Goal: Task Accomplishment & Management: Manage account settings

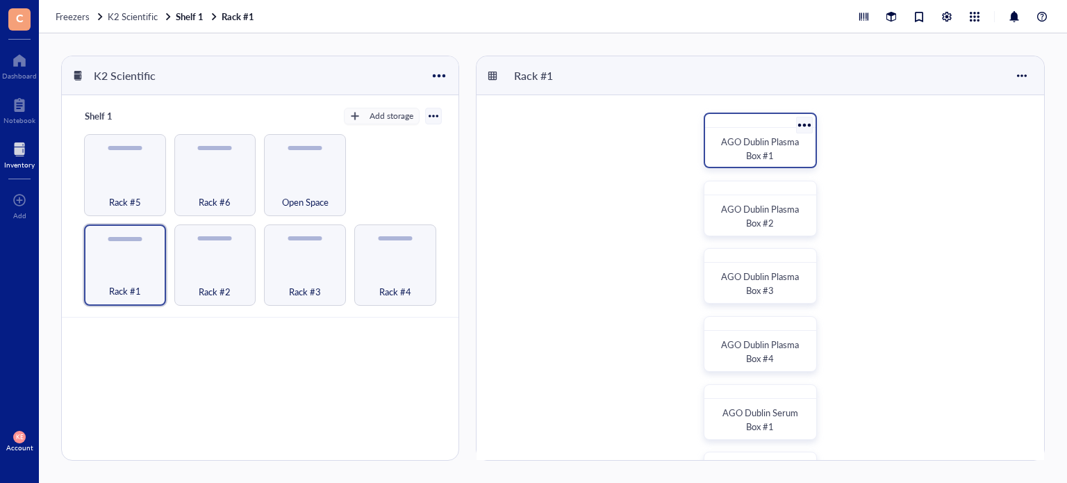
click at [752, 149] on span "AGO Dublin Plasma Box #1" at bounding box center [761, 148] width 80 height 27
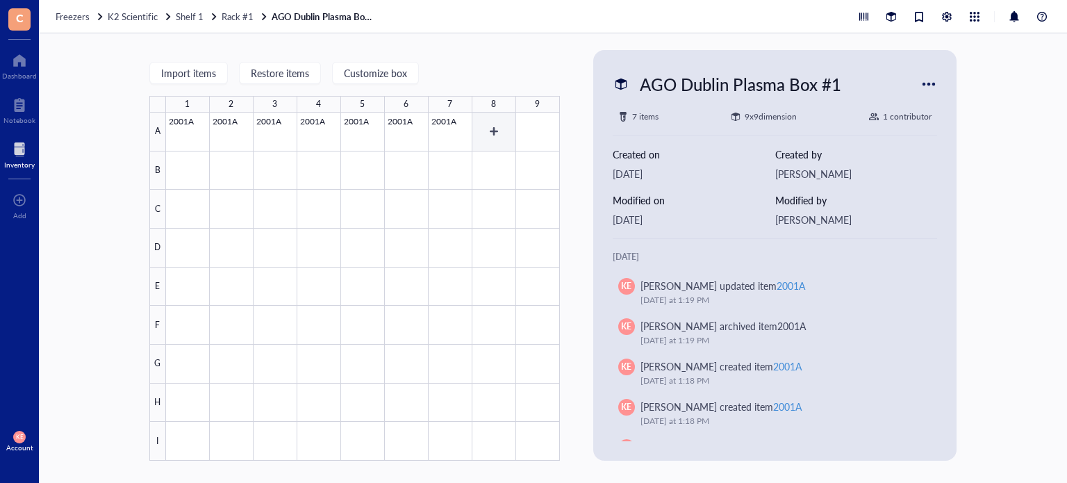
click at [497, 124] on div at bounding box center [363, 287] width 394 height 348
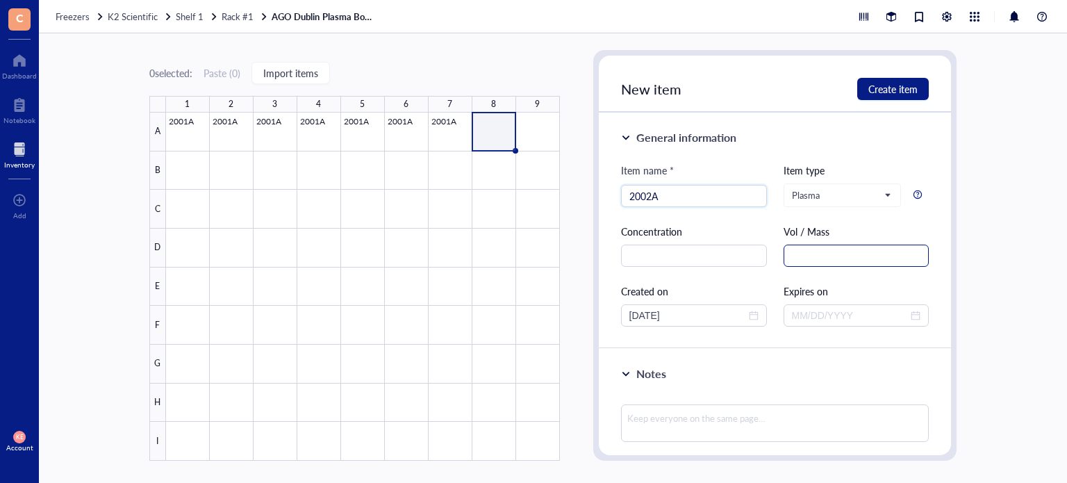
type input "2002A"
click at [796, 255] on input "text" at bounding box center [857, 256] width 146 height 22
drag, startPoint x: 846, startPoint y: 256, endPoint x: 734, endPoint y: 252, distance: 111.2
click at [734, 252] on div "Item name * 2002A Item type Plasma Concentration Vol / Mass 1.5 mL Created on […" at bounding box center [775, 245] width 308 height 164
type input "1.5 mL"
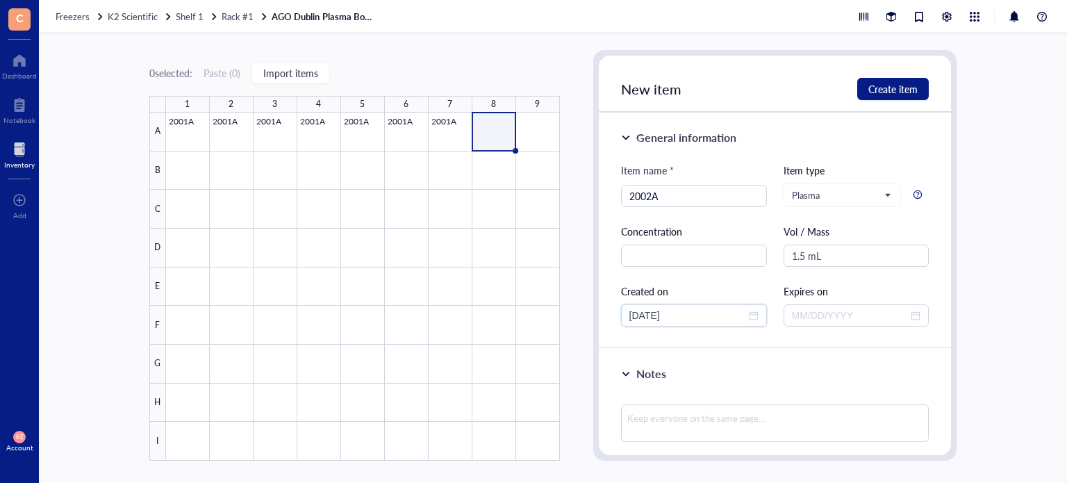
drag, startPoint x: 685, startPoint y: 314, endPoint x: 589, endPoint y: 312, distance: 95.9
click at [589, 312] on div "0 selected: Paste ( 0 ) Import items 1 2 3 4 5 6 7 8 9 A B C D E F G H I 2001A …" at bounding box center [553, 258] width 1028 height 450
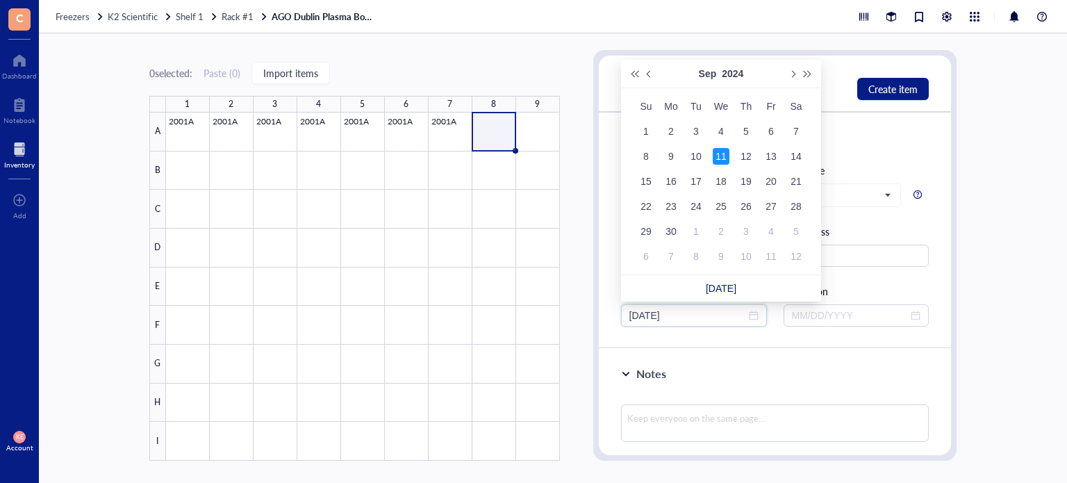
type input "[DATE]"
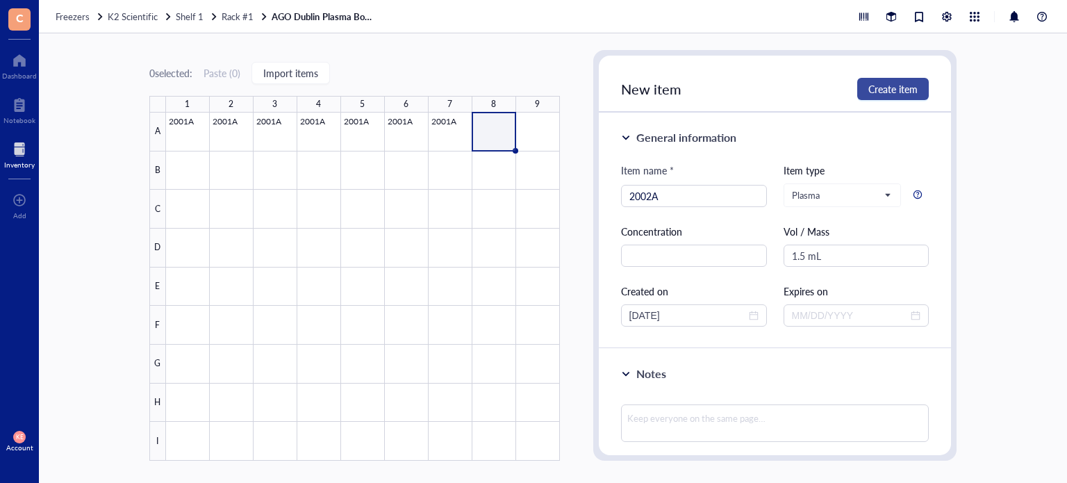
click at [887, 94] on span "Create item" at bounding box center [892, 88] width 49 height 11
type input "[DATE]"
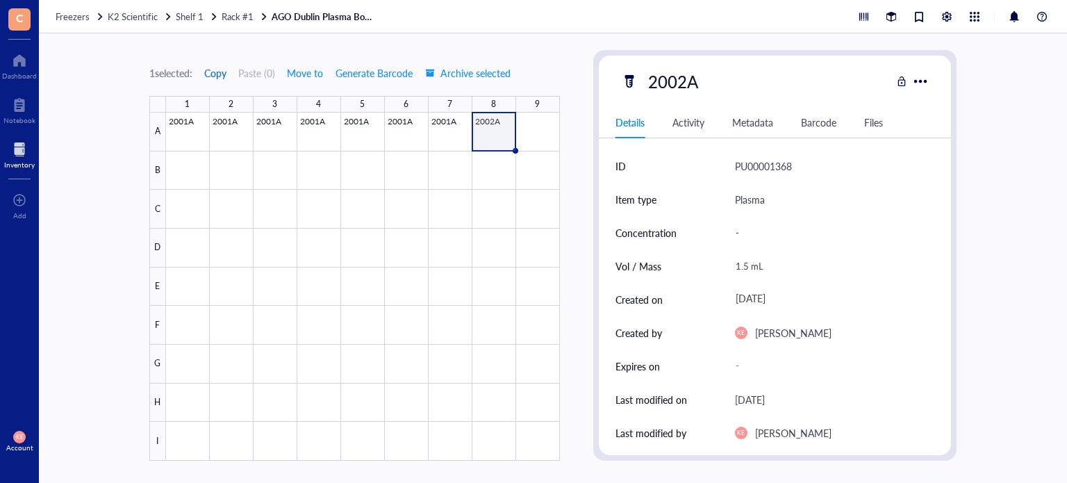
click at [222, 76] on span "Copy" at bounding box center [215, 72] width 22 height 11
click at [528, 134] on div at bounding box center [363, 287] width 394 height 348
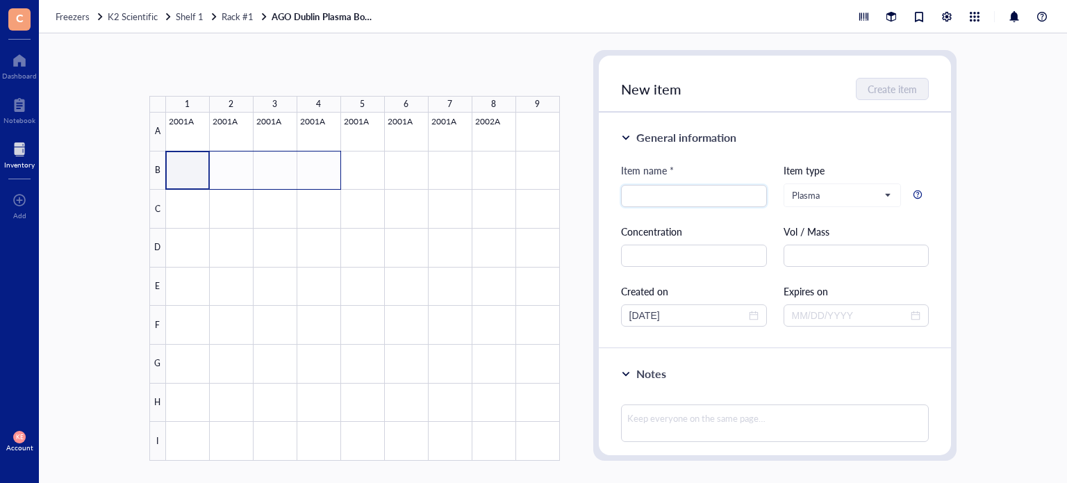
drag, startPoint x: 197, startPoint y: 169, endPoint x: 331, endPoint y: 164, distance: 133.5
click at [331, 164] on div at bounding box center [363, 287] width 394 height 348
click at [549, 135] on div at bounding box center [363, 287] width 394 height 348
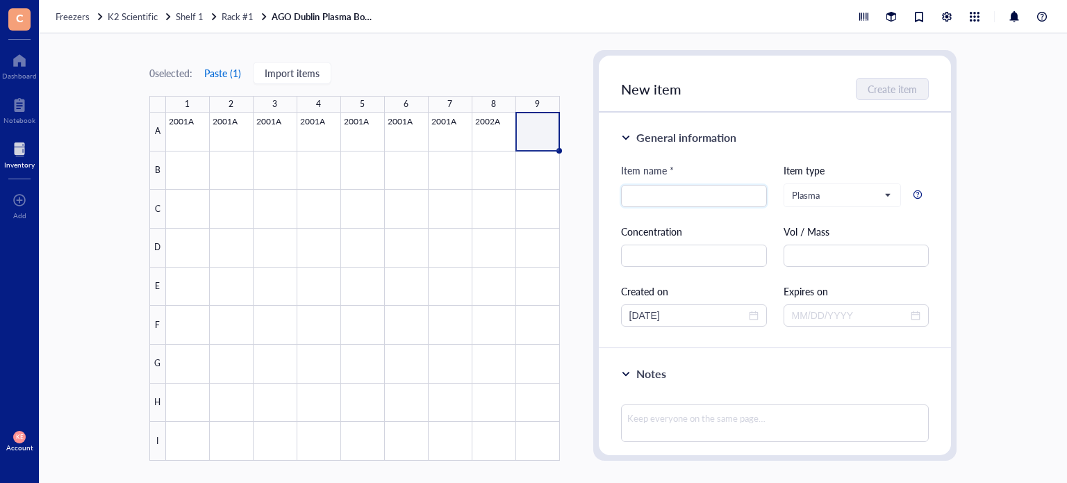
click at [224, 75] on button "Paste ( 1 )" at bounding box center [223, 73] width 38 height 22
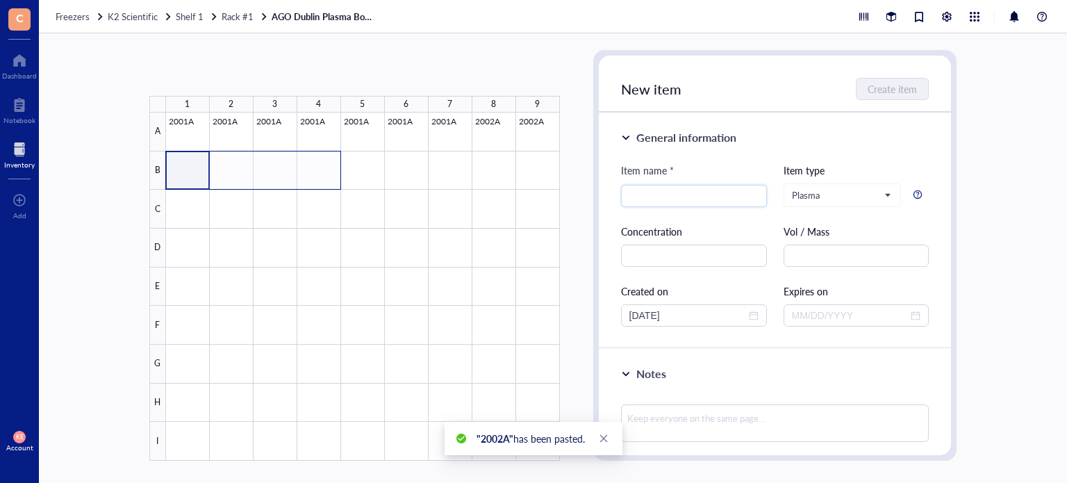
drag, startPoint x: 189, startPoint y: 163, endPoint x: 314, endPoint y: 172, distance: 125.3
click at [314, 172] on div at bounding box center [363, 287] width 394 height 348
click at [214, 74] on button "Paste ( 1 )" at bounding box center [223, 73] width 38 height 22
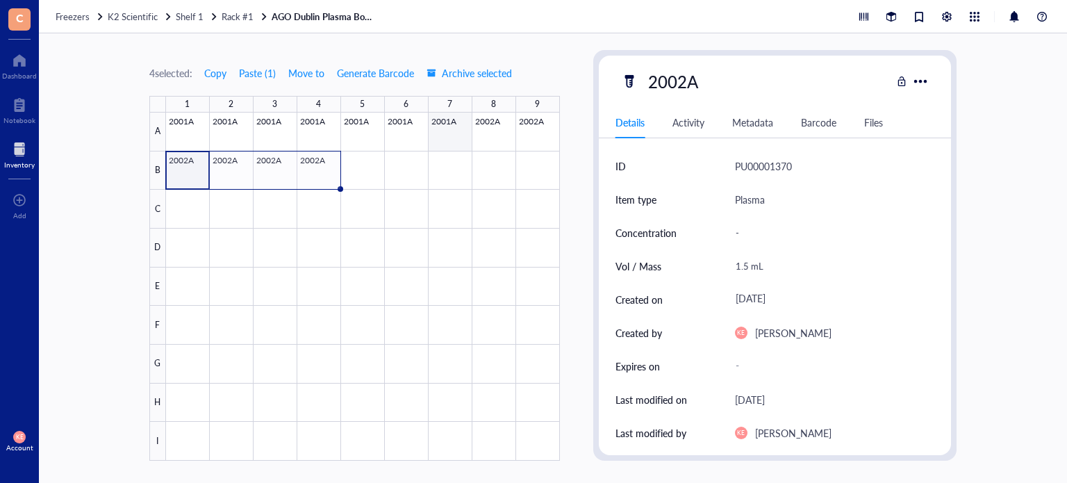
click at [454, 129] on div at bounding box center [363, 287] width 394 height 348
click at [411, 137] on div at bounding box center [363, 287] width 394 height 348
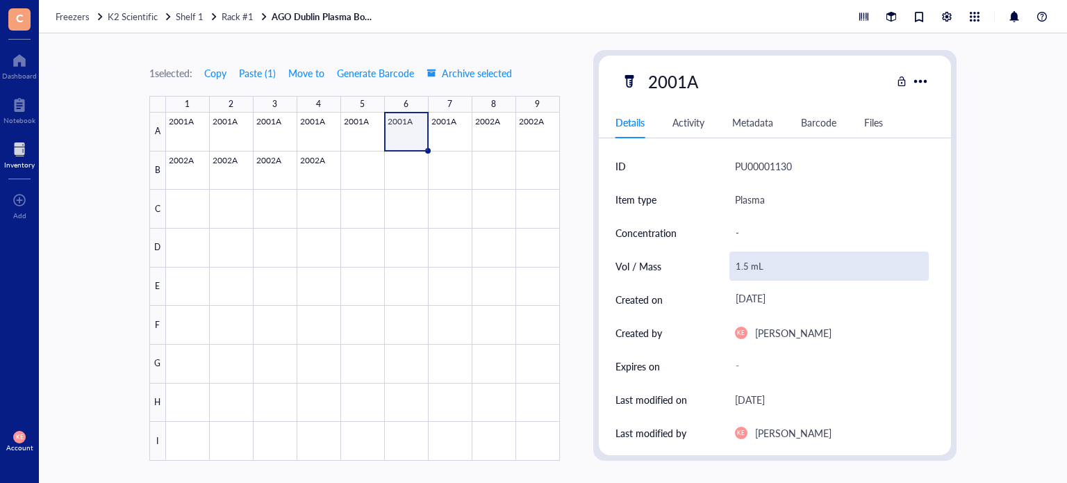
click at [740, 271] on div "1.5 mL" at bounding box center [830, 266] width 200 height 29
click at [740, 268] on input "1.5 mL" at bounding box center [829, 266] width 199 height 28
type input "0.5 mL"
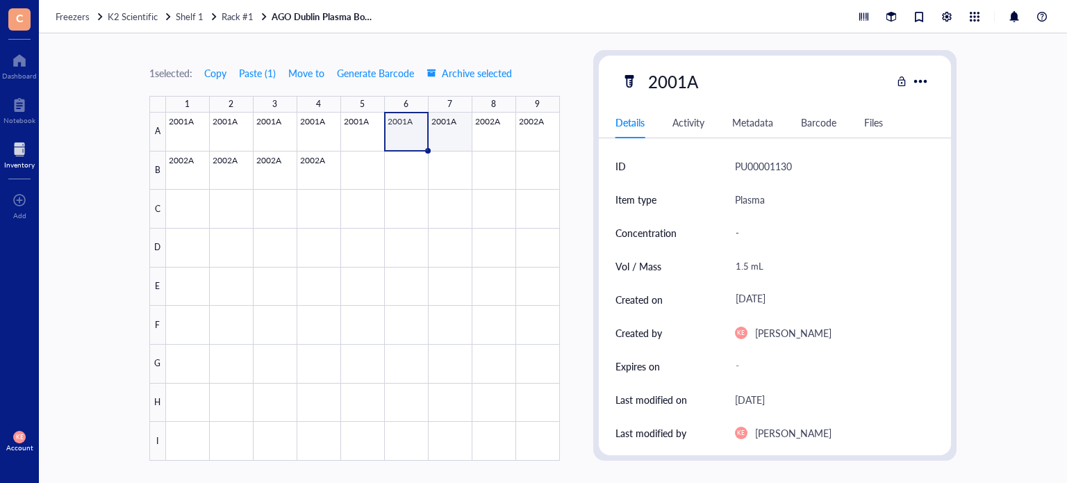
click at [440, 127] on div at bounding box center [363, 287] width 394 height 348
click at [688, 79] on div "2001A" at bounding box center [673, 81] width 63 height 29
click at [682, 80] on input "2001A" at bounding box center [677, 81] width 68 height 28
type input "2002A"
click at [321, 172] on div at bounding box center [363, 287] width 394 height 348
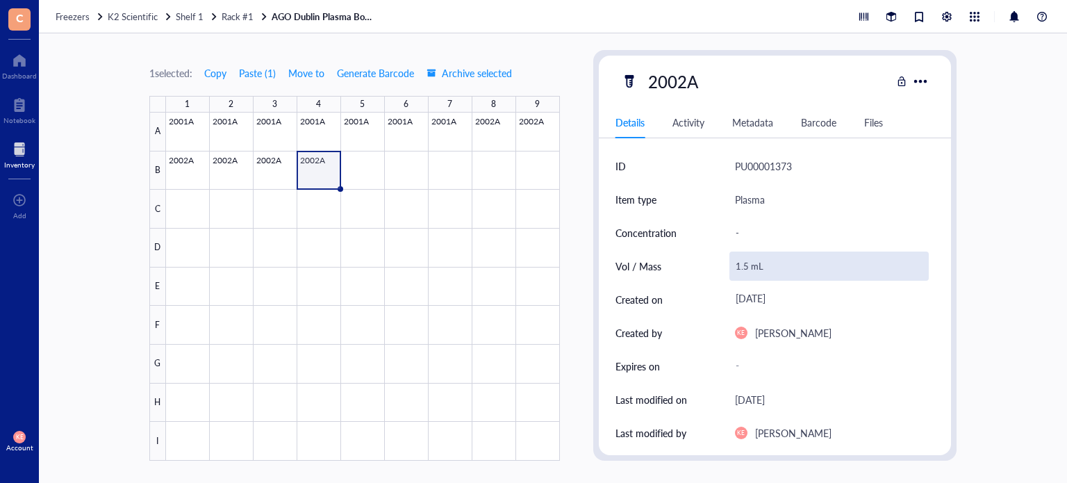
click at [745, 270] on div "1.5 mL" at bounding box center [830, 266] width 200 height 29
type input "0.5 mL"
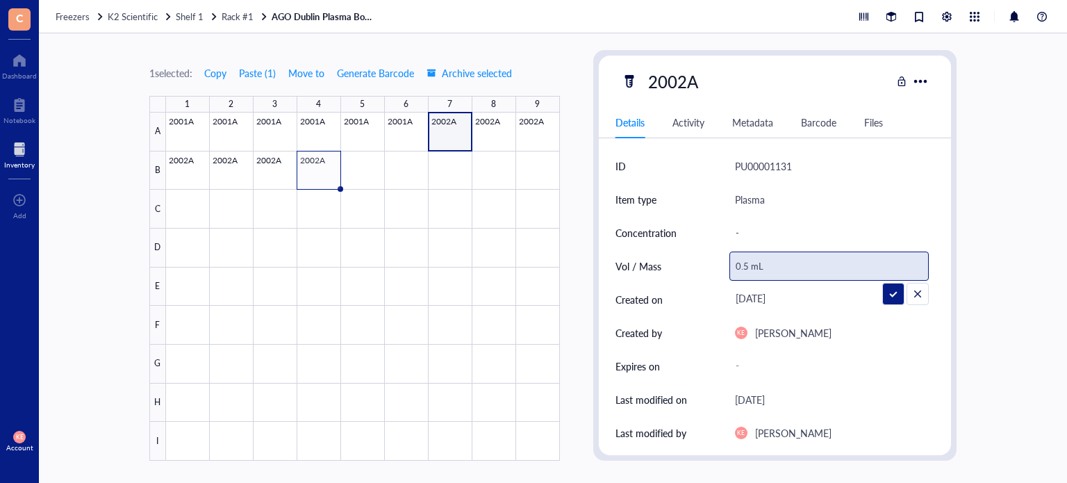
click at [748, 267] on input "0.5 mL" at bounding box center [829, 266] width 199 height 28
click at [335, 176] on div at bounding box center [363, 287] width 394 height 348
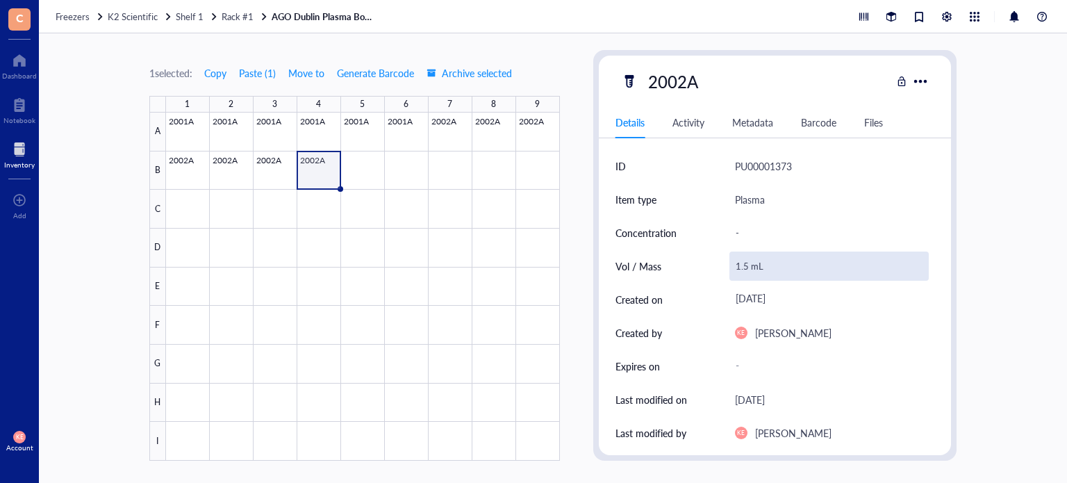
click at [745, 273] on div "1.5 mL" at bounding box center [830, 266] width 200 height 29
click at [745, 264] on input "0.5 mL" at bounding box center [829, 266] width 199 height 28
click at [288, 169] on div at bounding box center [363, 287] width 394 height 348
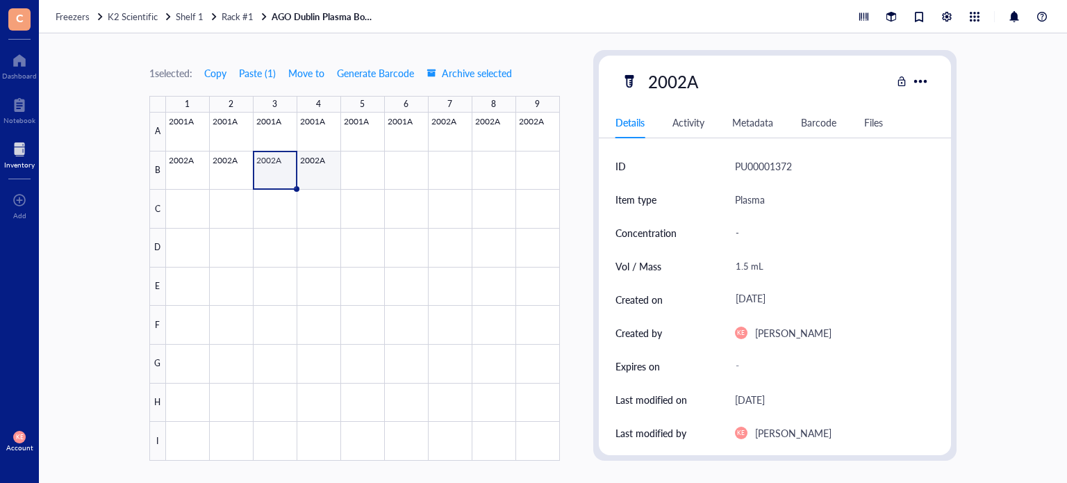
click at [306, 170] on div at bounding box center [363, 287] width 394 height 348
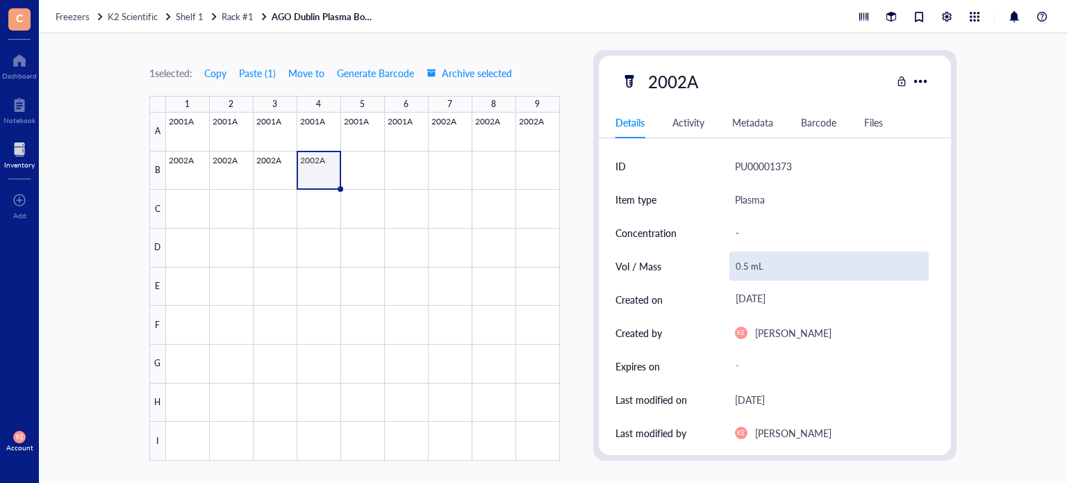
click at [738, 263] on div "0.5 mL" at bounding box center [830, 266] width 200 height 29
click at [745, 266] on input "0.5 mL" at bounding box center [829, 266] width 199 height 28
type input "0.75 mL"
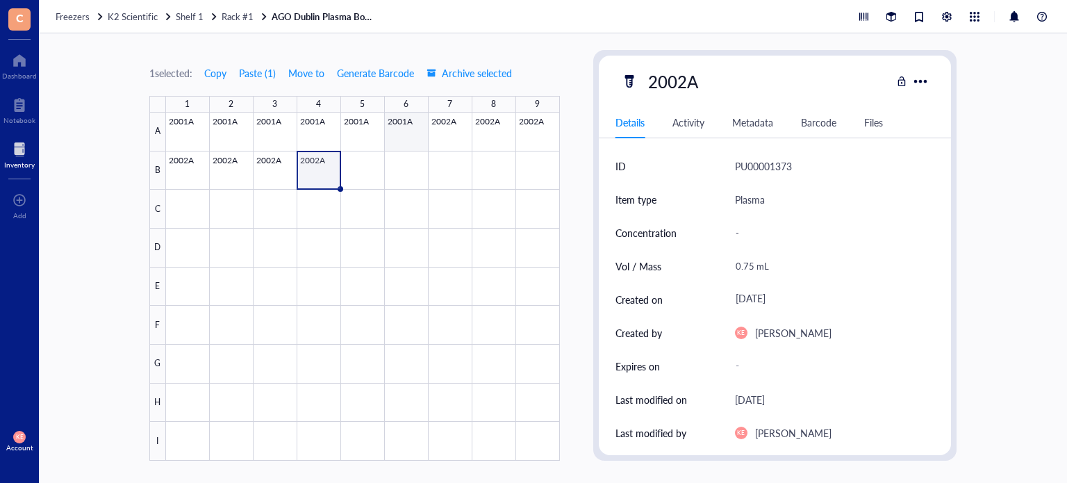
click at [399, 126] on div at bounding box center [363, 287] width 394 height 348
click at [352, 170] on div at bounding box center [363, 287] width 394 height 348
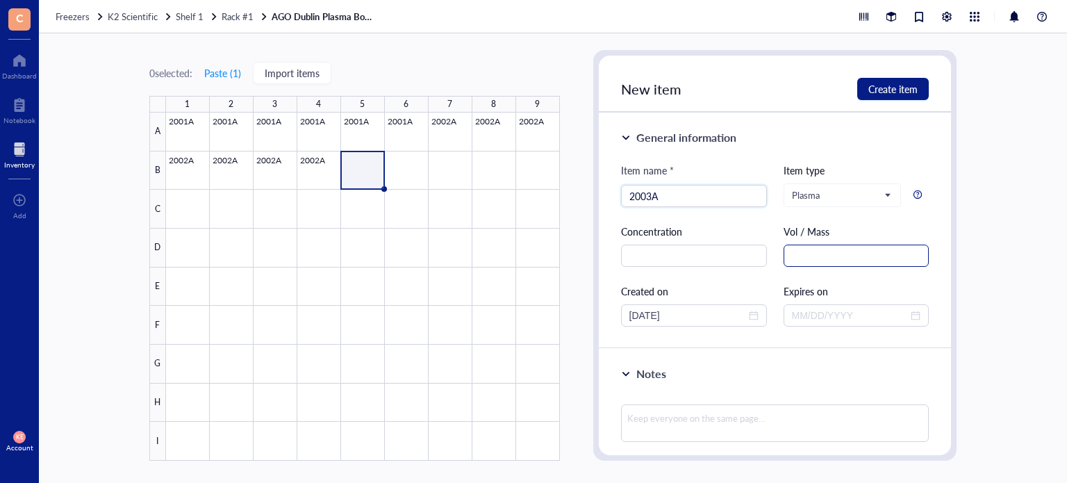
type input "2003A"
click at [814, 258] on input "text" at bounding box center [857, 256] width 146 height 22
paste input "1.5 mL"
type input "1.5 mL"
click at [701, 315] on input "[DATE]" at bounding box center [687, 315] width 117 height 15
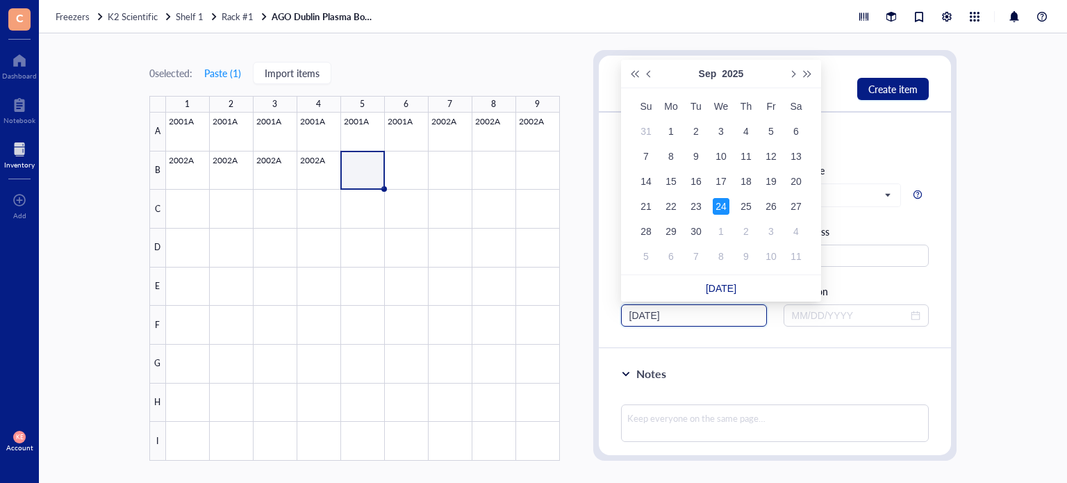
drag, startPoint x: 701, startPoint y: 315, endPoint x: 659, endPoint y: 318, distance: 41.8
click at [659, 318] on input "[DATE]" at bounding box center [687, 315] width 117 height 15
click at [697, 319] on input "[DATE]" at bounding box center [687, 315] width 117 height 15
drag, startPoint x: 697, startPoint y: 319, endPoint x: 644, endPoint y: 321, distance: 52.8
click at [644, 321] on input "[DATE]" at bounding box center [687, 315] width 117 height 15
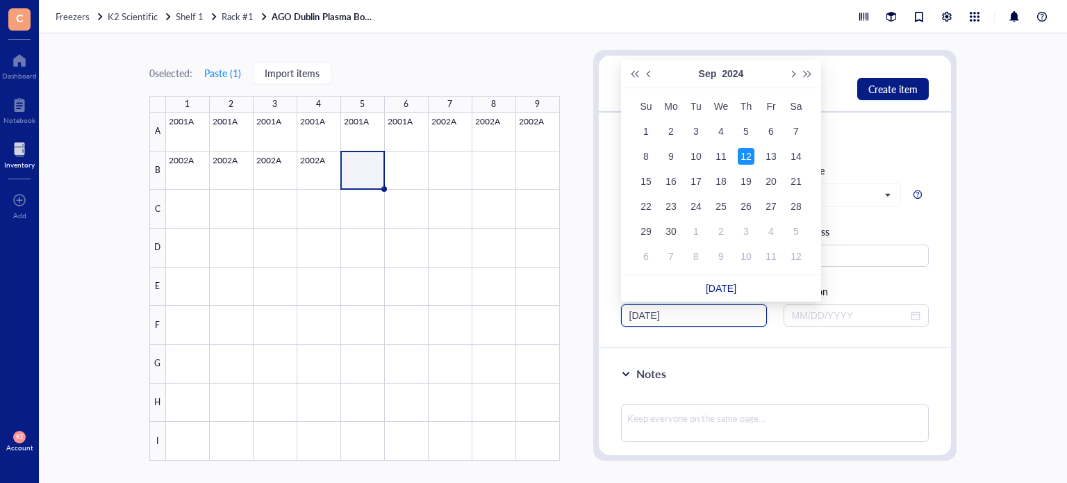
type input "[DATE]"
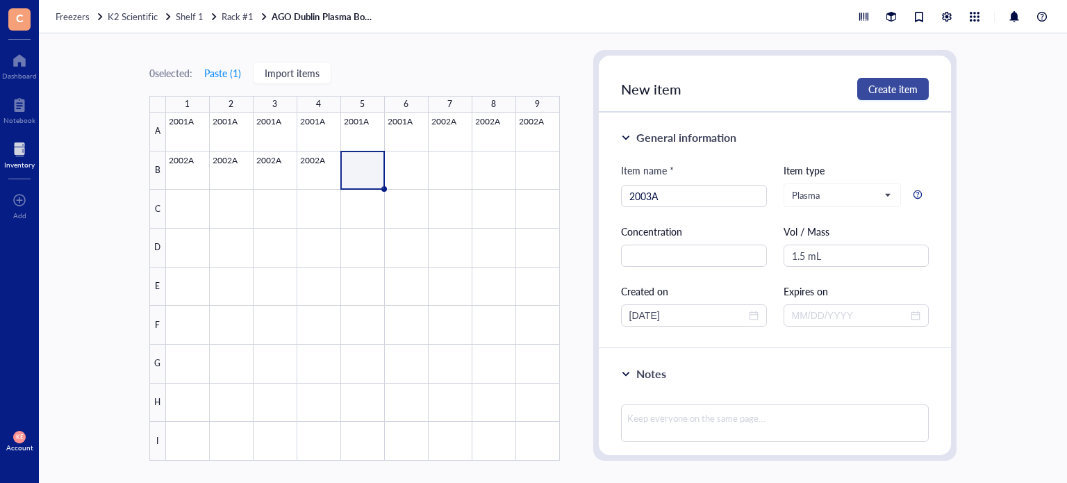
click at [911, 88] on span "Create item" at bounding box center [892, 88] width 49 height 11
type input "[DATE]"
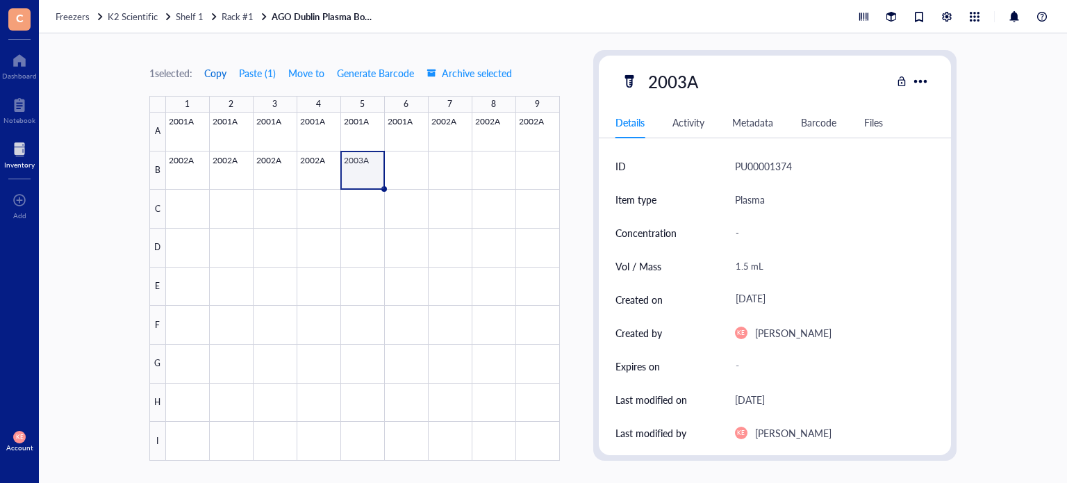
click at [217, 72] on span "Copy" at bounding box center [215, 72] width 22 height 11
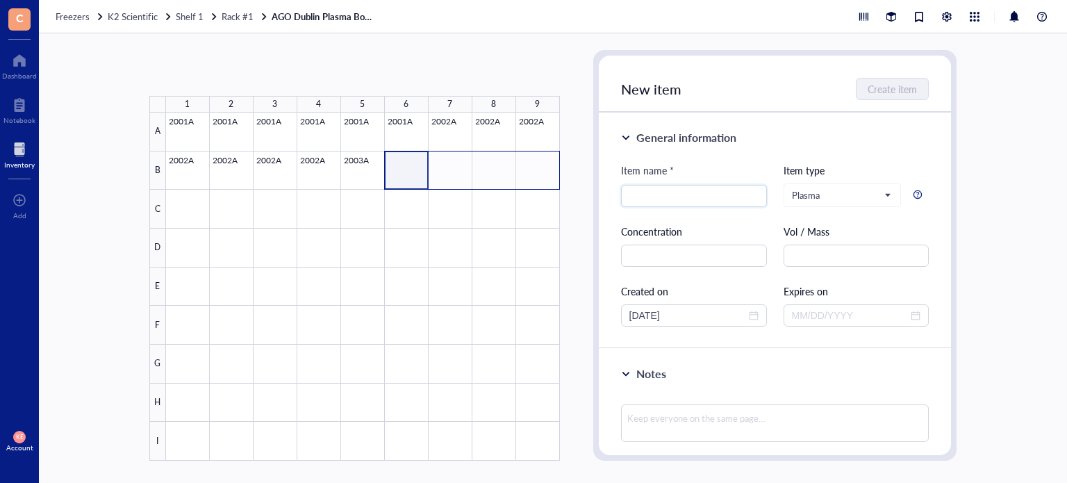
drag, startPoint x: 406, startPoint y: 170, endPoint x: 531, endPoint y: 171, distance: 124.4
click at [531, 171] on div at bounding box center [363, 287] width 394 height 348
click at [227, 73] on button "Paste ( 1 )" at bounding box center [223, 73] width 38 height 22
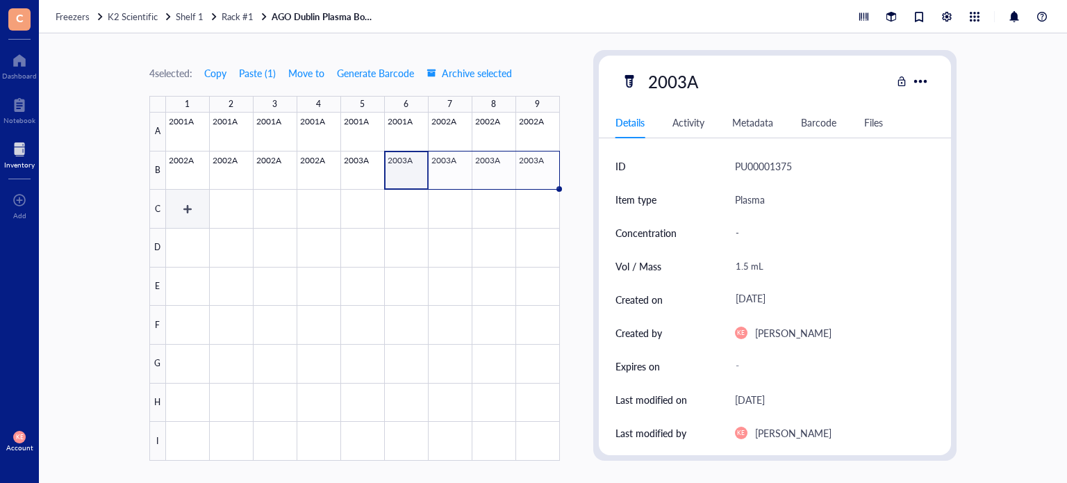
click at [196, 215] on div at bounding box center [363, 287] width 394 height 348
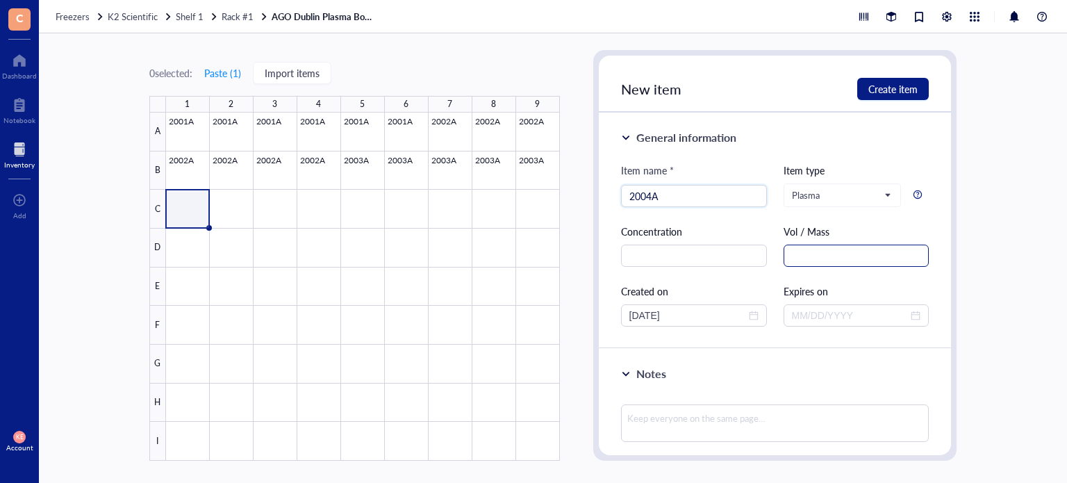
type input "2004A"
click at [826, 260] on input "text" at bounding box center [857, 256] width 146 height 22
paste input "1.5 mL"
type input "1.5 mL"
drag, startPoint x: 684, startPoint y: 318, endPoint x: 645, endPoint y: 316, distance: 39.6
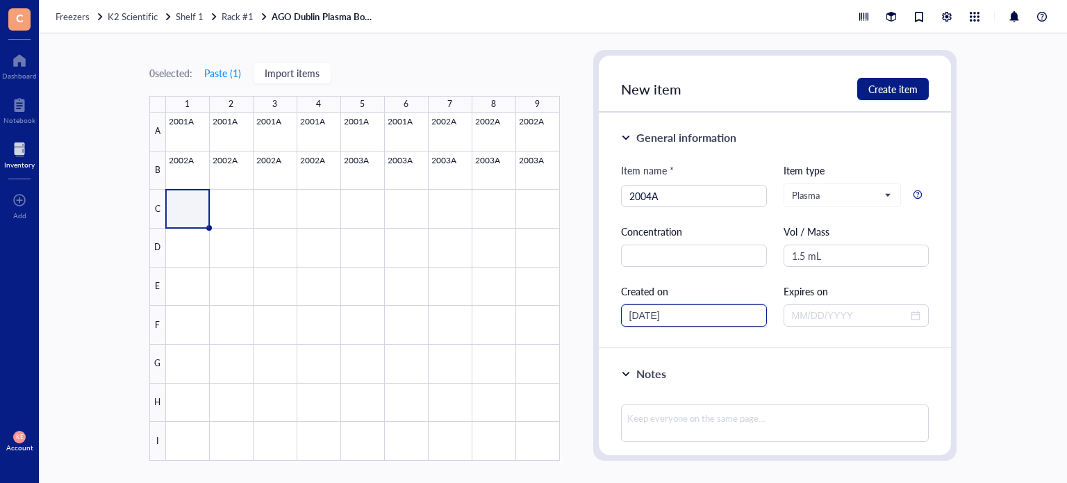
click at [645, 316] on input "[DATE]" at bounding box center [687, 315] width 117 height 15
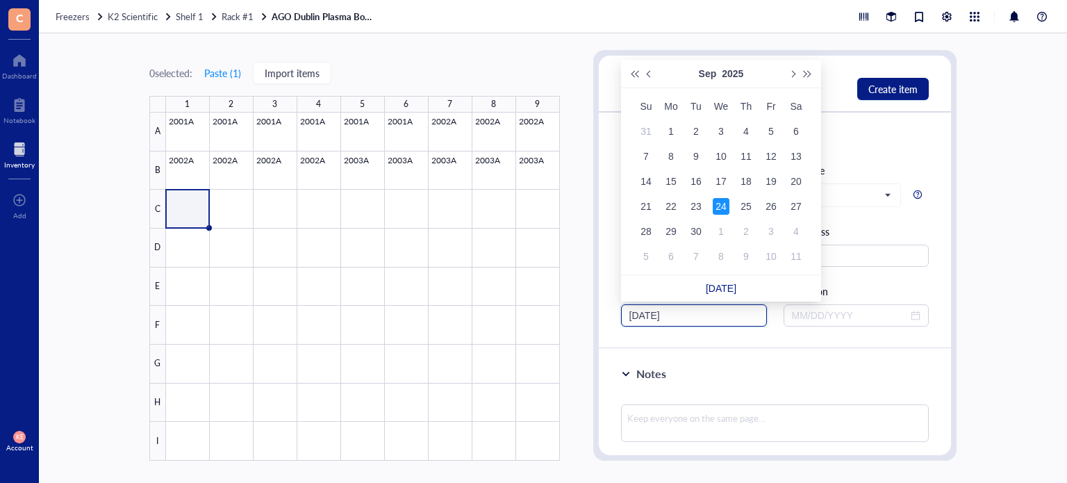
type input "[DATE]"
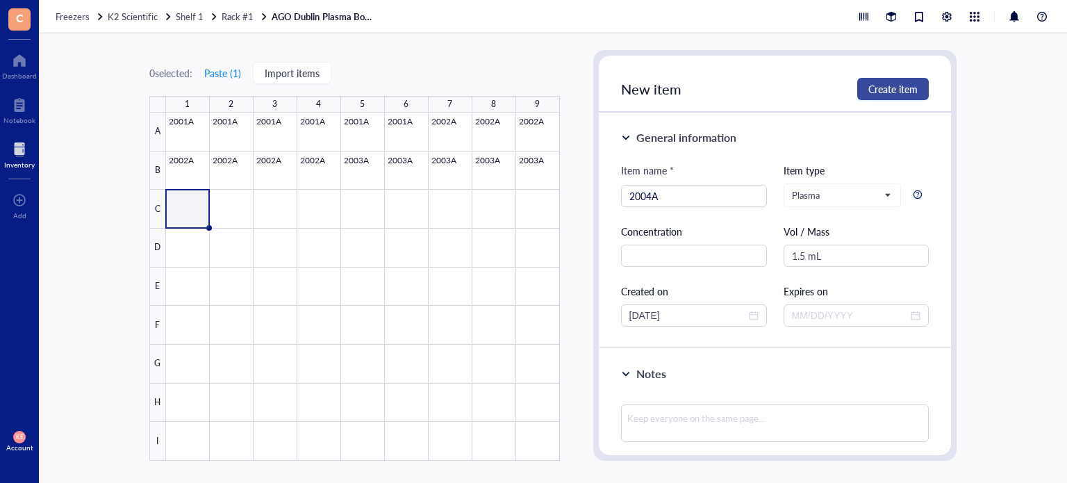
click at [892, 93] on span "Create item" at bounding box center [892, 88] width 49 height 11
type input "[DATE]"
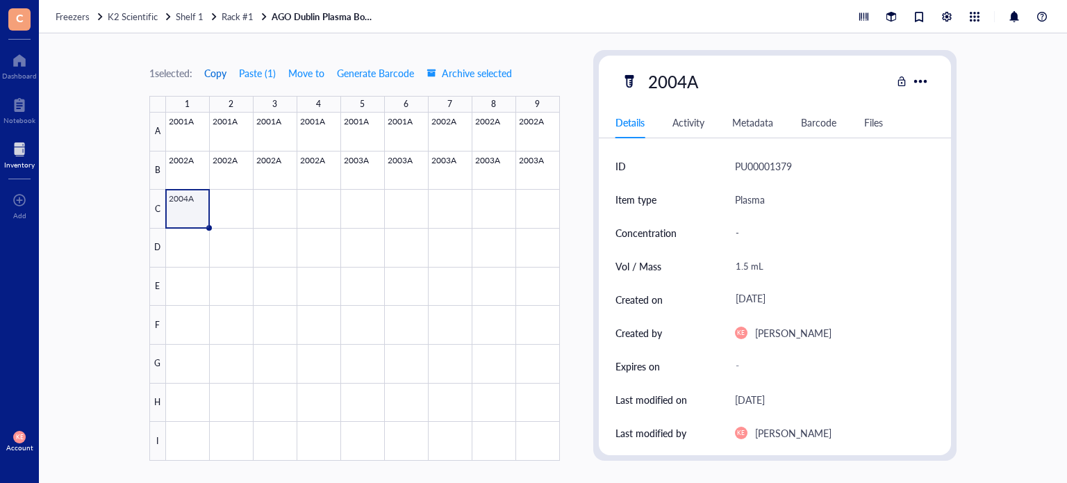
click at [217, 72] on span "Copy" at bounding box center [215, 72] width 22 height 11
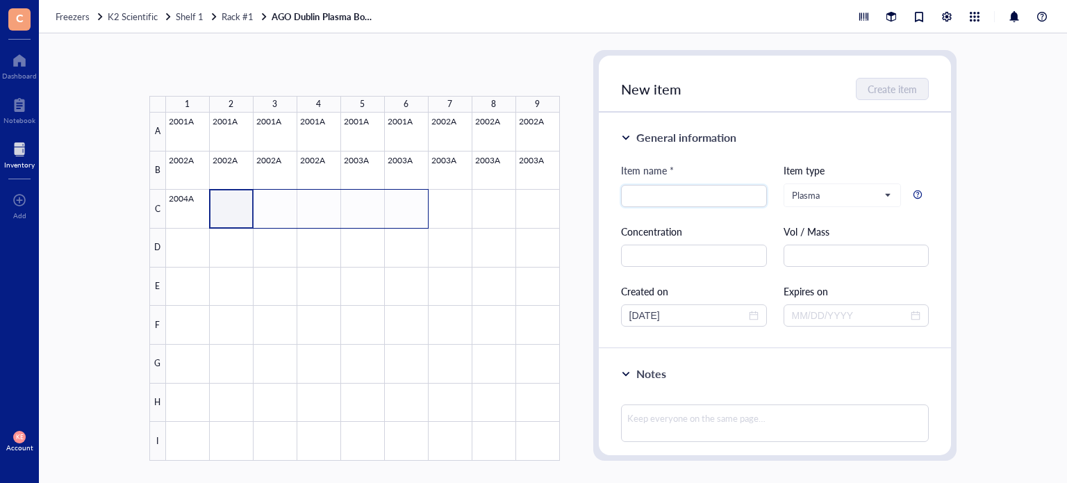
drag, startPoint x: 239, startPoint y: 203, endPoint x: 404, endPoint y: 215, distance: 165.1
click at [404, 215] on div at bounding box center [363, 287] width 394 height 348
click at [217, 69] on button "Paste ( 1 )" at bounding box center [223, 73] width 38 height 22
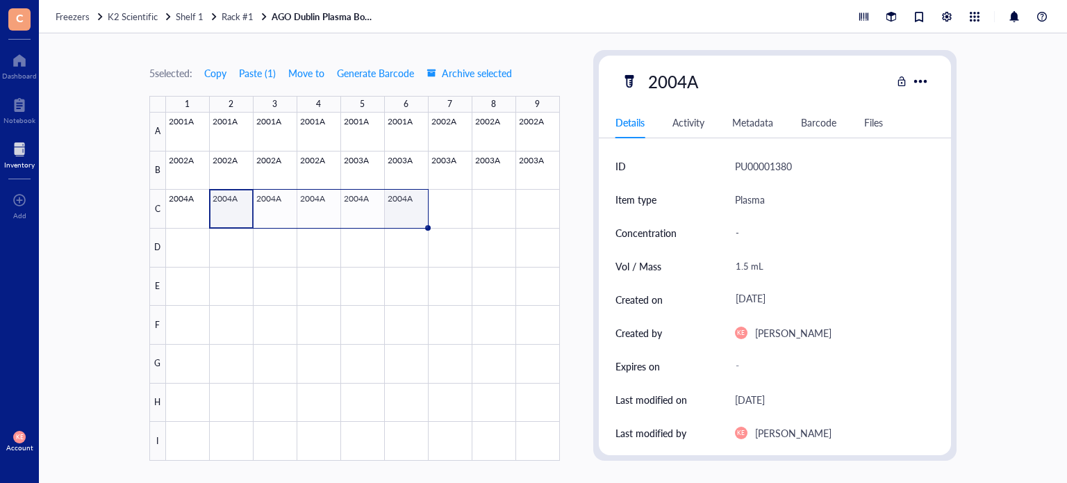
click at [412, 215] on div at bounding box center [363, 287] width 394 height 348
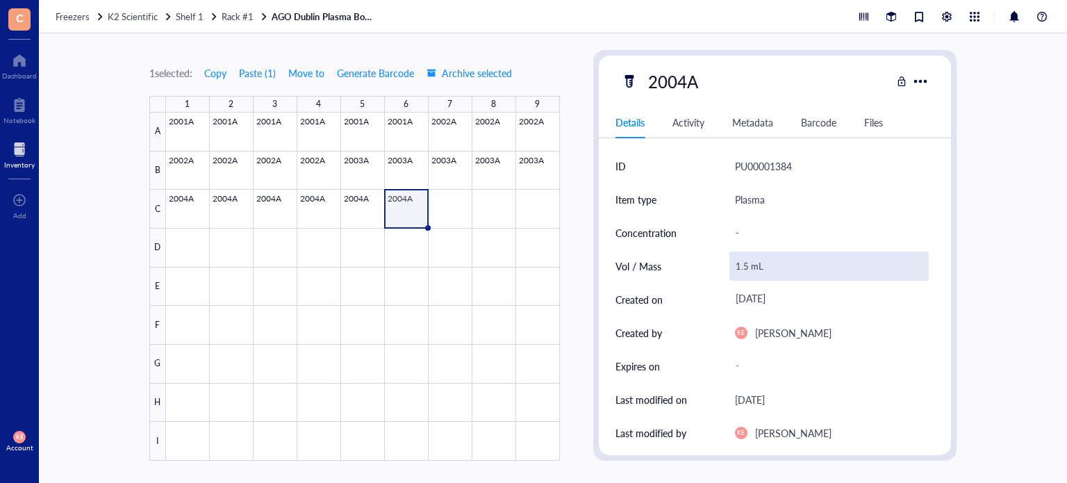
click at [746, 264] on div "1.5 mL" at bounding box center [830, 266] width 200 height 29
click at [748, 267] on input "1.5 mL" at bounding box center [829, 266] width 199 height 28
type input "1.4 mL"
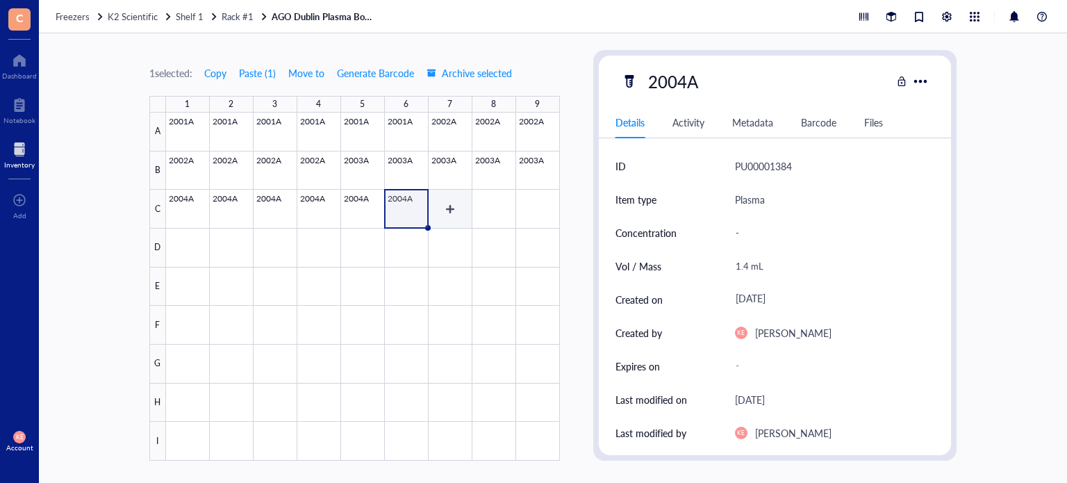
click at [436, 208] on div at bounding box center [363, 287] width 394 height 348
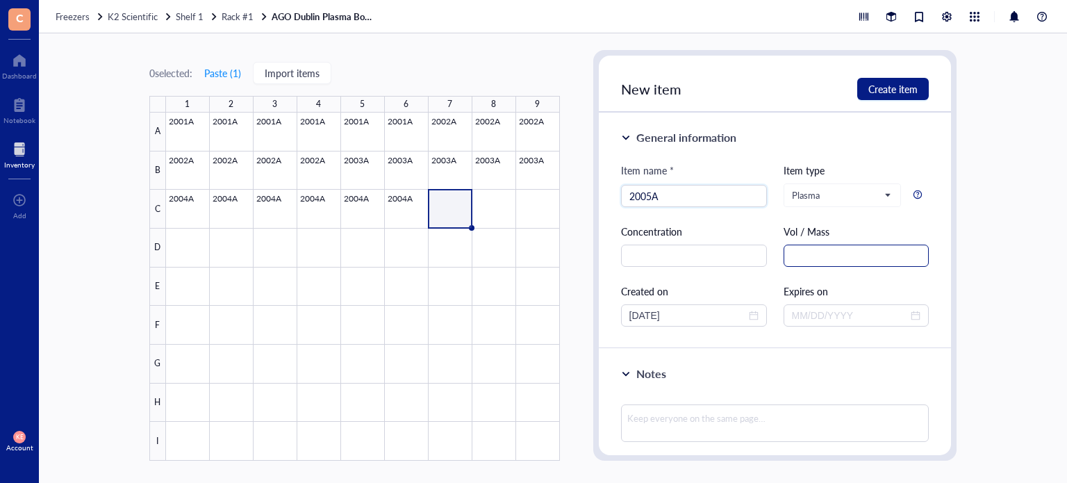
type input "2005A"
click at [860, 262] on input "text" at bounding box center [857, 256] width 146 height 22
paste input "1.5 mL"
type input "1.5 mL"
drag, startPoint x: 687, startPoint y: 316, endPoint x: 645, endPoint y: 321, distance: 42.7
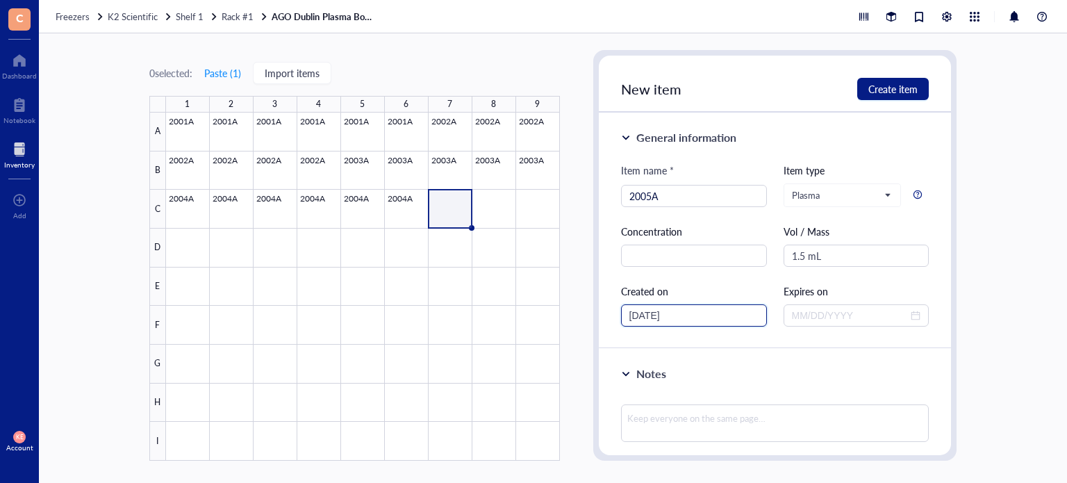
click at [645, 321] on input "[DATE]" at bounding box center [687, 315] width 117 height 15
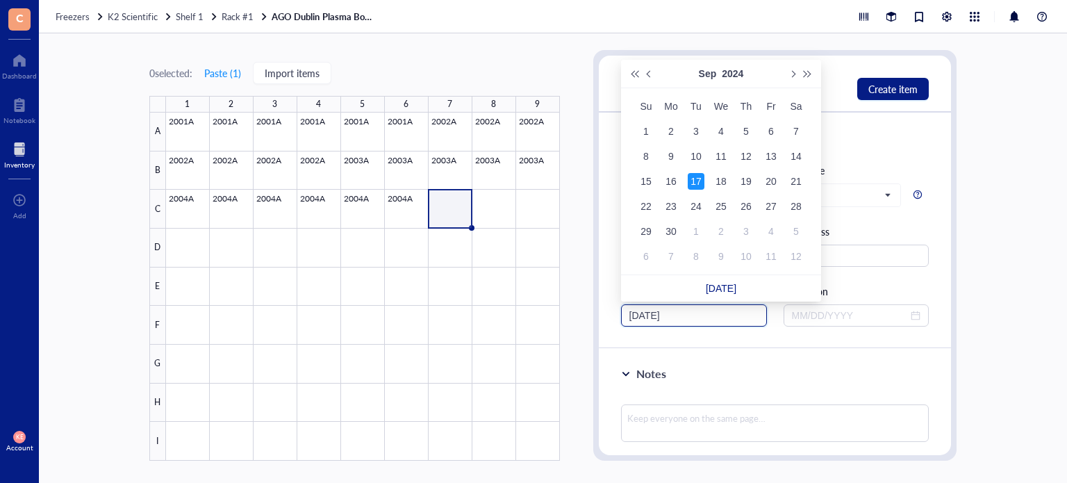
type input "[DATE]"
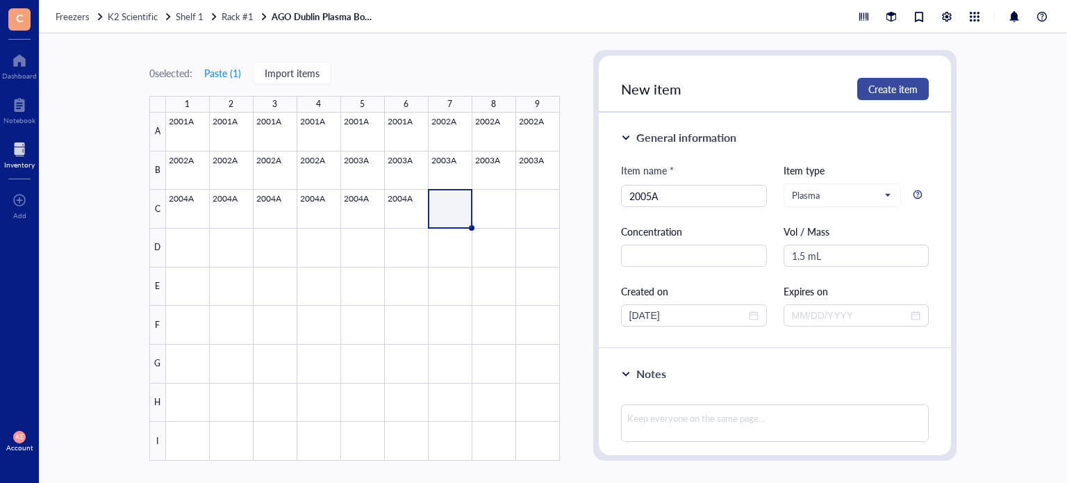
click at [884, 88] on span "Create item" at bounding box center [892, 88] width 49 height 11
type input "[DATE]"
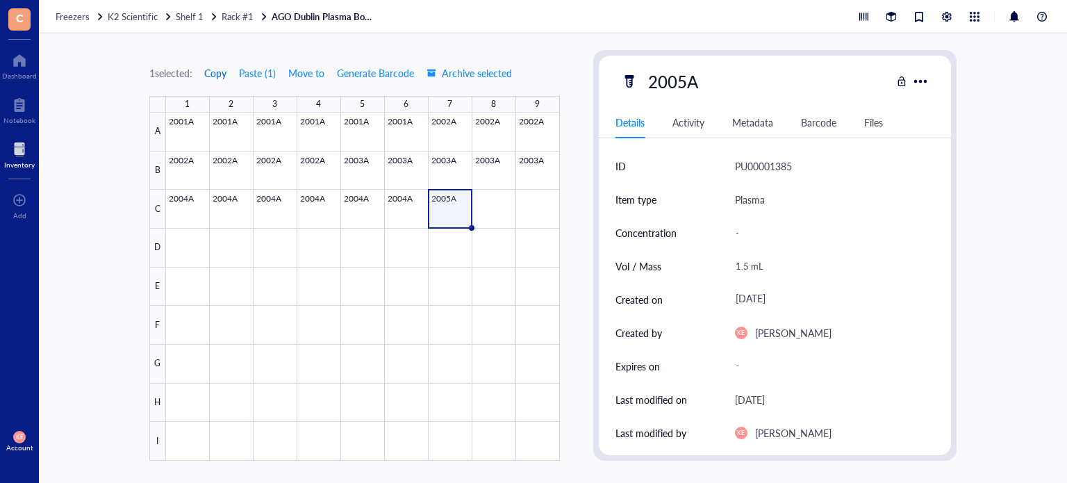
click at [220, 70] on span "Copy" at bounding box center [215, 72] width 22 height 11
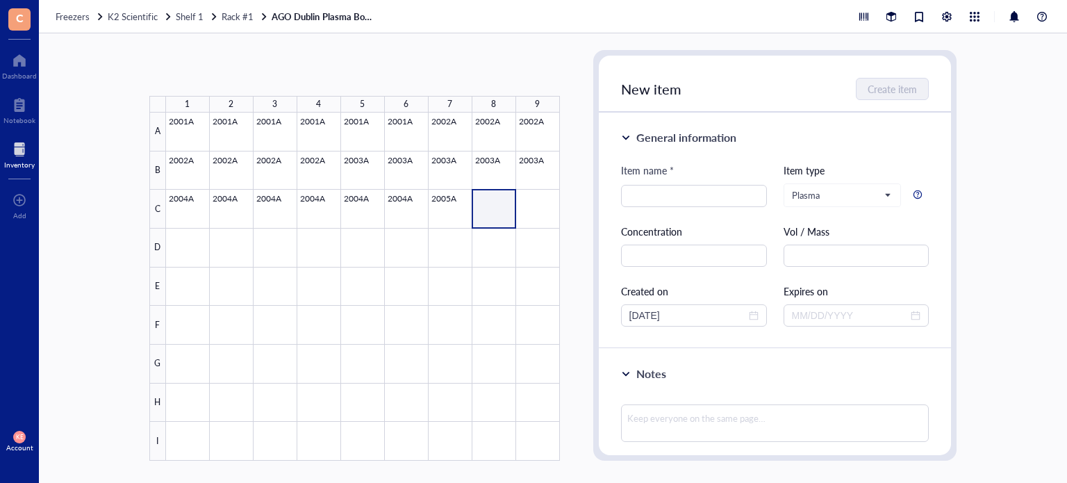
drag, startPoint x: 492, startPoint y: 210, endPoint x: 540, endPoint y: 214, distance: 48.1
click at [540, 214] on div at bounding box center [363, 287] width 394 height 348
click at [233, 72] on button "Paste ( 1 )" at bounding box center [223, 73] width 38 height 22
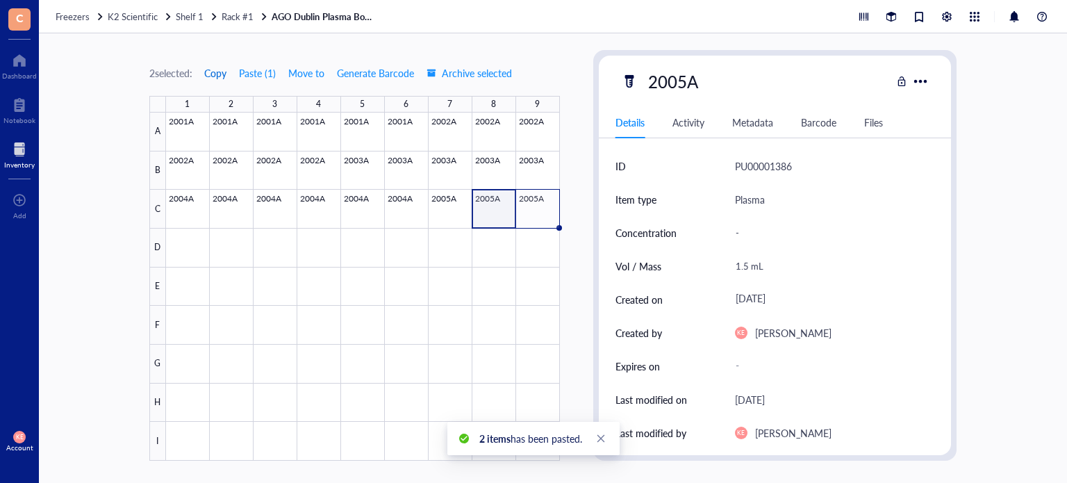
click at [217, 72] on span "Copy" at bounding box center [215, 72] width 22 height 11
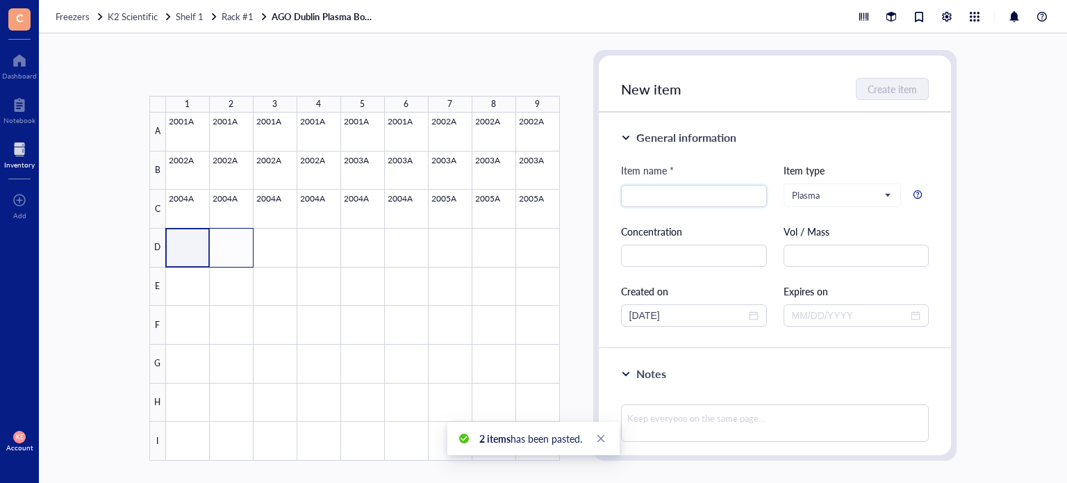
click at [238, 250] on div at bounding box center [363, 287] width 394 height 348
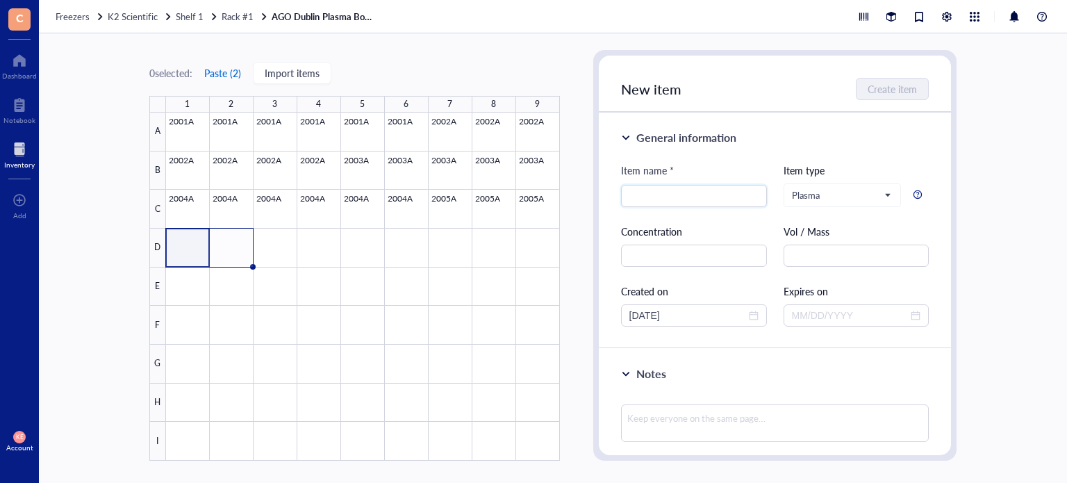
click at [229, 74] on button "Paste ( 2 )" at bounding box center [223, 73] width 38 height 22
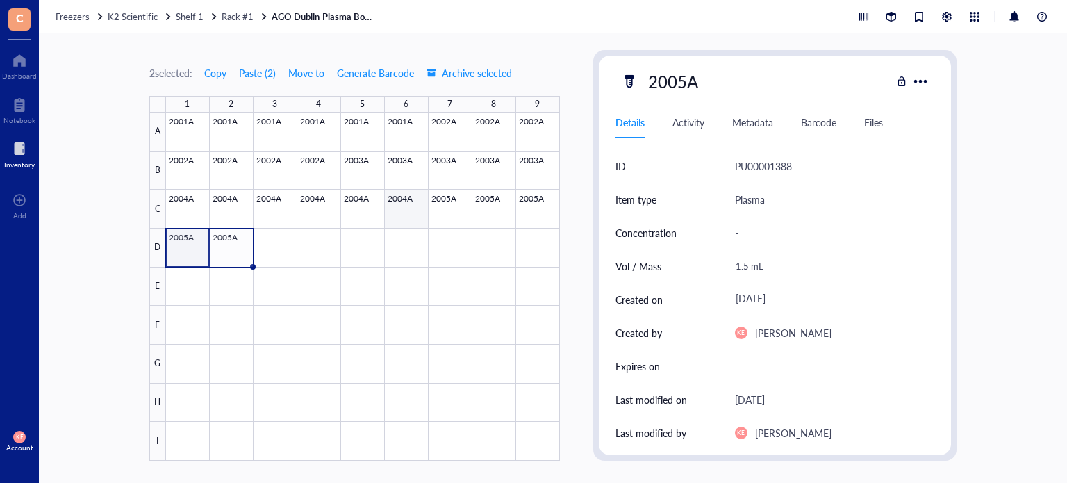
click at [402, 205] on div at bounding box center [363, 287] width 394 height 348
click at [236, 240] on div at bounding box center [363, 287] width 394 height 348
click at [275, 252] on div at bounding box center [363, 287] width 394 height 348
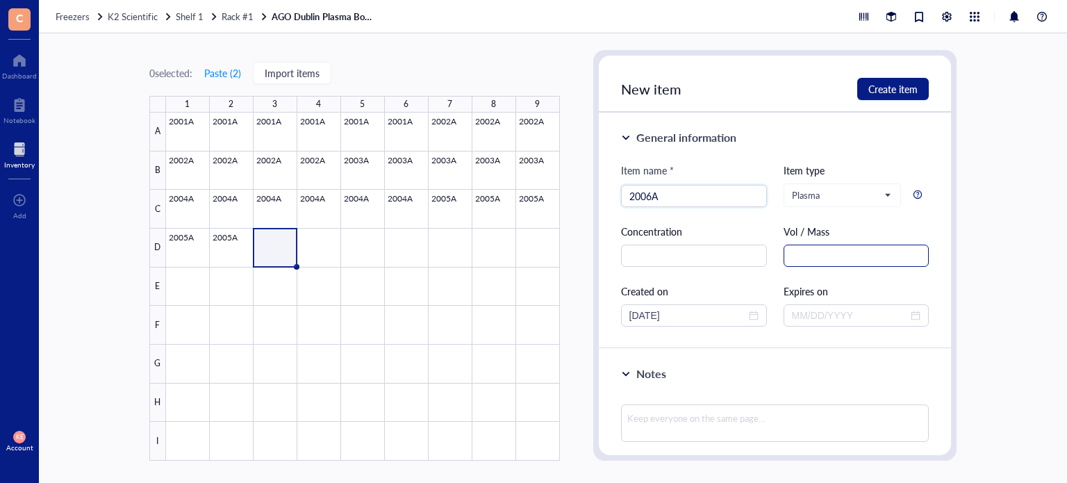
type input "2006A"
click at [801, 261] on input "text" at bounding box center [857, 256] width 146 height 22
paste input "1.5 mL"
type input "1.5 mL"
drag, startPoint x: 691, startPoint y: 312, endPoint x: 645, endPoint y: 310, distance: 45.9
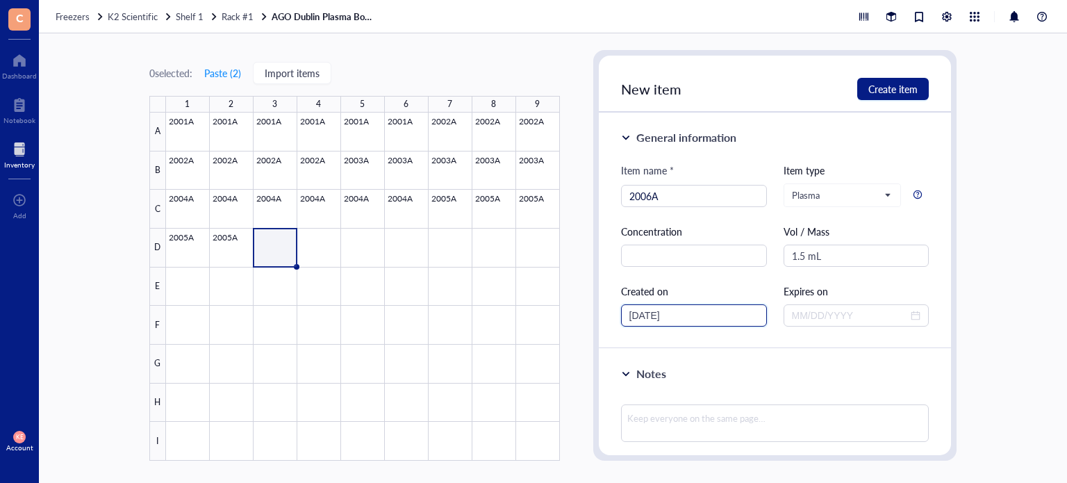
click at [645, 310] on input "[DATE]" at bounding box center [687, 315] width 117 height 15
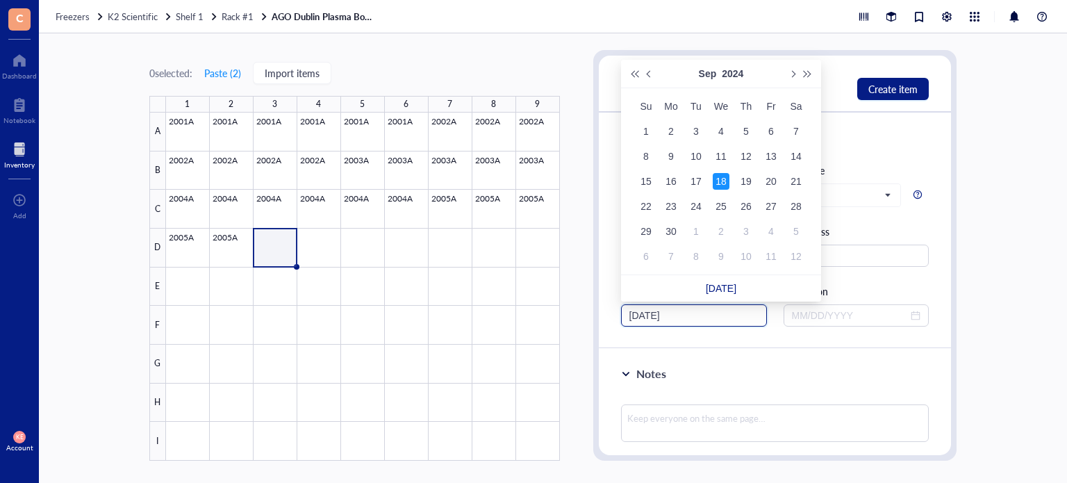
type input "[DATE]"
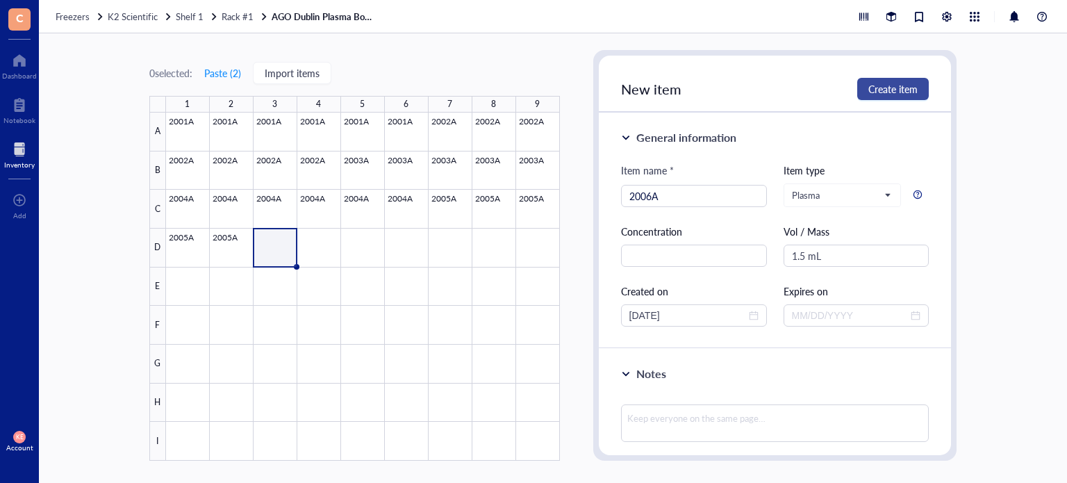
click at [884, 92] on span "Create item" at bounding box center [892, 88] width 49 height 11
type input "[DATE]"
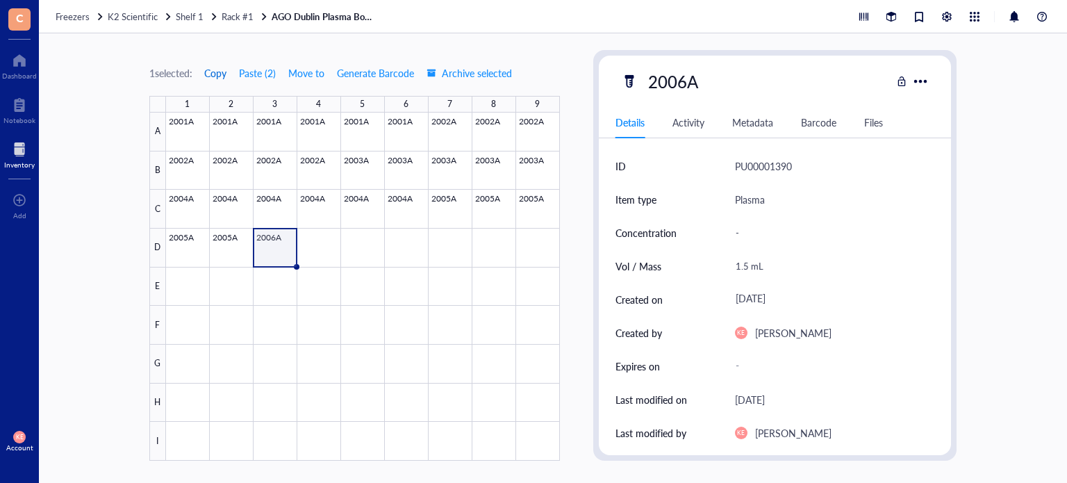
click at [211, 69] on span "Copy" at bounding box center [215, 72] width 22 height 11
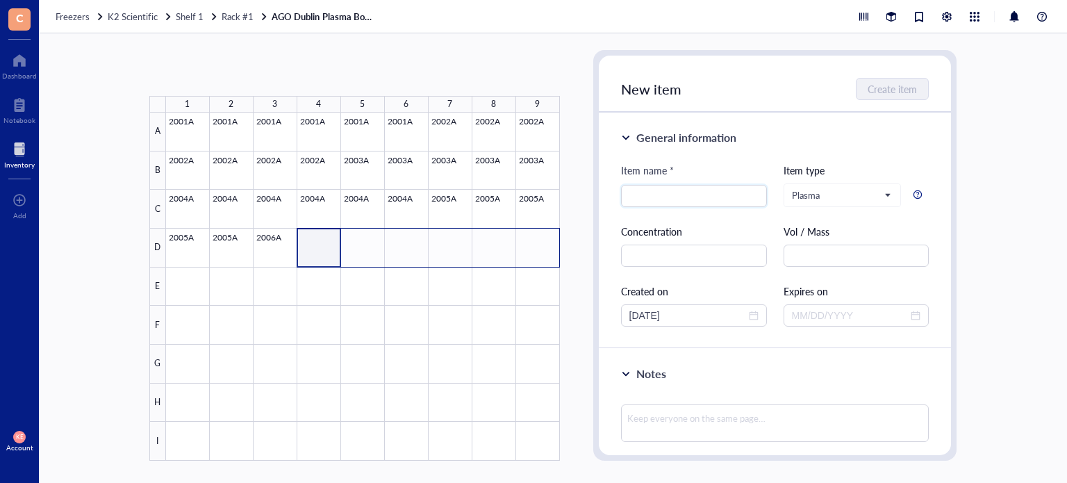
drag, startPoint x: 459, startPoint y: 236, endPoint x: 538, endPoint y: 254, distance: 81.4
click at [538, 254] on div at bounding box center [363, 287] width 394 height 348
click at [234, 74] on button "Paste ( 1 )" at bounding box center [223, 73] width 38 height 22
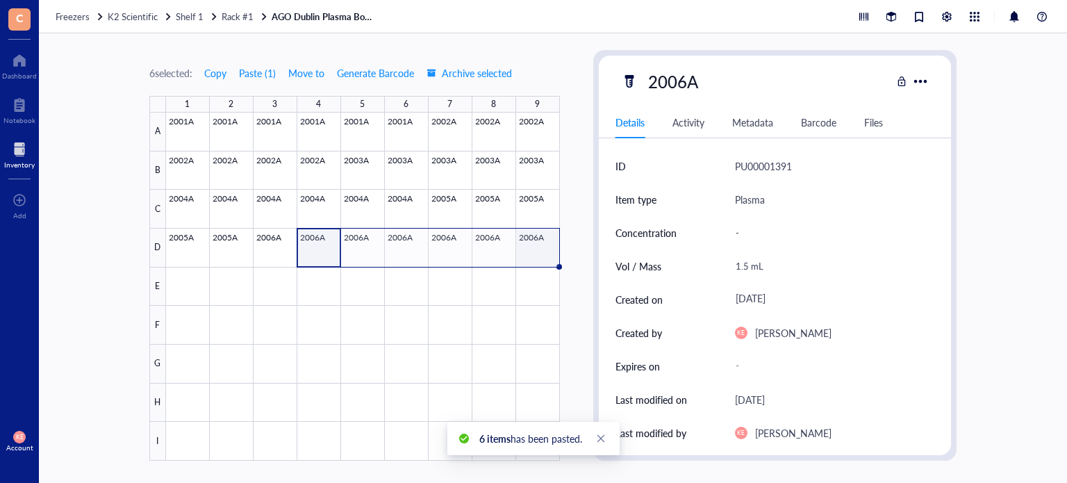
click at [544, 244] on div at bounding box center [363, 287] width 394 height 348
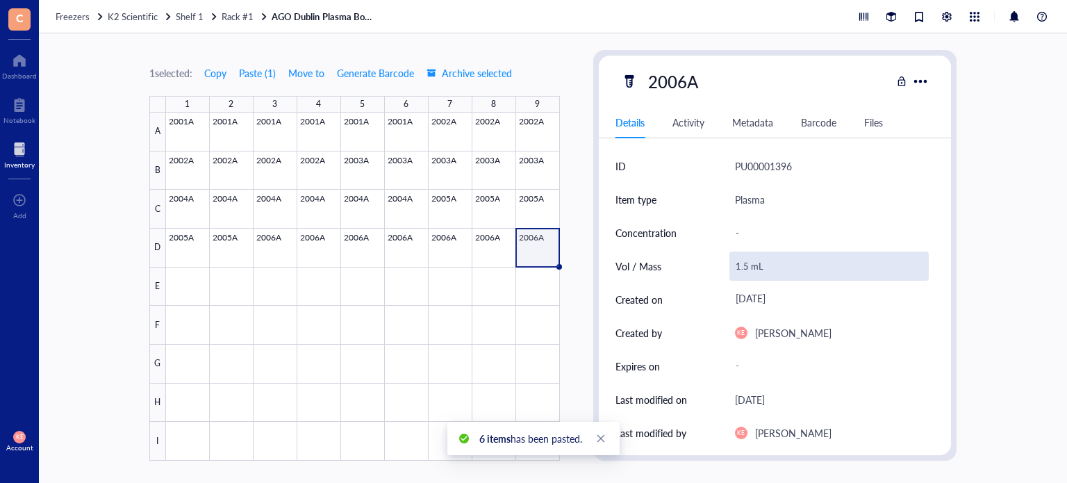
click at [740, 272] on div "1.5 mL" at bounding box center [830, 266] width 200 height 29
click at [742, 269] on input "1.5 mL" at bounding box center [829, 266] width 199 height 28
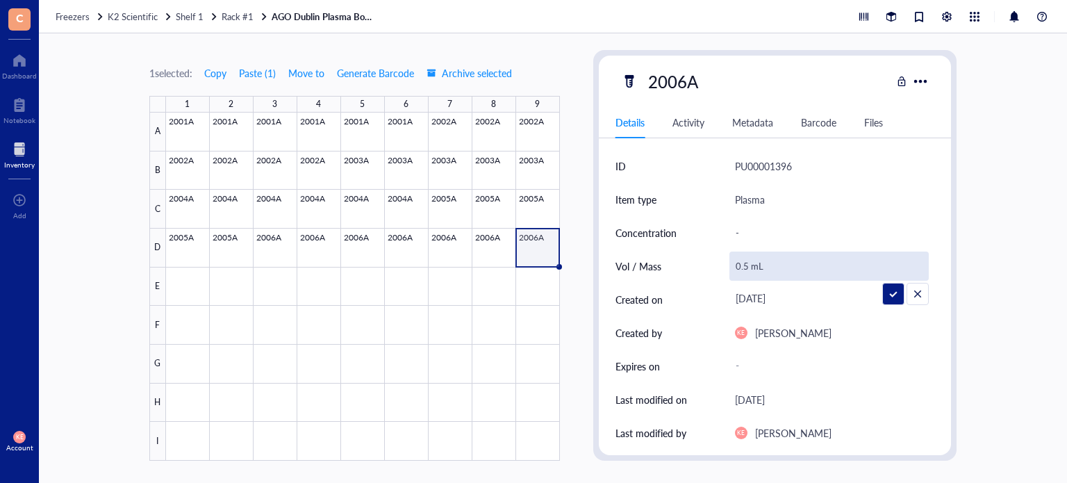
type input "0.25 mL"
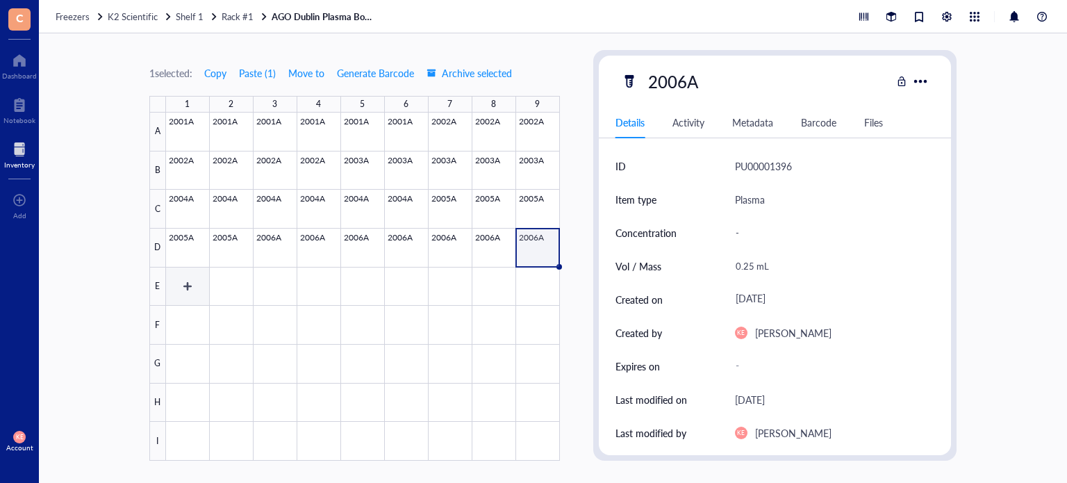
click at [182, 285] on div at bounding box center [363, 287] width 394 height 348
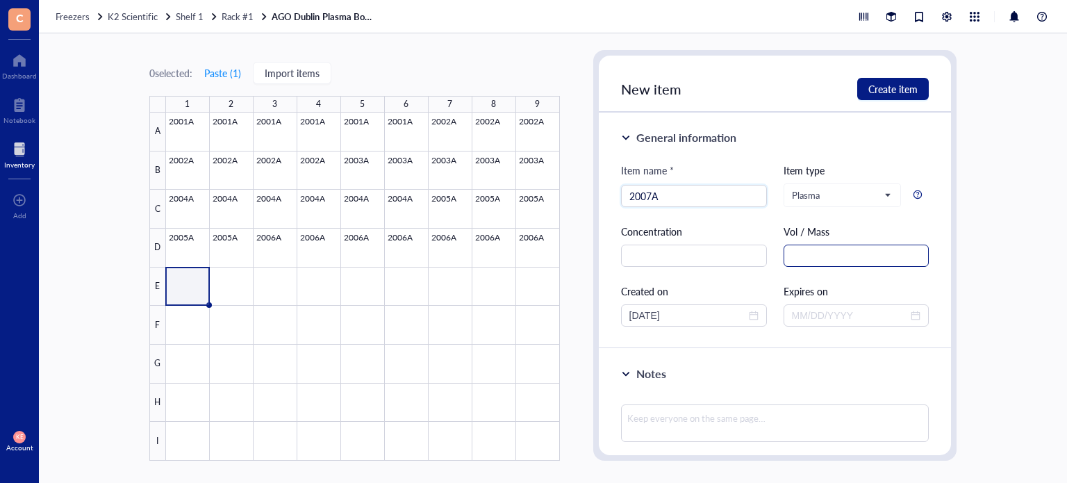
type input "2007A"
click at [806, 259] on input "text" at bounding box center [857, 256] width 146 height 22
paste input "1.5 mL"
type input "1.5 mL"
drag, startPoint x: 685, startPoint y: 313, endPoint x: 643, endPoint y: 319, distance: 42.1
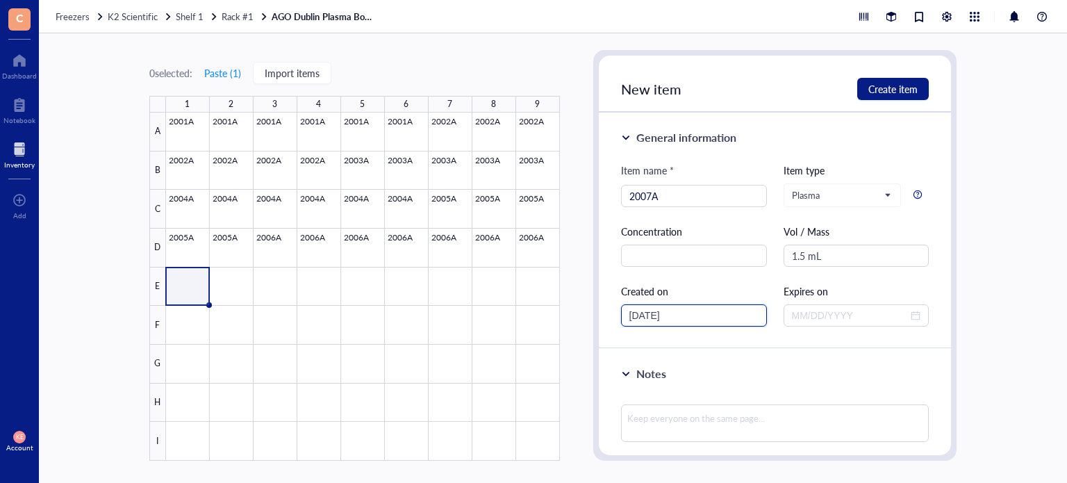
click at [643, 319] on input "[DATE]" at bounding box center [687, 315] width 117 height 15
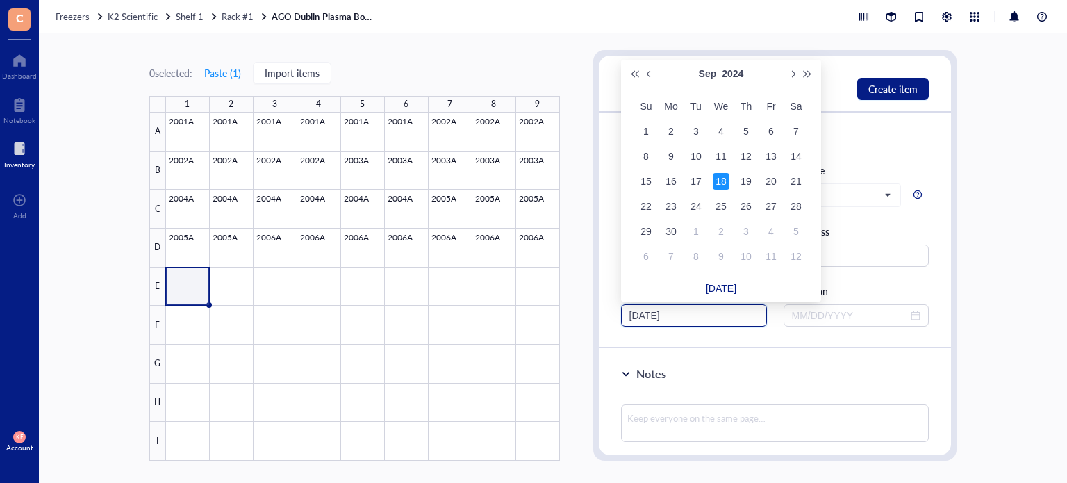
type input "[DATE]"
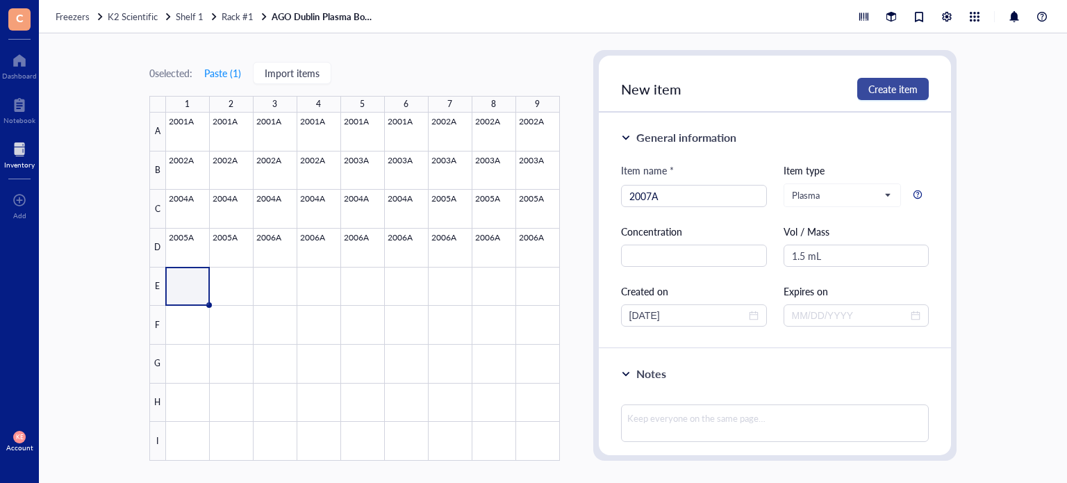
click at [891, 96] on button "Create item" at bounding box center [893, 89] width 72 height 22
type input "[DATE]"
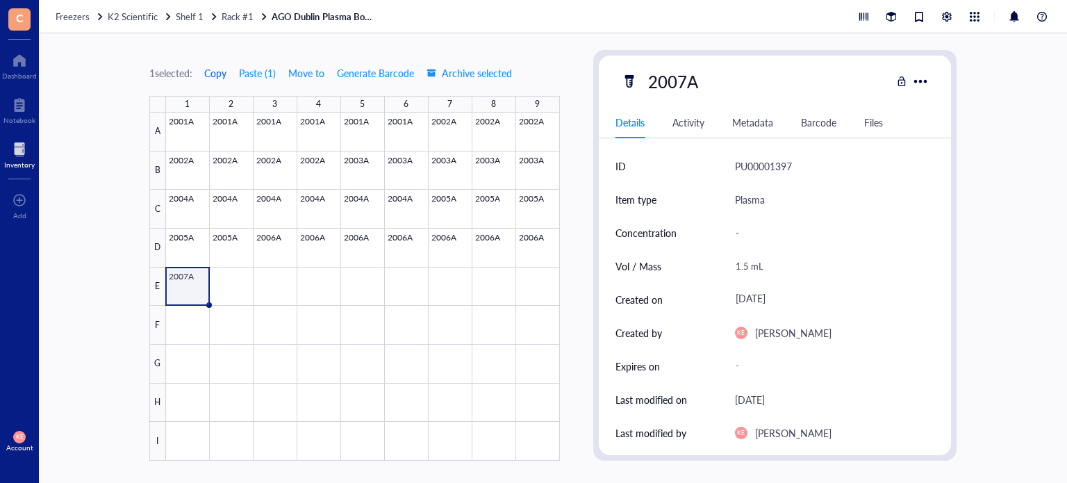
click at [215, 69] on span "Copy" at bounding box center [215, 72] width 22 height 11
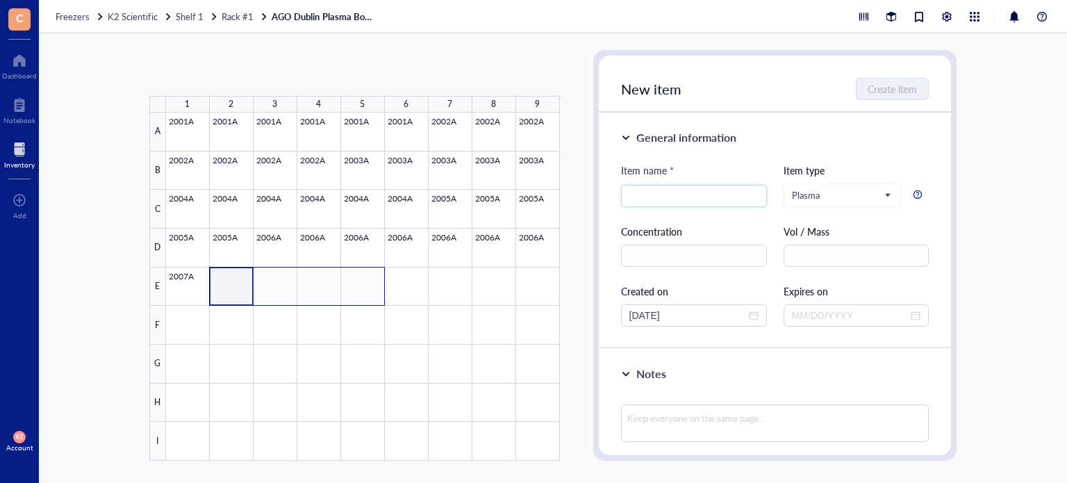
drag, startPoint x: 233, startPoint y: 284, endPoint x: 368, endPoint y: 283, distance: 134.1
click at [368, 283] on div at bounding box center [363, 287] width 394 height 348
click at [232, 78] on button "Paste ( 1 )" at bounding box center [223, 73] width 38 height 22
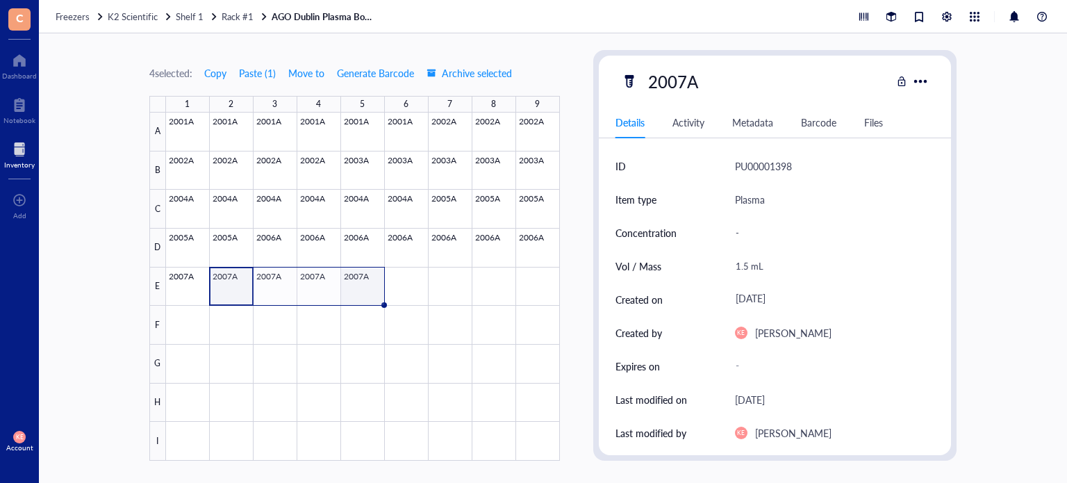
drag, startPoint x: 370, startPoint y: 270, endPoint x: 392, endPoint y: 268, distance: 22.3
click at [370, 270] on div at bounding box center [363, 287] width 394 height 348
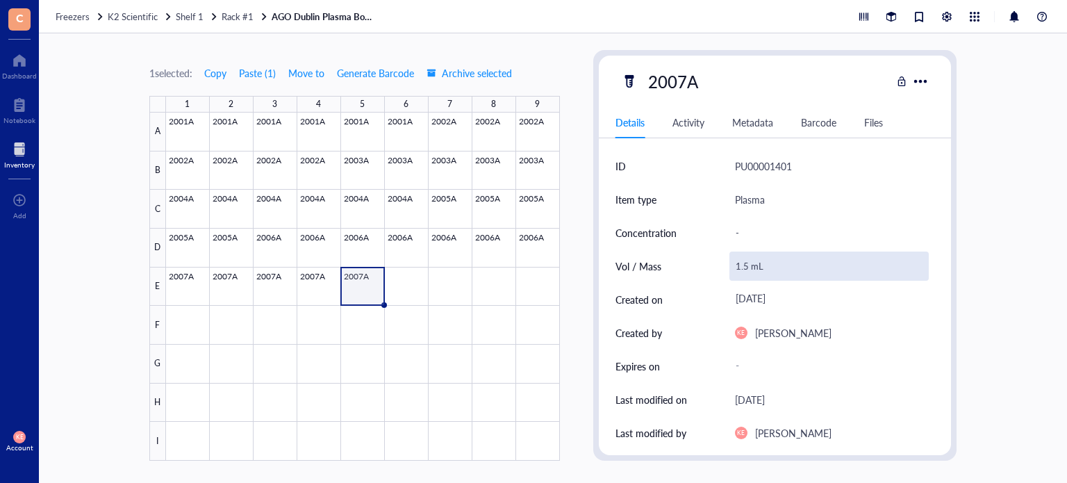
click at [742, 262] on div "1.5 mL" at bounding box center [830, 266] width 200 height 29
click at [745, 268] on input "1.5 mL" at bounding box center [829, 266] width 199 height 28
type input "0.75 mL"
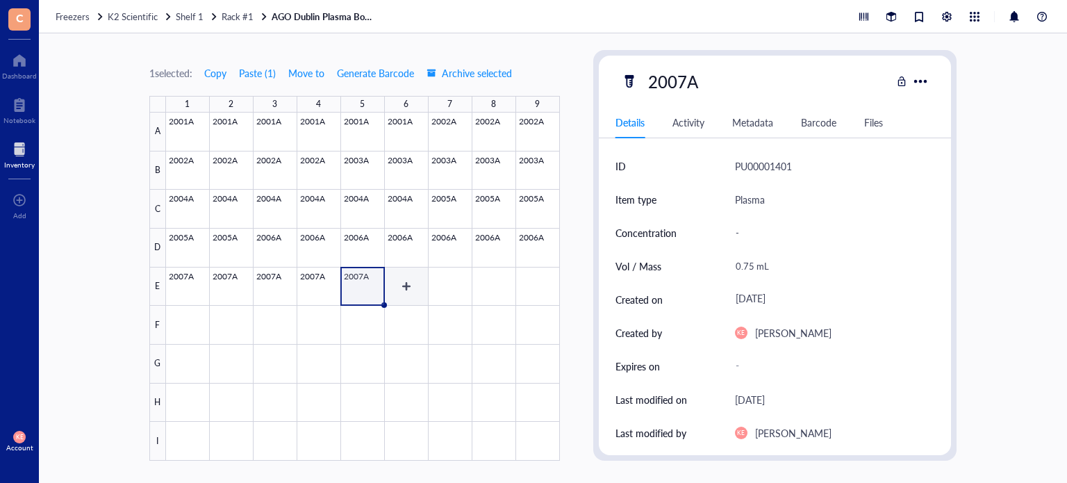
click at [402, 290] on div at bounding box center [363, 287] width 394 height 348
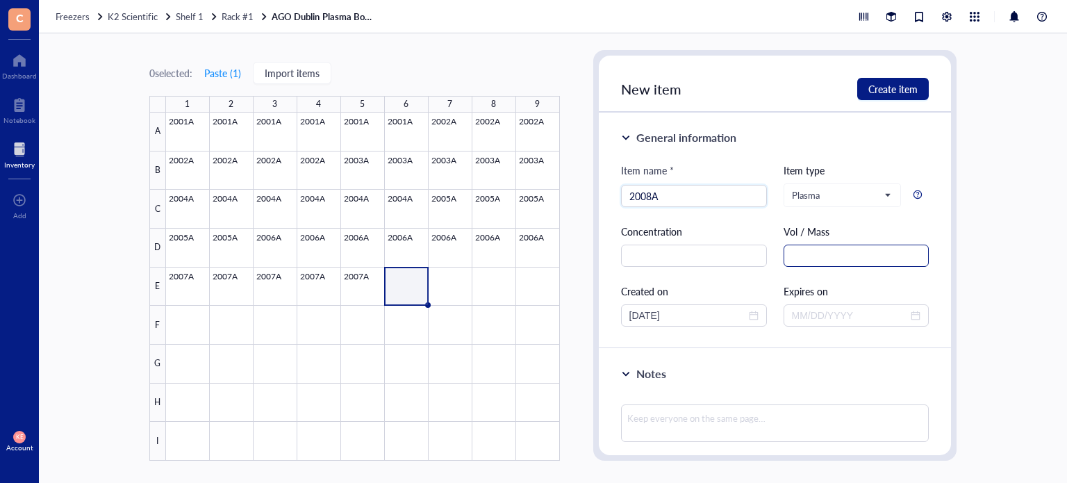
type input "2008A"
click at [871, 256] on input "text" at bounding box center [857, 256] width 146 height 22
paste input "1.5 mL"
type input "1.5 mL"
drag, startPoint x: 686, startPoint y: 314, endPoint x: 645, endPoint y: 314, distance: 41.0
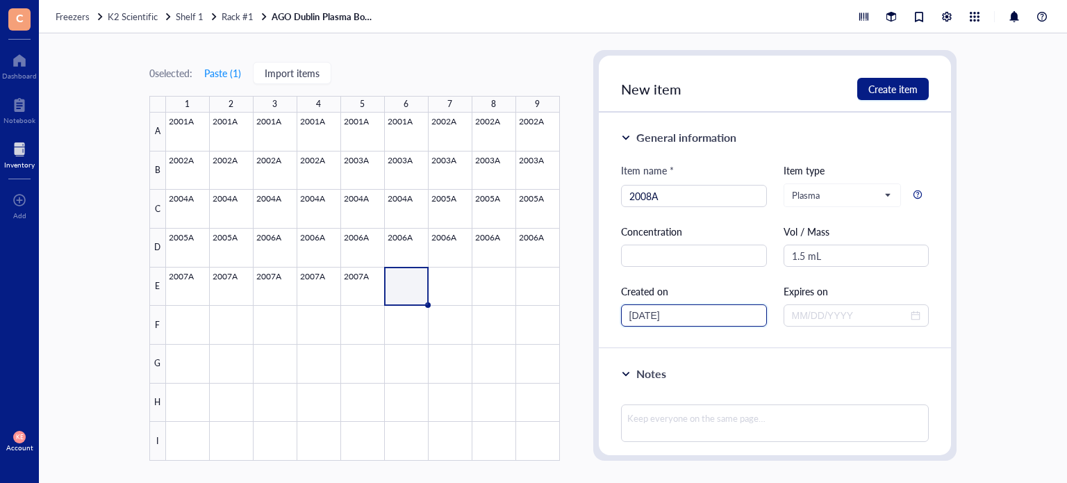
click at [645, 314] on input "[DATE]" at bounding box center [687, 315] width 117 height 15
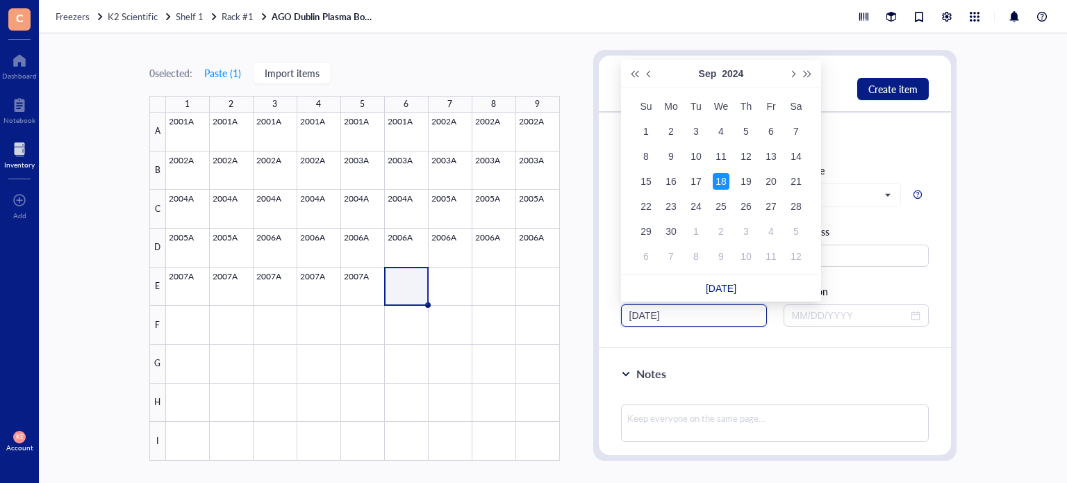
type input "[DATE]"
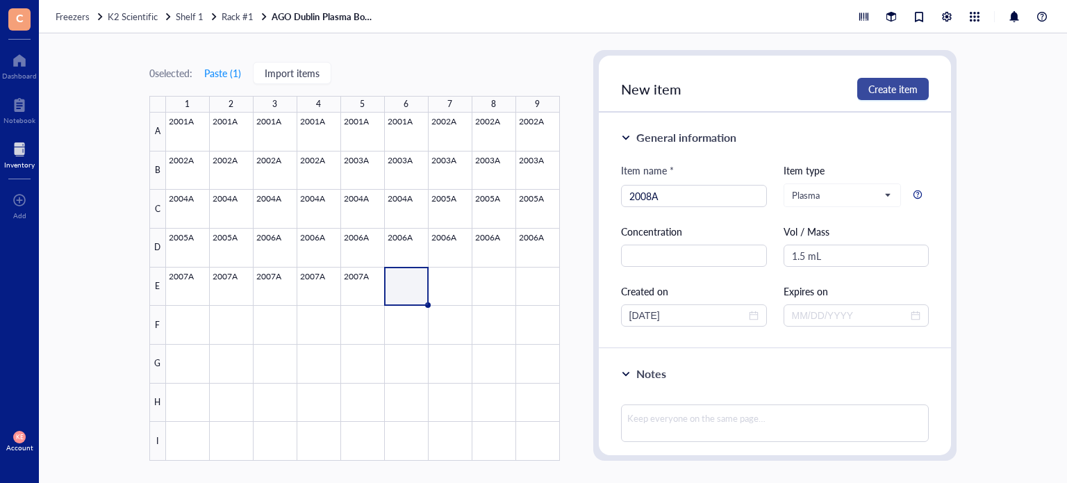
click at [900, 86] on span "Create item" at bounding box center [892, 88] width 49 height 11
type input "[DATE]"
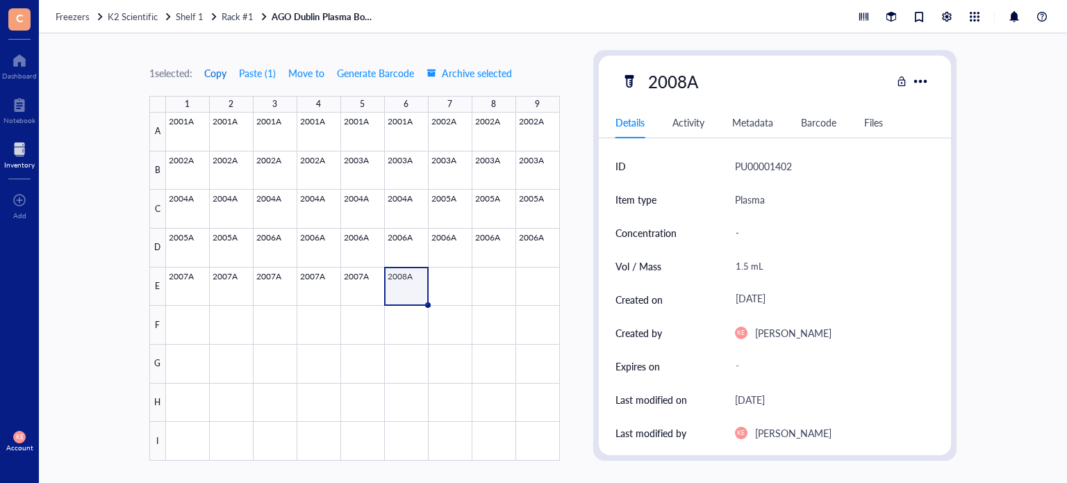
click at [215, 69] on span "Copy" at bounding box center [215, 72] width 22 height 11
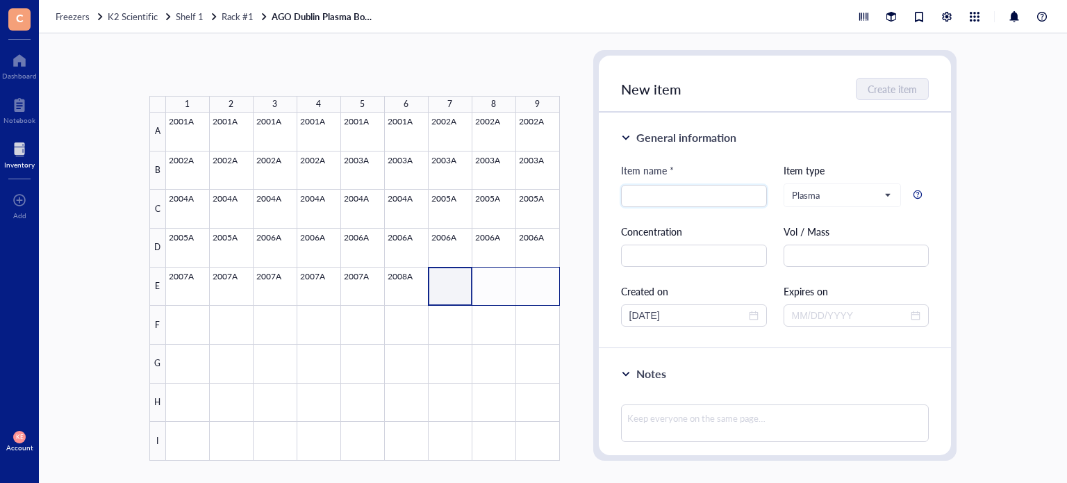
drag, startPoint x: 456, startPoint y: 288, endPoint x: 542, endPoint y: 302, distance: 86.7
click at [542, 302] on div at bounding box center [363, 287] width 394 height 348
click at [234, 69] on button "Paste ( 1 )" at bounding box center [223, 73] width 38 height 22
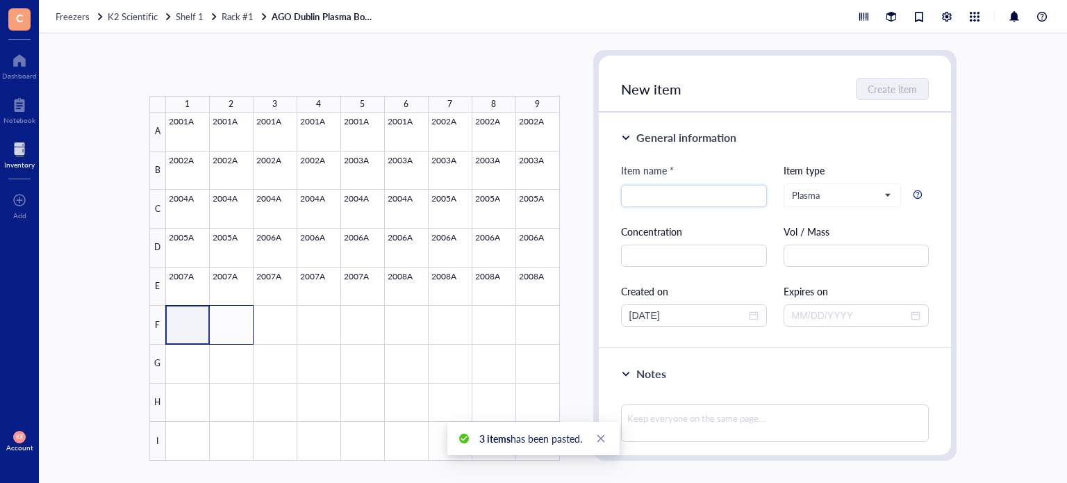
drag, startPoint x: 190, startPoint y: 324, endPoint x: 233, endPoint y: 330, distance: 43.5
click at [233, 330] on div at bounding box center [363, 287] width 394 height 348
click at [233, 68] on button "Paste ( 1 )" at bounding box center [223, 73] width 38 height 22
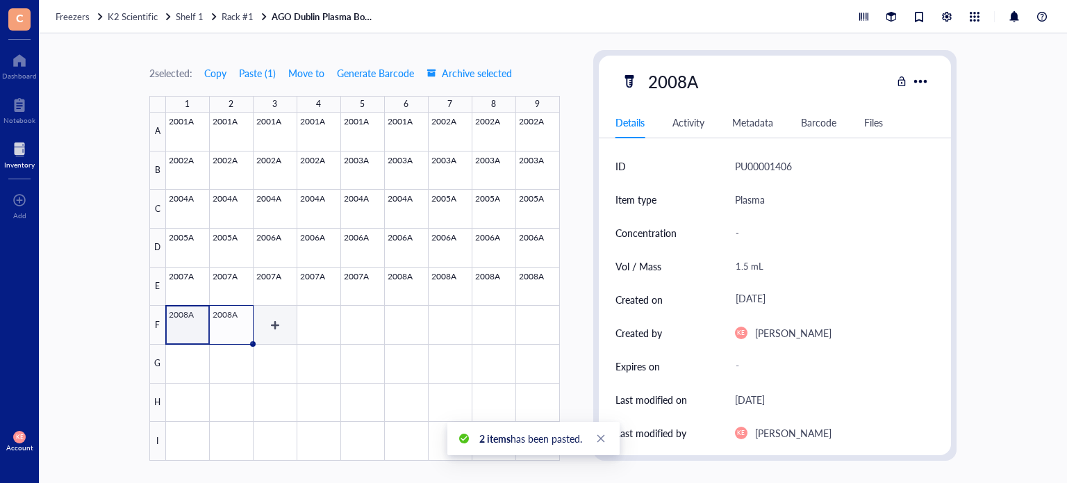
click at [277, 330] on div at bounding box center [363, 287] width 394 height 348
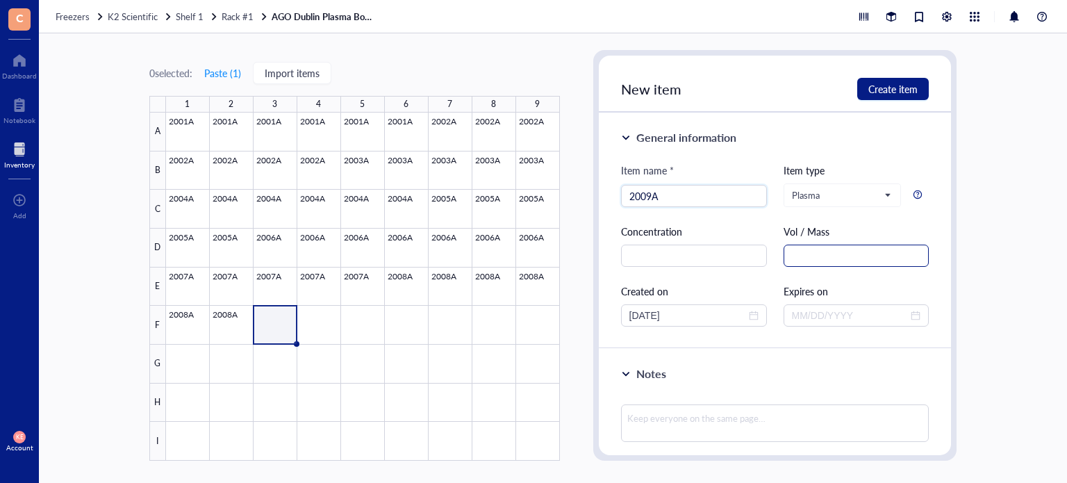
type input "2009A"
click at [803, 261] on input "text" at bounding box center [857, 256] width 146 height 22
paste input "1.5 mL"
type input "1.5 mL"
drag, startPoint x: 693, startPoint y: 311, endPoint x: 645, endPoint y: 312, distance: 47.2
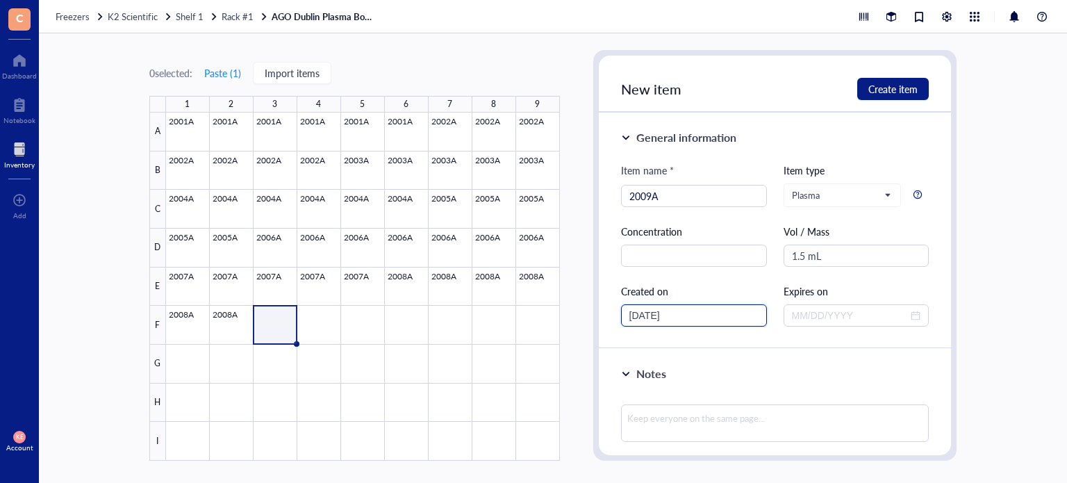
click at [645, 312] on input "[DATE]" at bounding box center [687, 315] width 117 height 15
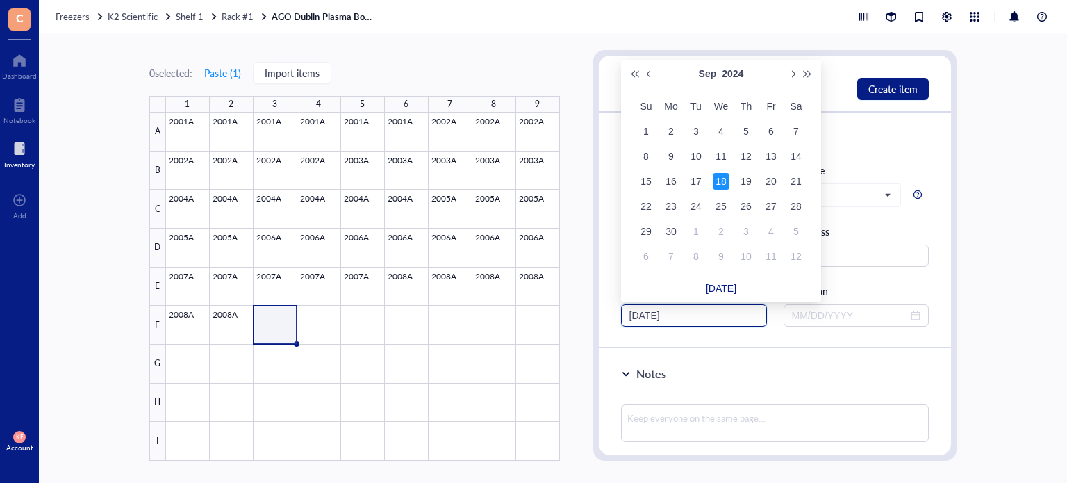
type input "[DATE]"
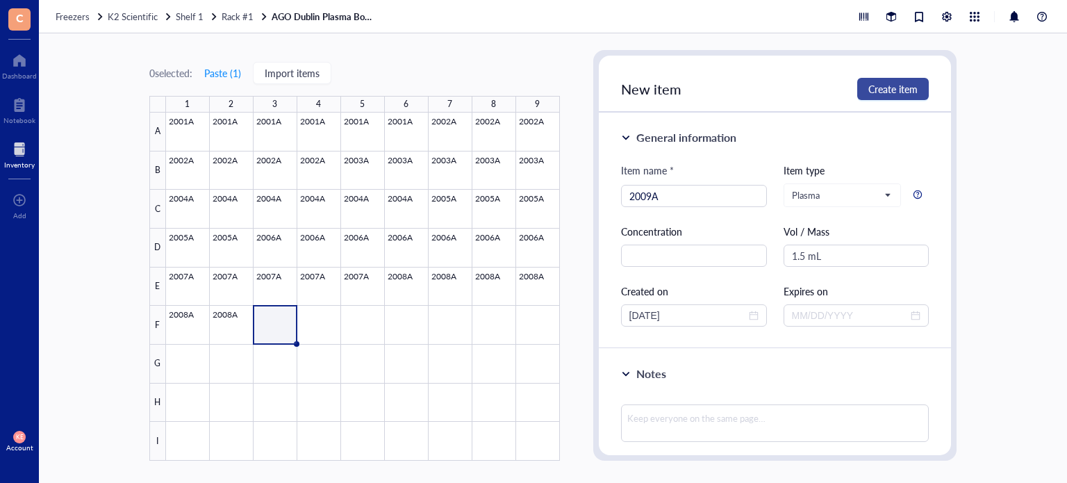
click at [885, 87] on span "Create item" at bounding box center [892, 88] width 49 height 11
type input "[DATE]"
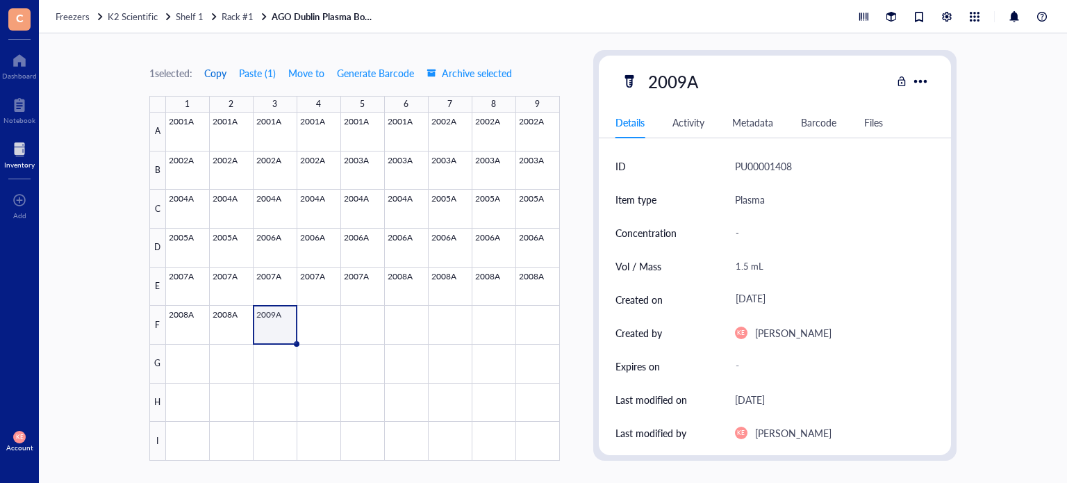
click at [216, 72] on span "Copy" at bounding box center [215, 72] width 22 height 11
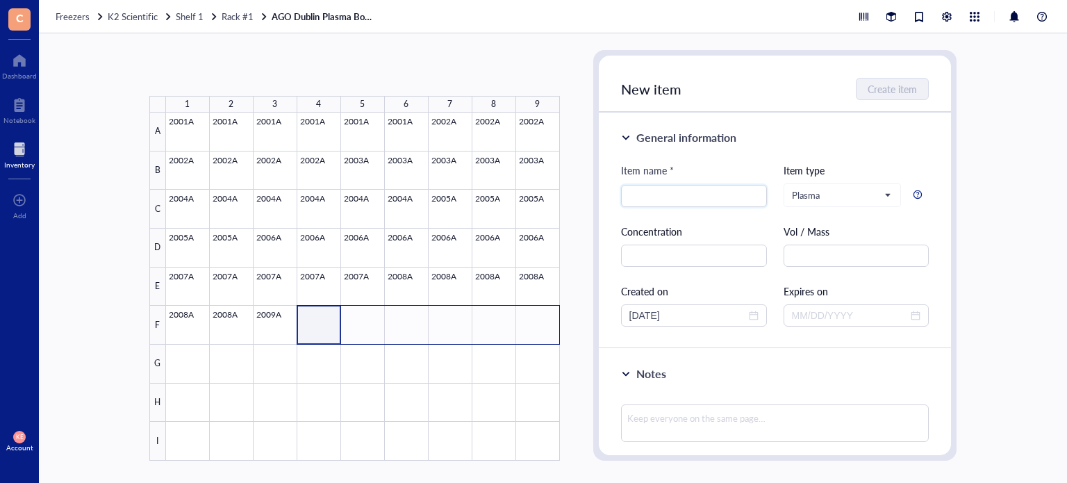
drag, startPoint x: 320, startPoint y: 312, endPoint x: 527, endPoint y: 326, distance: 207.5
click at [527, 326] on div at bounding box center [363, 287] width 394 height 348
click at [226, 77] on button "Paste ( 1 )" at bounding box center [223, 73] width 38 height 22
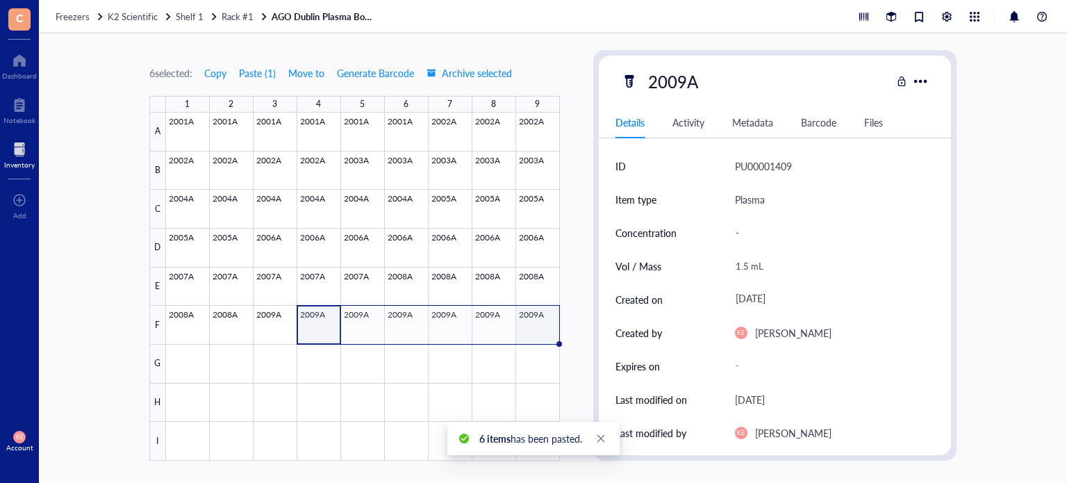
click at [529, 333] on div at bounding box center [363, 287] width 394 height 348
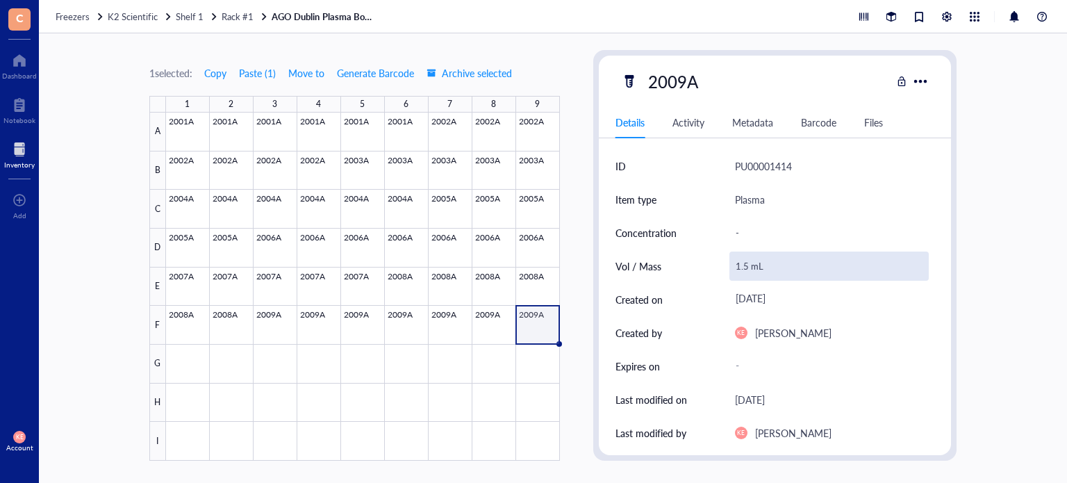
click at [745, 266] on div "1.5 mL" at bounding box center [830, 266] width 200 height 29
click at [745, 266] on input "1.5 mL" at bounding box center [829, 266] width 199 height 28
type input "0.75 mL"
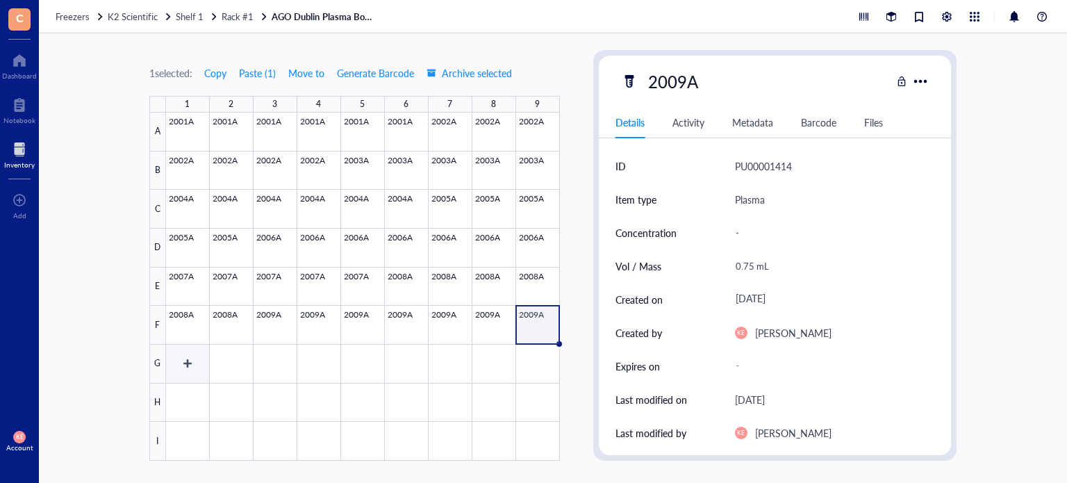
click at [188, 358] on div at bounding box center [363, 287] width 394 height 348
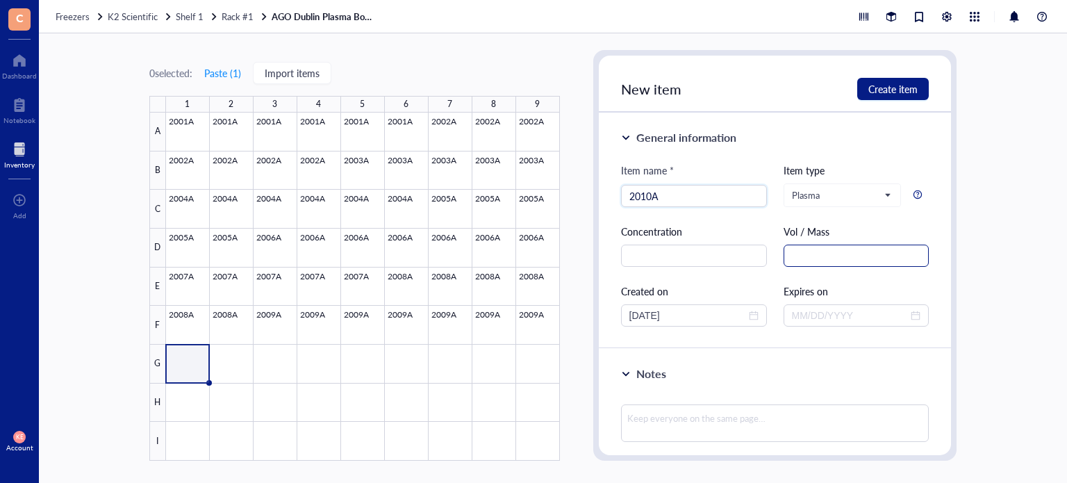
type input "2010A"
click at [804, 255] on input "text" at bounding box center [857, 256] width 146 height 22
paste input "1.5 mL"
type input "1.5 mL"
drag, startPoint x: 686, startPoint y: 315, endPoint x: 645, endPoint y: 318, distance: 41.8
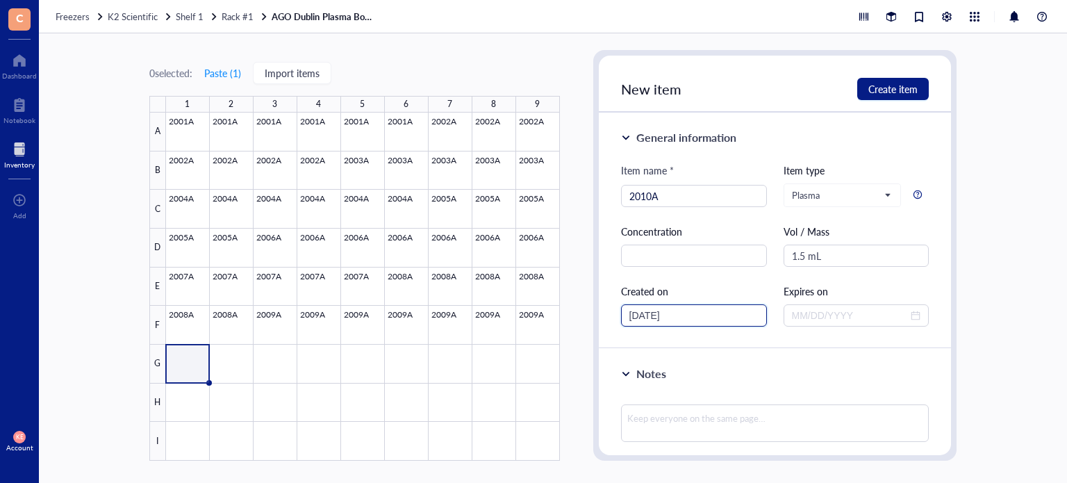
click at [645, 318] on input "[DATE]" at bounding box center [687, 315] width 117 height 15
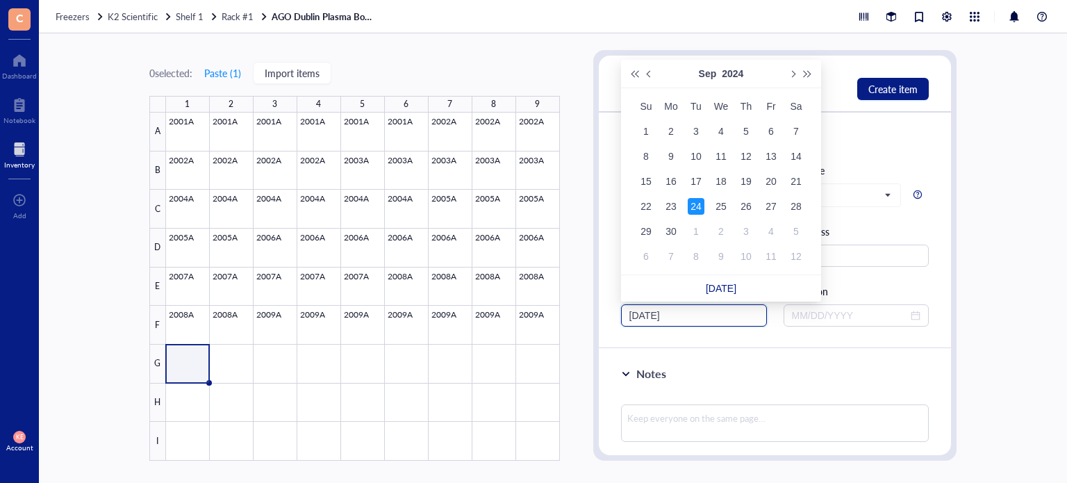
type input "[DATE]"
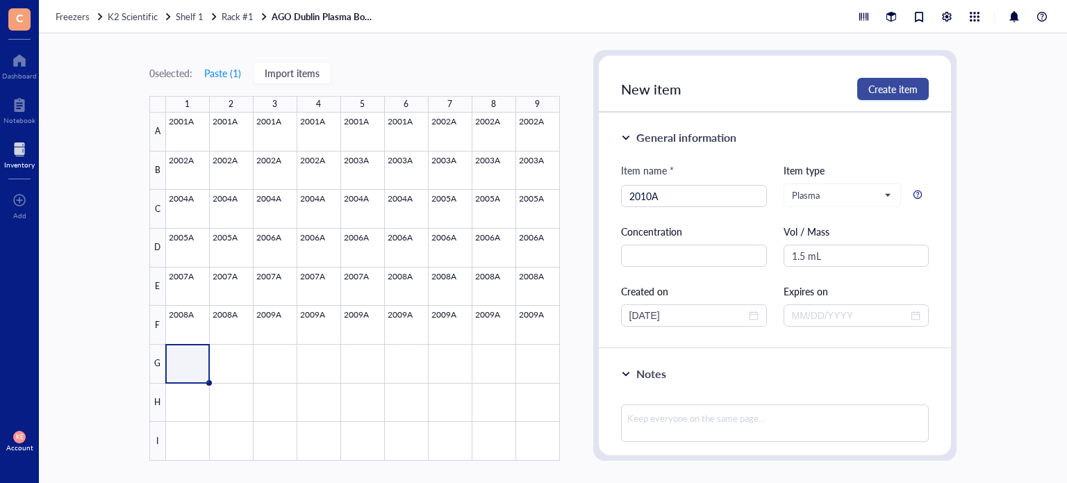
click at [900, 99] on button "Create item" at bounding box center [893, 89] width 72 height 22
type input "[DATE]"
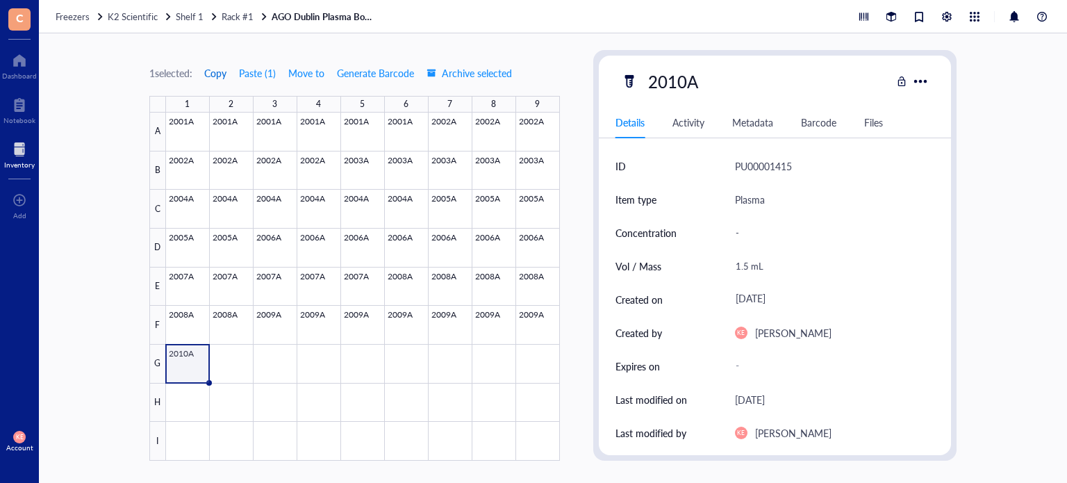
click at [220, 69] on span "Copy" at bounding box center [215, 72] width 22 height 11
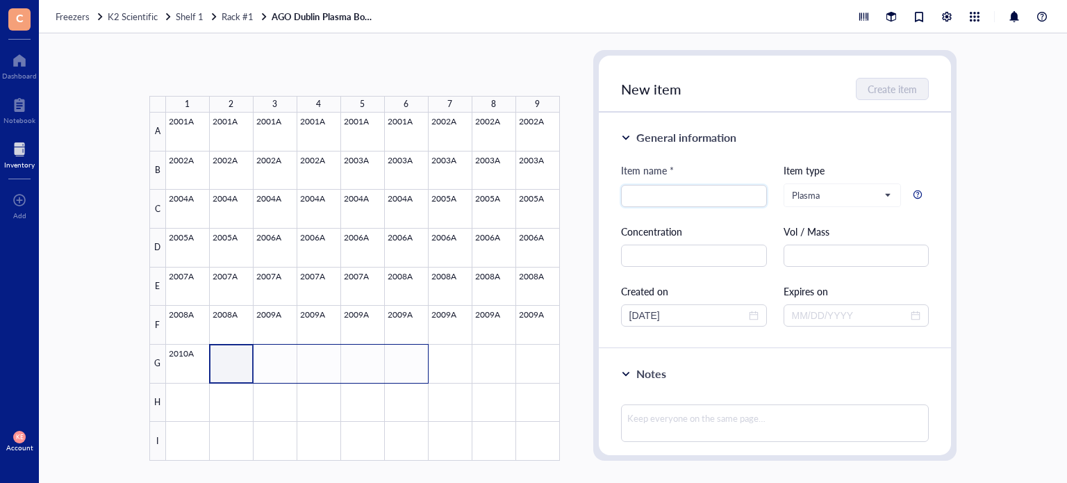
drag, startPoint x: 231, startPoint y: 372, endPoint x: 412, endPoint y: 379, distance: 181.5
click at [412, 379] on div at bounding box center [363, 287] width 394 height 348
click at [236, 66] on button "Paste ( 1 )" at bounding box center [223, 73] width 38 height 22
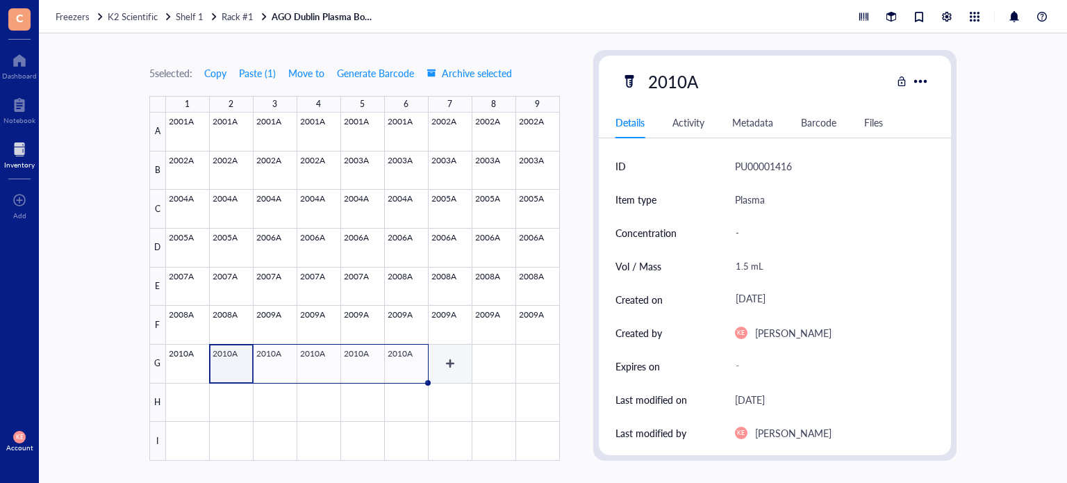
click at [456, 368] on div at bounding box center [363, 287] width 394 height 348
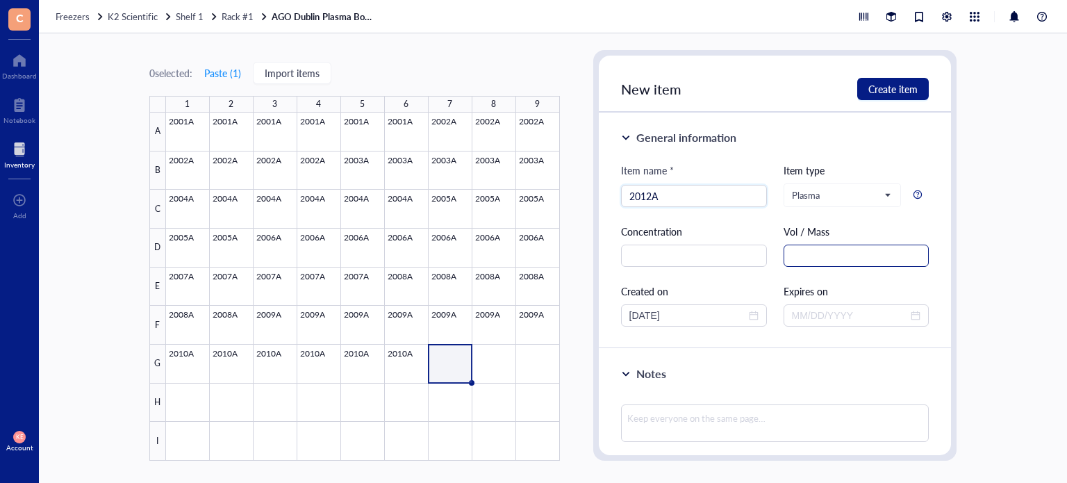
type input "2012A"
click at [799, 255] on input "text" at bounding box center [857, 256] width 146 height 22
paste input "1.5 mL"
type input "1.5 mL"
drag, startPoint x: 685, startPoint y: 316, endPoint x: 673, endPoint y: 322, distance: 13.1
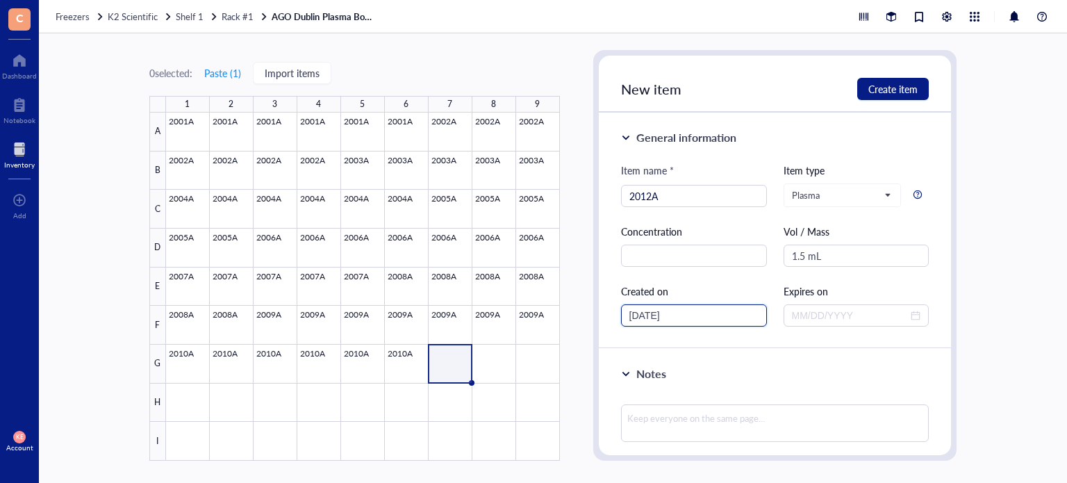
click at [673, 322] on input "[DATE]" at bounding box center [687, 315] width 117 height 15
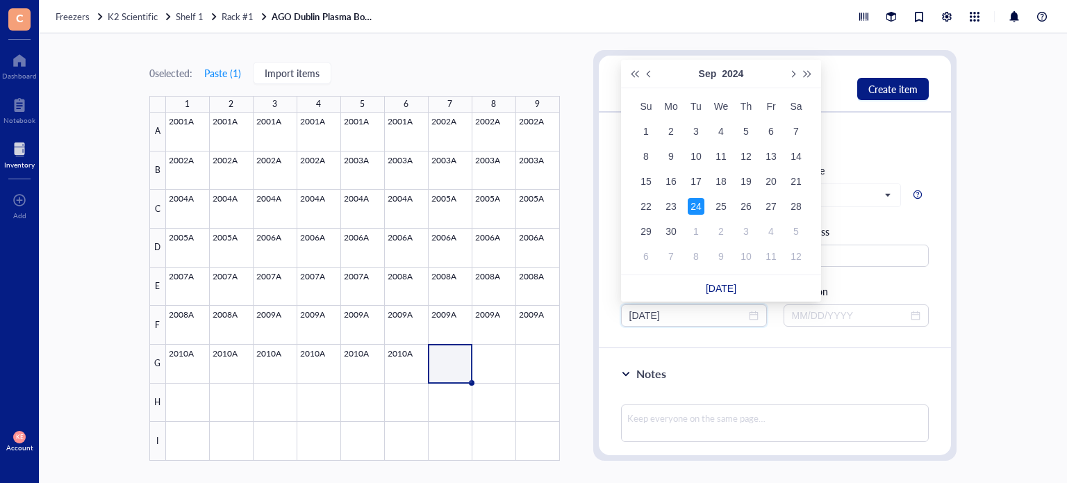
type input "[DATE]"
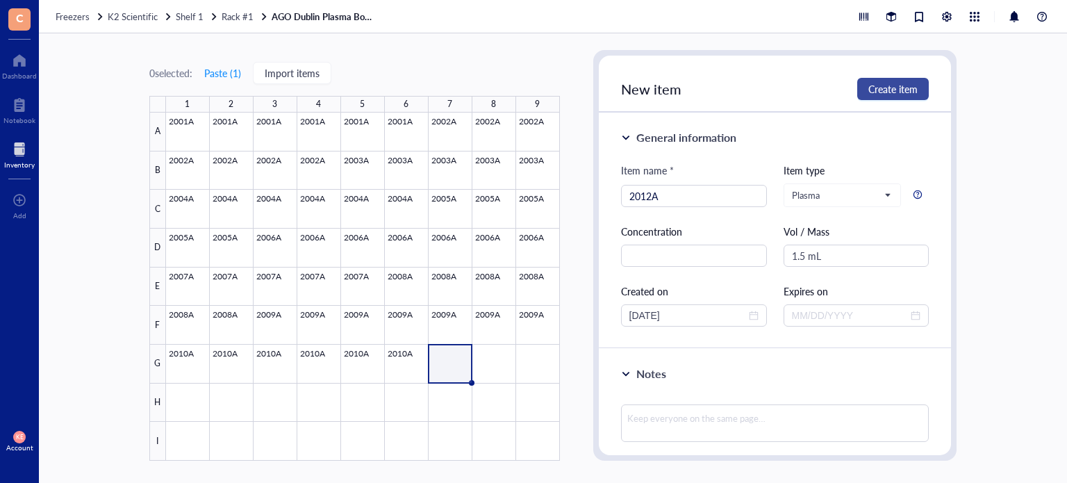
click at [903, 94] on span "Create item" at bounding box center [892, 88] width 49 height 11
type input "[DATE]"
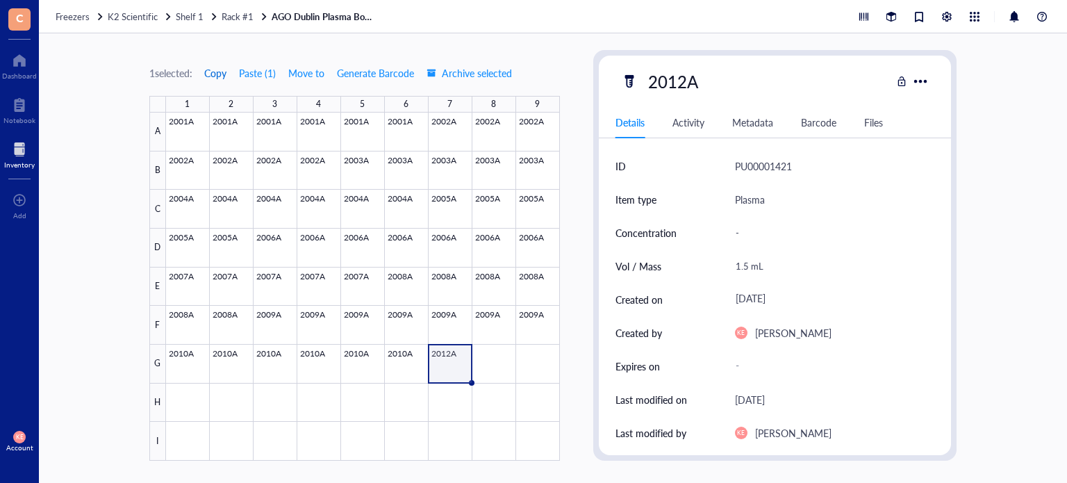
click at [219, 75] on span "Copy" at bounding box center [215, 72] width 22 height 11
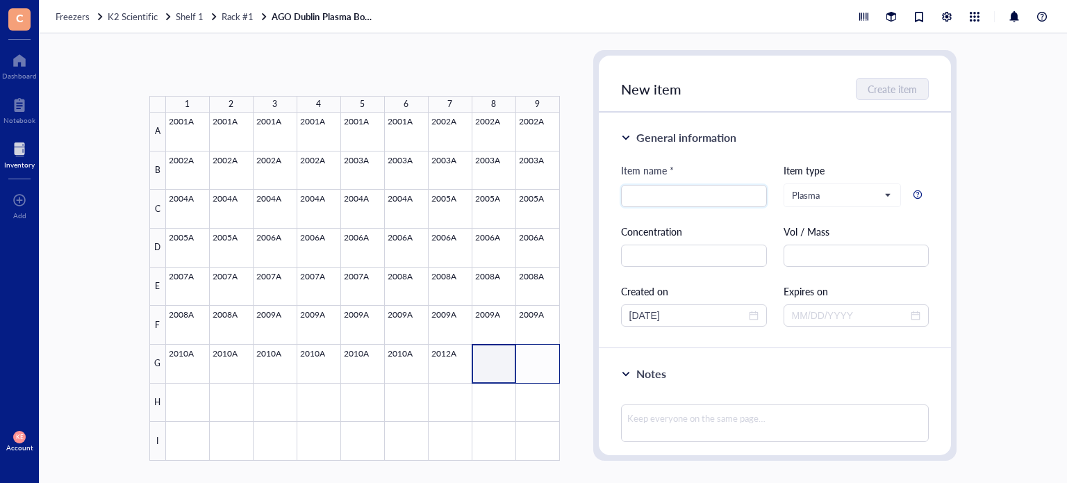
drag, startPoint x: 511, startPoint y: 369, endPoint x: 529, endPoint y: 380, distance: 21.8
click at [529, 380] on div at bounding box center [363, 287] width 394 height 348
click at [236, 76] on button "Paste ( 1 )" at bounding box center [223, 73] width 38 height 22
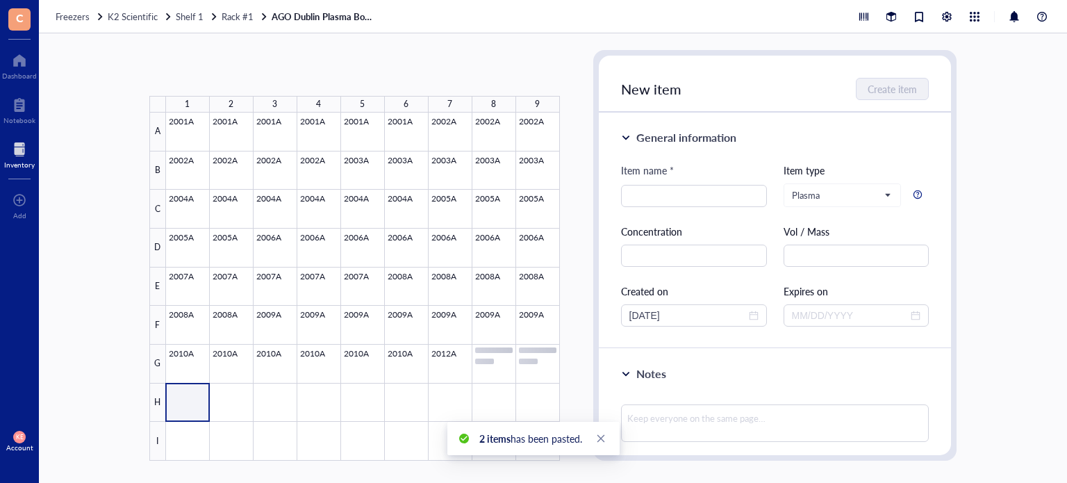
drag, startPoint x: 184, startPoint y: 404, endPoint x: 272, endPoint y: 406, distance: 88.3
click at [272, 406] on div at bounding box center [363, 287] width 394 height 348
click at [220, 74] on button "Paste ( 1 )" at bounding box center [223, 73] width 38 height 22
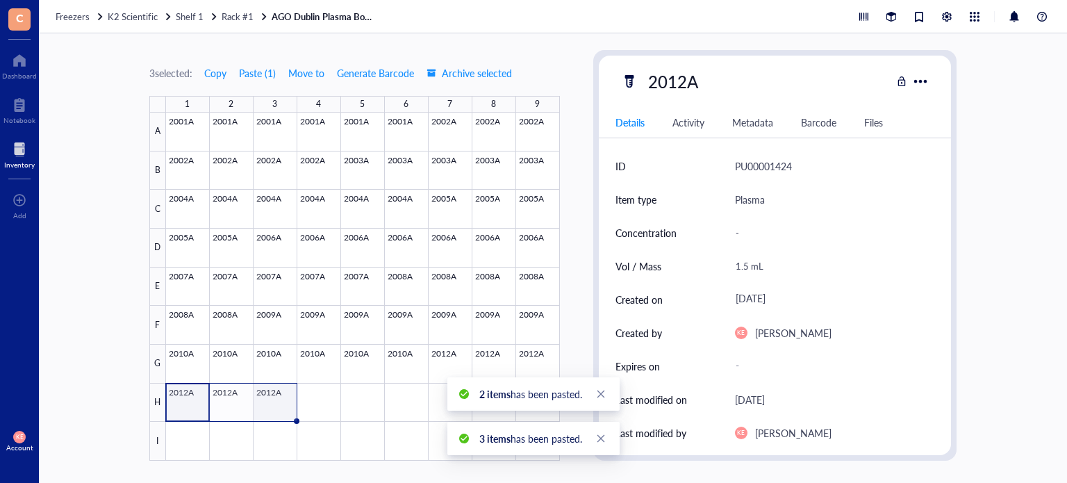
click at [274, 408] on div at bounding box center [363, 287] width 394 height 348
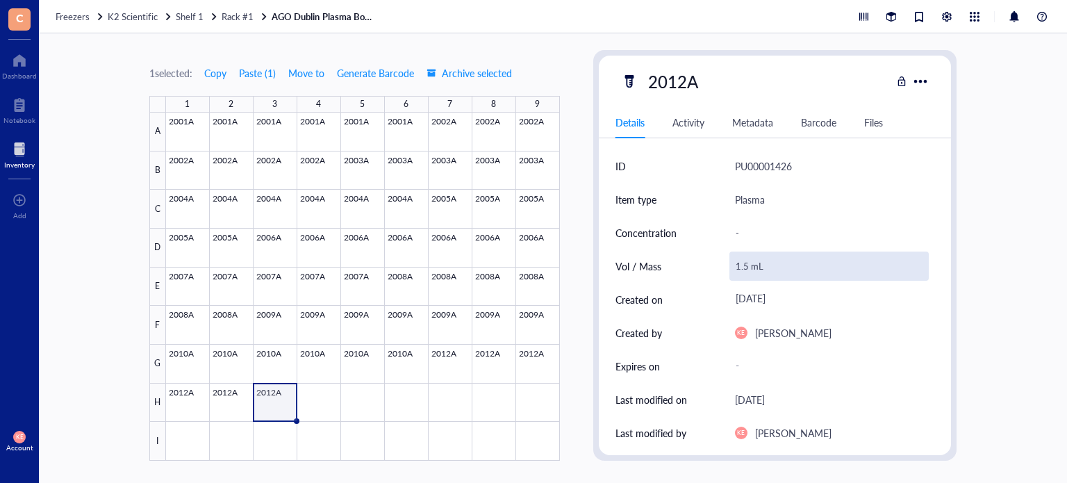
click at [761, 266] on div "1.5 mL" at bounding box center [830, 266] width 200 height 29
click at [736, 264] on input "1.5 mL" at bounding box center [829, 266] width 199 height 28
type input "0.5 mL"
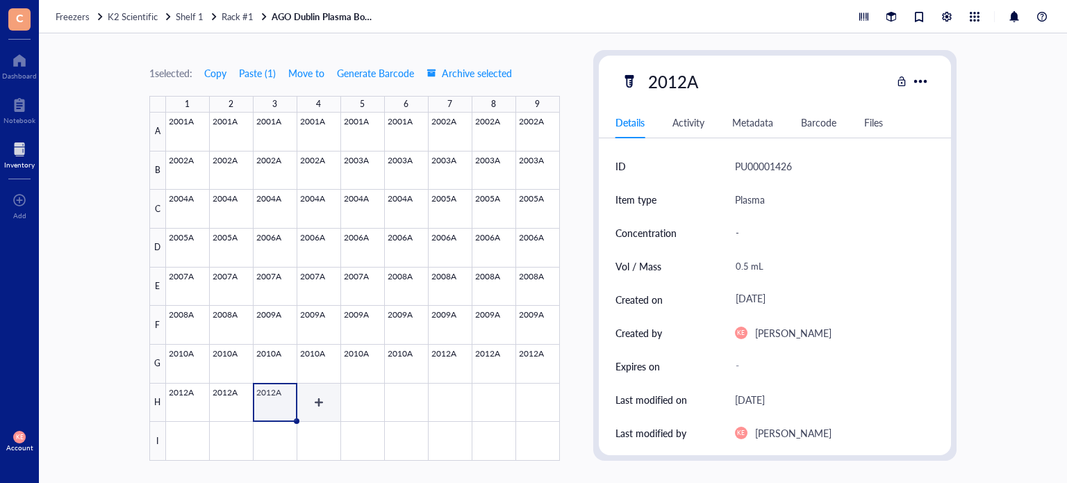
click at [323, 410] on div at bounding box center [363, 287] width 394 height 348
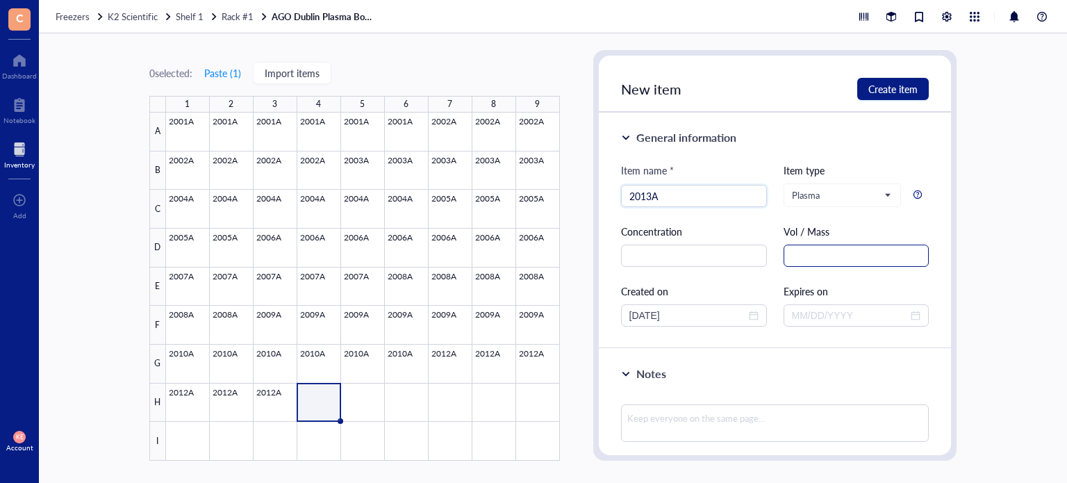
type input "2013A"
click at [834, 257] on input "text" at bounding box center [857, 256] width 146 height 22
paste input "1.5 mL"
type input "1.5 mL"
drag, startPoint x: 684, startPoint y: 316, endPoint x: 649, endPoint y: 318, distance: 35.5
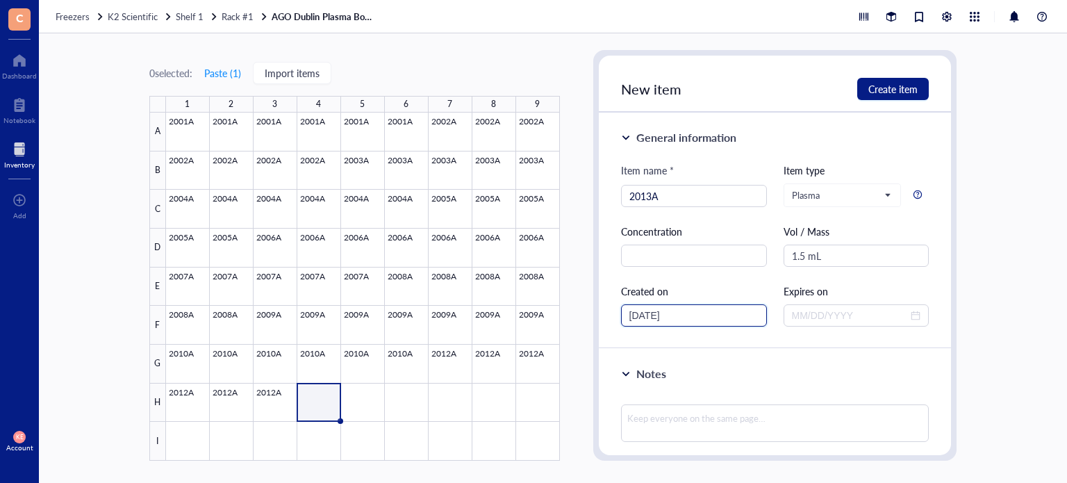
click at [649, 318] on input "[DATE]" at bounding box center [687, 315] width 117 height 15
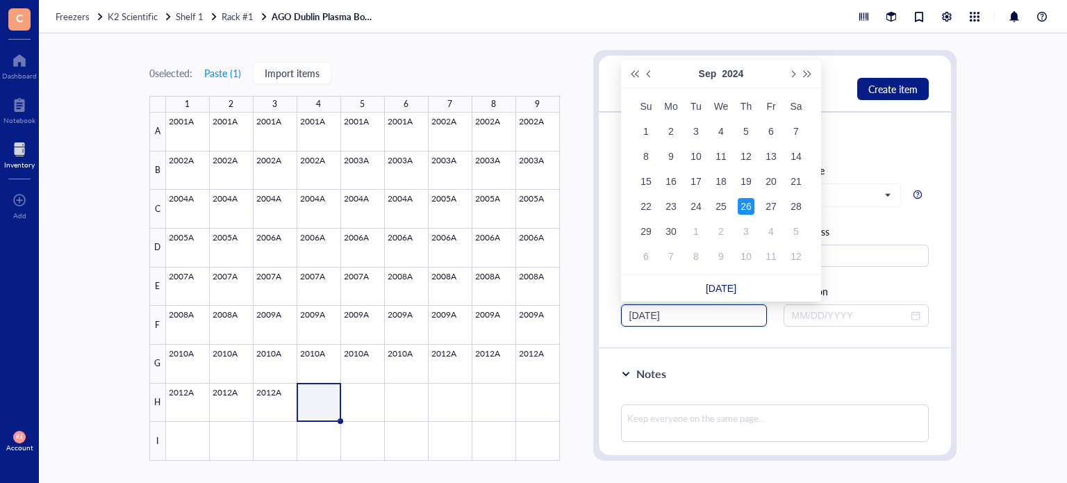
type input "[DATE]"
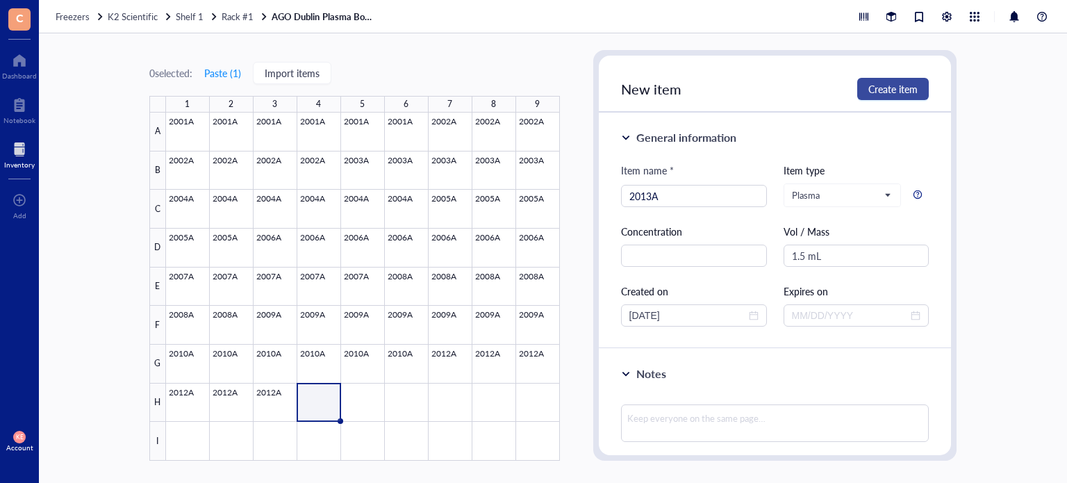
click at [871, 84] on span "Create item" at bounding box center [892, 88] width 49 height 11
type input "[DATE]"
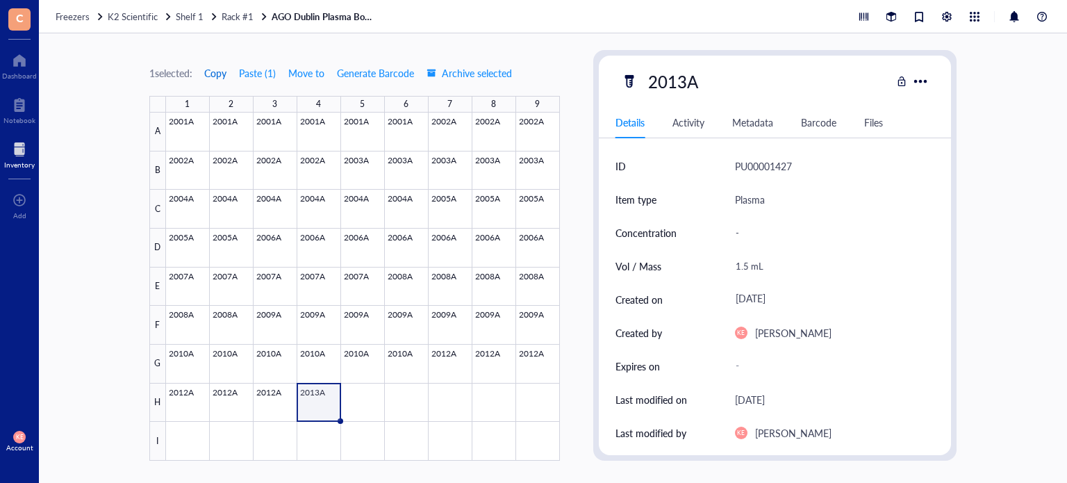
click at [213, 74] on span "Copy" at bounding box center [215, 72] width 22 height 11
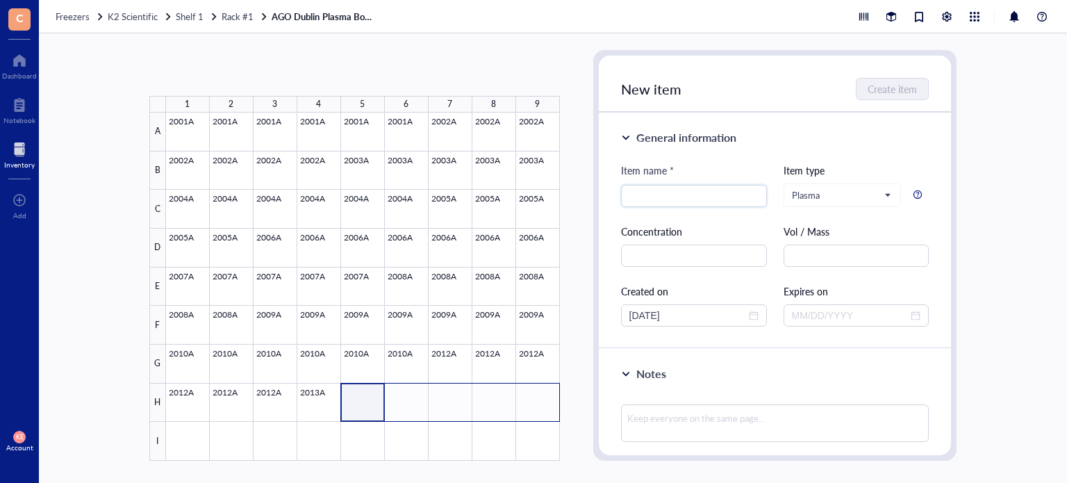
drag, startPoint x: 522, startPoint y: 416, endPoint x: 548, endPoint y: 411, distance: 27.0
click at [548, 411] on div at bounding box center [363, 287] width 394 height 348
click at [239, 78] on button "Paste ( 1 )" at bounding box center [223, 73] width 38 height 22
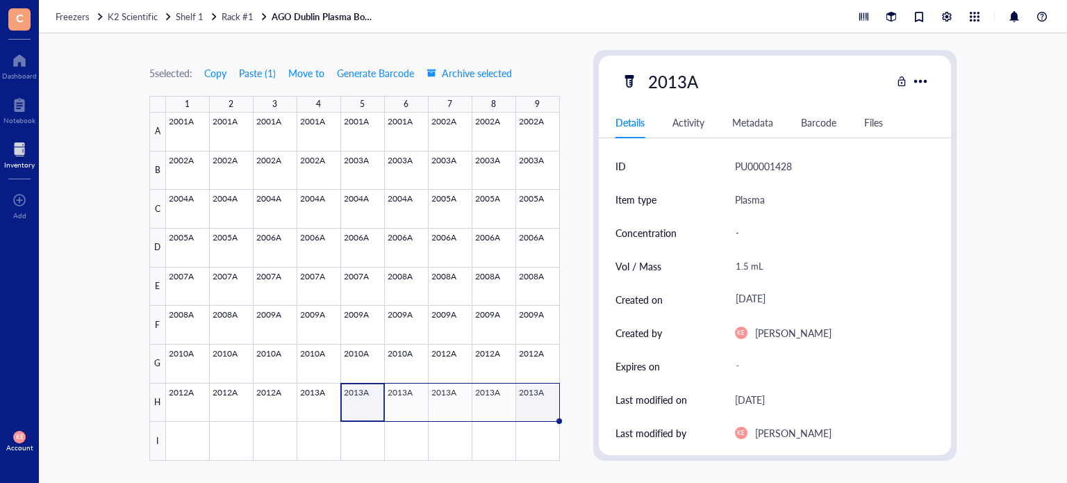
click at [547, 405] on div at bounding box center [363, 287] width 394 height 348
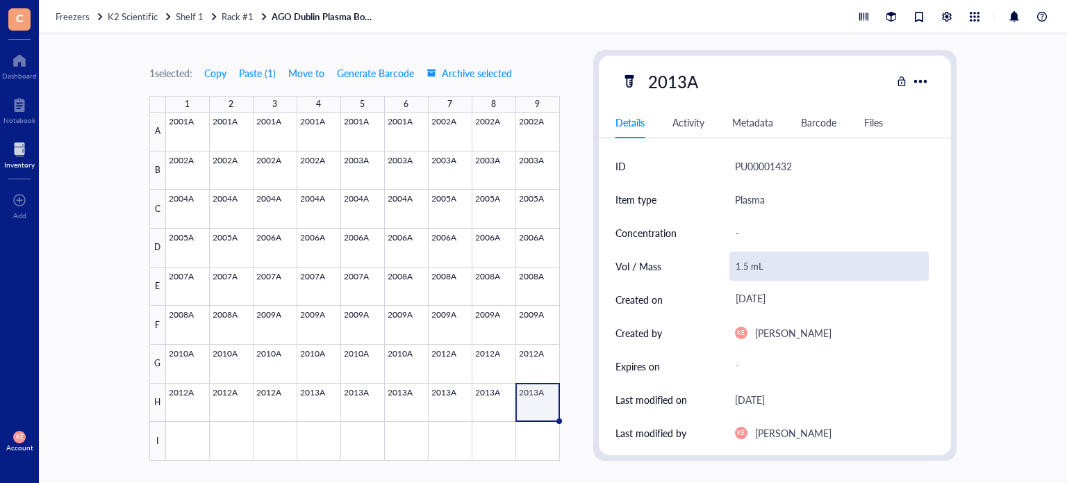
click at [748, 264] on div "1.5 mL" at bounding box center [830, 266] width 200 height 29
click at [749, 269] on input "1.5 mL" at bounding box center [829, 266] width 199 height 28
type input "1.0 mL"
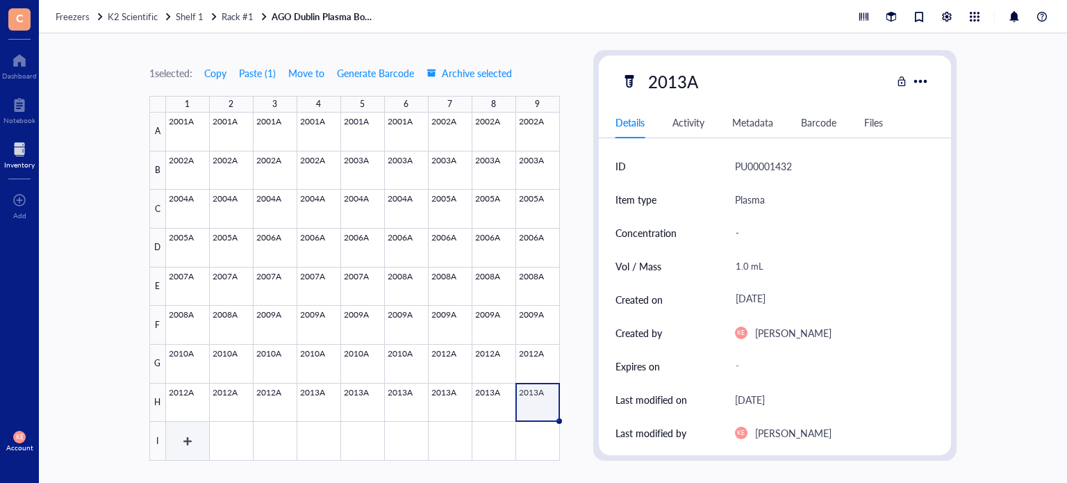
click at [187, 436] on div at bounding box center [363, 287] width 394 height 348
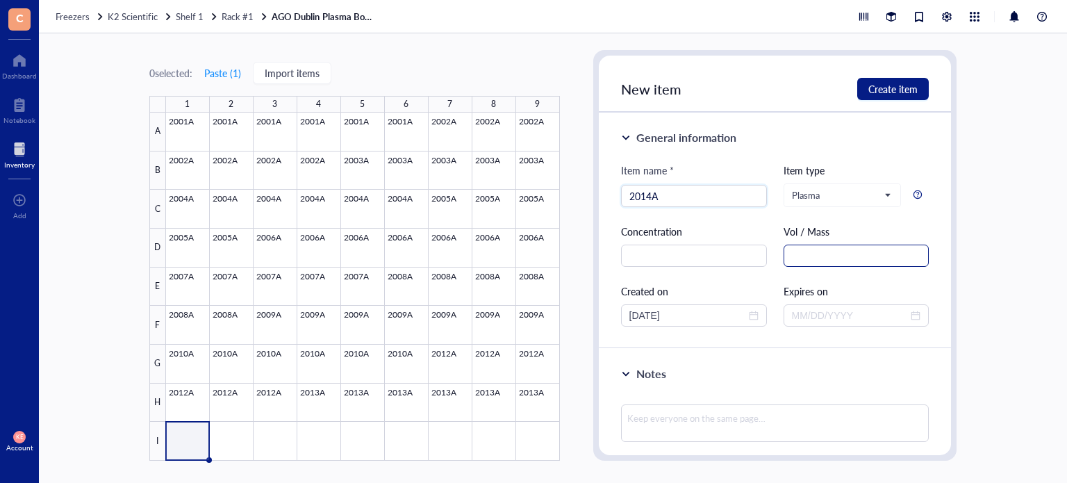
type input "2014A"
click at [826, 261] on input "text" at bounding box center [857, 256] width 146 height 22
paste input "1.5 mL"
type input "1.5 mL"
drag, startPoint x: 686, startPoint y: 313, endPoint x: 648, endPoint y: 313, distance: 38.2
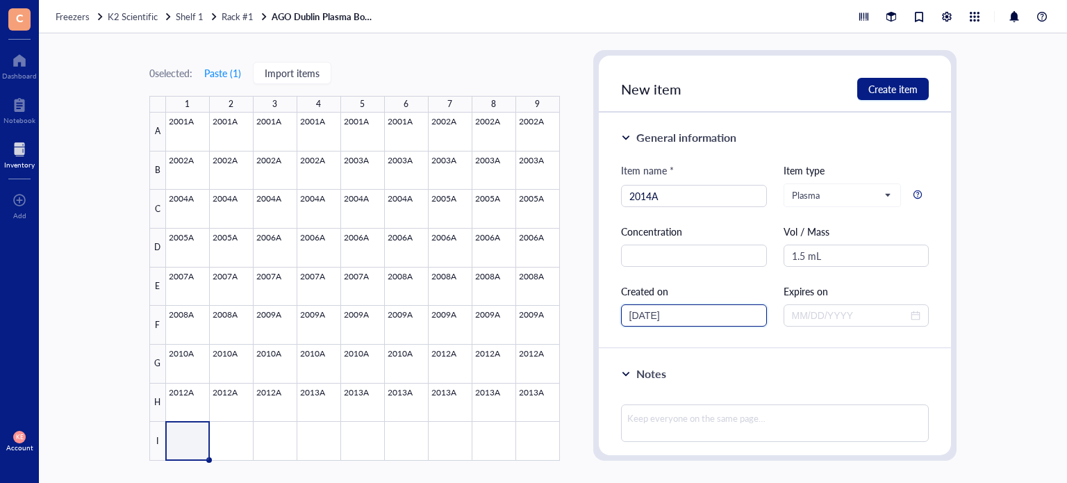
click at [648, 313] on input "[DATE]" at bounding box center [687, 315] width 117 height 15
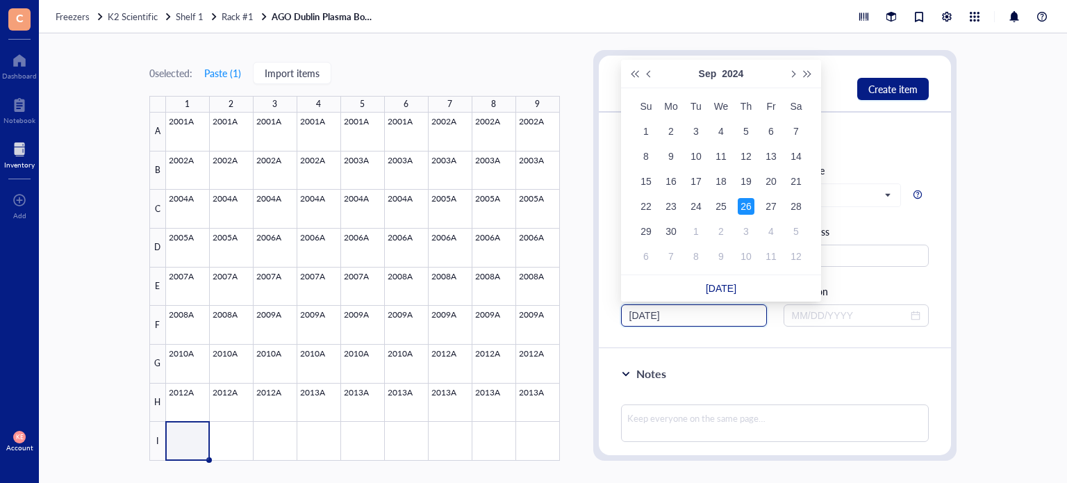
type input "[DATE]"
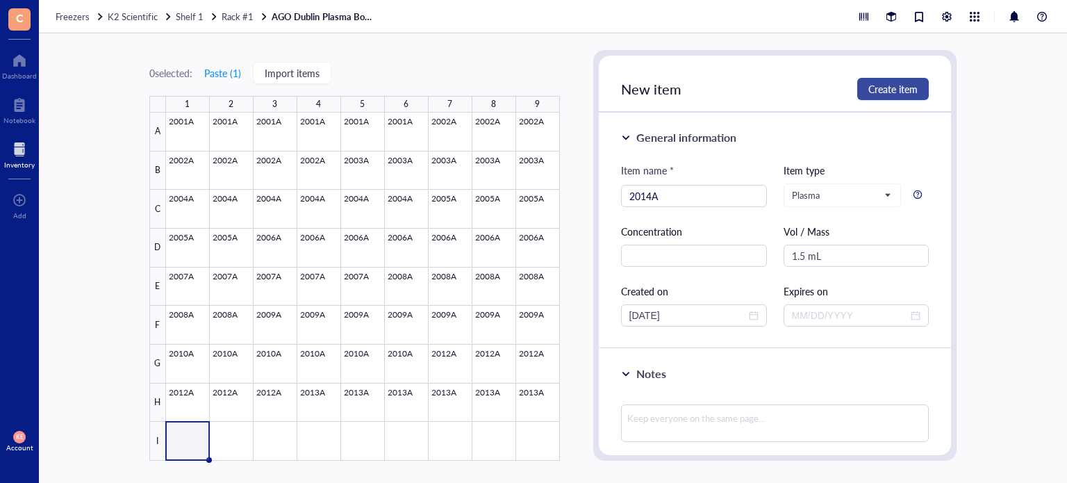
click at [901, 86] on span "Create item" at bounding box center [892, 88] width 49 height 11
type input "[DATE]"
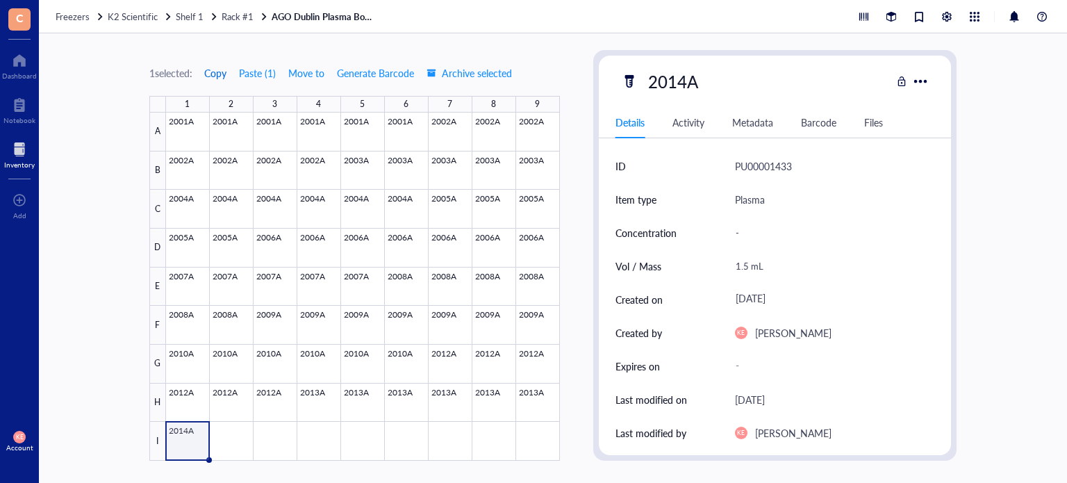
click at [219, 72] on span "Copy" at bounding box center [215, 72] width 22 height 11
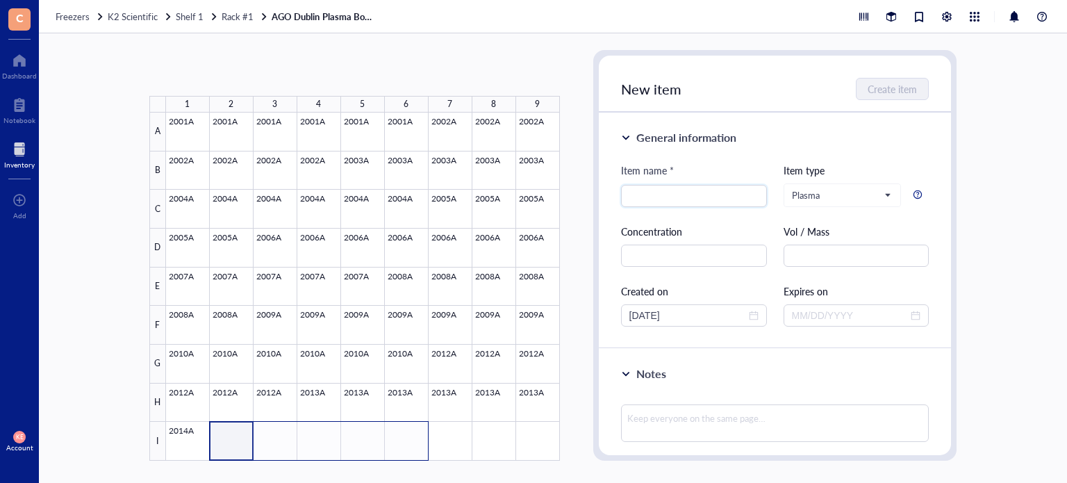
drag, startPoint x: 225, startPoint y: 443, endPoint x: 402, endPoint y: 436, distance: 177.3
click at [402, 436] on div at bounding box center [363, 287] width 394 height 348
click at [215, 73] on button "Paste ( 1 )" at bounding box center [223, 73] width 38 height 22
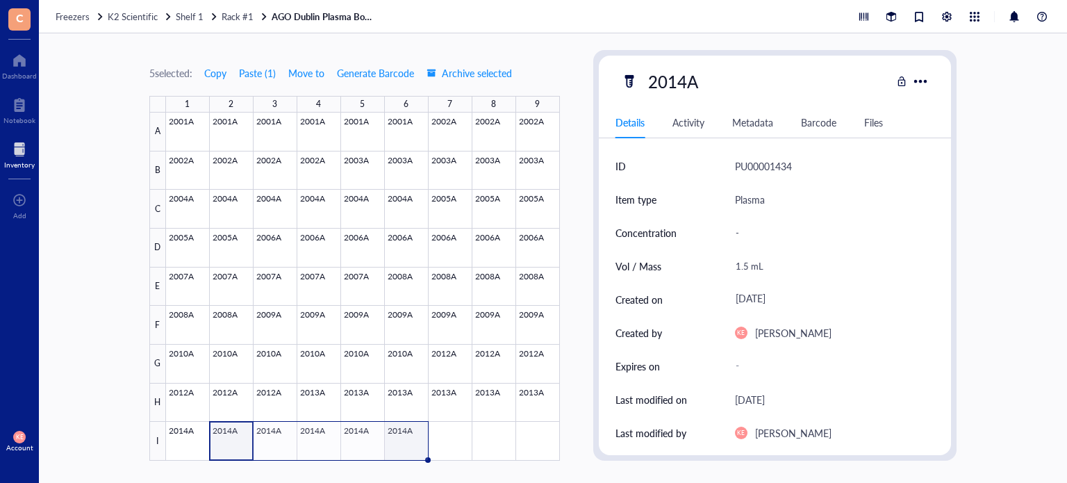
click at [416, 441] on div at bounding box center [363, 287] width 394 height 348
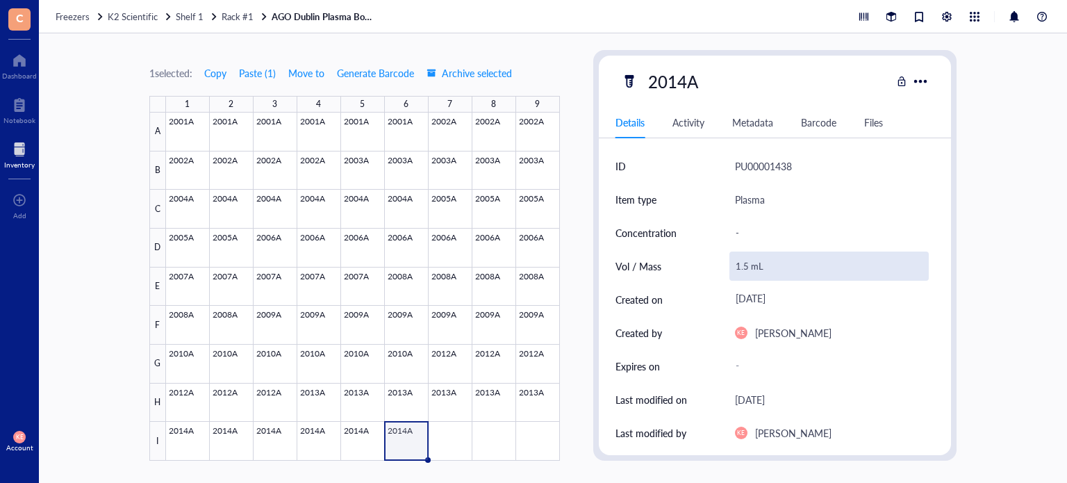
click at [743, 263] on div "1.5 mL" at bounding box center [830, 266] width 200 height 29
click at [739, 265] on input "1.5 mL" at bounding box center [829, 266] width 199 height 28
type input "0.5 mL"
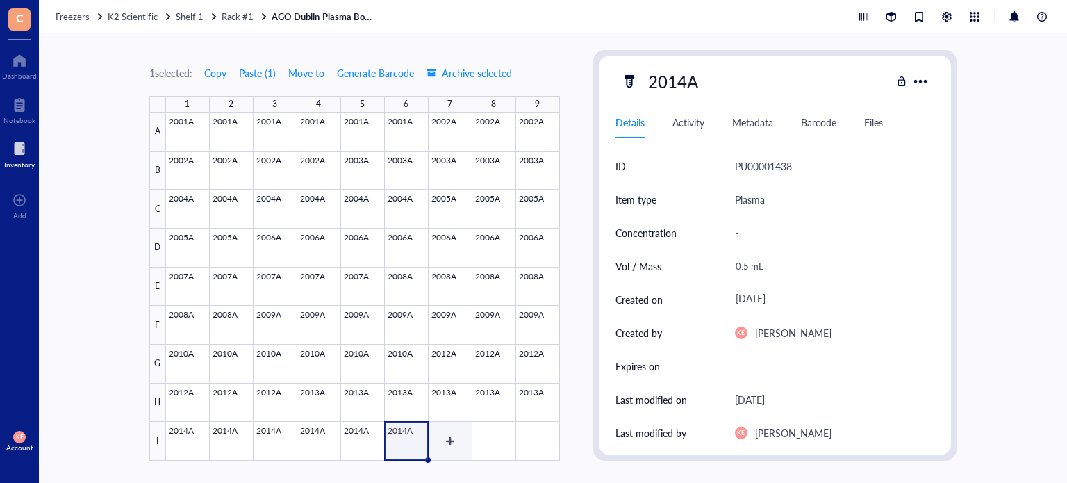
click at [456, 447] on div at bounding box center [363, 287] width 394 height 348
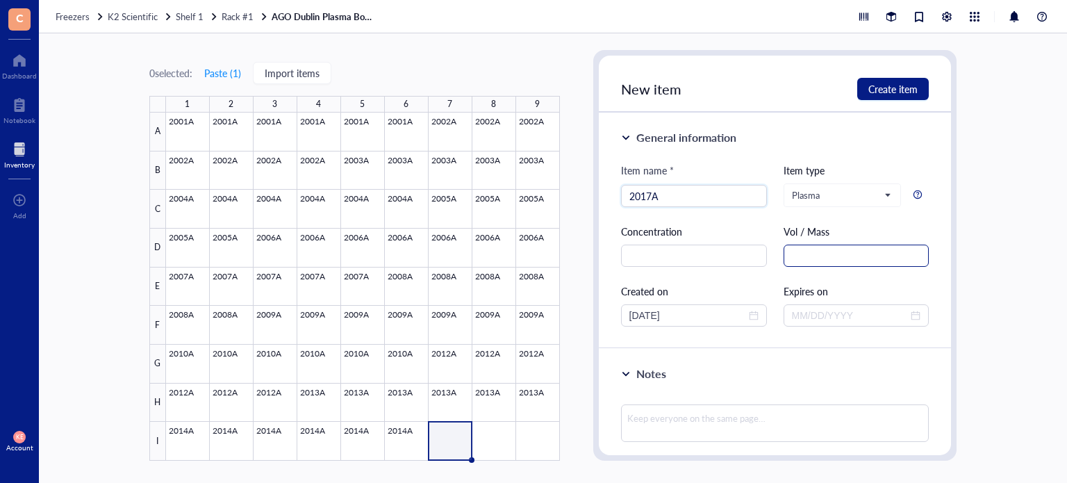
type input "2017A"
click at [833, 256] on input "text" at bounding box center [857, 256] width 146 height 22
paste input "1.5 mL"
type input "1.5 mL"
drag, startPoint x: 698, startPoint y: 313, endPoint x: 564, endPoint y: 313, distance: 133.4
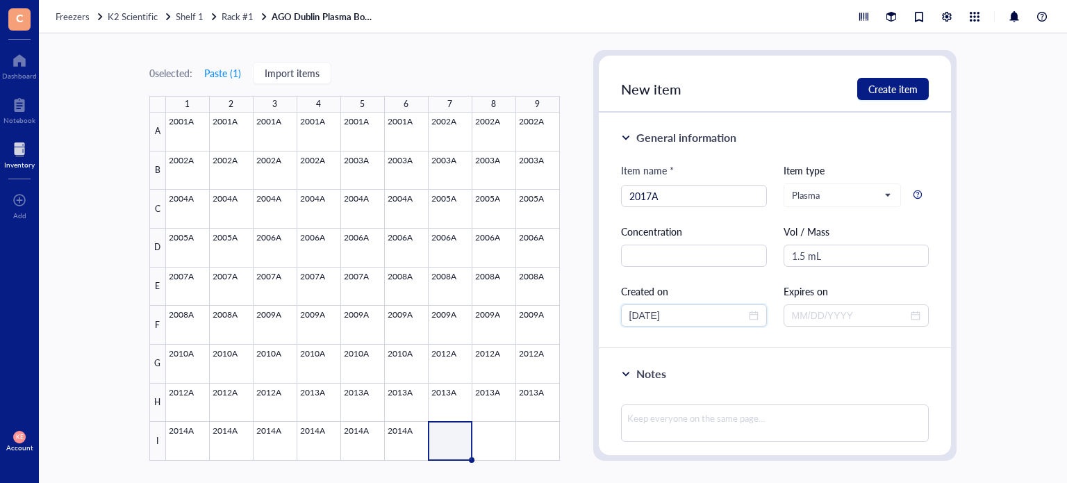
click at [564, 313] on div "0 selected: Paste ( 1 ) Import items 1 2 3 4 5 6 7 8 9 A B C D E F G H I 2001A …" at bounding box center [553, 258] width 1028 height 450
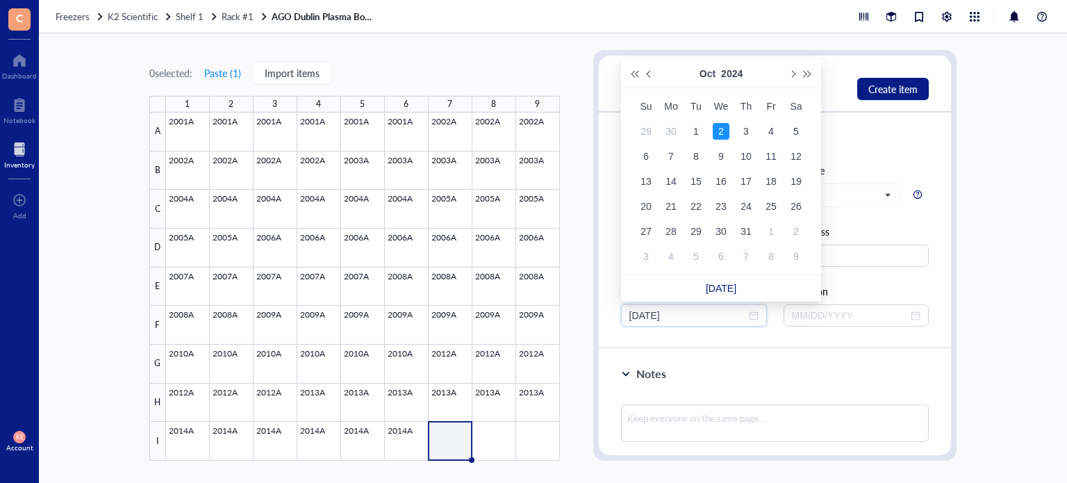
type input "[DATE]"
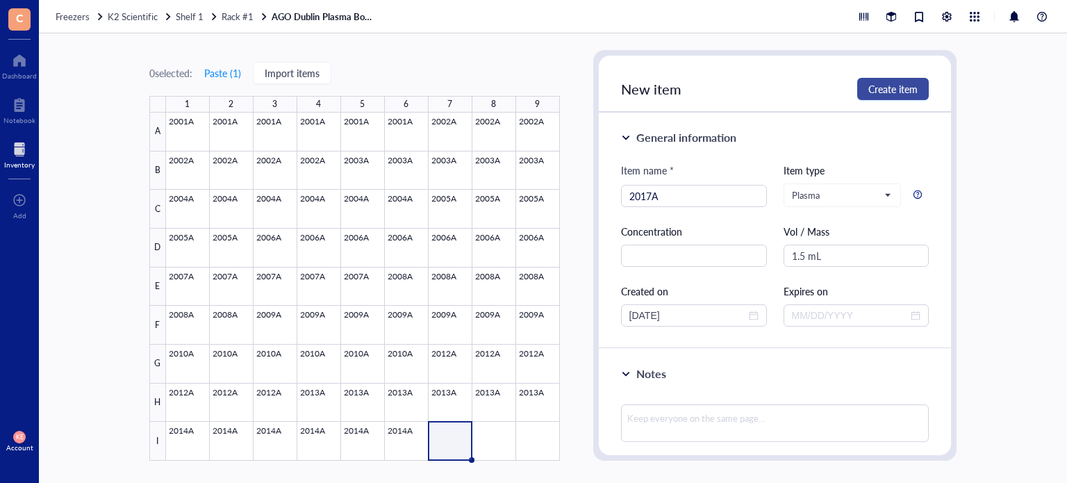
click at [881, 94] on span "Create item" at bounding box center [892, 88] width 49 height 11
type input "[DATE]"
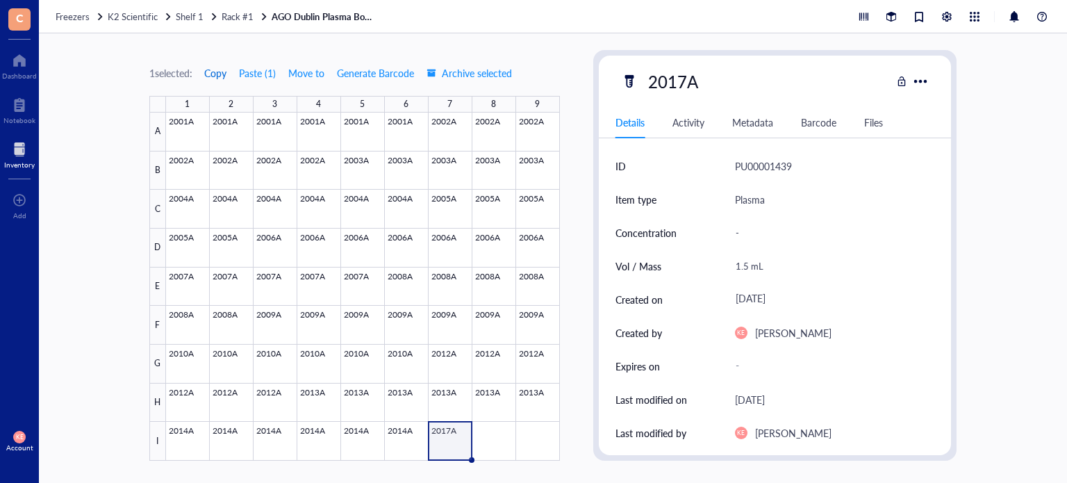
click at [218, 76] on span "Copy" at bounding box center [215, 72] width 22 height 11
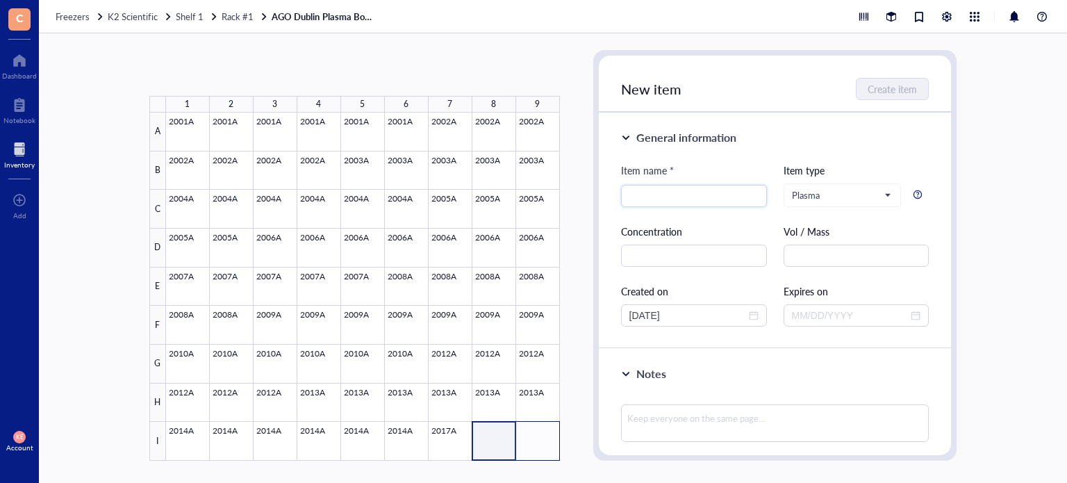
drag, startPoint x: 493, startPoint y: 438, endPoint x: 539, endPoint y: 438, distance: 45.9
click at [539, 438] on div at bounding box center [363, 287] width 394 height 348
click at [229, 70] on button "Paste ( 1 )" at bounding box center [223, 73] width 38 height 22
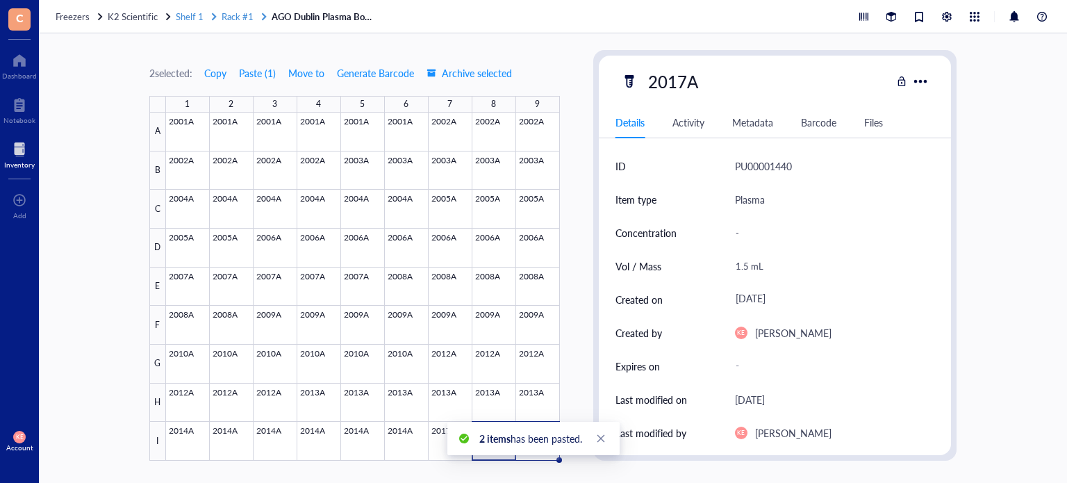
click at [238, 13] on span "Rack #1" at bounding box center [238, 16] width 32 height 13
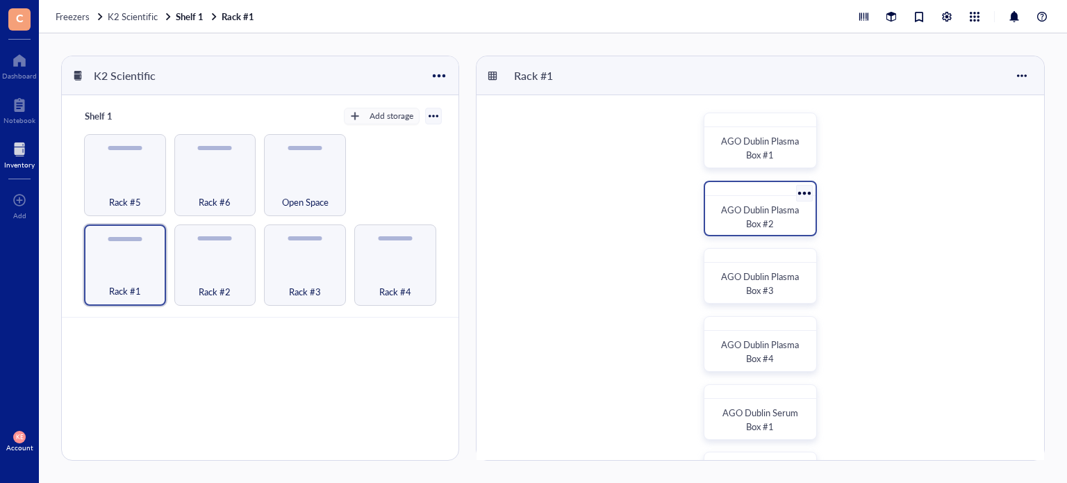
click at [757, 213] on span "AGO Dublin Plasma Box #2" at bounding box center [761, 216] width 80 height 27
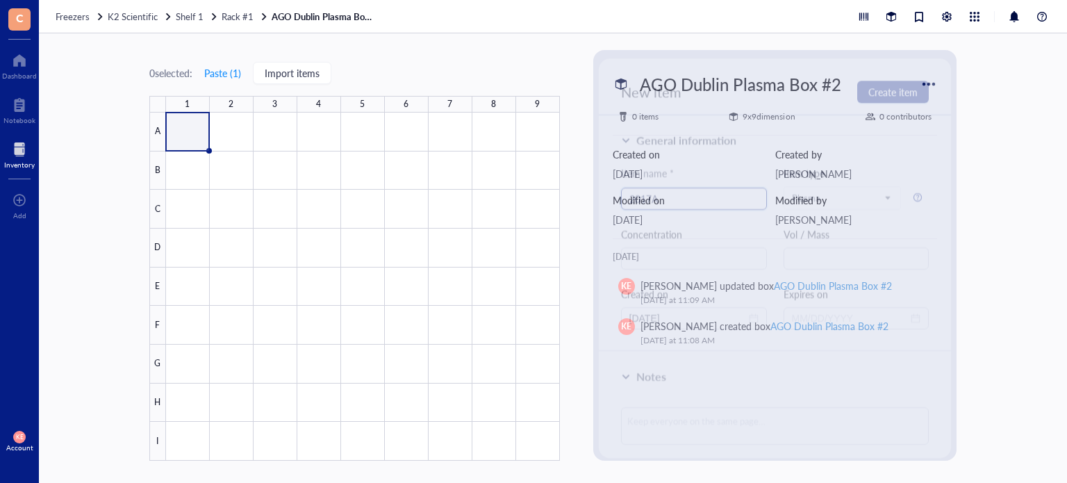
type input "2017A"
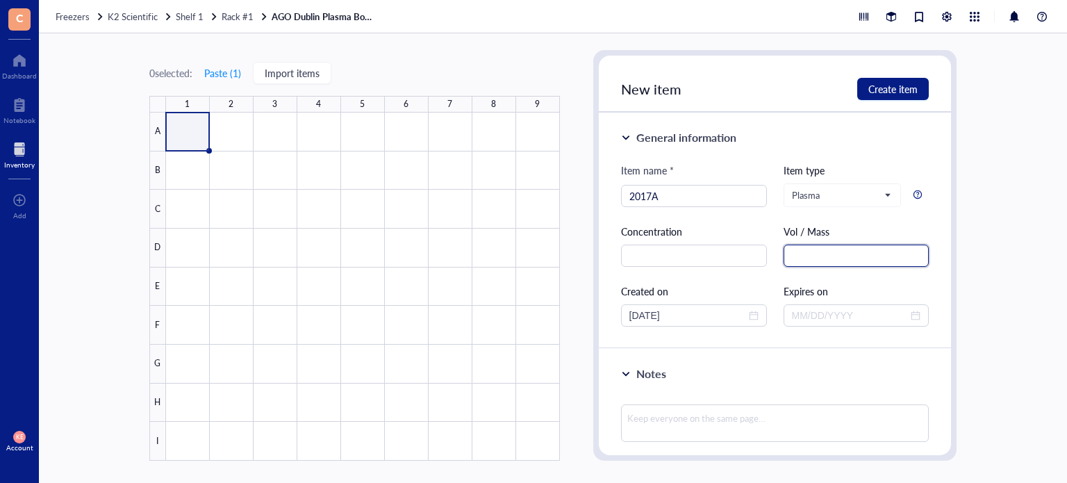
drag, startPoint x: 887, startPoint y: 258, endPoint x: 909, endPoint y: 252, distance: 22.2
click at [909, 252] on input "text" at bounding box center [857, 256] width 146 height 22
paste input "1.5 mL"
type input "1.5 mL"
drag, startPoint x: 709, startPoint y: 313, endPoint x: 511, endPoint y: 306, distance: 198.8
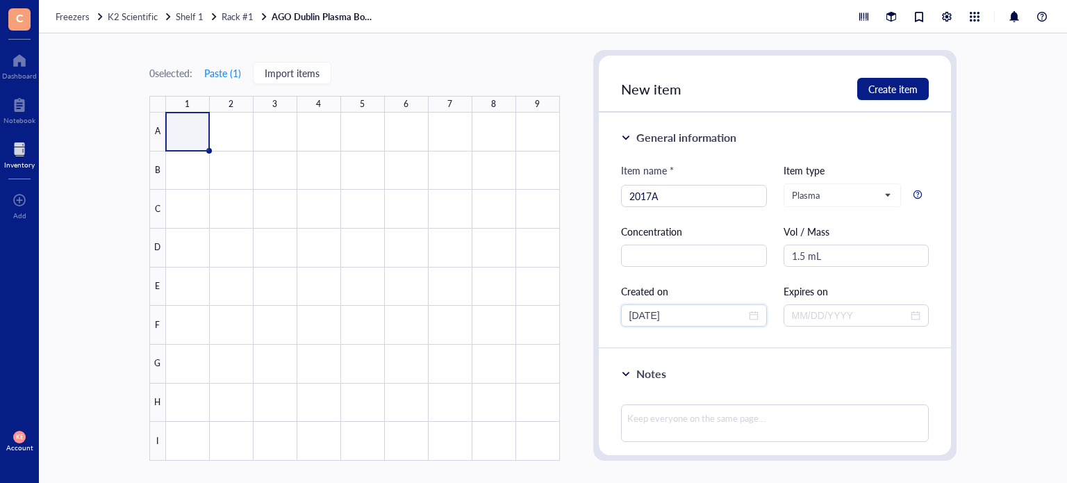
click at [511, 306] on div "0 selected: Paste ( 1 ) Import items 1 2 3 4 5 6 7 8 9 A B C D E F G H I AGO Du…" at bounding box center [553, 258] width 1028 height 450
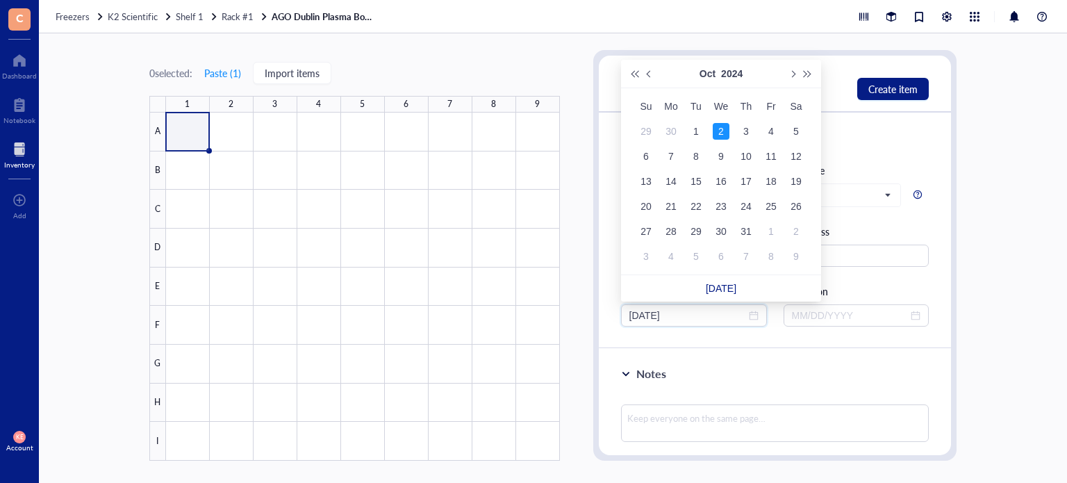
type input "[DATE]"
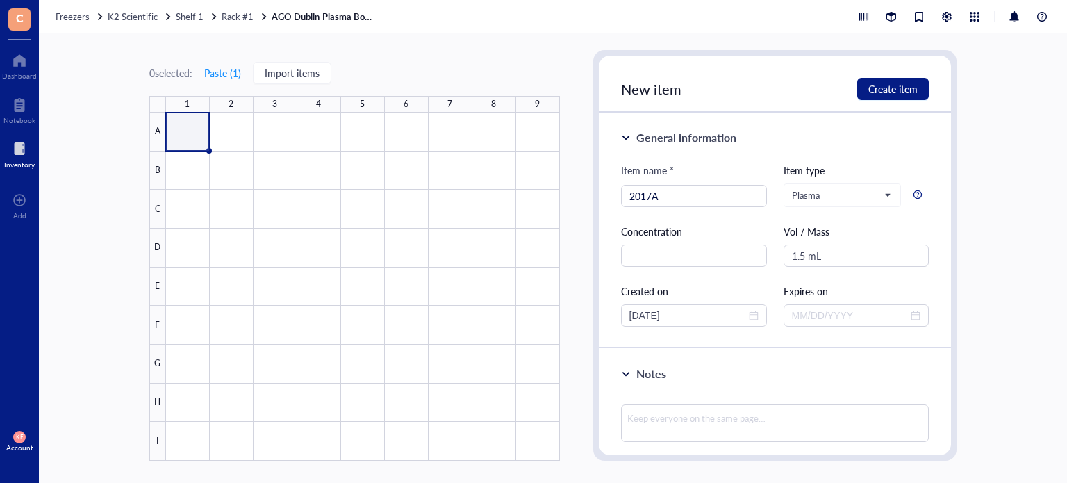
click at [893, 103] on div "New item Create item" at bounding box center [775, 84] width 353 height 57
click at [896, 97] on button "Create item" at bounding box center [893, 89] width 72 height 22
type input "[DATE]"
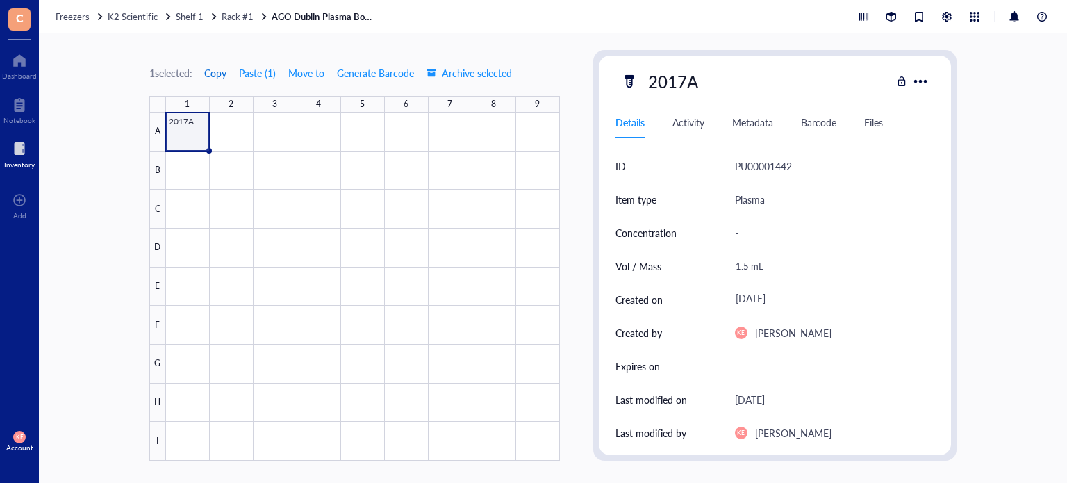
click at [219, 70] on span "Copy" at bounding box center [215, 72] width 22 height 11
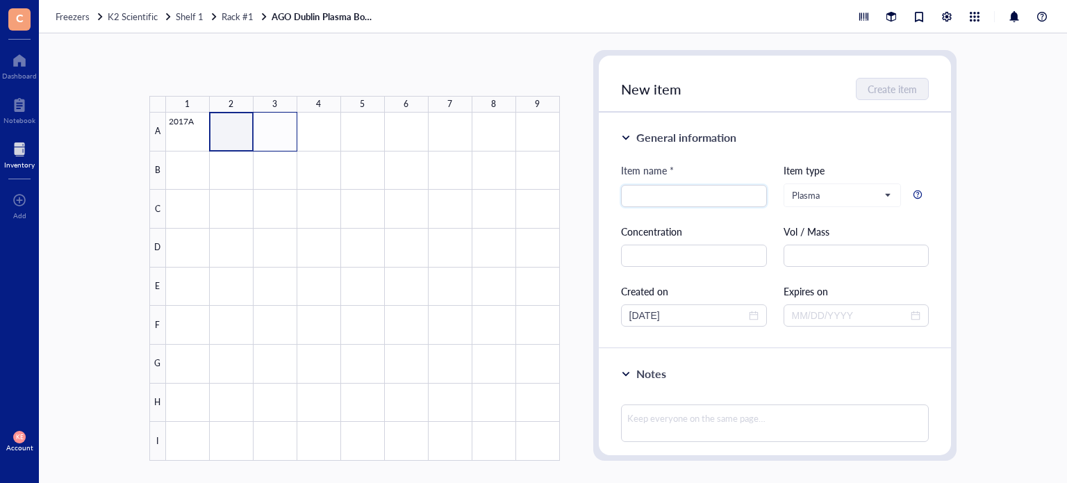
drag, startPoint x: 226, startPoint y: 127, endPoint x: 272, endPoint y: 133, distance: 46.3
click at [272, 133] on div at bounding box center [363, 287] width 394 height 348
click at [225, 67] on button "Paste ( 1 )" at bounding box center [223, 73] width 38 height 22
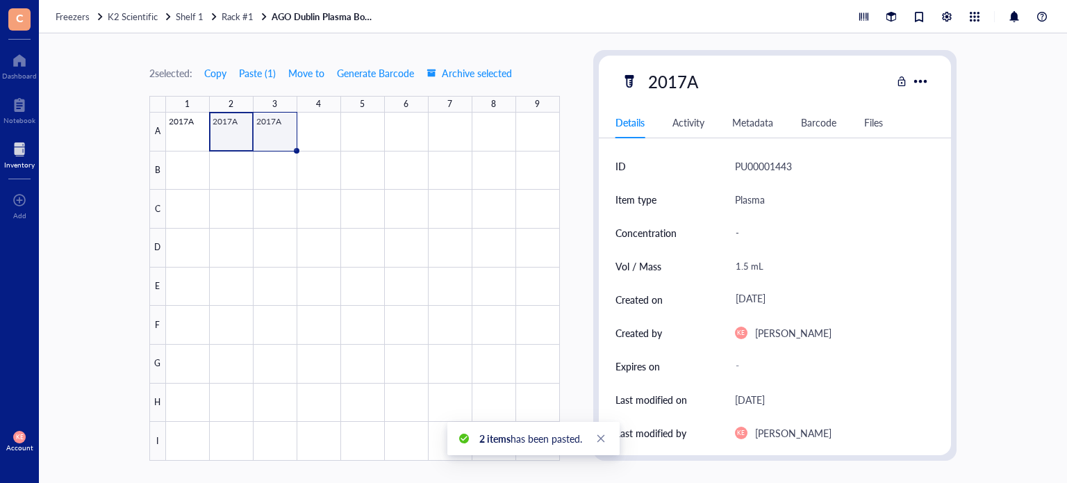
click at [277, 136] on div at bounding box center [363, 287] width 394 height 348
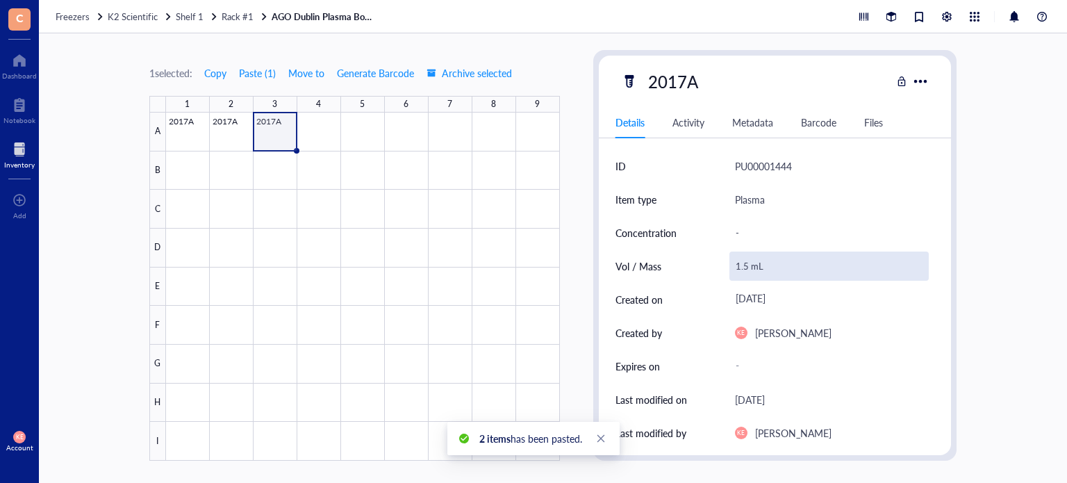
click at [743, 265] on div "1.5 mL" at bounding box center [830, 266] width 200 height 29
click at [749, 269] on input "1.5 mL" at bounding box center [829, 266] width 199 height 28
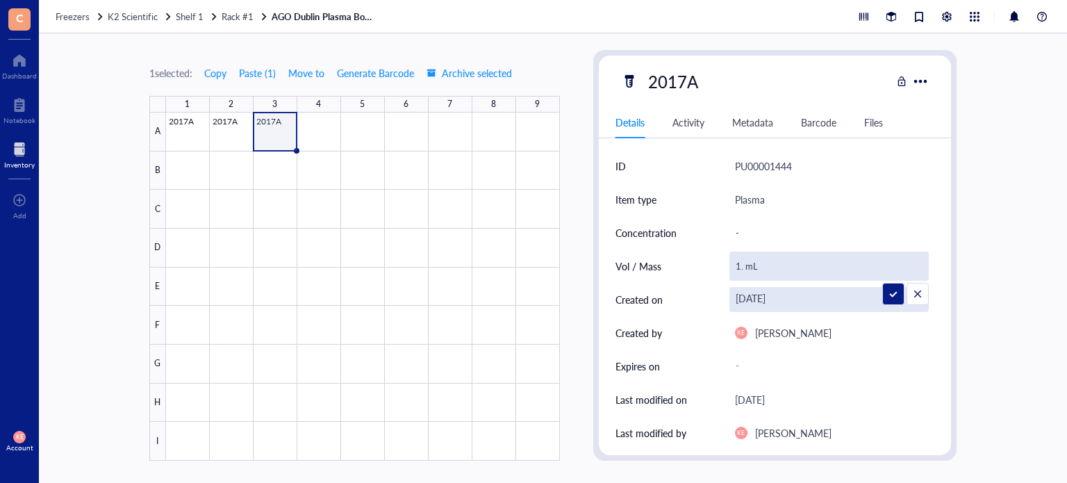
type input "1.0 mL"
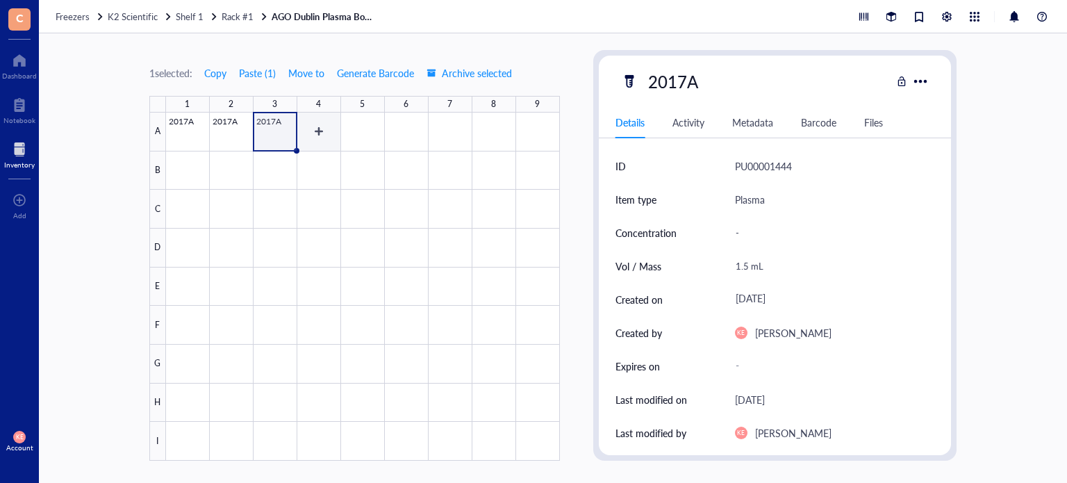
click at [311, 129] on div at bounding box center [363, 287] width 394 height 348
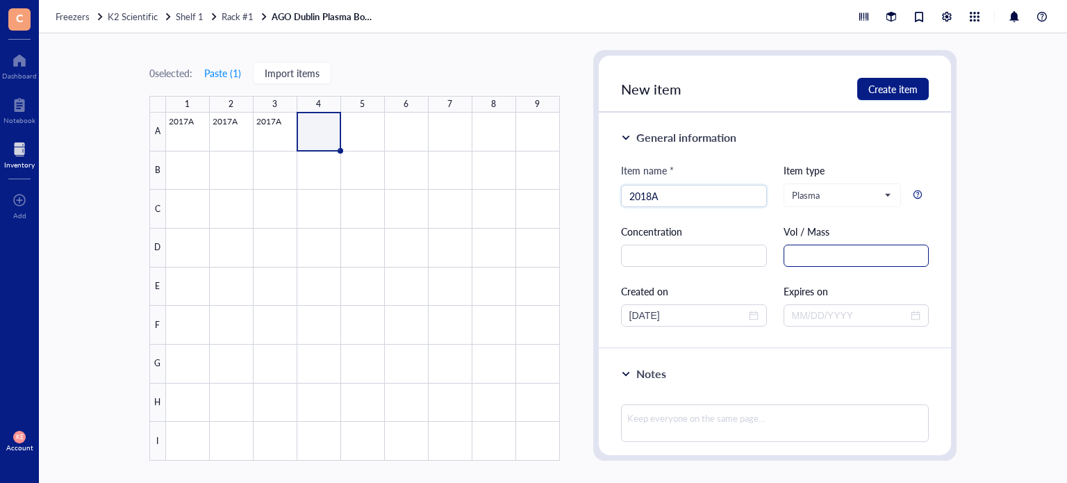
type input "2018A"
click at [803, 254] on input "text" at bounding box center [857, 256] width 146 height 22
paste input "1.5 mL"
type input "1.5 mL"
drag, startPoint x: 687, startPoint y: 318, endPoint x: 556, endPoint y: 320, distance: 131.3
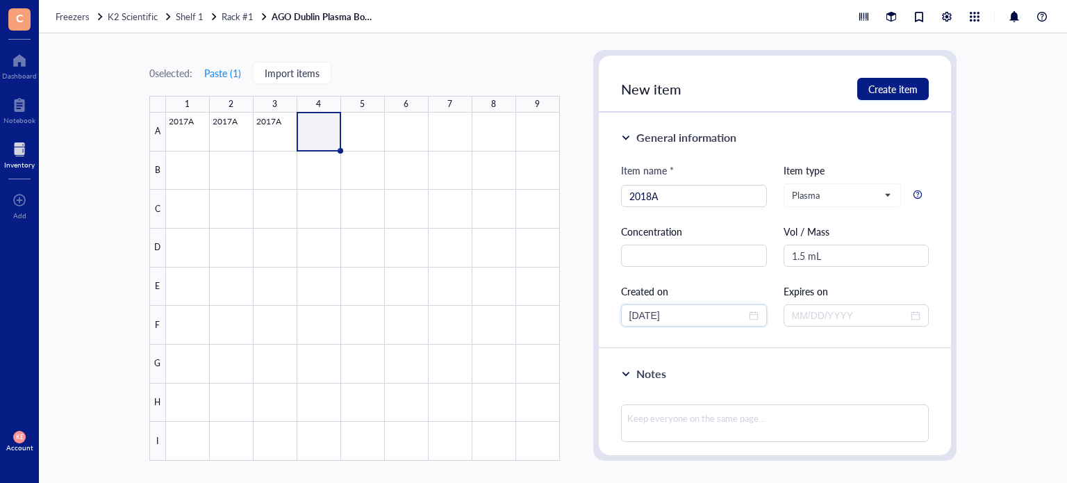
click at [556, 320] on div "0 selected: Paste ( 1 ) Import items 1 2 3 4 5 6 7 8 9 A B C D E F G H I 2017A …" at bounding box center [553, 258] width 1028 height 450
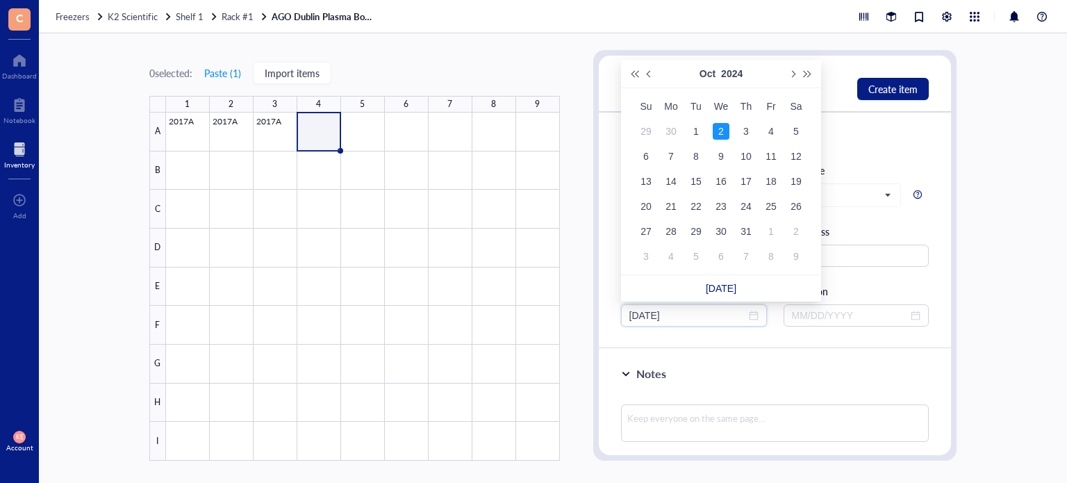
type input "[DATE]"
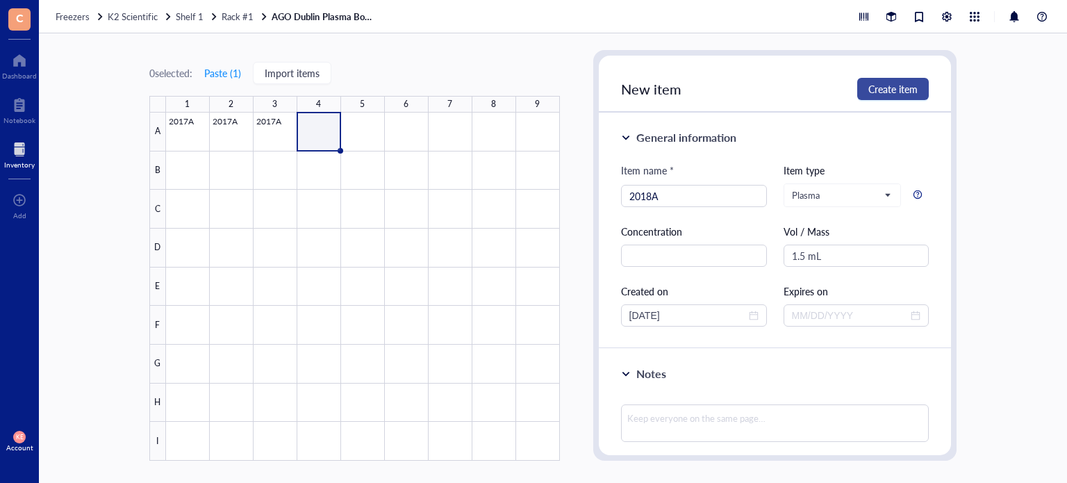
click at [883, 89] on span "Create item" at bounding box center [892, 88] width 49 height 11
type input "[DATE]"
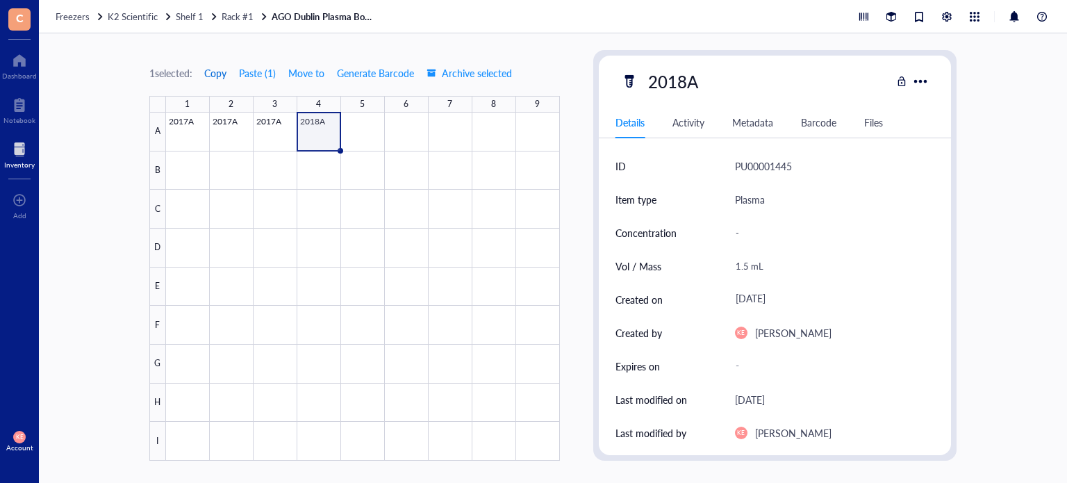
click at [211, 75] on span "Copy" at bounding box center [215, 72] width 22 height 11
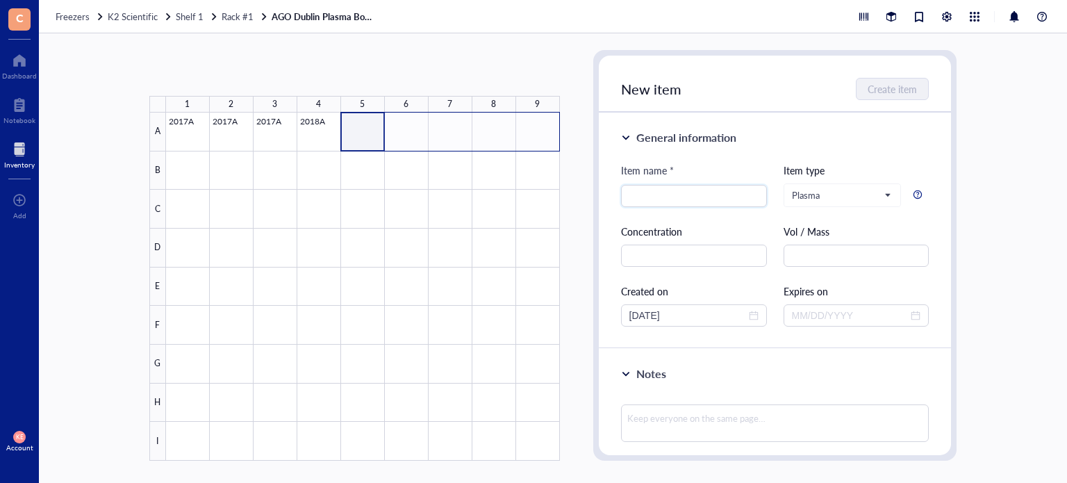
drag, startPoint x: 368, startPoint y: 138, endPoint x: 536, endPoint y: 129, distance: 169.0
click at [536, 129] on div at bounding box center [363, 287] width 394 height 348
click at [232, 69] on button "Paste ( 1 )" at bounding box center [223, 73] width 38 height 22
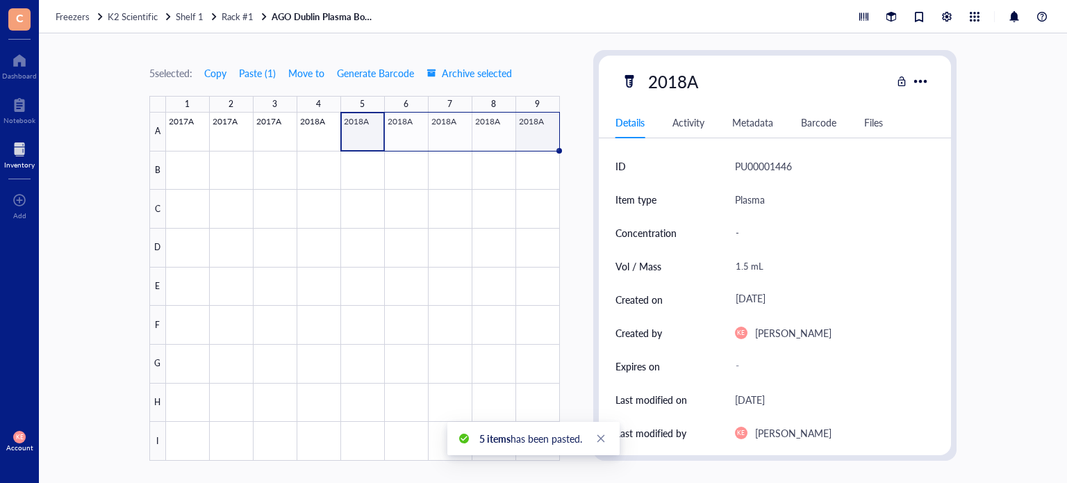
click at [531, 135] on div at bounding box center [363, 287] width 394 height 348
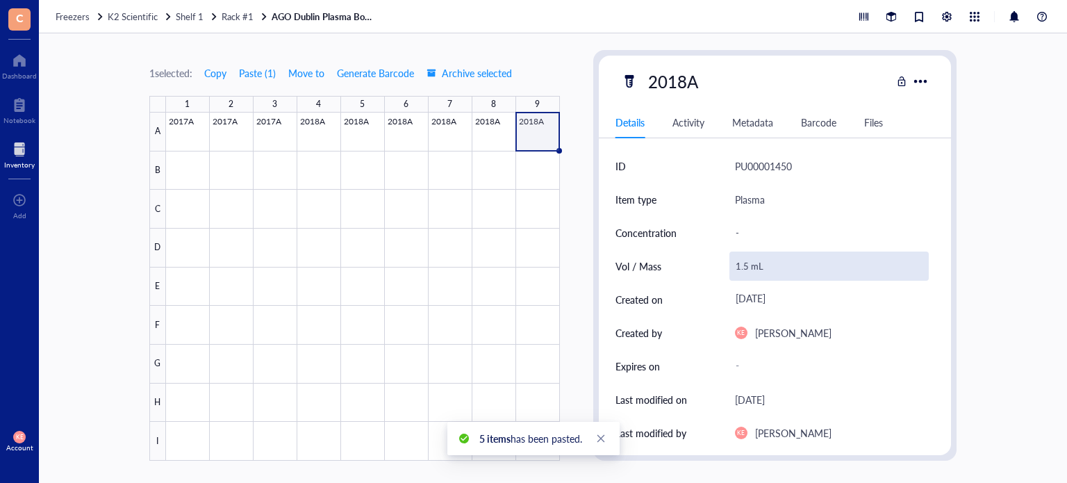
click at [734, 268] on div "1.5 mL" at bounding box center [830, 266] width 200 height 29
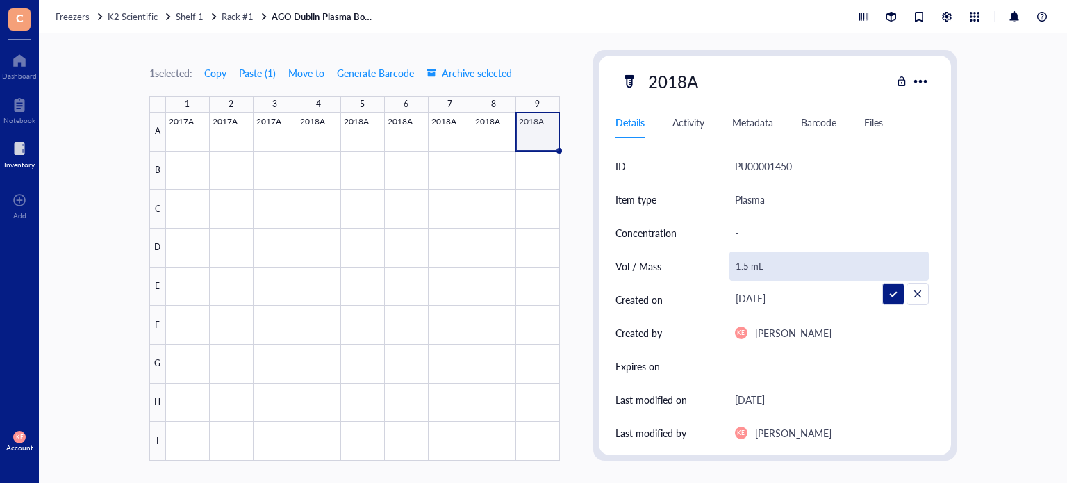
drag, startPoint x: 744, startPoint y: 268, endPoint x: 725, endPoint y: 268, distance: 19.5
click at [725, 268] on div "Vol / Mass 1.5 mL" at bounding box center [776, 265] width 320 height 33
type input "0.75 mL"
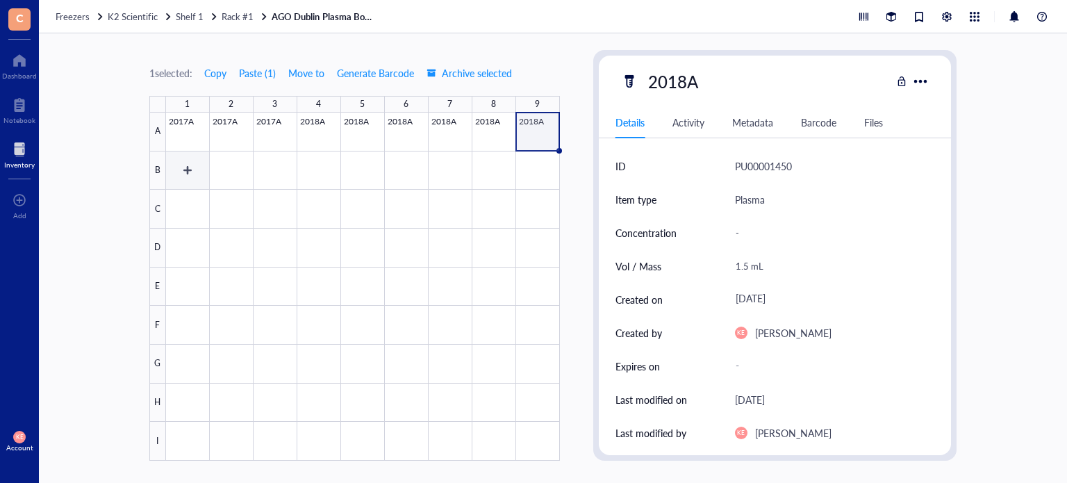
click at [189, 174] on div at bounding box center [363, 287] width 394 height 348
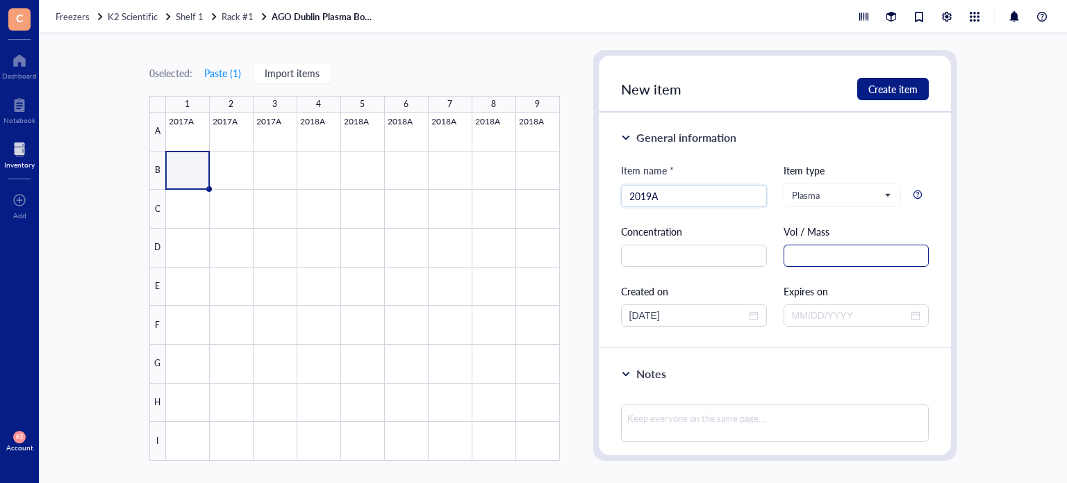
type input "2019A"
click at [818, 263] on input "text" at bounding box center [857, 256] width 146 height 22
type input "[DATE]"
click at [901, 91] on span "Create item" at bounding box center [892, 88] width 49 height 11
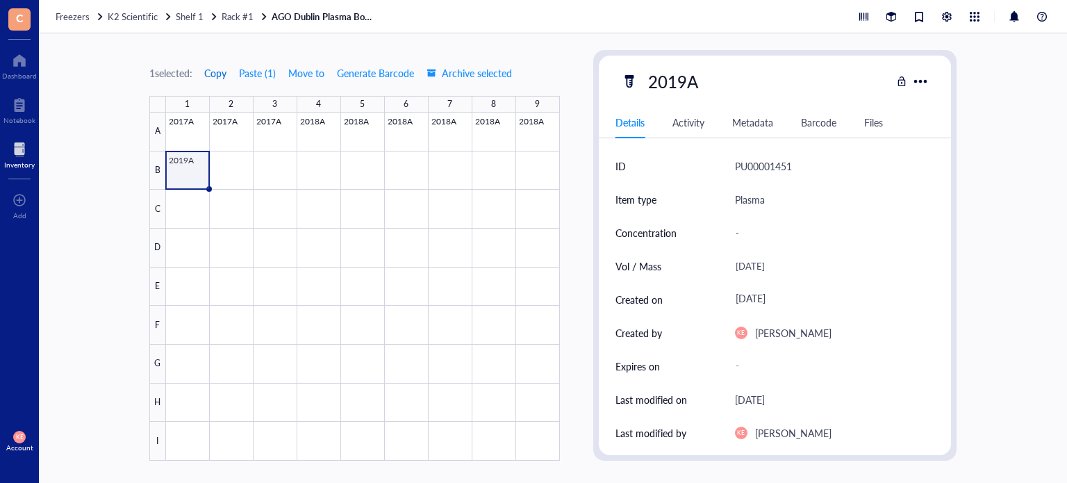
click at [223, 78] on span "Copy" at bounding box center [215, 72] width 22 height 11
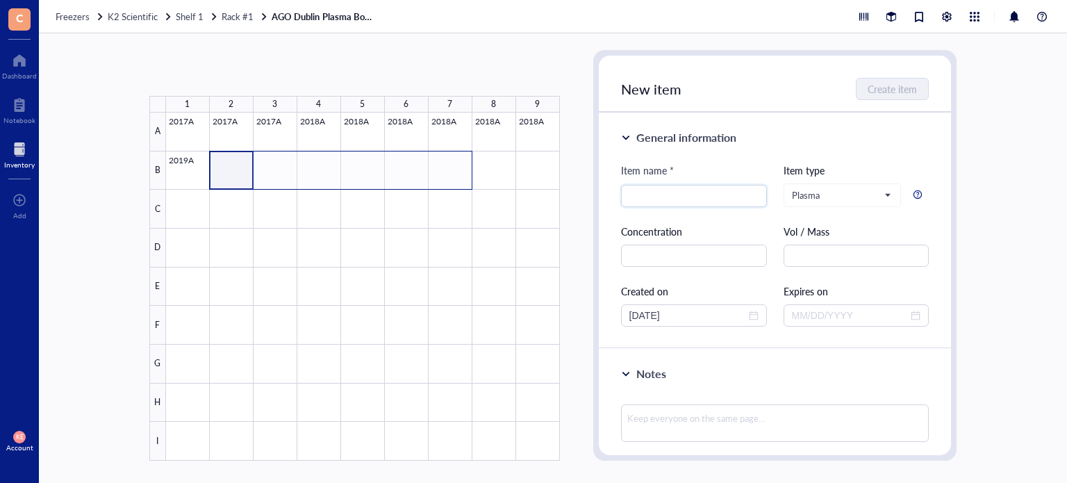
drag, startPoint x: 237, startPoint y: 160, endPoint x: 450, endPoint y: 175, distance: 213.1
click at [450, 175] on div at bounding box center [363, 287] width 394 height 348
click at [233, 69] on button "Paste ( 1 )" at bounding box center [223, 73] width 38 height 22
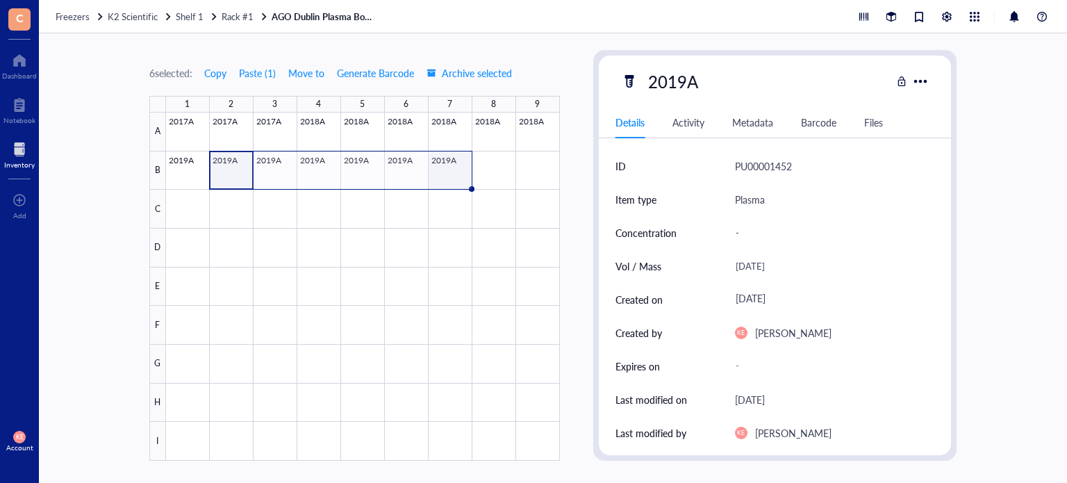
click at [440, 174] on div at bounding box center [363, 287] width 394 height 348
click at [231, 170] on div at bounding box center [363, 287] width 394 height 348
click at [169, 171] on div at bounding box center [363, 287] width 394 height 348
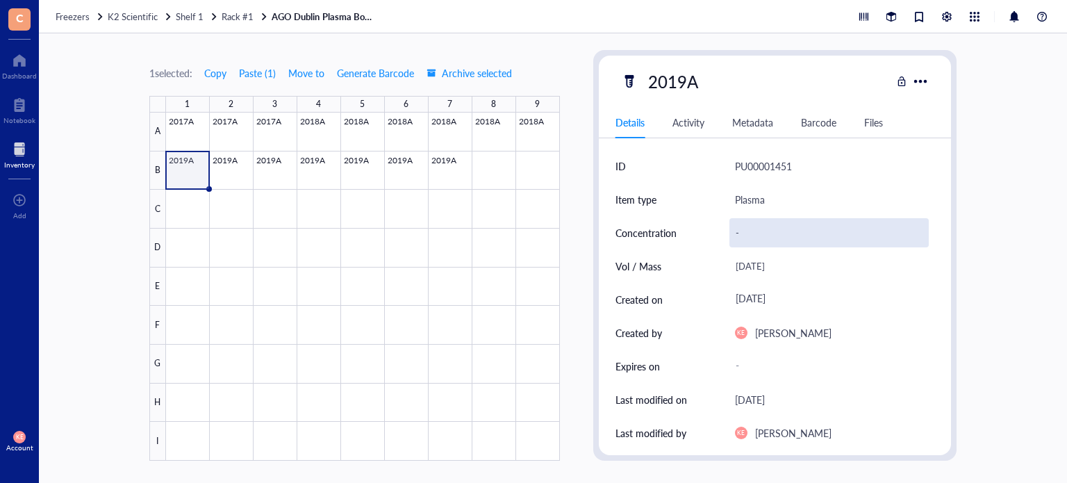
click at [739, 235] on div "-" at bounding box center [830, 232] width 200 height 29
type input "1.5 mL"
click at [244, 176] on div at bounding box center [363, 287] width 394 height 348
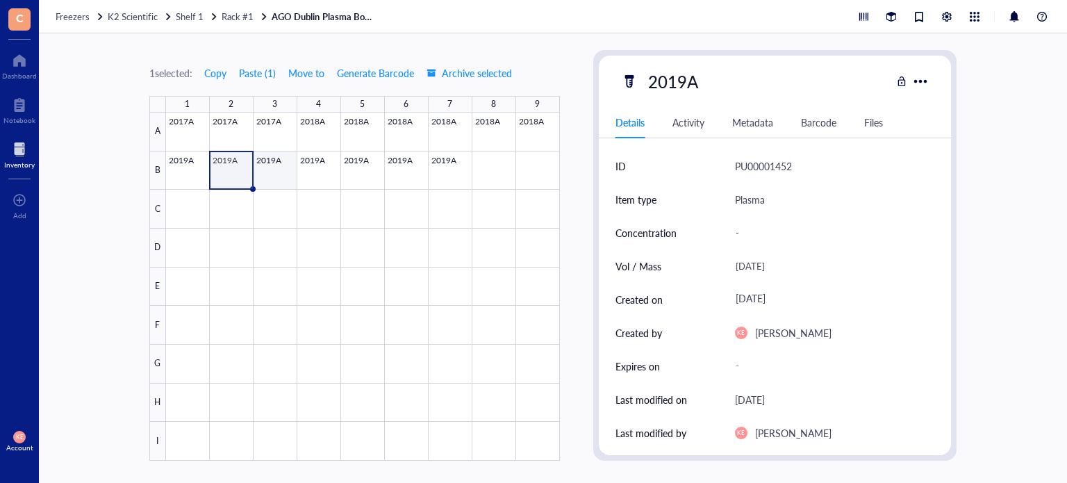
click at [295, 174] on div at bounding box center [363, 287] width 394 height 348
click at [228, 176] on div at bounding box center [363, 287] width 394 height 348
click at [736, 231] on div "-" at bounding box center [830, 232] width 200 height 29
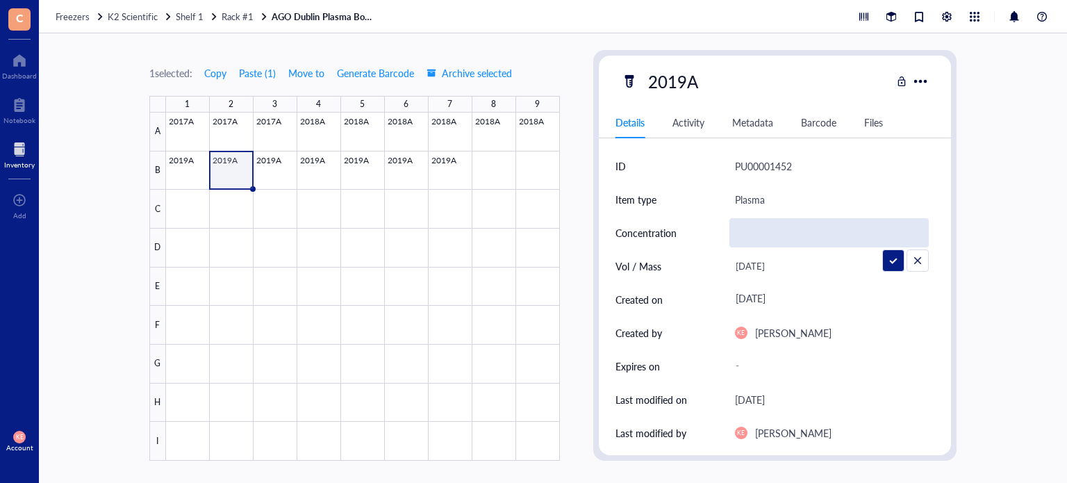
type input "1"
type input "1.5 mL"
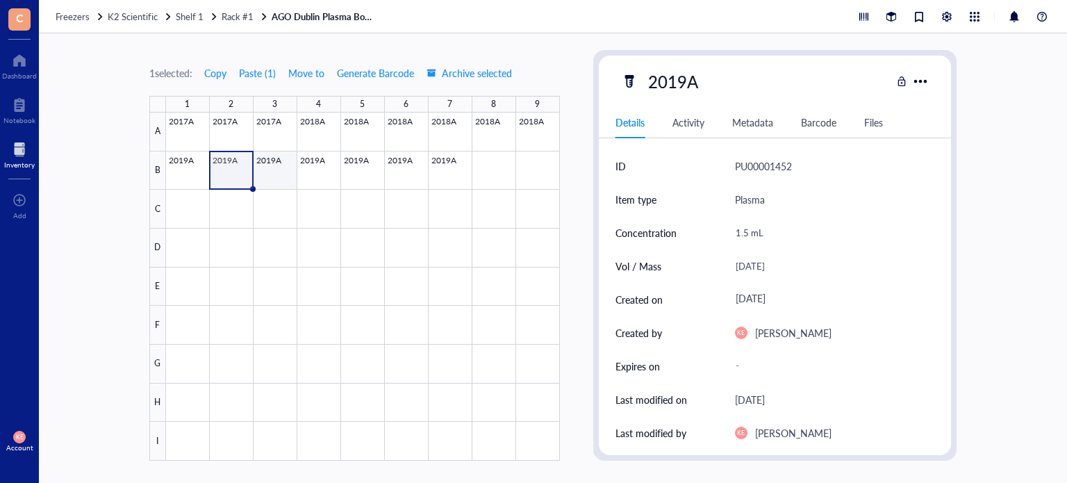
click at [274, 172] on div at bounding box center [363, 287] width 394 height 348
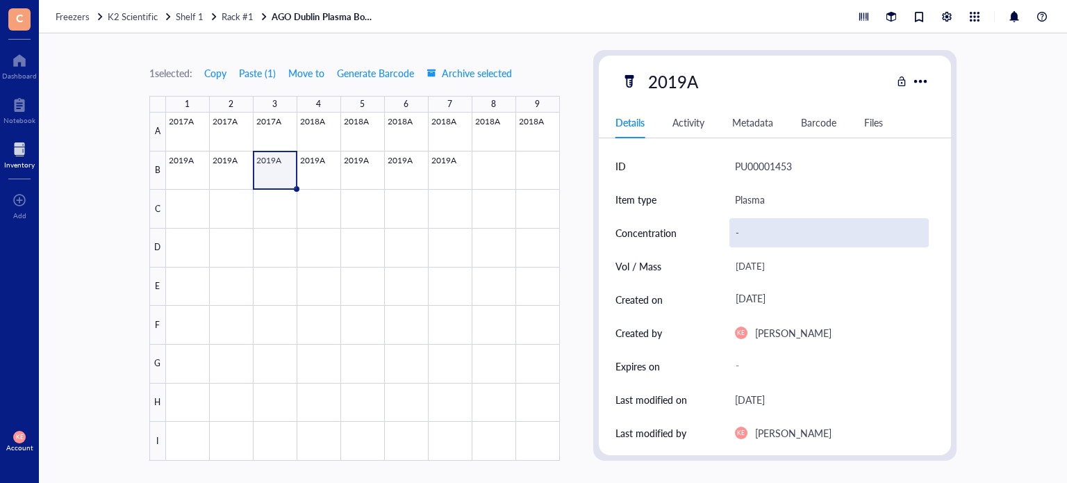
click at [753, 228] on div "-" at bounding box center [830, 232] width 200 height 29
type input "1.5 mL"
click at [312, 172] on div at bounding box center [363, 287] width 394 height 348
click at [748, 236] on div "-" at bounding box center [830, 232] width 200 height 29
type input "1.5 mL"
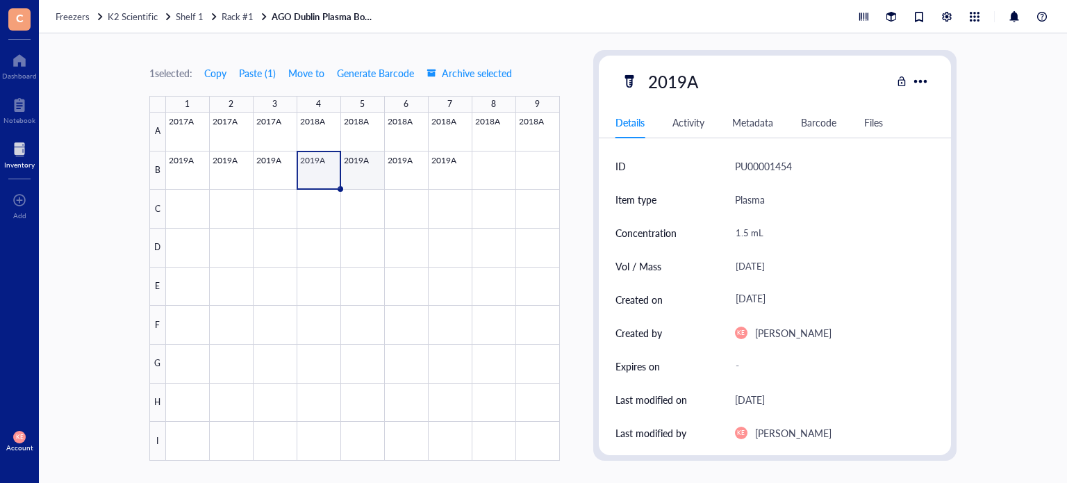
click at [359, 166] on div at bounding box center [363, 287] width 394 height 348
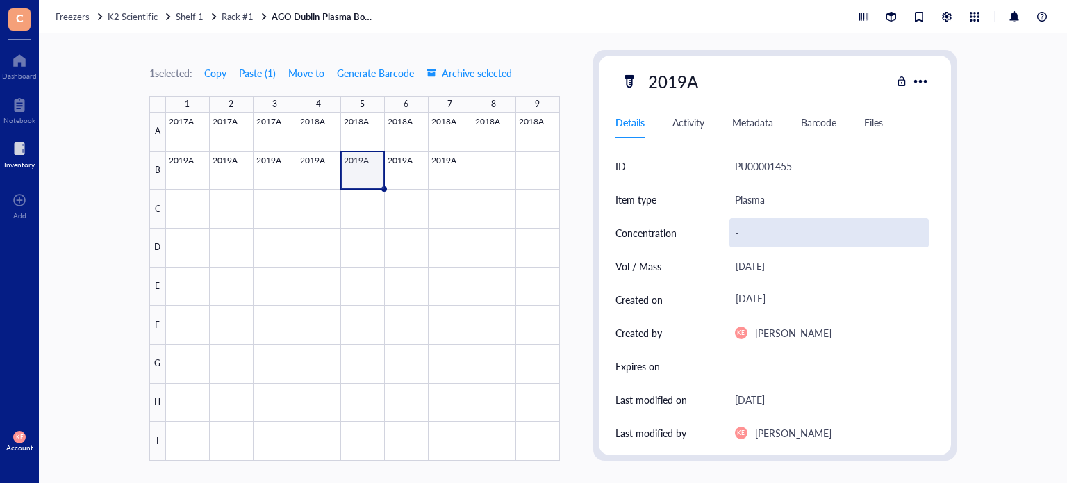
click at [745, 229] on div "-" at bounding box center [830, 232] width 200 height 29
type input "1.5 mL"
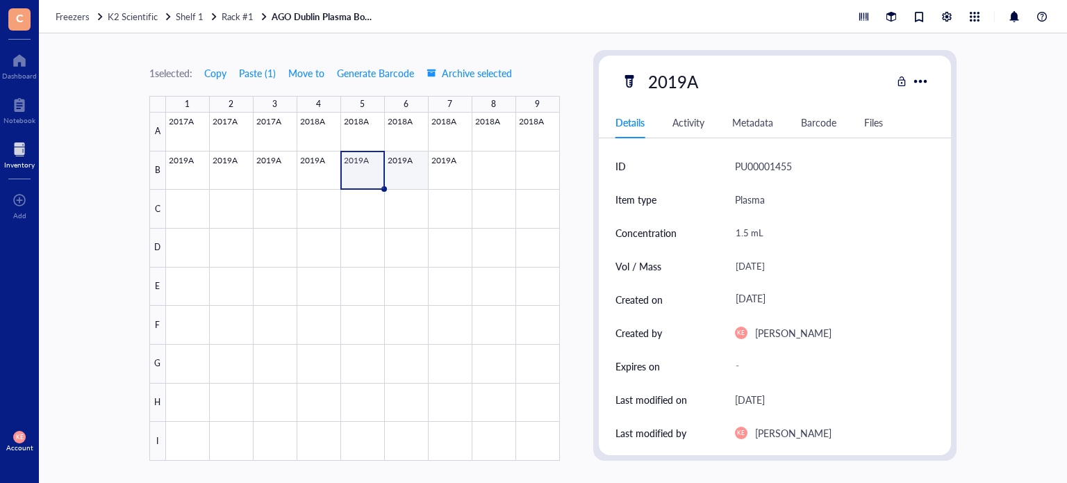
click at [416, 172] on div at bounding box center [363, 287] width 394 height 348
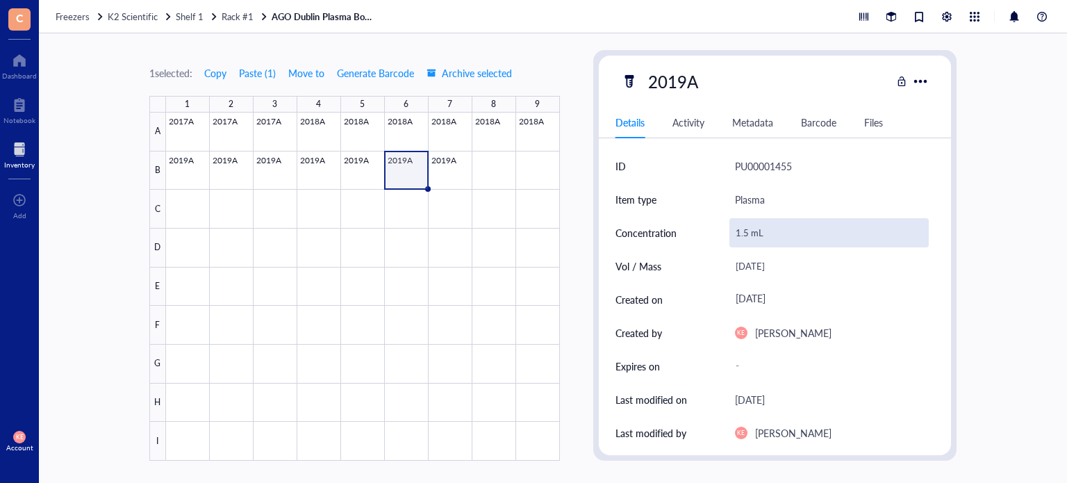
click at [755, 238] on div "1.5 mL" at bounding box center [830, 232] width 200 height 29
click at [439, 172] on div at bounding box center [363, 287] width 394 height 348
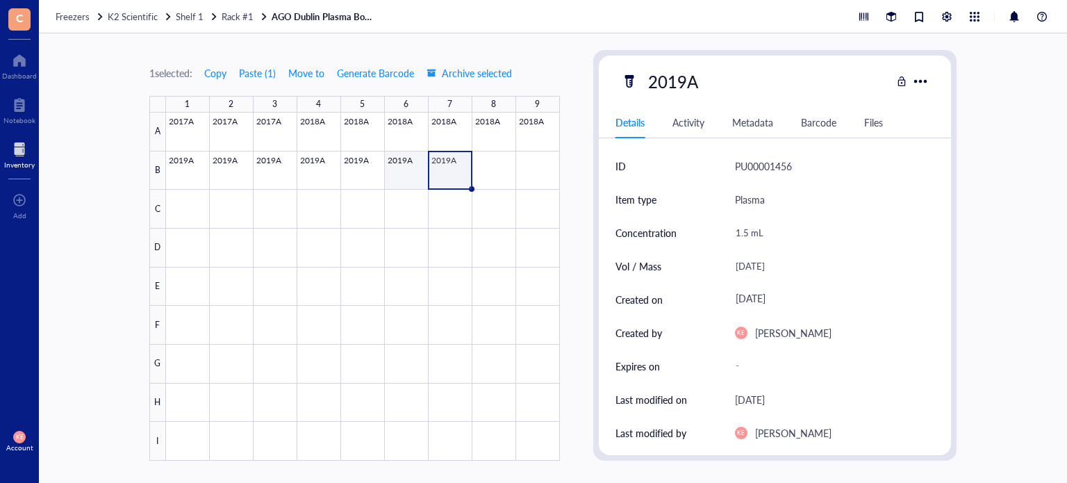
click at [403, 169] on div at bounding box center [363, 287] width 394 height 348
click at [446, 174] on div at bounding box center [363, 287] width 394 height 348
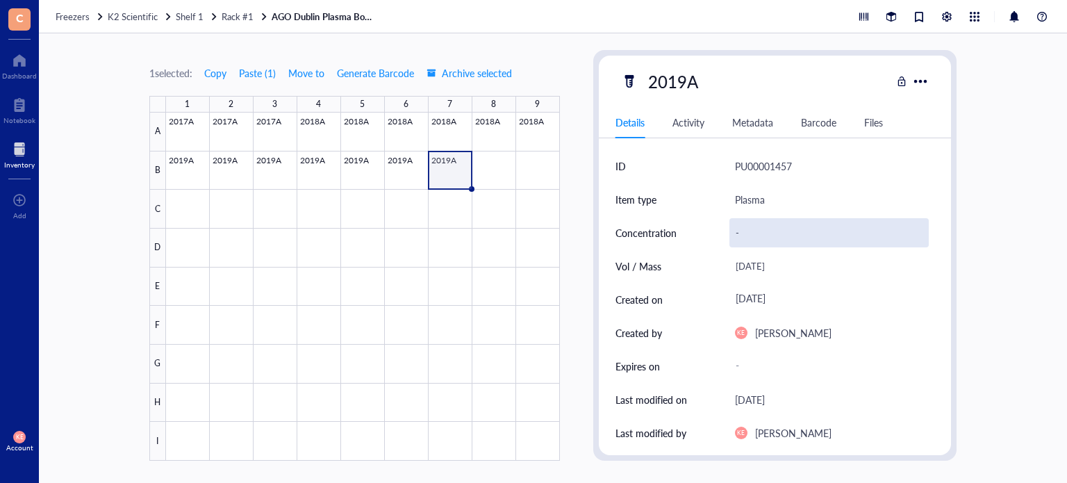
click at [741, 236] on div "-" at bounding box center [830, 232] width 200 height 29
drag, startPoint x: 746, startPoint y: 231, endPoint x: 720, endPoint y: 226, distance: 26.2
click at [720, 226] on div "Concentration 1.5 mL" at bounding box center [776, 232] width 320 height 33
type input "0.3 mL"
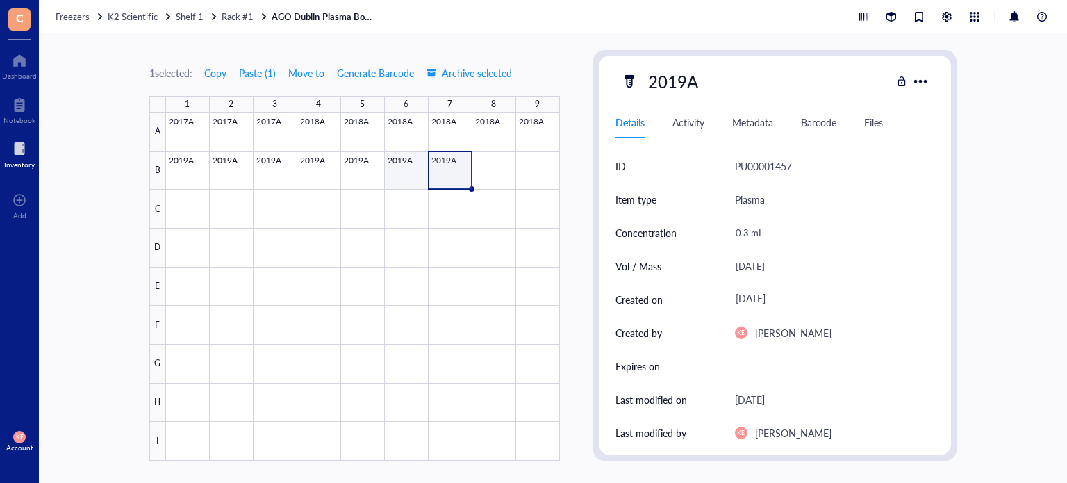
click at [409, 183] on div at bounding box center [363, 287] width 394 height 348
click at [492, 172] on div at bounding box center [363, 287] width 394 height 348
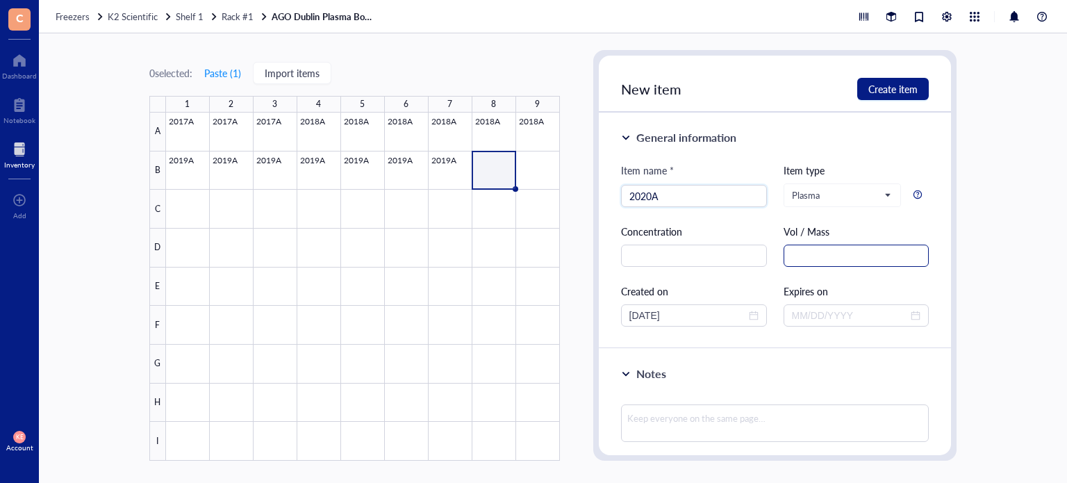
type input "2020A"
click at [792, 258] on input "text" at bounding box center [857, 256] width 146 height 22
paste input "1.5 mL"
type input "1.5 mL"
drag, startPoint x: 686, startPoint y: 317, endPoint x: 566, endPoint y: 316, distance: 120.9
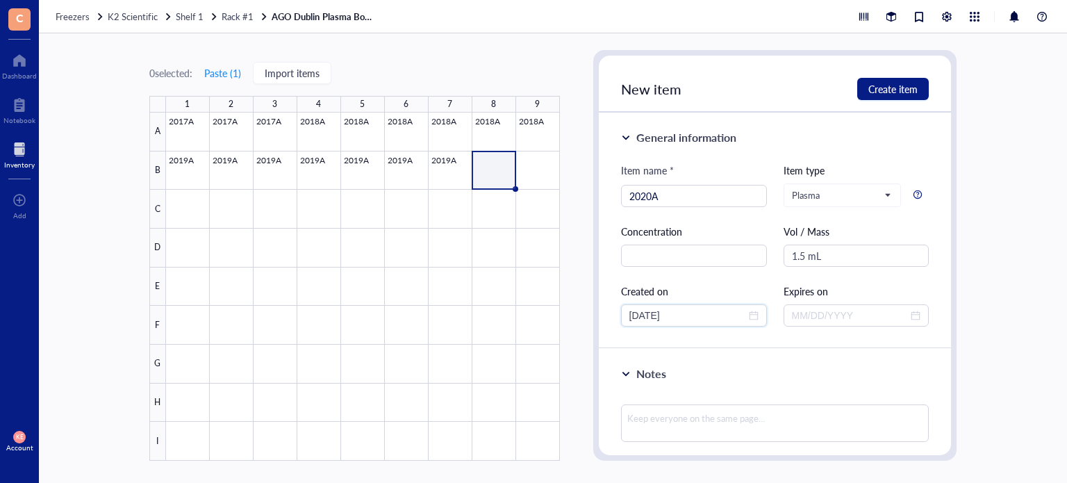
click at [566, 316] on div "0 selected: Paste ( 1 ) Import items 1 2 3 4 5 6 7 8 9 A B C D E F G H I 2017A …" at bounding box center [553, 258] width 1028 height 450
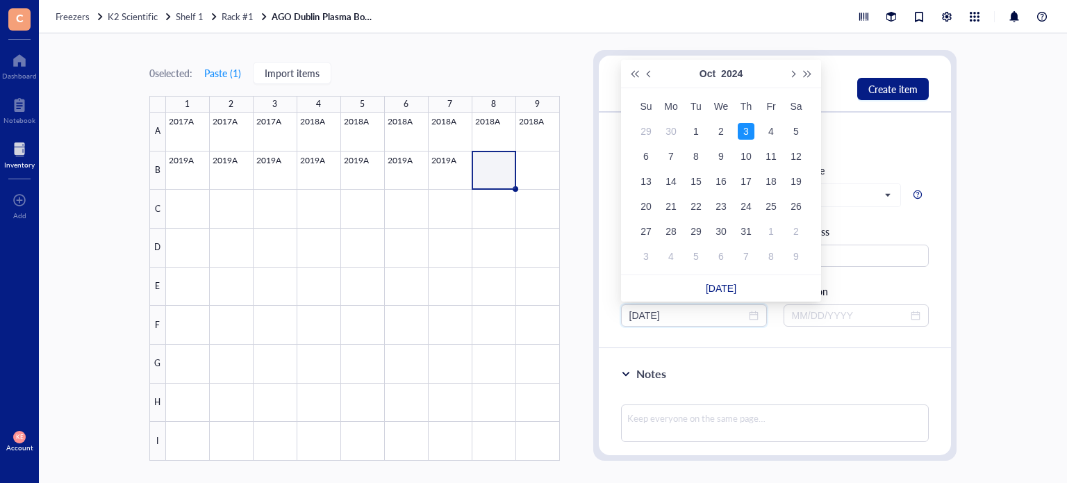
type input "[DATE]"
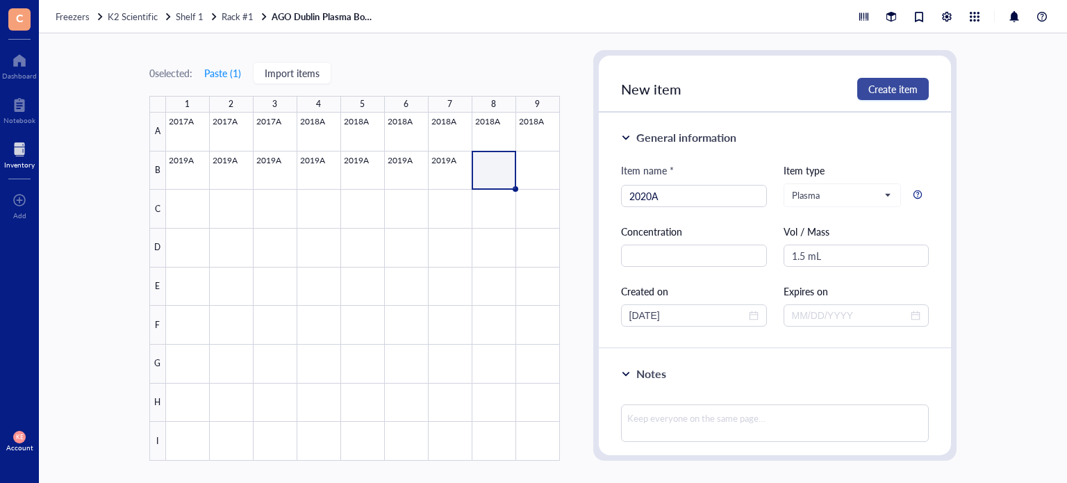
click at [902, 91] on span "Create item" at bounding box center [892, 88] width 49 height 11
type input "[DATE]"
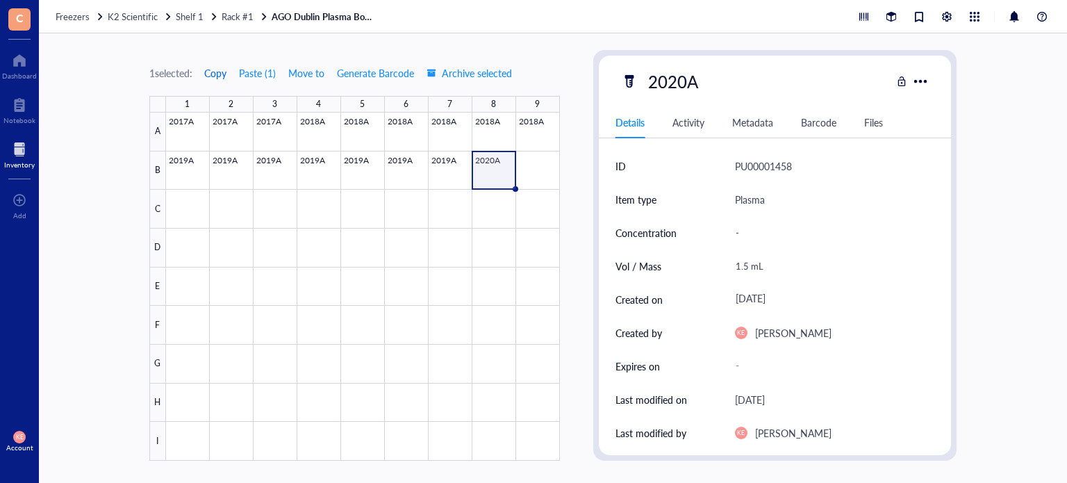
click at [215, 71] on span "Copy" at bounding box center [215, 72] width 22 height 11
click at [538, 170] on div at bounding box center [363, 287] width 394 height 348
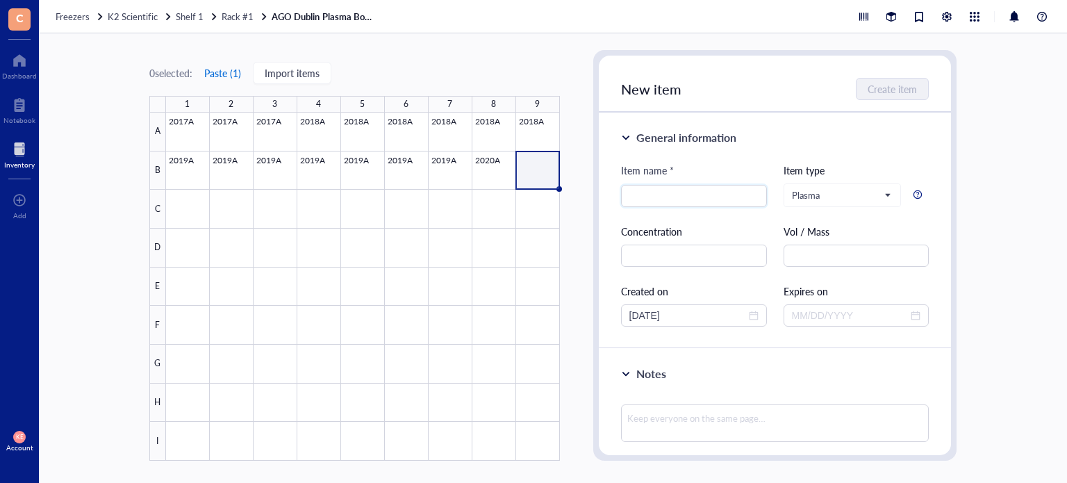
click at [226, 74] on button "Paste ( 1 )" at bounding box center [223, 73] width 38 height 22
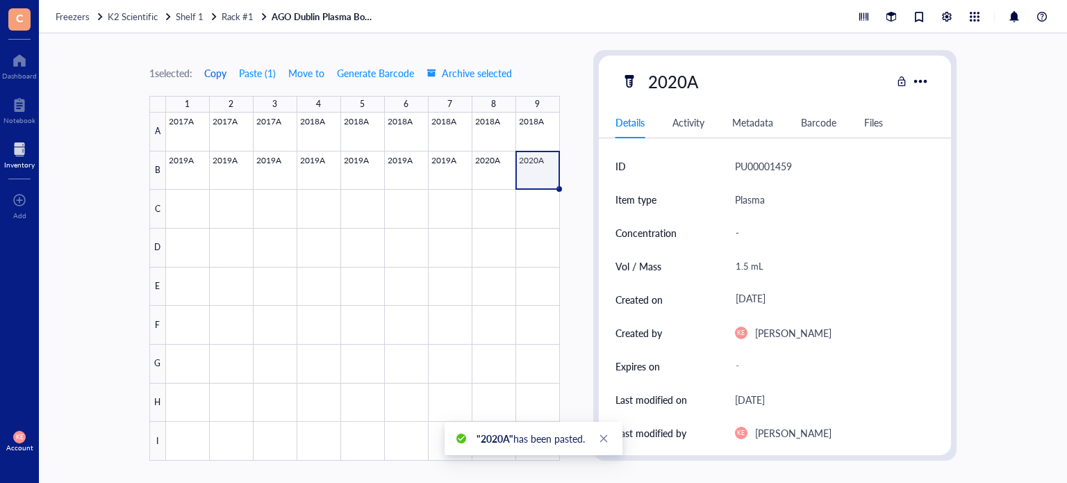
click at [215, 72] on span "Copy" at bounding box center [215, 72] width 22 height 11
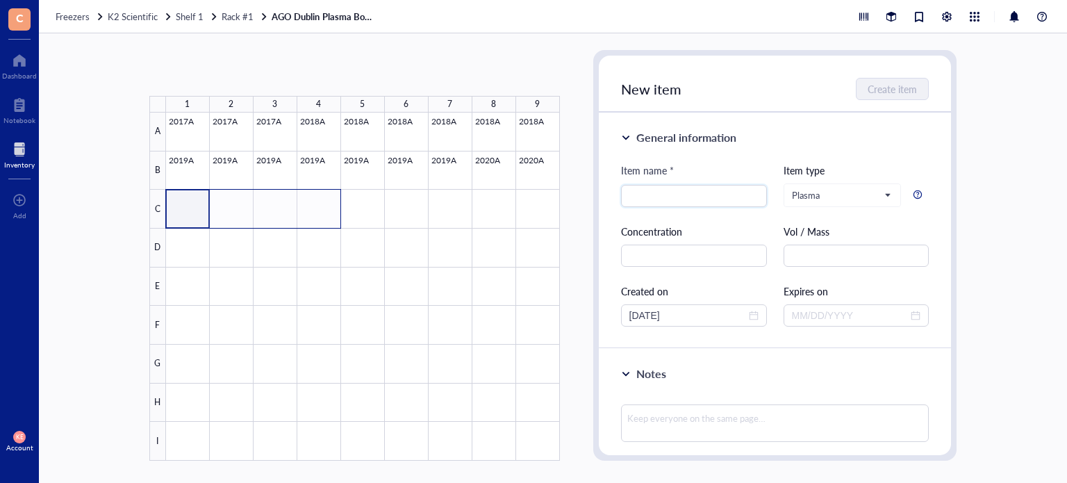
drag, startPoint x: 188, startPoint y: 212, endPoint x: 317, endPoint y: 224, distance: 129.1
click at [317, 224] on div at bounding box center [363, 287] width 394 height 348
click at [226, 70] on button "Paste ( 1 )" at bounding box center [223, 73] width 38 height 22
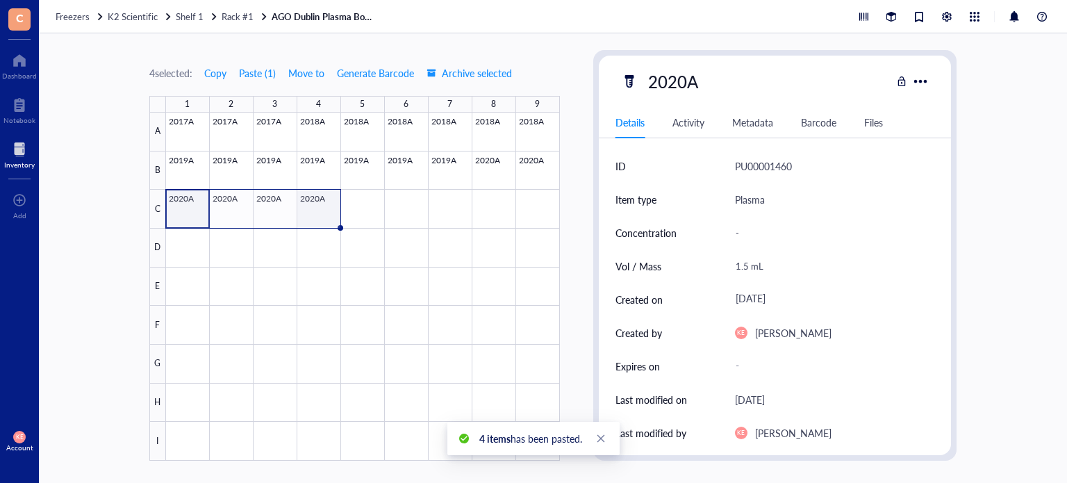
click at [320, 205] on div at bounding box center [363, 287] width 394 height 348
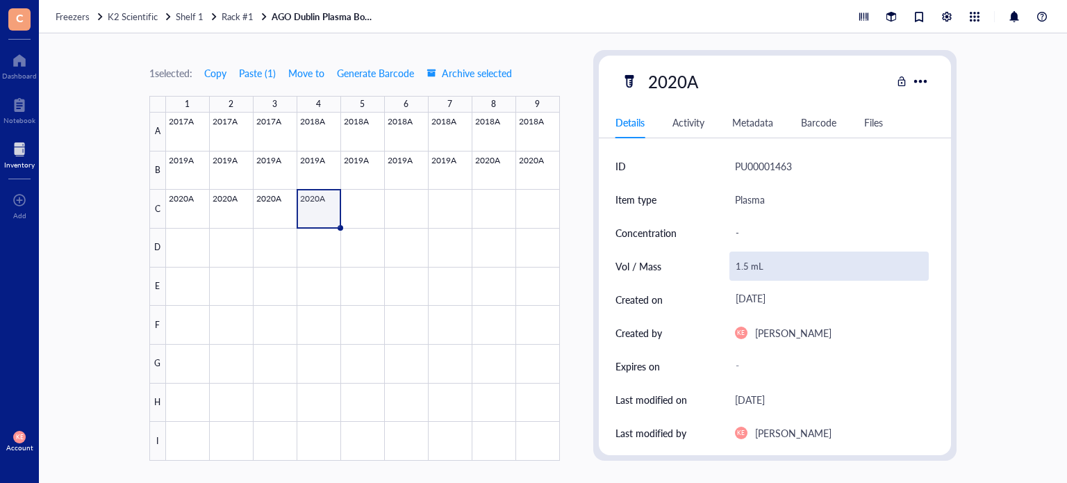
click at [745, 271] on div "1.5 mL" at bounding box center [830, 266] width 200 height 29
click at [742, 266] on input "1.5 mL" at bounding box center [829, 266] width 199 height 28
type input "0.75 mL"
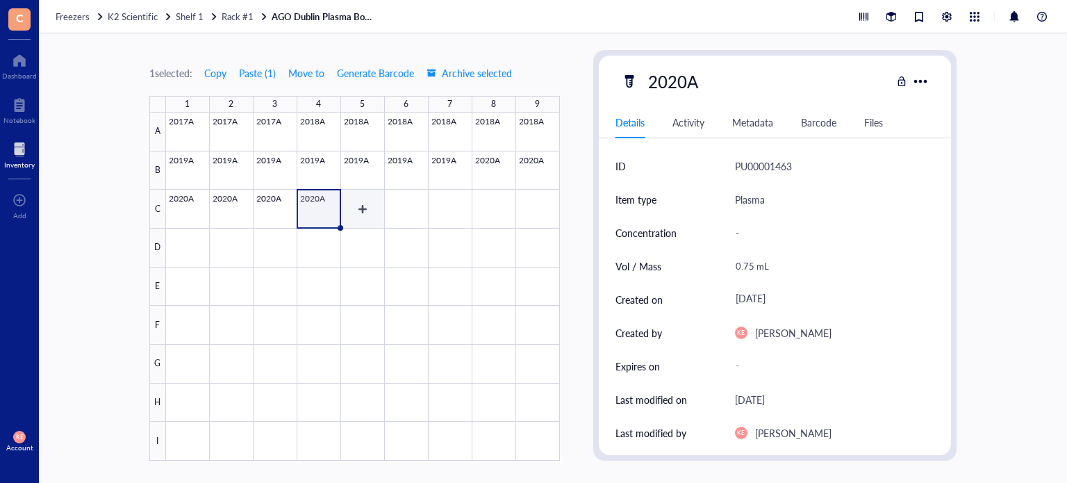
click at [359, 208] on div at bounding box center [363, 287] width 394 height 348
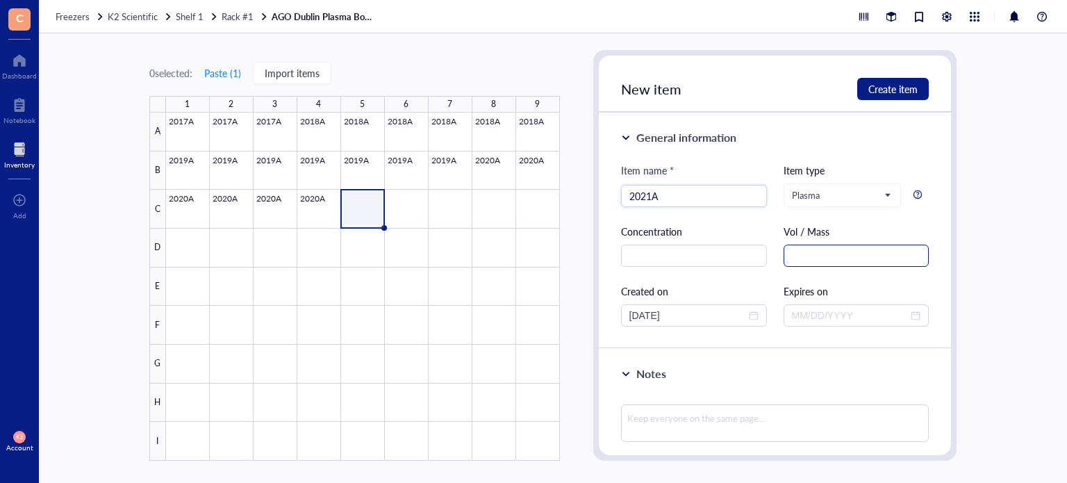
type input "2021A"
click at [797, 263] on input "text" at bounding box center [857, 256] width 146 height 22
paste input "1.5 mL"
type input "1.5 mL"
drag, startPoint x: 692, startPoint y: 320, endPoint x: 559, endPoint y: 327, distance: 133.6
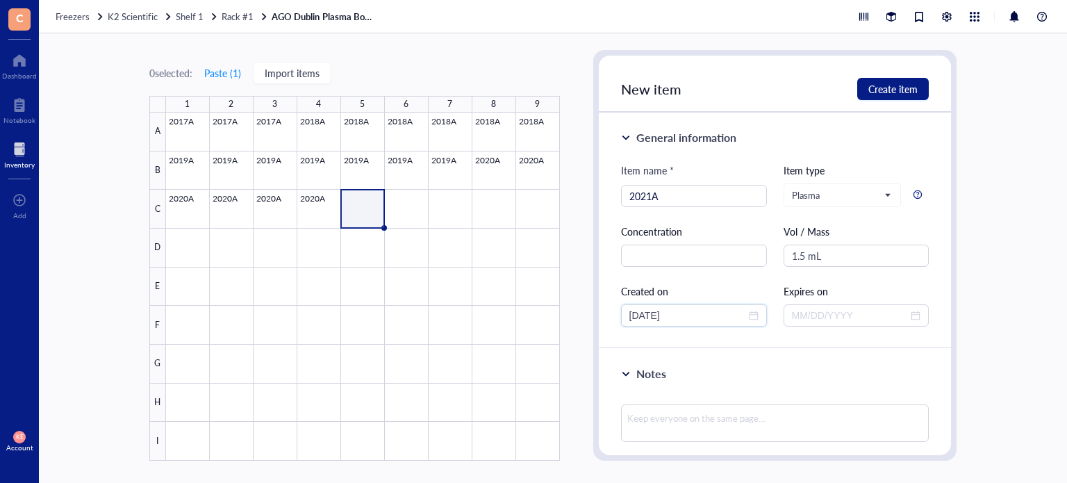
click at [559, 327] on div "0 selected: Paste ( 1 ) Import items 1 2 3 4 5 6 7 8 9 A B C D E F G H I 2017A …" at bounding box center [553, 258] width 1028 height 450
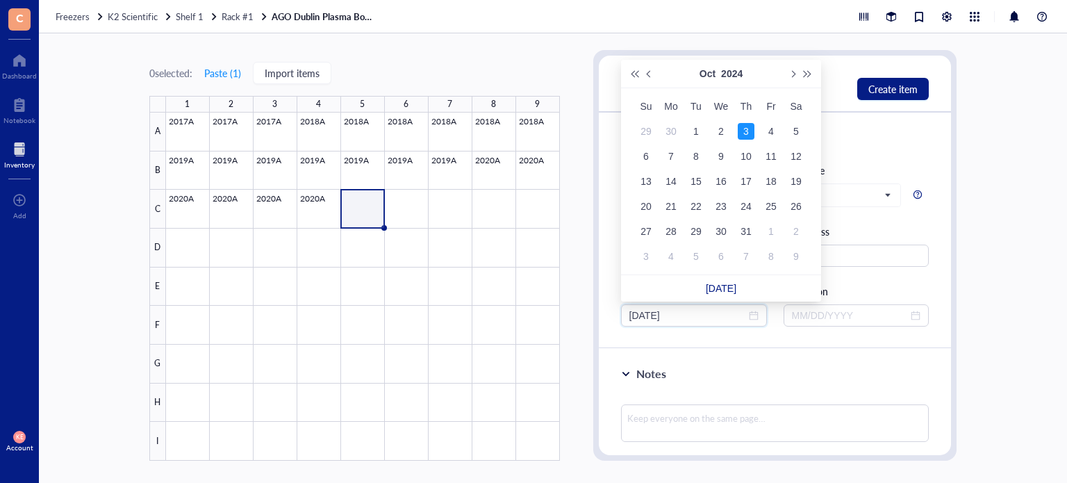
type input "[DATE]"
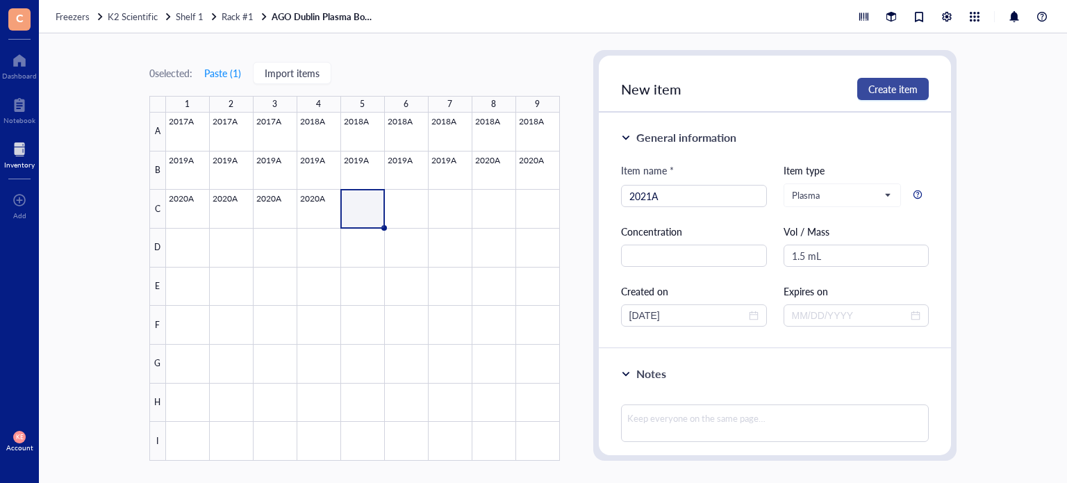
click at [888, 88] on span "Create item" at bounding box center [892, 88] width 49 height 11
type input "[DATE]"
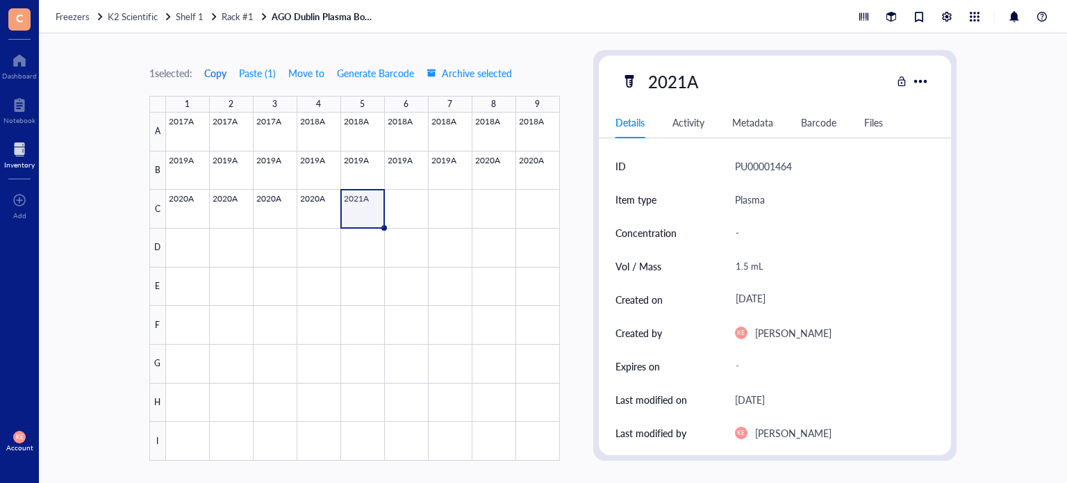
click at [220, 72] on span "Copy" at bounding box center [215, 72] width 22 height 11
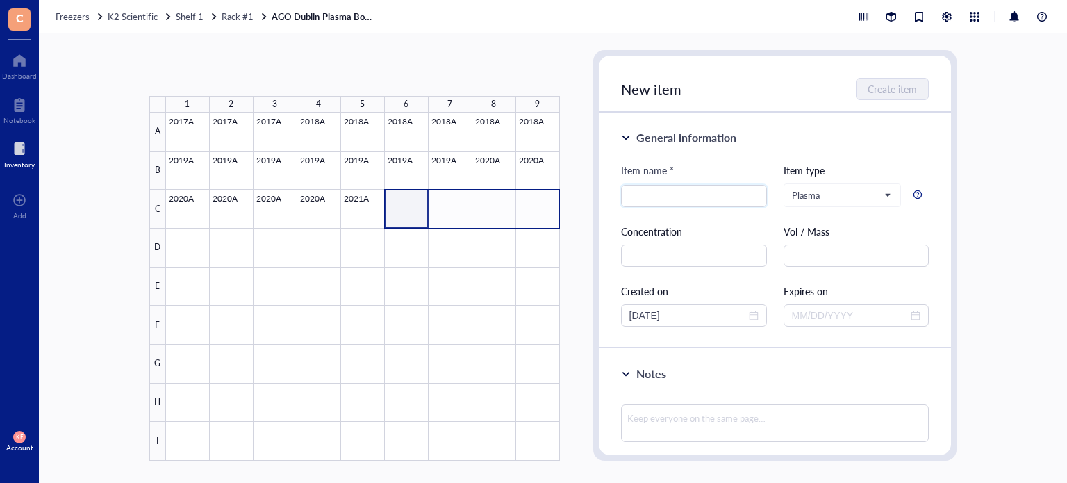
drag, startPoint x: 415, startPoint y: 199, endPoint x: 535, endPoint y: 211, distance: 120.0
click at [535, 211] on div at bounding box center [363, 287] width 394 height 348
click at [226, 74] on button "Paste ( 1 )" at bounding box center [223, 73] width 38 height 22
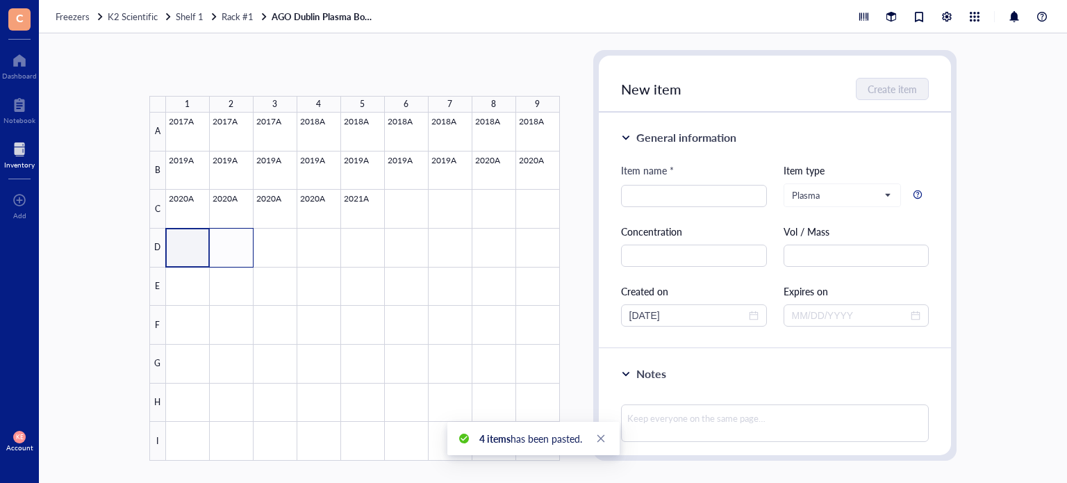
drag, startPoint x: 189, startPoint y: 243, endPoint x: 231, endPoint y: 250, distance: 42.3
click at [231, 250] on div at bounding box center [363, 287] width 394 height 348
click at [222, 76] on button "Paste ( 1 )" at bounding box center [223, 73] width 38 height 22
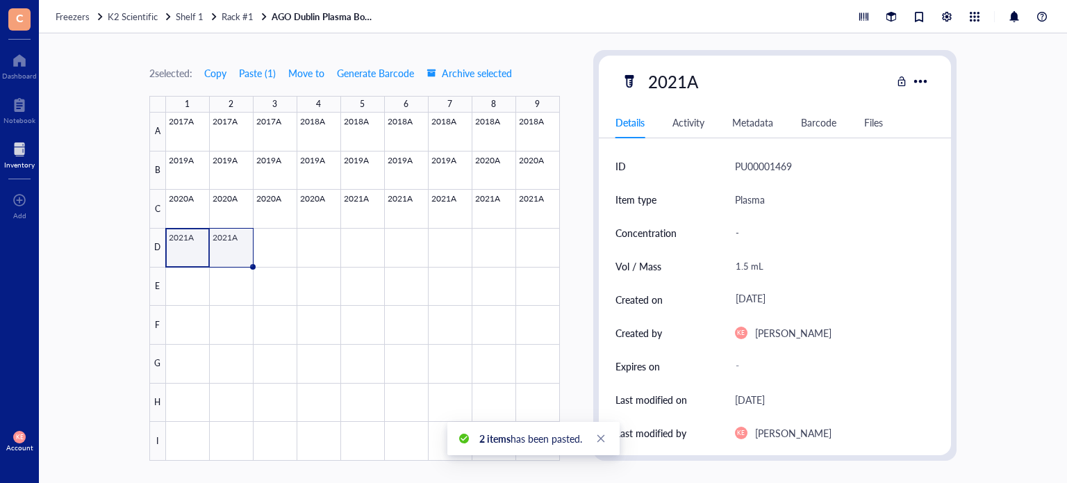
click at [237, 245] on div at bounding box center [363, 287] width 394 height 348
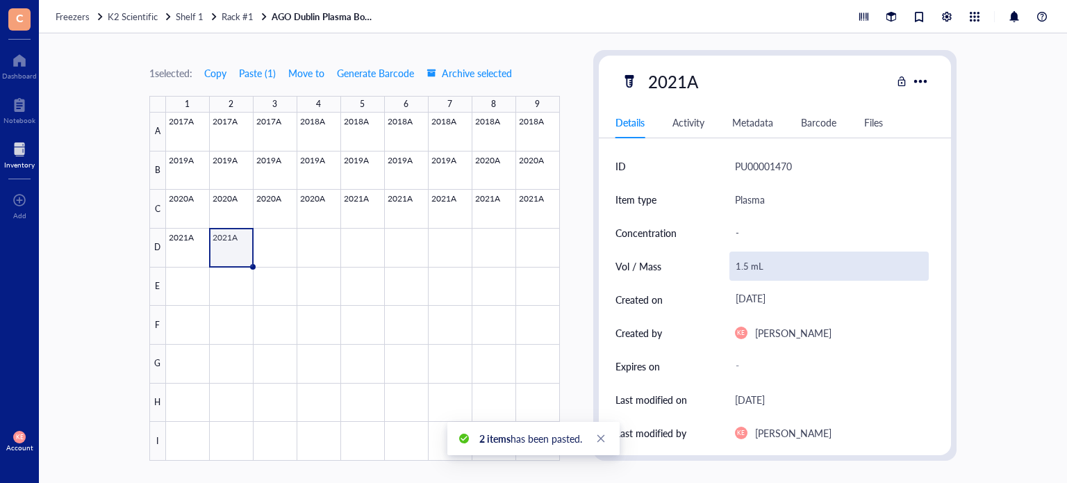
click at [746, 271] on div "1.5 mL" at bounding box center [830, 266] width 200 height 29
click at [745, 265] on input "1.5 mL" at bounding box center [829, 266] width 199 height 28
type input "1.25 mL"
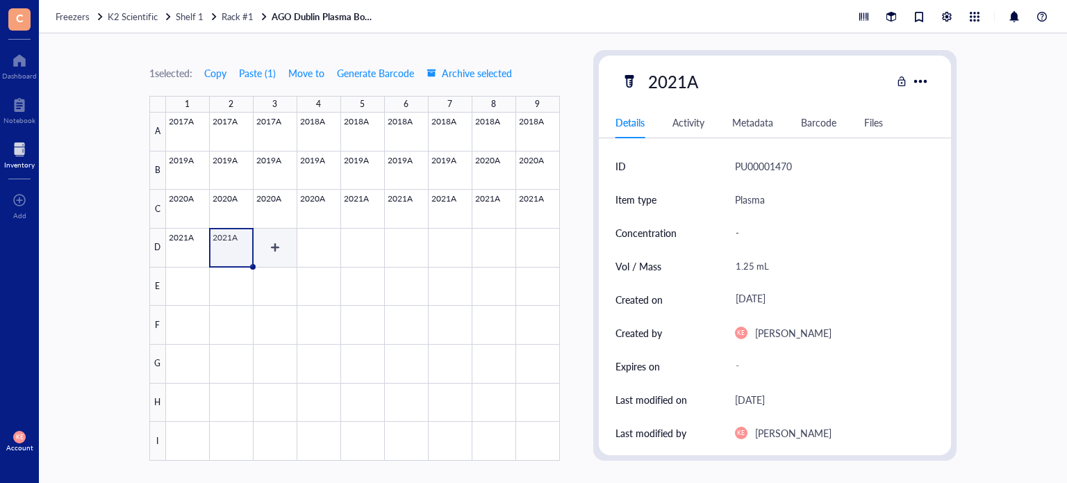
click at [276, 244] on div at bounding box center [363, 287] width 394 height 348
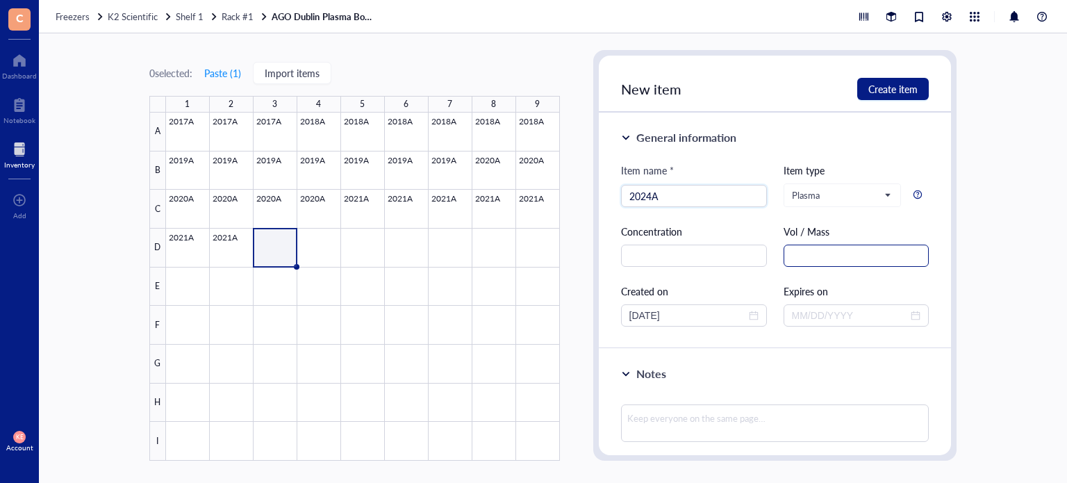
type input "2024A"
click at [850, 252] on input "text" at bounding box center [857, 256] width 146 height 22
paste input "1.5 mL"
type input "1.5 mL"
drag, startPoint x: 684, startPoint y: 314, endPoint x: 594, endPoint y: 317, distance: 89.7
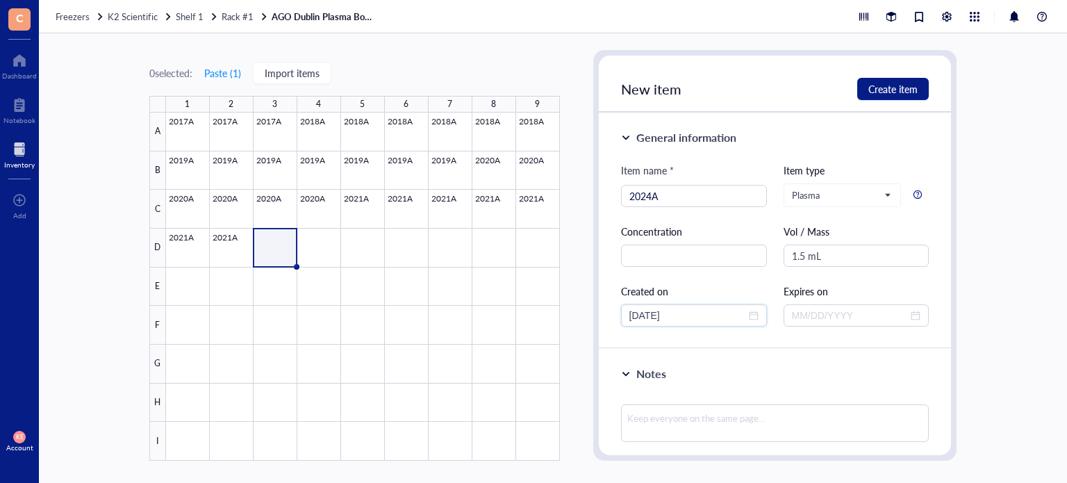
click at [594, 317] on div "New item Create item General information Item name * 2024A Item type Plasma Con…" at bounding box center [775, 255] width 364 height 411
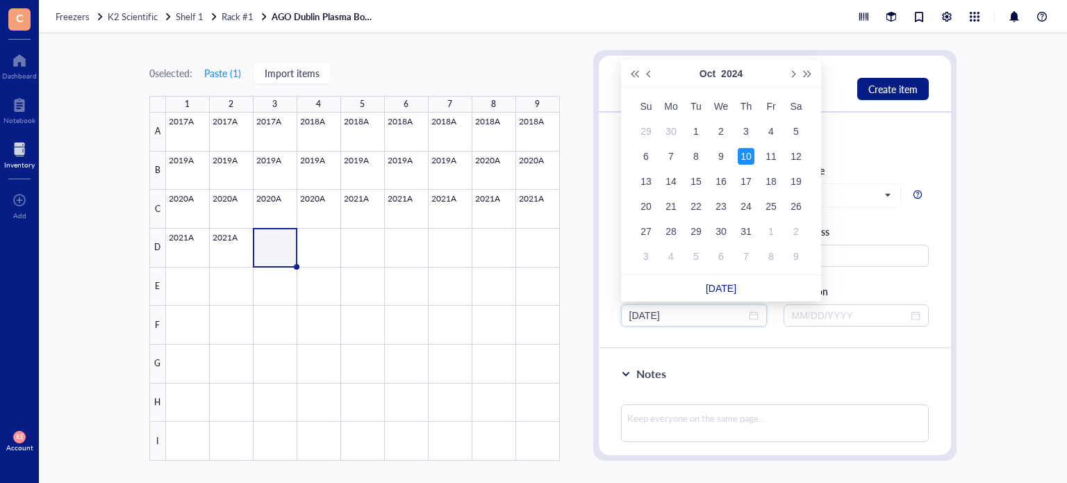
type input "[DATE]"
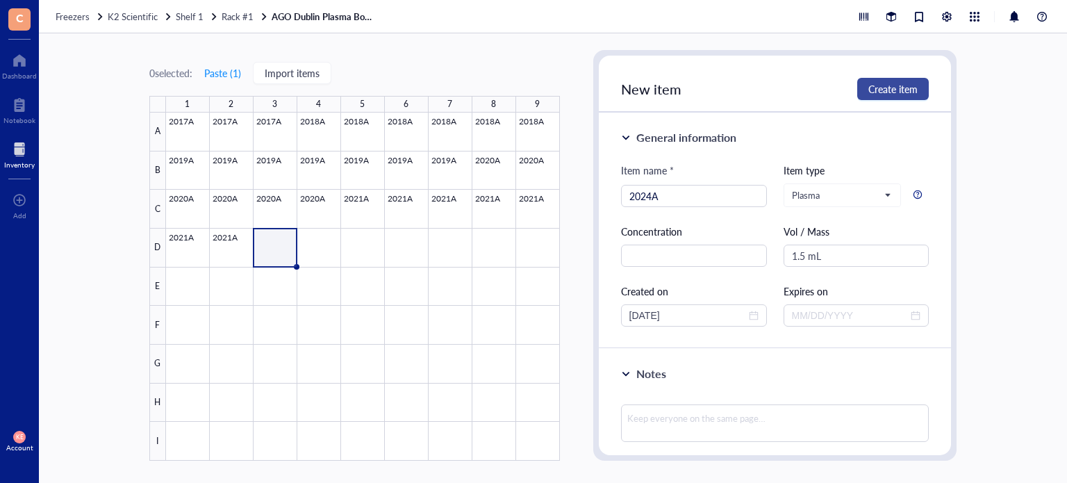
click at [899, 93] on span "Create item" at bounding box center [892, 88] width 49 height 11
type input "[DATE]"
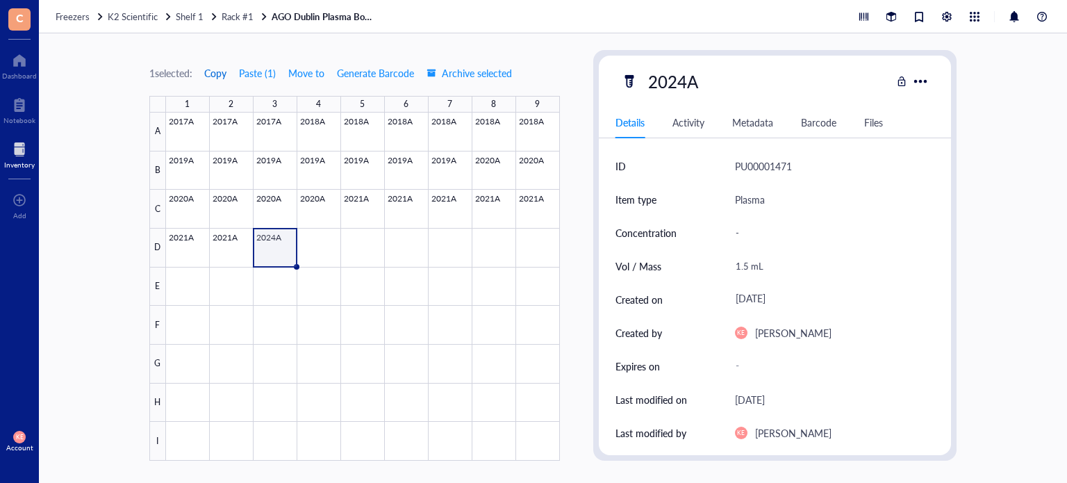
click at [220, 72] on span "Copy" at bounding box center [215, 72] width 22 height 11
click at [224, 74] on span "Copy" at bounding box center [215, 72] width 22 height 11
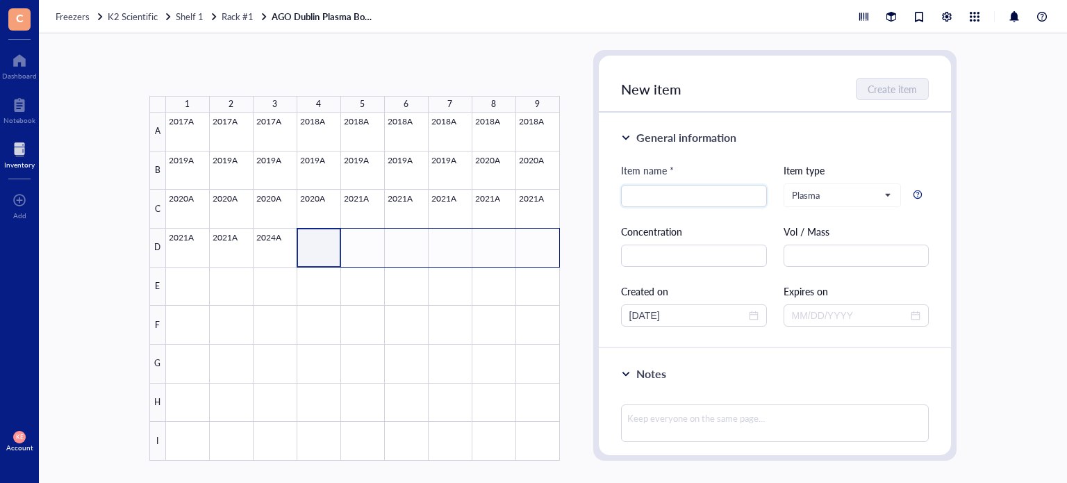
drag, startPoint x: 318, startPoint y: 234, endPoint x: 536, endPoint y: 253, distance: 219.0
click at [536, 253] on div at bounding box center [363, 287] width 394 height 348
click at [228, 73] on button "Paste ( 1 )" at bounding box center [223, 73] width 38 height 22
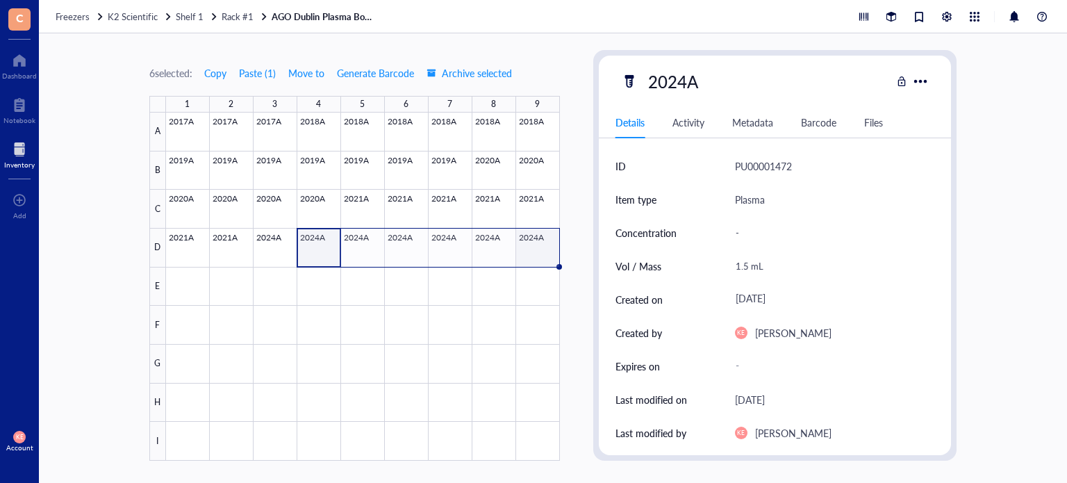
click at [538, 247] on div at bounding box center [363, 287] width 394 height 348
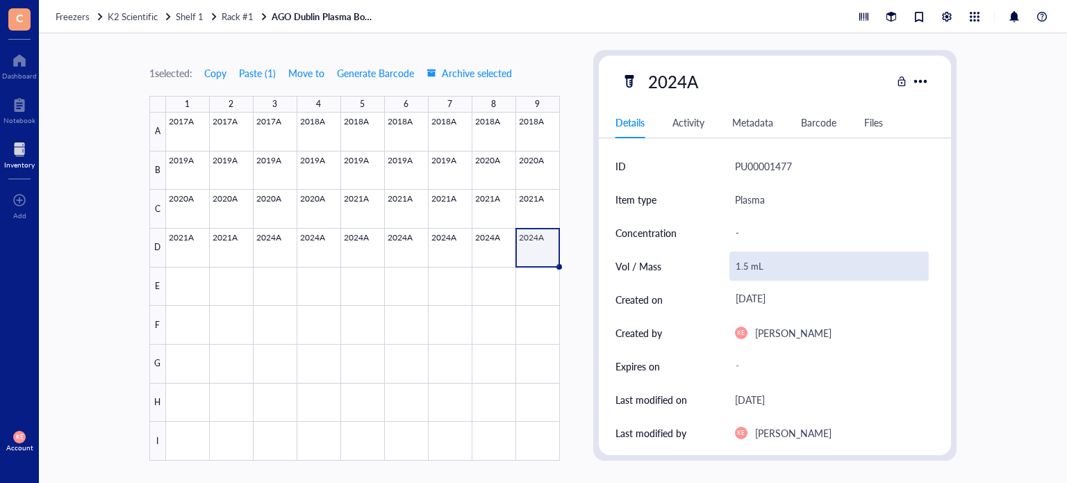
click at [744, 266] on div "1.5 mL" at bounding box center [830, 266] width 200 height 29
click at [749, 268] on input "1.5 mL" at bounding box center [829, 266] width 199 height 28
drag, startPoint x: 747, startPoint y: 266, endPoint x: 706, endPoint y: 267, distance: 41.0
click at [706, 267] on div "Vol / Mass 1.5 mL" at bounding box center [776, 265] width 320 height 33
type input "0.3 mL"
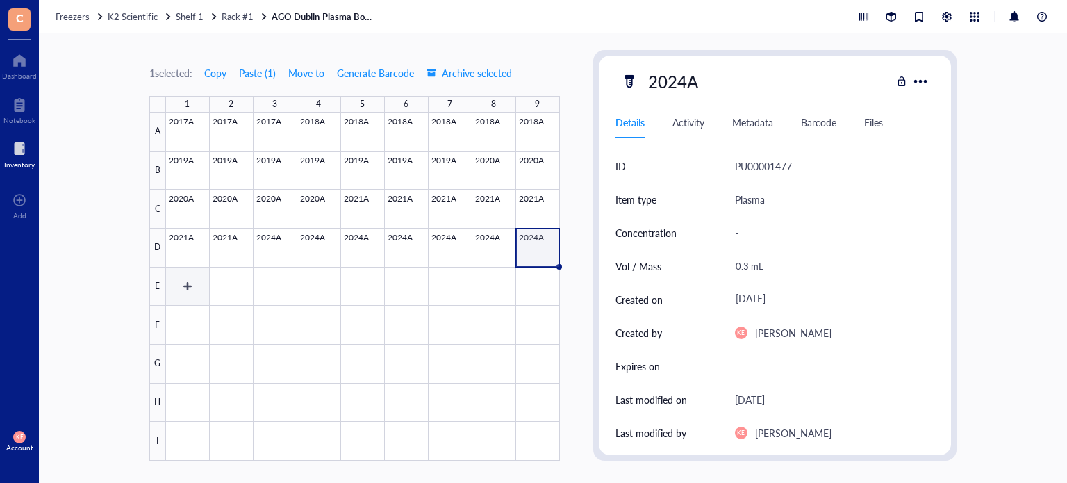
click at [181, 285] on div at bounding box center [363, 287] width 394 height 348
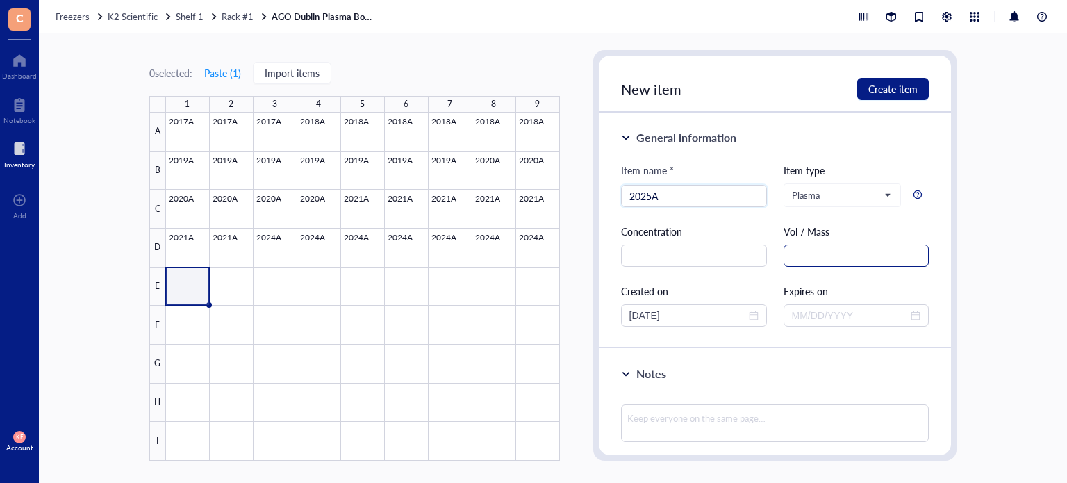
type input "2025A"
click at [814, 256] on input "text" at bounding box center [857, 256] width 146 height 22
paste input "1.5 mL"
click at [814, 256] on input "1.5 mL" at bounding box center [857, 256] width 146 height 22
type input "1.5 mL"
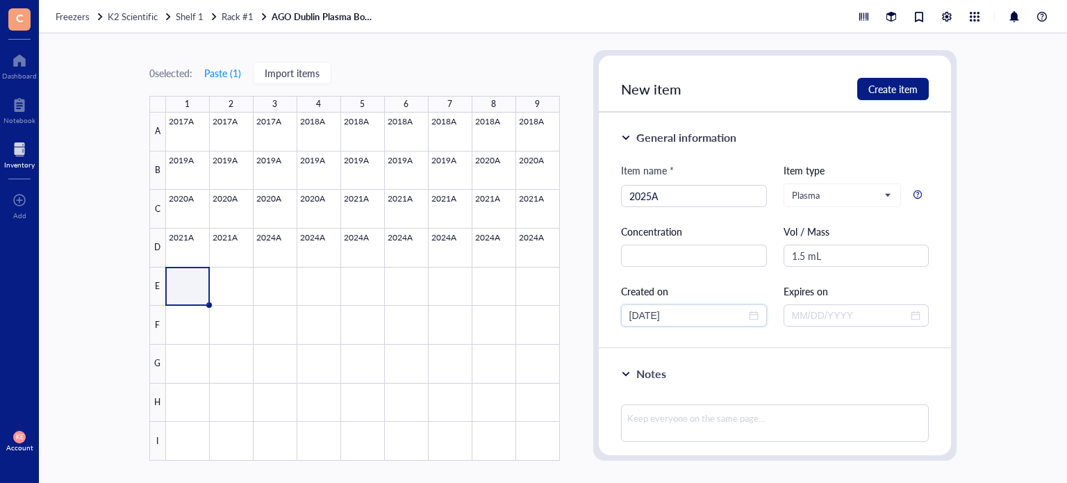
drag, startPoint x: 689, startPoint y: 313, endPoint x: 585, endPoint y: 322, distance: 104.5
click at [585, 322] on div "0 selected: Paste ( 1 ) Import items 1 2 3 4 5 6 7 8 9 A B C D E F G H I 2017A …" at bounding box center [553, 258] width 1028 height 450
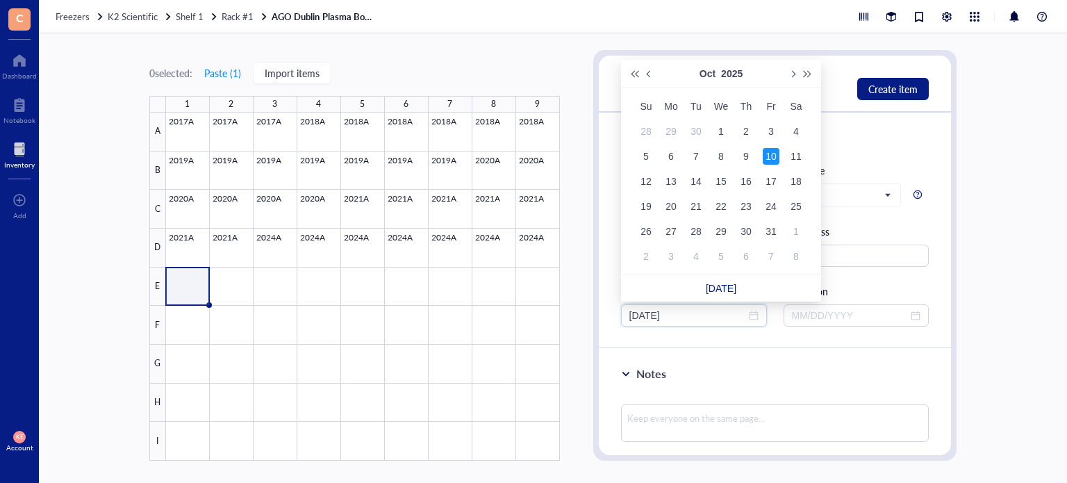
type input "[DATE]"
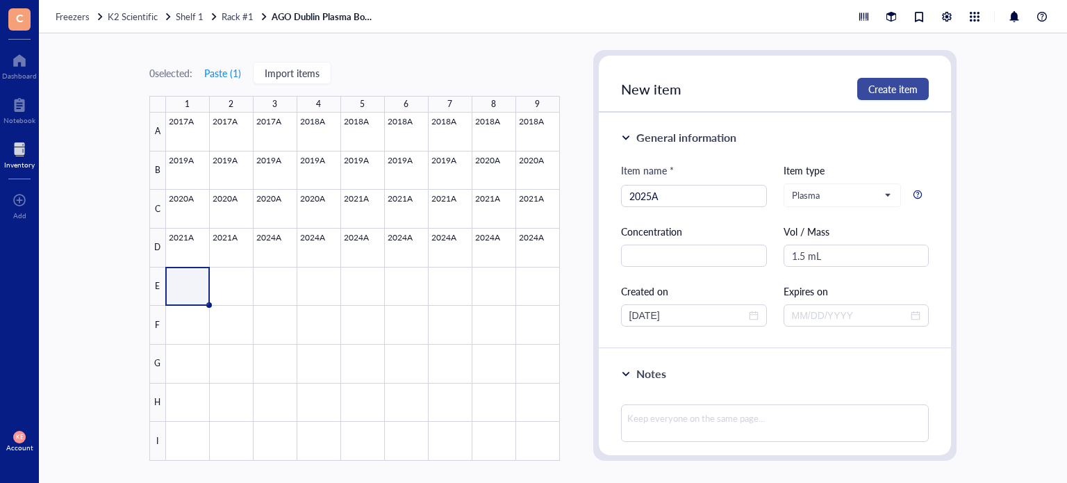
click at [870, 96] on button "Create item" at bounding box center [893, 89] width 72 height 22
type input "[DATE]"
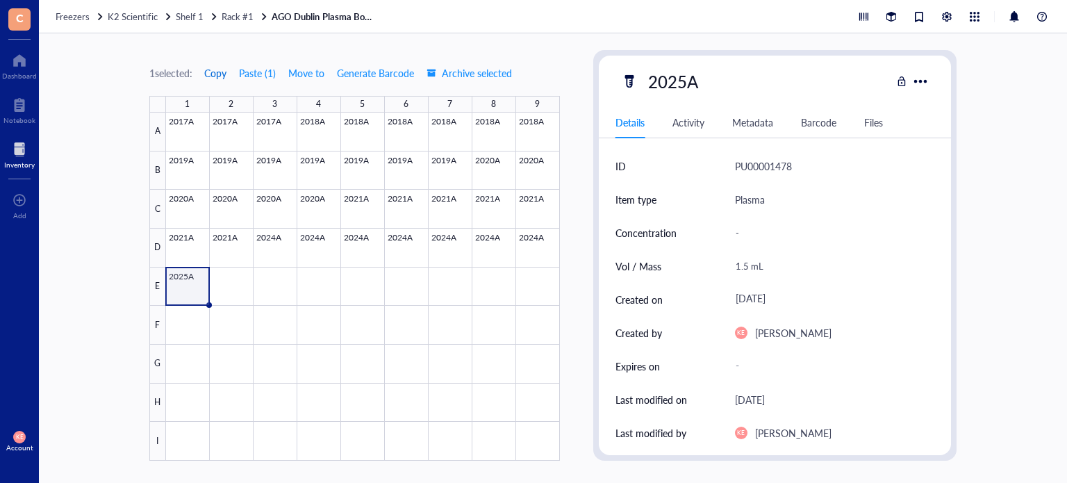
click at [215, 69] on span "Copy" at bounding box center [215, 72] width 22 height 11
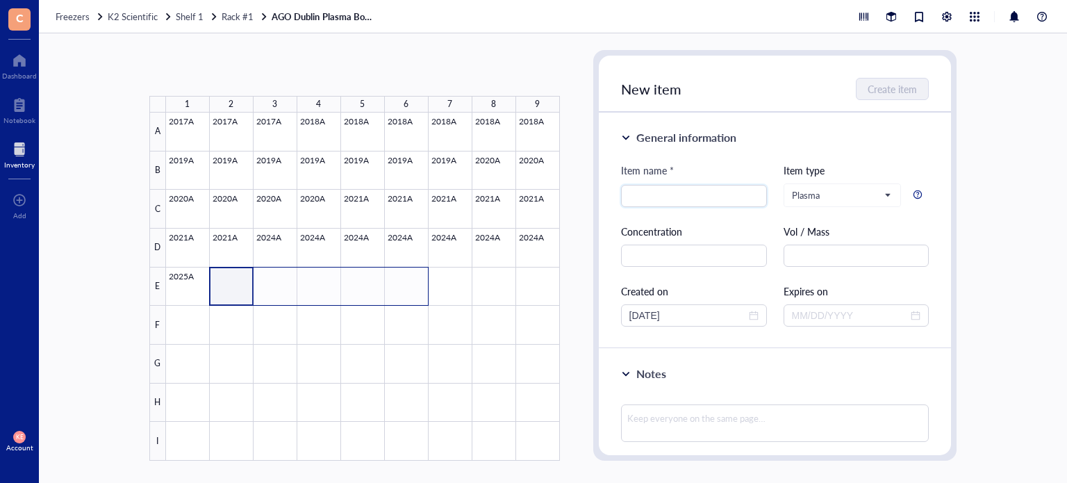
drag, startPoint x: 226, startPoint y: 277, endPoint x: 424, endPoint y: 292, distance: 198.5
click at [424, 292] on div at bounding box center [363, 287] width 394 height 348
click at [225, 73] on button "Paste ( 1 )" at bounding box center [223, 73] width 38 height 22
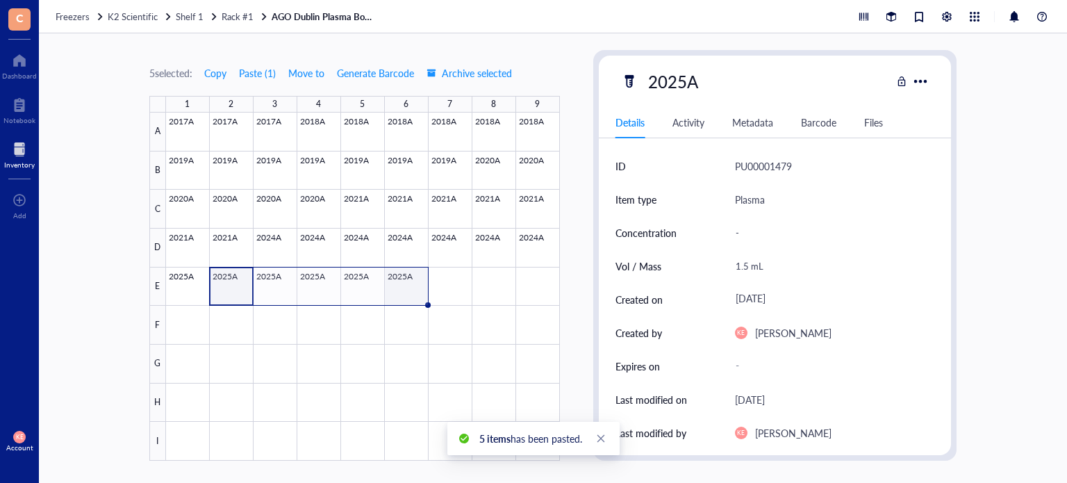
click at [401, 281] on div at bounding box center [363, 287] width 394 height 348
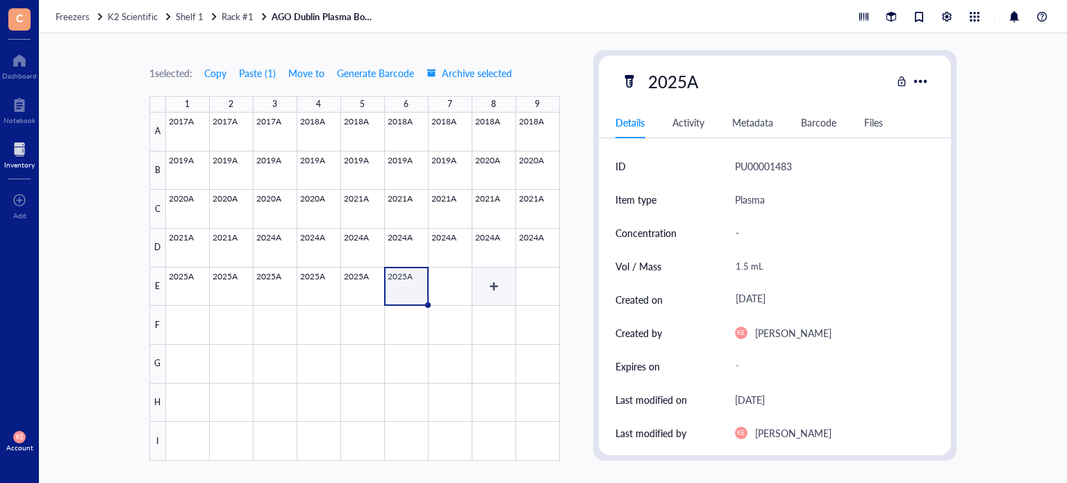
click at [453, 290] on div at bounding box center [363, 287] width 394 height 348
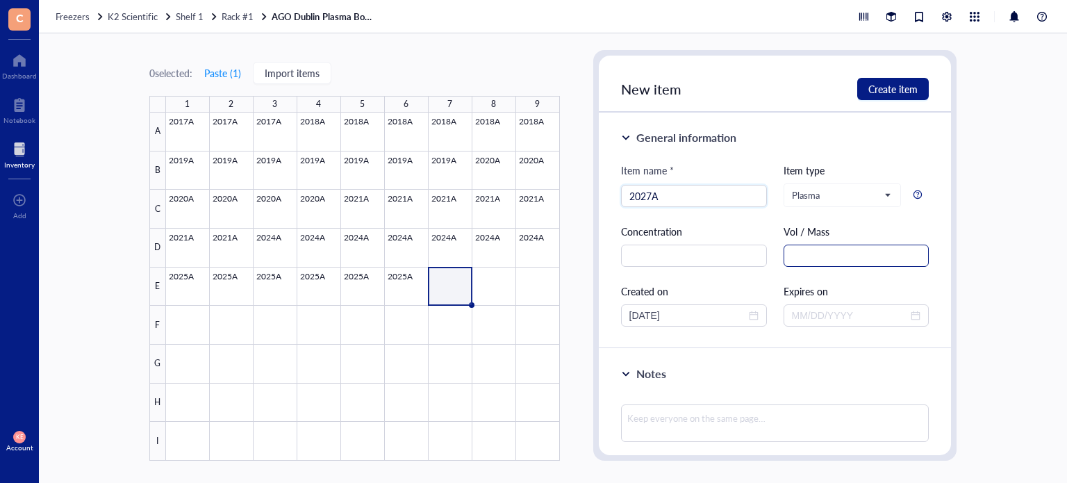
type input "2027A"
click at [853, 261] on input "text" at bounding box center [857, 256] width 146 height 22
paste input "1.5 mL"
type input "1.5 mL"
drag, startPoint x: 706, startPoint y: 313, endPoint x: 585, endPoint y: 324, distance: 121.5
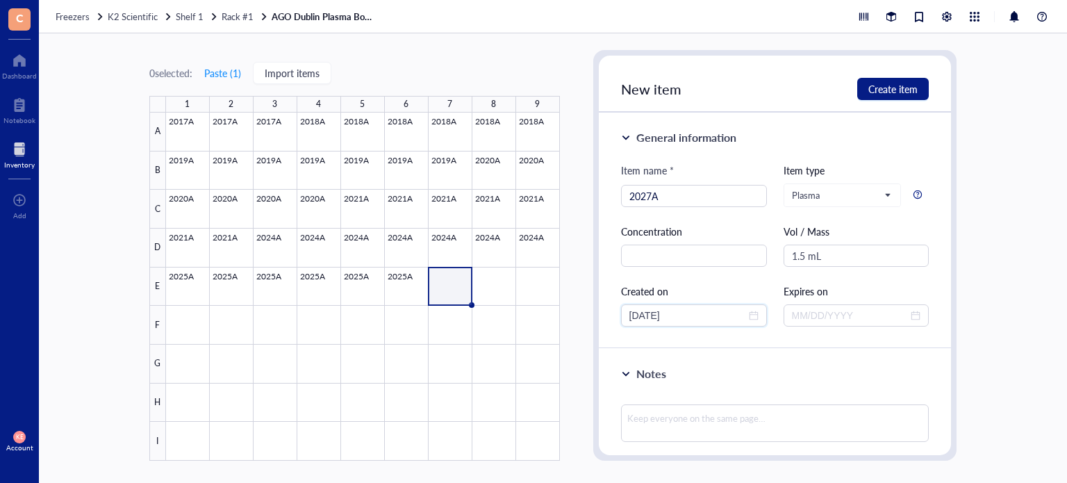
click at [585, 324] on div "0 selected: Paste ( 1 ) Import items 1 2 3 4 5 6 7 8 9 A B C D E F G H I 2017A …" at bounding box center [553, 258] width 1028 height 450
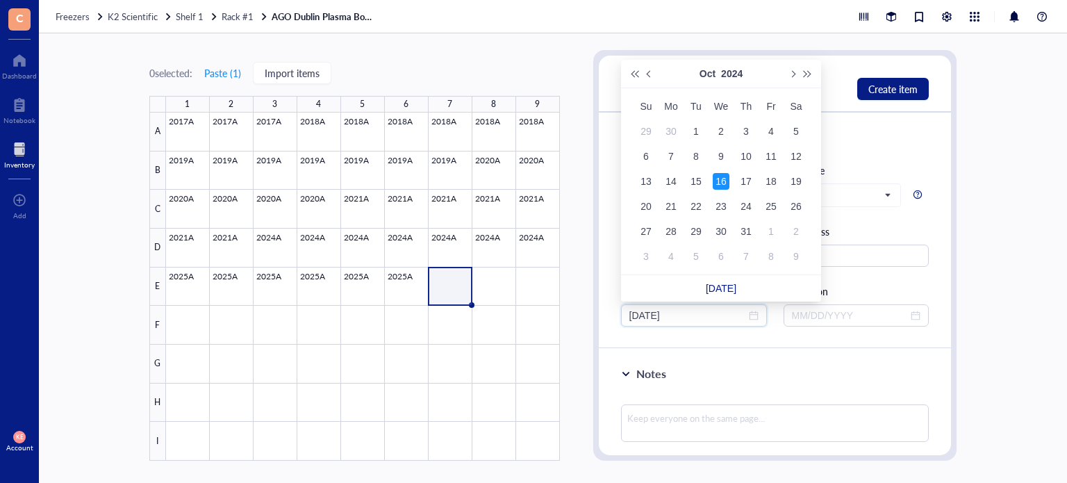
type input "[DATE]"
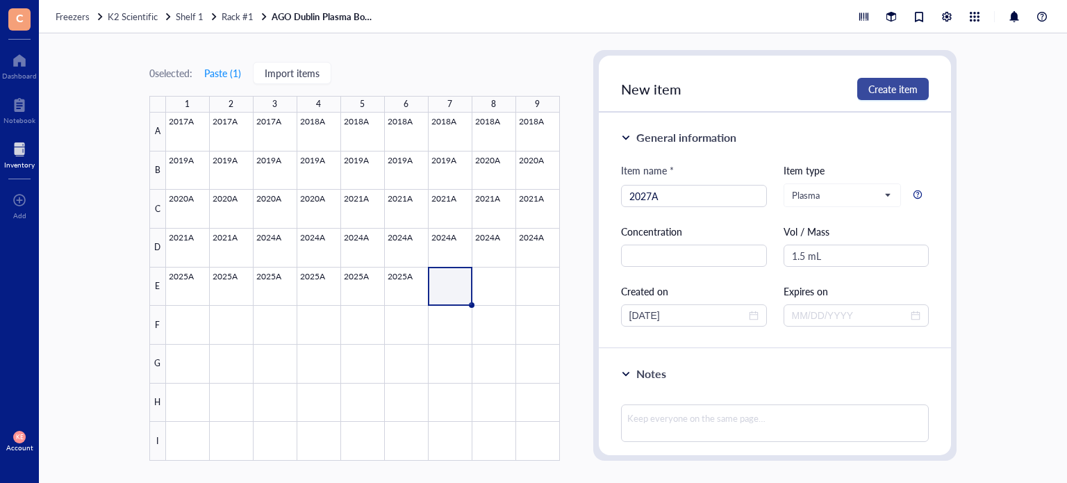
click at [903, 87] on span "Create item" at bounding box center [892, 88] width 49 height 11
type input "[DATE]"
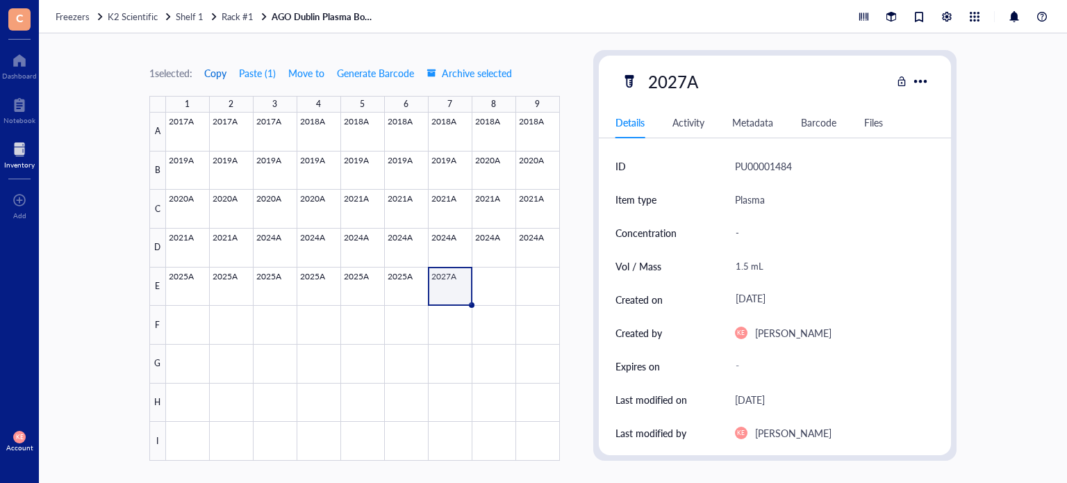
click at [216, 72] on span "Copy" at bounding box center [215, 72] width 22 height 11
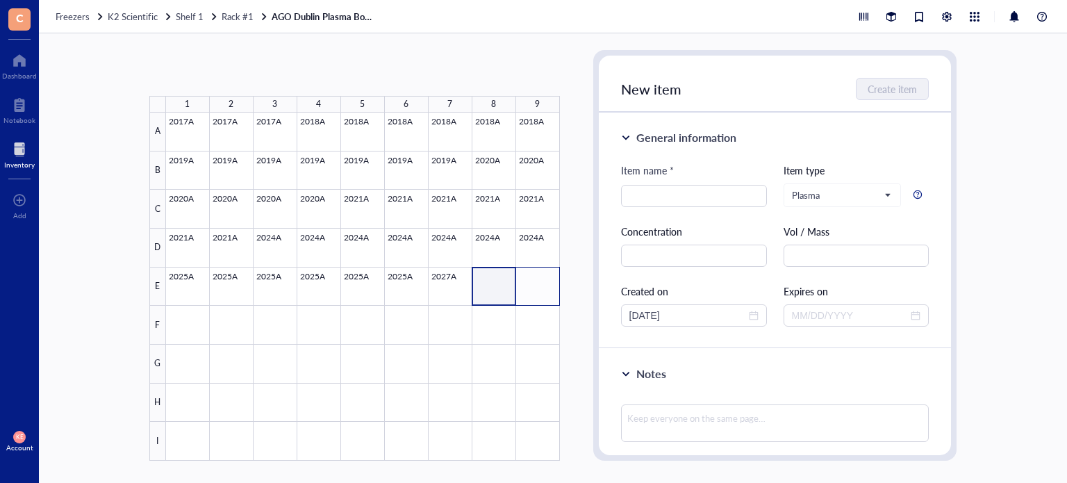
click at [544, 286] on div at bounding box center [363, 287] width 394 height 348
click at [220, 70] on button "Paste ( 1 )" at bounding box center [223, 73] width 38 height 22
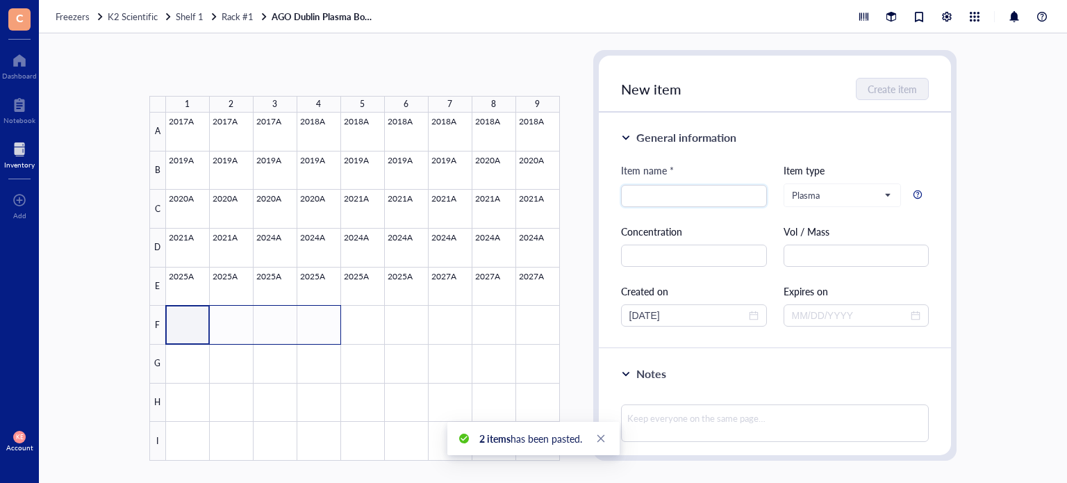
drag, startPoint x: 196, startPoint y: 335, endPoint x: 335, endPoint y: 337, distance: 139.0
click at [335, 337] on div at bounding box center [363, 287] width 394 height 348
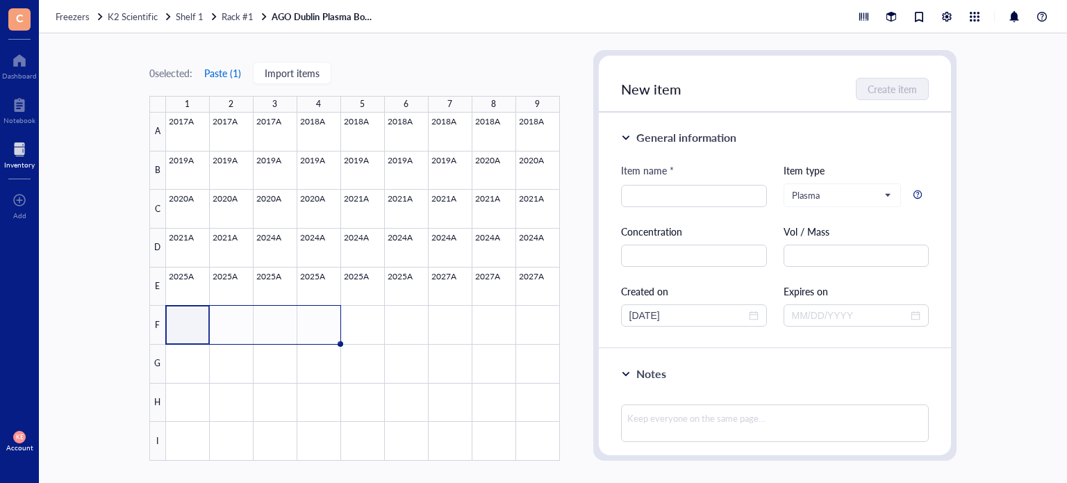
click at [220, 70] on button "Paste ( 1 )" at bounding box center [223, 73] width 38 height 22
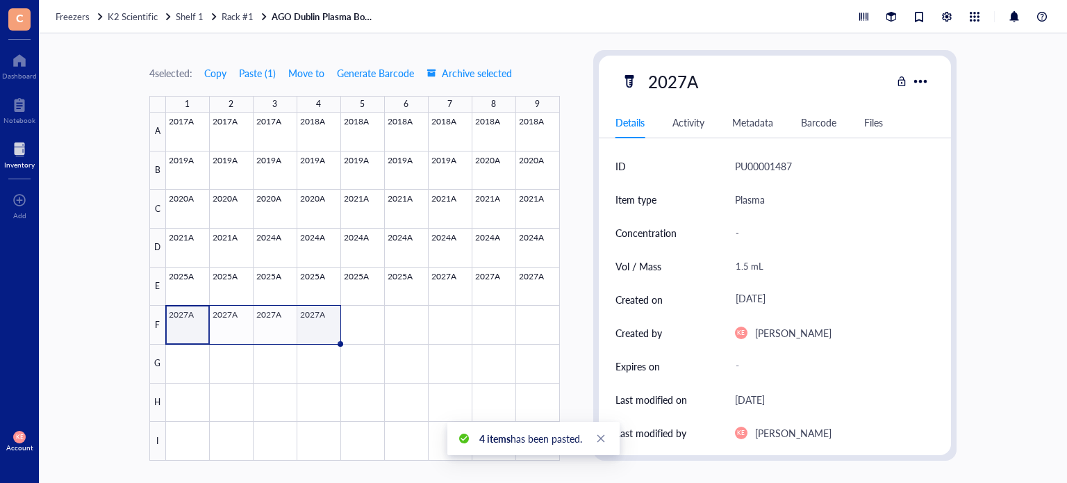
click at [320, 319] on div at bounding box center [363, 287] width 394 height 348
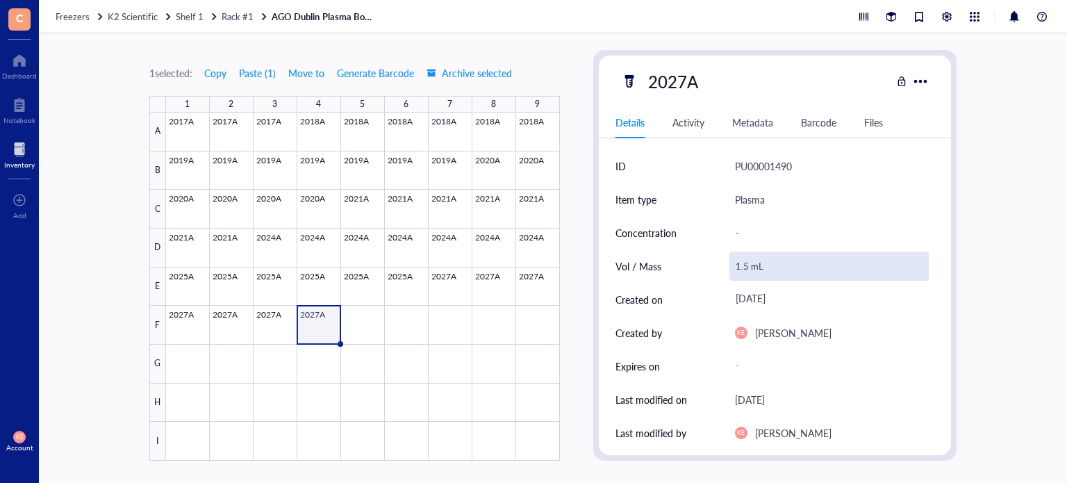
click at [747, 264] on div "1.5 mL" at bounding box center [830, 266] width 200 height 29
click at [745, 264] on input "1.5 mL" at bounding box center [829, 266] width 199 height 28
type input "1.25 mL"
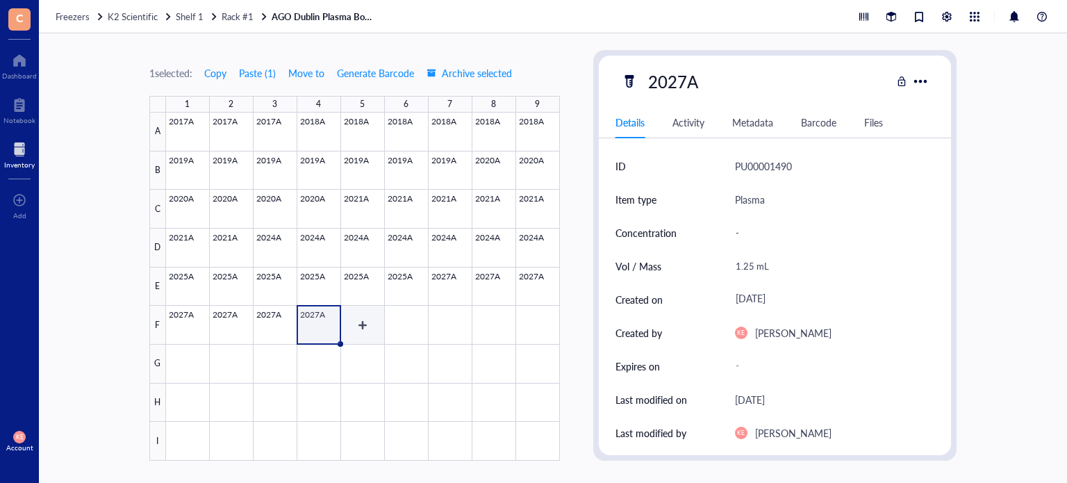
click at [356, 324] on div at bounding box center [363, 287] width 394 height 348
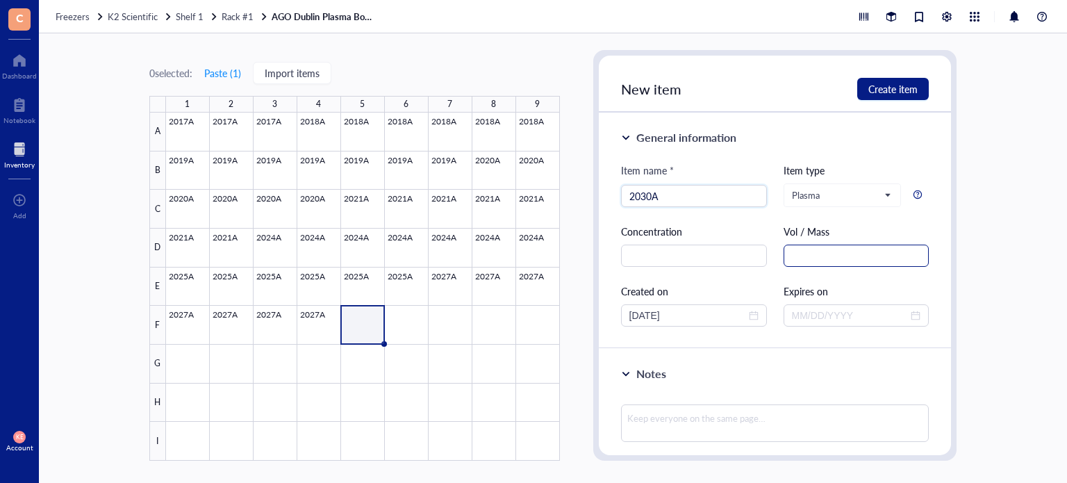
type input "2030A"
click at [848, 257] on input "text" at bounding box center [857, 256] width 146 height 22
paste input "1.5 mL"
type input "1.5 mL"
drag, startPoint x: 694, startPoint y: 311, endPoint x: 527, endPoint y: 308, distance: 166.8
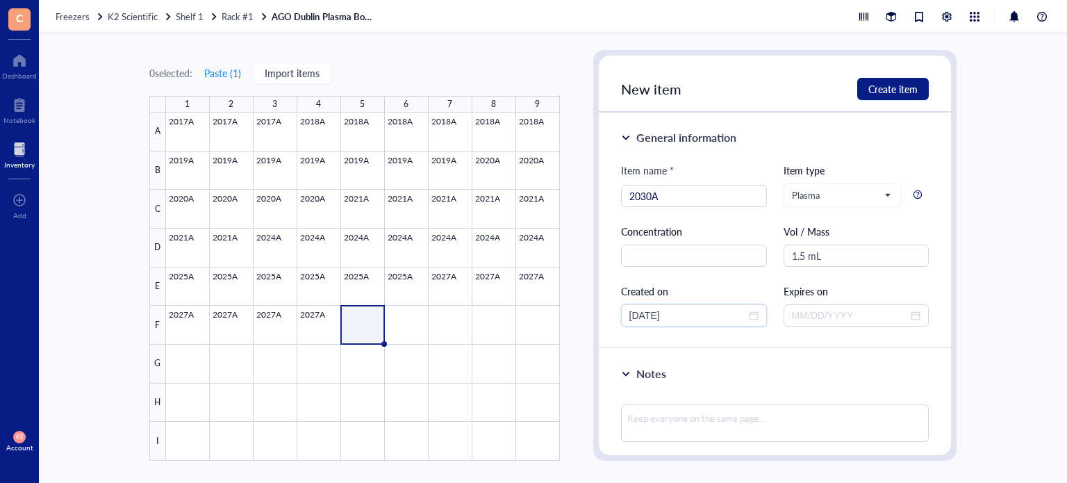
click at [527, 308] on div "0 selected: Paste ( 1 ) Import items 1 2 3 4 5 6 7 8 9 A B C D E F G H I 2017A …" at bounding box center [553, 258] width 1028 height 450
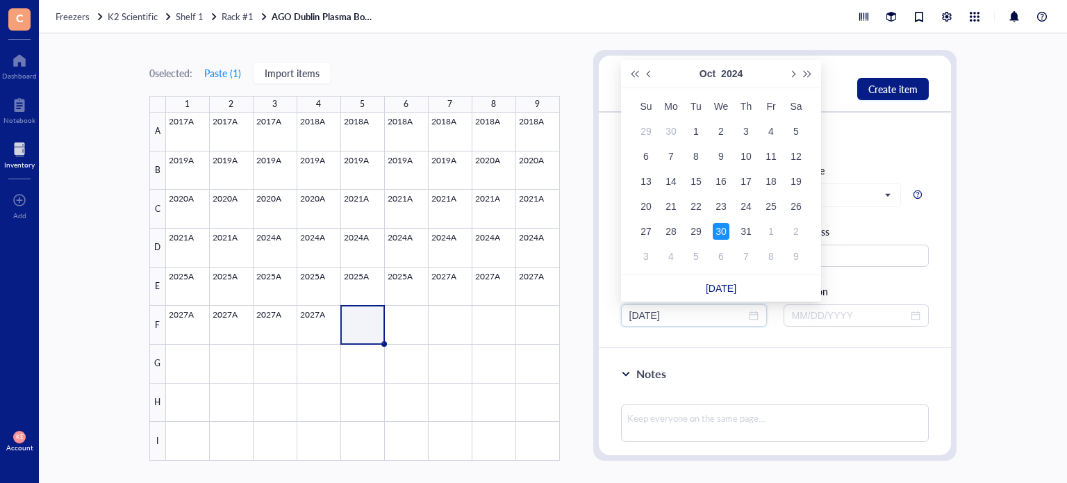
type input "[DATE]"
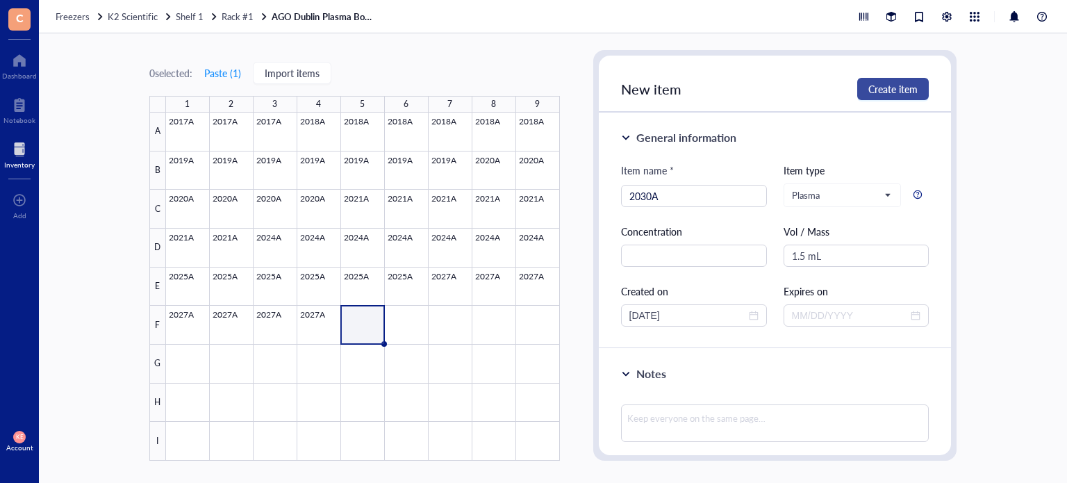
click at [884, 92] on span "Create item" at bounding box center [892, 88] width 49 height 11
type input "[DATE]"
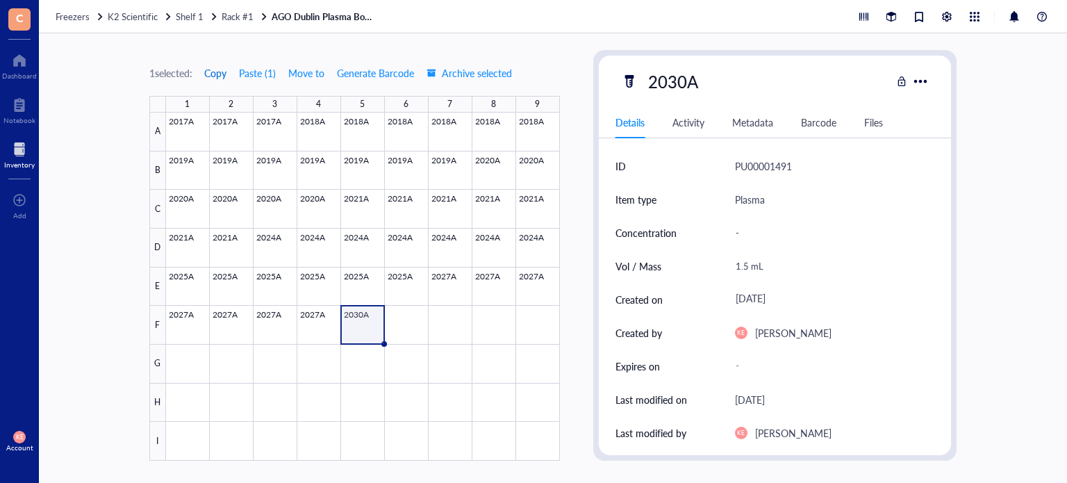
click at [225, 72] on span "Copy" at bounding box center [215, 72] width 22 height 11
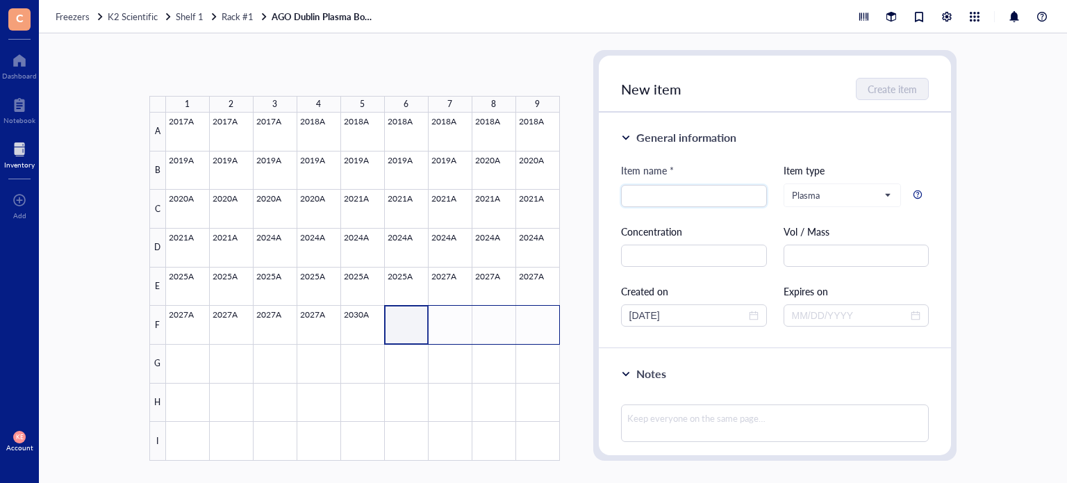
drag, startPoint x: 564, startPoint y: 335, endPoint x: 543, endPoint y: 326, distance: 23.4
click at [543, 326] on div at bounding box center [363, 287] width 394 height 348
click at [219, 66] on button "Paste ( 1 )" at bounding box center [223, 73] width 38 height 22
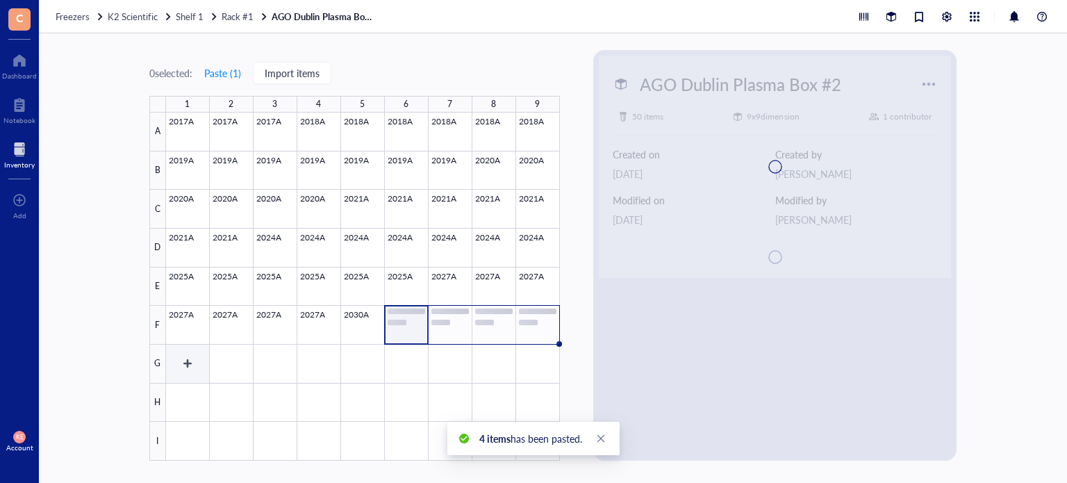
click at [183, 372] on div at bounding box center [363, 287] width 394 height 348
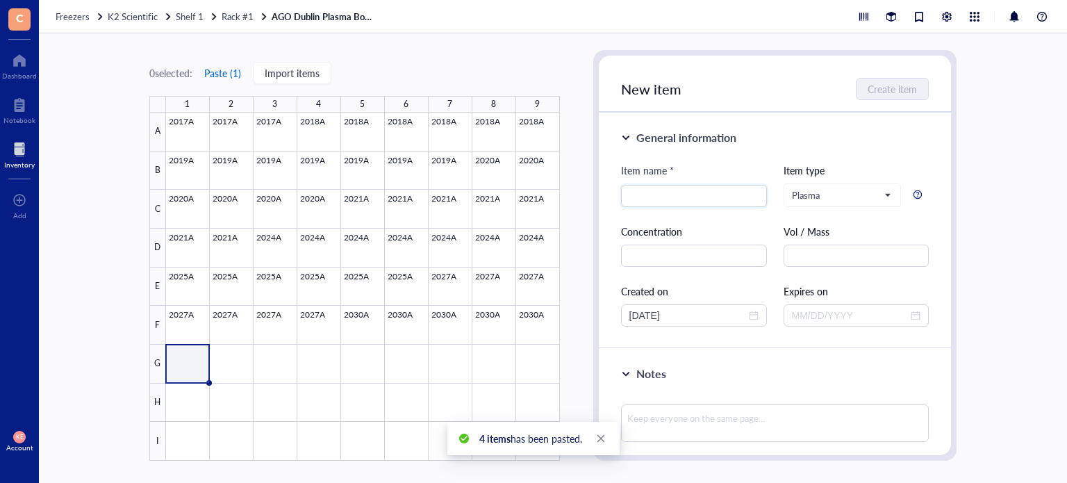
click at [222, 76] on button "Paste ( 1 )" at bounding box center [223, 73] width 38 height 22
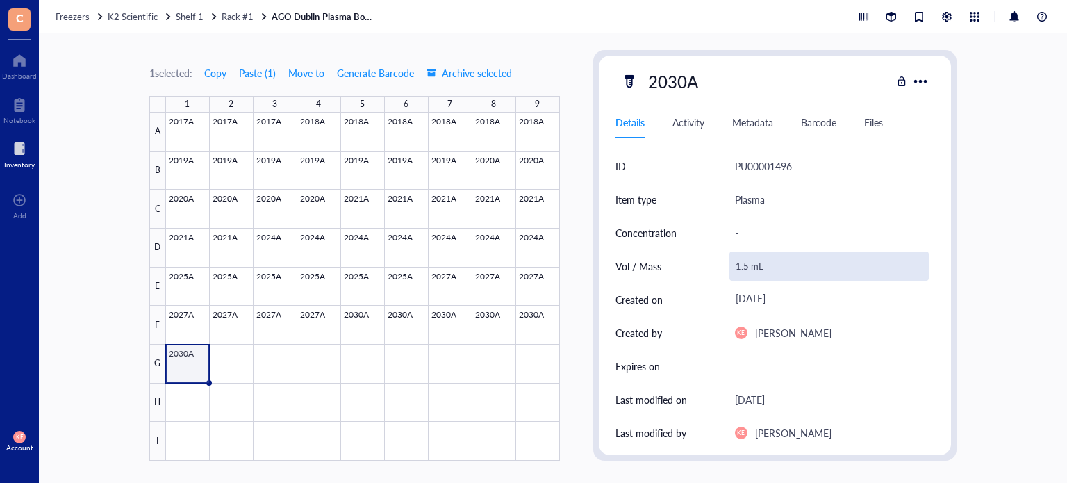
click at [739, 264] on div "1.5 mL" at bounding box center [830, 266] width 200 height 29
click at [739, 264] on input "1.5 mL" at bounding box center [829, 266] width 199 height 28
type input "0.5 mL"
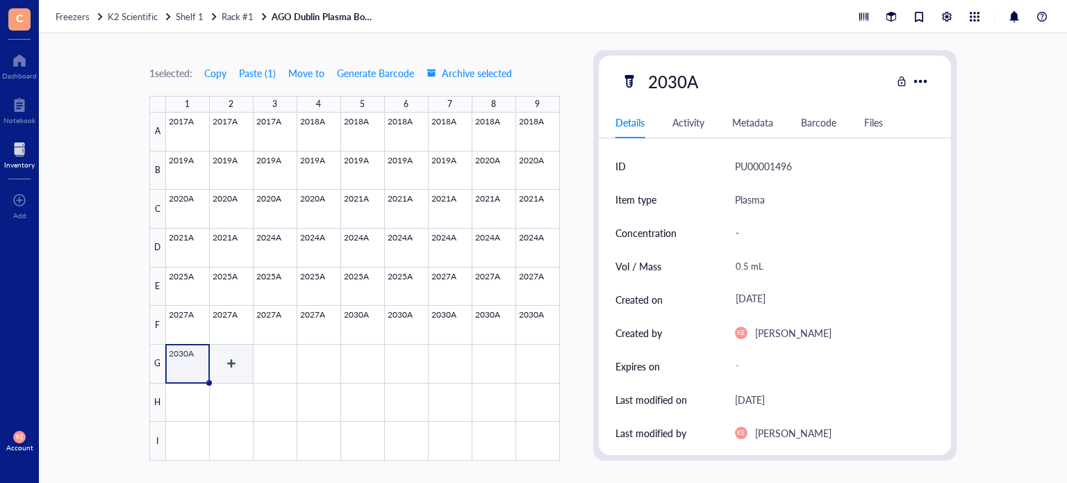
click at [243, 363] on div at bounding box center [363, 287] width 394 height 348
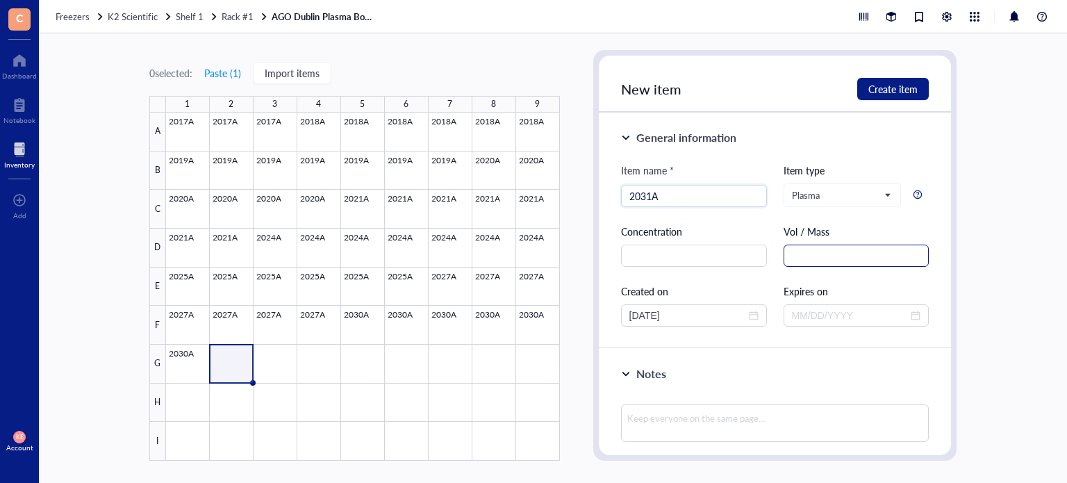
type input "2031A"
click at [809, 256] on input "text" at bounding box center [857, 256] width 146 height 22
paste input "1.5 mL"
type input "1.5 mL"
drag, startPoint x: 686, startPoint y: 311, endPoint x: 513, endPoint y: 319, distance: 173.2
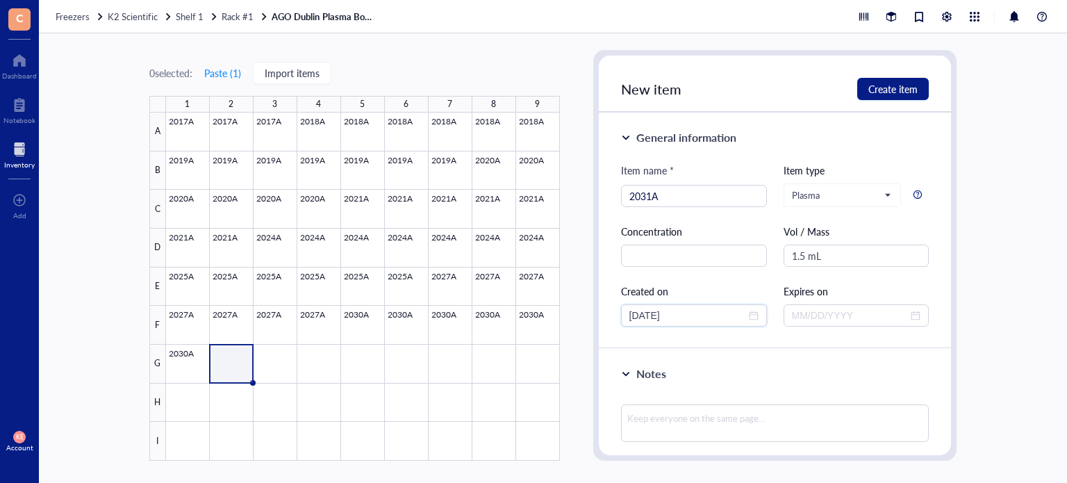
click at [513, 319] on div "0 selected: Paste ( 1 ) Import items 1 2 3 4 5 6 7 8 9 A B C D E F G H I 2017A …" at bounding box center [553, 258] width 1028 height 450
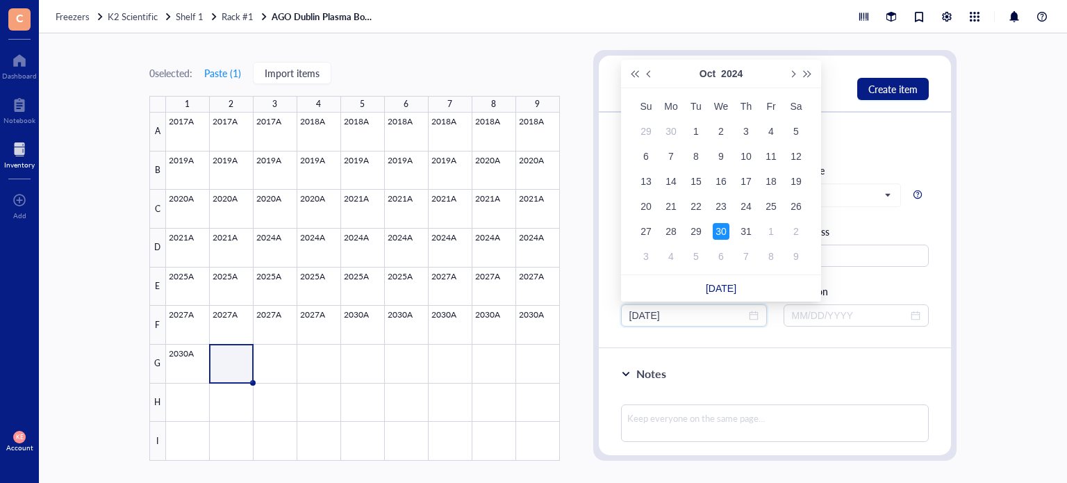
type input "[DATE]"
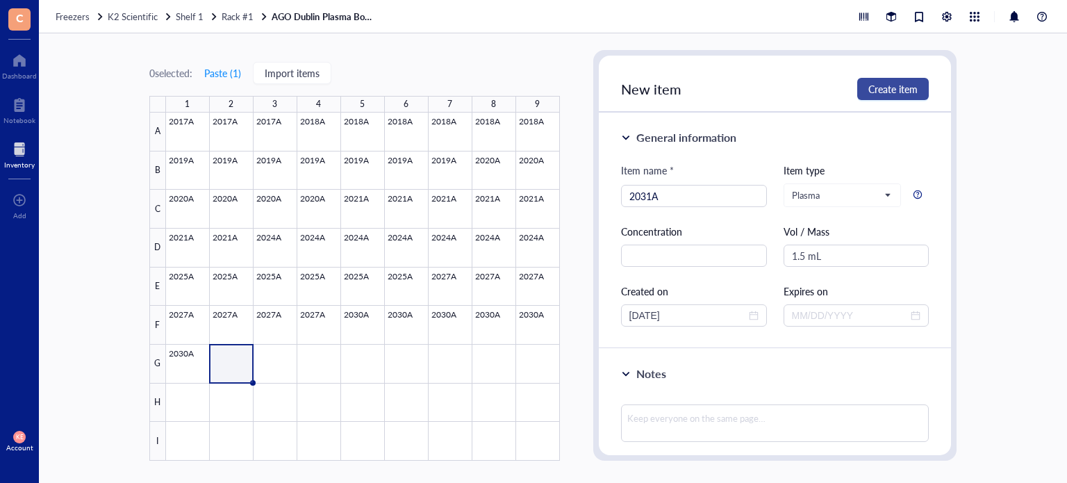
click at [889, 91] on span "Create item" at bounding box center [892, 88] width 49 height 11
type input "[DATE]"
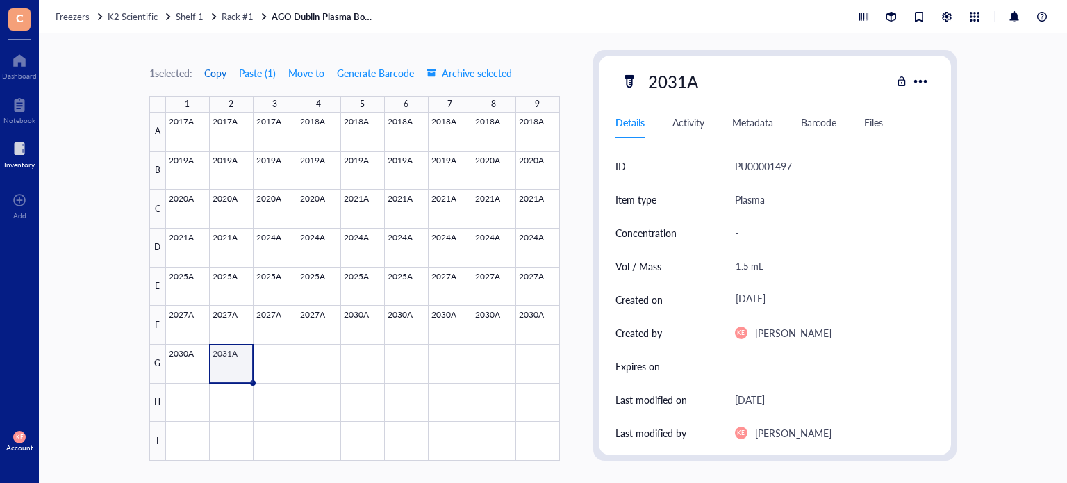
click at [220, 72] on span "Copy" at bounding box center [215, 72] width 22 height 11
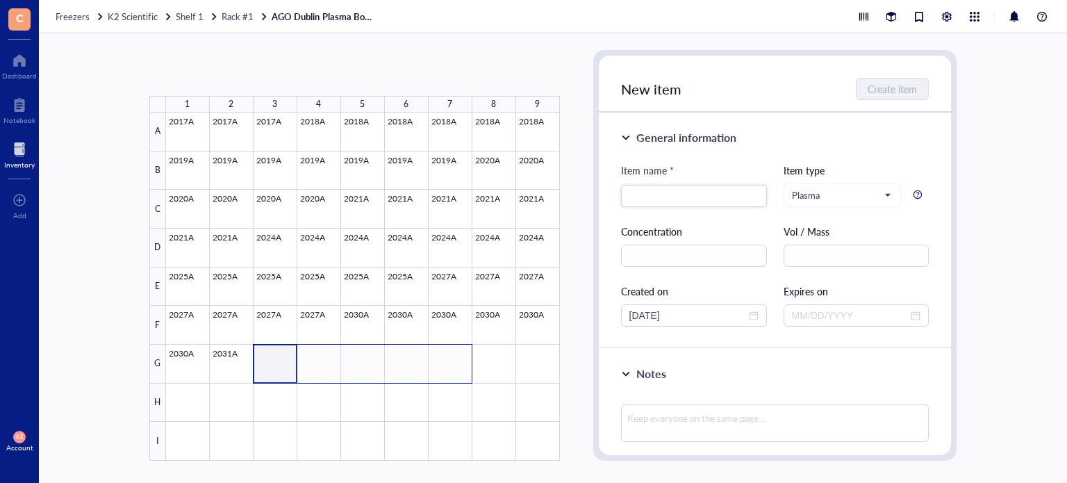
drag, startPoint x: 274, startPoint y: 361, endPoint x: 450, endPoint y: 363, distance: 176.5
click at [450, 363] on div at bounding box center [363, 287] width 394 height 348
click at [216, 74] on button "Paste ( 1 )" at bounding box center [223, 73] width 38 height 22
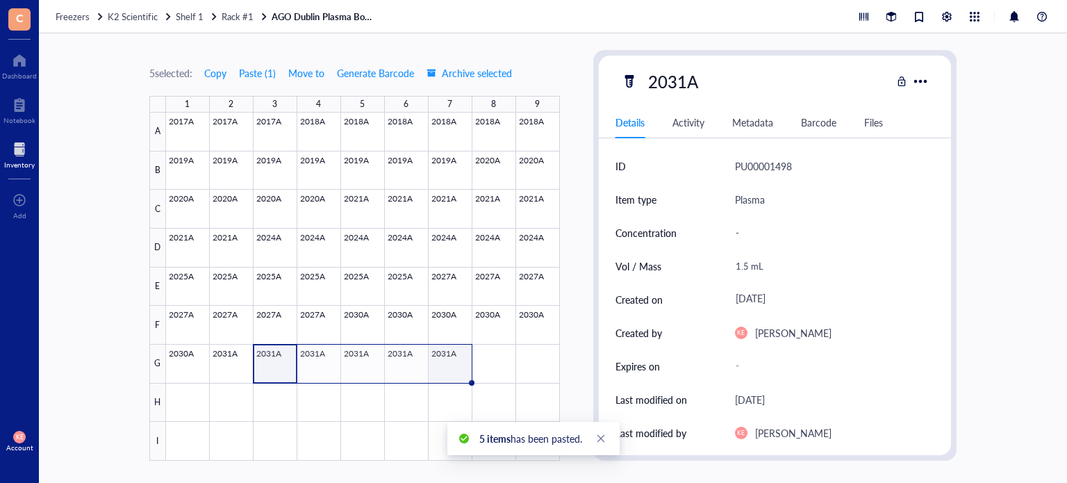
click at [442, 366] on div at bounding box center [363, 287] width 394 height 348
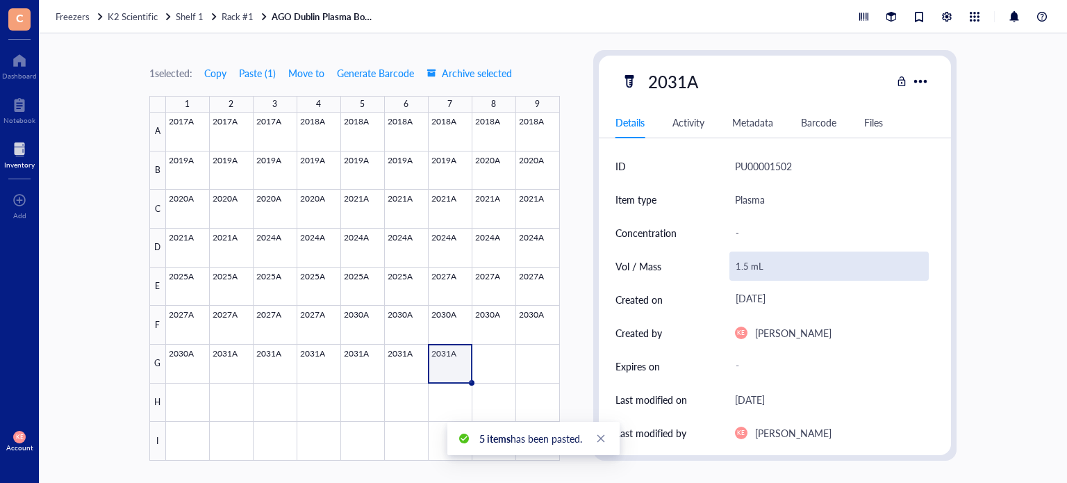
click at [746, 263] on div "1.5 mL" at bounding box center [830, 266] width 200 height 29
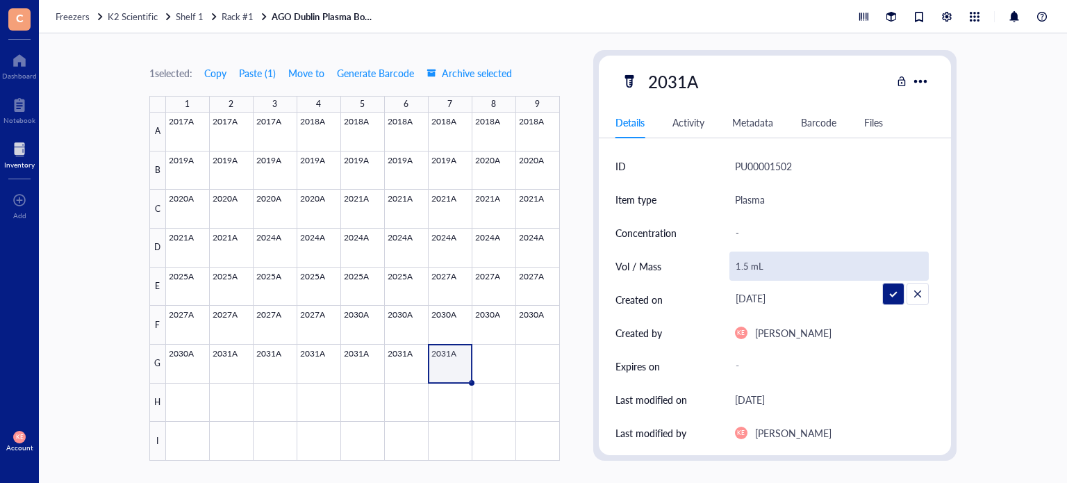
click at [748, 267] on input "1.5 mL" at bounding box center [829, 266] width 199 height 28
type input "1.0 mL"
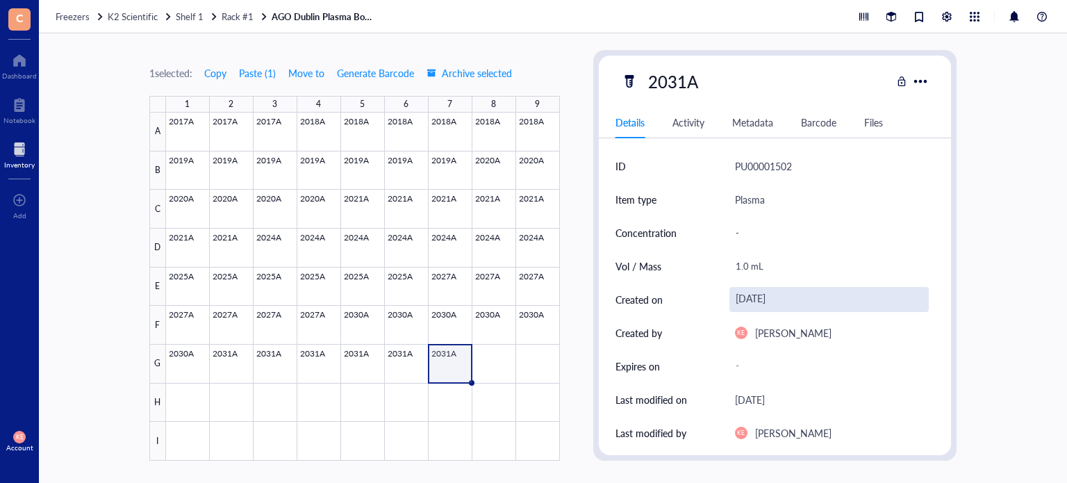
click at [895, 305] on div "[DATE]" at bounding box center [830, 299] width 200 height 25
click at [1015, 263] on div "1 selected: Copy Paste ( 1 ) Move to Generate Barcode Archive selected 1 2 3 4 …" at bounding box center [553, 258] width 1028 height 450
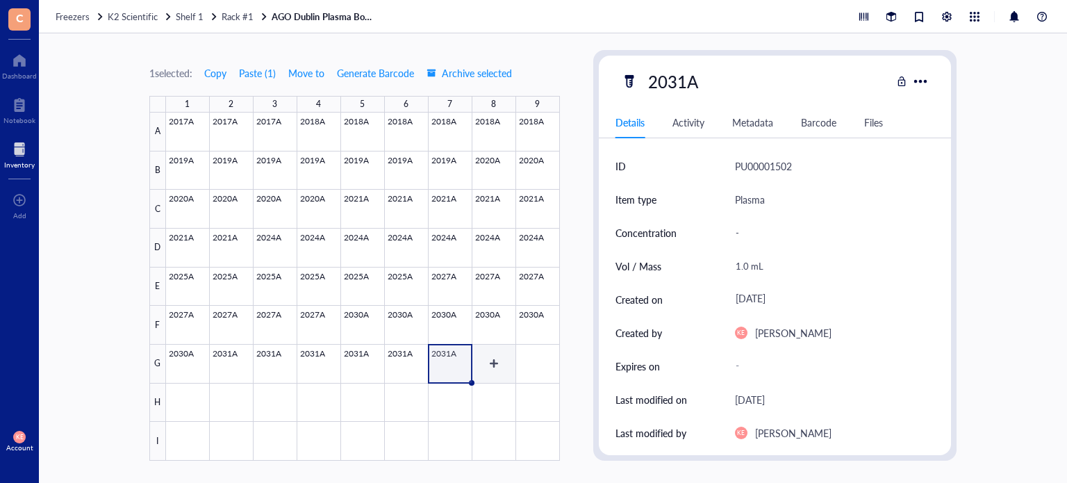
click at [494, 372] on div at bounding box center [363, 287] width 394 height 348
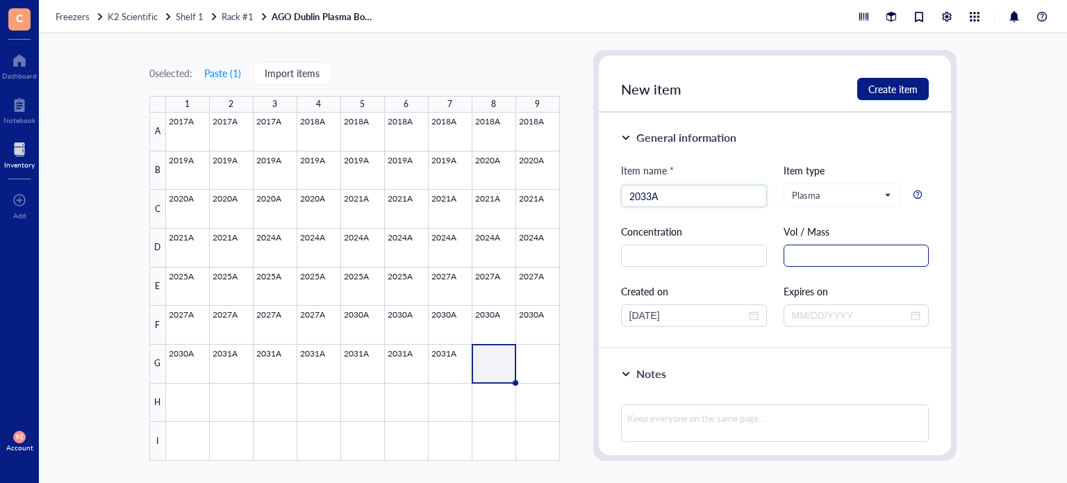
type input "2033A"
click at [861, 254] on input "text" at bounding box center [857, 256] width 146 height 22
paste input "1.5 mL"
type input "1.5 mL"
drag, startPoint x: 686, startPoint y: 319, endPoint x: 584, endPoint y: 318, distance: 102.8
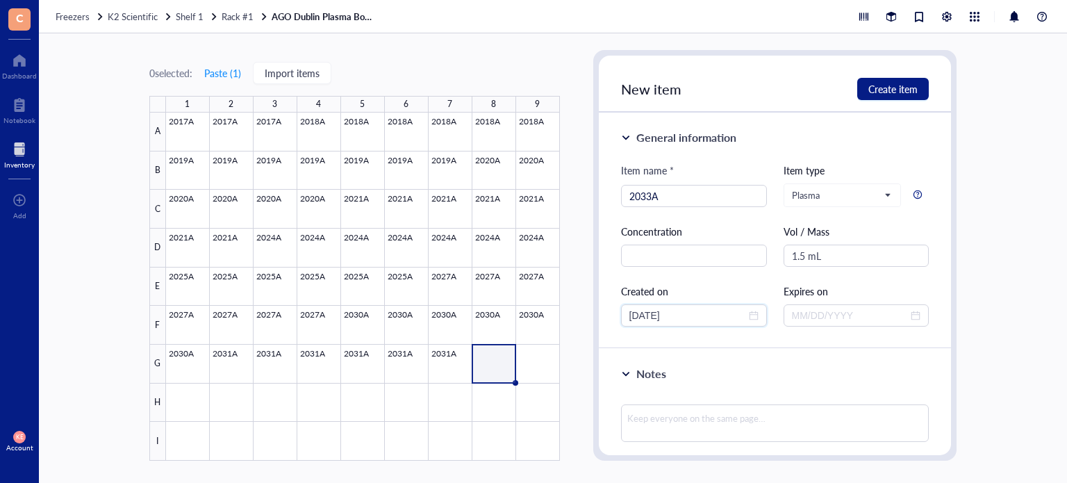
click at [584, 318] on div "0 selected: Paste ( 1 ) Import items 1 2 3 4 5 6 7 8 9 A B C D E F G H I 2017A …" at bounding box center [553, 258] width 1028 height 450
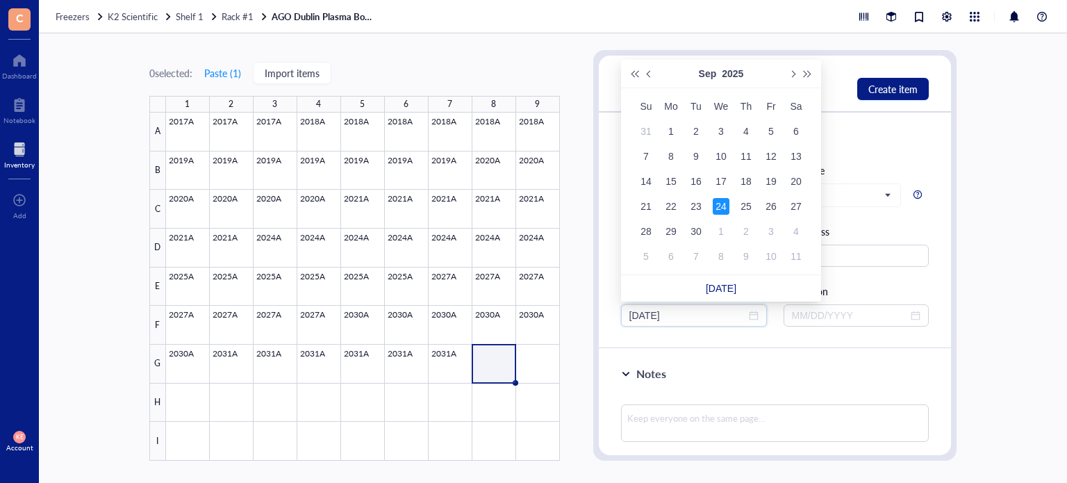
type input "[DATE]"
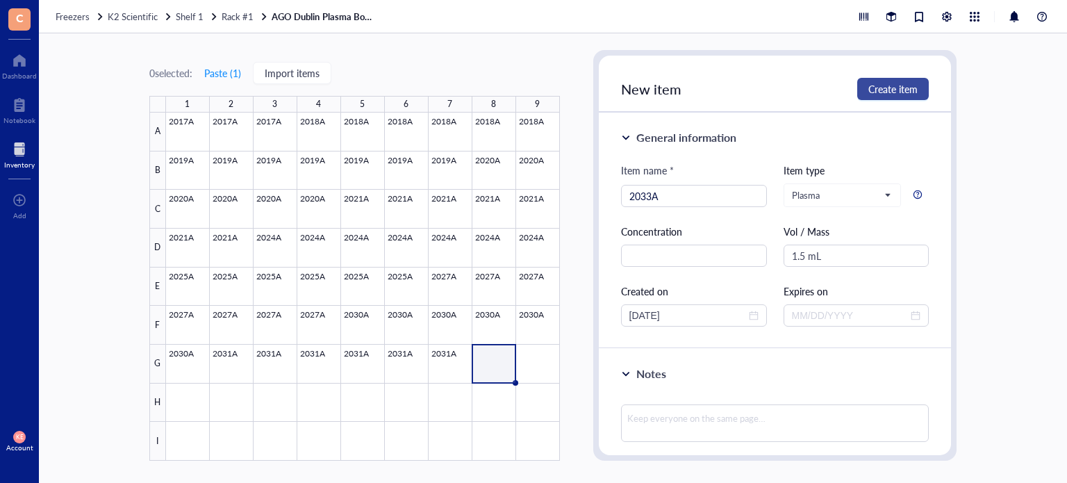
click at [897, 81] on button "Create item" at bounding box center [893, 89] width 72 height 22
type input "[DATE]"
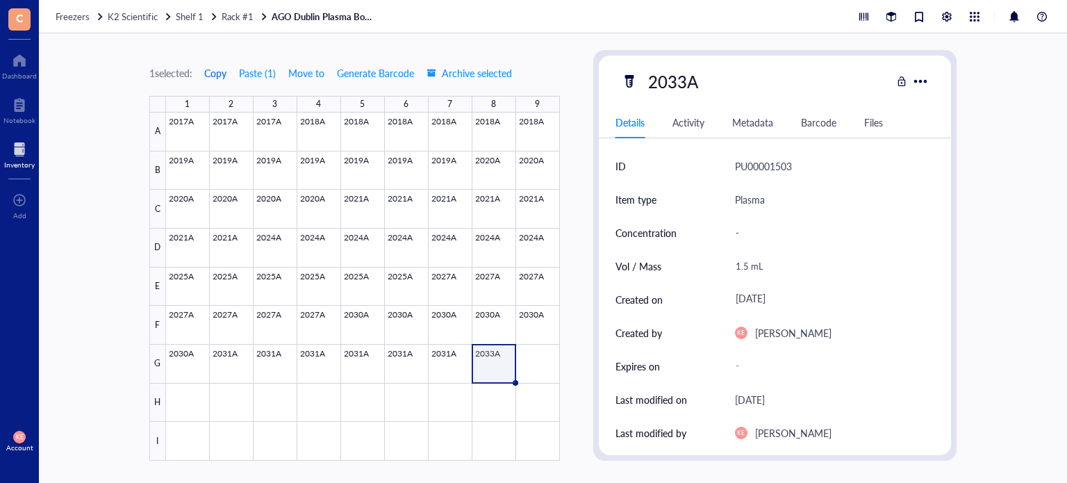
click at [225, 76] on span "Copy" at bounding box center [215, 72] width 22 height 11
click at [537, 368] on div at bounding box center [363, 287] width 394 height 348
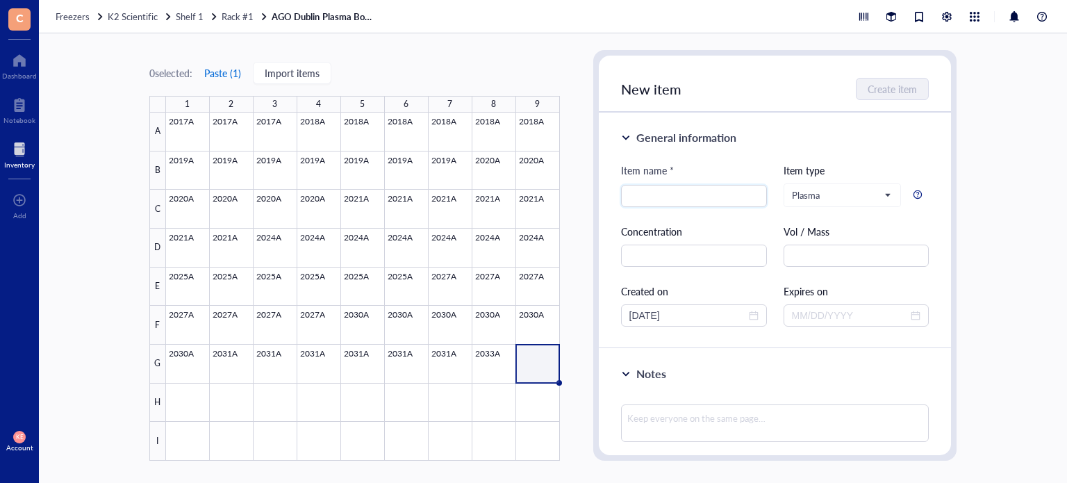
click at [225, 70] on button "Paste ( 1 )" at bounding box center [223, 73] width 38 height 22
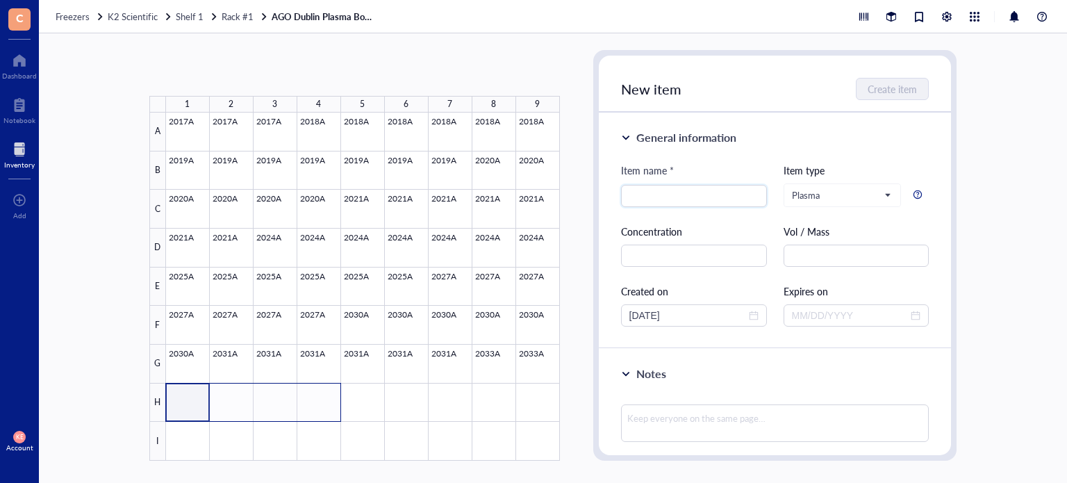
drag, startPoint x: 181, startPoint y: 391, endPoint x: 326, endPoint y: 403, distance: 145.7
click at [326, 403] on div at bounding box center [363, 287] width 394 height 348
click at [237, 74] on button "Paste ( 1 )" at bounding box center [223, 73] width 38 height 22
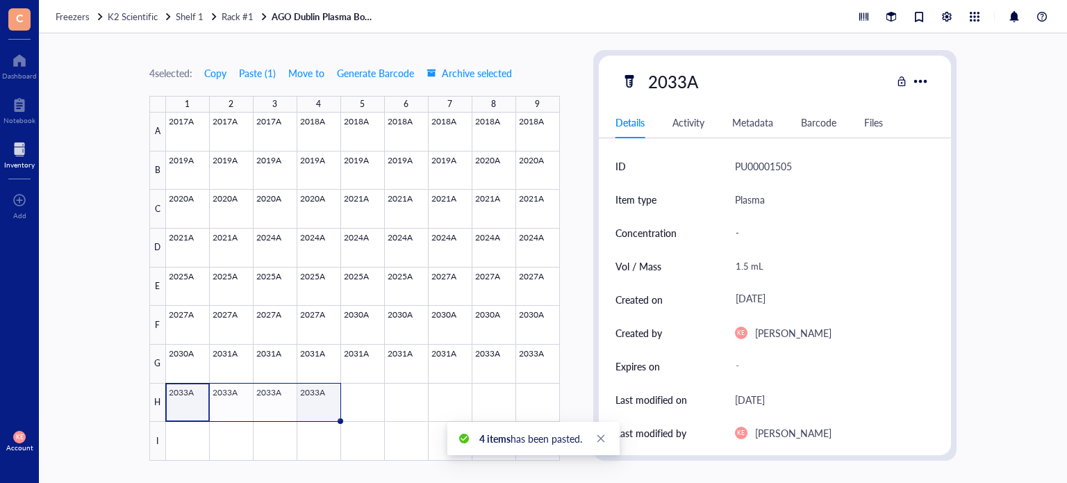
click at [319, 402] on div at bounding box center [363, 287] width 394 height 348
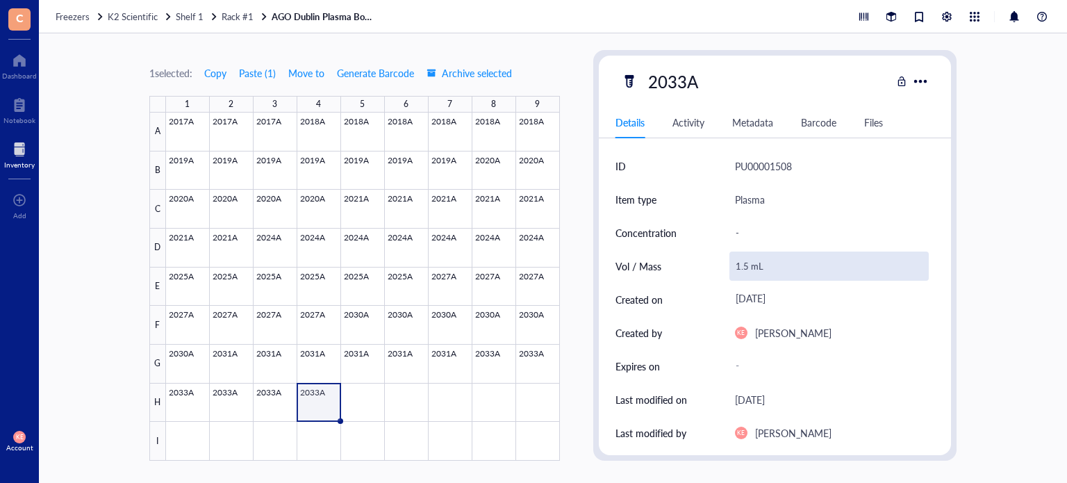
click at [742, 270] on div "1.5 mL" at bounding box center [830, 266] width 200 height 29
click at [742, 267] on input "1.5 mL" at bounding box center [829, 266] width 199 height 28
type input "1.25 mL"
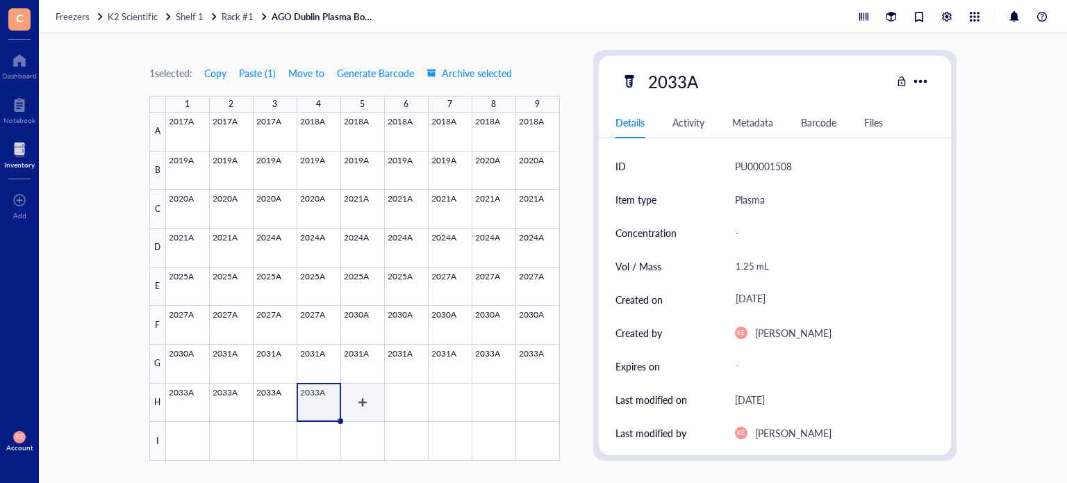
click at [359, 406] on div at bounding box center [363, 287] width 394 height 348
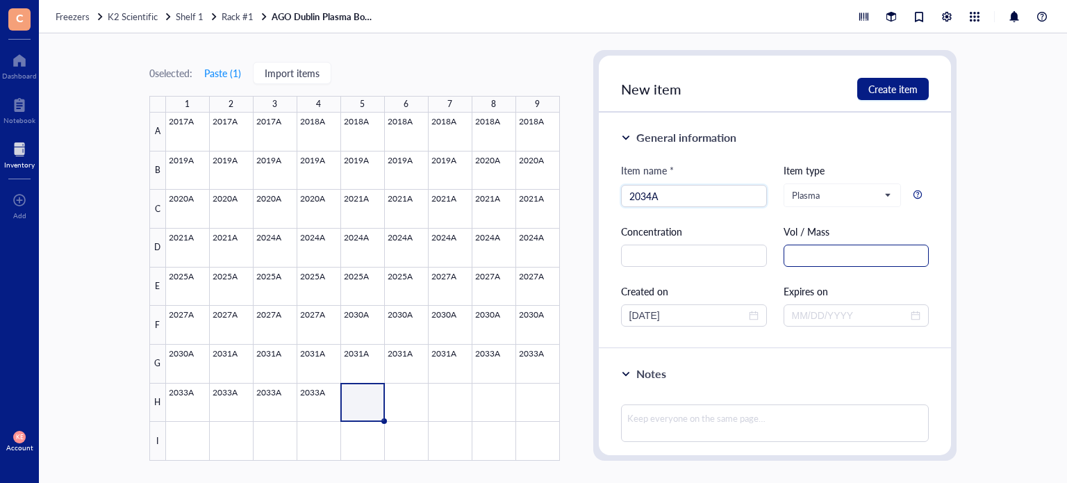
type input "2034A"
click at [799, 255] on input "text" at bounding box center [857, 256] width 146 height 22
paste input "1.5 mL"
type input "1.5 mL"
drag, startPoint x: 695, startPoint y: 313, endPoint x: 584, endPoint y: 312, distance: 111.9
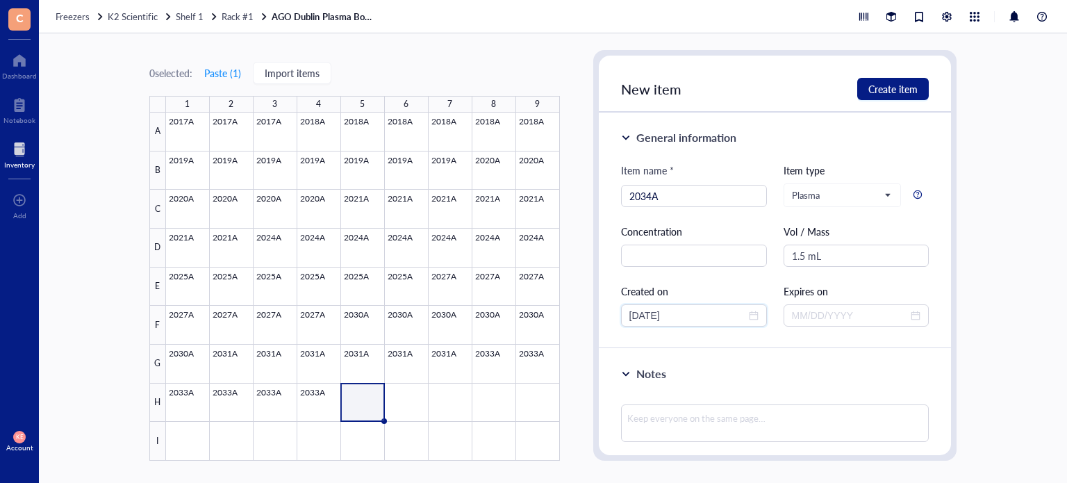
click at [584, 312] on div "0 selected: Paste ( 1 ) Import items 1 2 3 4 5 6 7 8 9 A B C D E F G H I 2017A …" at bounding box center [553, 258] width 1028 height 450
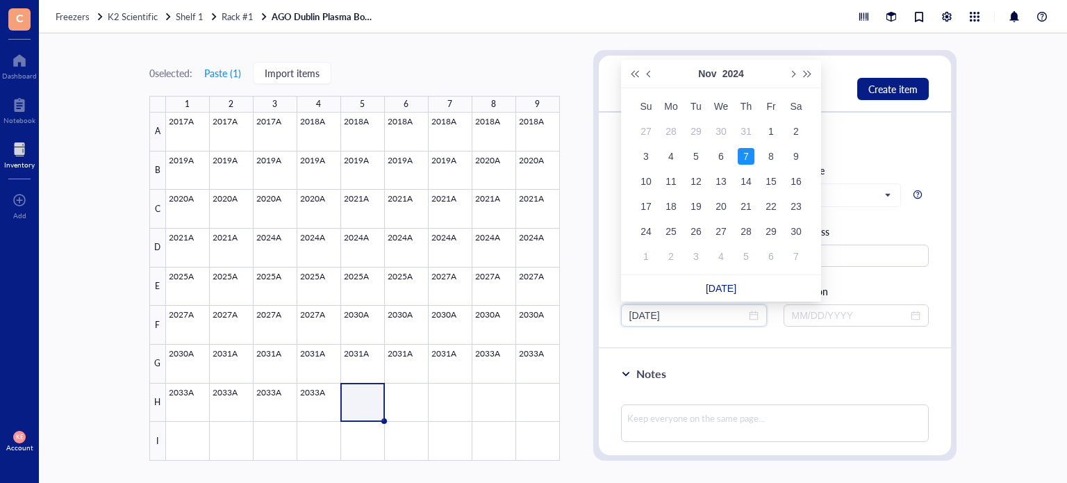
type input "[DATE]"
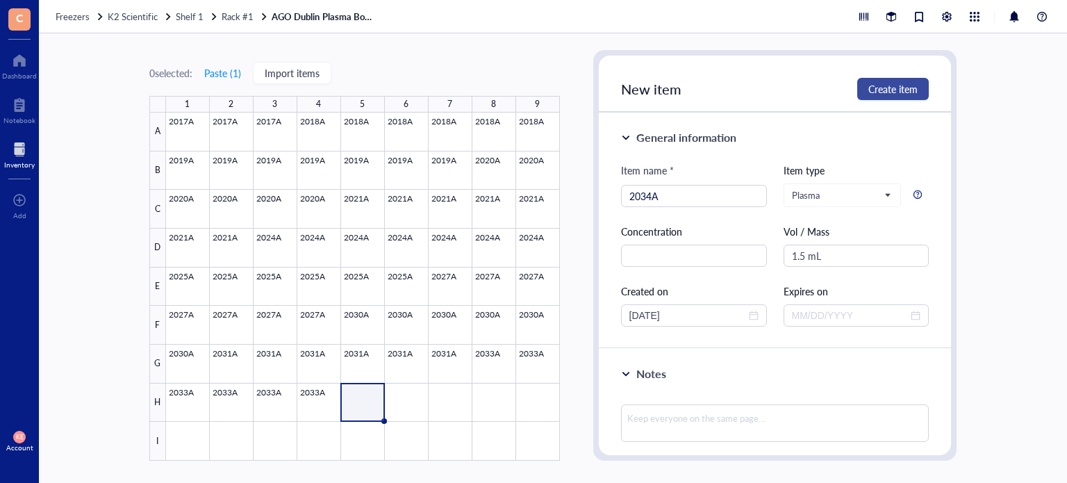
click at [895, 83] on span "Create item" at bounding box center [892, 88] width 49 height 11
type input "[DATE]"
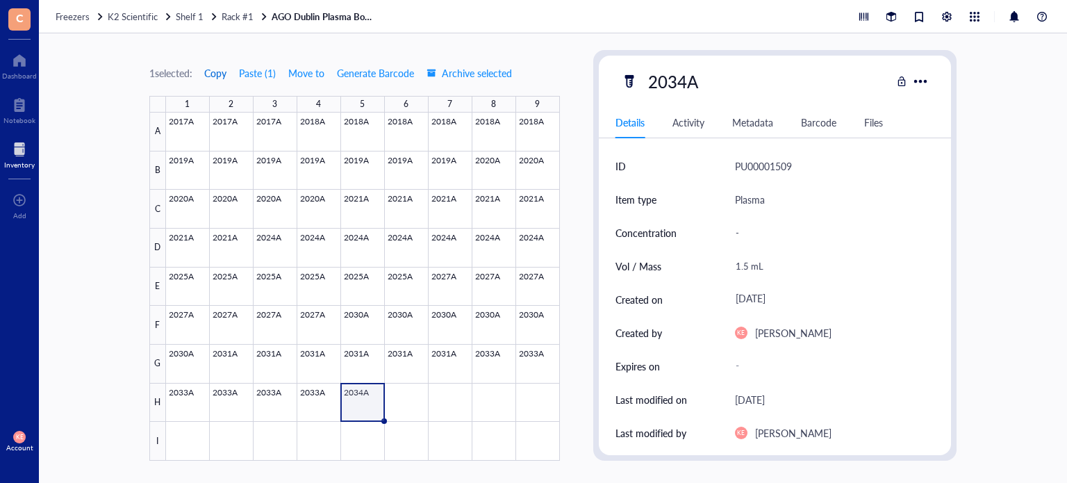
click at [224, 73] on span "Copy" at bounding box center [215, 72] width 22 height 11
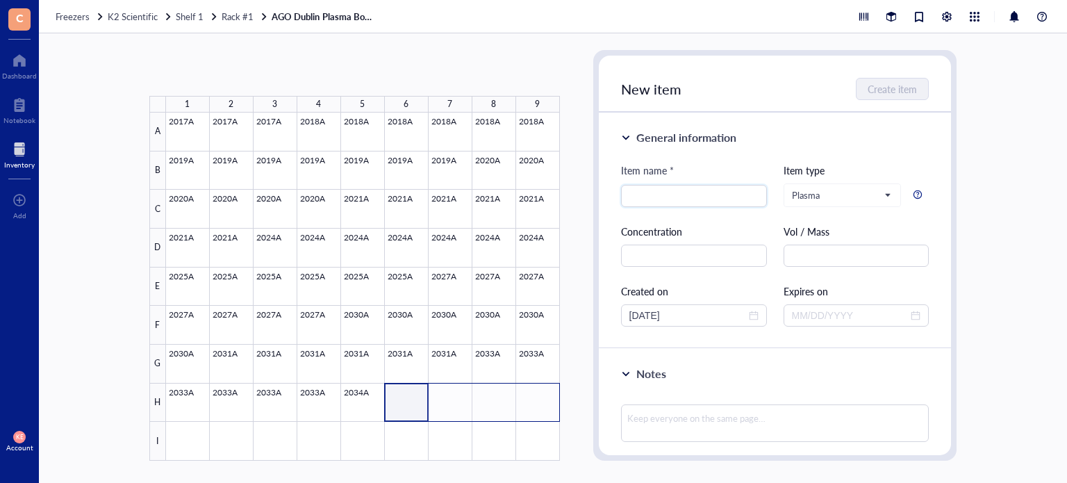
drag, startPoint x: 395, startPoint y: 405, endPoint x: 535, endPoint y: 399, distance: 139.8
click at [535, 399] on div at bounding box center [363, 287] width 394 height 348
click at [233, 70] on button "Paste ( 1 )" at bounding box center [223, 73] width 38 height 22
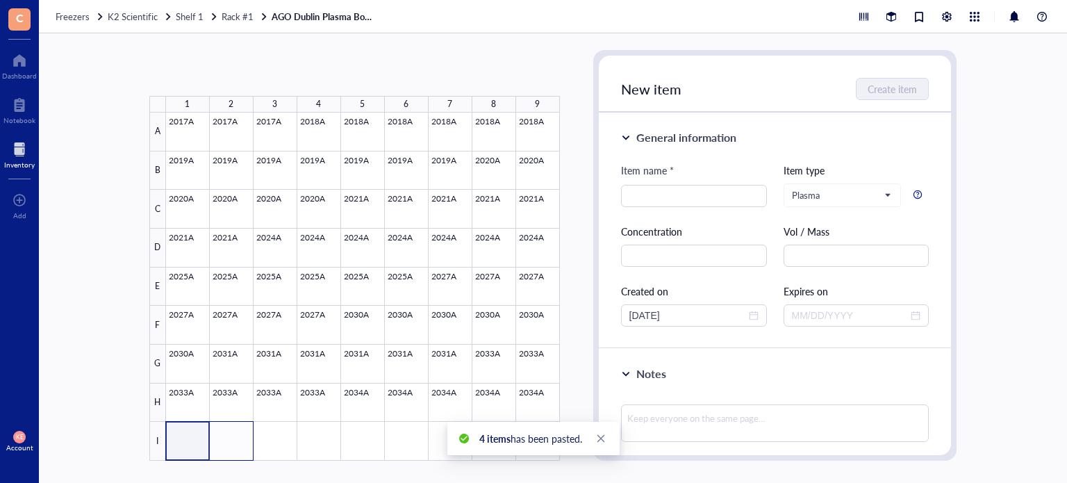
drag, startPoint x: 187, startPoint y: 442, endPoint x: 236, endPoint y: 445, distance: 48.8
click at [236, 445] on div at bounding box center [363, 287] width 394 height 348
click at [229, 72] on button "Paste ( 1 )" at bounding box center [223, 73] width 38 height 22
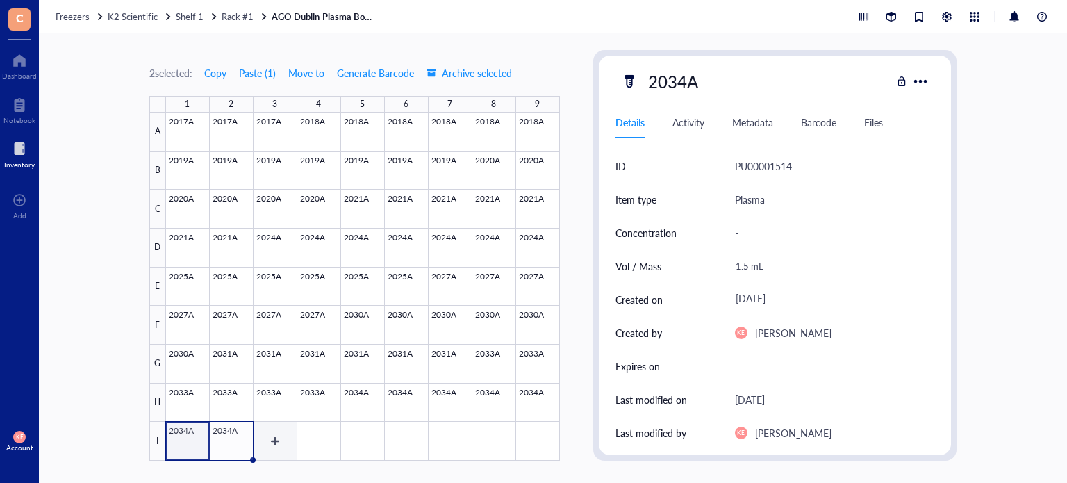
click at [268, 447] on div at bounding box center [363, 287] width 394 height 348
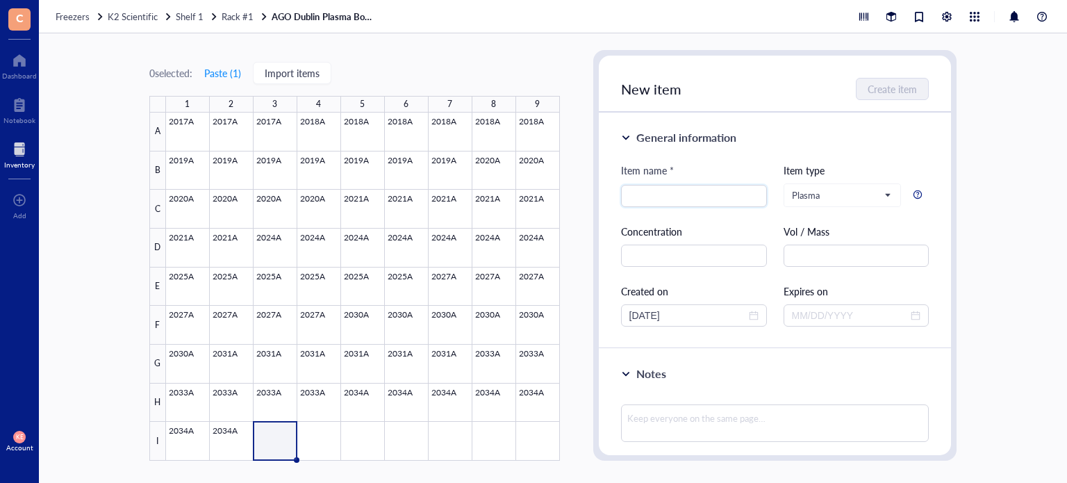
type input "2"
click at [239, 451] on div at bounding box center [363, 287] width 394 height 348
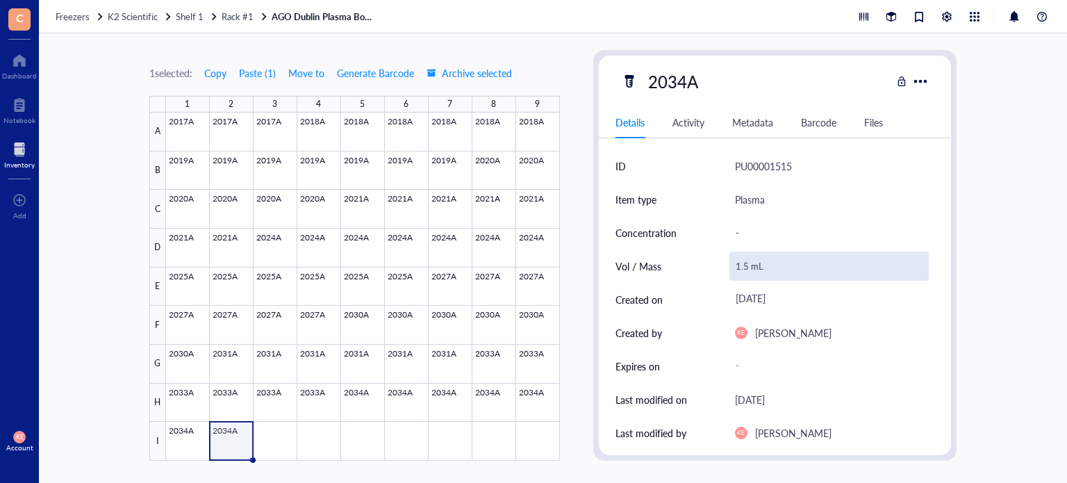
click at [740, 266] on div "1.5 mL" at bounding box center [830, 266] width 200 height 29
click at [747, 266] on input "1.5 mL" at bounding box center [829, 266] width 199 height 28
type input "0.8 mL"
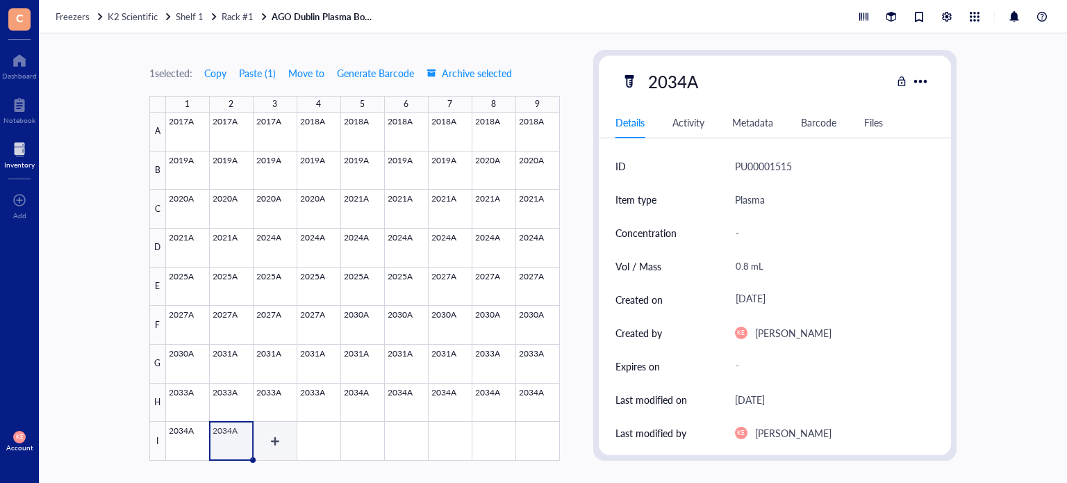
click at [263, 442] on div at bounding box center [363, 287] width 394 height 348
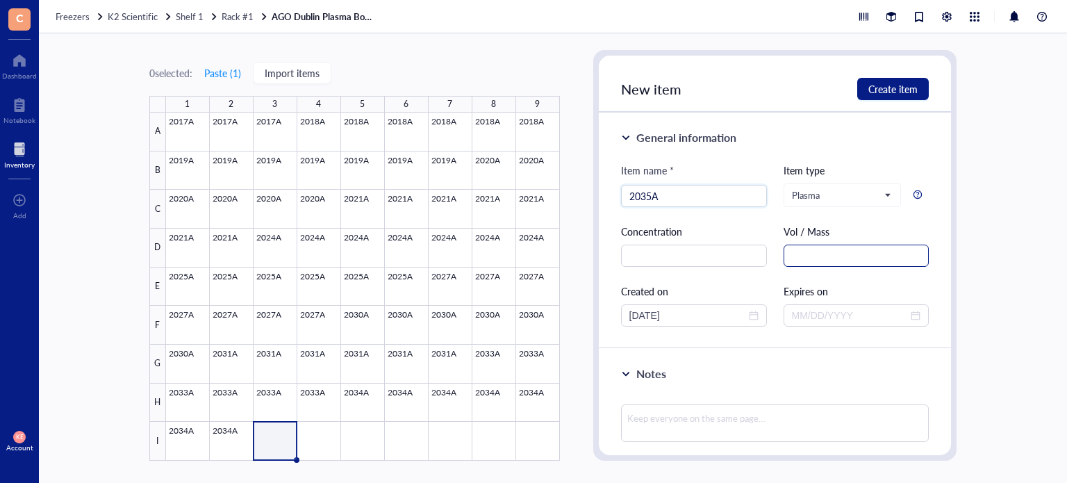
type input "2035A"
click at [852, 256] on input "text" at bounding box center [857, 256] width 146 height 22
paste input "1.5 mL"
type input "1.5 mL"
drag, startPoint x: 695, startPoint y: 317, endPoint x: 506, endPoint y: 326, distance: 188.5
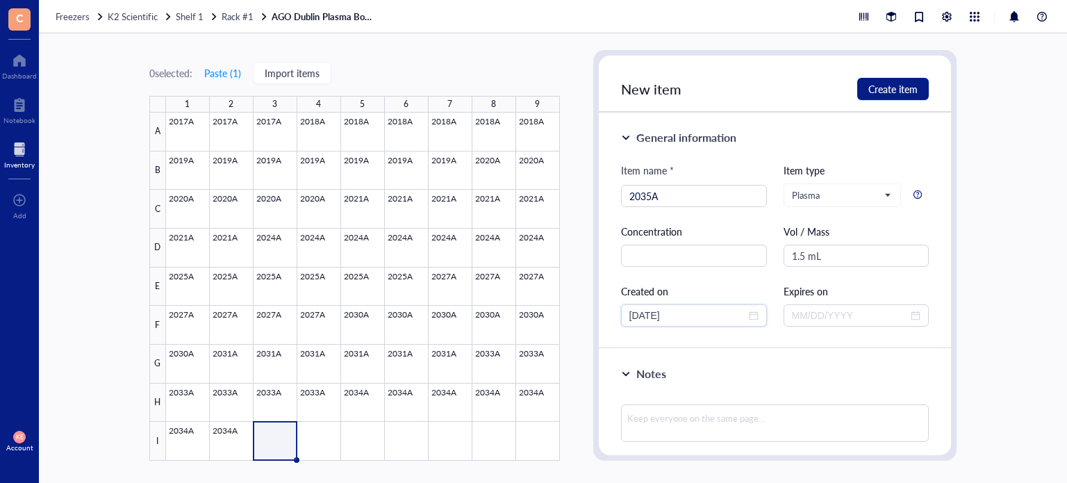
click at [506, 326] on div "0 selected: Paste ( 1 ) Import items 1 2 3 4 5 6 7 8 9 A B C D E F G H I 2017A …" at bounding box center [553, 258] width 1028 height 450
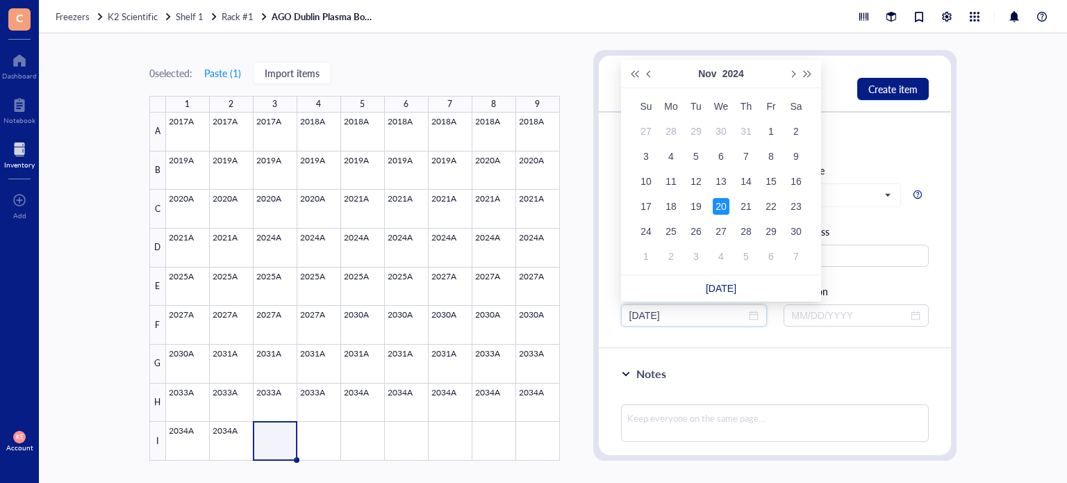
type input "[DATE]"
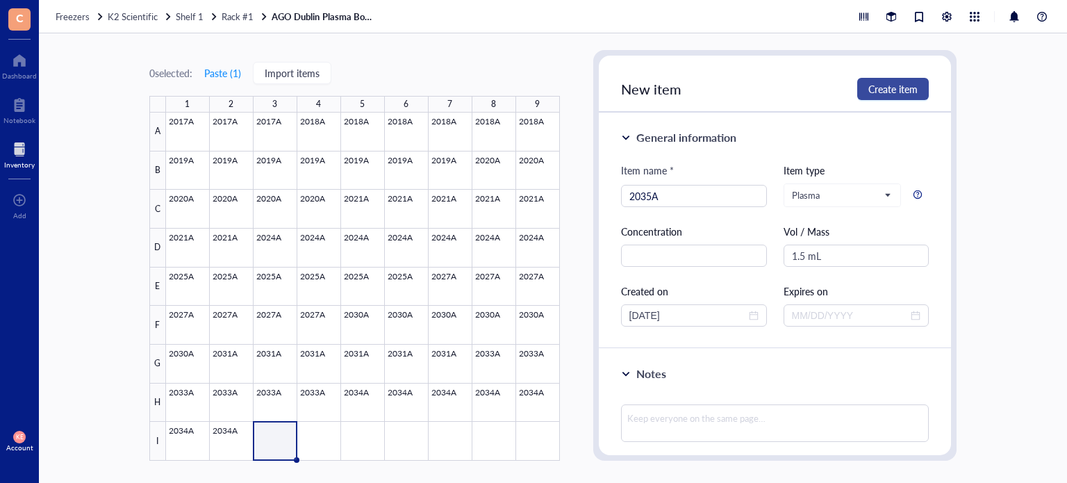
click at [875, 90] on span "Create item" at bounding box center [892, 88] width 49 height 11
type input "[DATE]"
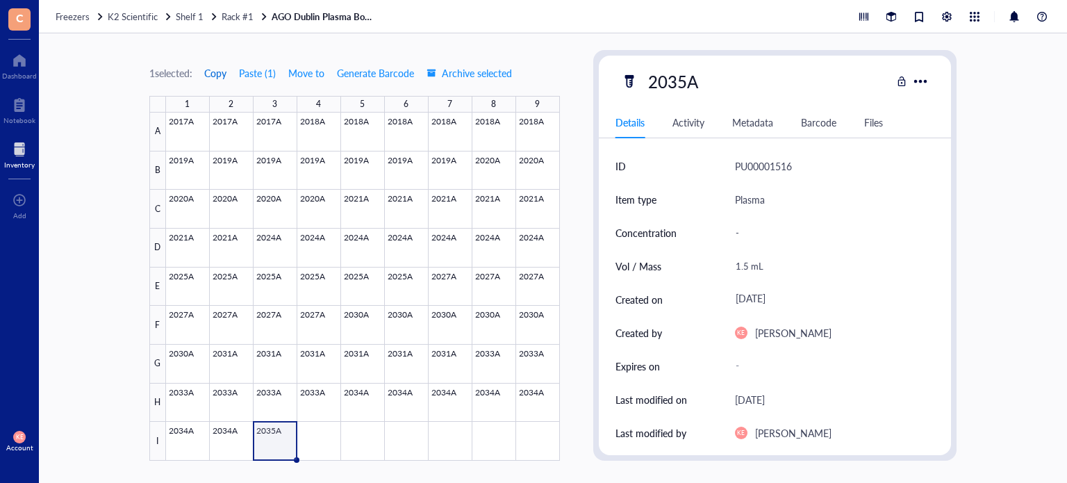
click at [214, 73] on span "Copy" at bounding box center [215, 72] width 22 height 11
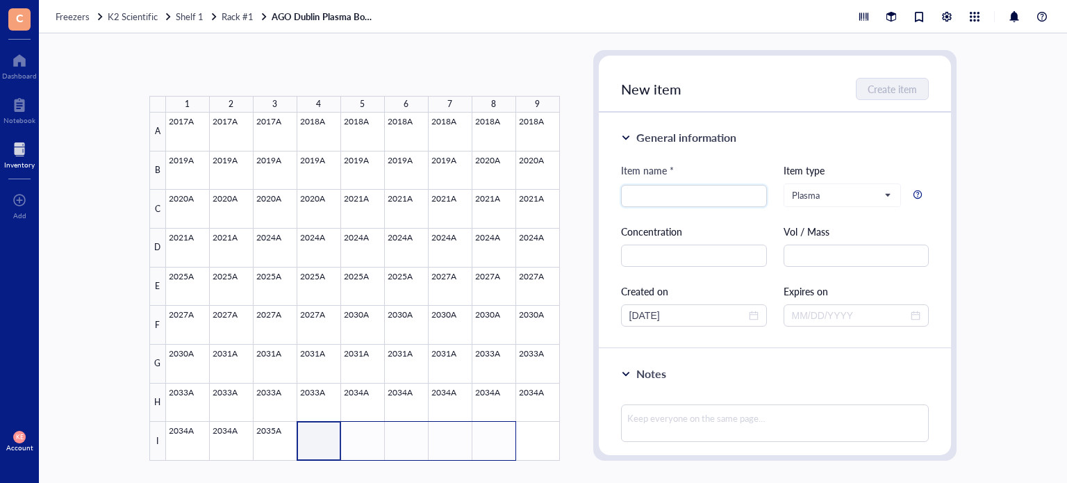
drag, startPoint x: 438, startPoint y: 440, endPoint x: 487, endPoint y: 446, distance: 49.0
click at [487, 446] on div at bounding box center [363, 287] width 394 height 348
click at [219, 74] on button "Paste ( 1 )" at bounding box center [223, 73] width 38 height 22
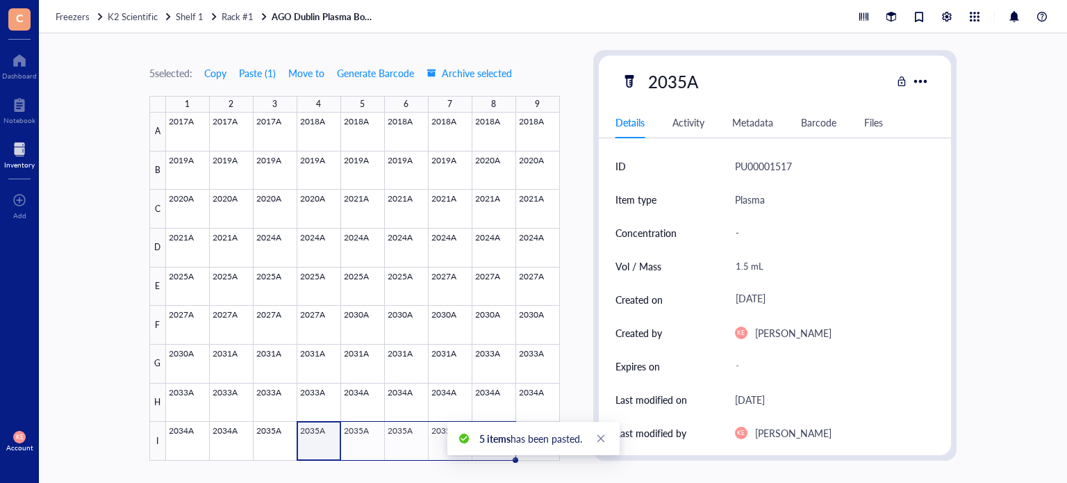
click at [502, 455] on div "5 items has been pasted." at bounding box center [533, 438] width 172 height 33
click at [500, 436] on div at bounding box center [363, 287] width 394 height 348
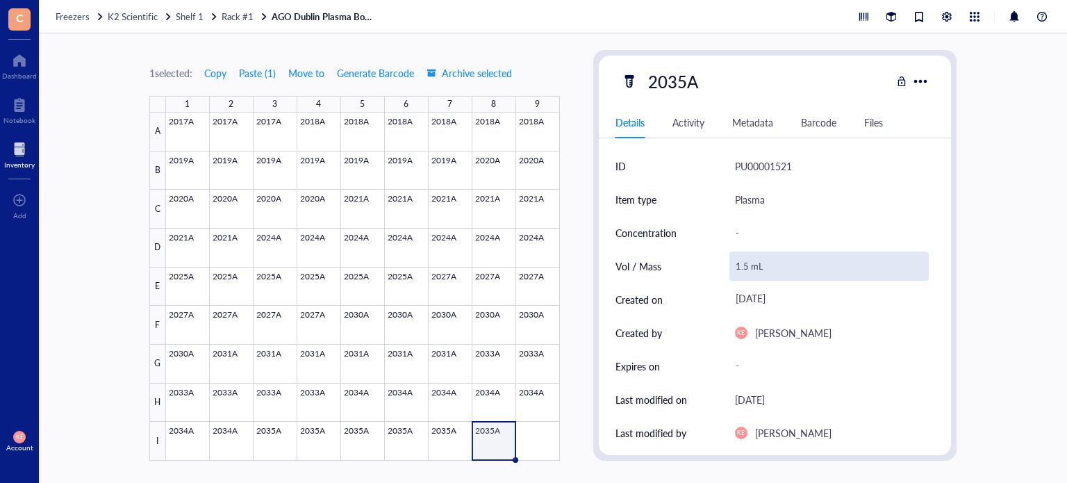
click at [742, 266] on div "1.5 mL" at bounding box center [830, 266] width 200 height 29
drag, startPoint x: 746, startPoint y: 267, endPoint x: 724, endPoint y: 267, distance: 22.2
click at [724, 267] on div "Vol / Mass 1.5 mL" at bounding box center [776, 265] width 320 height 33
type input "0.9 mL"
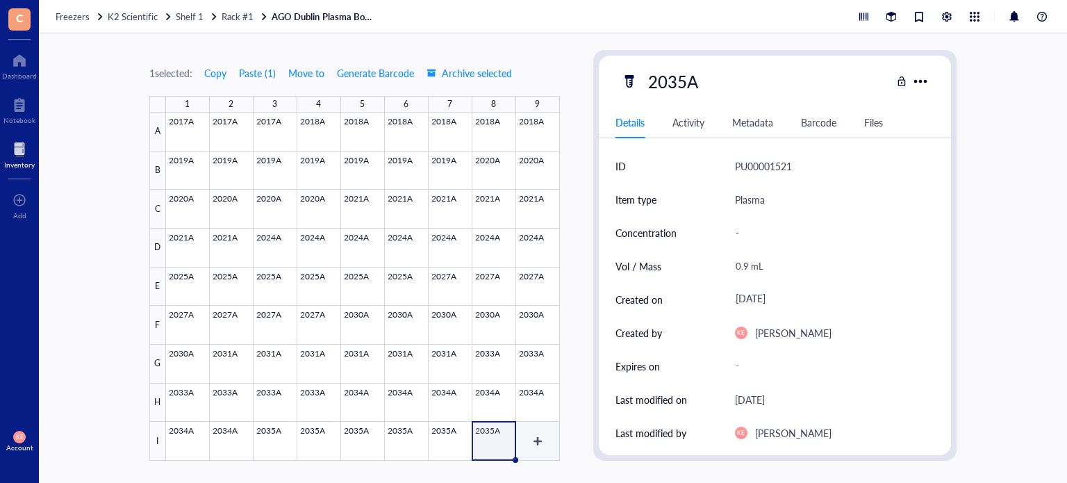
click at [538, 437] on div at bounding box center [363, 287] width 394 height 348
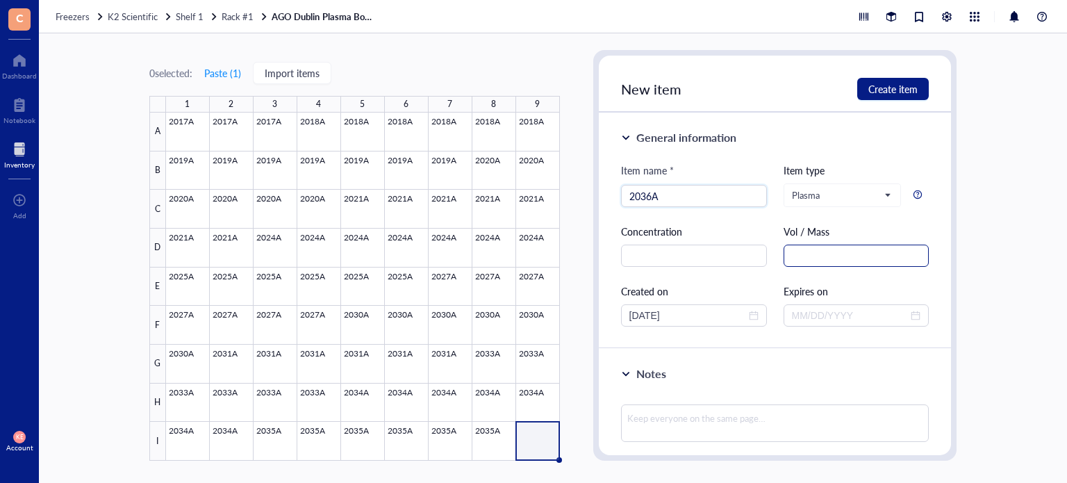
type input "2036A"
click at [799, 252] on input "text" at bounding box center [857, 256] width 146 height 22
paste input "1.5 mL"
type input "1.5 mL"
drag, startPoint x: 686, startPoint y: 314, endPoint x: 573, endPoint y: 316, distance: 112.6
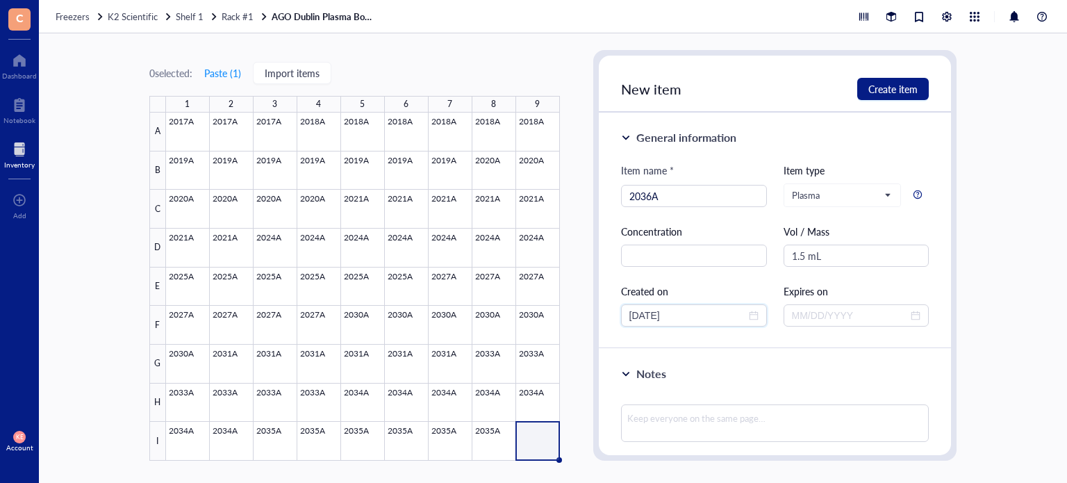
click at [573, 316] on div "0 selected: Paste ( 1 ) Import items 1 2 3 4 5 6 7 8 9 A B C D E F G H I 2017A …" at bounding box center [553, 258] width 1028 height 450
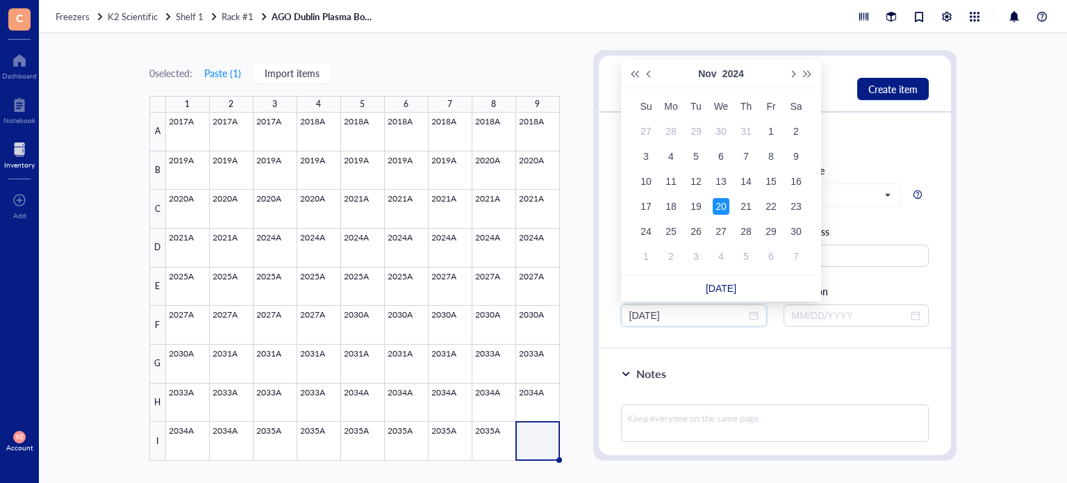
type input "[DATE]"
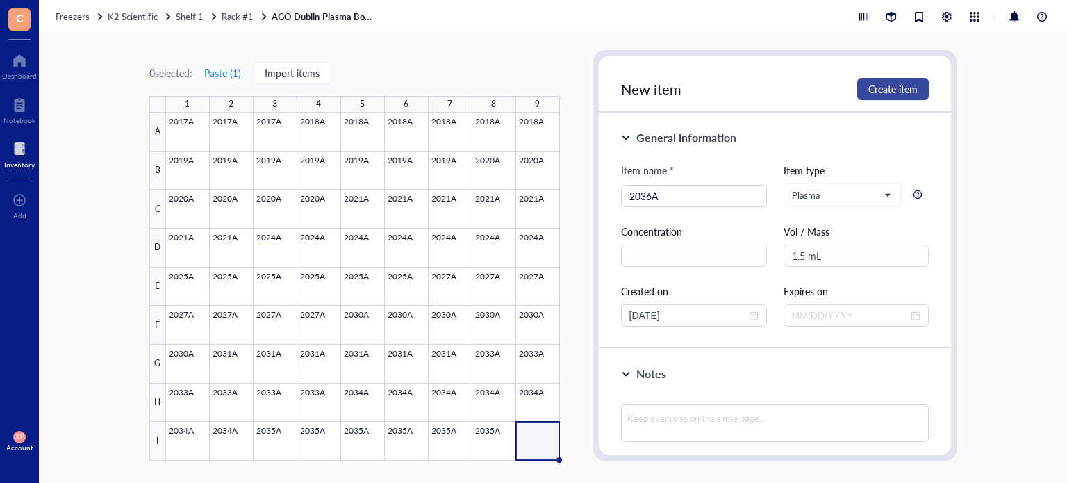
click at [893, 94] on span "Create item" at bounding box center [892, 88] width 49 height 11
type input "[DATE]"
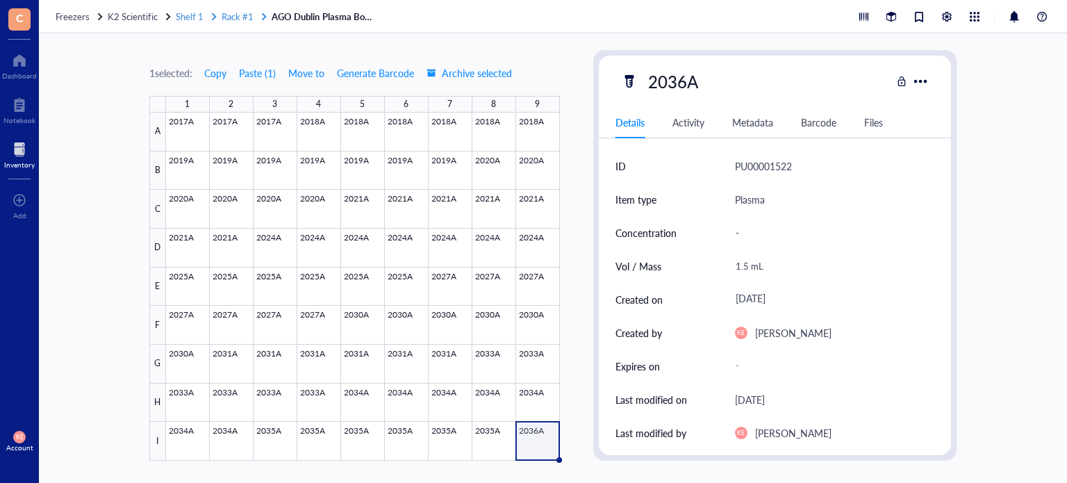
click at [243, 17] on span "Rack #1" at bounding box center [238, 16] width 32 height 13
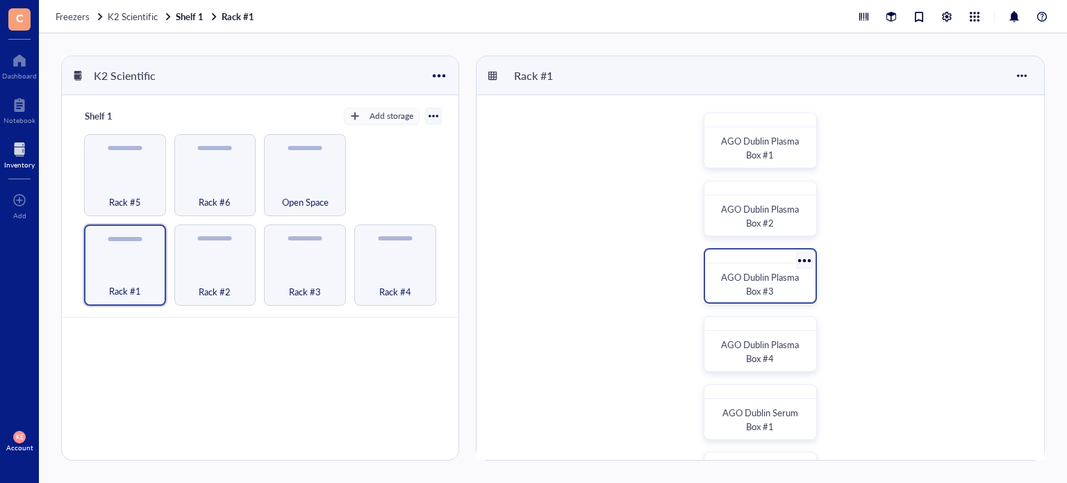
click at [784, 286] on div "AGO Dublin Plasma Box #3" at bounding box center [760, 284] width 88 height 28
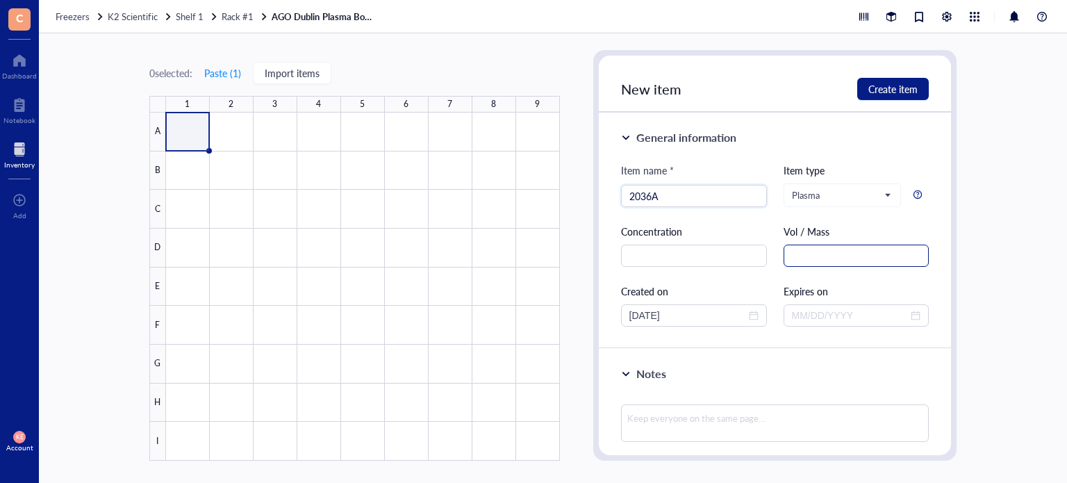
type input "2036A"
click at [868, 261] on input "text" at bounding box center [857, 256] width 146 height 22
paste input "1.5 mL"
type input "1.5 mL"
drag, startPoint x: 716, startPoint y: 311, endPoint x: 515, endPoint y: 324, distance: 202.0
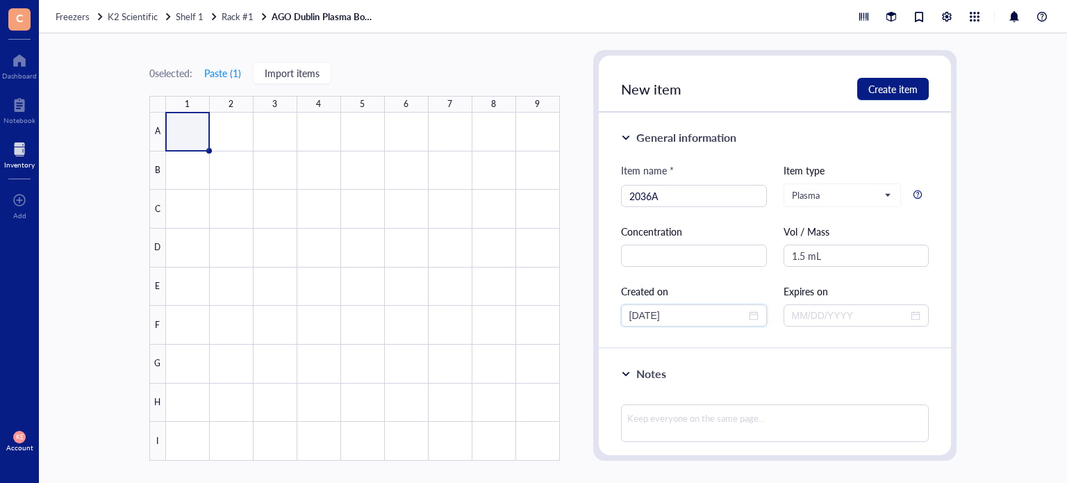
click at [515, 324] on div "0 selected: Paste ( 1 ) Import items 1 2 3 4 5 6 7 8 9 A B C D E F G H I AGO Du…" at bounding box center [553, 258] width 1028 height 450
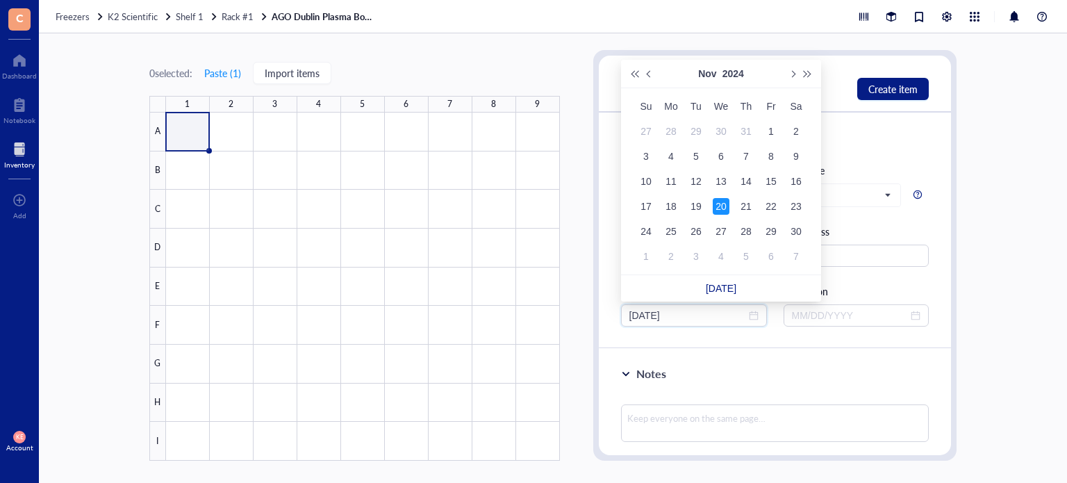
type input "[DATE]"
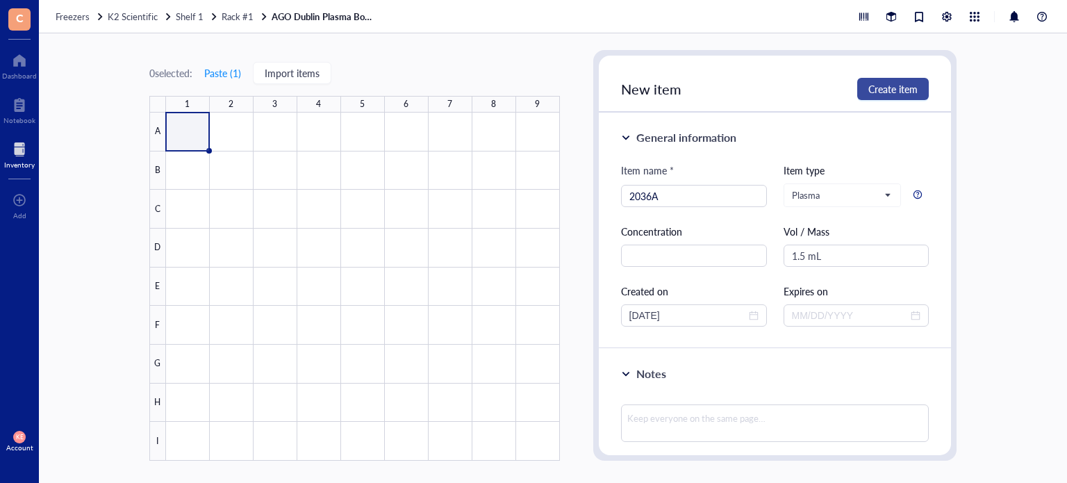
click at [890, 94] on span "Create item" at bounding box center [892, 88] width 49 height 11
type input "[DATE]"
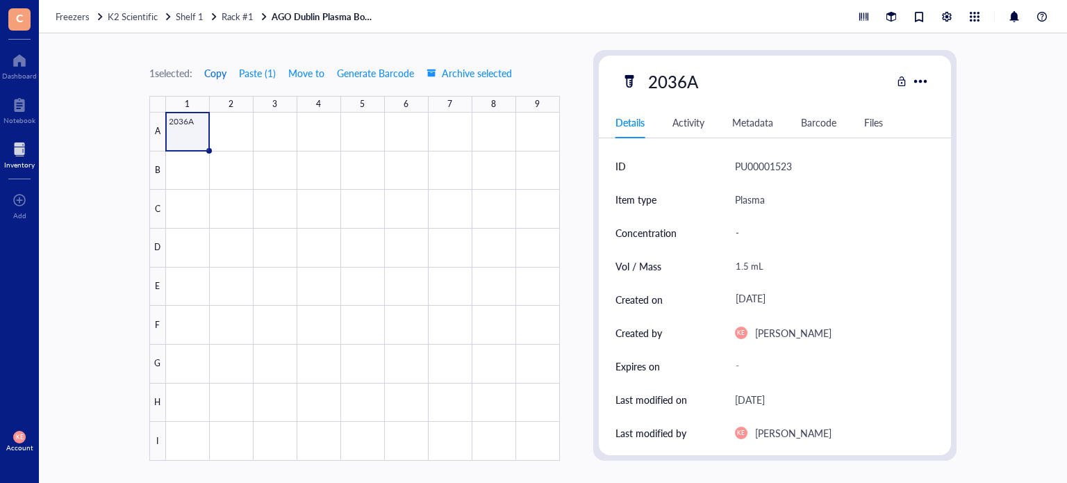
click at [218, 71] on span "Copy" at bounding box center [215, 72] width 22 height 11
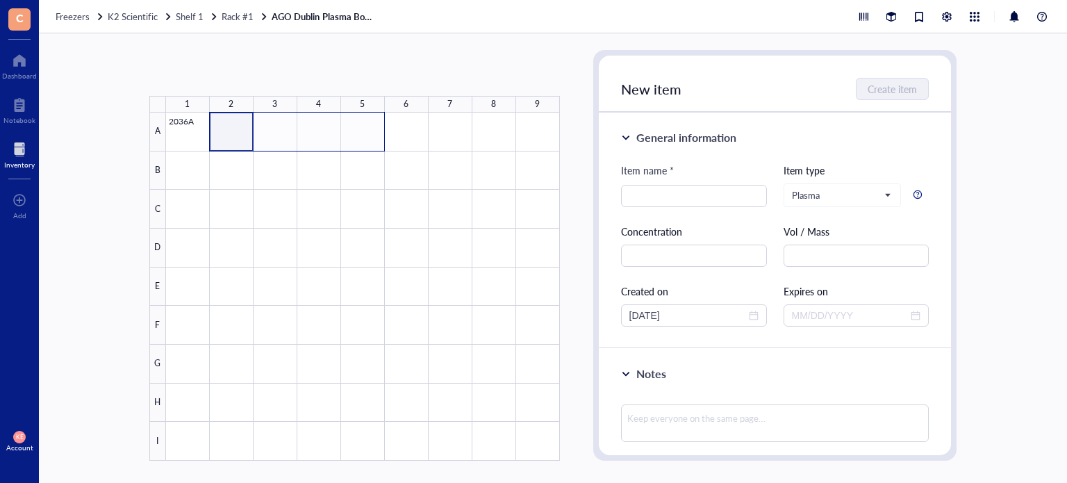
drag, startPoint x: 229, startPoint y: 137, endPoint x: 369, endPoint y: 143, distance: 139.8
click at [369, 143] on div at bounding box center [363, 287] width 394 height 348
click at [226, 80] on button "Paste ( 1 )" at bounding box center [223, 73] width 38 height 22
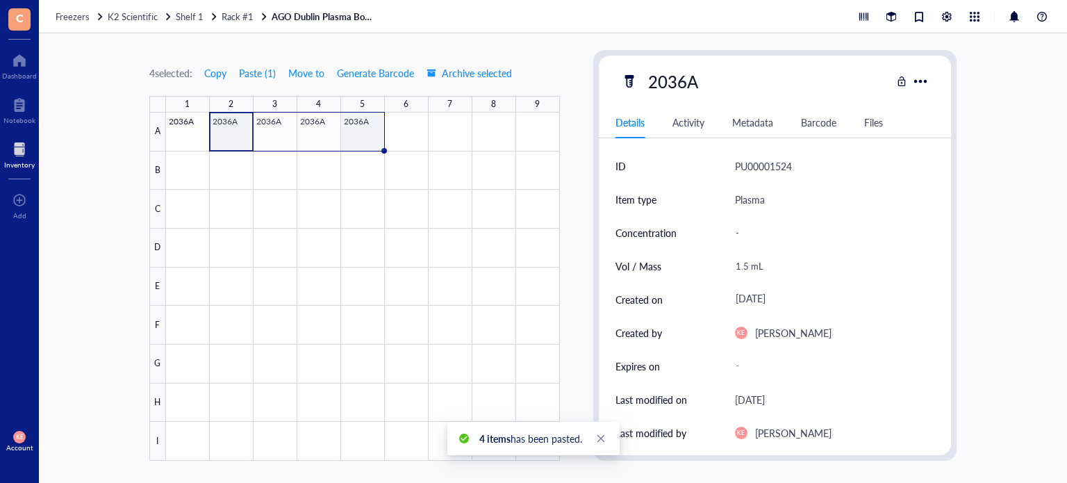
click at [378, 139] on div at bounding box center [363, 287] width 394 height 348
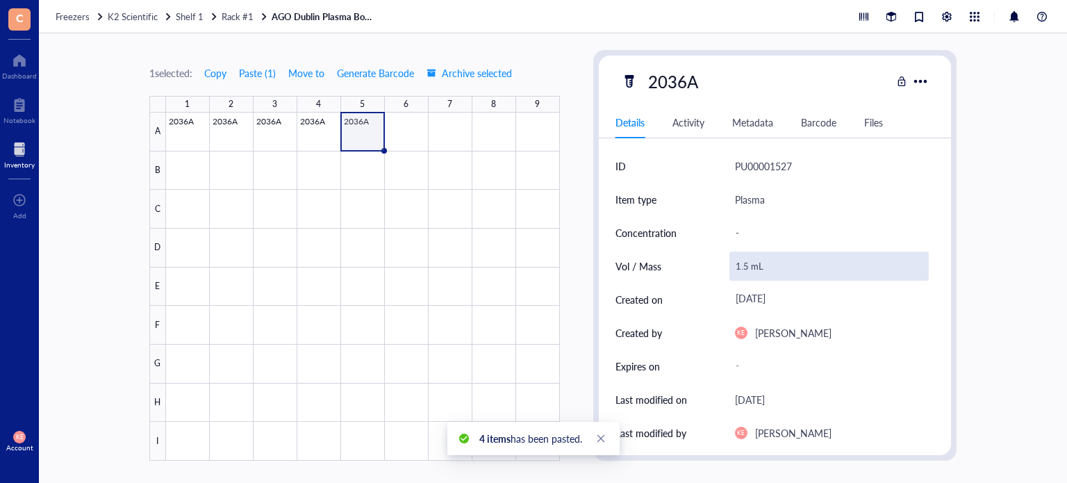
click at [744, 267] on div "1.5 mL" at bounding box center [830, 266] width 200 height 29
drag, startPoint x: 748, startPoint y: 267, endPoint x: 703, endPoint y: 266, distance: 44.5
click at [703, 266] on div "Vol / Mass 1.5 mL" at bounding box center [776, 265] width 320 height 33
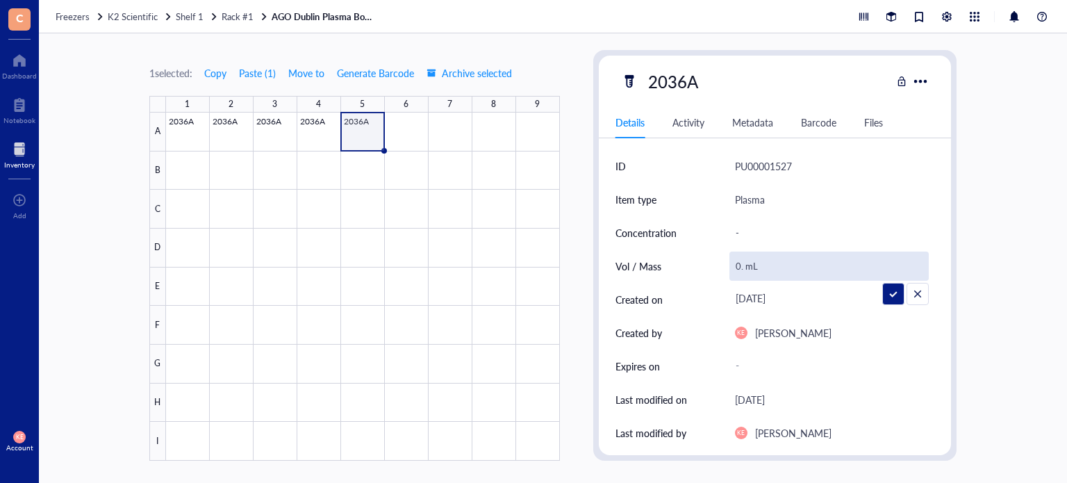
type input "0.6 mL"
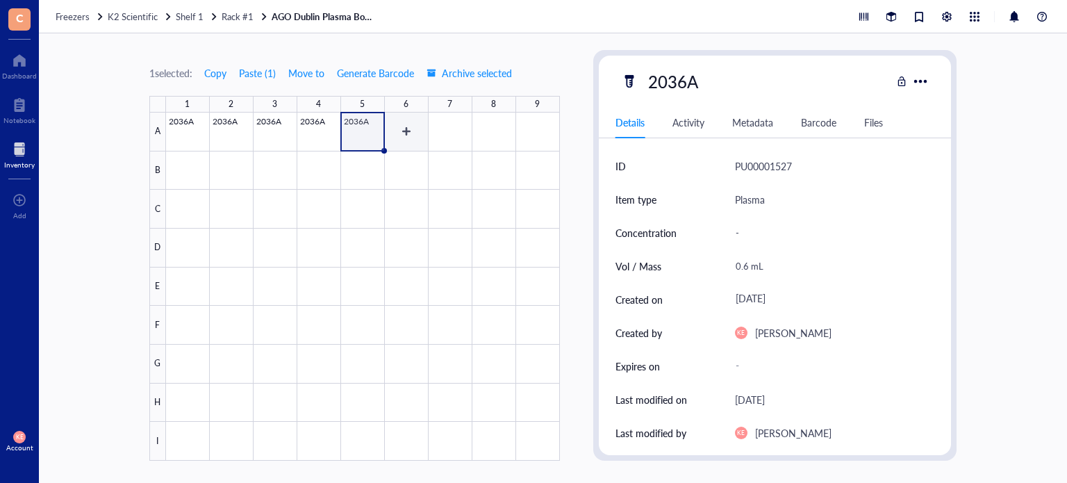
click at [405, 135] on div at bounding box center [363, 287] width 394 height 348
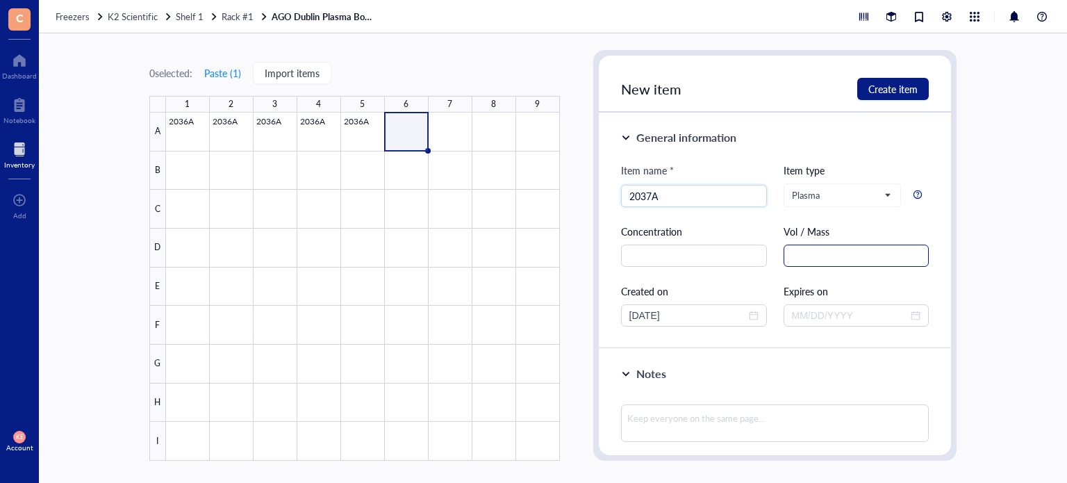
type input "2037A"
click at [807, 249] on input "text" at bounding box center [857, 256] width 146 height 22
paste input "1.5 mL"
type input "1.5 mL"
drag, startPoint x: 698, startPoint y: 308, endPoint x: 568, endPoint y: 315, distance: 129.5
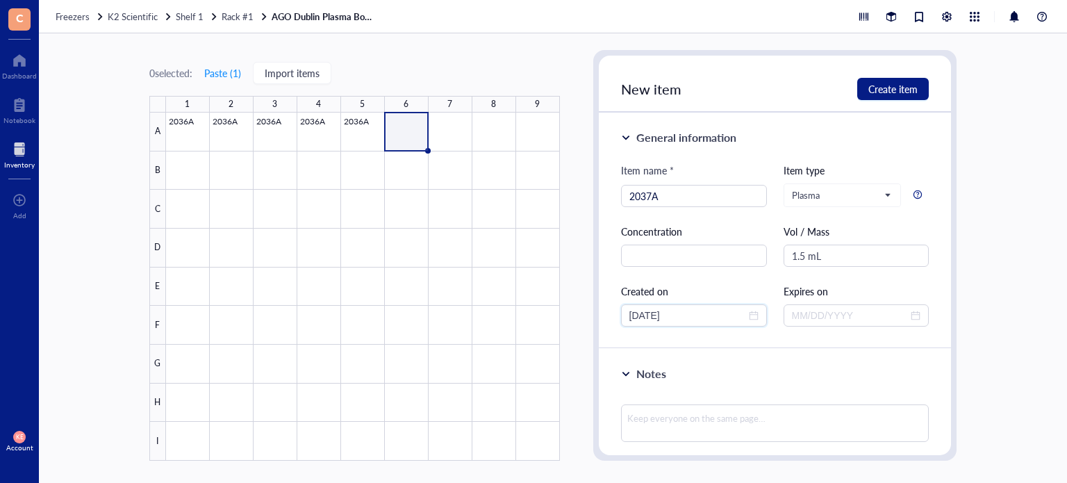
click at [568, 315] on div "0 selected: Paste ( 1 ) Import items 1 2 3 4 5 6 7 8 9 A B C D E F G H I 2036A …" at bounding box center [553, 258] width 1028 height 450
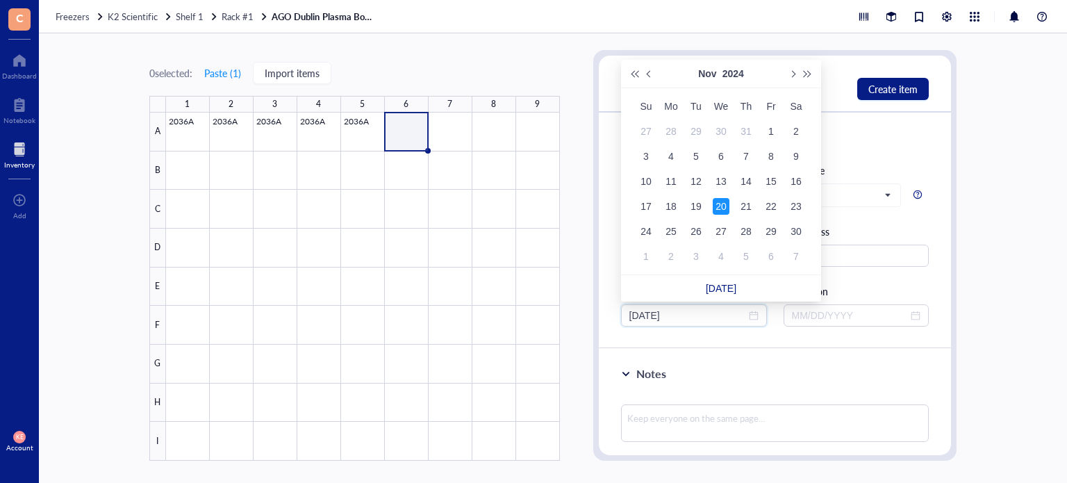
type input "[DATE]"
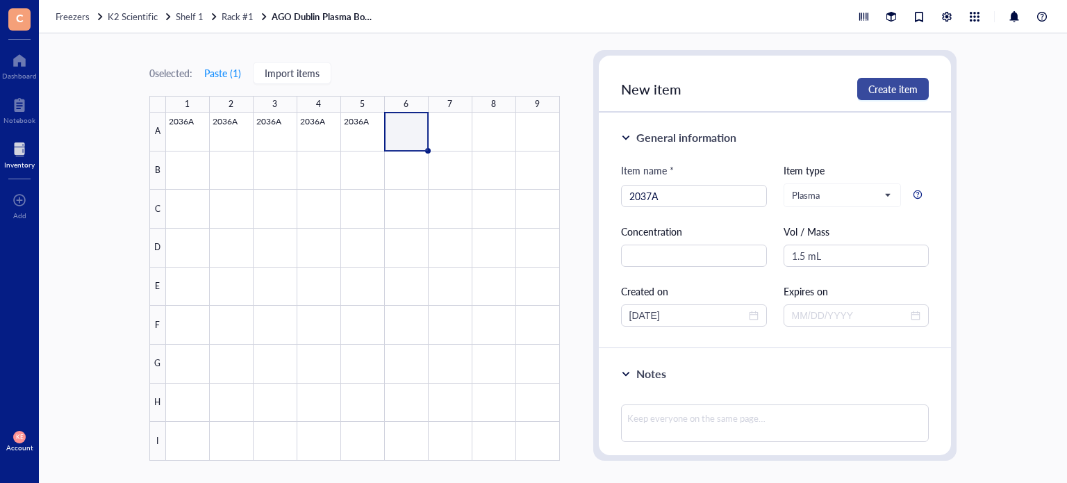
click at [880, 98] on button "Create item" at bounding box center [893, 89] width 72 height 22
type input "[DATE]"
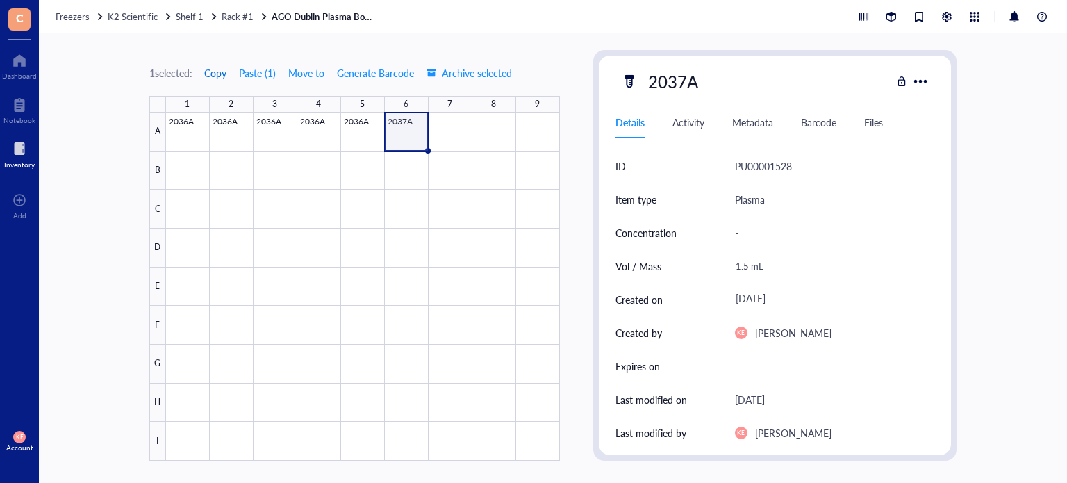
click at [212, 74] on span "Copy" at bounding box center [215, 72] width 22 height 11
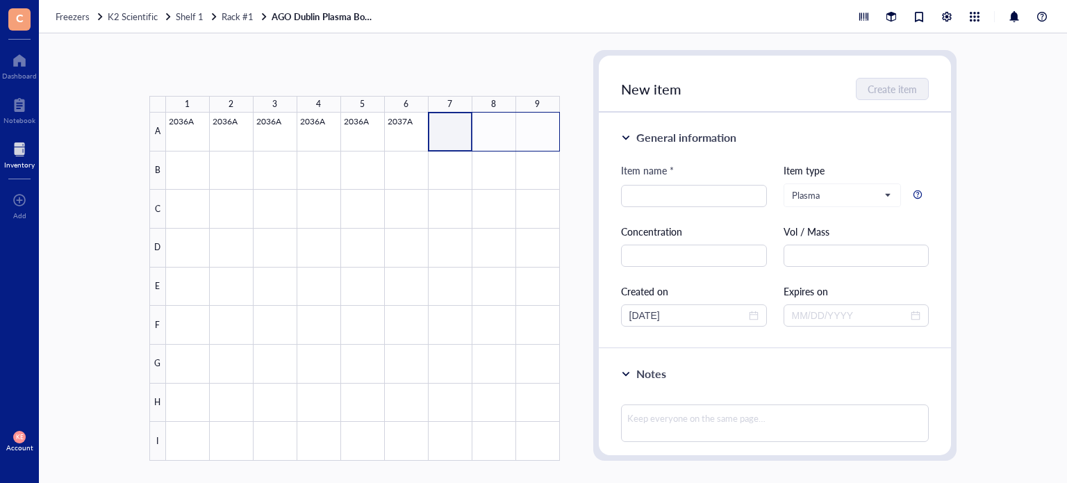
drag, startPoint x: 526, startPoint y: 126, endPoint x: 536, endPoint y: 129, distance: 11.0
click at [536, 129] on div at bounding box center [363, 287] width 394 height 348
click at [226, 69] on button "Paste ( 1 )" at bounding box center [223, 73] width 38 height 22
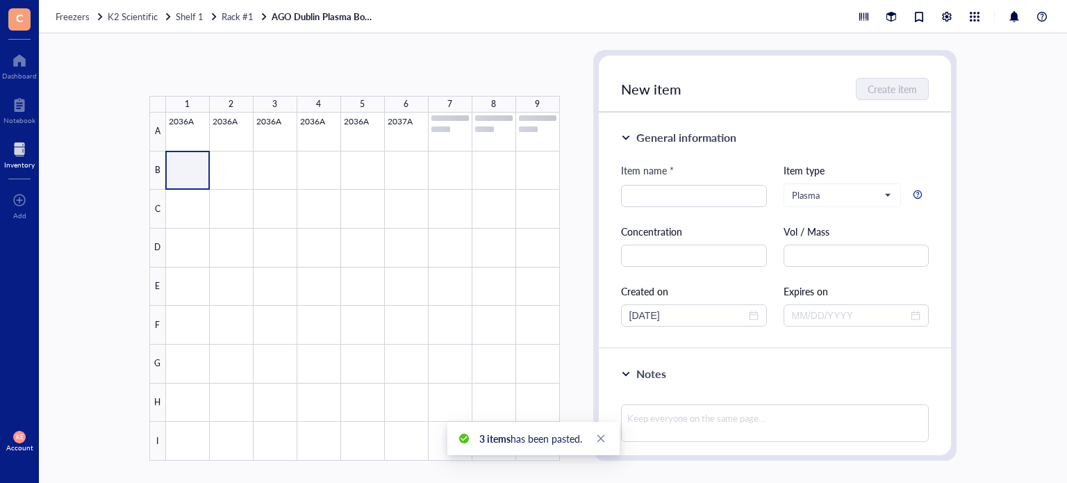
drag, startPoint x: 188, startPoint y: 172, endPoint x: 228, endPoint y: 173, distance: 40.3
click at [228, 173] on div at bounding box center [363, 287] width 394 height 348
click at [216, 74] on button "Paste ( 1 )" at bounding box center [223, 73] width 38 height 22
click at [229, 166] on div at bounding box center [363, 287] width 394 height 348
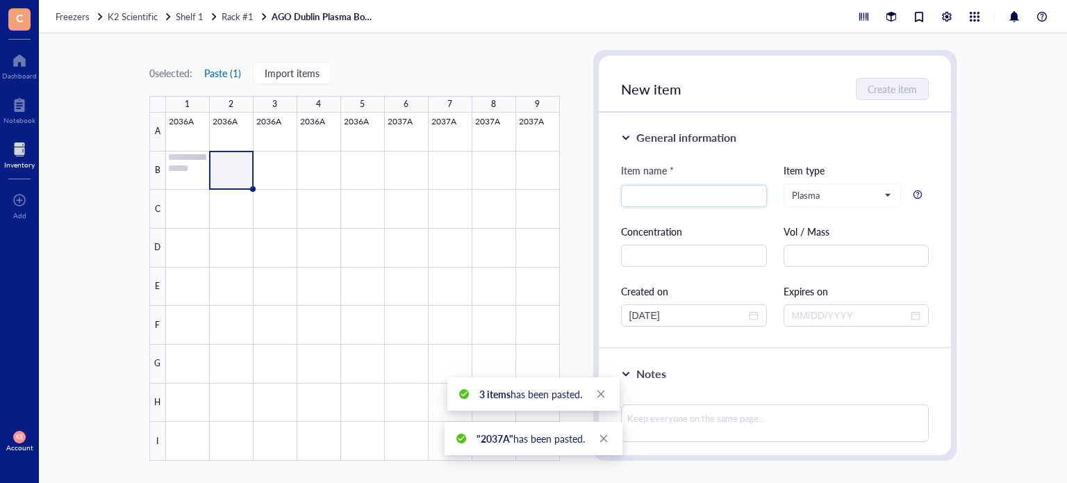
click at [217, 75] on button "Paste ( 1 )" at bounding box center [223, 73] width 38 height 22
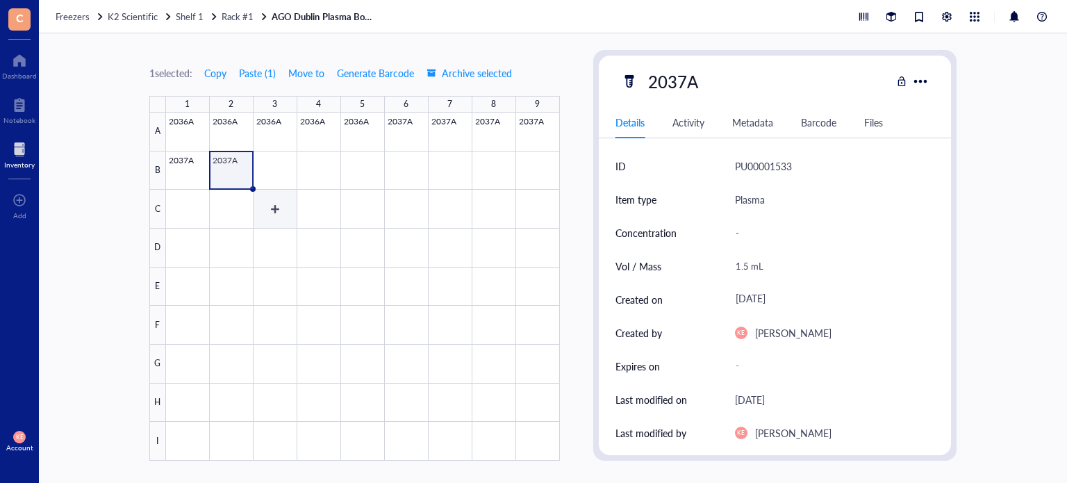
click at [281, 177] on div at bounding box center [363, 287] width 394 height 348
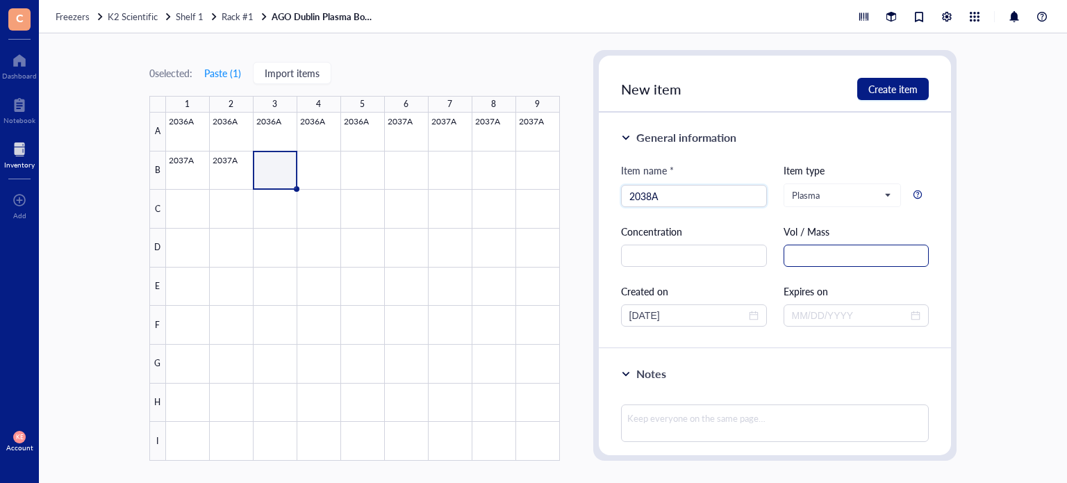
type input "2038A"
click at [816, 258] on input "text" at bounding box center [857, 256] width 146 height 22
paste input "1.5 mL"
type input "1.5 mL"
drag, startPoint x: 689, startPoint y: 311, endPoint x: 574, endPoint y: 320, distance: 115.7
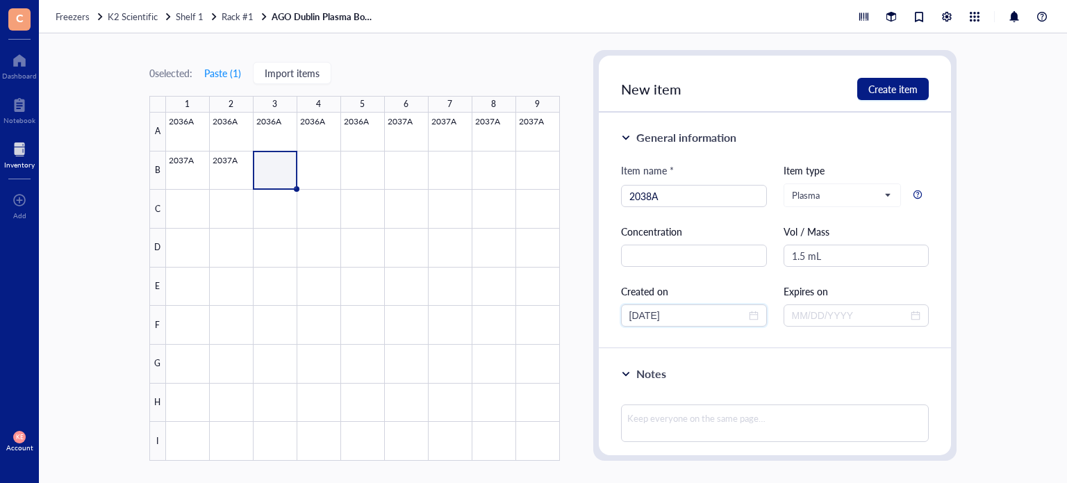
click at [574, 320] on div "0 selected: Paste ( 1 ) Import items 1 2 3 4 5 6 7 8 9 A B C D E F G H I 2036A …" at bounding box center [553, 258] width 1028 height 450
click at [650, 197] on input "2038A" at bounding box center [693, 196] width 129 height 21
type input "2039A"
drag, startPoint x: 689, startPoint y: 320, endPoint x: 565, endPoint y: 316, distance: 123.7
click at [565, 316] on div "0 selected: Paste ( 1 ) Import items 1 2 3 4 5 6 7 8 9 A B C D E F G H I 2036A …" at bounding box center [553, 258] width 1028 height 450
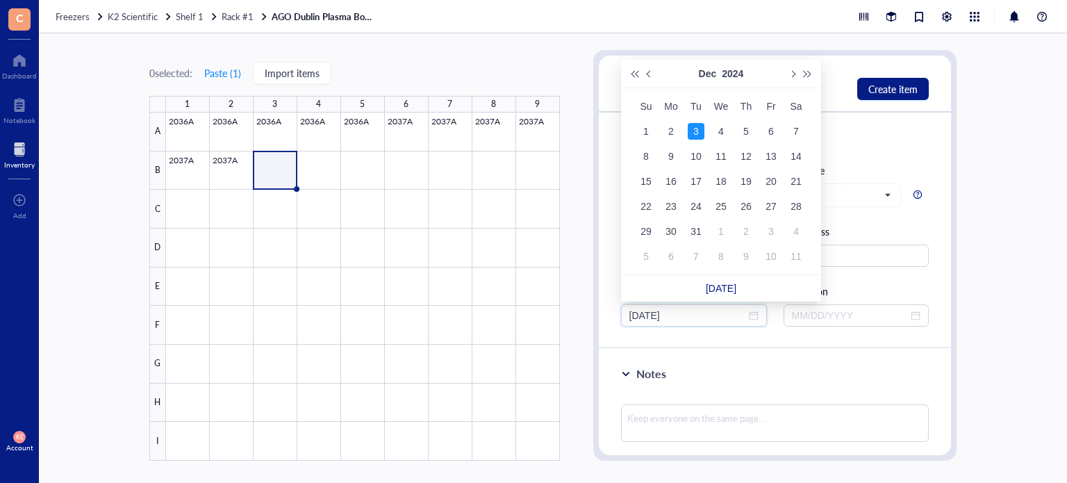
type input "[DATE]"
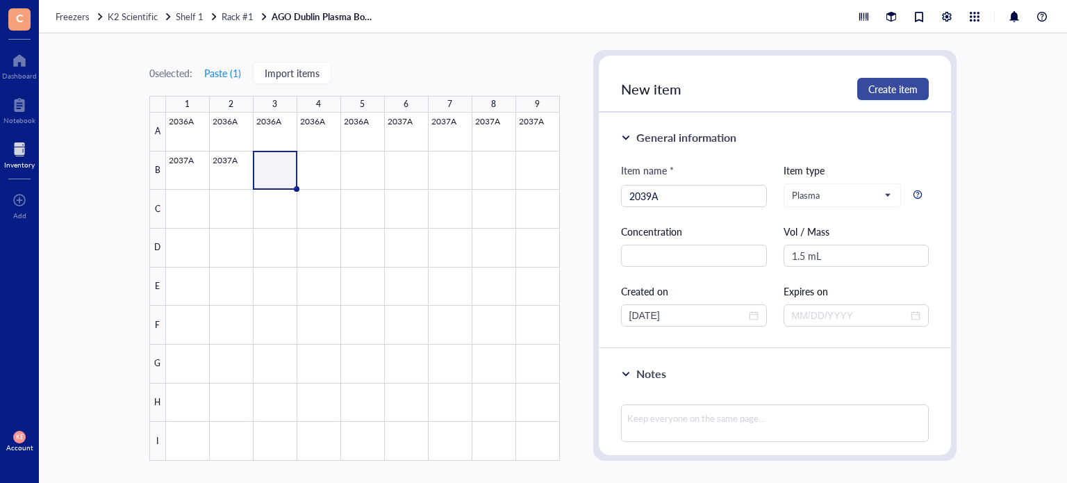
click at [902, 85] on span "Create item" at bounding box center [892, 88] width 49 height 11
type input "[DATE]"
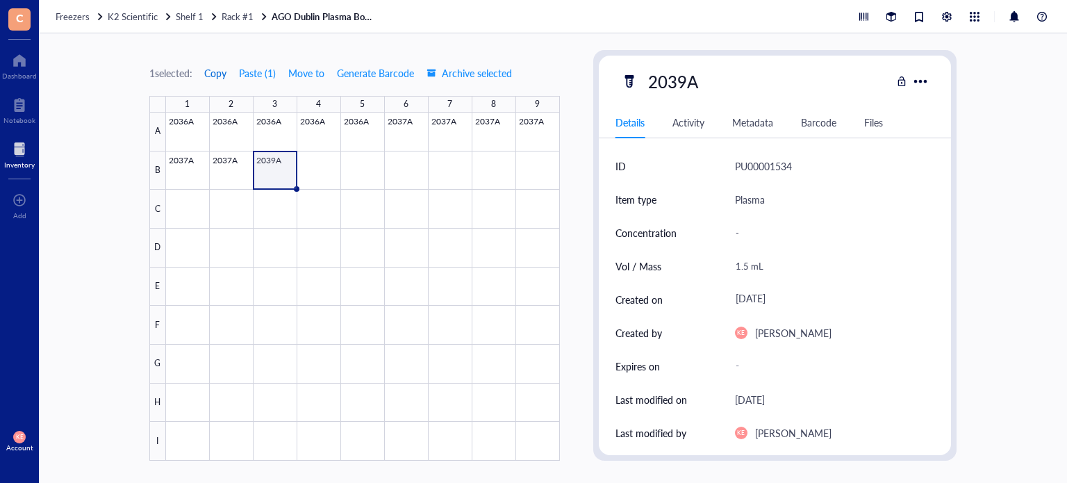
click at [215, 72] on span "Copy" at bounding box center [215, 72] width 22 height 11
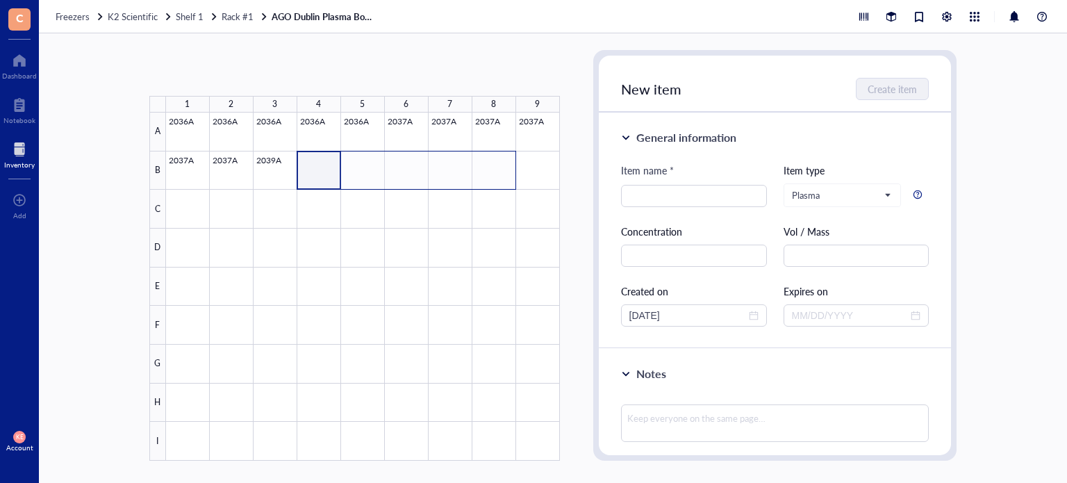
drag, startPoint x: 331, startPoint y: 182, endPoint x: 495, endPoint y: 176, distance: 163.4
click at [495, 176] on div at bounding box center [363, 287] width 394 height 348
click at [221, 69] on button "Paste ( 1 )" at bounding box center [223, 73] width 38 height 22
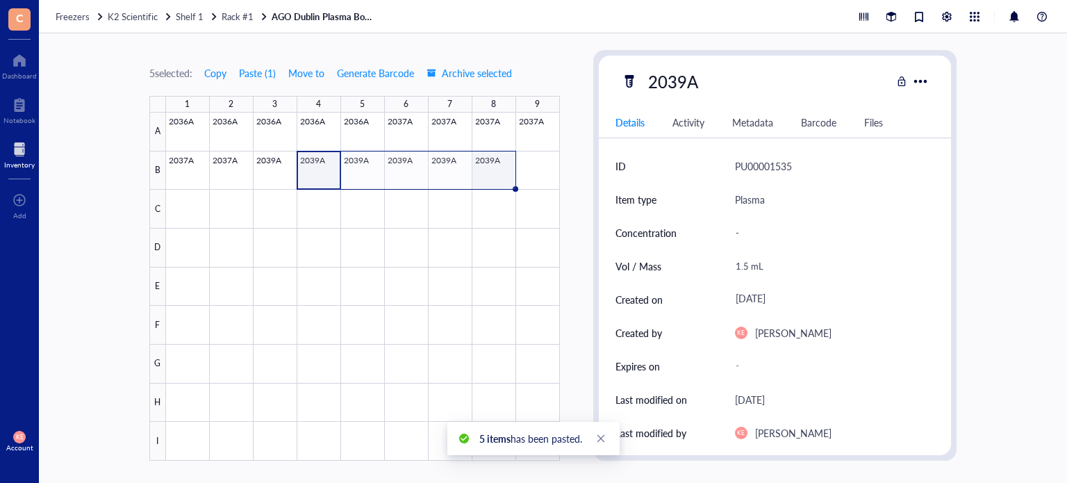
click at [503, 172] on div at bounding box center [363, 287] width 394 height 348
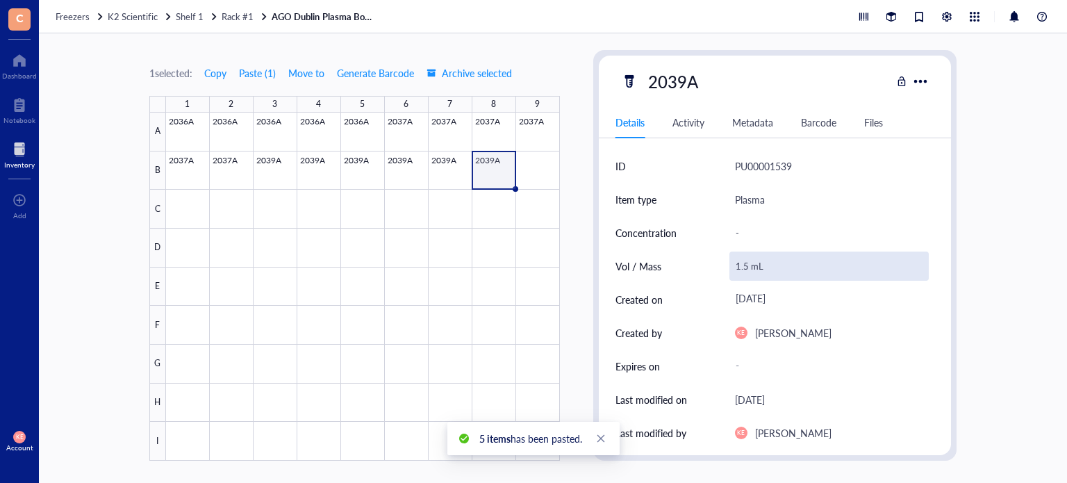
click at [743, 264] on div "1.5 mL" at bounding box center [830, 266] width 200 height 29
drag, startPoint x: 745, startPoint y: 269, endPoint x: 716, endPoint y: 267, distance: 29.9
click at [716, 267] on div "Vol / Mass 1.5 mL" at bounding box center [776, 265] width 320 height 33
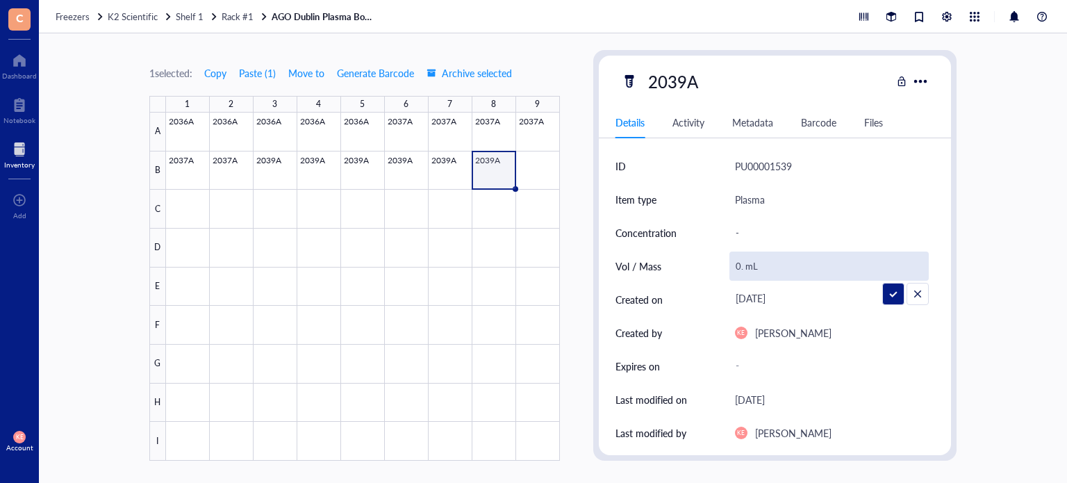
type input "0.4 mL"
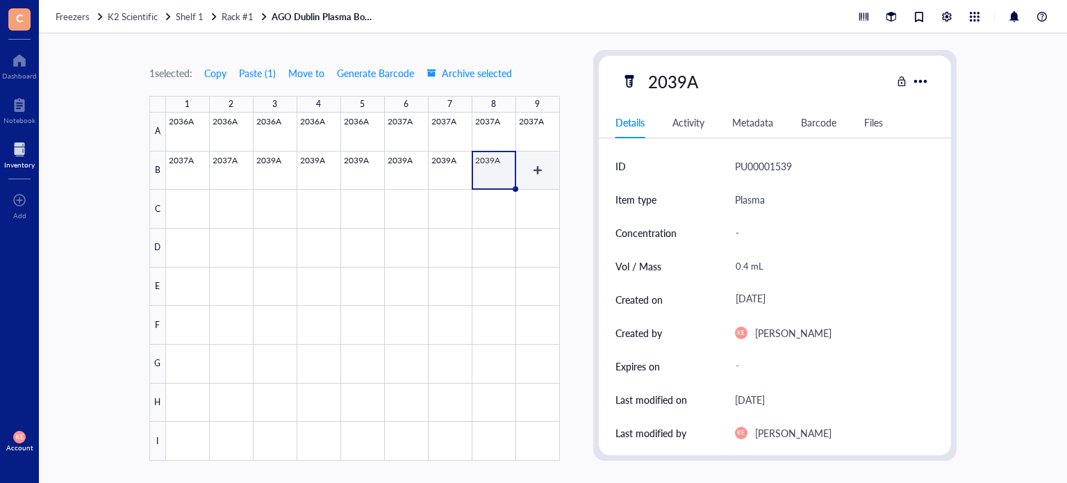
click at [545, 173] on div at bounding box center [363, 287] width 394 height 348
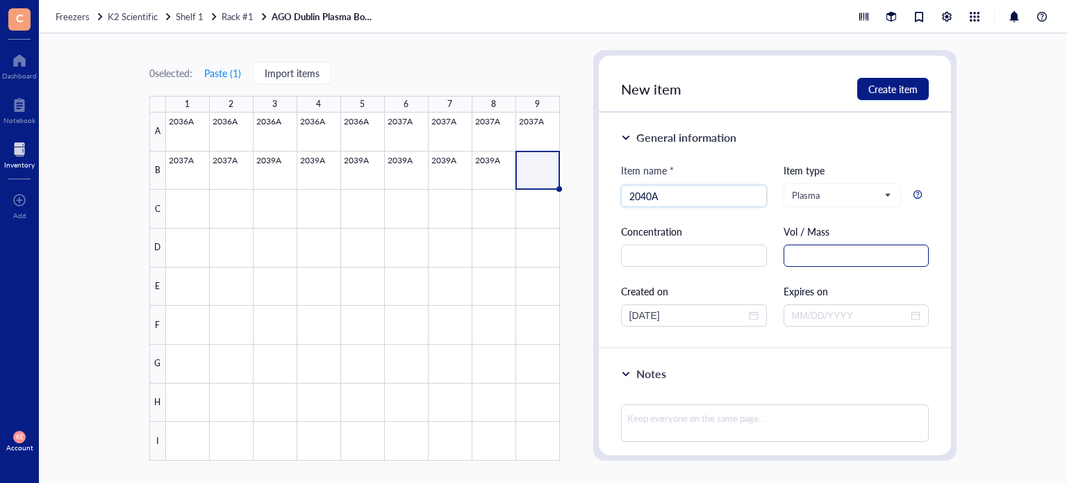
type input "2040A"
click at [873, 254] on input "text" at bounding box center [857, 256] width 146 height 22
paste input "1.5 mL"
type input "1.5 mL"
drag, startPoint x: 695, startPoint y: 312, endPoint x: 524, endPoint y: 315, distance: 171.6
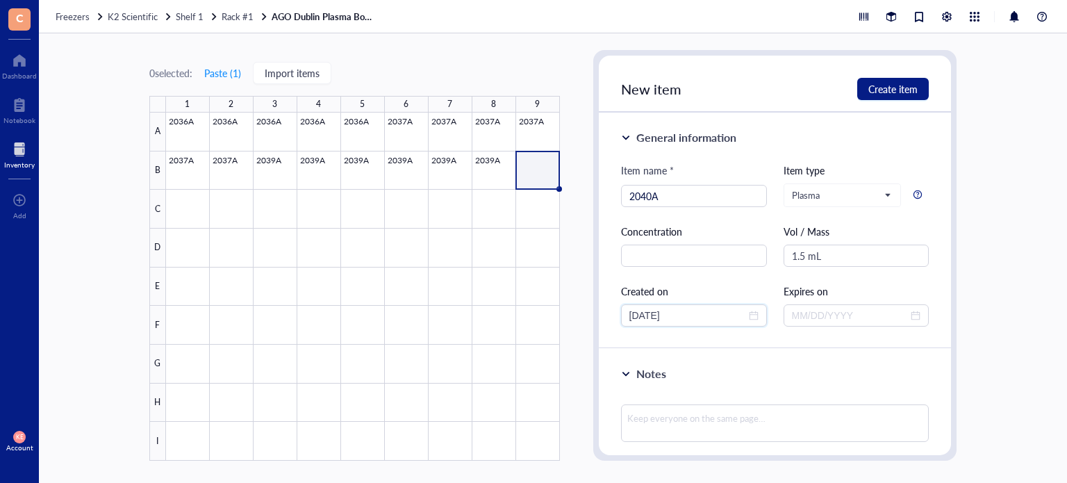
click at [524, 315] on div "0 selected: Paste ( 1 ) Import items 1 2 3 4 5 6 7 8 9 A B C D E F G H I 2036A …" at bounding box center [553, 258] width 1028 height 450
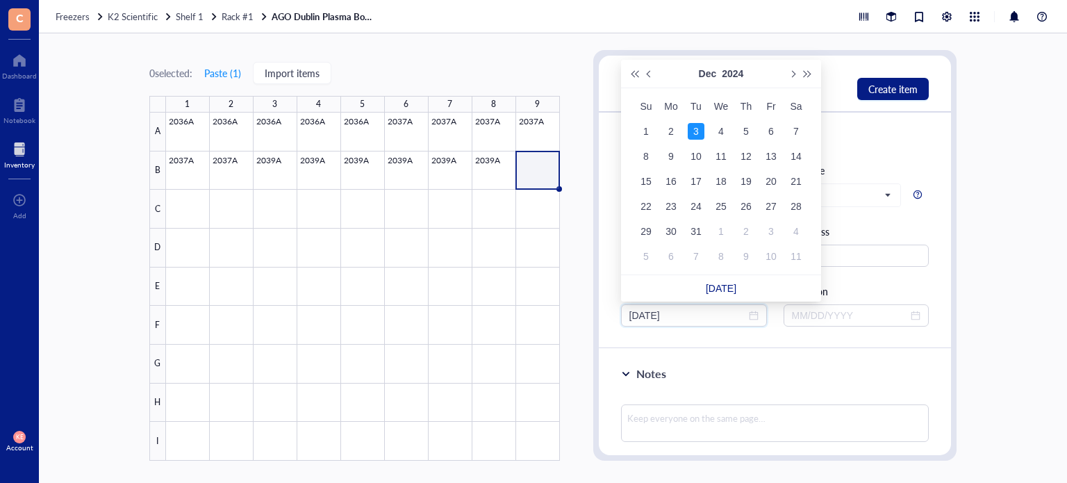
type input "[DATE]"
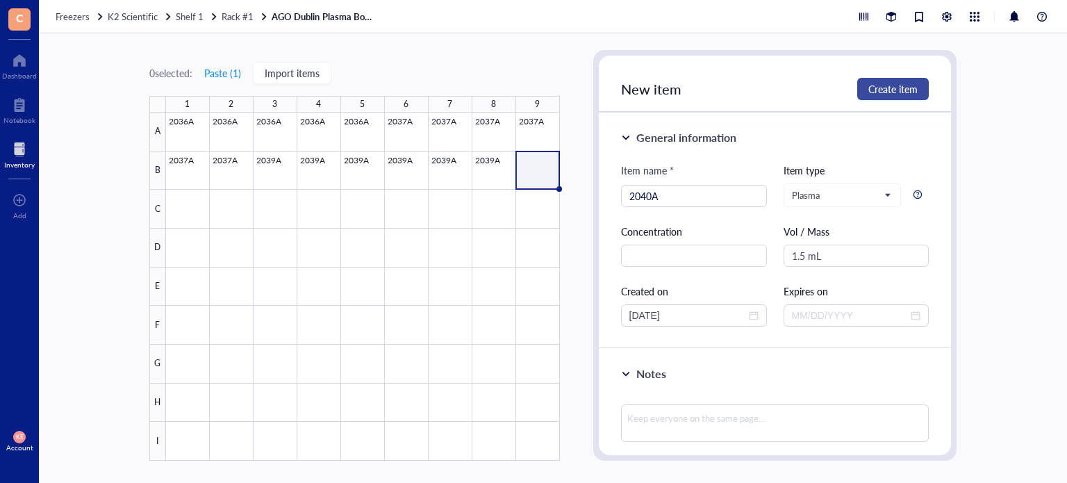
click at [911, 83] on span "Create item" at bounding box center [892, 88] width 49 height 11
type input "[DATE]"
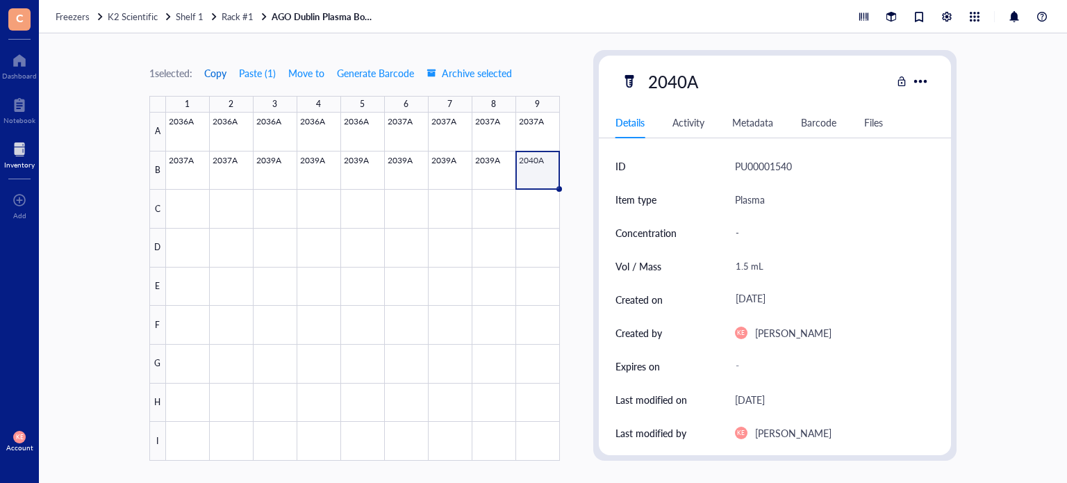
click at [213, 70] on span "Copy" at bounding box center [215, 72] width 22 height 11
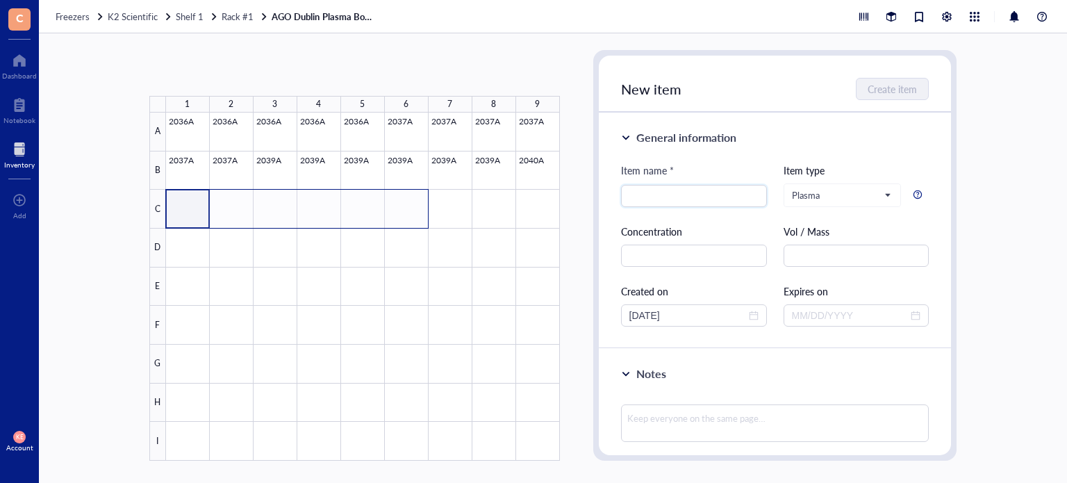
drag, startPoint x: 190, startPoint y: 207, endPoint x: 407, endPoint y: 216, distance: 217.0
click at [407, 216] on div at bounding box center [363, 287] width 394 height 348
click at [228, 77] on button "Paste ( 1 )" at bounding box center [223, 73] width 38 height 22
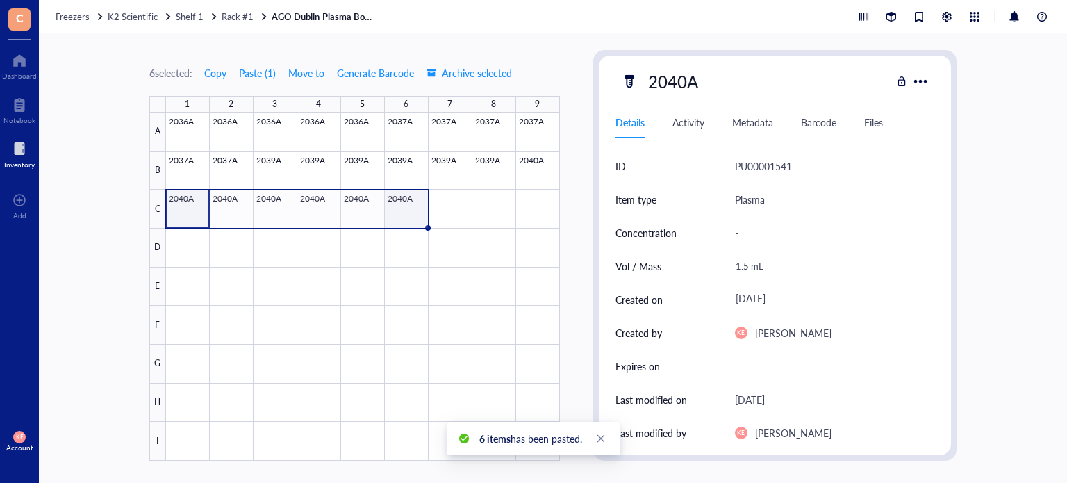
click at [420, 212] on div at bounding box center [363, 287] width 394 height 348
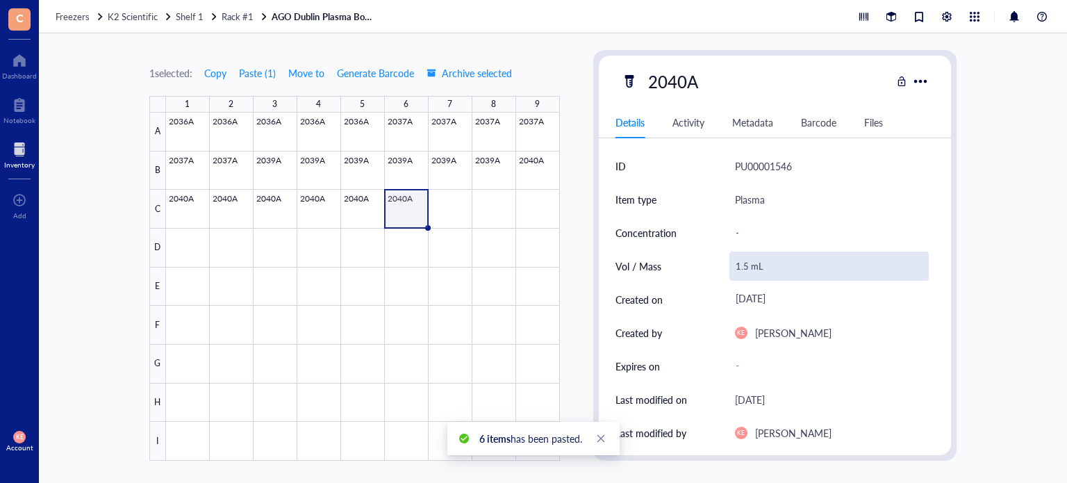
click at [749, 265] on div "1.5 mL" at bounding box center [830, 266] width 200 height 29
click at [748, 265] on input "1.5 mL" at bounding box center [829, 266] width 199 height 28
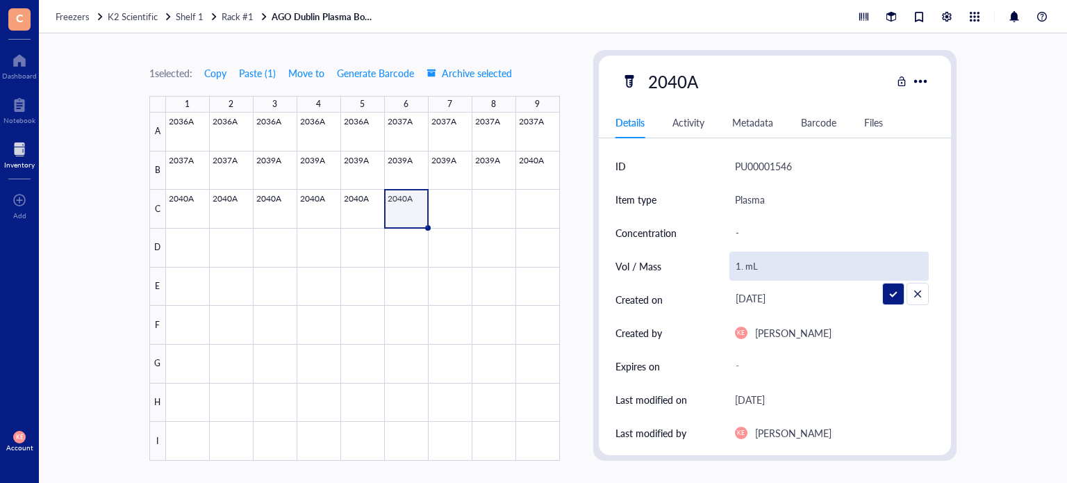
type input "1.4 mL"
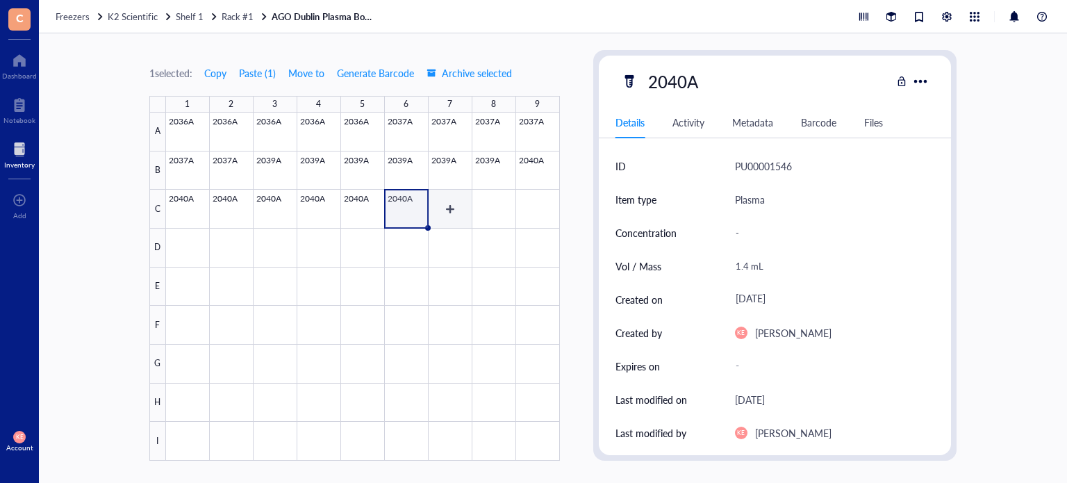
click at [453, 216] on div at bounding box center [363, 287] width 394 height 348
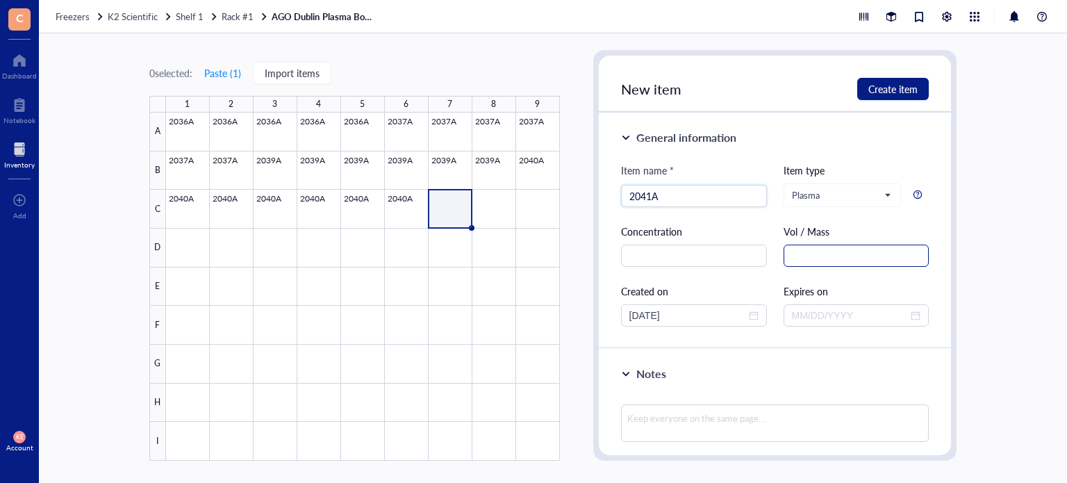
type input "2041A"
click at [806, 248] on input "text" at bounding box center [857, 256] width 146 height 22
paste input "1.5 mL"
type input "1.5 mL"
drag, startPoint x: 695, startPoint y: 322, endPoint x: 558, endPoint y: 325, distance: 137.6
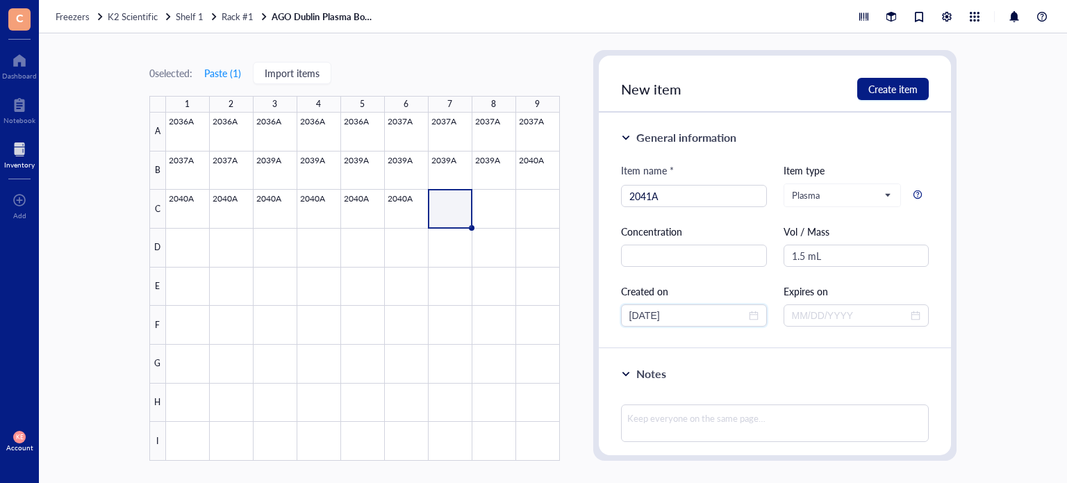
click at [558, 325] on div "0 selected: Paste ( 1 ) Import items 1 2 3 4 5 6 7 8 9 A B C D E F G H I 2036A …" at bounding box center [553, 258] width 1028 height 450
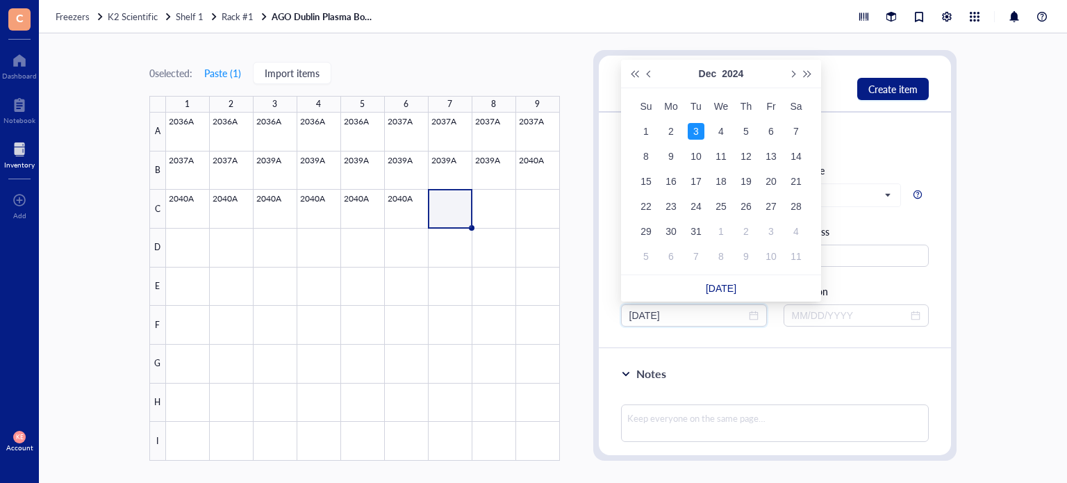
type input "[DATE]"
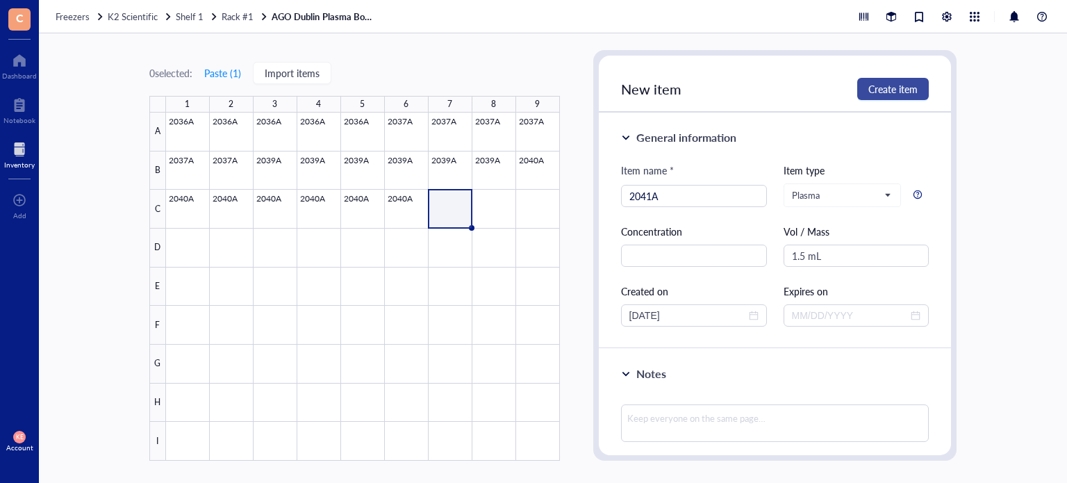
click at [899, 91] on span "Create item" at bounding box center [892, 88] width 49 height 11
type input "[DATE]"
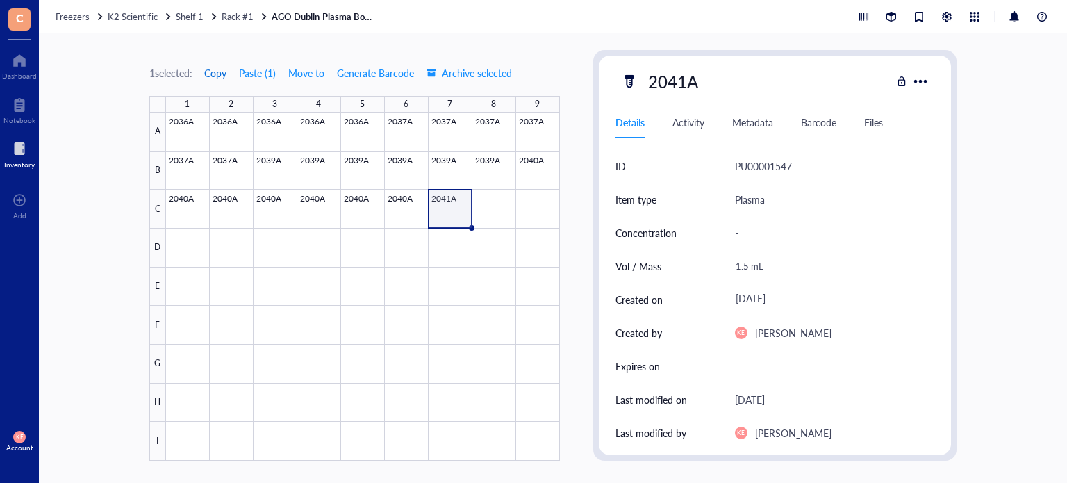
click at [217, 69] on span "Copy" at bounding box center [215, 72] width 22 height 11
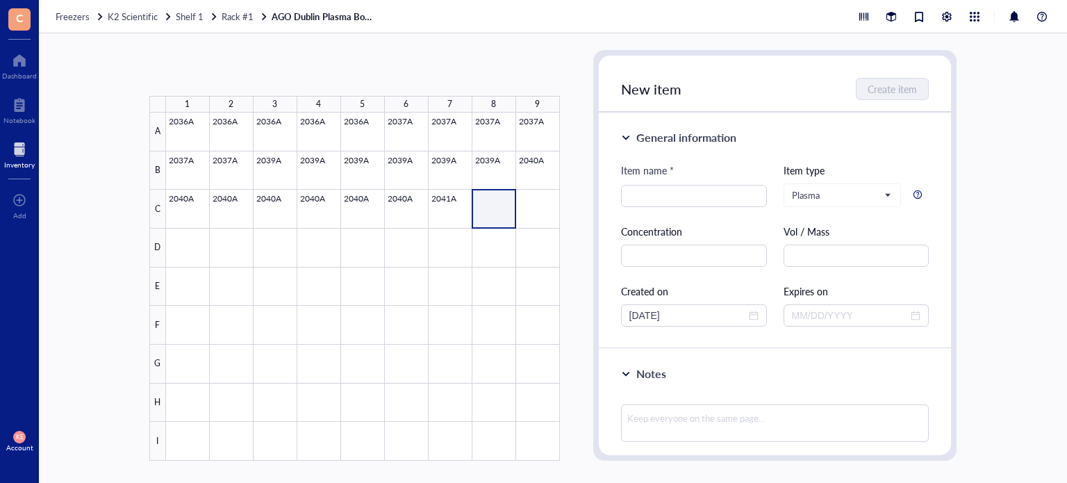
click at [534, 211] on div at bounding box center [363, 287] width 394 height 348
click at [231, 71] on button "Paste ( 1 )" at bounding box center [223, 73] width 38 height 22
click at [272, 249] on div at bounding box center [363, 287] width 394 height 348
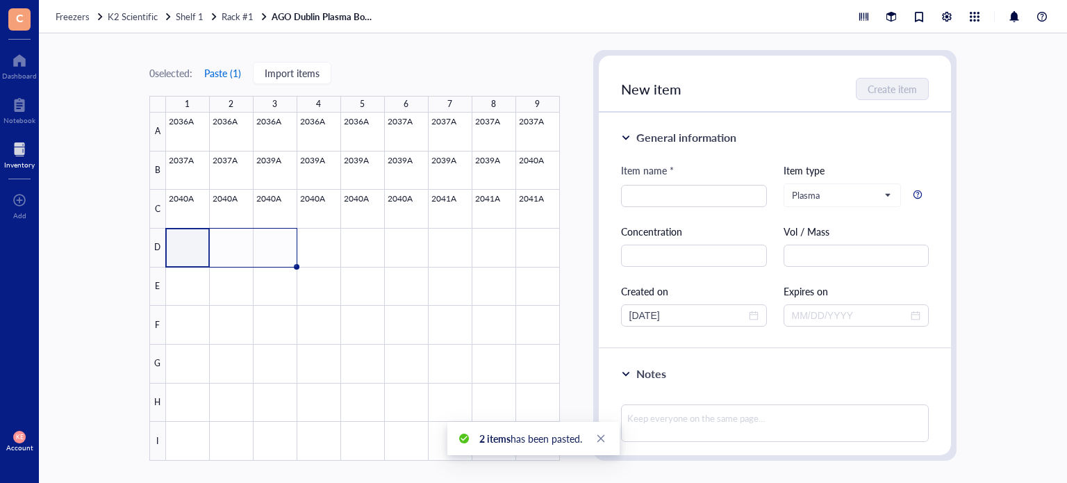
click at [217, 69] on button "Paste ( 1 )" at bounding box center [223, 73] width 38 height 22
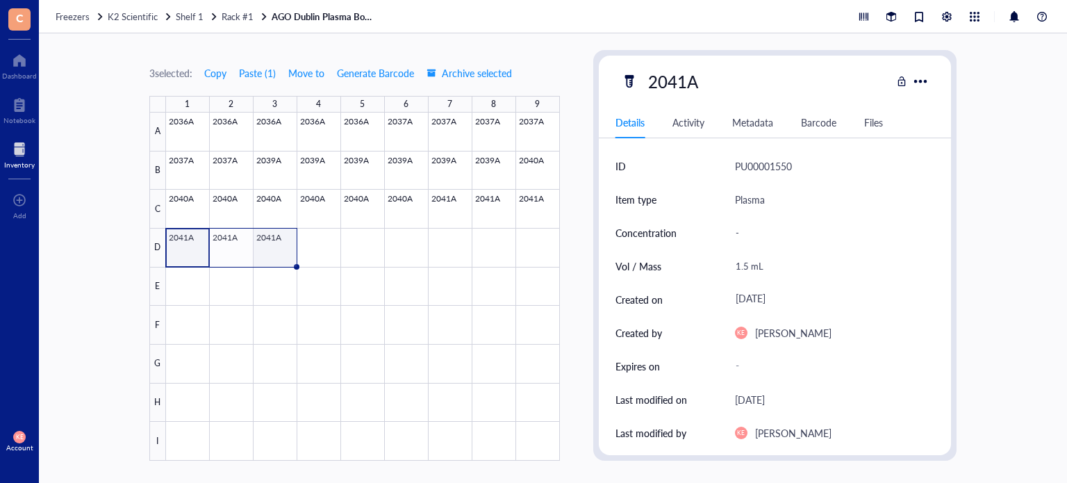
click at [271, 241] on div at bounding box center [363, 287] width 394 height 348
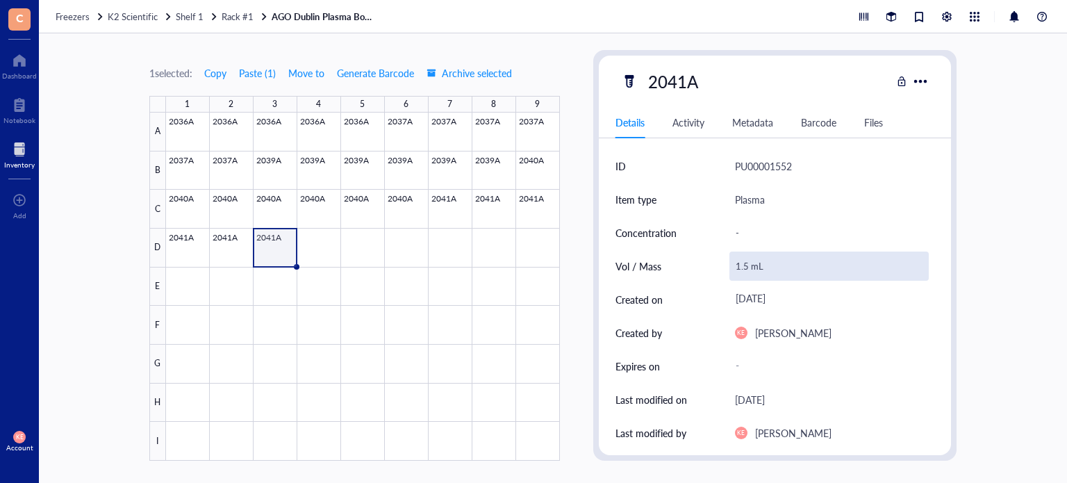
click at [740, 266] on div "1.5 mL" at bounding box center [830, 266] width 200 height 29
drag, startPoint x: 747, startPoint y: 269, endPoint x: 712, endPoint y: 266, distance: 34.8
click at [712, 266] on div "Vol / Mass 1.5 mL" at bounding box center [776, 265] width 320 height 33
type input "0.8 mL"
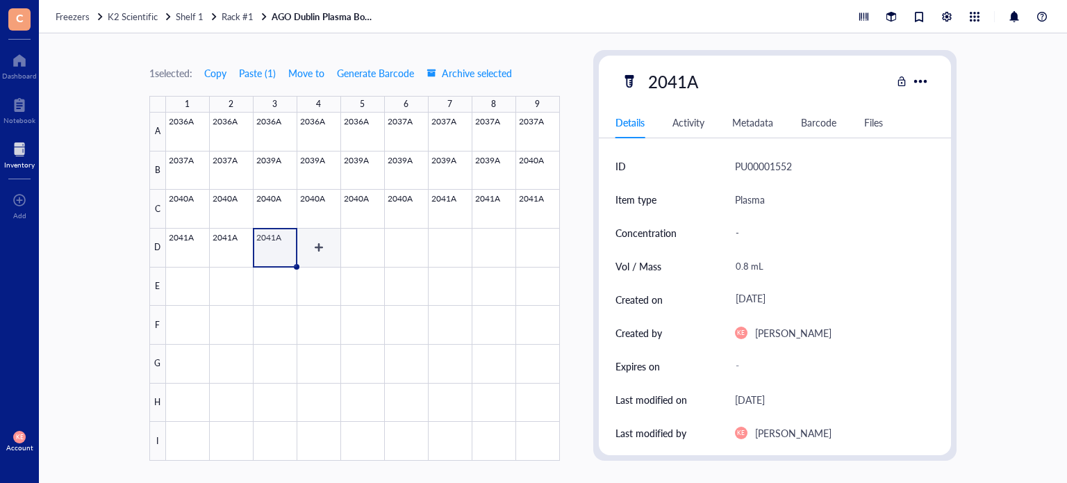
click at [298, 245] on div at bounding box center [363, 287] width 394 height 348
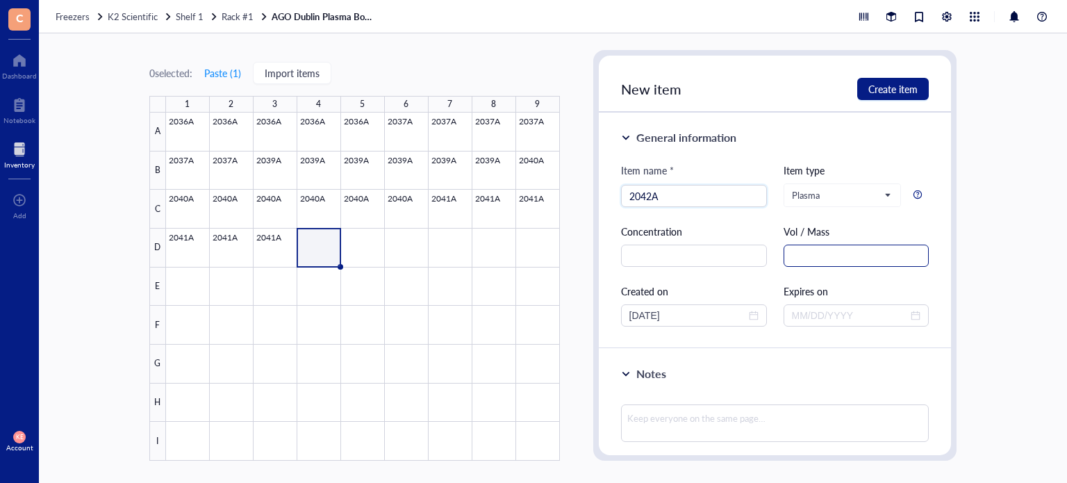
type input "2042A"
click at [798, 261] on input "text" at bounding box center [857, 256] width 146 height 22
paste input "1.5 mL"
type input "1.5 mL"
drag, startPoint x: 702, startPoint y: 315, endPoint x: 419, endPoint y: 313, distance: 283.5
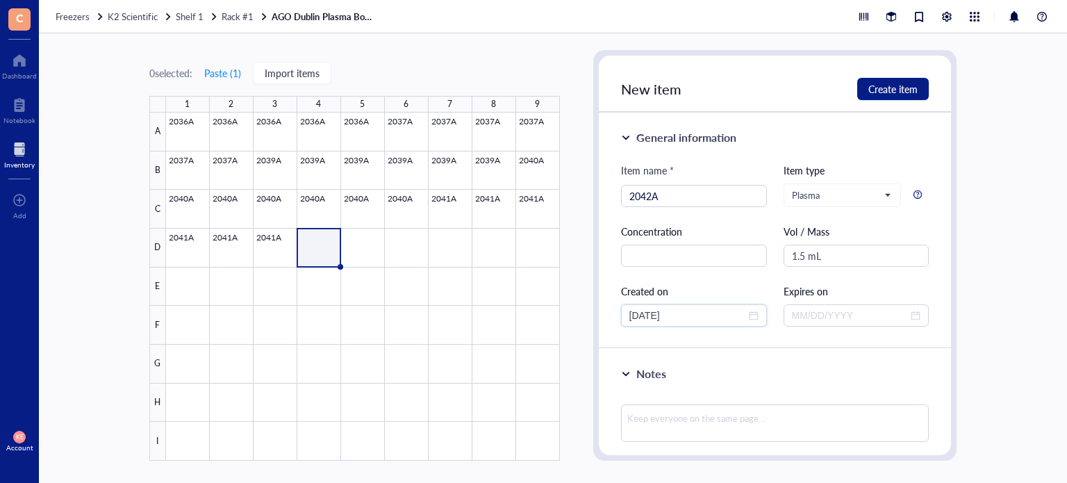
click at [419, 313] on div "0 selected: Paste ( 1 ) Import items 1 2 3 4 5 6 7 8 9 A B C D E F G H I 2036A …" at bounding box center [553, 258] width 1028 height 450
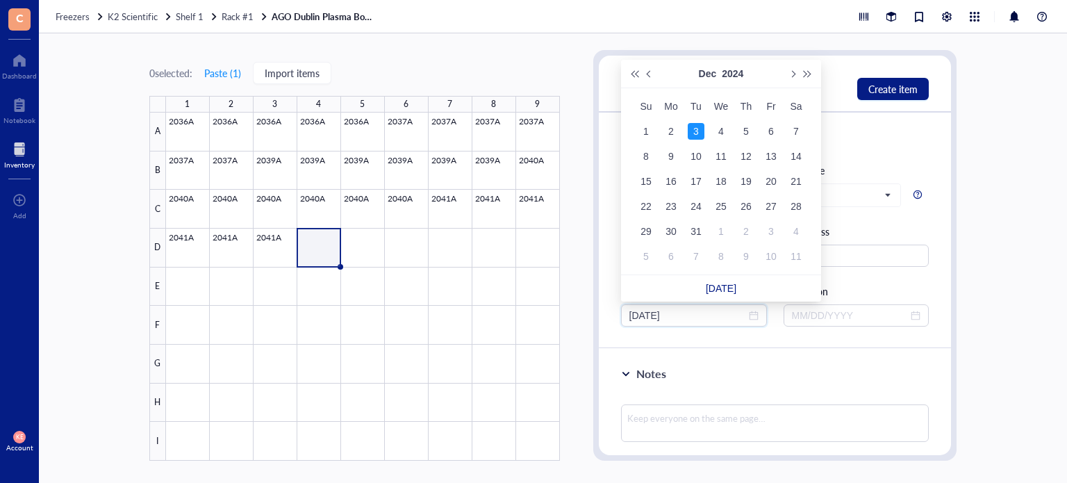
type input "[DATE]"
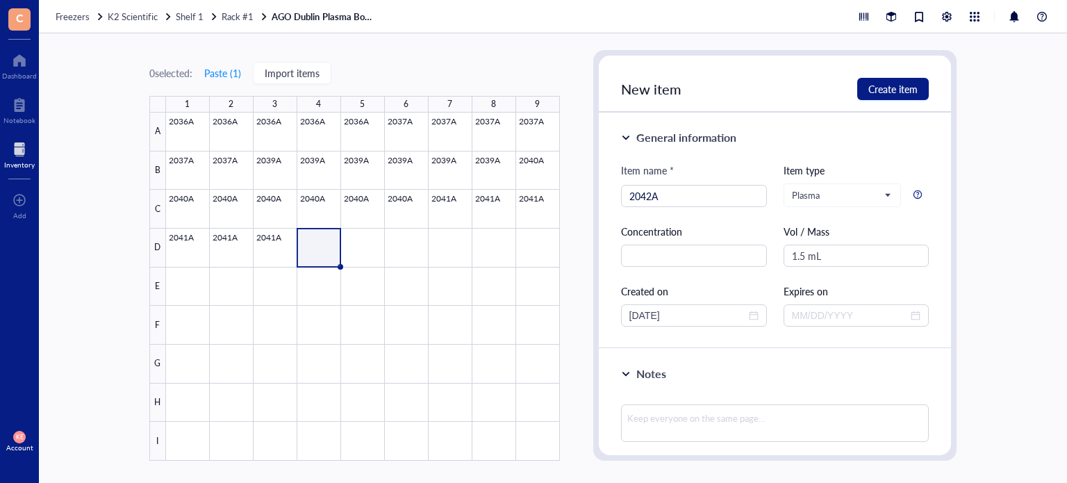
click at [900, 101] on div "New item Create item" at bounding box center [775, 84] width 353 height 57
click at [894, 91] on span "Create item" at bounding box center [892, 88] width 49 height 11
type input "[DATE]"
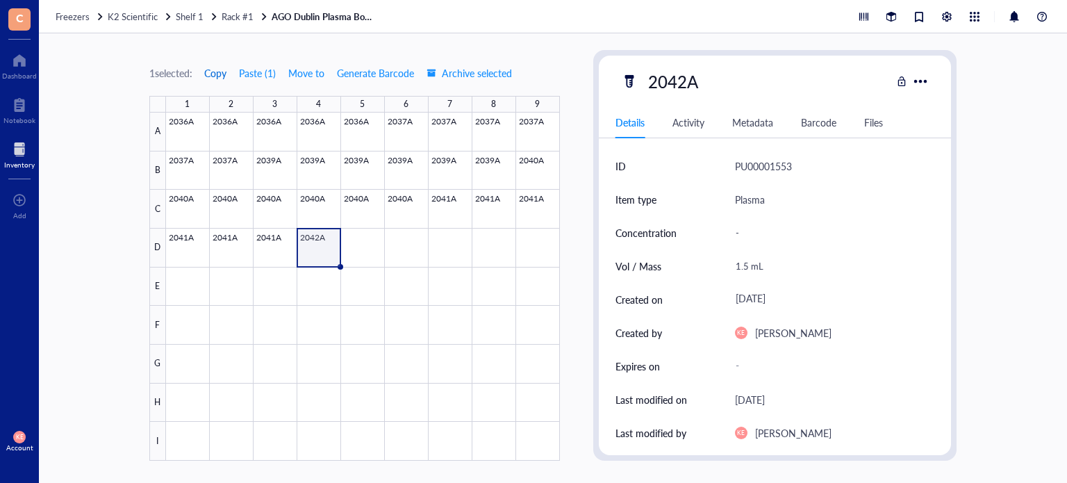
click at [217, 72] on span "Copy" at bounding box center [215, 72] width 22 height 11
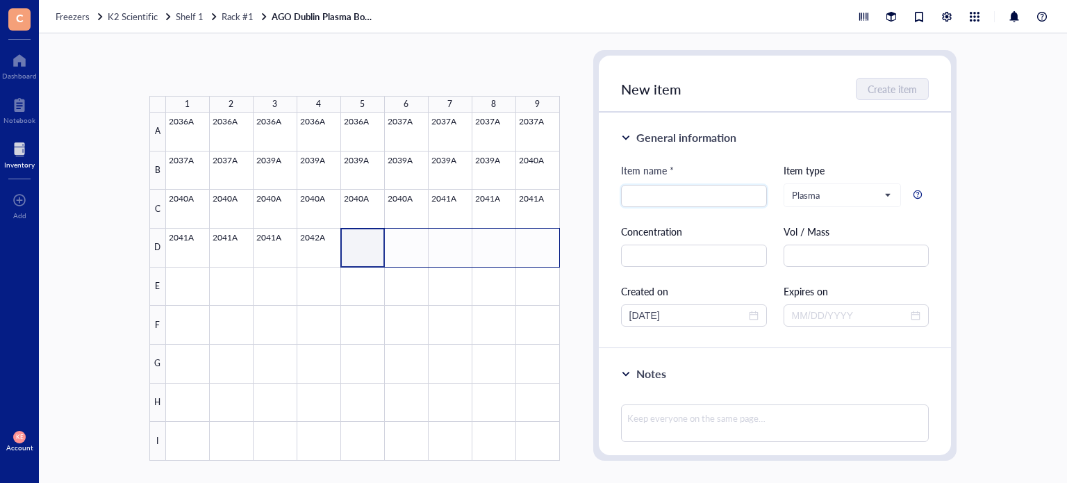
drag, startPoint x: 525, startPoint y: 263, endPoint x: 539, endPoint y: 263, distance: 13.9
click at [539, 263] on div at bounding box center [363, 287] width 394 height 348
click at [224, 82] on button "Paste ( 1 )" at bounding box center [223, 73] width 38 height 22
click at [189, 280] on div at bounding box center [363, 287] width 394 height 348
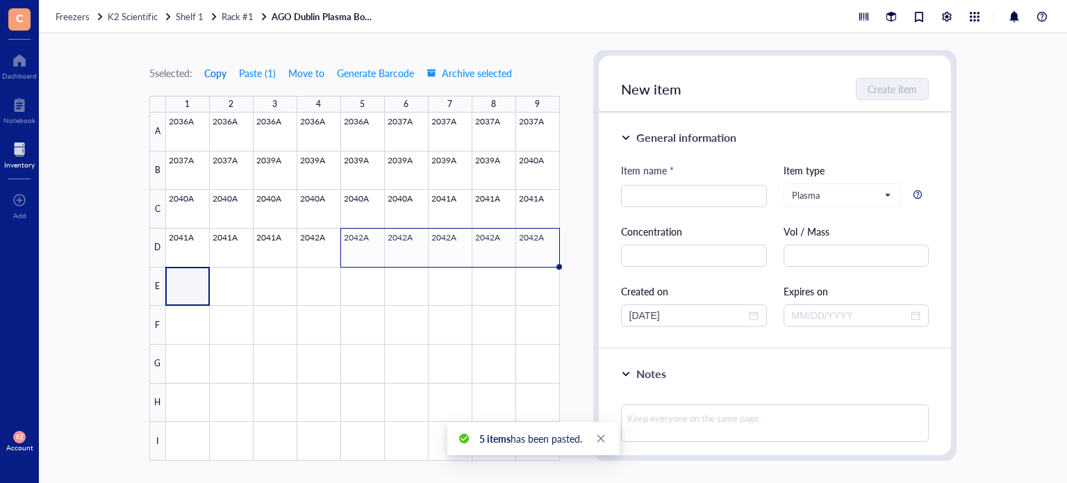
click at [216, 69] on span "Copy" at bounding box center [215, 72] width 22 height 11
click at [252, 74] on button "Paste ( 5 )" at bounding box center [257, 73] width 38 height 22
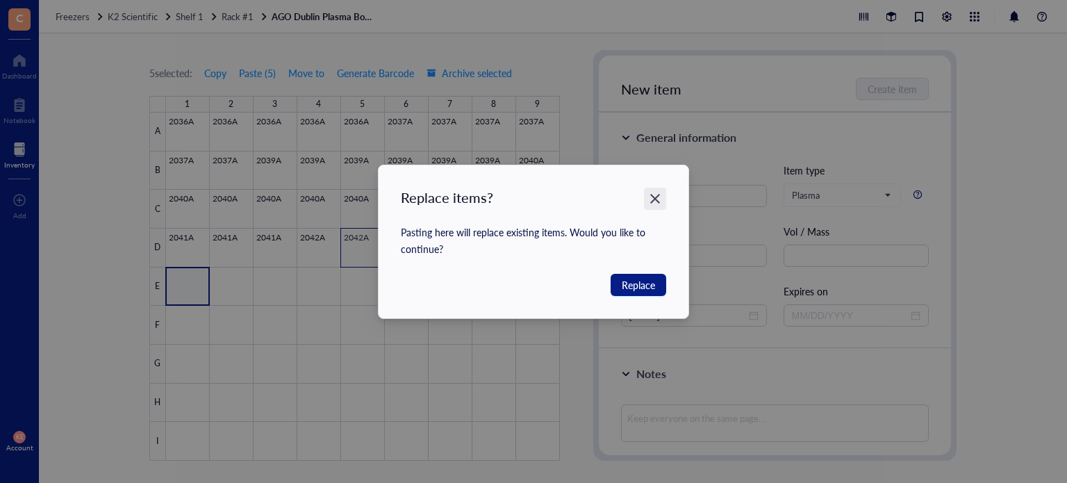
click at [659, 198] on icon "Close" at bounding box center [655, 198] width 13 height 13
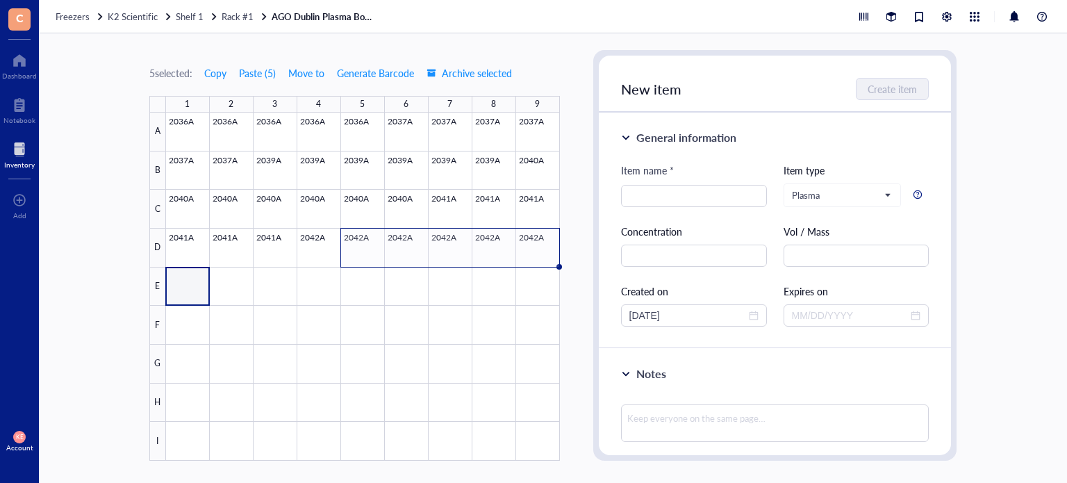
click at [185, 286] on div at bounding box center [363, 287] width 394 height 348
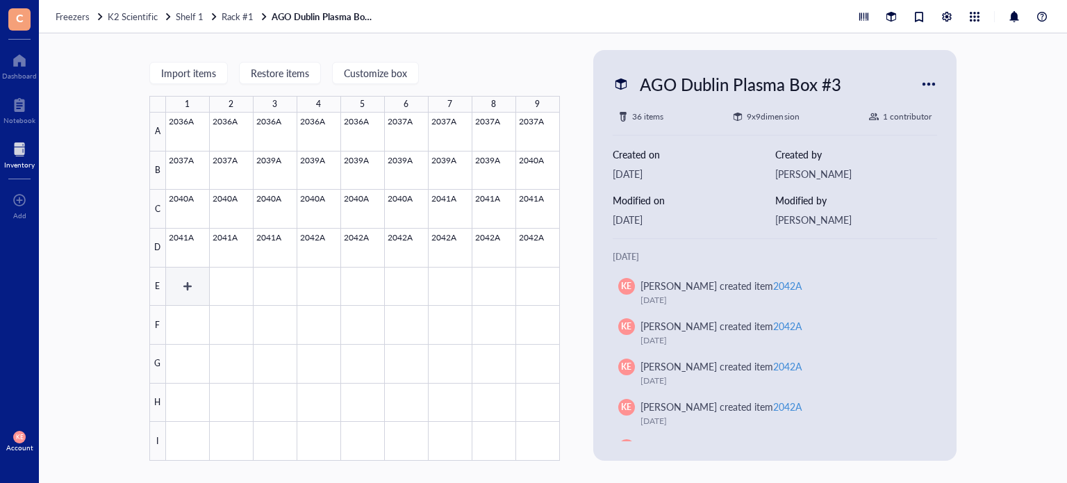
click at [175, 298] on div at bounding box center [363, 287] width 394 height 348
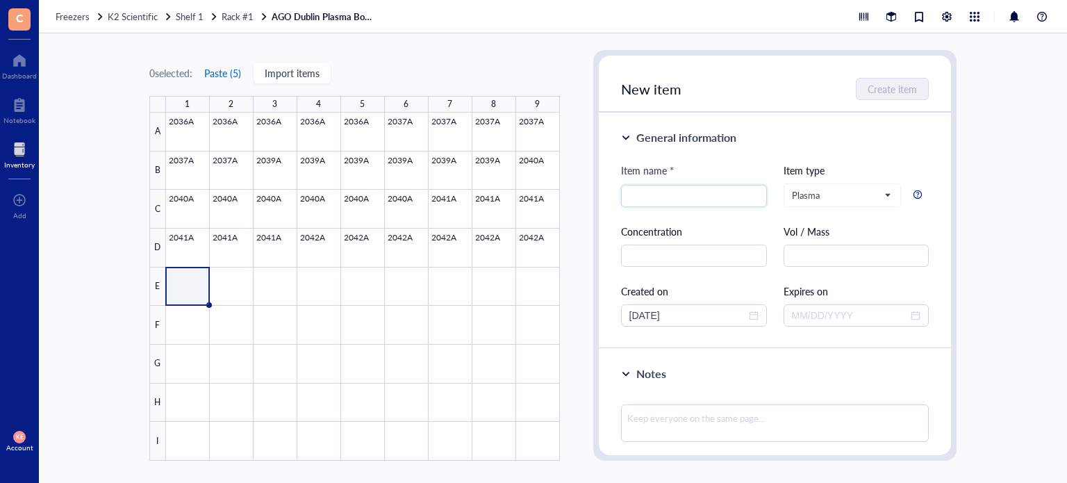
click at [228, 70] on button "Paste ( 5 )" at bounding box center [223, 73] width 38 height 22
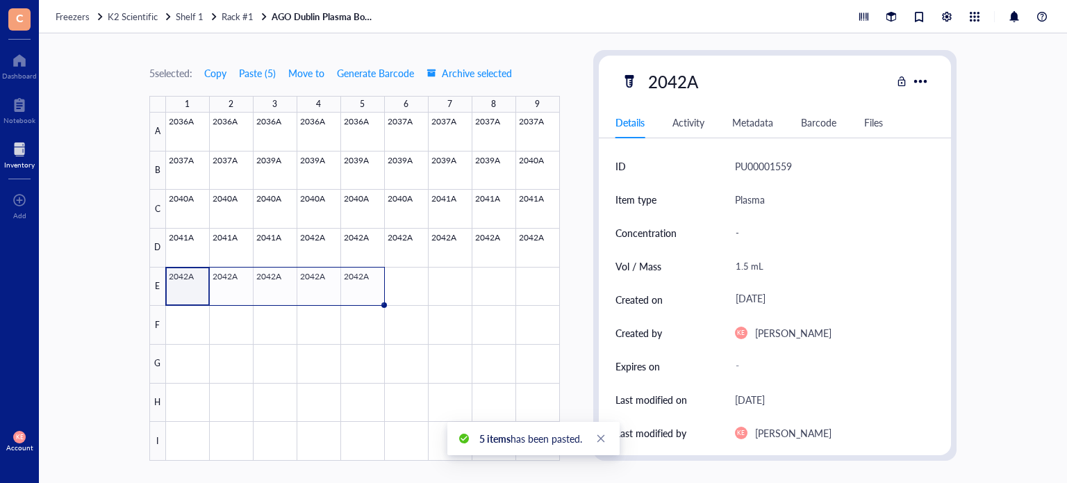
click at [173, 283] on div at bounding box center [363, 287] width 394 height 348
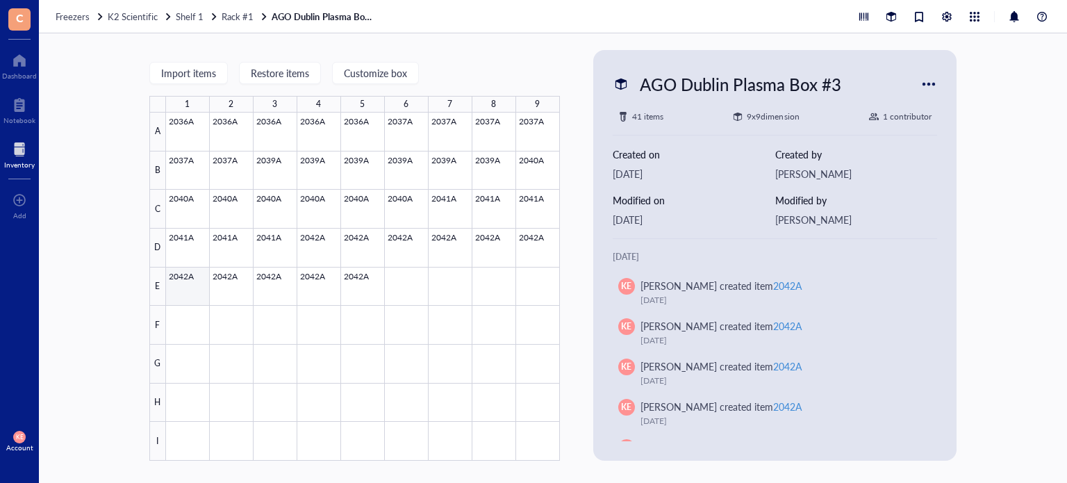
click at [196, 285] on div at bounding box center [363, 287] width 394 height 348
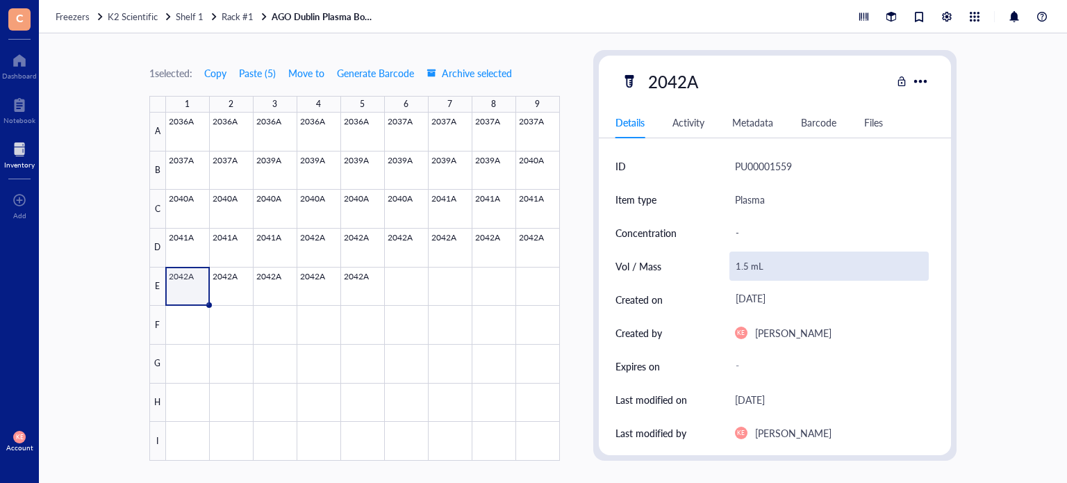
click at [748, 263] on div "1.5 mL" at bounding box center [830, 266] width 200 height 29
drag, startPoint x: 745, startPoint y: 265, endPoint x: 713, endPoint y: 265, distance: 32.0
click at [713, 265] on div "Vol / Mass 1.5 mL" at bounding box center [776, 265] width 320 height 33
type input "0.8 mL"
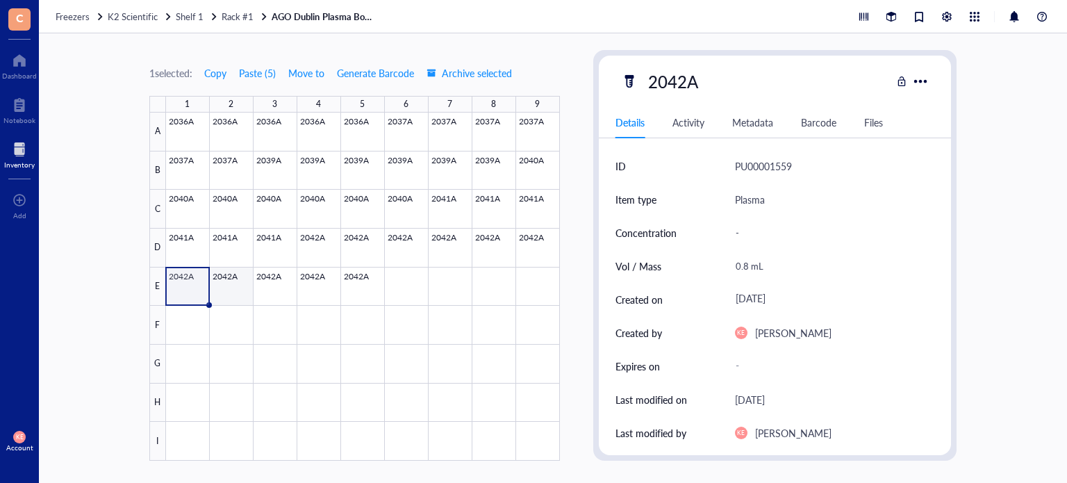
click at [238, 286] on div at bounding box center [363, 287] width 394 height 348
click at [681, 81] on div "2042A" at bounding box center [673, 81] width 63 height 29
drag, startPoint x: 684, startPoint y: 81, endPoint x: 675, endPoint y: 81, distance: 9.7
click at [675, 81] on input "2042A" at bounding box center [677, 81] width 68 height 28
type input "2043A"
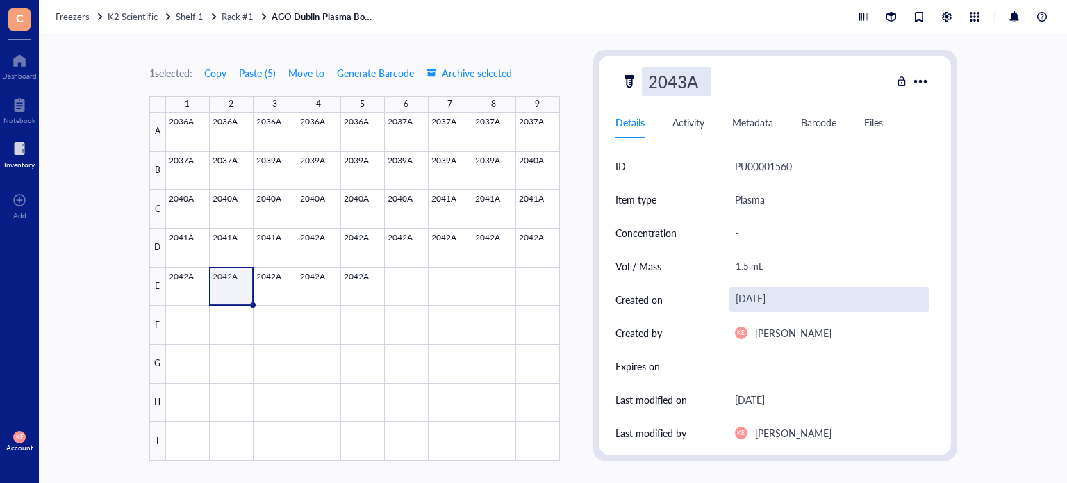
click at [761, 292] on div "[DATE]" at bounding box center [830, 299] width 200 height 25
click at [800, 294] on div "[DATE]" at bounding box center [830, 299] width 200 height 25
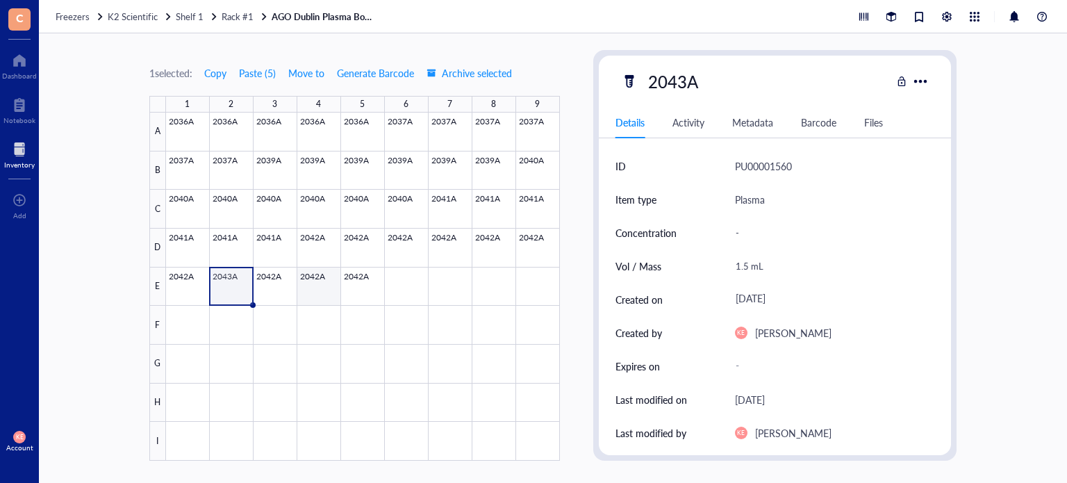
click at [281, 288] on div at bounding box center [363, 287] width 394 height 348
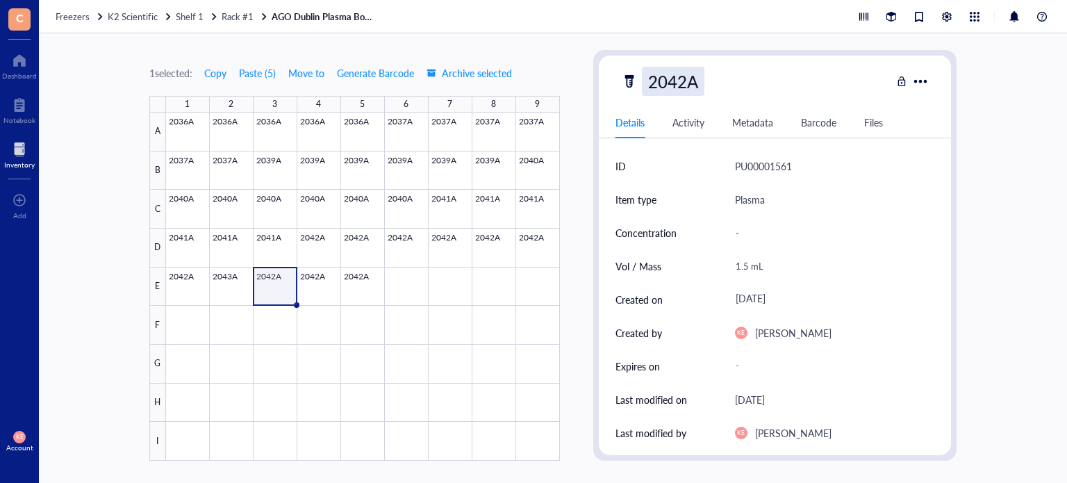
click at [681, 85] on div "2042A" at bounding box center [673, 81] width 63 height 29
click at [686, 85] on input "2042A" at bounding box center [677, 81] width 68 height 28
click at [800, 292] on div "[DATE]" at bounding box center [830, 299] width 200 height 25
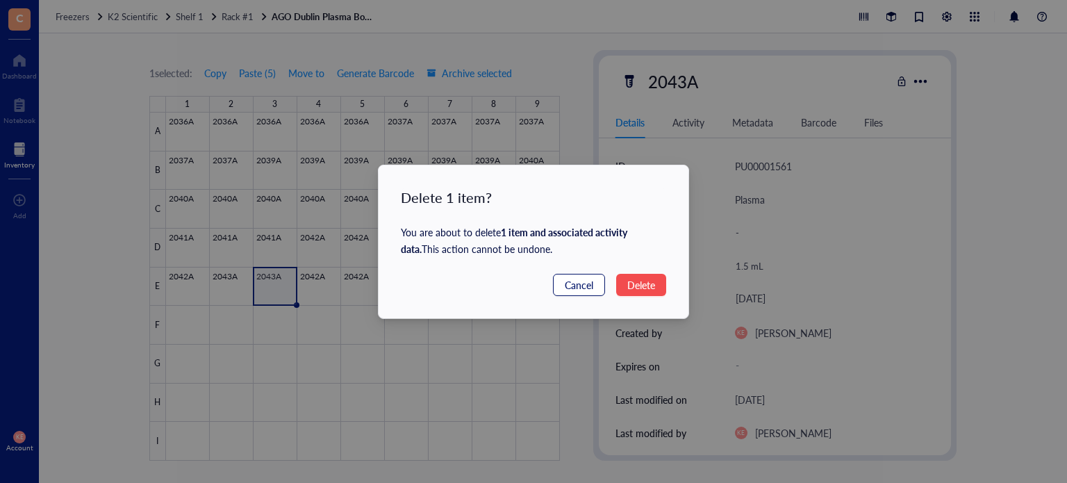
click at [560, 286] on button "Cancel" at bounding box center [579, 285] width 52 height 22
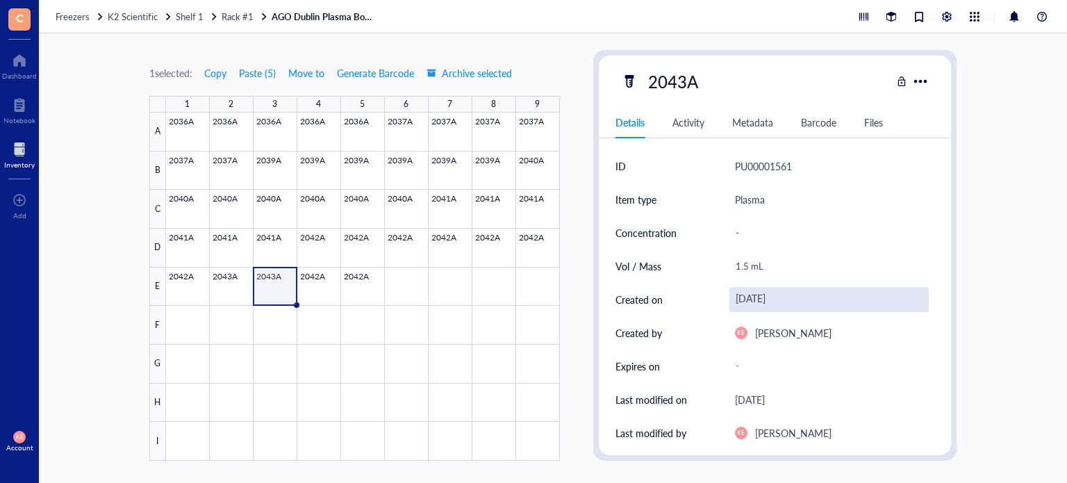
click at [800, 305] on div "[DATE]" at bounding box center [830, 299] width 200 height 25
click at [816, 301] on div "[DATE]" at bounding box center [830, 299] width 200 height 25
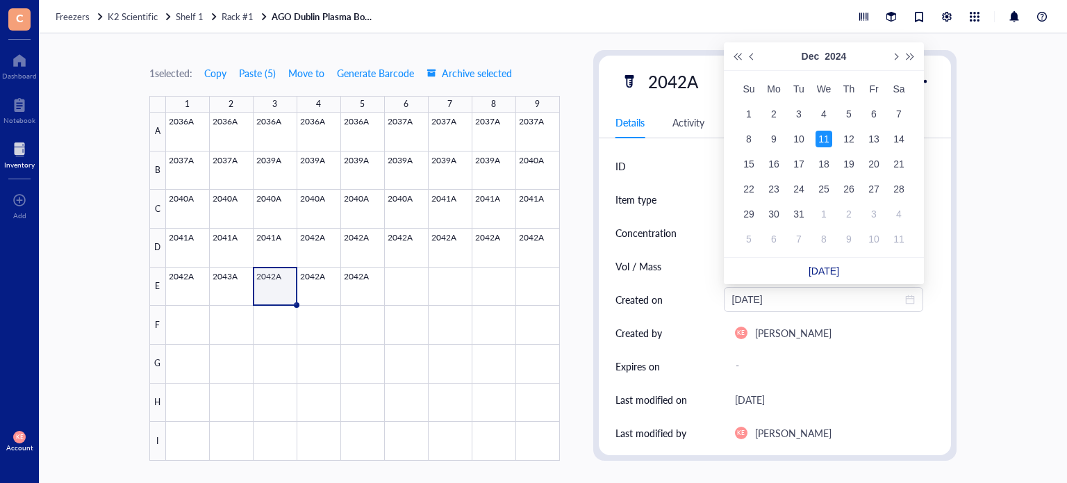
click at [816, 301] on input "[DATE]" at bounding box center [817, 299] width 171 height 15
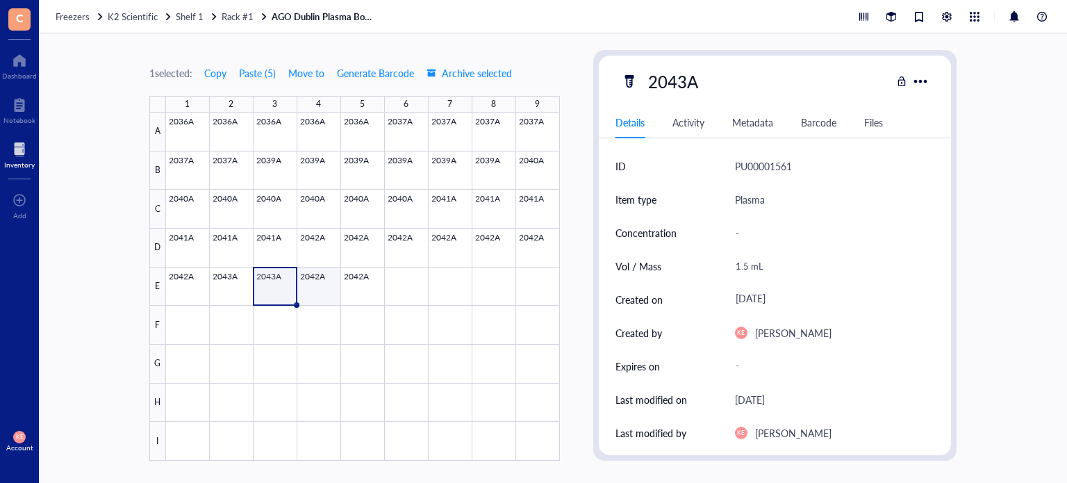
click at [327, 291] on div at bounding box center [363, 287] width 394 height 348
click at [673, 75] on div "2042A" at bounding box center [673, 81] width 63 height 29
click at [692, 85] on input "2042A" at bounding box center [677, 81] width 68 height 28
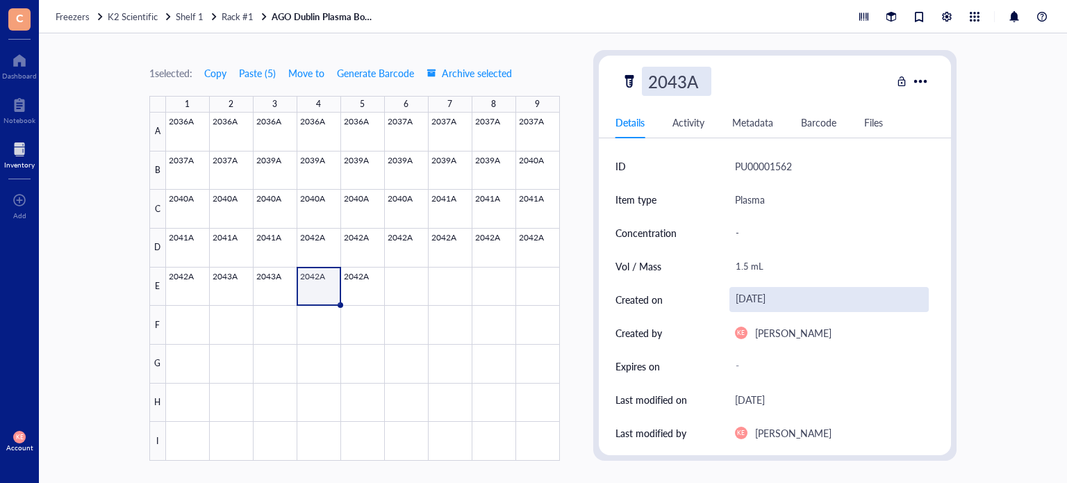
click at [784, 304] on div "[DATE]" at bounding box center [830, 299] width 200 height 25
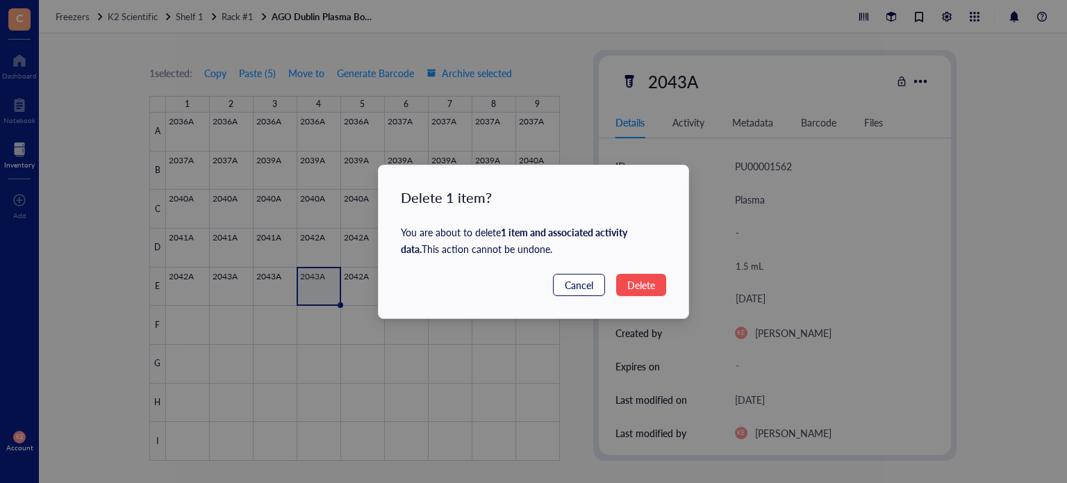
click at [579, 283] on span "Cancel" at bounding box center [579, 284] width 28 height 15
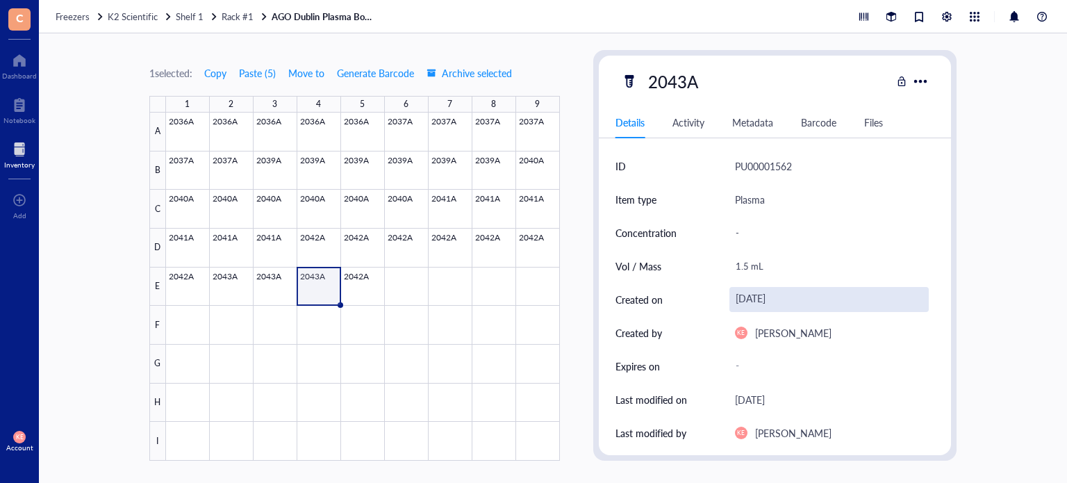
click at [786, 304] on div "[DATE]" at bounding box center [830, 299] width 200 height 25
click at [281, 289] on div at bounding box center [363, 287] width 394 height 348
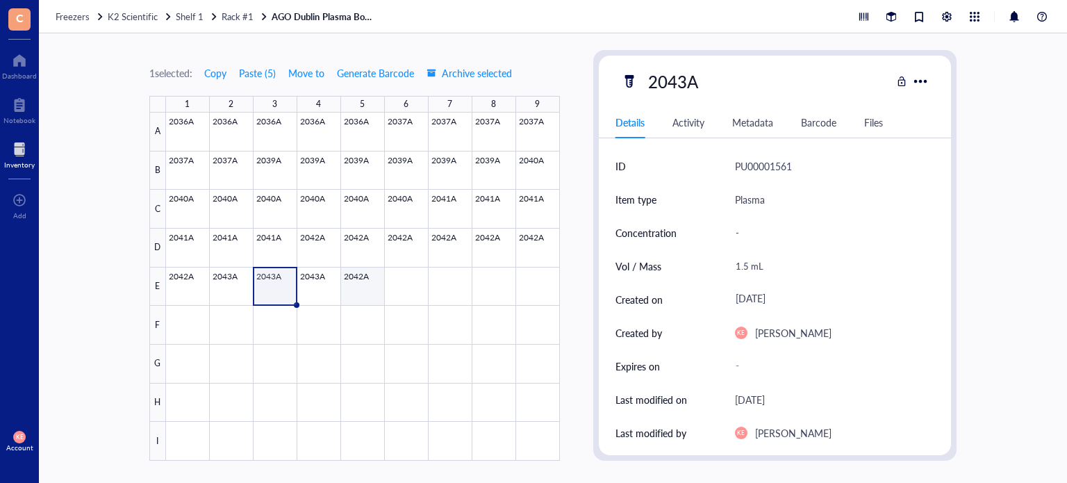
click at [367, 286] on div at bounding box center [363, 287] width 394 height 348
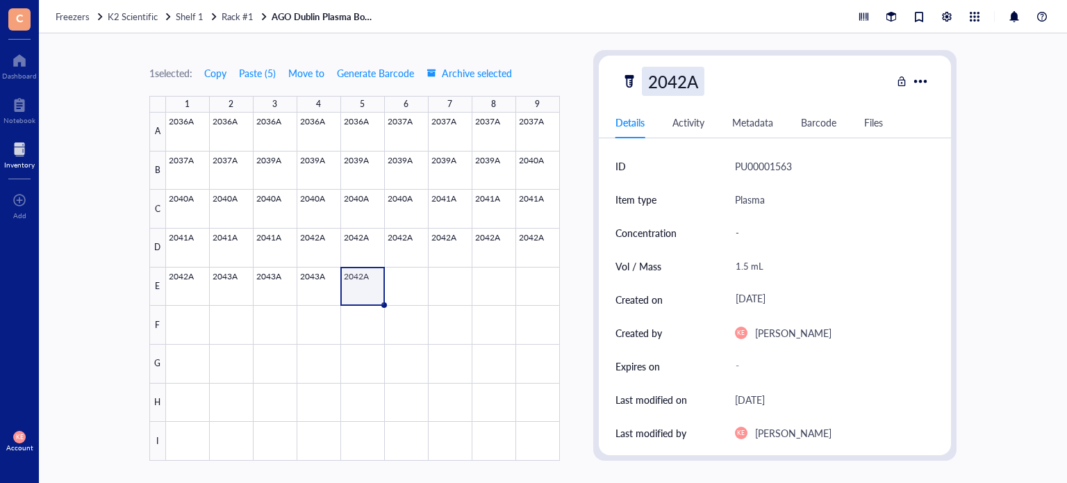
click at [676, 82] on div "2042A" at bounding box center [673, 81] width 63 height 29
click at [684, 85] on input "2042A" at bounding box center [677, 81] width 68 height 28
click at [779, 297] on div "[DATE]" at bounding box center [830, 299] width 200 height 25
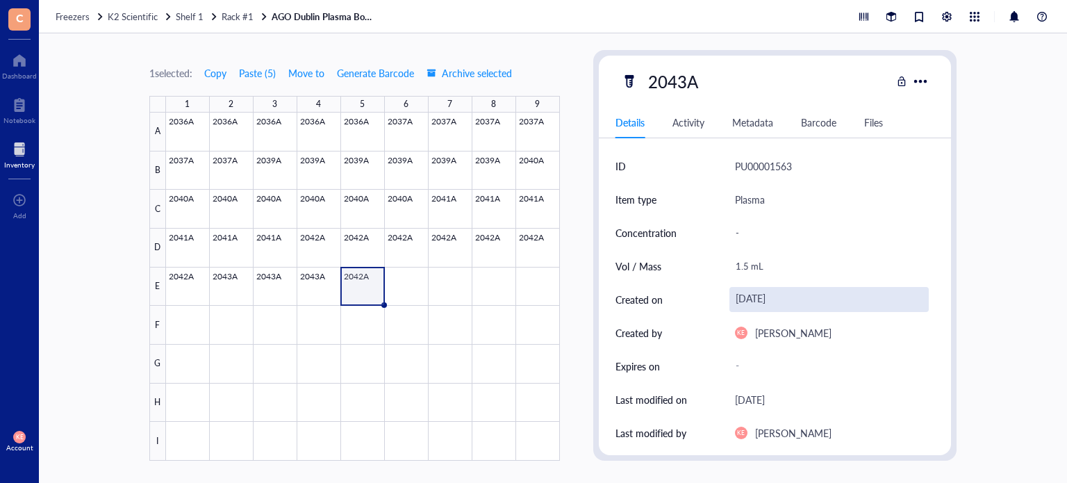
click at [839, 295] on div "[DATE]" at bounding box center [830, 299] width 200 height 25
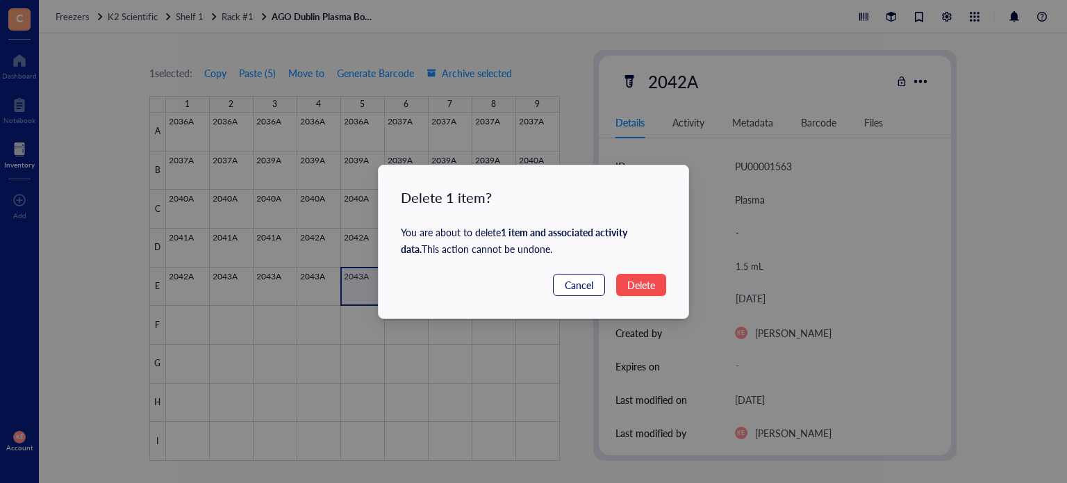
click at [578, 291] on span "Cancel" at bounding box center [579, 284] width 28 height 15
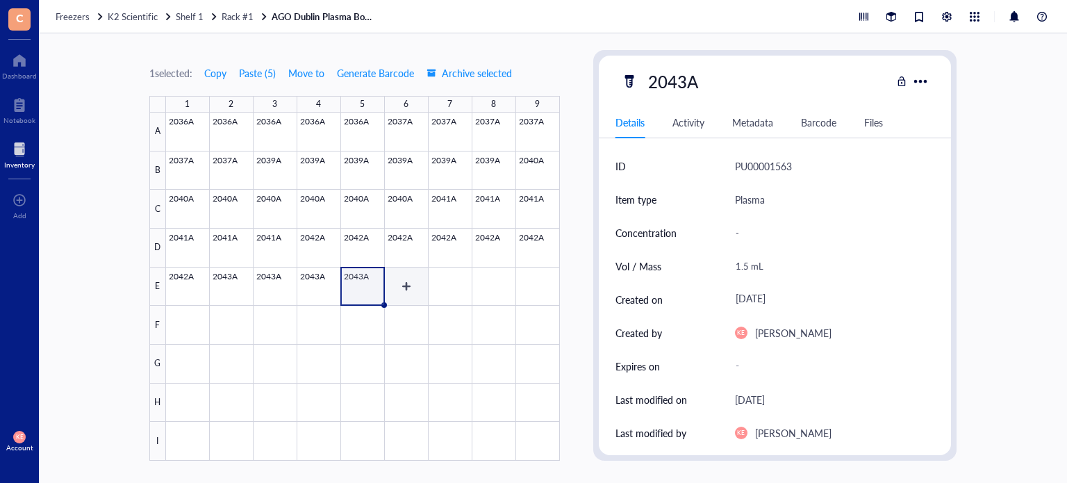
click at [399, 288] on div at bounding box center [363, 287] width 394 height 348
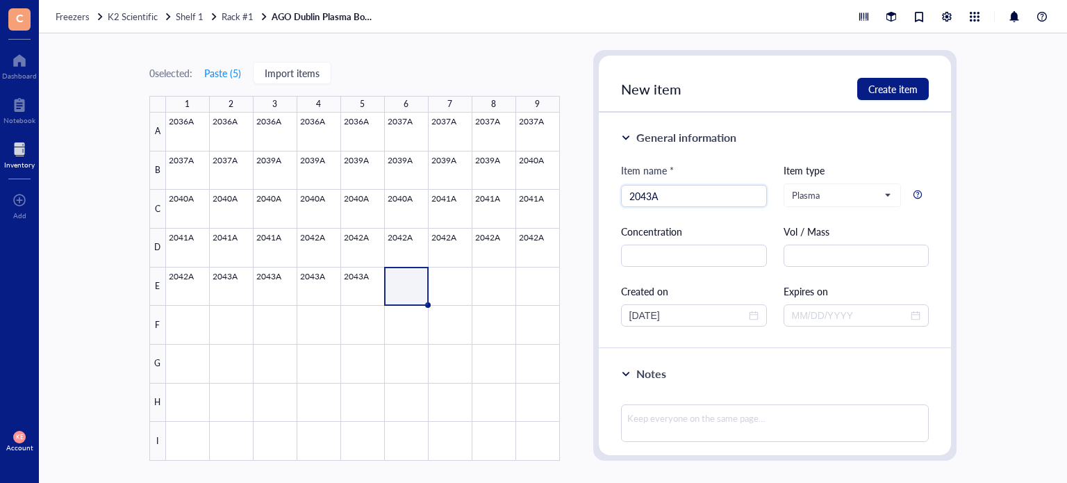
click at [859, 242] on div "Vol / Mass" at bounding box center [857, 245] width 146 height 43
click at [851, 252] on input "text" at bounding box center [857, 256] width 146 height 22
paste input "1.5 mL"
drag, startPoint x: 706, startPoint y: 309, endPoint x: 584, endPoint y: 313, distance: 121.7
click at [584, 313] on div "0 selected: Paste ( 5 ) Import items 1 2 3 4 5 6 7 8 9 A B C D E F G H I 2036A …" at bounding box center [553, 258] width 1028 height 450
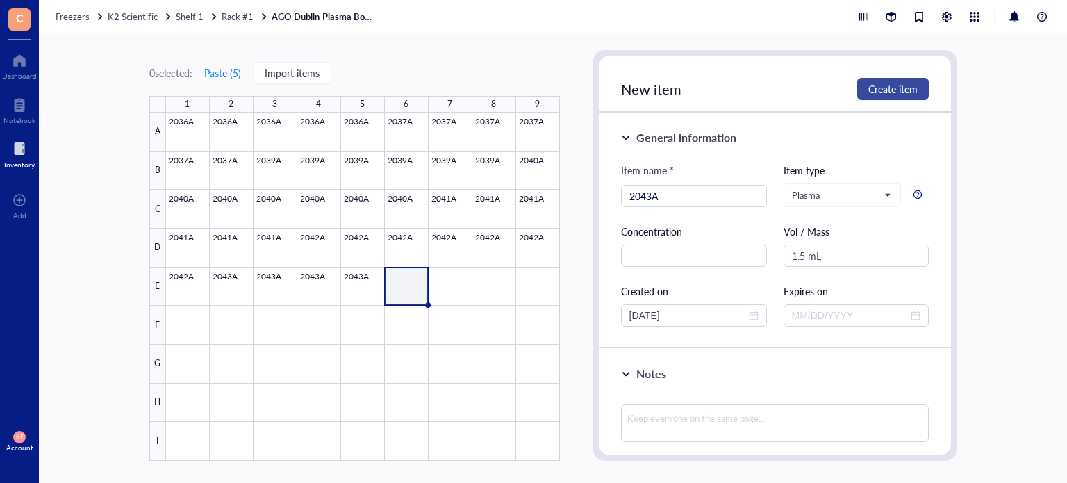
click at [900, 94] on span "Create item" at bounding box center [892, 88] width 49 height 11
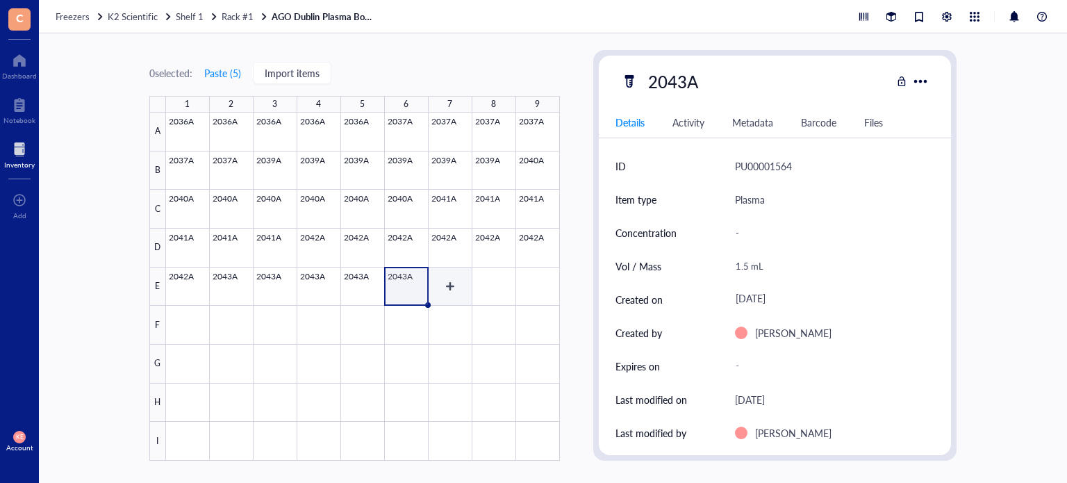
click at [443, 291] on div at bounding box center [363, 287] width 394 height 348
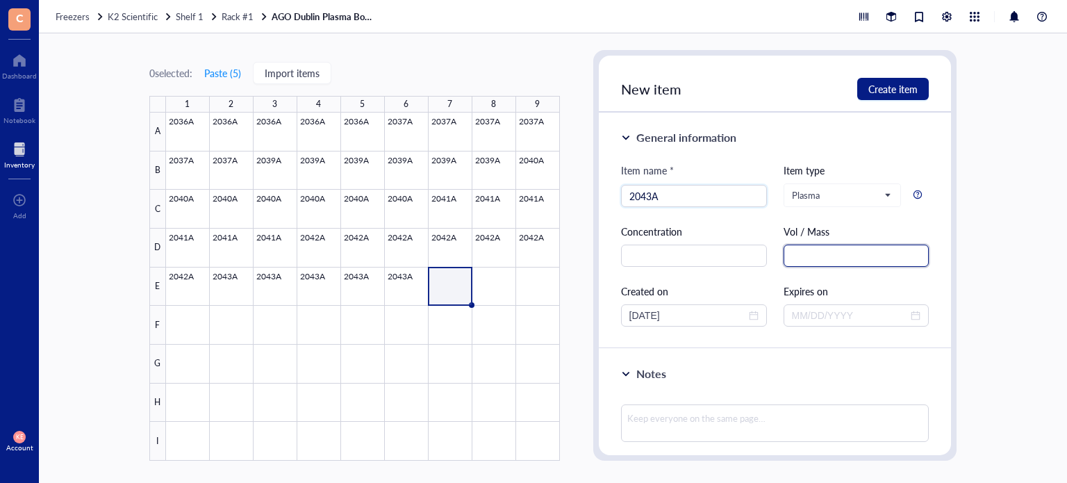
click at [798, 258] on input "text" at bounding box center [857, 256] width 146 height 22
paste input "1.5 mL"
drag, startPoint x: 684, startPoint y: 315, endPoint x: 537, endPoint y: 322, distance: 147.5
click at [537, 322] on div "0 selected: Paste ( 5 ) Import items 1 2 3 4 5 6 7 8 9 A B C D E F G H I 2036A …" at bounding box center [553, 258] width 1028 height 450
drag, startPoint x: 802, startPoint y: 260, endPoint x: 770, endPoint y: 257, distance: 32.1
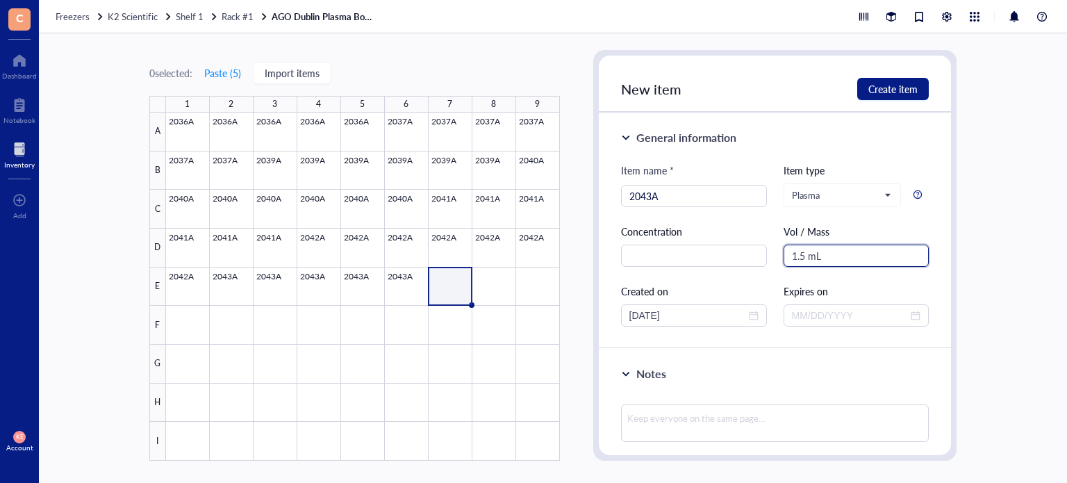
click at [770, 257] on div "Item name * 2043A Item type Plasma Concentration Vol / Mass 1.5 mL Created on […" at bounding box center [775, 245] width 308 height 164
click at [905, 87] on span "Create item" at bounding box center [892, 88] width 49 height 11
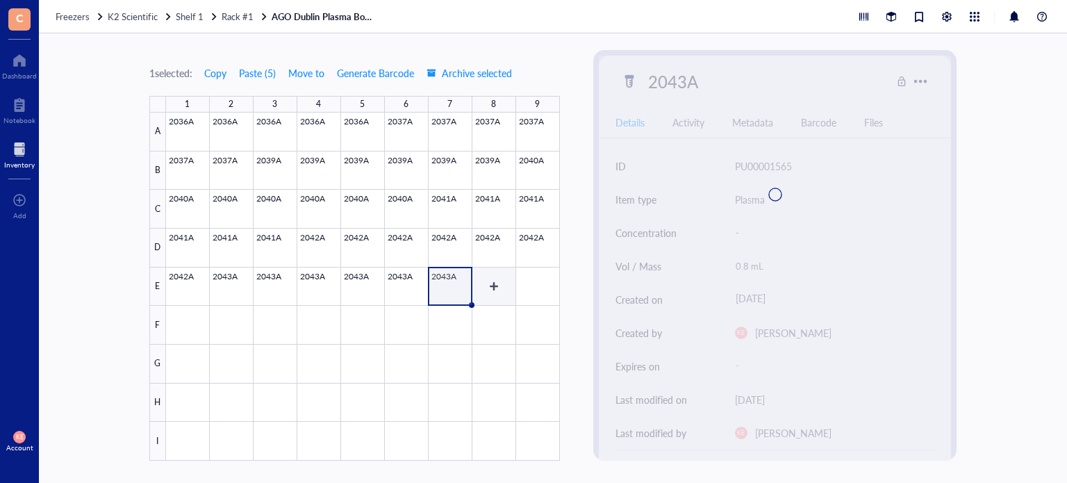
click at [492, 286] on div at bounding box center [363, 287] width 394 height 348
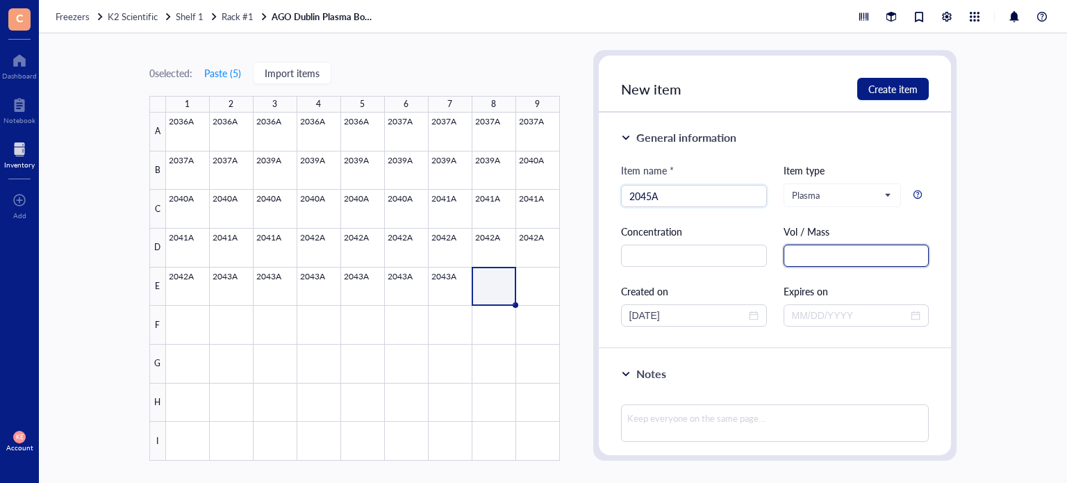
click at [816, 252] on input "text" at bounding box center [857, 256] width 146 height 22
paste input "1.5 mL"
drag, startPoint x: 700, startPoint y: 313, endPoint x: 477, endPoint y: 310, distance: 222.3
click at [477, 310] on div "0 selected: Paste ( 5 ) Import items 1 2 3 4 5 6 7 8 9 A B C D E F G H I 2036A …" at bounding box center [553, 258] width 1028 height 450
click at [893, 83] on span "Create item" at bounding box center [892, 88] width 49 height 11
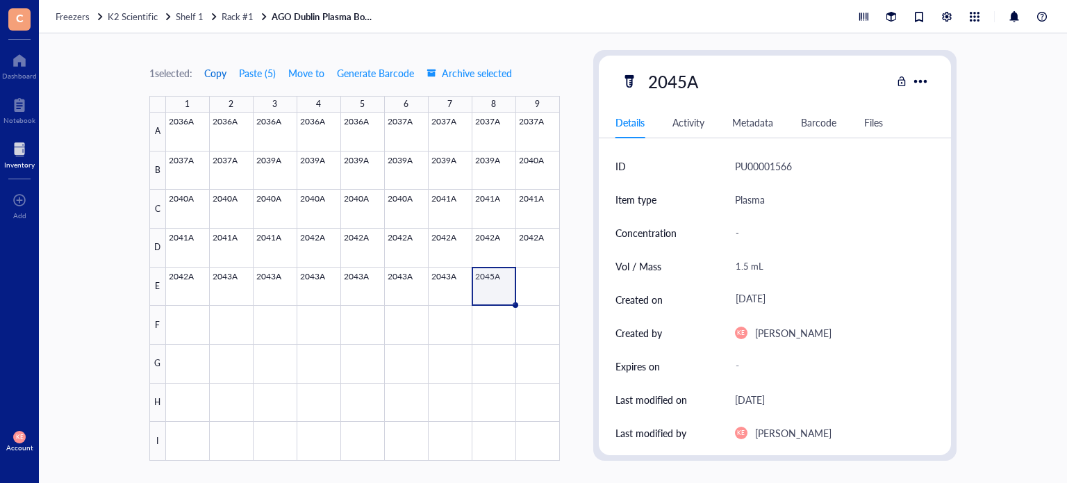
click at [222, 71] on span "Copy" at bounding box center [215, 72] width 22 height 11
click at [534, 286] on div at bounding box center [363, 287] width 394 height 348
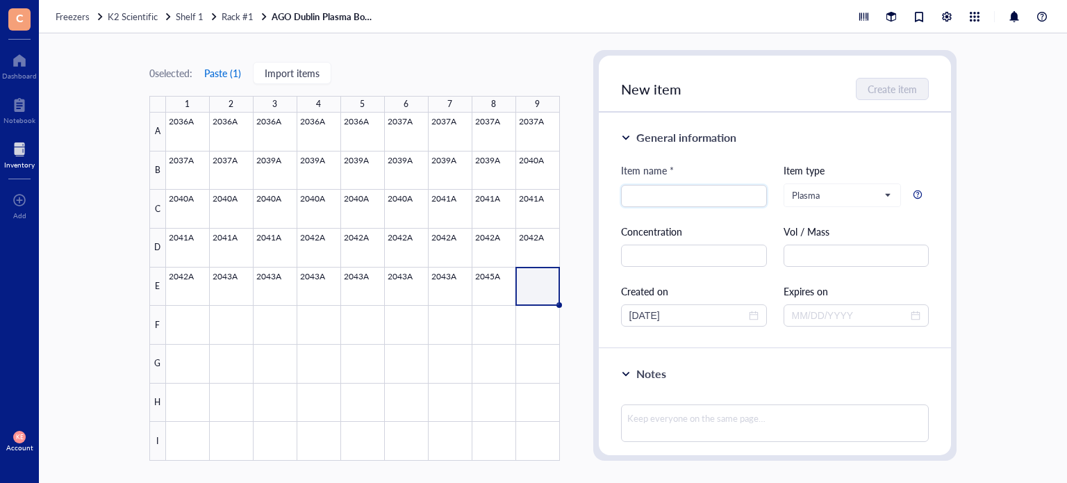
click at [231, 71] on button "Paste ( 1 )" at bounding box center [223, 73] width 38 height 22
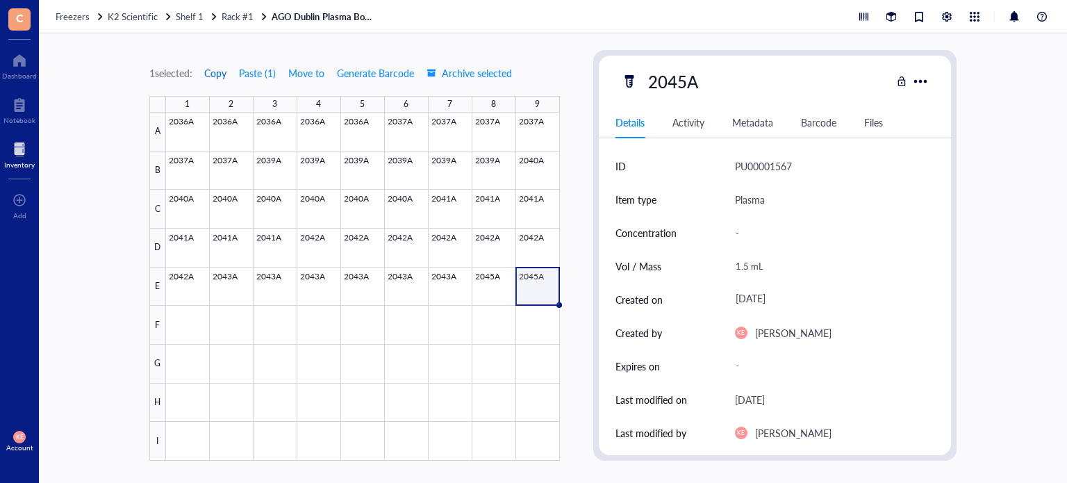
click at [216, 72] on span "Copy" at bounding box center [215, 72] width 22 height 11
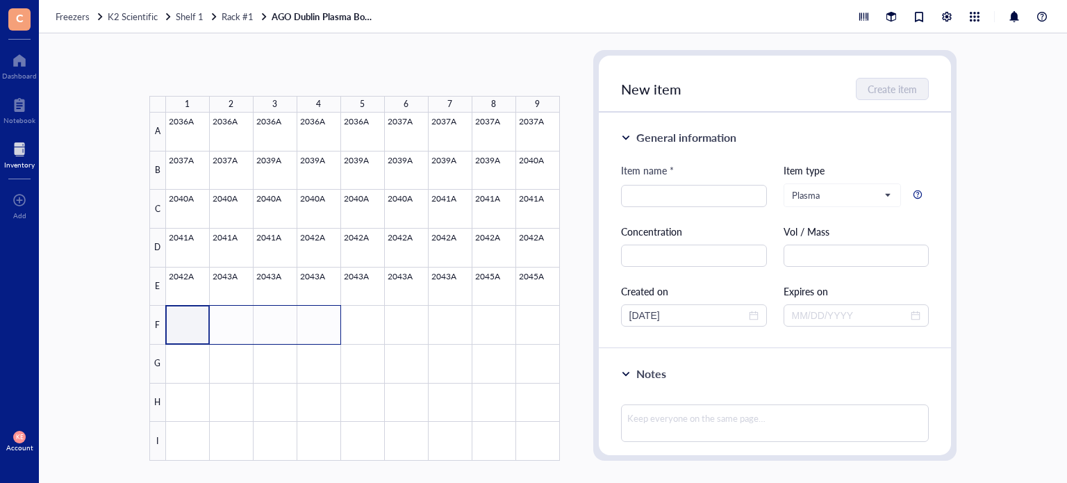
drag, startPoint x: 272, startPoint y: 327, endPoint x: 322, endPoint y: 329, distance: 50.1
click at [322, 329] on div at bounding box center [363, 287] width 394 height 348
click at [234, 74] on button "Paste ( 1 )" at bounding box center [223, 73] width 38 height 22
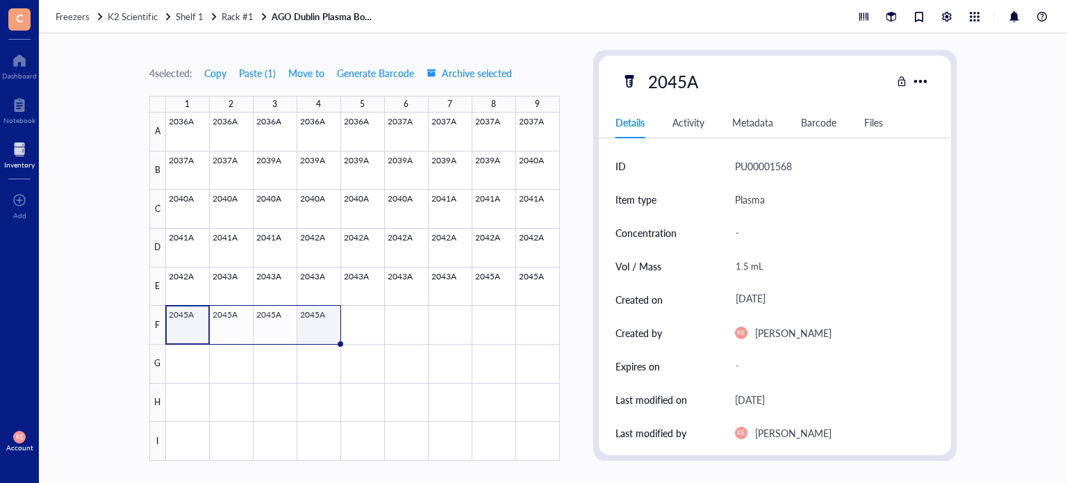
click at [311, 319] on div at bounding box center [363, 287] width 394 height 348
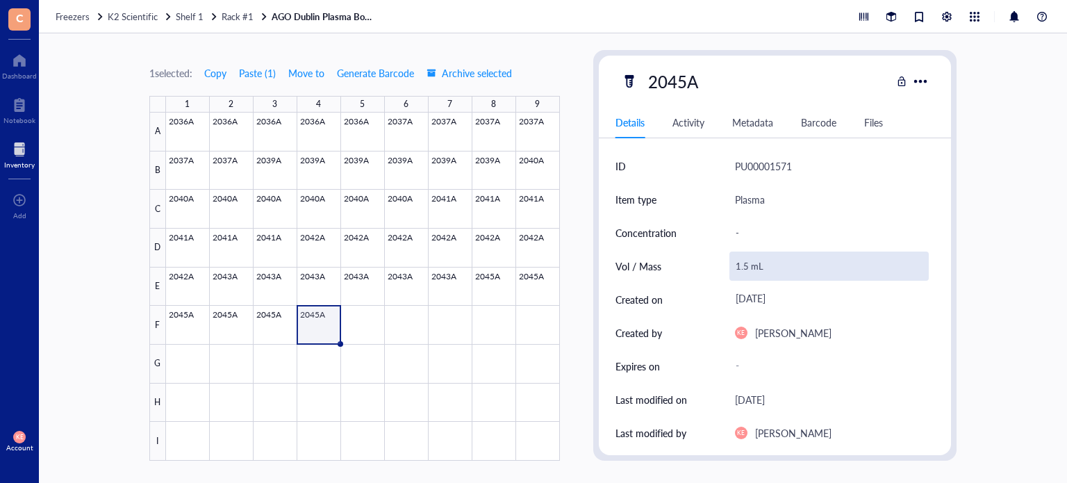
click at [744, 265] on div "1.5 mL" at bounding box center [830, 266] width 200 height 29
click at [745, 266] on input "1.5 mL" at bounding box center [829, 266] width 199 height 28
click at [354, 337] on div at bounding box center [363, 287] width 394 height 348
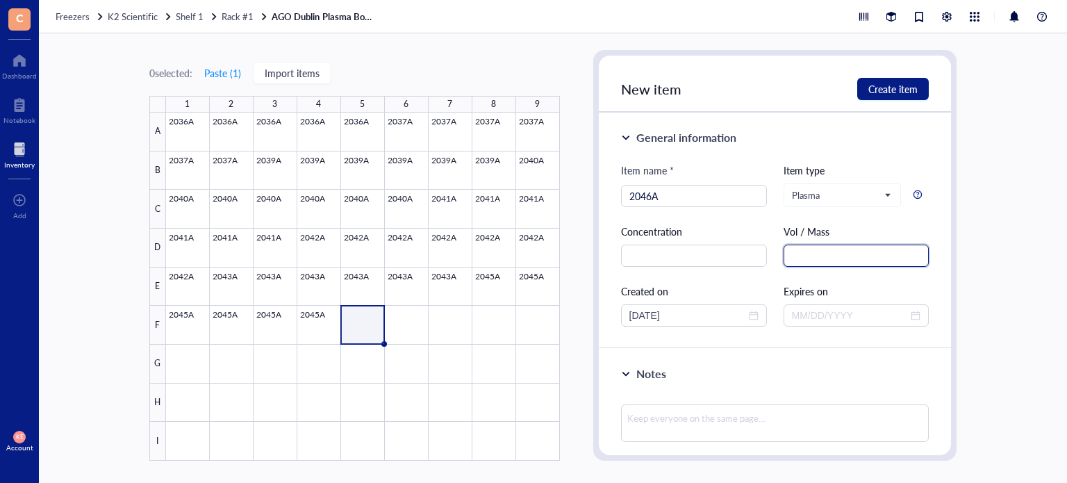
click at [855, 250] on input "text" at bounding box center [857, 256] width 146 height 22
paste input "1.5 mL"
drag, startPoint x: 684, startPoint y: 320, endPoint x: 550, endPoint y: 328, distance: 133.7
click at [550, 328] on div "0 selected: Paste ( 1 ) Import items 1 2 3 4 5 6 7 8 9 A B C D E F G H I 2036A …" at bounding box center [553, 258] width 1028 height 450
click at [906, 99] on button "Create item" at bounding box center [893, 89] width 72 height 22
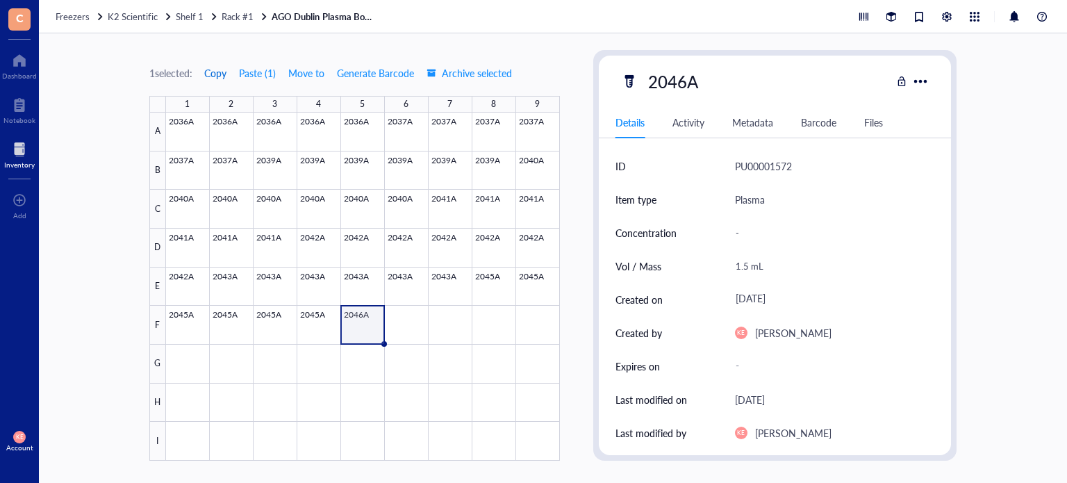
click at [221, 76] on span "Copy" at bounding box center [215, 72] width 22 height 11
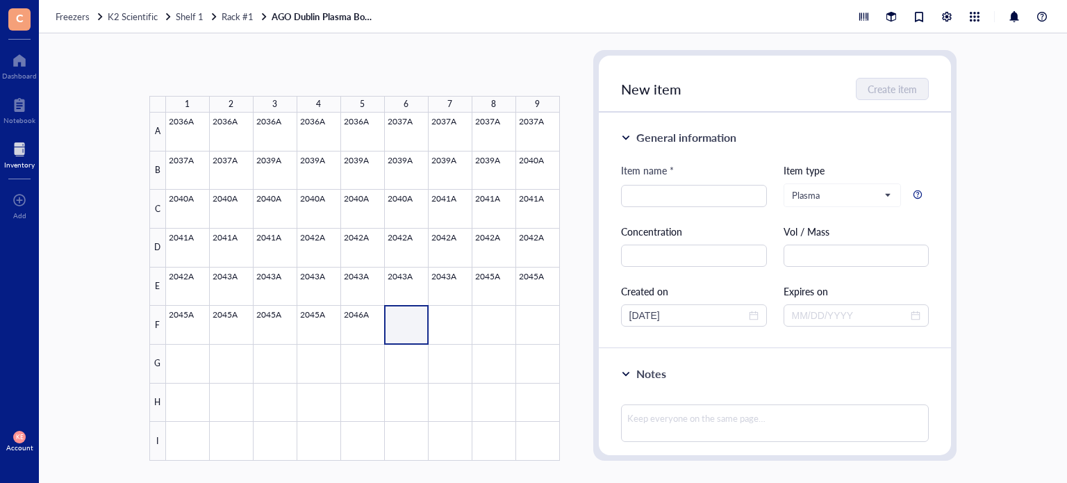
drag, startPoint x: 409, startPoint y: 326, endPoint x: 547, endPoint y: 315, distance: 138.7
click at [547, 315] on div at bounding box center [363, 287] width 394 height 348
click at [220, 72] on button "Paste ( 1 )" at bounding box center [223, 73] width 38 height 22
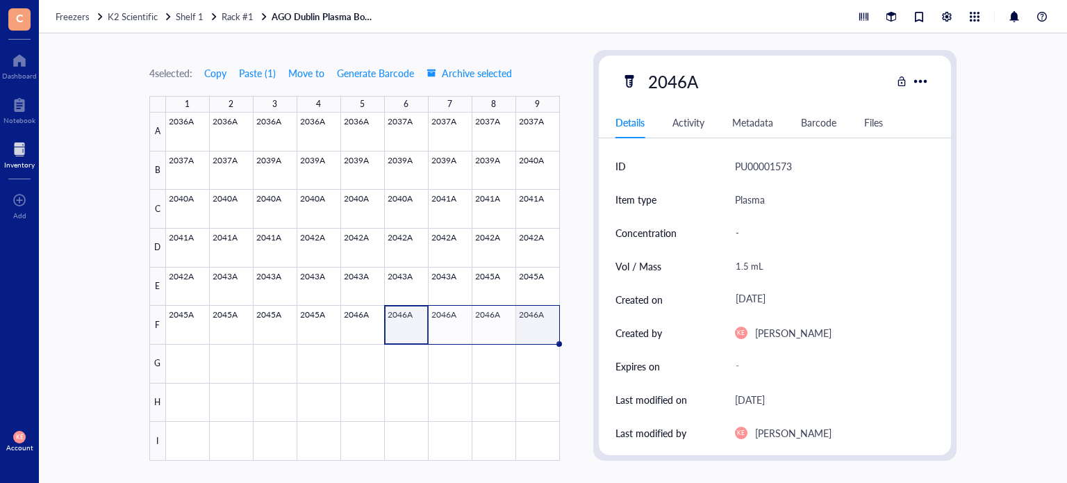
click at [540, 323] on div at bounding box center [363, 287] width 394 height 348
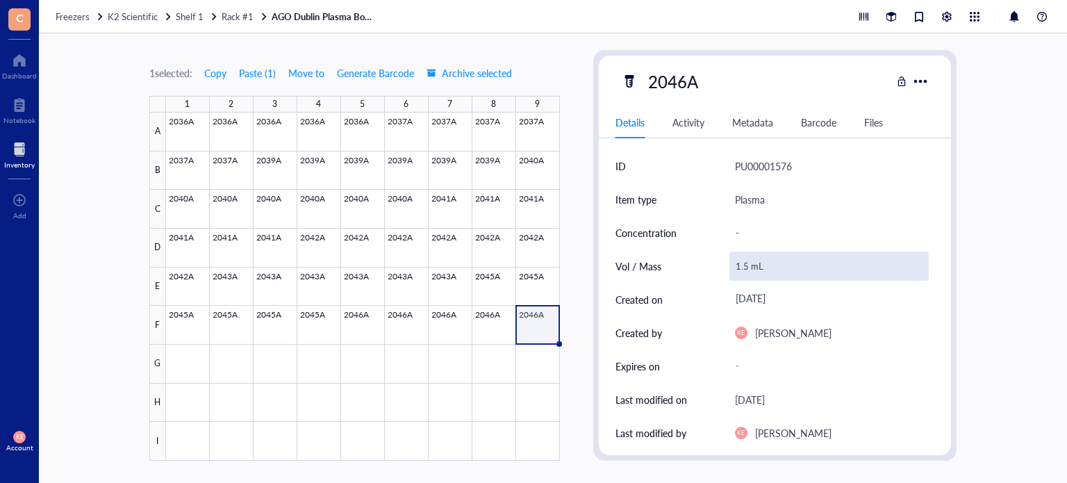
click at [746, 268] on div "1.5 mL" at bounding box center [830, 266] width 200 height 29
click at [746, 268] on input "1.5 mL" at bounding box center [829, 266] width 199 height 28
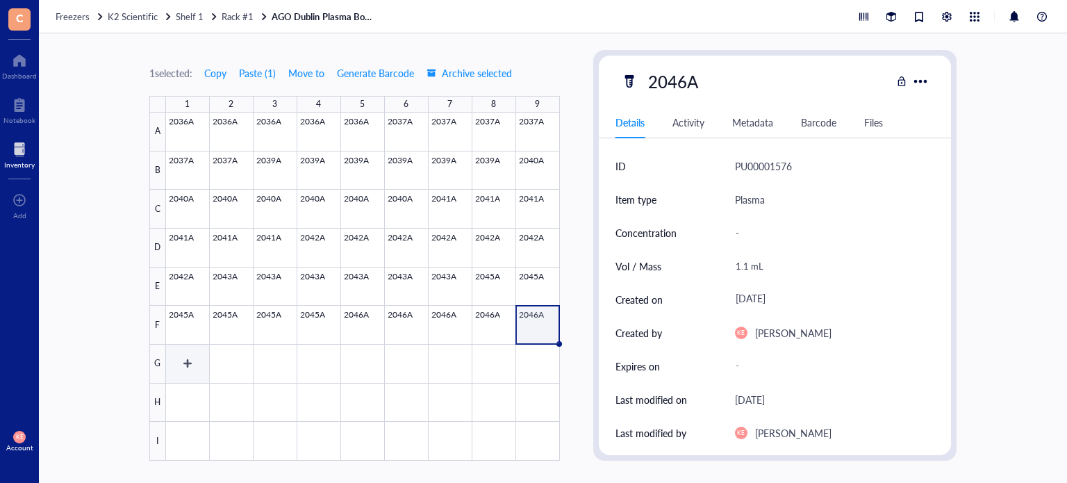
click at [195, 363] on div at bounding box center [363, 287] width 394 height 348
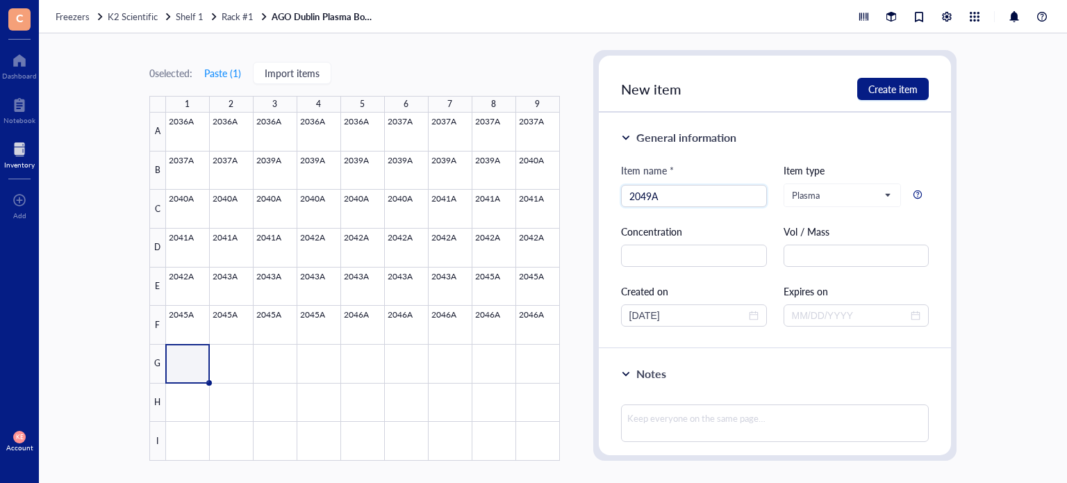
click at [868, 274] on div "Item name * 2049A 2049A Item type Plasma Concentration Vol / Mass Created on [D…" at bounding box center [775, 245] width 308 height 164
click at [868, 265] on input "text" at bounding box center [857, 256] width 146 height 22
paste input "1.5 mL"
drag, startPoint x: 689, startPoint y: 318, endPoint x: 484, endPoint y: 311, distance: 205.8
click at [484, 311] on div "0 selected: Paste ( 1 ) Import items 1 2 3 4 5 6 7 8 9 A B C D E F G H I 2036A …" at bounding box center [553, 258] width 1028 height 450
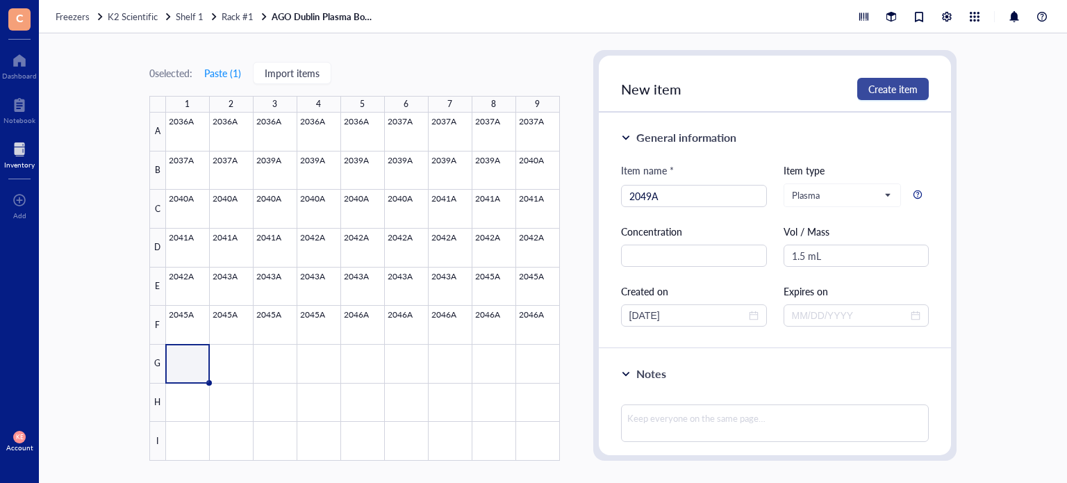
click at [890, 92] on span "Create item" at bounding box center [892, 88] width 49 height 11
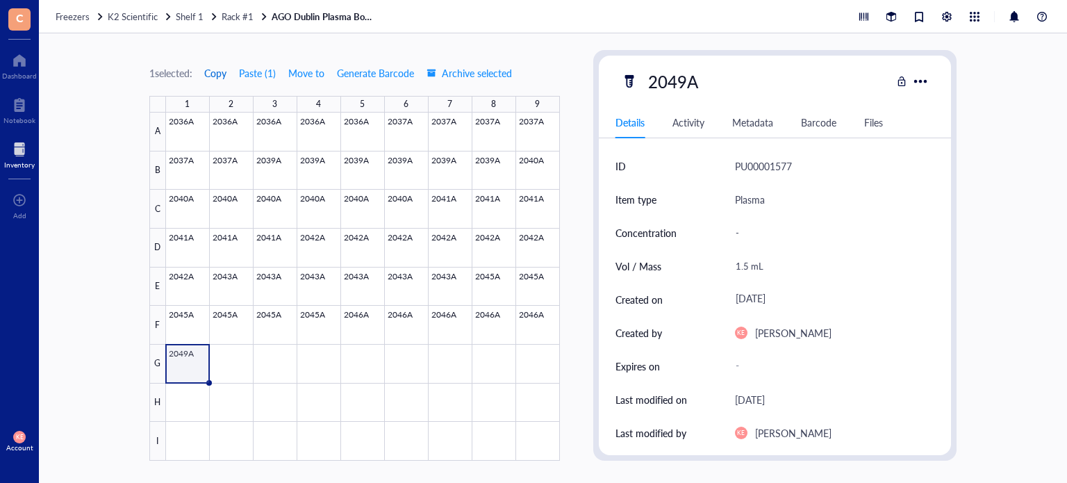
click at [217, 74] on span "Copy" at bounding box center [215, 72] width 22 height 11
click at [679, 79] on div "2049A" at bounding box center [673, 81] width 63 height 29
click at [684, 83] on input "2049A" at bounding box center [677, 81] width 68 height 28
click at [215, 69] on span "Copy" at bounding box center [215, 72] width 22 height 11
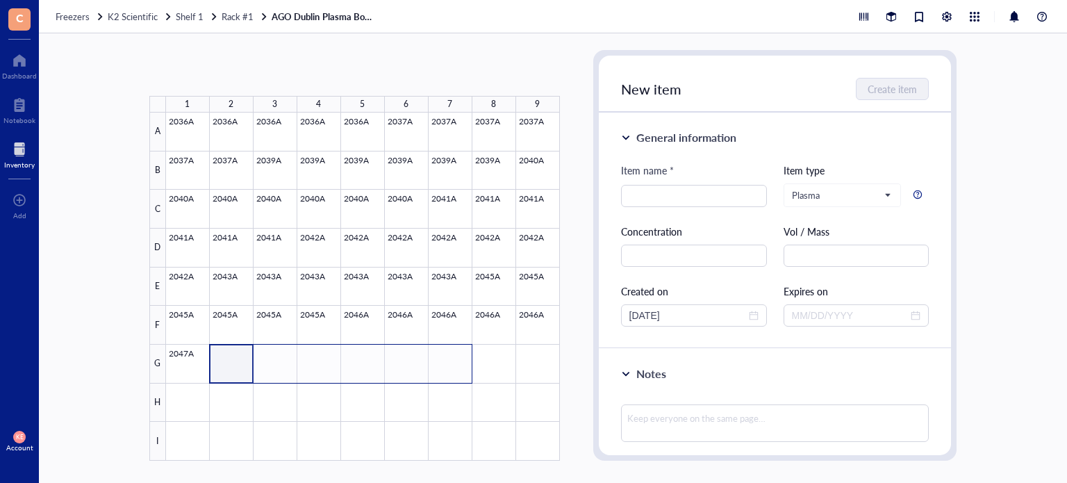
drag, startPoint x: 229, startPoint y: 359, endPoint x: 459, endPoint y: 361, distance: 229.3
click at [459, 361] on div at bounding box center [363, 287] width 394 height 348
click at [224, 68] on button "Paste ( 1 )" at bounding box center [223, 73] width 38 height 22
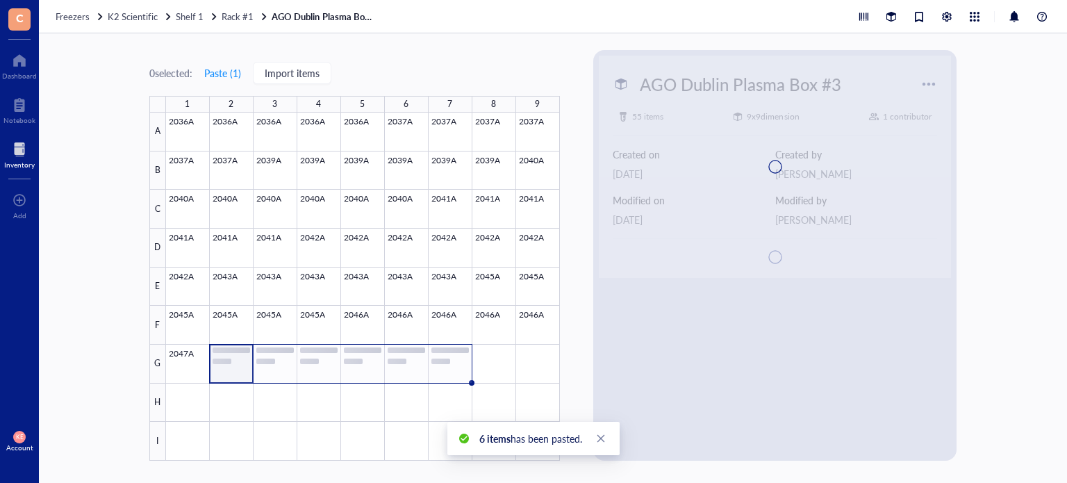
click at [455, 363] on div at bounding box center [363, 287] width 394 height 348
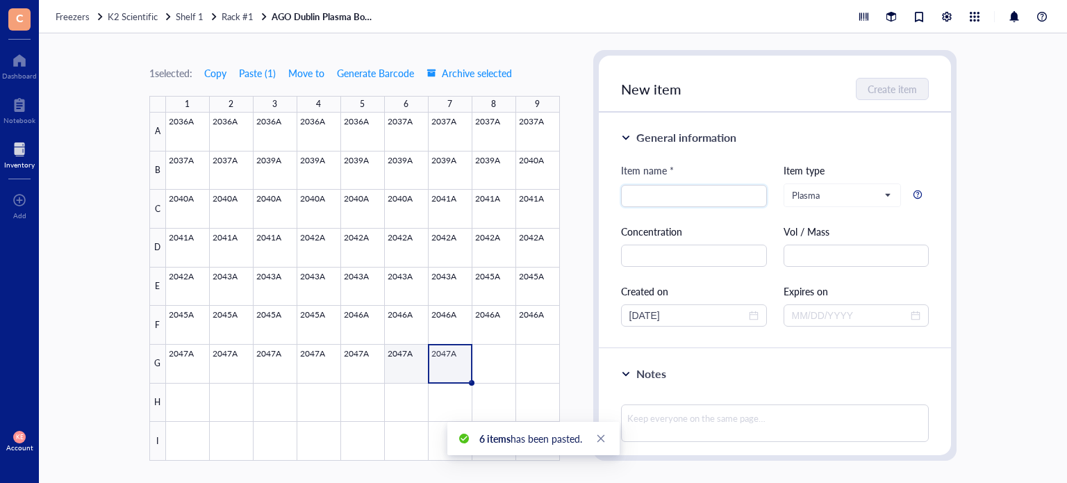
click at [401, 365] on div at bounding box center [363, 287] width 394 height 348
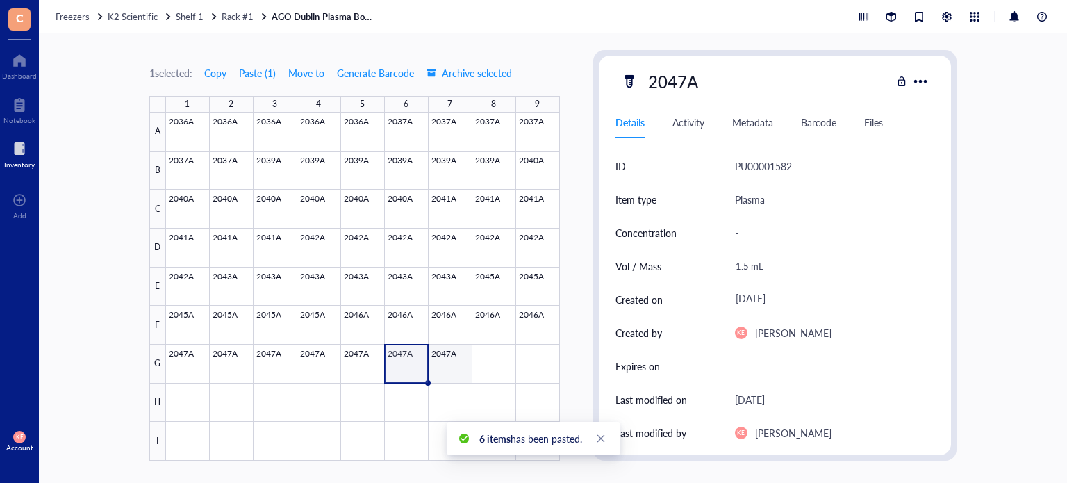
click at [447, 370] on div at bounding box center [363, 287] width 394 height 348
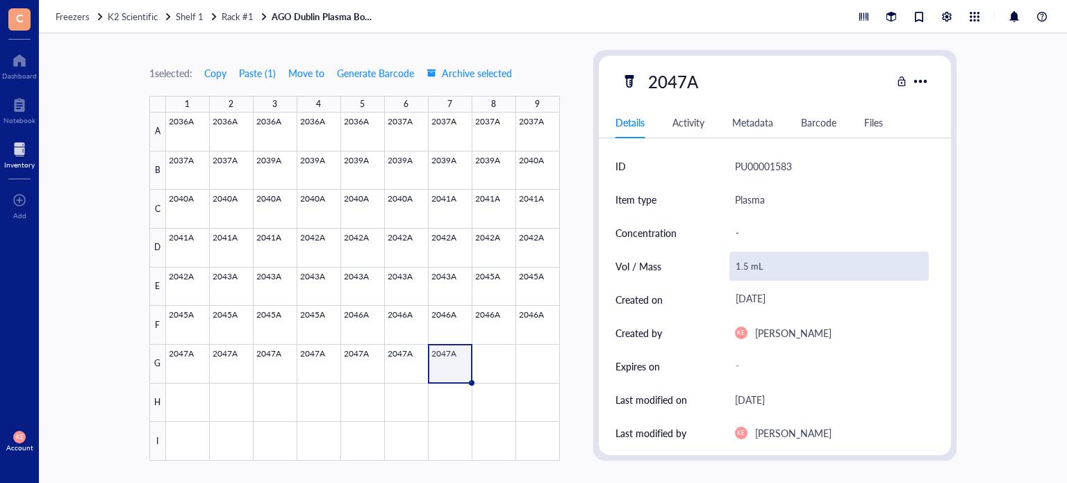
click at [739, 267] on div "1.5 mL" at bounding box center [830, 266] width 200 height 29
click at [739, 267] on input "1.5 mL" at bounding box center [829, 266] width 199 height 28
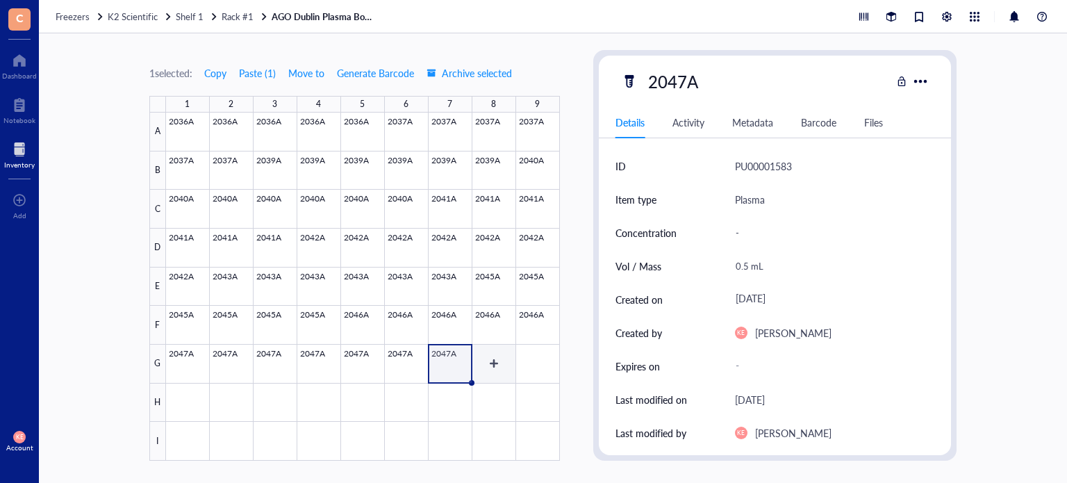
click at [488, 374] on div at bounding box center [363, 287] width 394 height 348
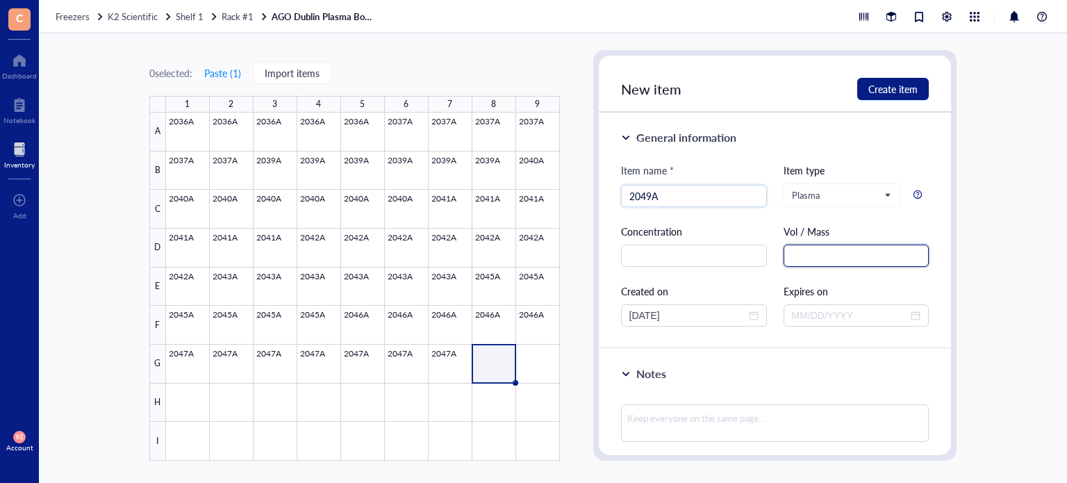
click at [843, 256] on input "text" at bounding box center [857, 256] width 146 height 22
paste input "1.5 mL"
drag, startPoint x: 694, startPoint y: 311, endPoint x: 551, endPoint y: 320, distance: 143.5
click at [551, 320] on div "0 selected: Paste ( 1 ) Import items 1 2 3 4 5 6 7 8 9 A B C D E F G H I 2036A …" at bounding box center [553, 258] width 1028 height 450
click at [900, 83] on span "Create item" at bounding box center [892, 88] width 49 height 11
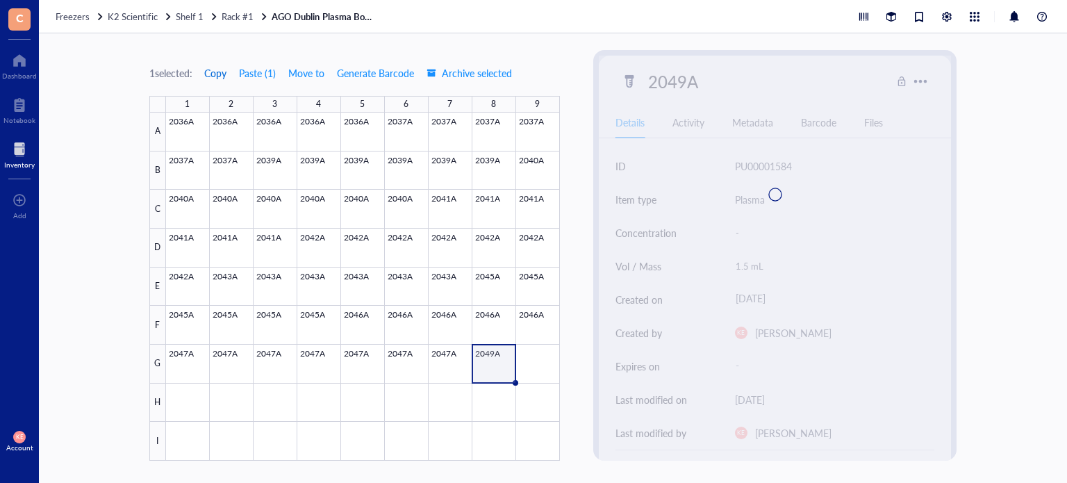
click at [217, 74] on span "Copy" at bounding box center [215, 72] width 22 height 11
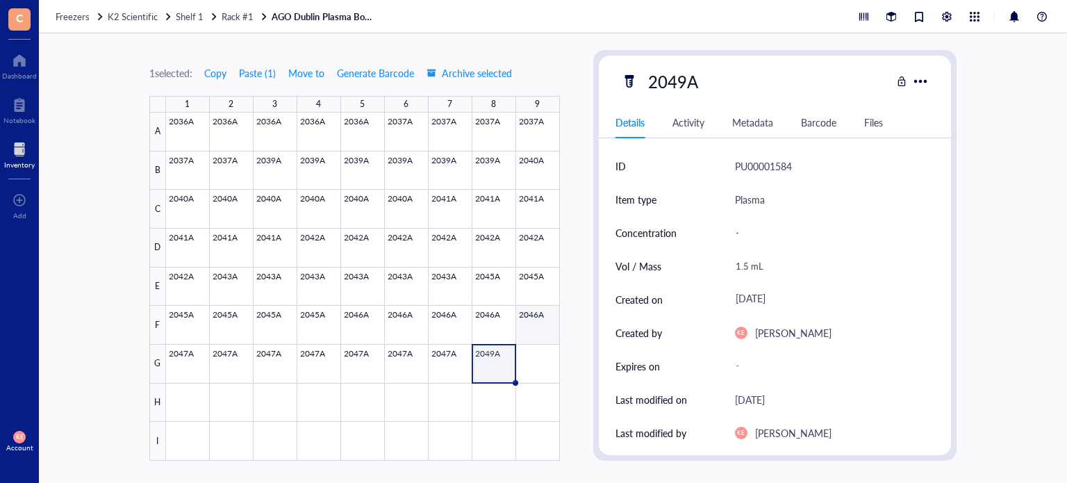
click at [536, 349] on div at bounding box center [363, 287] width 394 height 348
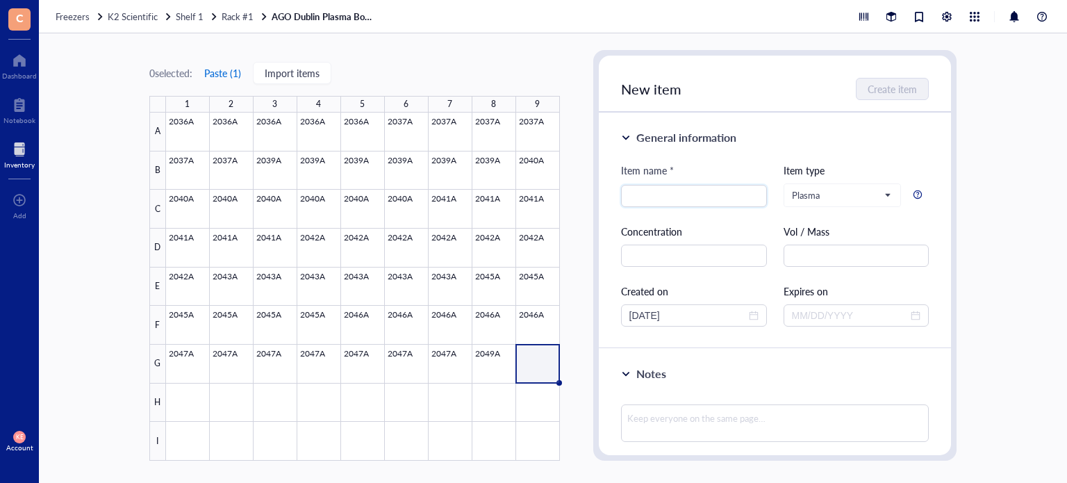
click at [220, 67] on button "Paste ( 1 )" at bounding box center [223, 73] width 38 height 22
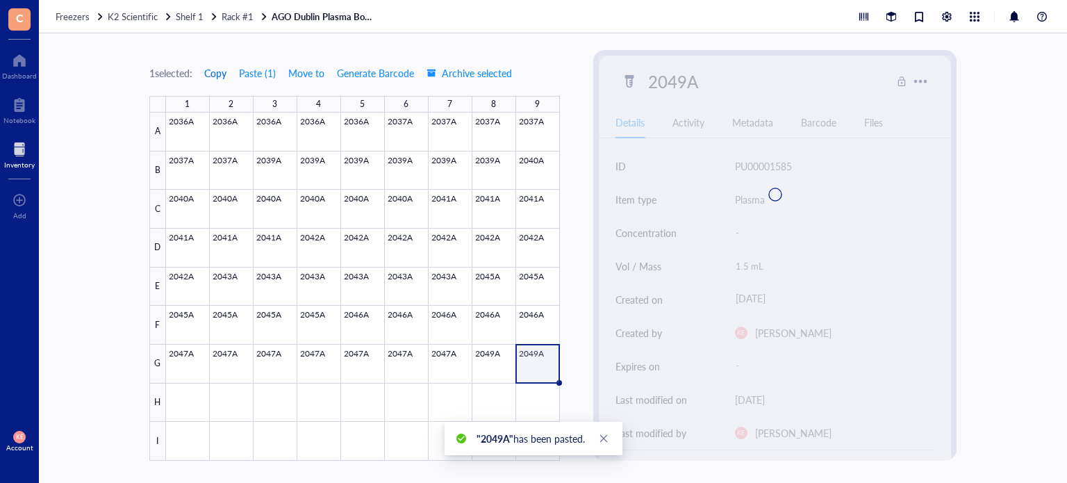
click at [215, 72] on span "Copy" at bounding box center [215, 72] width 22 height 11
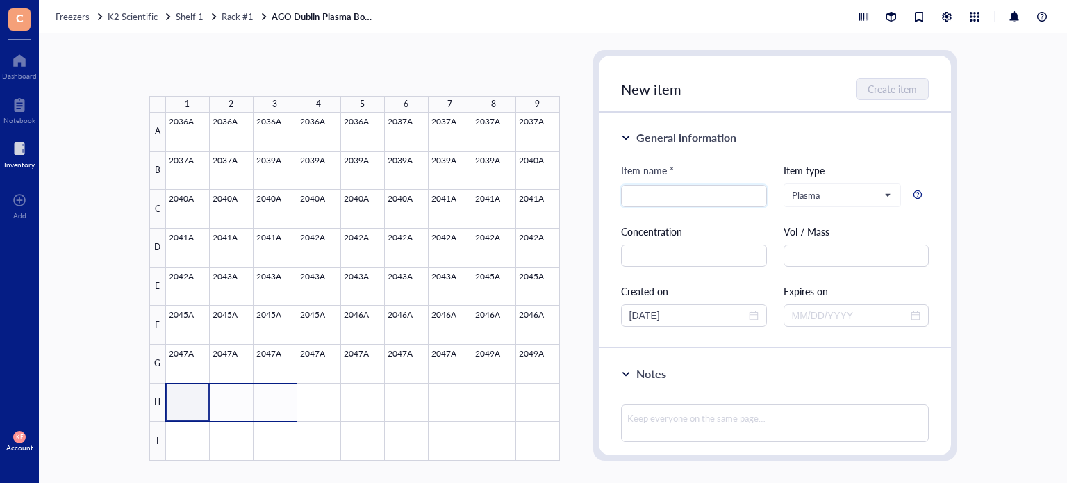
drag, startPoint x: 185, startPoint y: 395, endPoint x: 271, endPoint y: 399, distance: 86.3
click at [271, 399] on div at bounding box center [363, 287] width 394 height 348
click at [226, 68] on button "Paste ( 1 )" at bounding box center [223, 73] width 38 height 22
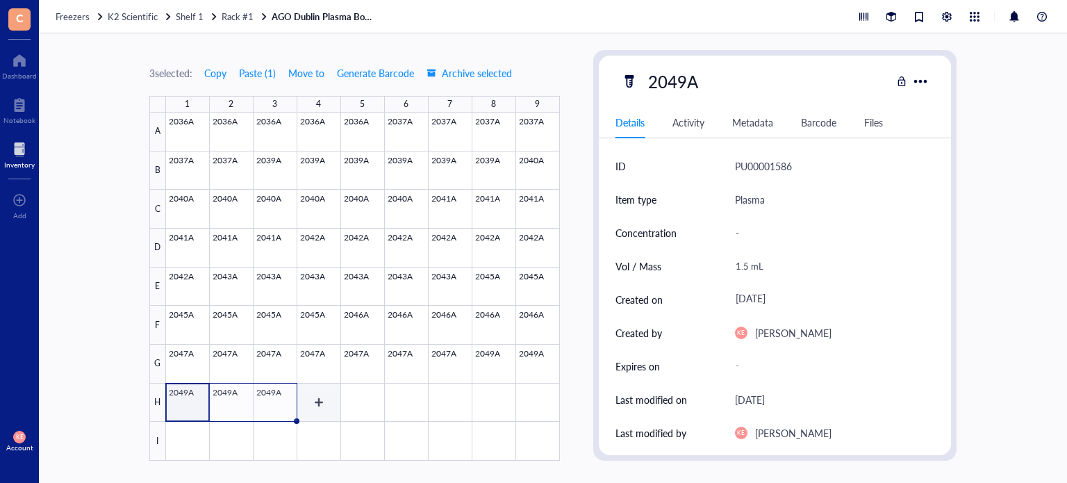
click at [308, 405] on div at bounding box center [363, 287] width 394 height 348
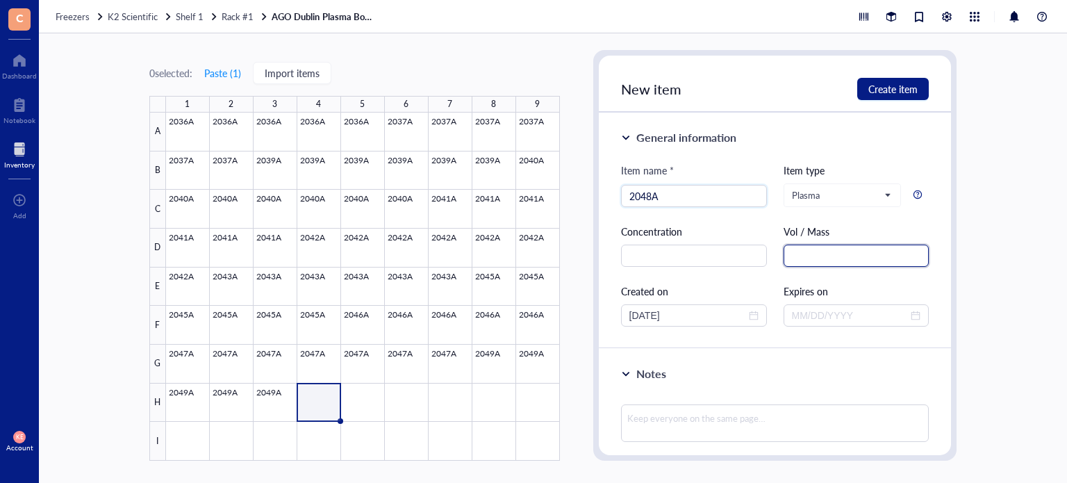
click at [860, 251] on input "text" at bounding box center [857, 256] width 146 height 22
paste input "1.5 mL"
drag, startPoint x: 698, startPoint y: 306, endPoint x: 506, endPoint y: 331, distance: 194.0
click at [506, 331] on div "0 selected: Paste ( 1 ) Import items 1 2 3 4 5 6 7 8 9 A B C D E F G H I 2036A …" at bounding box center [553, 258] width 1028 height 450
click at [895, 91] on span "Create item" at bounding box center [892, 88] width 49 height 11
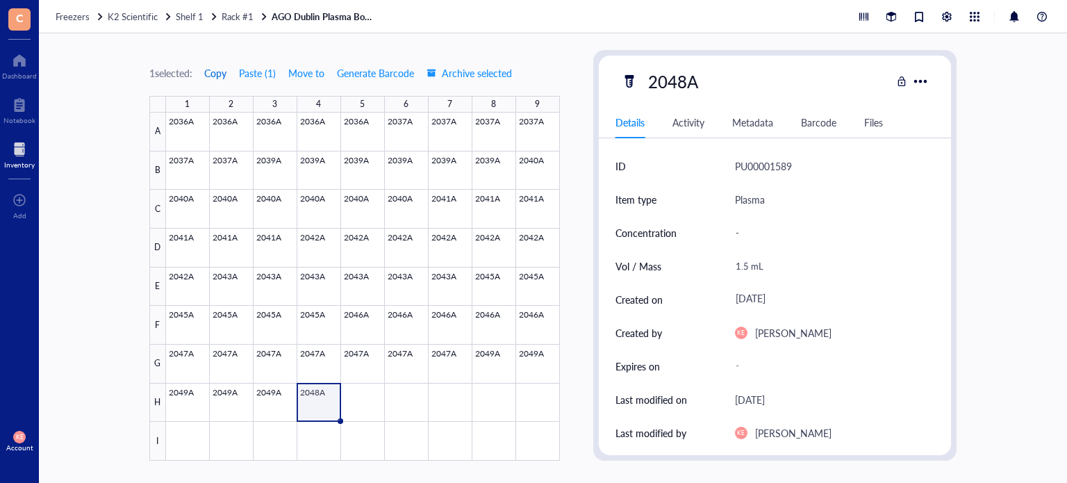
click at [213, 69] on span "Copy" at bounding box center [215, 72] width 22 height 11
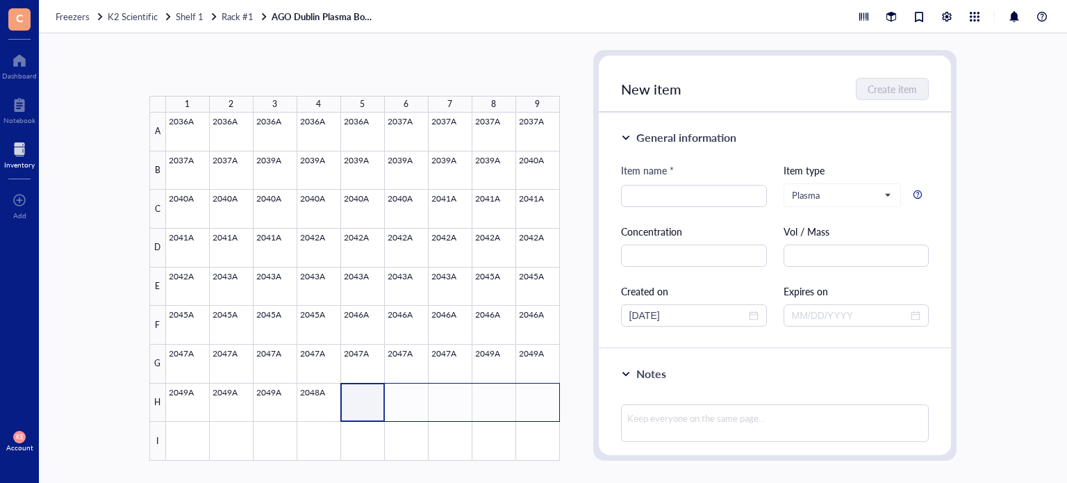
click at [547, 404] on div at bounding box center [363, 287] width 394 height 348
click at [222, 80] on button "Paste ( 1 )" at bounding box center [223, 73] width 38 height 22
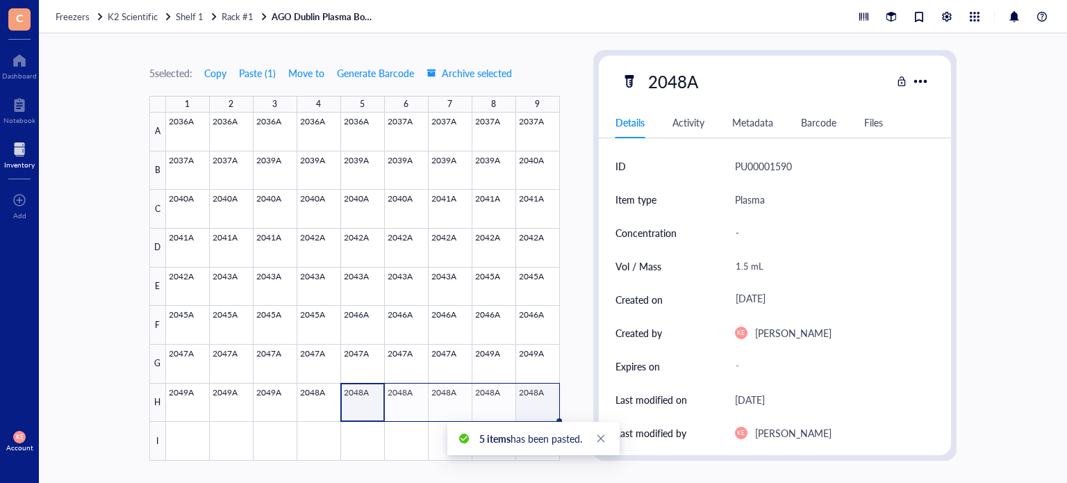
click at [545, 397] on div at bounding box center [363, 287] width 394 height 348
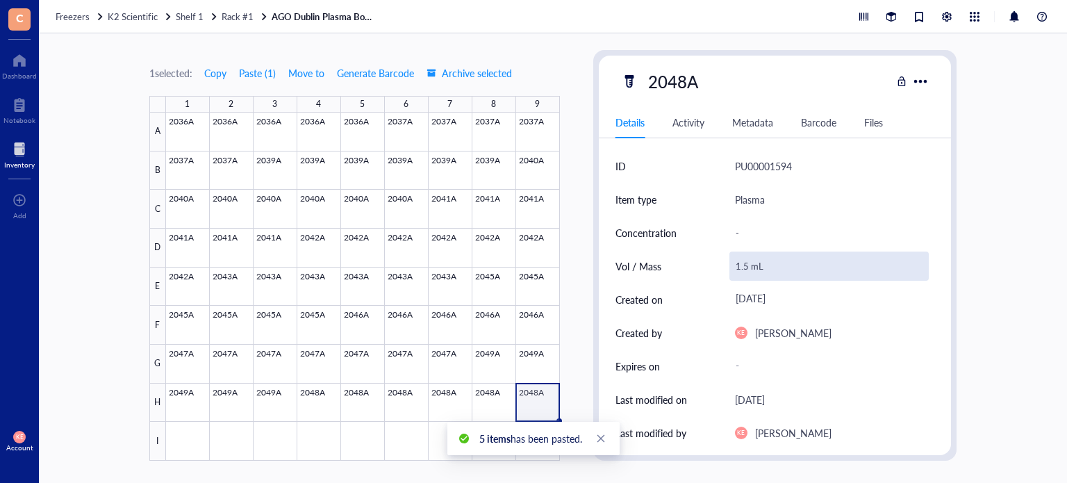
click at [743, 267] on div "1.5 mL" at bounding box center [830, 266] width 200 height 29
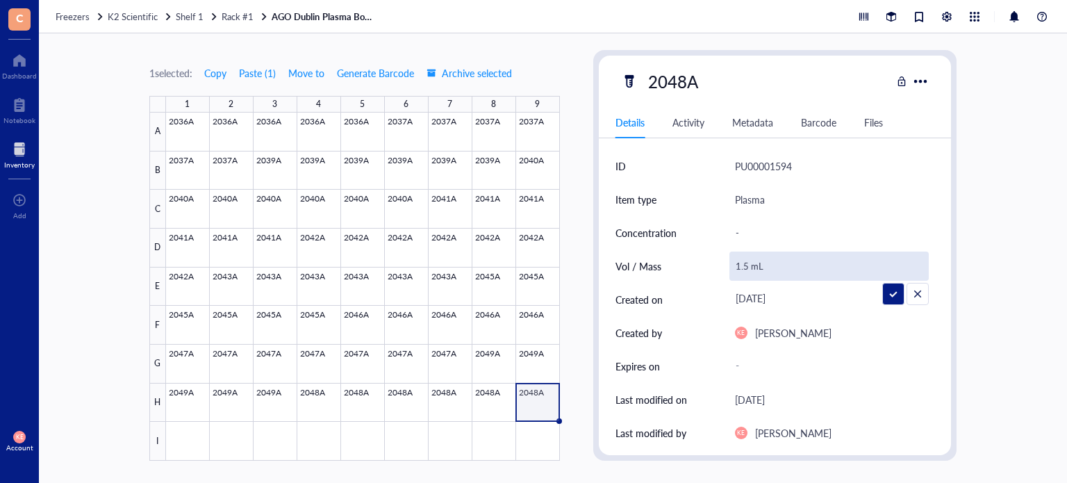
click at [745, 267] on input "1.5 mL" at bounding box center [829, 266] width 199 height 28
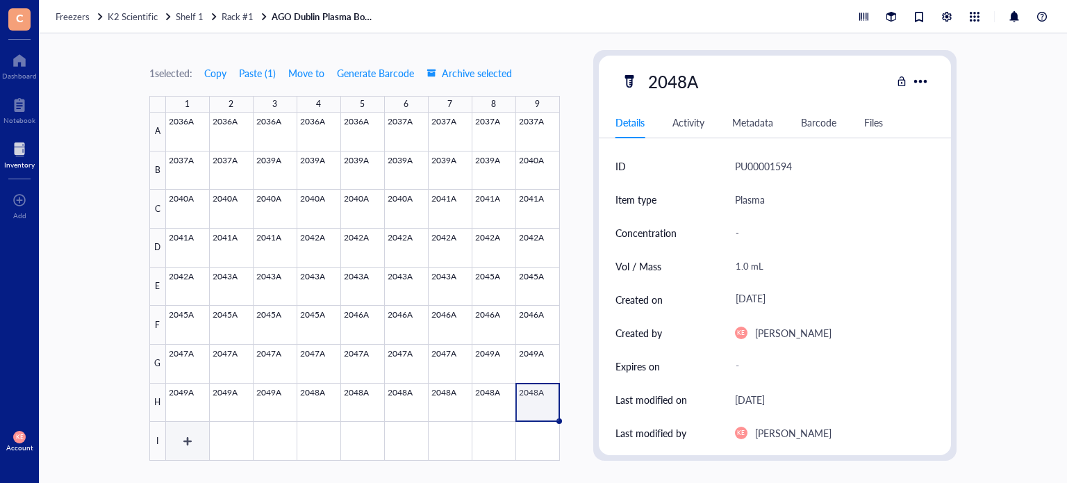
click at [183, 433] on div at bounding box center [363, 287] width 394 height 348
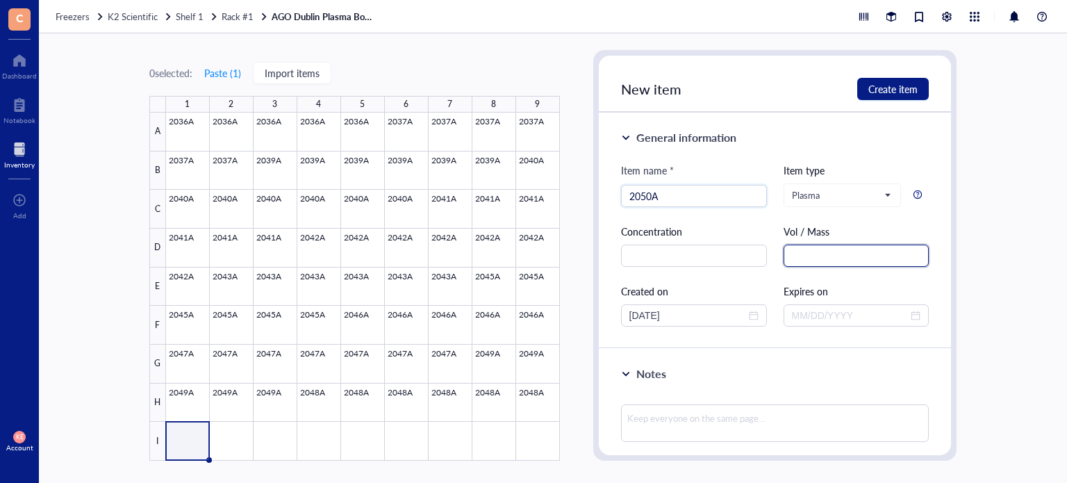
click at [798, 255] on input "text" at bounding box center [857, 256] width 146 height 22
paste input "1.5 mL"
drag, startPoint x: 702, startPoint y: 316, endPoint x: 525, endPoint y: 322, distance: 176.6
click at [525, 322] on div "0 selected: Paste ( 1 ) Import items 1 2 3 4 5 6 7 8 9 A B C D E F G H I 2036A …" at bounding box center [553, 258] width 1028 height 450
click at [653, 313] on input "[DATE]" at bounding box center [687, 315] width 117 height 15
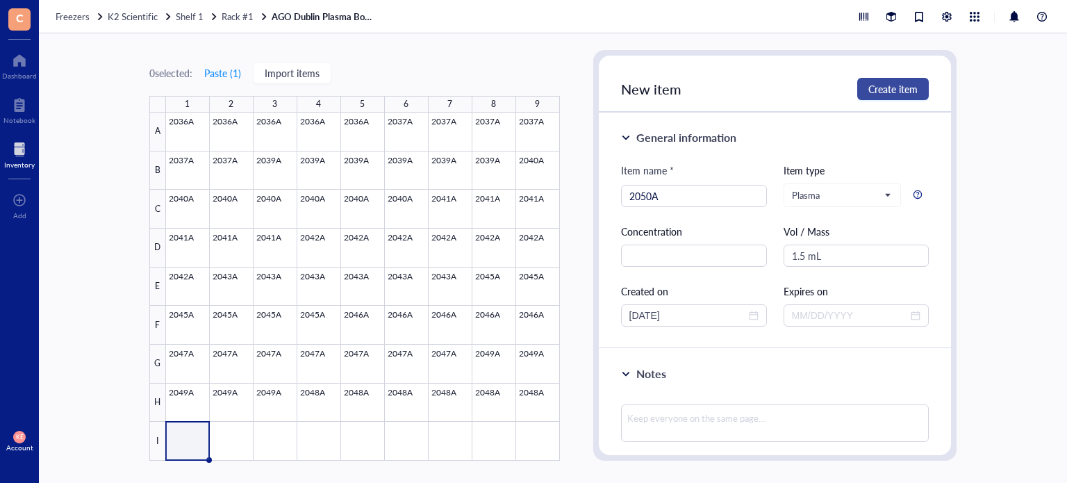
click at [909, 94] on span "Create item" at bounding box center [892, 88] width 49 height 11
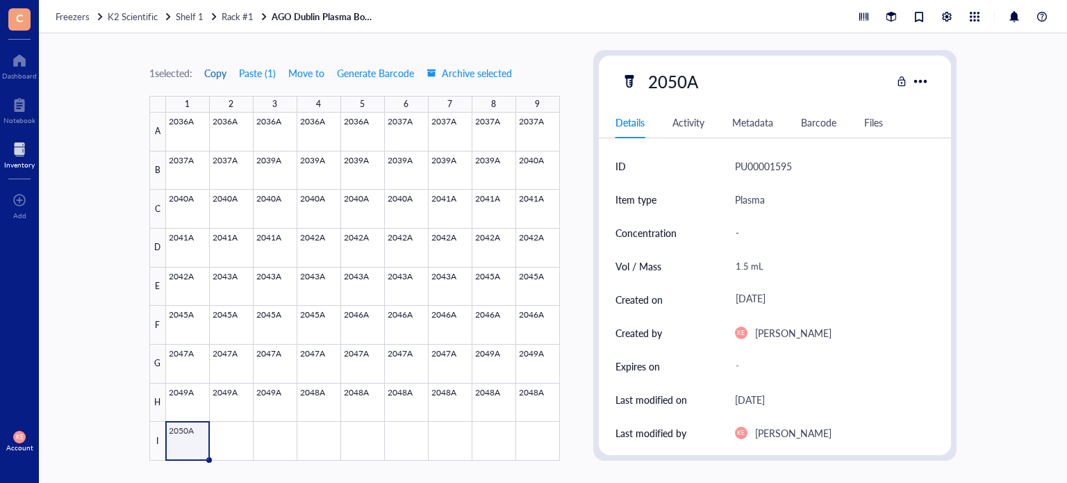
click at [218, 74] on span "Copy" at bounding box center [215, 72] width 22 height 11
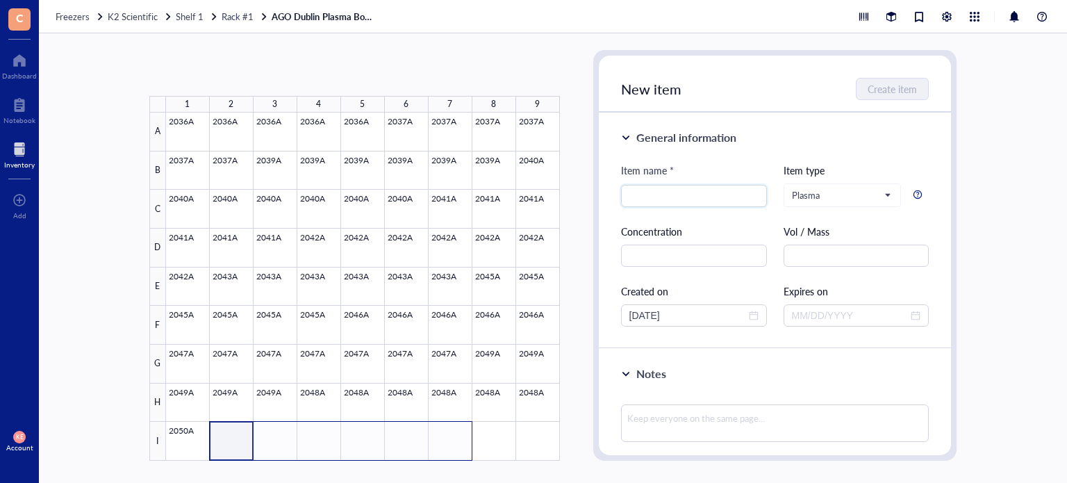
drag, startPoint x: 220, startPoint y: 431, endPoint x: 434, endPoint y: 427, distance: 214.7
click at [434, 427] on div at bounding box center [363, 287] width 394 height 348
click at [223, 72] on button "Paste ( 1 )" at bounding box center [223, 73] width 38 height 22
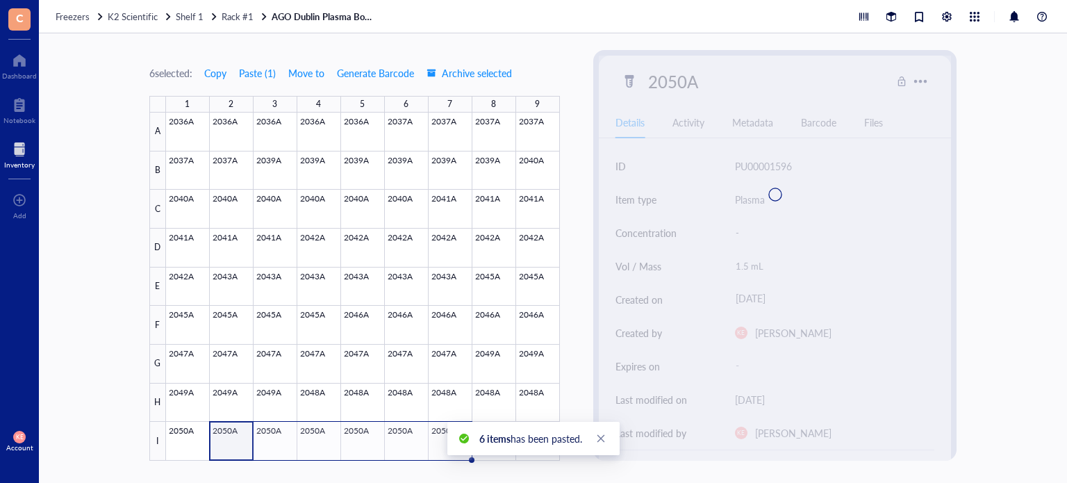
click at [445, 442] on div at bounding box center [363, 287] width 394 height 348
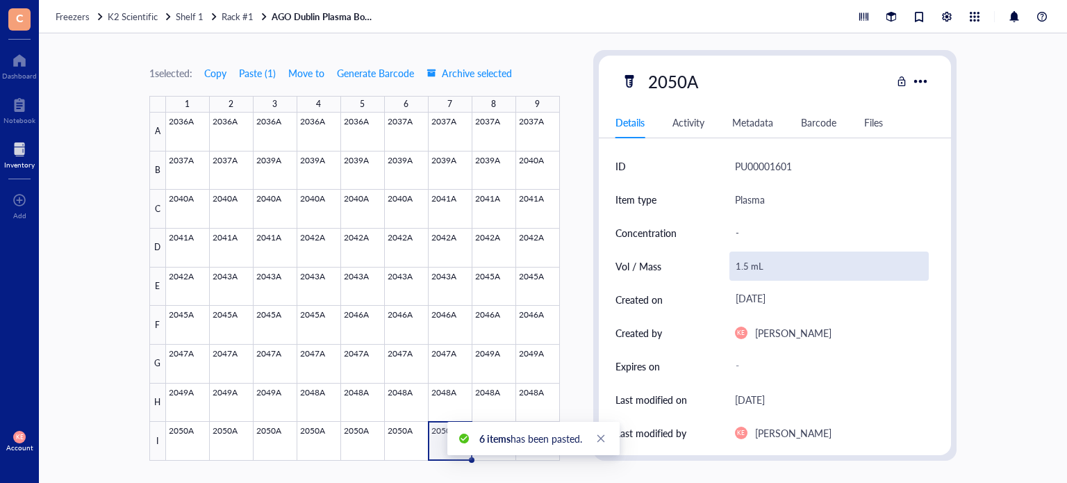
click at [741, 265] on div "1.5 mL" at bounding box center [830, 266] width 200 height 29
drag, startPoint x: 744, startPoint y: 265, endPoint x: 730, endPoint y: 265, distance: 14.6
click at [730, 265] on input "1.5 mL" at bounding box center [829, 266] width 199 height 28
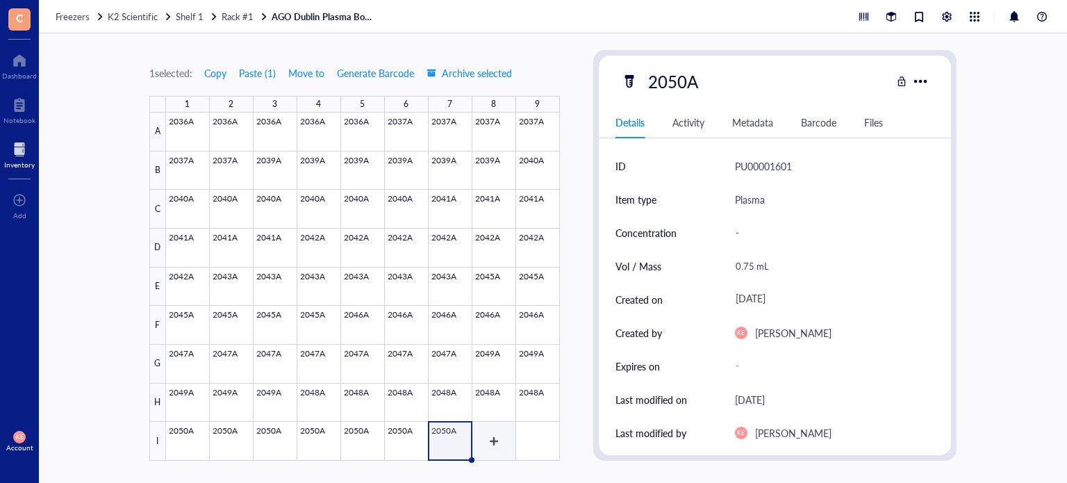
click at [491, 438] on div at bounding box center [363, 287] width 394 height 348
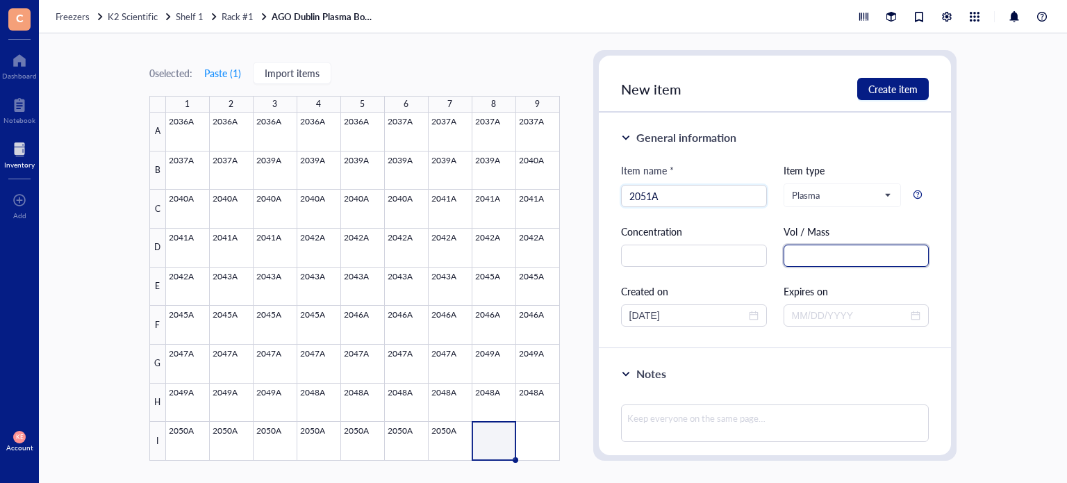
click at [796, 247] on input "text" at bounding box center [857, 256] width 146 height 22
paste input "1.5 mL"
drag, startPoint x: 687, startPoint y: 313, endPoint x: 483, endPoint y: 302, distance: 204.5
click at [483, 302] on div "0 selected: Paste ( 1 ) Import items 1 2 3 4 5 6 7 8 9 A B C D E F G H I 2036A …" at bounding box center [553, 258] width 1028 height 450
click at [877, 85] on span "Create item" at bounding box center [892, 88] width 49 height 11
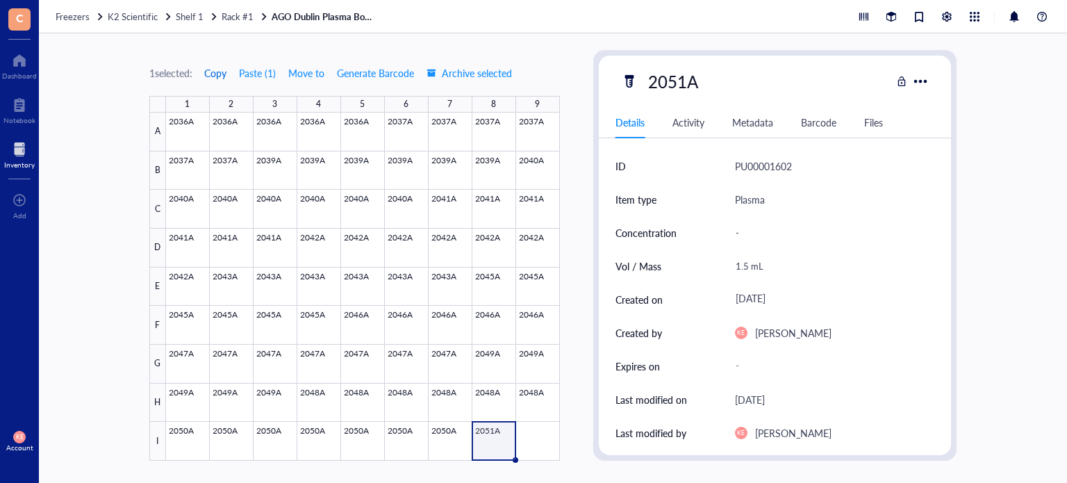
click at [211, 72] on span "Copy" at bounding box center [215, 72] width 22 height 11
click at [526, 446] on div at bounding box center [363, 287] width 394 height 348
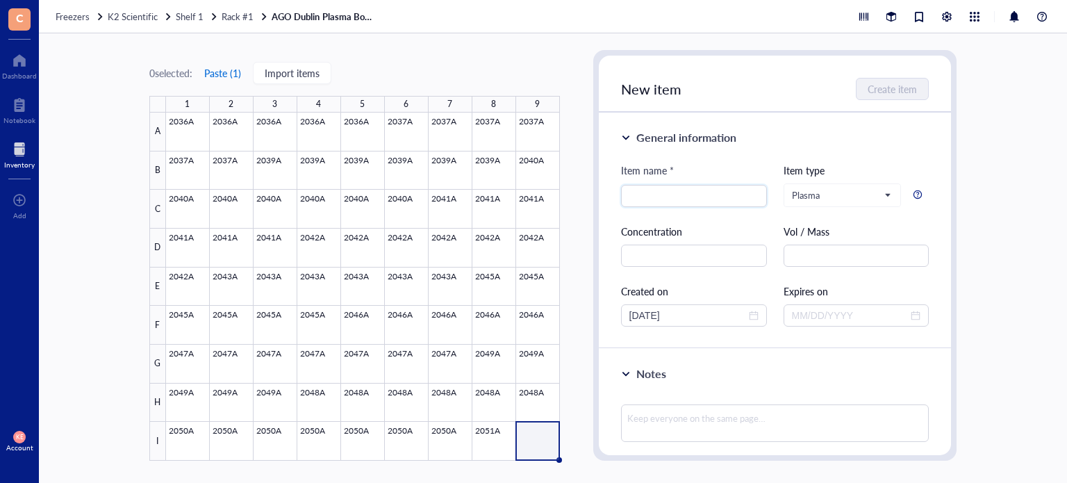
click at [218, 76] on button "Paste ( 1 )" at bounding box center [223, 73] width 38 height 22
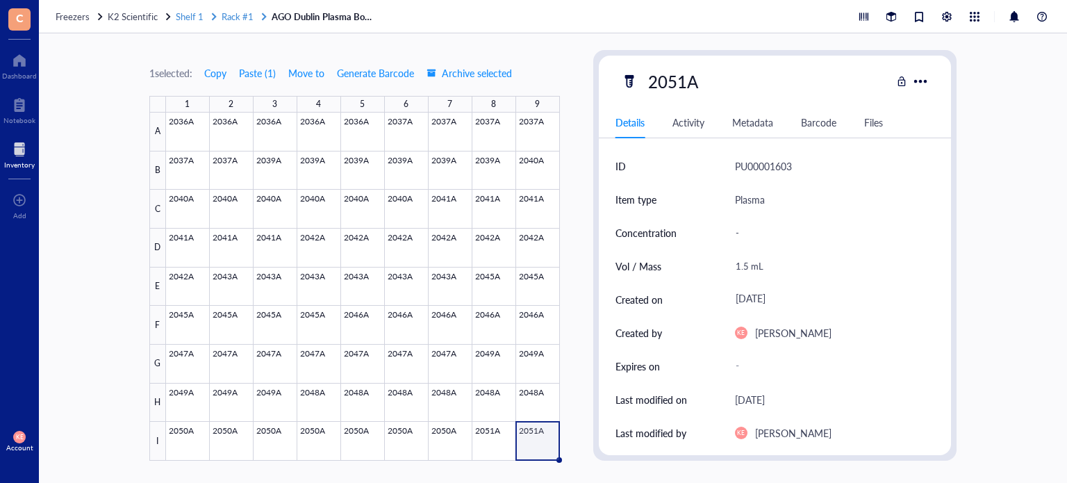
click at [235, 13] on span "Rack #1" at bounding box center [238, 16] width 32 height 13
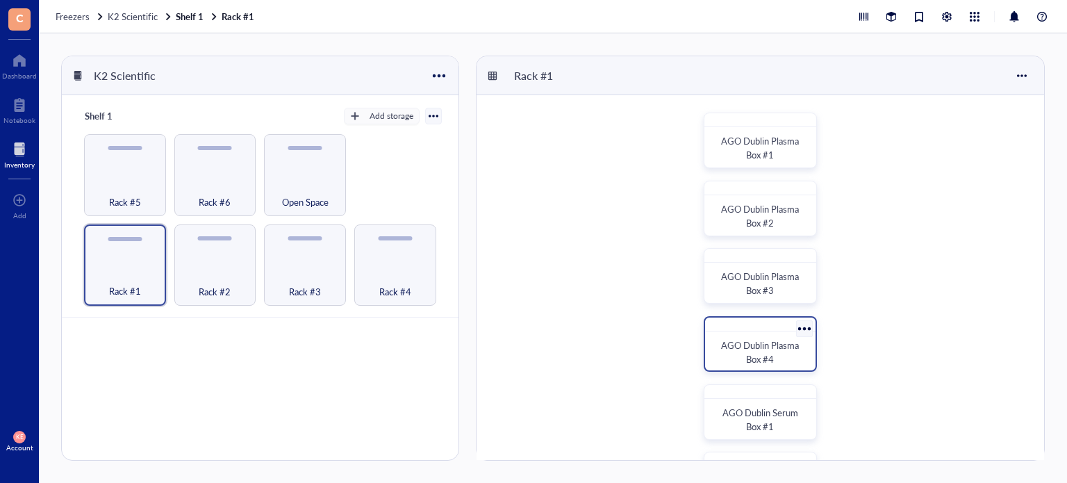
click at [784, 345] on span "AGO Dublin Plasma Box #4" at bounding box center [761, 351] width 80 height 27
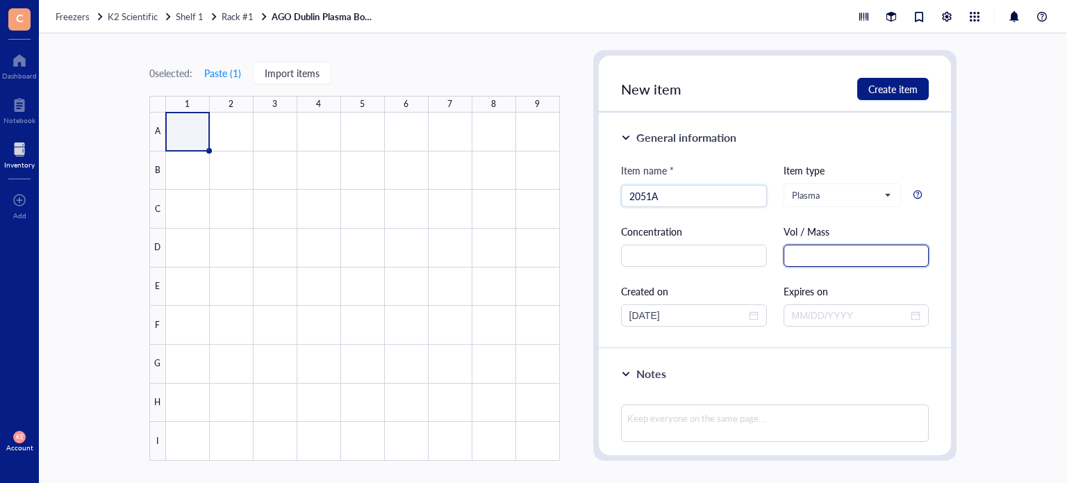
click at [814, 252] on input "text" at bounding box center [857, 256] width 146 height 22
paste input "1.5 mL"
drag, startPoint x: 693, startPoint y: 315, endPoint x: 561, endPoint y: 314, distance: 132.0
click at [561, 314] on div "0 selected: Paste ( 1 ) Import items 1 2 3 4 5 6 7 8 9 A B C D E F G H I AGO Du…" at bounding box center [553, 258] width 1028 height 450
click at [901, 83] on span "Create item" at bounding box center [892, 88] width 49 height 11
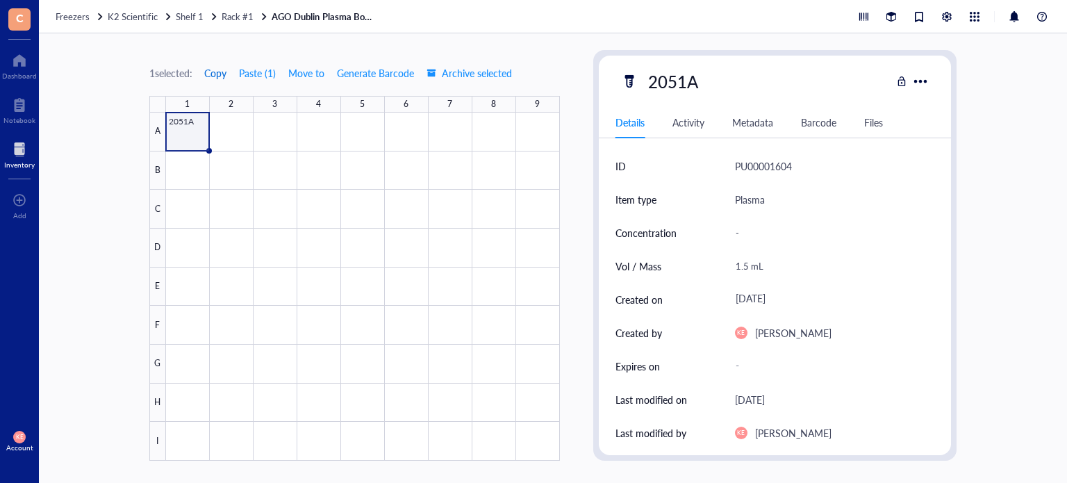
click at [220, 72] on span "Copy" at bounding box center [215, 72] width 22 height 11
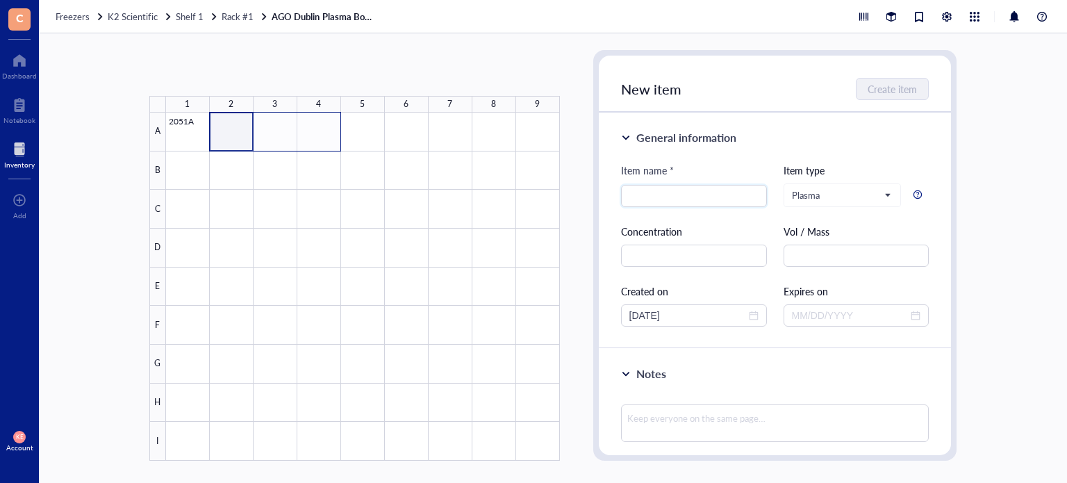
drag, startPoint x: 228, startPoint y: 130, endPoint x: 338, endPoint y: 135, distance: 110.6
click at [338, 135] on div at bounding box center [363, 287] width 394 height 348
click at [217, 72] on button "Paste ( 1 )" at bounding box center [223, 73] width 38 height 22
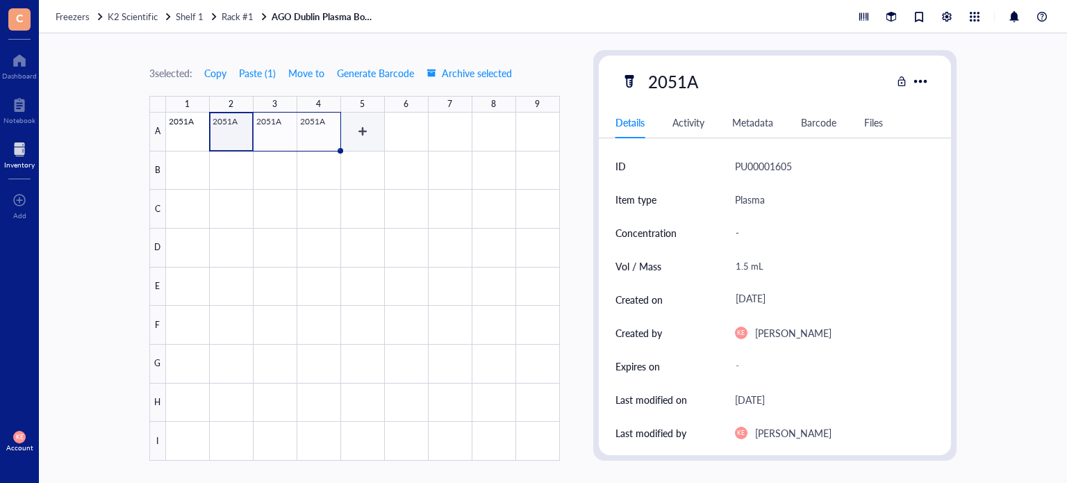
click at [362, 127] on div at bounding box center [363, 287] width 394 height 348
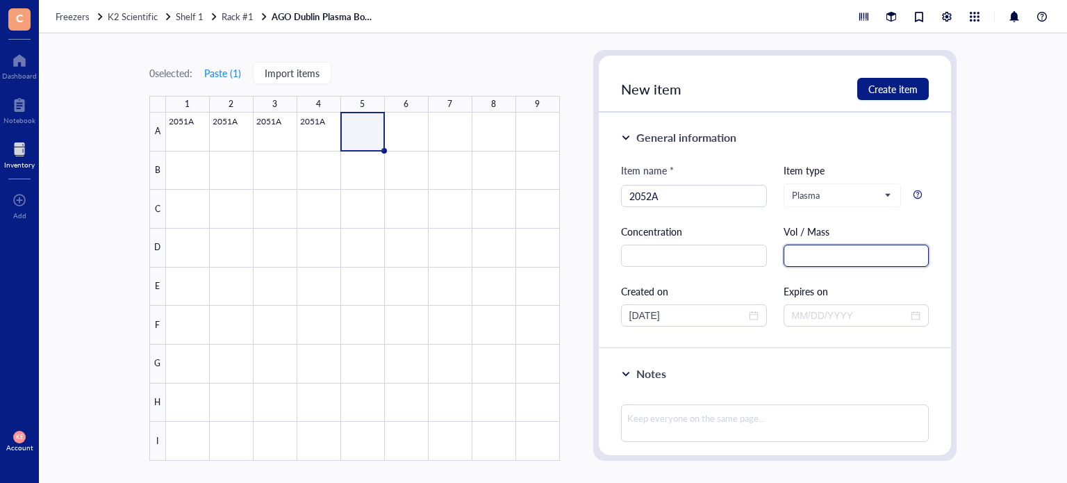
click at [800, 258] on input "text" at bounding box center [857, 256] width 146 height 22
paste input "1.5 mL"
drag, startPoint x: 689, startPoint y: 314, endPoint x: 572, endPoint y: 324, distance: 117.2
click at [572, 324] on div "0 selected: Paste ( 1 ) Import items 1 2 3 4 5 6 7 8 9 A B C D E F G H I 2051A …" at bounding box center [553, 258] width 1028 height 450
click at [906, 86] on span "Create item" at bounding box center [892, 88] width 49 height 11
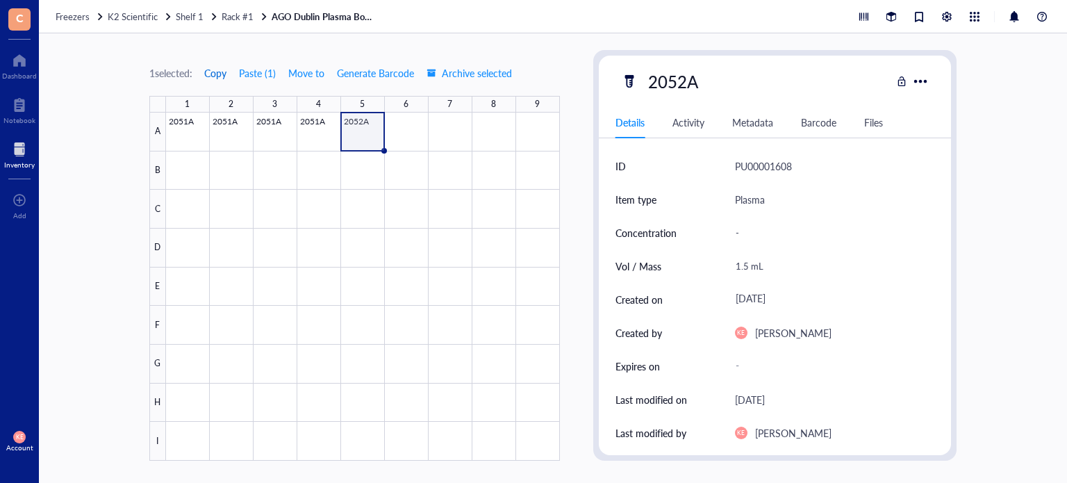
click at [219, 77] on span "Copy" at bounding box center [215, 72] width 22 height 11
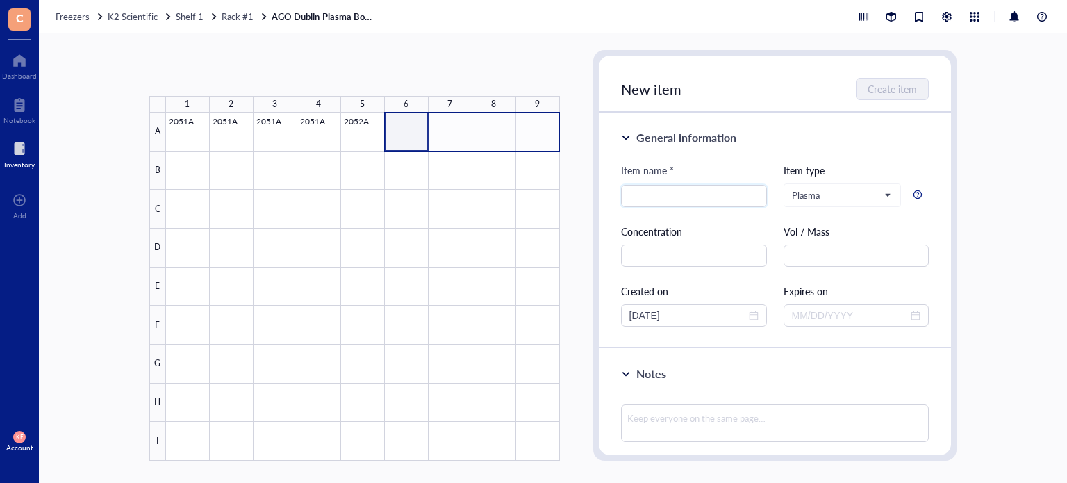
drag, startPoint x: 399, startPoint y: 130, endPoint x: 531, endPoint y: 133, distance: 132.0
click at [531, 133] on div at bounding box center [363, 287] width 394 height 348
click at [216, 74] on button "Paste ( 1 )" at bounding box center [223, 73] width 38 height 22
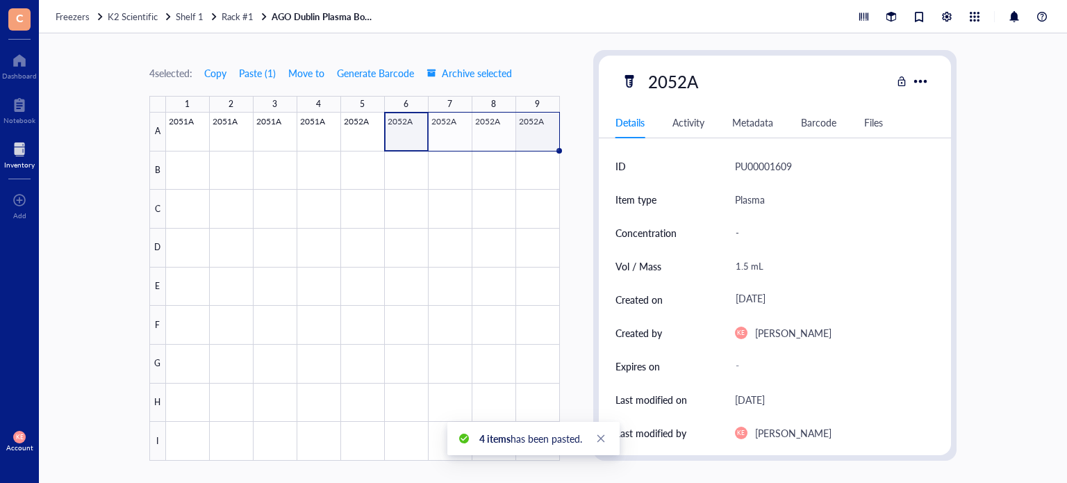
click at [534, 135] on div at bounding box center [363, 287] width 394 height 348
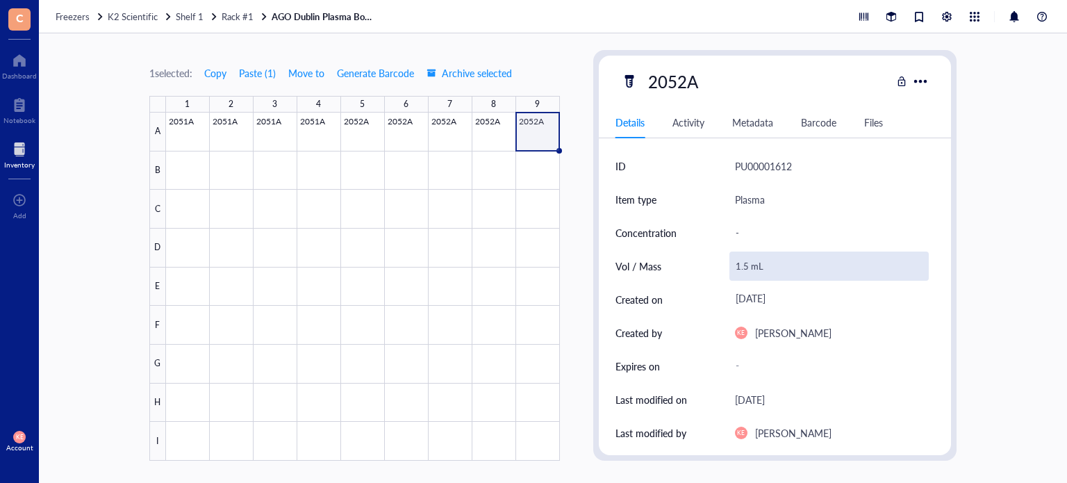
click at [737, 261] on div "1.5 mL" at bounding box center [830, 266] width 200 height 29
click at [745, 269] on input "1.5 mL" at bounding box center [829, 266] width 199 height 28
click at [739, 263] on input "1.5 mL" at bounding box center [829, 266] width 199 height 28
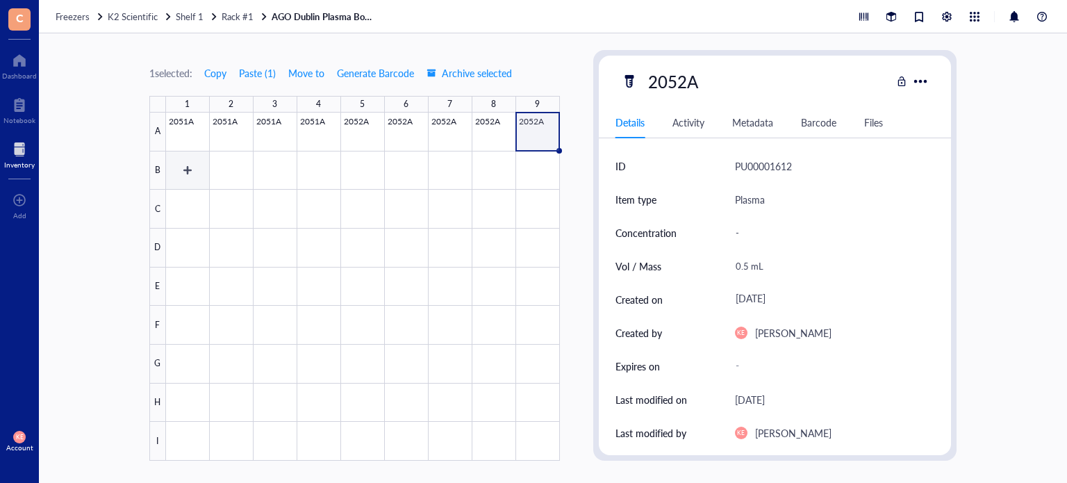
click at [189, 163] on div at bounding box center [363, 287] width 394 height 348
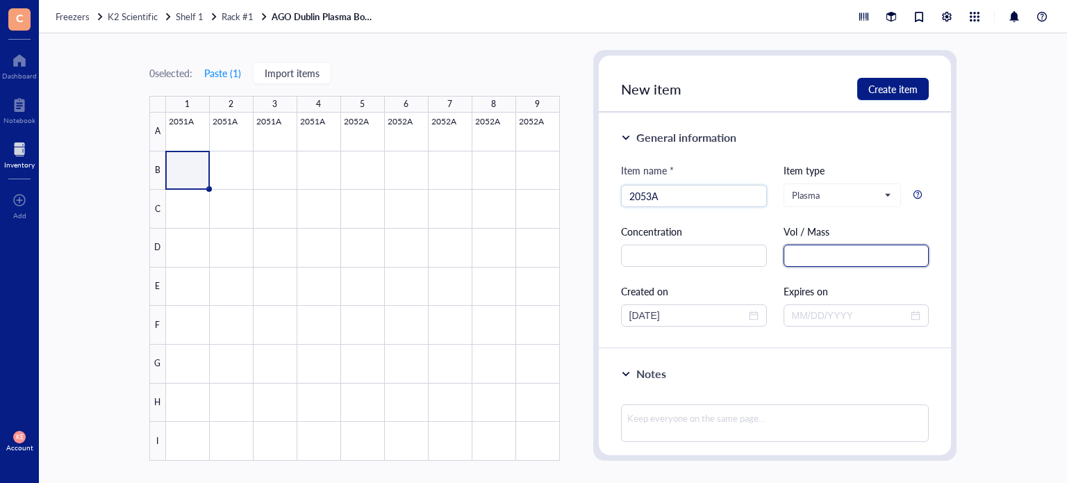
click at [847, 256] on input "text" at bounding box center [857, 256] width 146 height 22
paste input "1.5 mL"
drag, startPoint x: 689, startPoint y: 311, endPoint x: 586, endPoint y: 316, distance: 102.3
click at [586, 316] on div "0 selected: Paste ( 1 ) Import items 1 2 3 4 5 6 7 8 9 A B C D E F G H I 2051A …" at bounding box center [553, 258] width 1028 height 450
click at [648, 318] on input "[DATE]" at bounding box center [687, 315] width 117 height 15
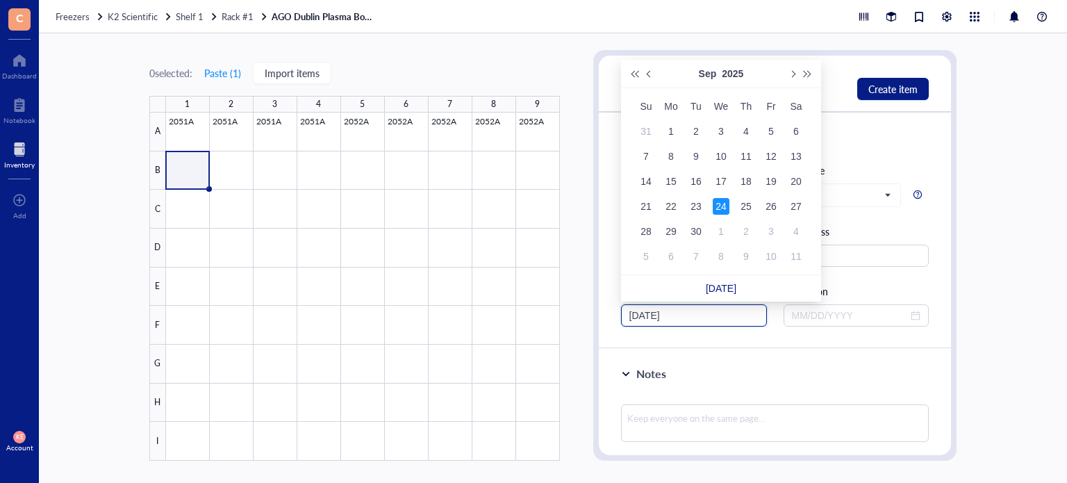
drag, startPoint x: 648, startPoint y: 318, endPoint x: 622, endPoint y: 311, distance: 26.6
click at [622, 311] on div "[DATE]" at bounding box center [694, 315] width 146 height 22
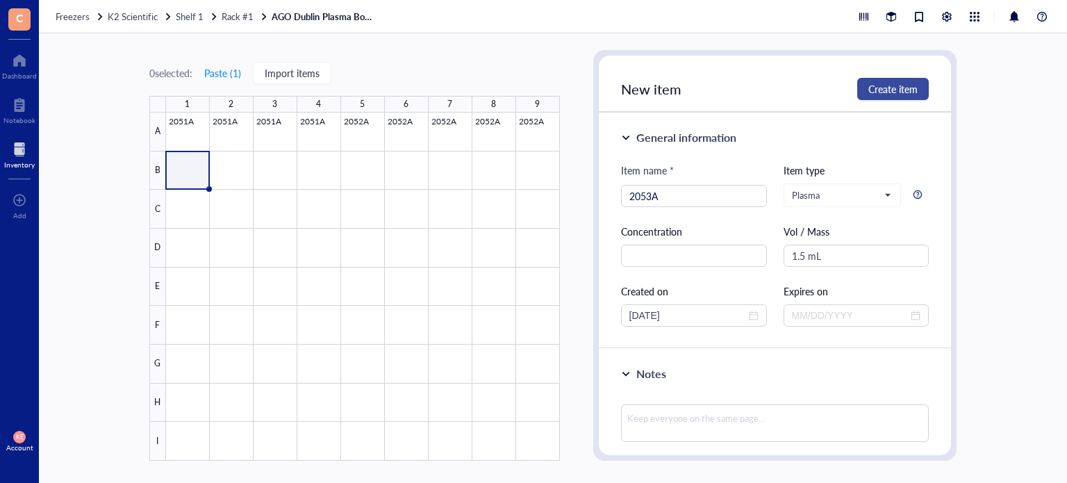
click at [879, 94] on span "Create item" at bounding box center [892, 88] width 49 height 11
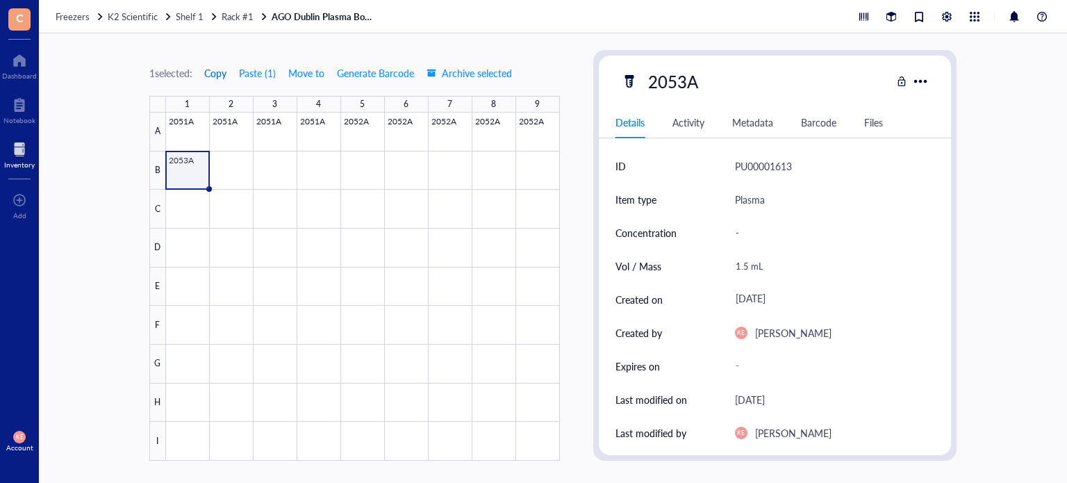
click at [214, 69] on span "Copy" at bounding box center [215, 72] width 22 height 11
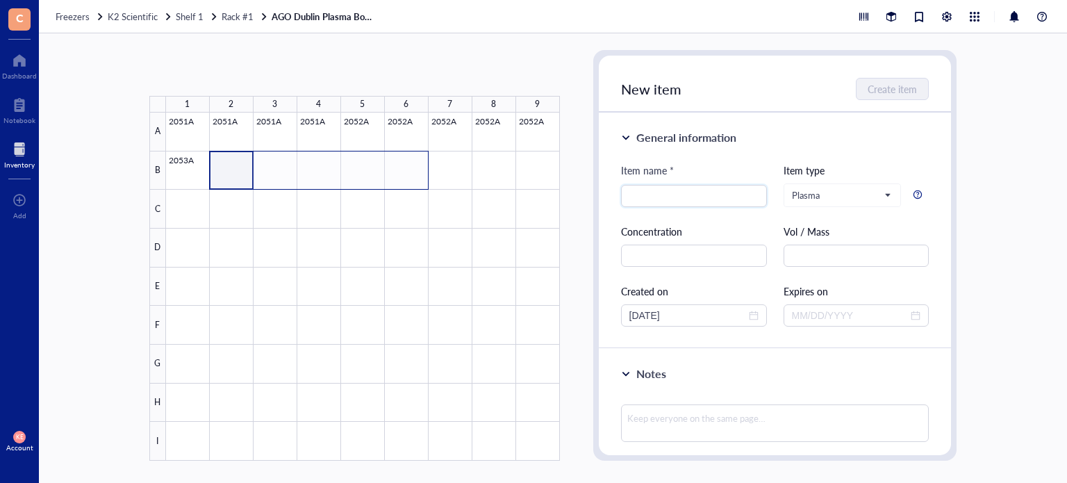
drag, startPoint x: 229, startPoint y: 174, endPoint x: 397, endPoint y: 175, distance: 168.1
click at [397, 175] on div at bounding box center [363, 287] width 394 height 348
click at [208, 72] on button "Paste ( 1 )" at bounding box center [223, 73] width 38 height 22
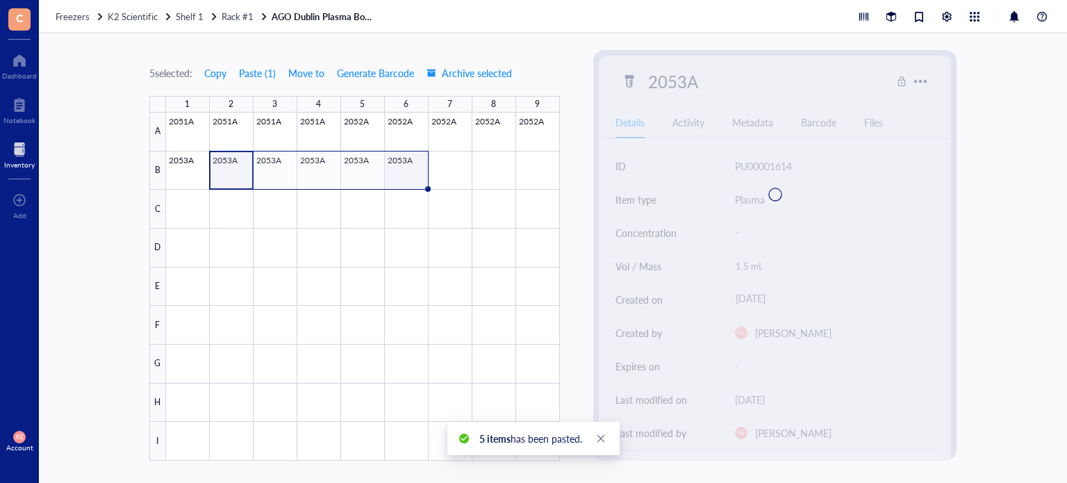
click at [409, 172] on div at bounding box center [363, 287] width 394 height 348
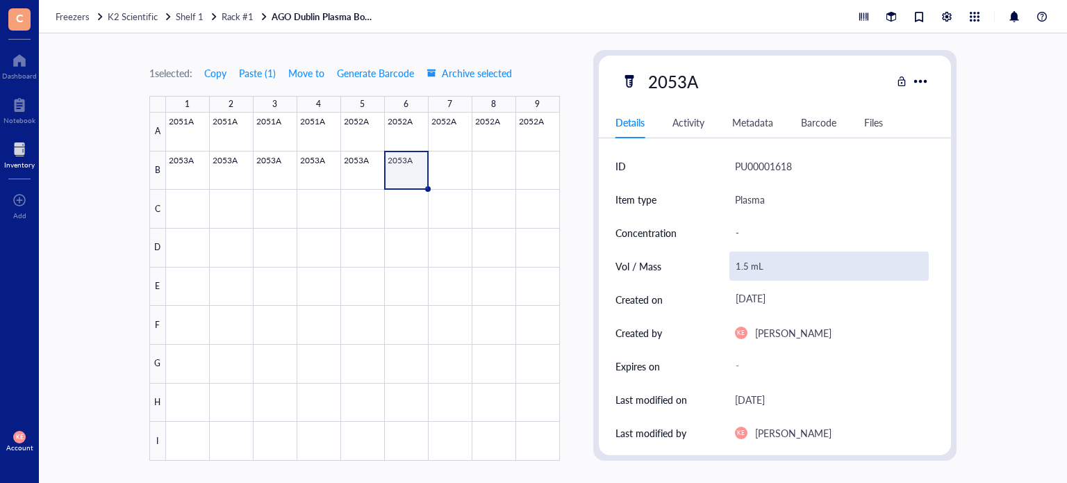
click at [747, 263] on div "1.5 mL" at bounding box center [830, 266] width 200 height 29
click at [745, 267] on input "1.5 mL" at bounding box center [829, 266] width 199 height 28
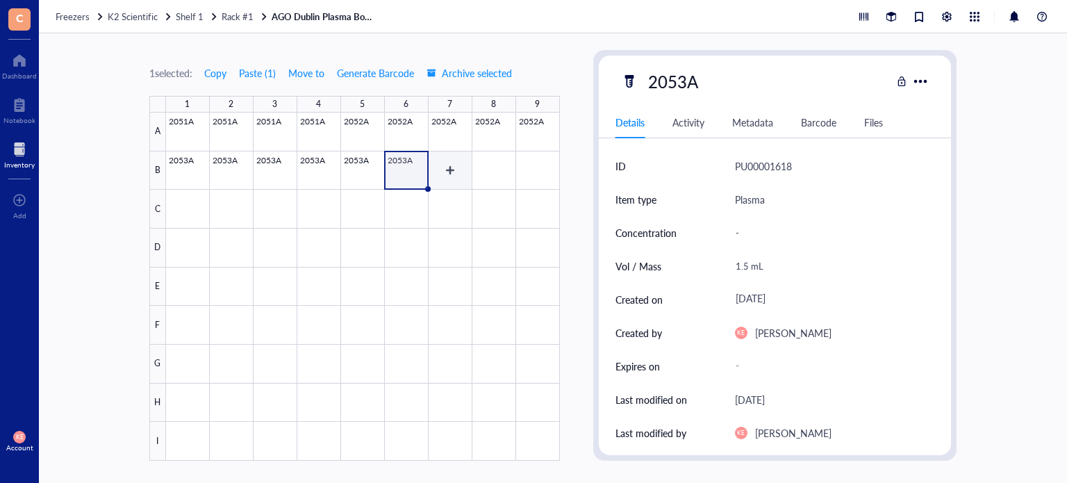
click at [446, 172] on div at bounding box center [363, 287] width 394 height 348
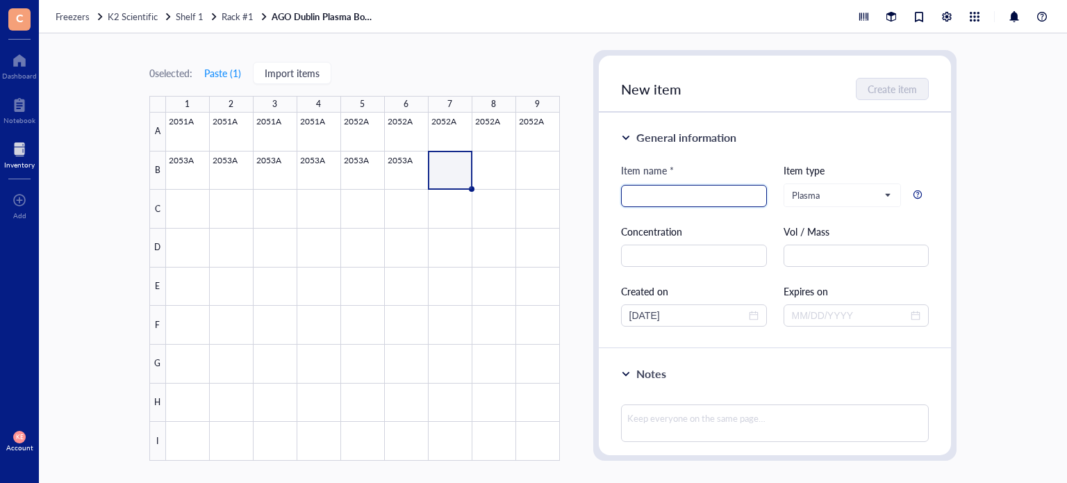
click at [688, 199] on input "search" at bounding box center [693, 196] width 129 height 21
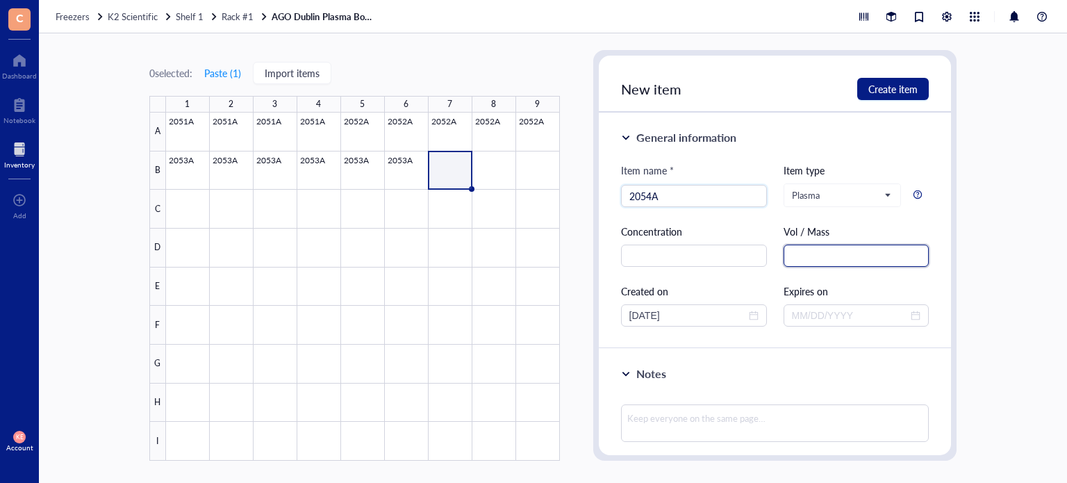
click at [812, 260] on input "text" at bounding box center [857, 256] width 146 height 22
paste input "1.5 mL"
click at [698, 324] on div "[DATE]" at bounding box center [694, 315] width 146 height 22
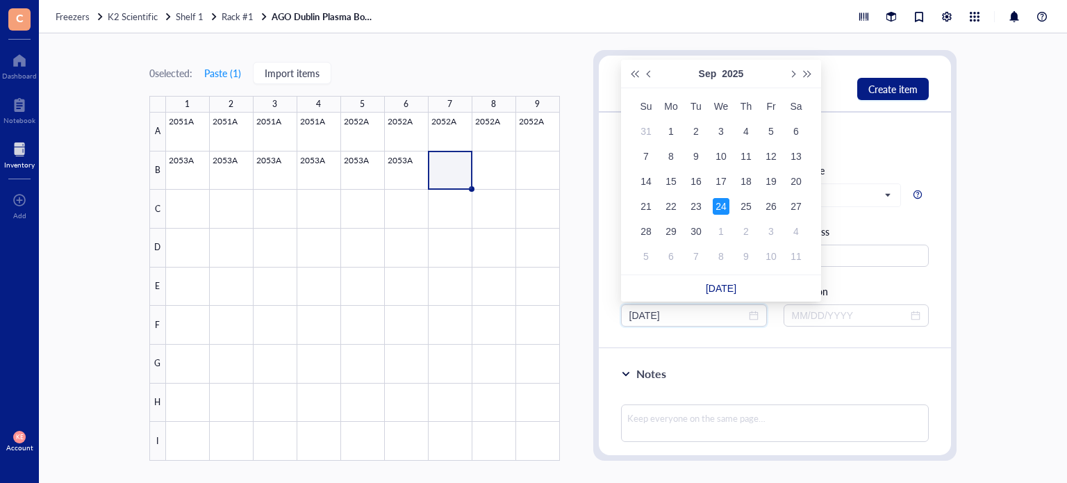
drag, startPoint x: 694, startPoint y: 319, endPoint x: 583, endPoint y: 313, distance: 111.3
click at [583, 313] on div "0 selected: Paste ( 1 ) Import items 1 2 3 4 5 6 7 8 9 A B C D E F G H I 2051A …" at bounding box center [553, 258] width 1028 height 450
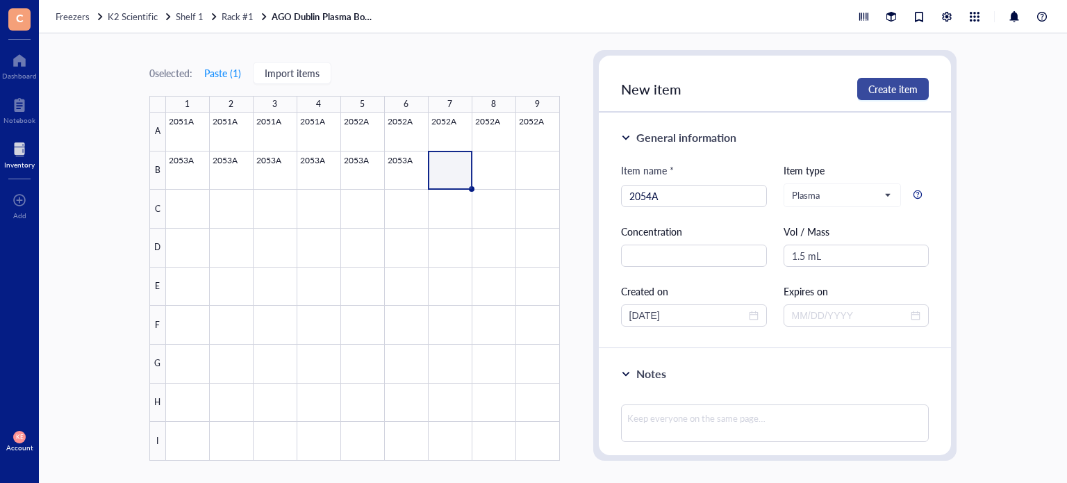
click at [887, 98] on button "Create item" at bounding box center [893, 89] width 72 height 22
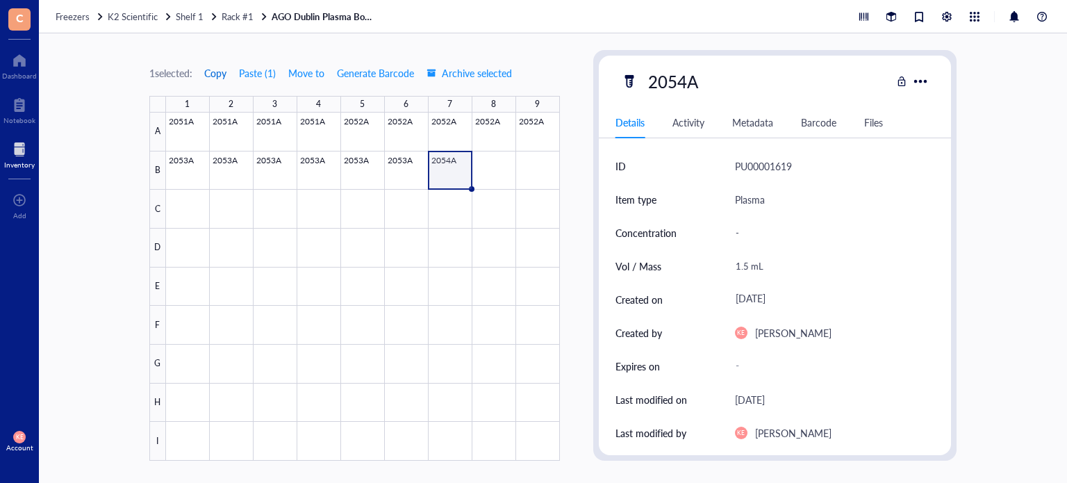
click at [217, 71] on span "Copy" at bounding box center [215, 72] width 22 height 11
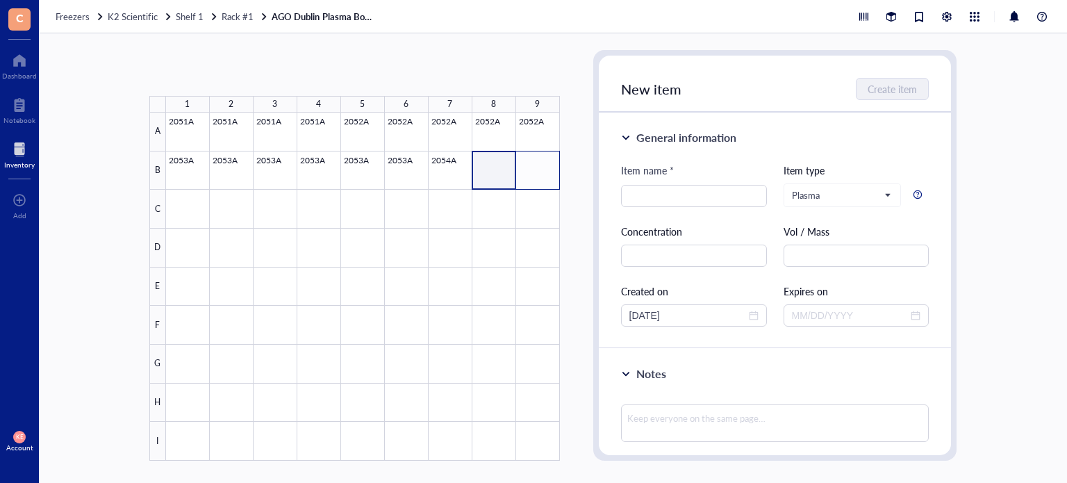
click at [543, 180] on div at bounding box center [363, 287] width 394 height 348
click at [220, 75] on button "Paste ( 1 )" at bounding box center [223, 73] width 38 height 22
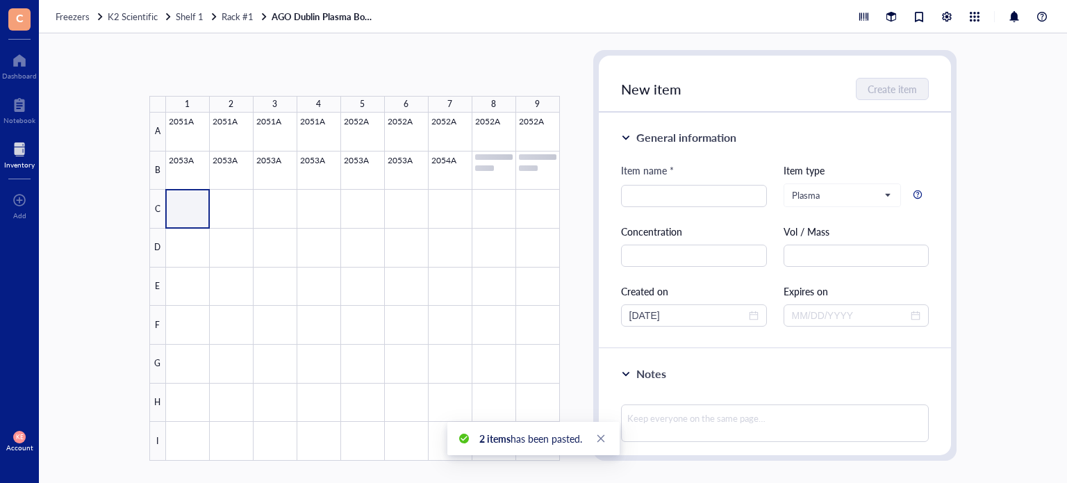
drag, startPoint x: 192, startPoint y: 204, endPoint x: 274, endPoint y: 220, distance: 84.2
click at [274, 220] on div at bounding box center [363, 287] width 394 height 348
click at [214, 74] on button "Paste ( 1 )" at bounding box center [223, 73] width 38 height 22
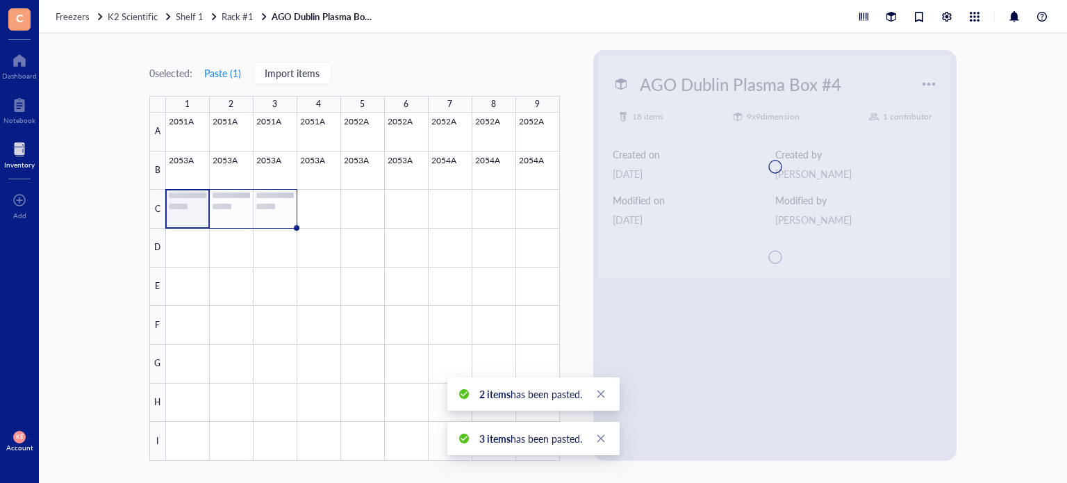
click at [283, 222] on div at bounding box center [363, 287] width 394 height 348
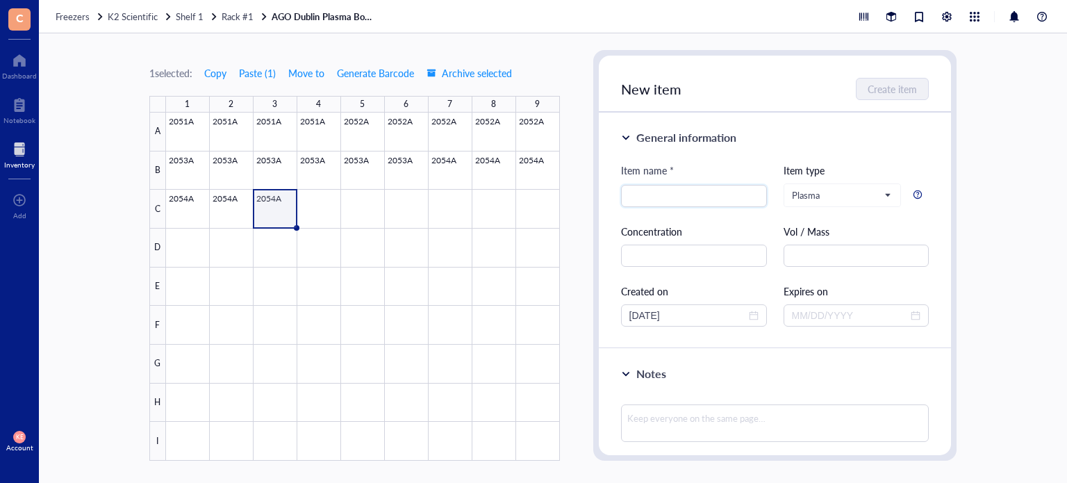
click at [283, 222] on div at bounding box center [363, 287] width 394 height 348
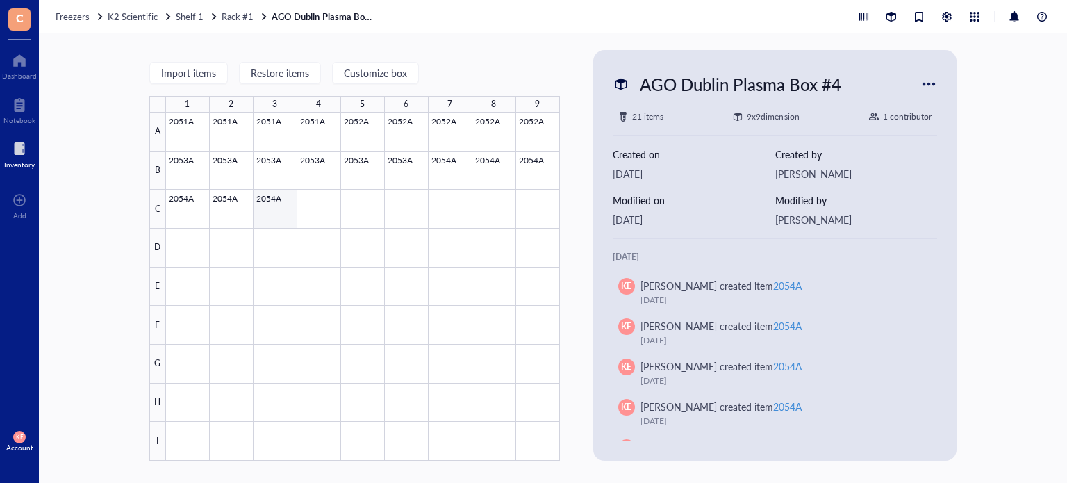
click at [254, 217] on div at bounding box center [363, 287] width 394 height 348
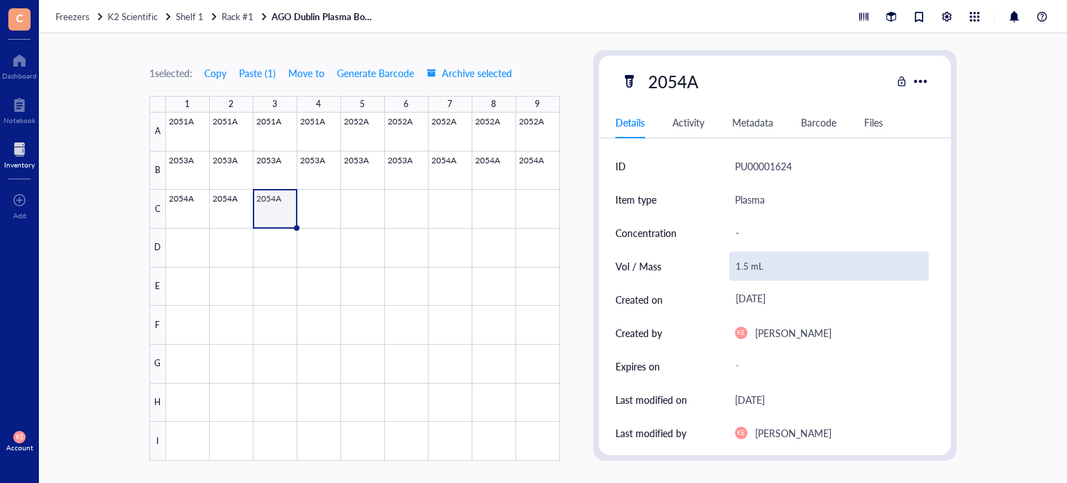
click at [745, 267] on div "1.5 mL" at bounding box center [830, 266] width 200 height 29
click at [745, 267] on input "1.5 mL" at bounding box center [829, 266] width 199 height 28
click at [749, 270] on input "1.5 mL" at bounding box center [829, 266] width 199 height 28
drag, startPoint x: 745, startPoint y: 266, endPoint x: 684, endPoint y: 270, distance: 61.3
drag, startPoint x: 748, startPoint y: 268, endPoint x: 728, endPoint y: 265, distance: 19.8
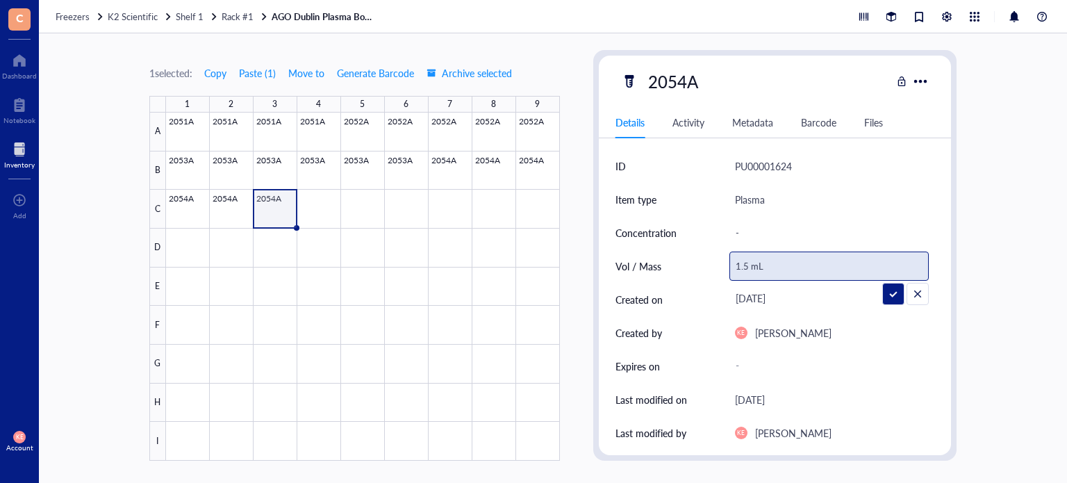
click at [728, 265] on div "Vol / Mass 1.5 mL" at bounding box center [776, 265] width 320 height 33
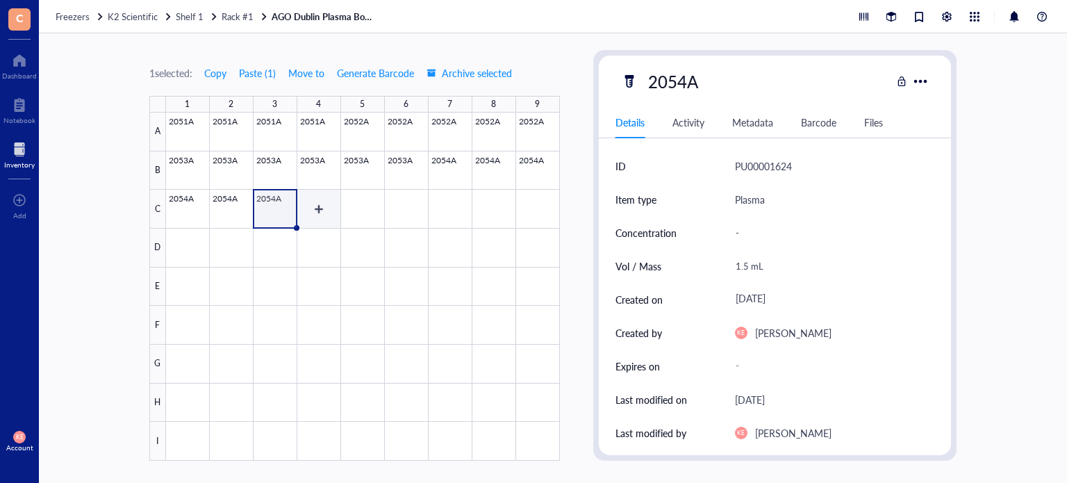
click at [331, 207] on div at bounding box center [363, 287] width 394 height 348
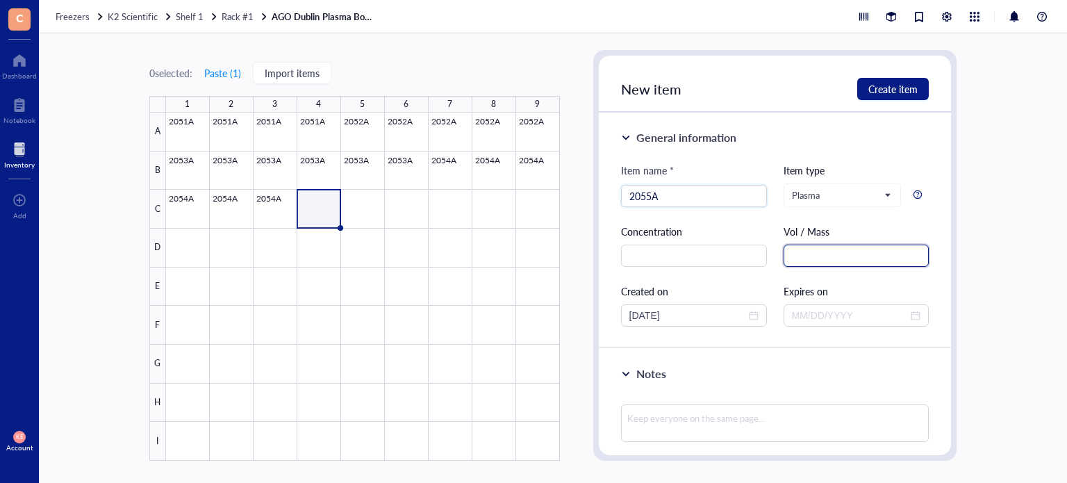
click at [863, 261] on input "text" at bounding box center [857, 256] width 146 height 22
paste input "1.5 mL"
drag, startPoint x: 690, startPoint y: 314, endPoint x: 607, endPoint y: 313, distance: 83.4
click at [607, 313] on div "General information Item name * 2055A Item type Plasma Concentration Vol / Mass…" at bounding box center [775, 231] width 353 height 236
click at [891, 87] on span "Create item" at bounding box center [892, 88] width 49 height 11
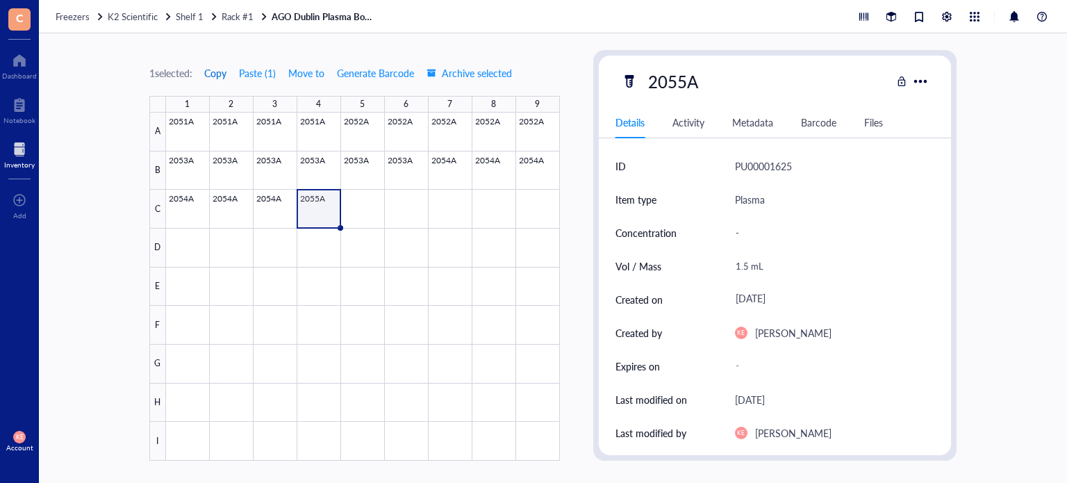
click at [211, 74] on span "Copy" at bounding box center [215, 72] width 22 height 11
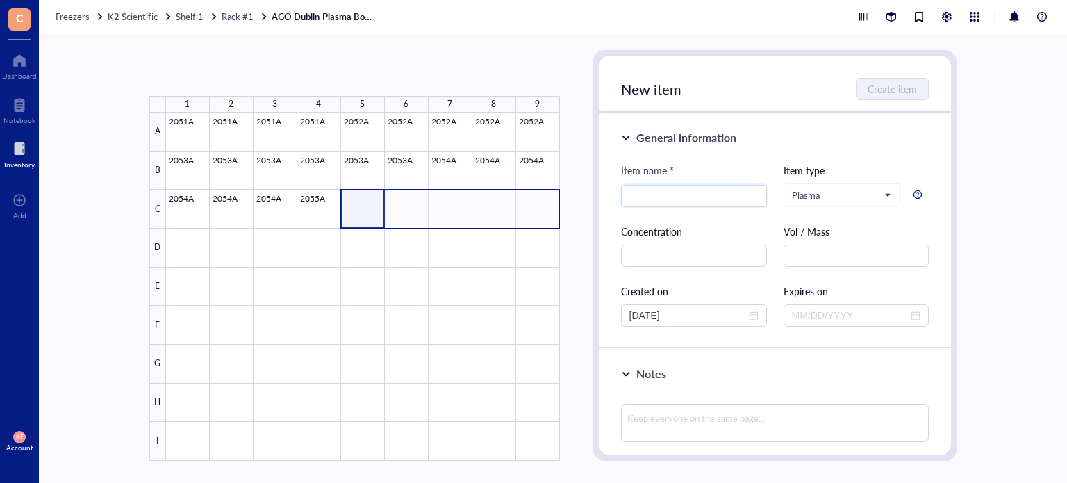
drag, startPoint x: 372, startPoint y: 199, endPoint x: 537, endPoint y: 206, distance: 165.5
click at [537, 206] on div at bounding box center [363, 287] width 394 height 348
click at [232, 69] on button "Paste ( 1 )" at bounding box center [223, 73] width 38 height 22
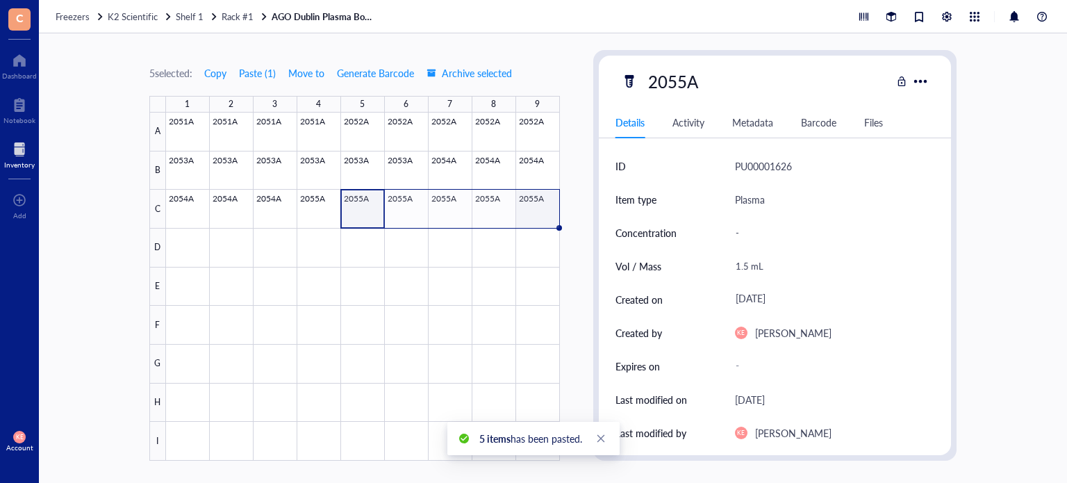
click at [543, 209] on div at bounding box center [363, 287] width 394 height 348
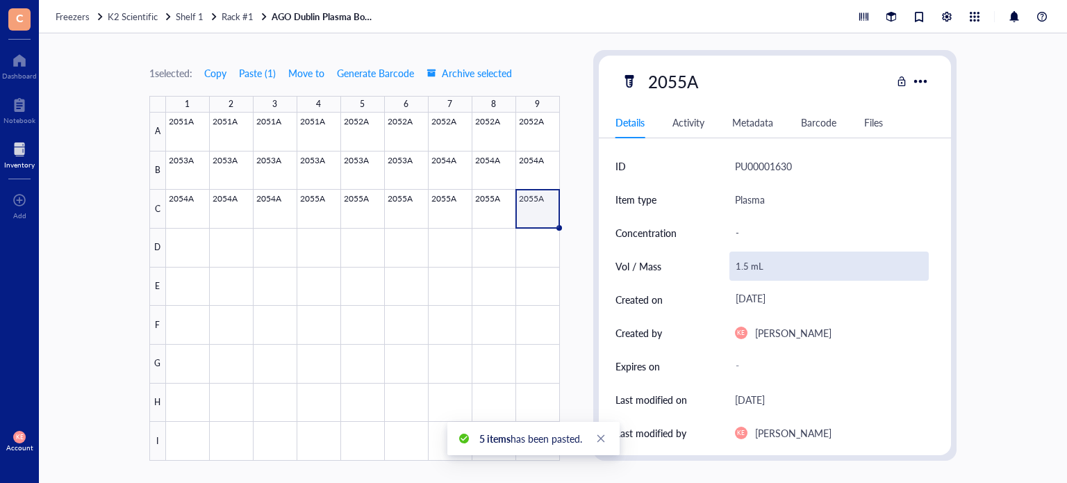
click at [745, 265] on div "1.5 mL" at bounding box center [830, 266] width 200 height 29
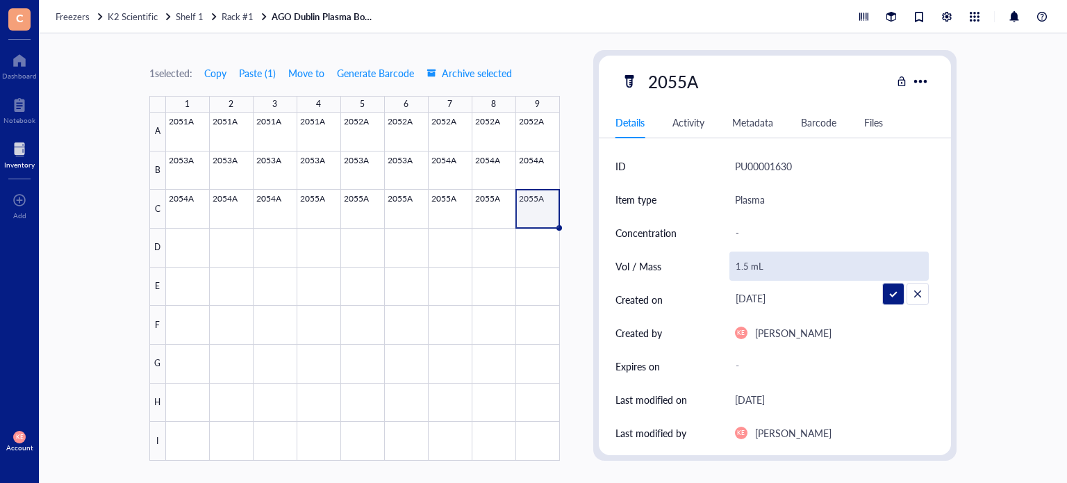
drag, startPoint x: 748, startPoint y: 265, endPoint x: 718, endPoint y: 263, distance: 29.3
click at [718, 263] on div "Vol / Mass 1.5 mL" at bounding box center [776, 265] width 320 height 33
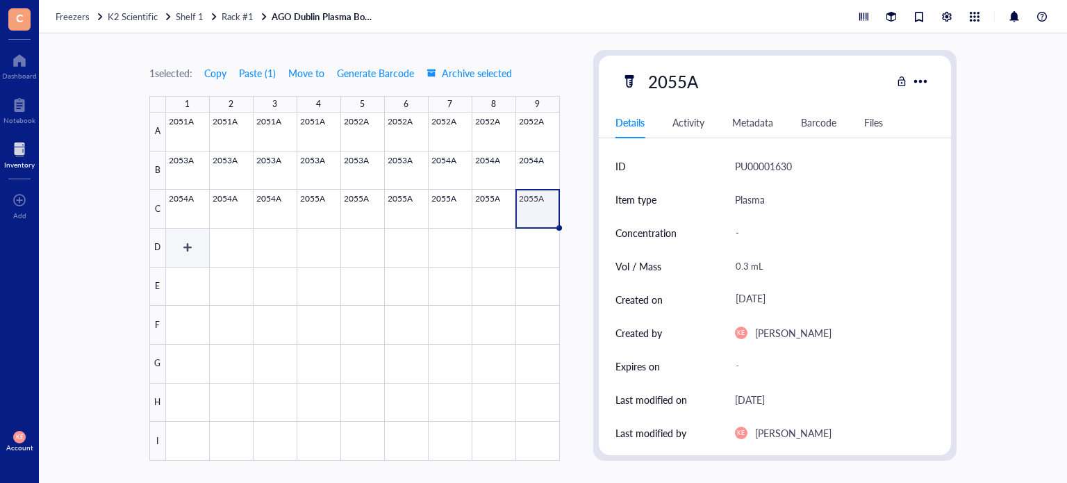
click at [195, 245] on div at bounding box center [363, 287] width 394 height 348
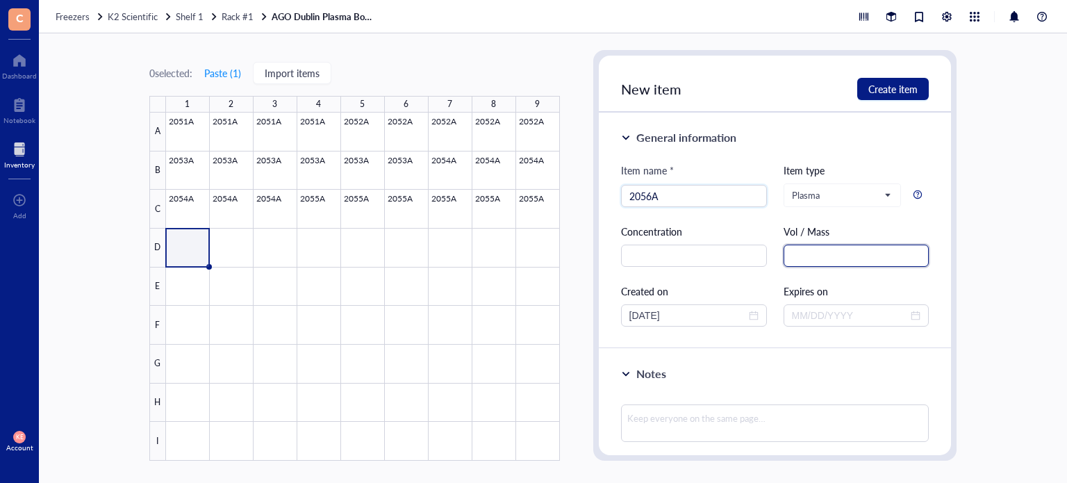
click at [844, 258] on input "text" at bounding box center [857, 256] width 146 height 22
paste input "1.5 mL"
drag, startPoint x: 715, startPoint y: 309, endPoint x: 601, endPoint y: 313, distance: 114.0
click at [601, 313] on div "General information Item name * 2056A Item type Plasma Concentration Vol / Mass…" at bounding box center [775, 231] width 353 height 236
click at [912, 83] on span "Create item" at bounding box center [892, 88] width 49 height 11
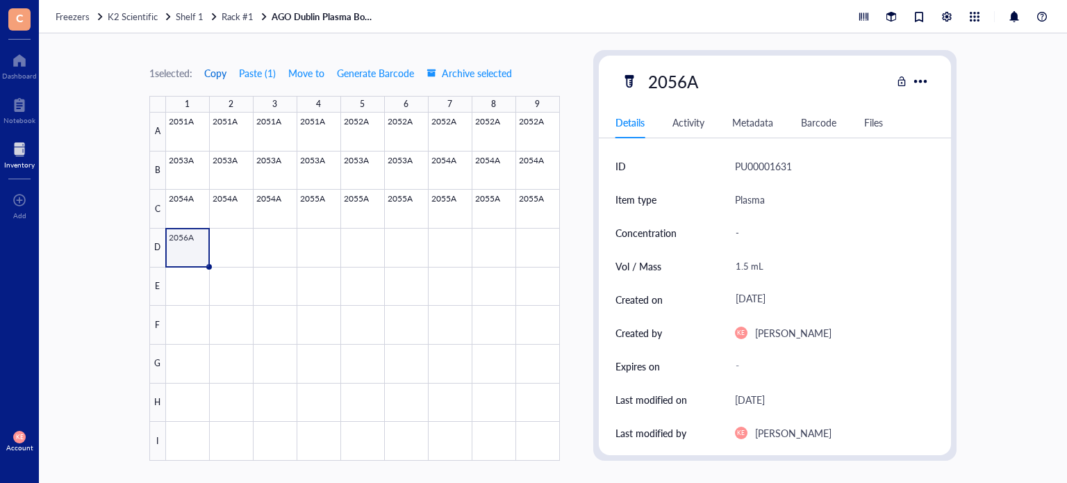
click at [221, 72] on span "Copy" at bounding box center [215, 72] width 22 height 11
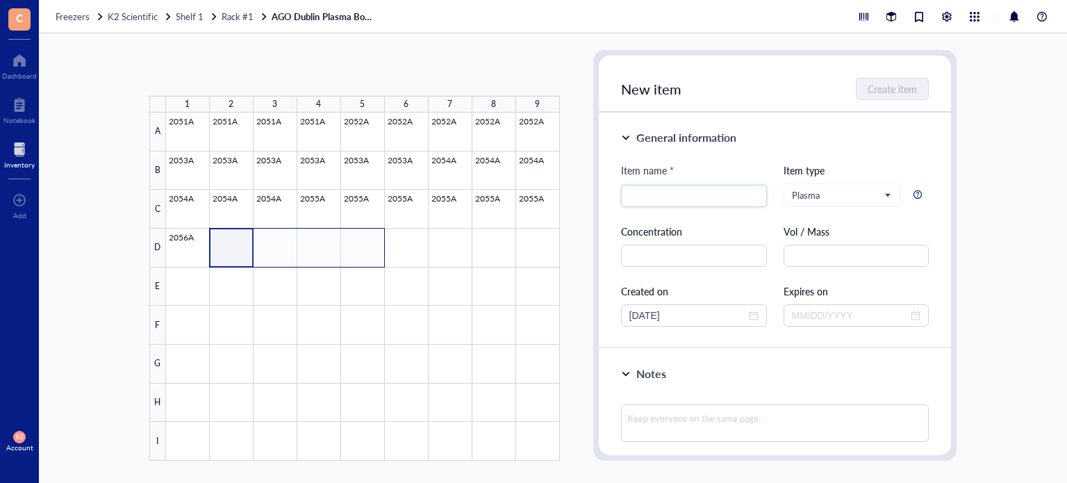
drag, startPoint x: 226, startPoint y: 238, endPoint x: 370, endPoint y: 244, distance: 143.9
click at [370, 244] on div at bounding box center [363, 287] width 394 height 348
click at [226, 74] on button "Paste ( 1 )" at bounding box center [223, 73] width 38 height 22
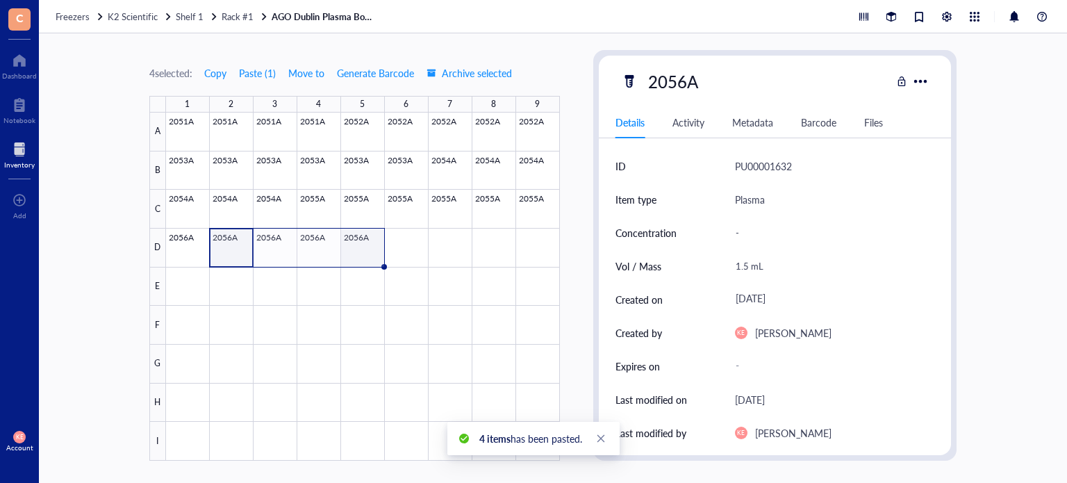
click at [362, 250] on div at bounding box center [363, 287] width 394 height 348
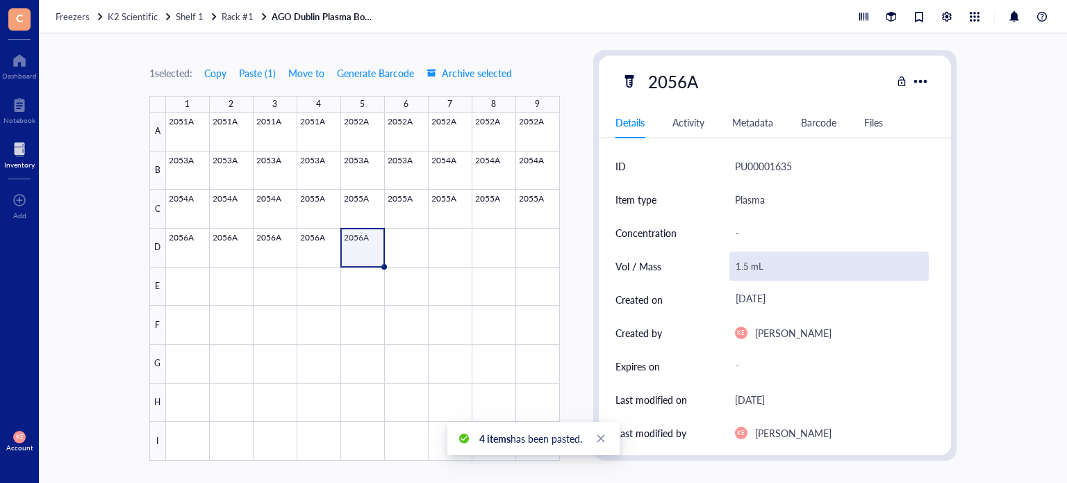
click at [745, 267] on div "1.5 mL" at bounding box center [830, 266] width 200 height 29
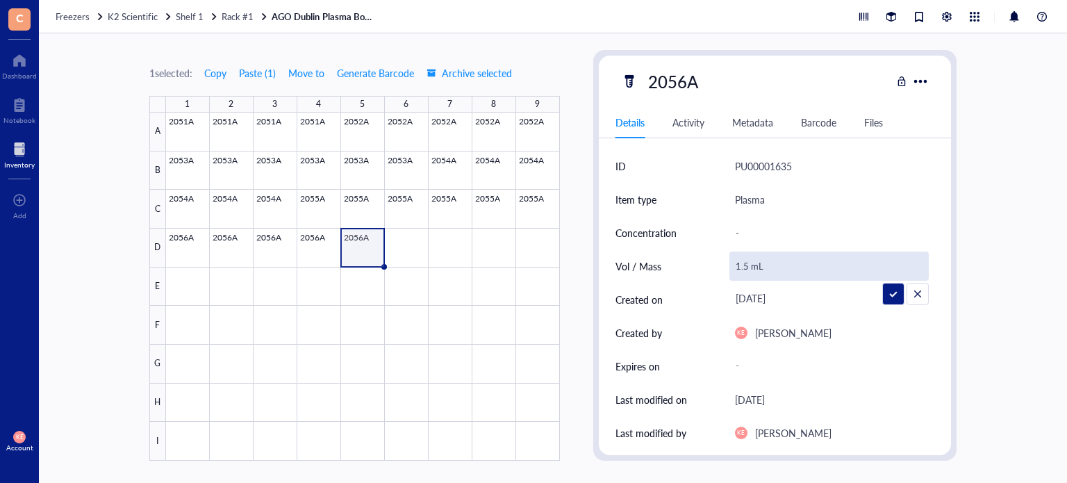
drag, startPoint x: 745, startPoint y: 267, endPoint x: 720, endPoint y: 265, distance: 24.4
click at [720, 265] on div "Vol / Mass 1.5 mL" at bounding box center [776, 265] width 320 height 33
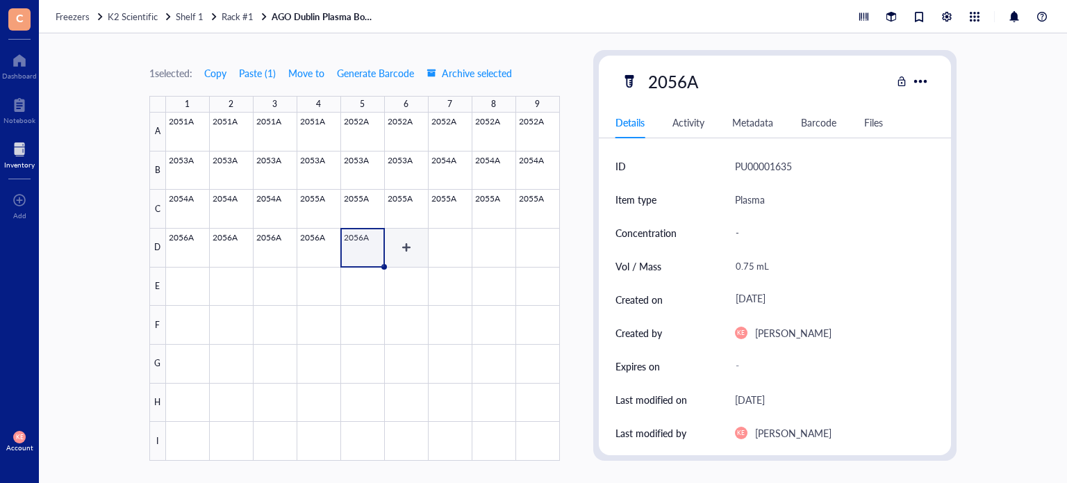
click at [403, 245] on div at bounding box center [363, 287] width 394 height 348
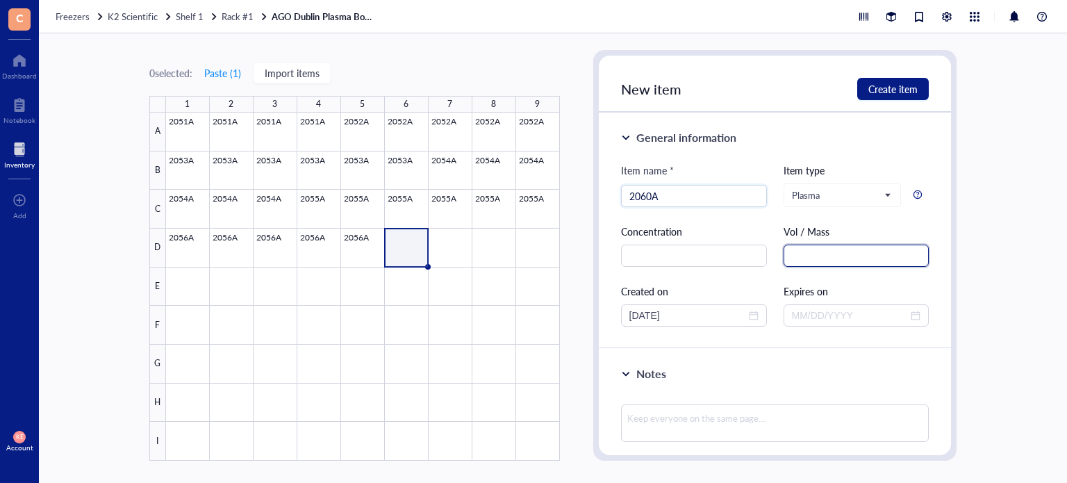
click at [807, 258] on input "text" at bounding box center [857, 256] width 146 height 22
paste input "1.5 mL"
drag, startPoint x: 684, startPoint y: 314, endPoint x: 600, endPoint y: 319, distance: 84.2
click at [600, 319] on div "General information Item name * 2060A Item type Plasma Concentration Vol / Mass…" at bounding box center [775, 231] width 353 height 236
click at [653, 313] on input "[DATE]" at bounding box center [687, 315] width 117 height 15
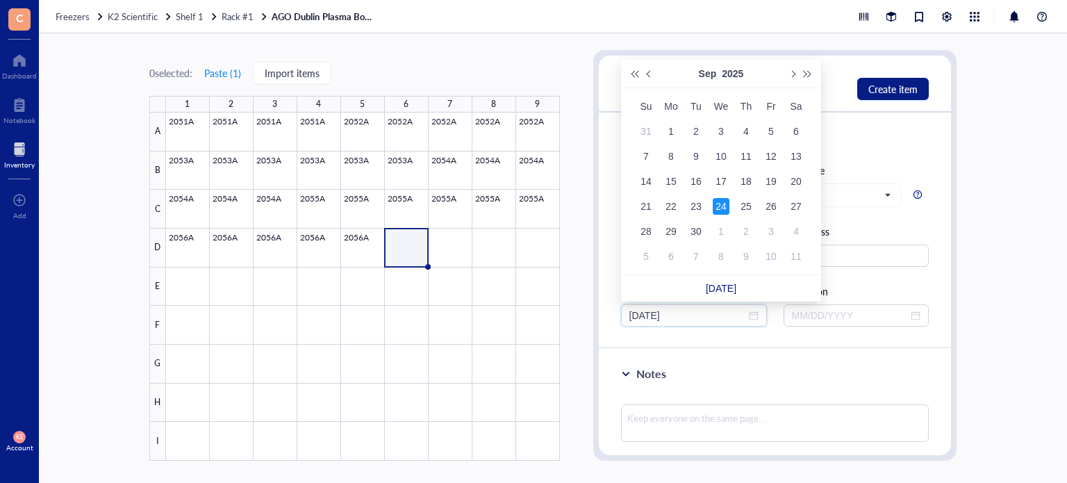
drag, startPoint x: 653, startPoint y: 313, endPoint x: 613, endPoint y: 313, distance: 40.3
click at [613, 313] on div "General information Item name * 2060A Item type Plasma Concentration Vol / Mass…" at bounding box center [775, 231] width 353 height 236
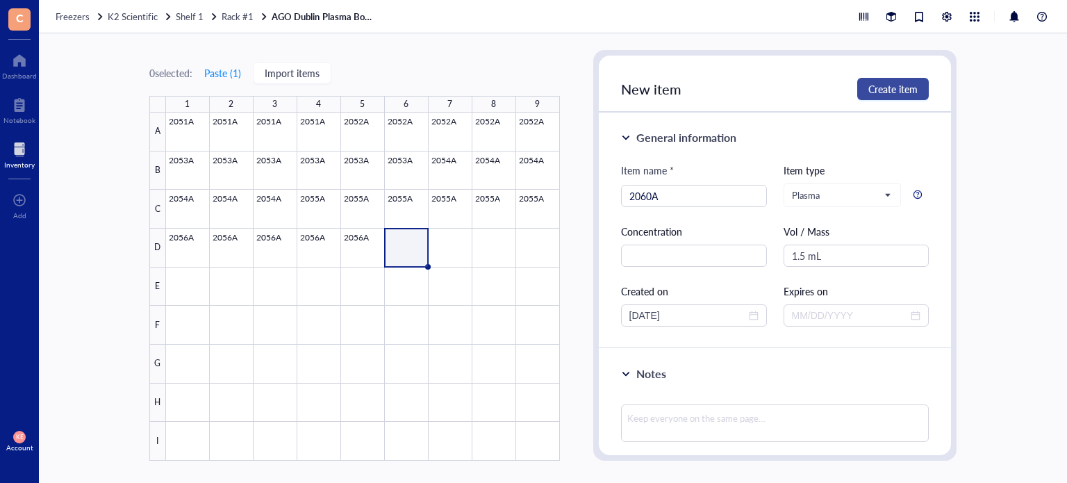
click at [900, 94] on span "Create item" at bounding box center [892, 88] width 49 height 11
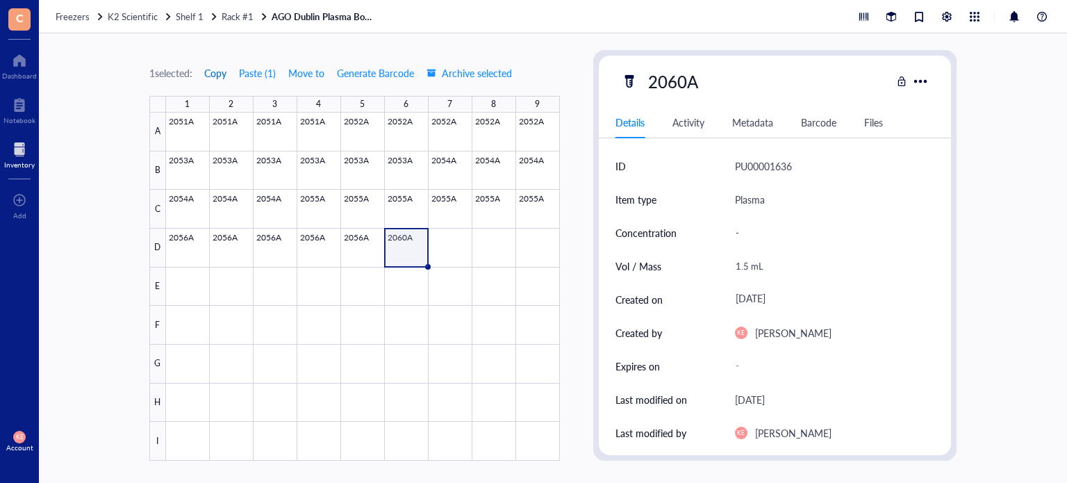
click at [217, 70] on span "Copy" at bounding box center [215, 72] width 22 height 11
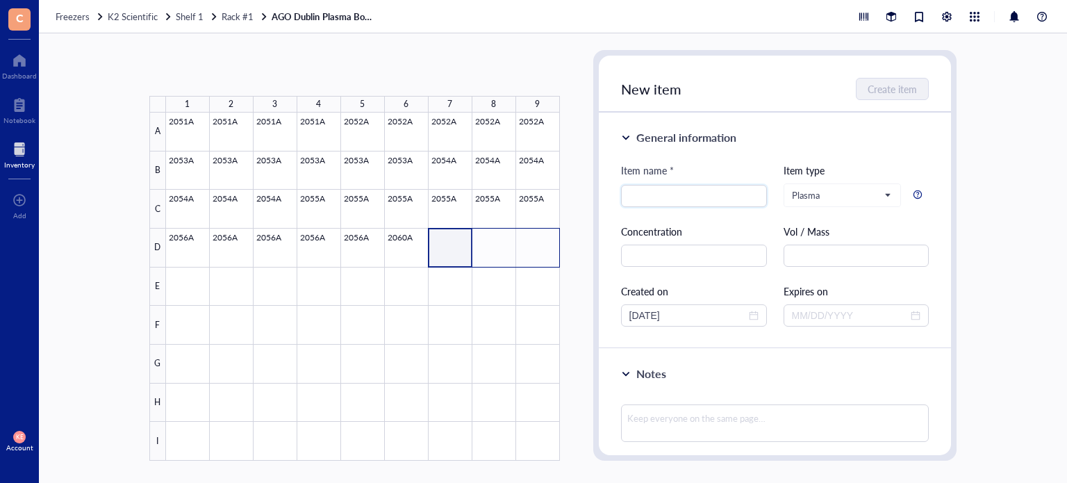
drag, startPoint x: 442, startPoint y: 249, endPoint x: 542, endPoint y: 249, distance: 100.0
click at [542, 249] on div at bounding box center [363, 287] width 394 height 348
click at [224, 68] on button "Paste ( 1 )" at bounding box center [223, 73] width 38 height 22
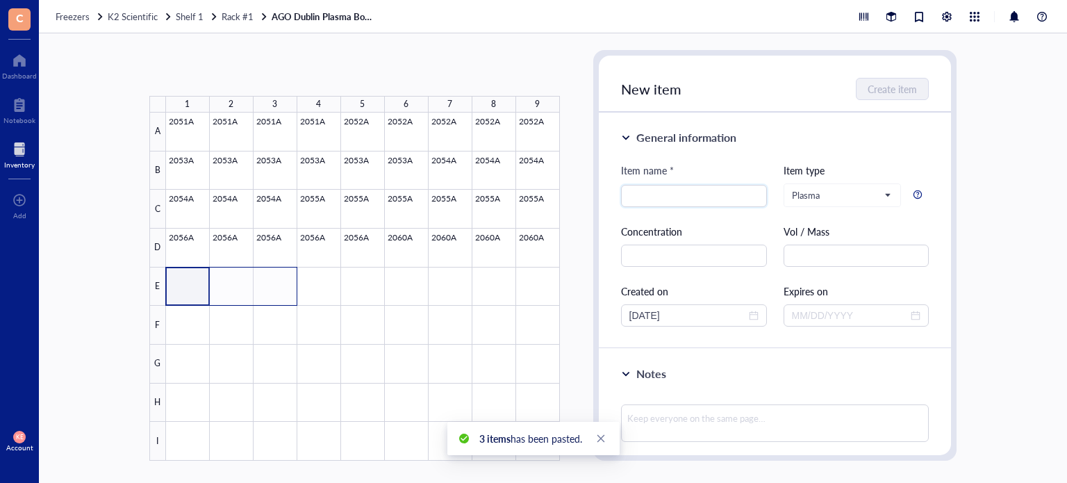
drag, startPoint x: 181, startPoint y: 289, endPoint x: 277, endPoint y: 295, distance: 96.0
click at [277, 295] on div at bounding box center [363, 287] width 394 height 348
click at [221, 69] on button "Paste ( 1 )" at bounding box center [223, 73] width 38 height 22
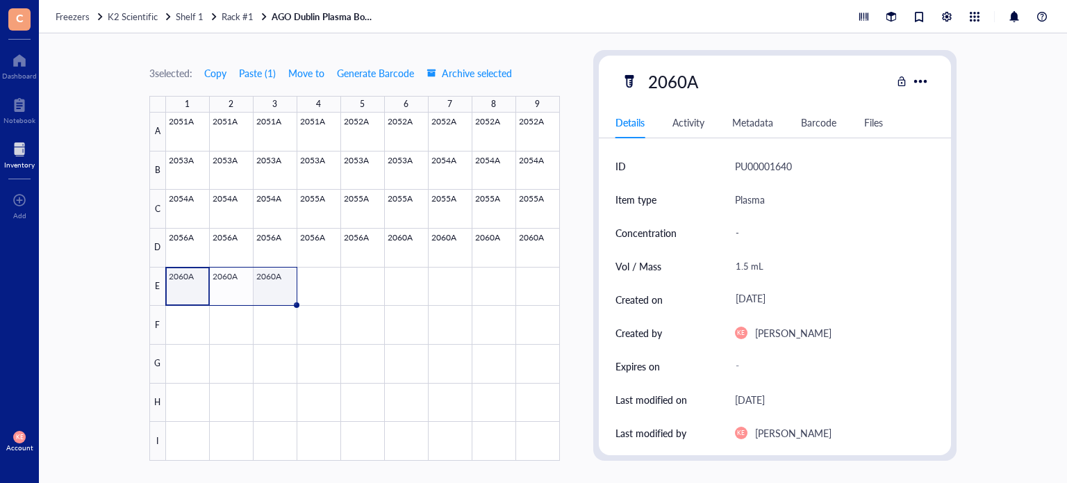
click at [256, 288] on div at bounding box center [363, 287] width 394 height 348
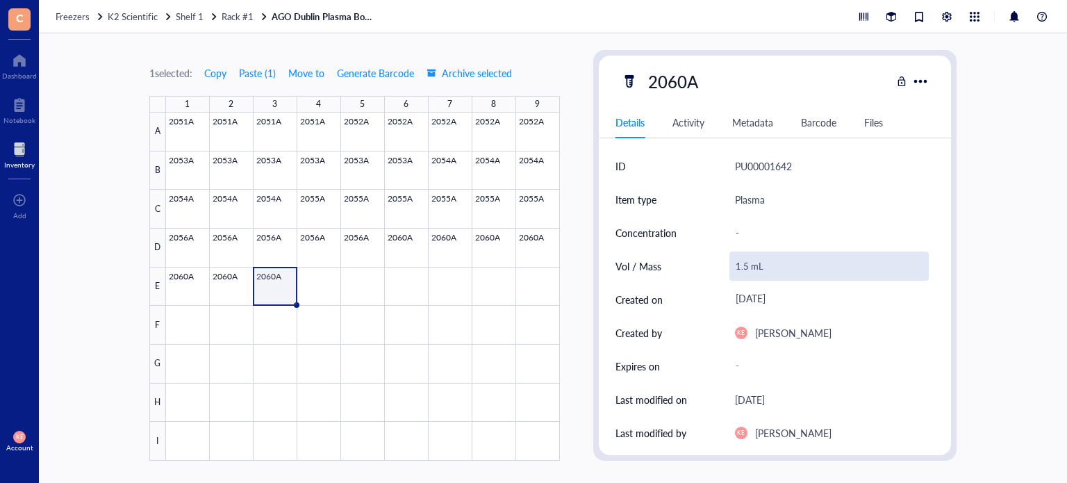
click at [745, 263] on div "1.5 mL" at bounding box center [830, 266] width 200 height 29
drag, startPoint x: 745, startPoint y: 263, endPoint x: 727, endPoint y: 263, distance: 18.8
click at [727, 263] on div "Vol / Mass 1.5 mL" at bounding box center [776, 265] width 320 height 33
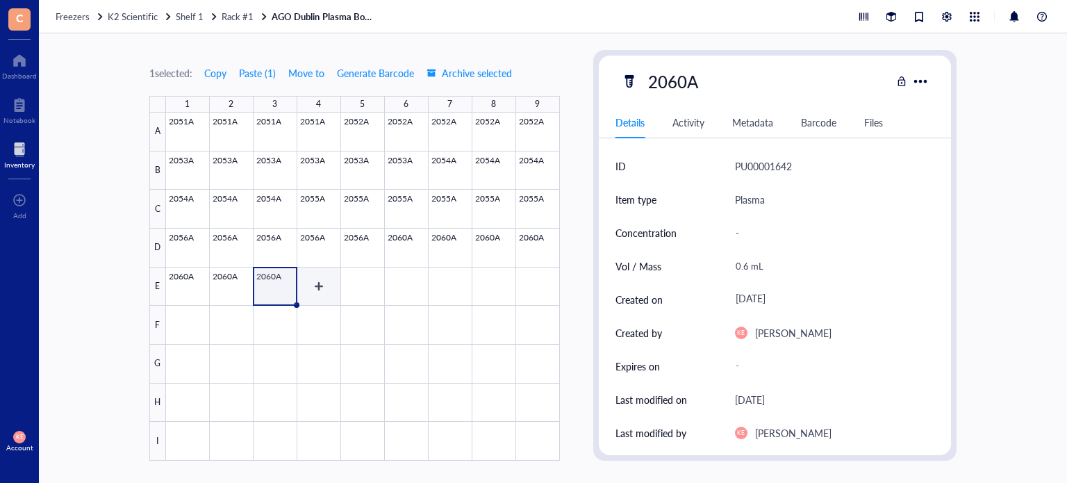
click at [311, 286] on div at bounding box center [363, 287] width 394 height 348
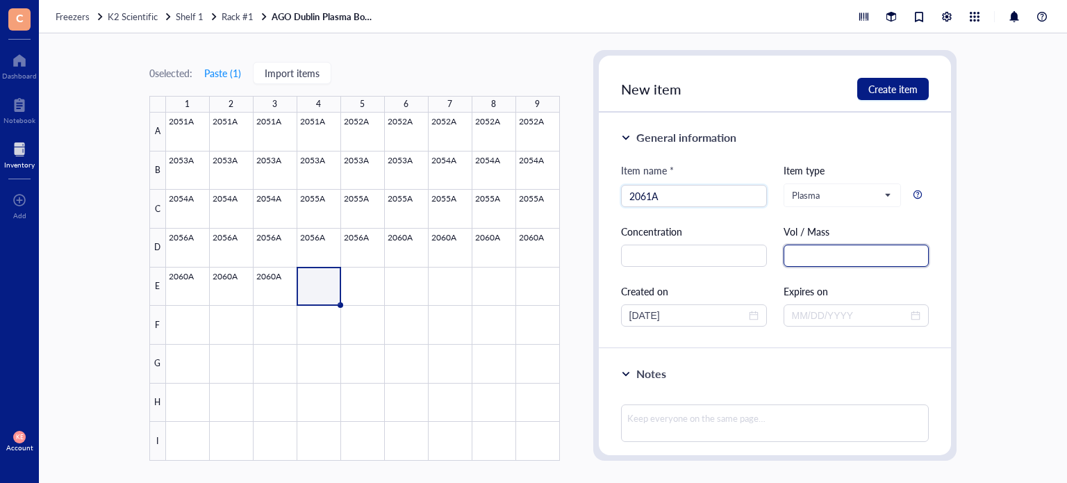
click at [812, 245] on input "text" at bounding box center [857, 256] width 146 height 22
paste input "1.5 mL"
drag, startPoint x: 654, startPoint y: 313, endPoint x: 579, endPoint y: 319, distance: 75.2
click at [579, 319] on div "0 selected: Paste ( 1 ) Import items 1 2 3 4 5 6 7 8 9 A B C D E F G H I 2051A …" at bounding box center [553, 258] width 1028 height 450
click at [880, 94] on span "Create item" at bounding box center [892, 88] width 49 height 11
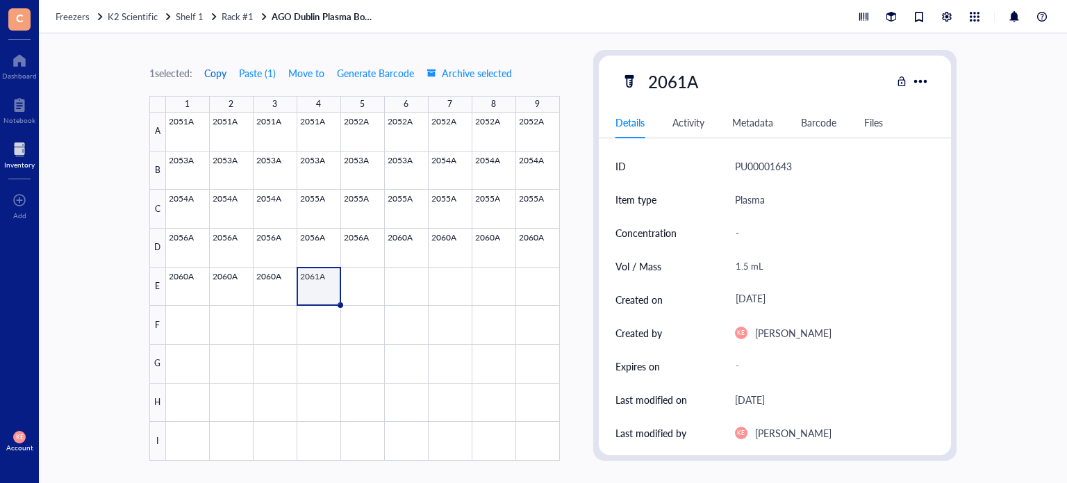
click at [222, 76] on span "Copy" at bounding box center [215, 72] width 22 height 11
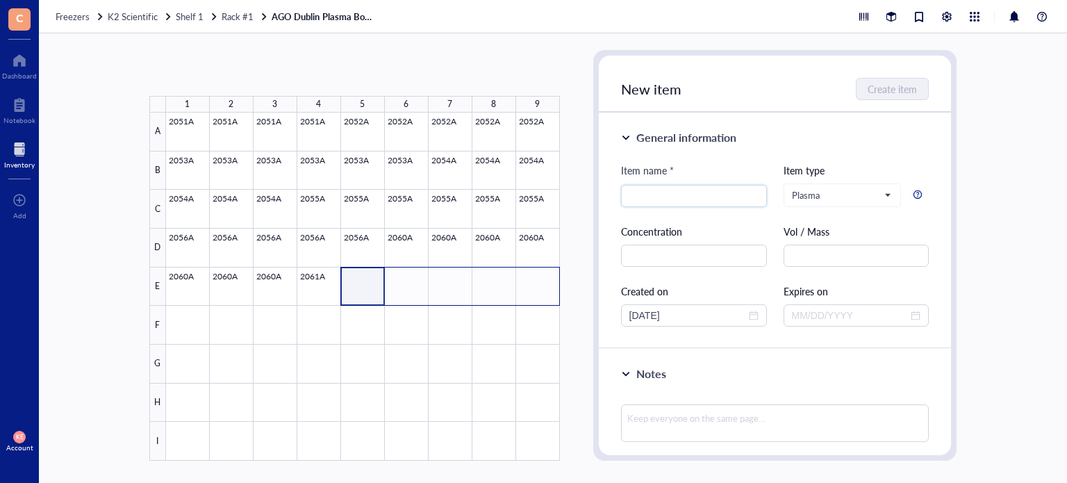
drag, startPoint x: 359, startPoint y: 288, endPoint x: 542, endPoint y: 283, distance: 183.5
click at [542, 283] on div at bounding box center [363, 287] width 394 height 348
click at [235, 72] on button "Paste ( 1 )" at bounding box center [223, 73] width 38 height 22
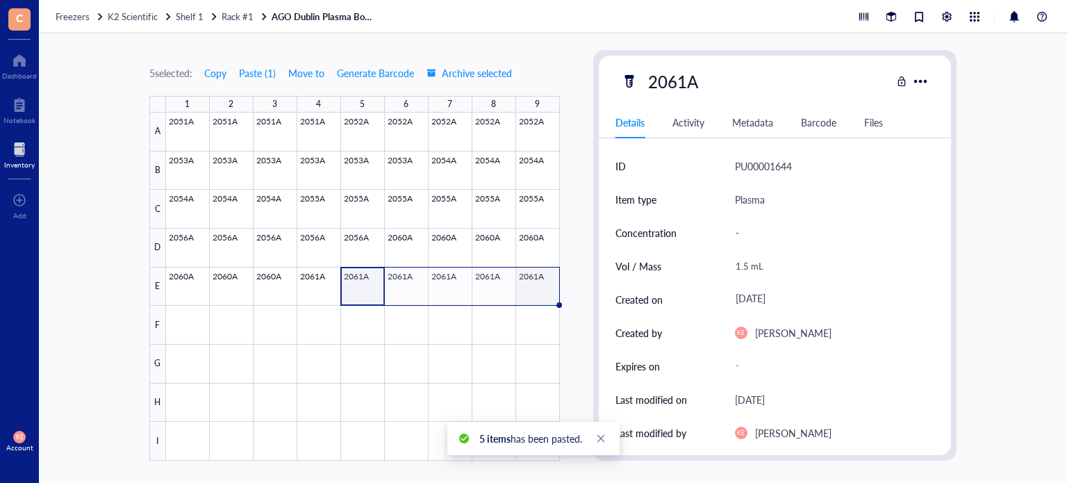
click at [538, 283] on div at bounding box center [363, 287] width 394 height 348
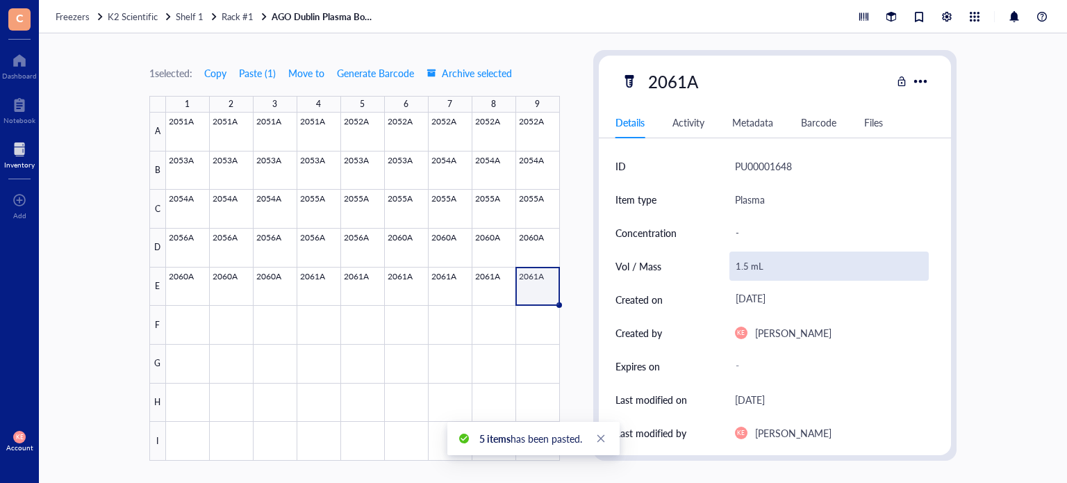
click at [748, 265] on div "1.5 mL" at bounding box center [830, 266] width 200 height 29
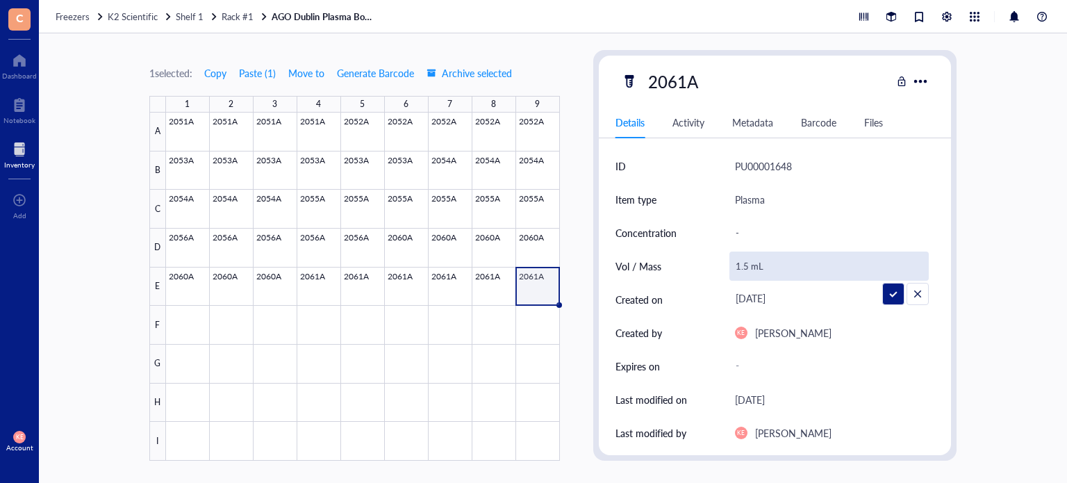
click at [748, 265] on input "1.5 mL" at bounding box center [829, 266] width 199 height 28
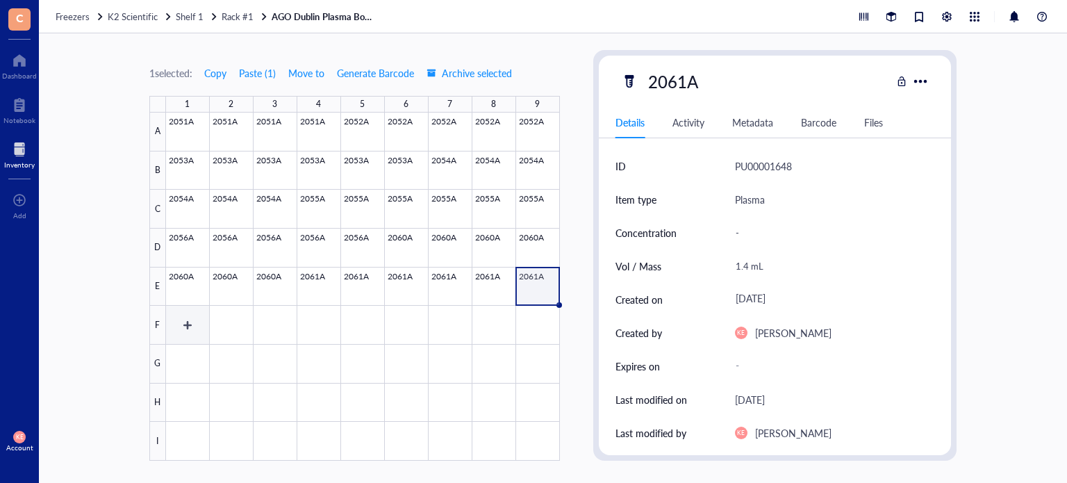
click at [186, 327] on div at bounding box center [363, 287] width 394 height 348
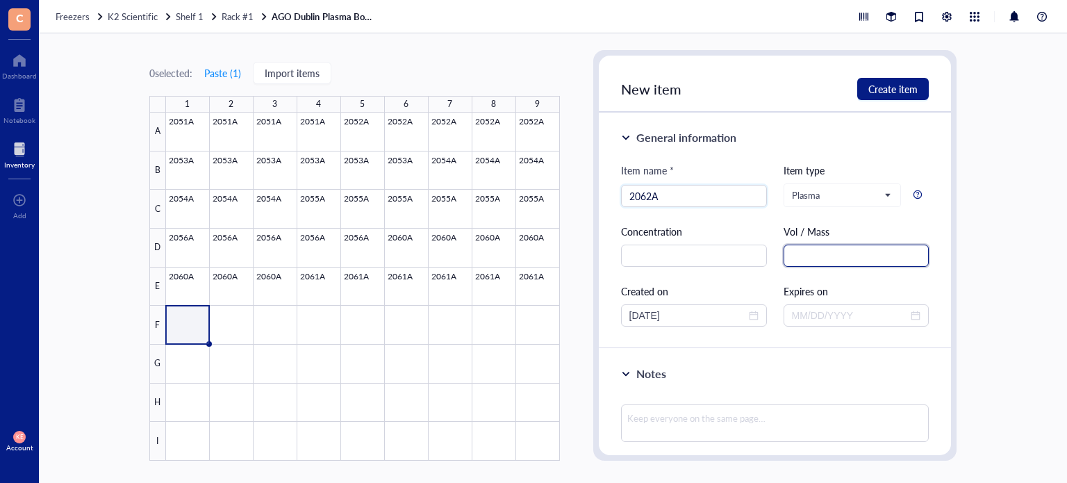
click at [824, 249] on input "text" at bounding box center [857, 256] width 146 height 22
paste input "1.5 mL"
drag, startPoint x: 654, startPoint y: 311, endPoint x: 570, endPoint y: 315, distance: 83.5
click at [570, 315] on div "0 selected: Paste ( 1 ) Import items 1 2 3 4 5 6 7 8 9 A B C D E F G H I 2051A …" at bounding box center [553, 258] width 1028 height 450
click at [891, 90] on span "Create item" at bounding box center [892, 88] width 49 height 11
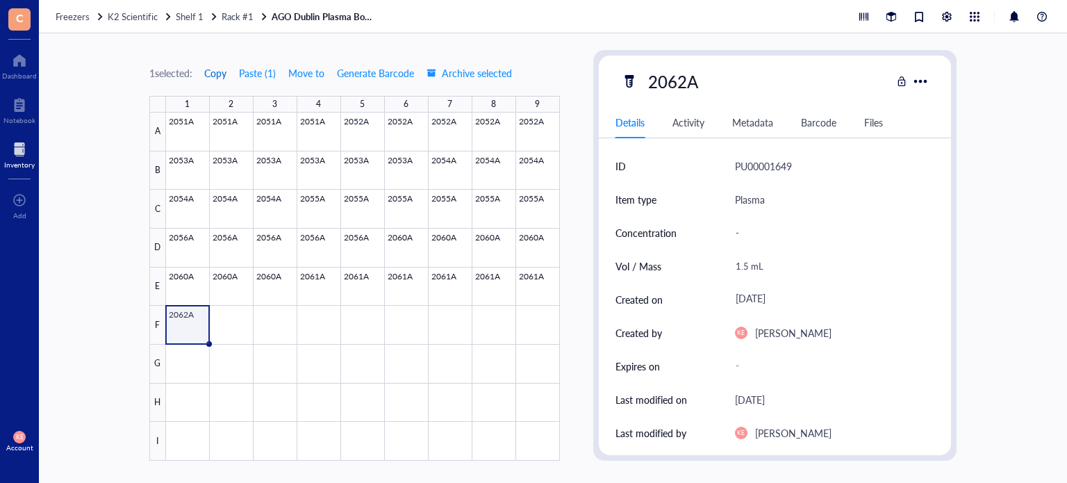
click at [225, 81] on button "Copy" at bounding box center [216, 73] width 24 height 22
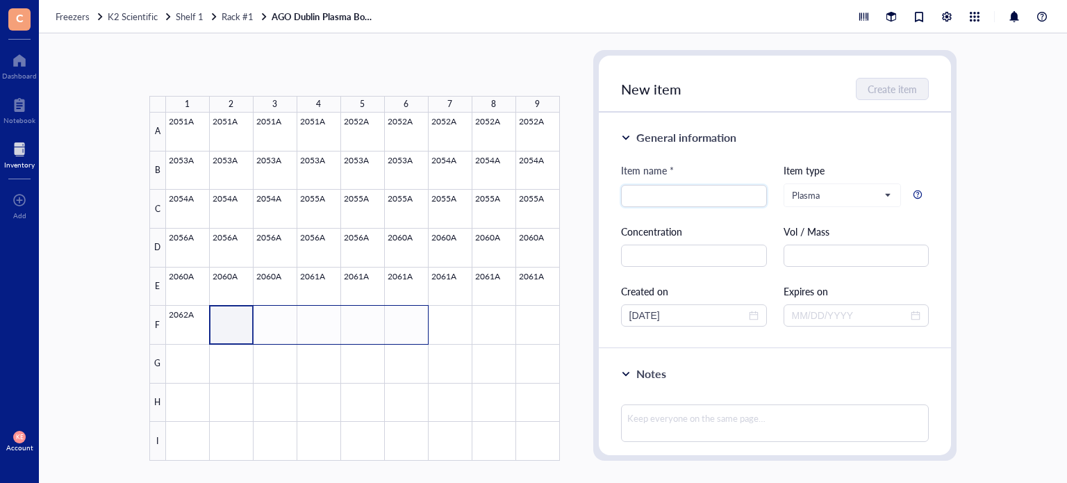
drag, startPoint x: 231, startPoint y: 329, endPoint x: 395, endPoint y: 326, distance: 164.0
click at [395, 326] on div at bounding box center [363, 287] width 394 height 348
click at [226, 72] on button "Paste ( 1 )" at bounding box center [223, 73] width 38 height 22
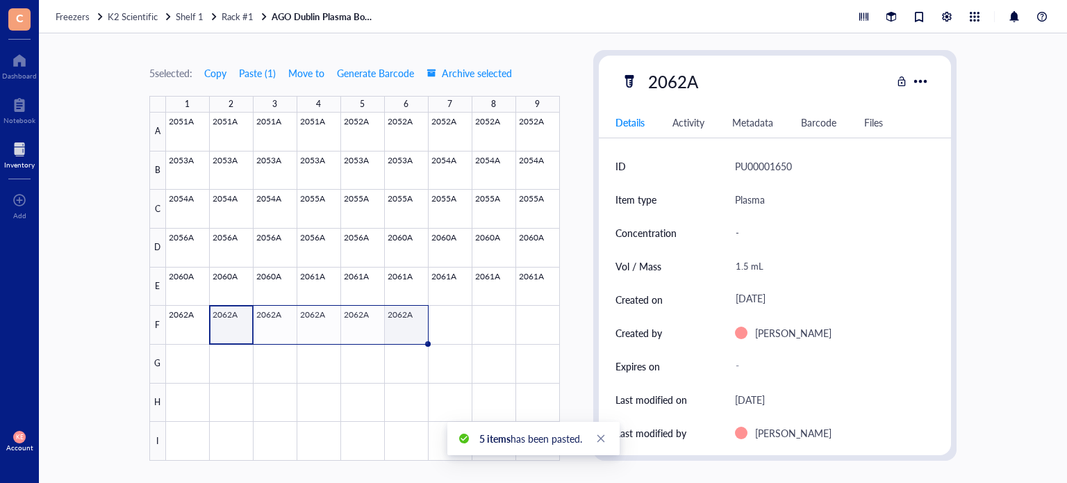
click at [408, 325] on div at bounding box center [363, 287] width 394 height 348
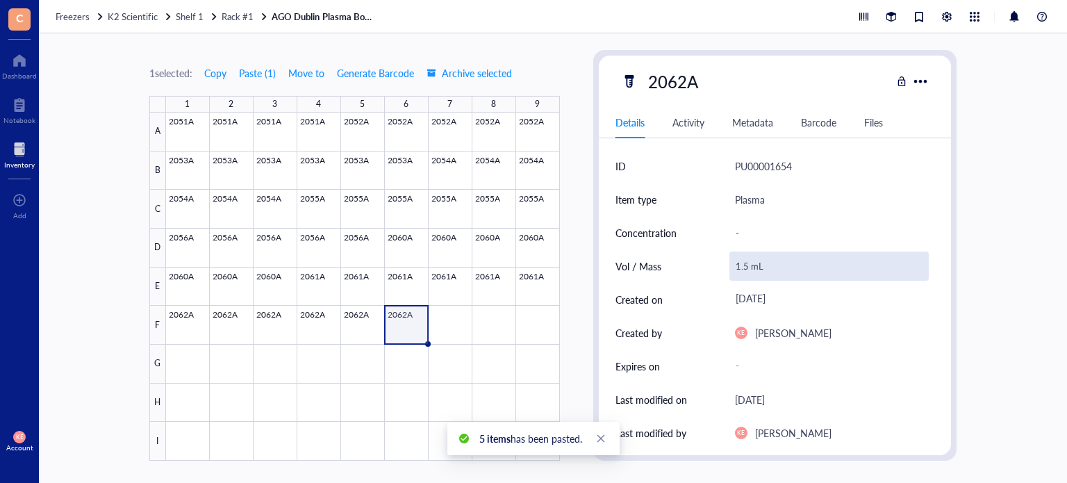
click at [745, 272] on div "1.5 mL" at bounding box center [830, 266] width 200 height 29
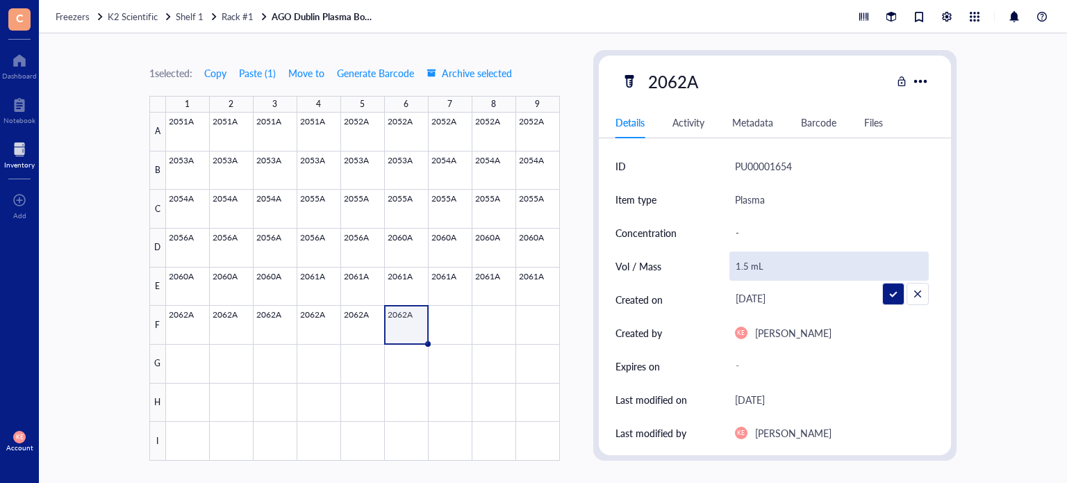
click at [748, 265] on input "1.5 mL" at bounding box center [829, 266] width 199 height 28
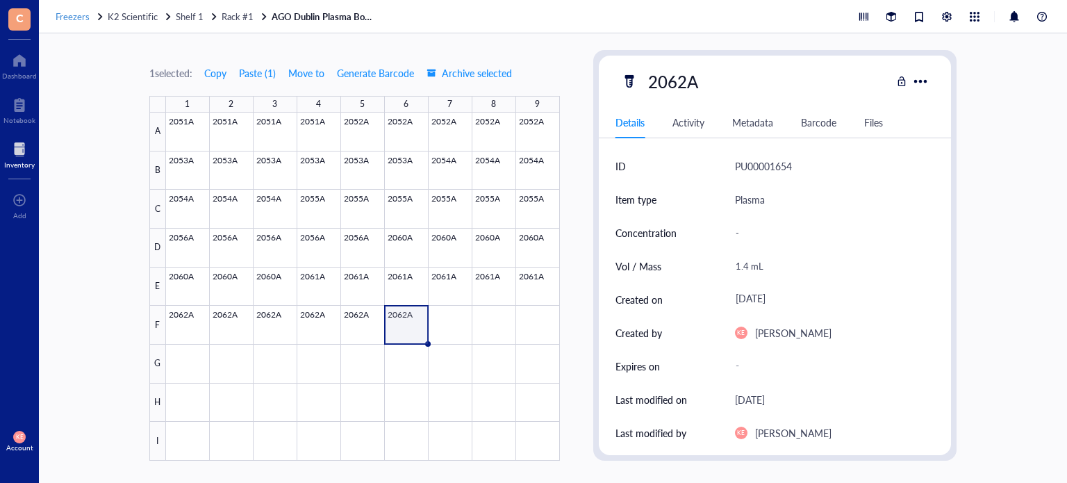
click at [90, 15] on div "Freezers" at bounding box center [80, 16] width 49 height 13
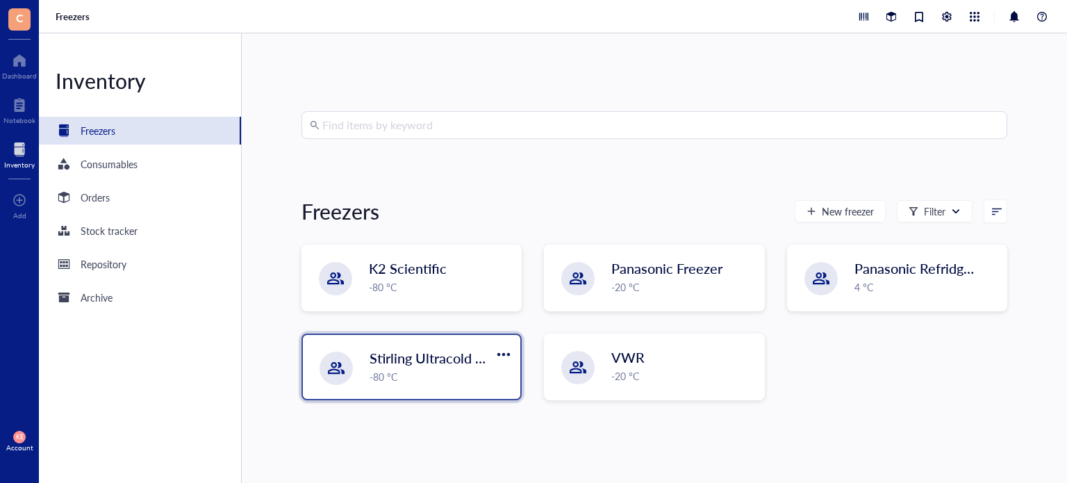
click at [398, 369] on div "-80 °C" at bounding box center [441, 376] width 142 height 15
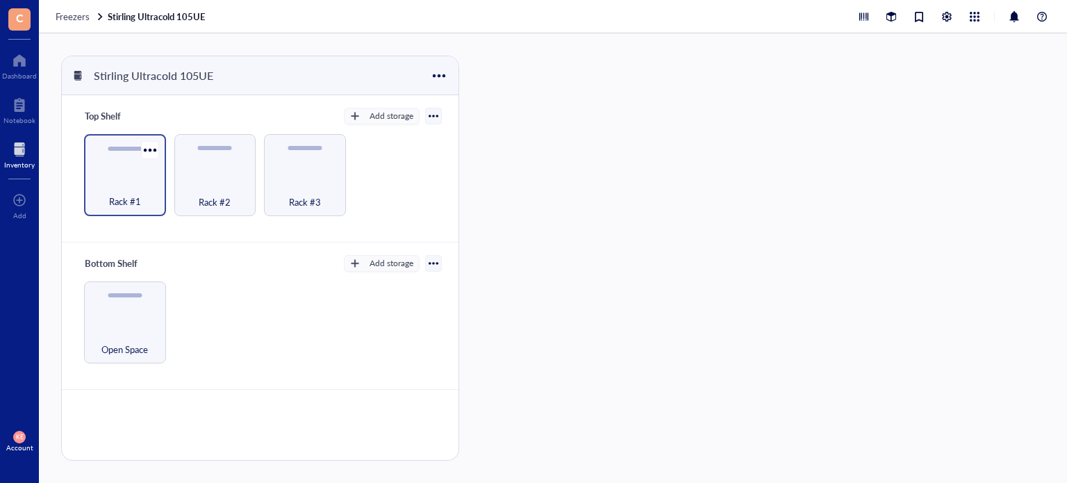
click at [124, 172] on div "Rack #1" at bounding box center [125, 175] width 82 height 82
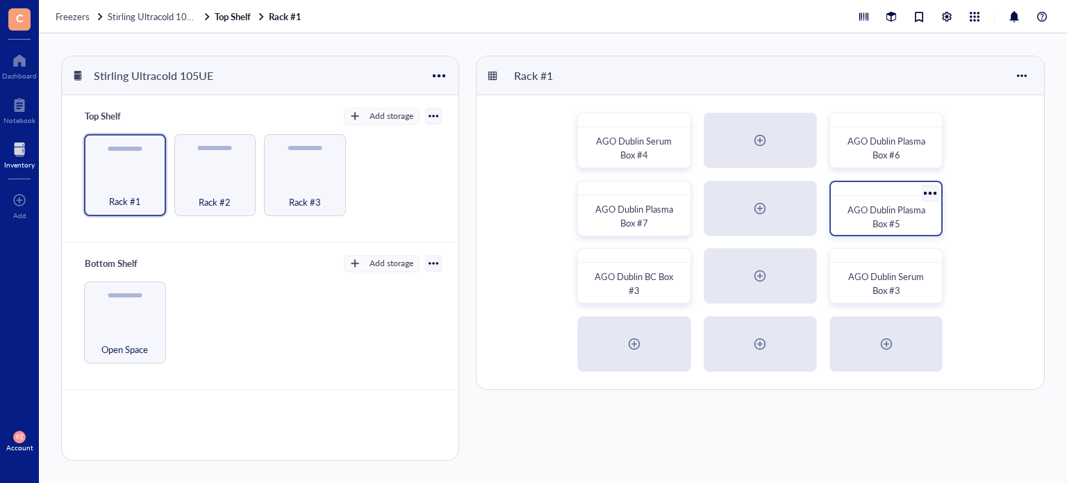
click at [928, 220] on div "AGO Dublin Plasma Box #5" at bounding box center [886, 217] width 88 height 28
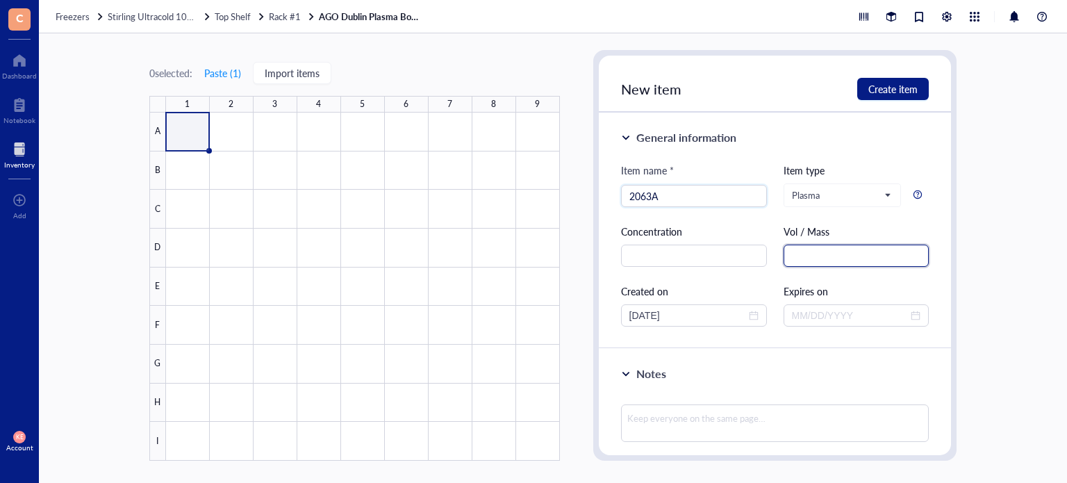
click at [821, 254] on input "text" at bounding box center [857, 256] width 146 height 22
paste input "1.5 mL"
click at [709, 314] on input "[DATE]" at bounding box center [687, 315] width 117 height 15
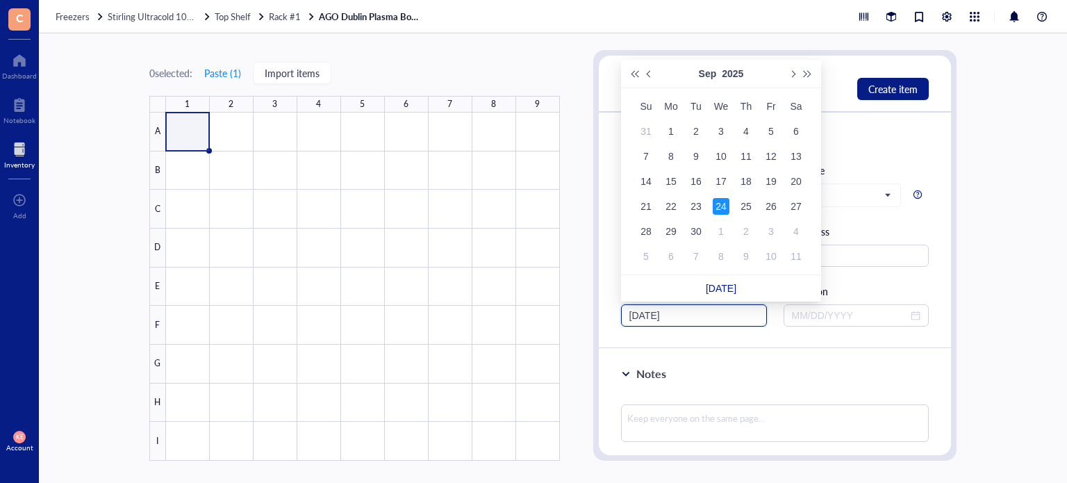
click at [659, 311] on input "[DATE]" at bounding box center [687, 315] width 117 height 15
drag, startPoint x: 653, startPoint y: 315, endPoint x: 550, endPoint y: 319, distance: 102.9
click at [550, 319] on div "0 selected: Paste ( 1 ) Import items 1 2 3 4 5 6 7 8 9 A B C D E F G H I AGO Du…" at bounding box center [553, 258] width 1028 height 450
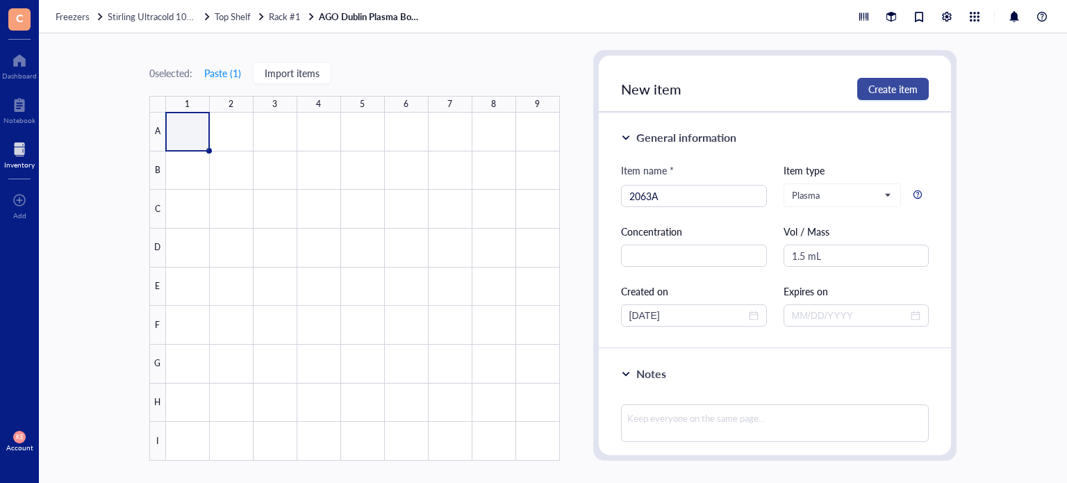
click at [898, 91] on span "Create item" at bounding box center [892, 88] width 49 height 11
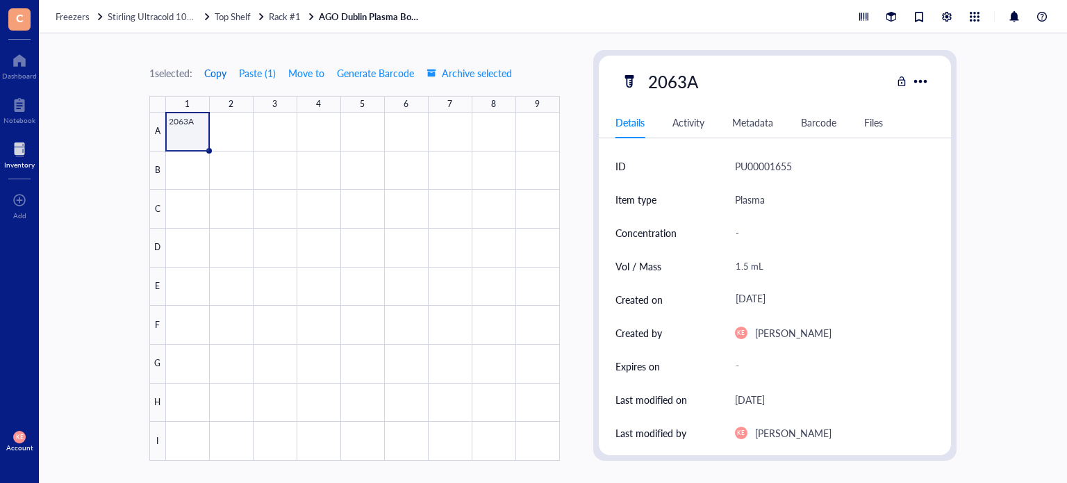
click at [213, 69] on span "Copy" at bounding box center [215, 72] width 22 height 11
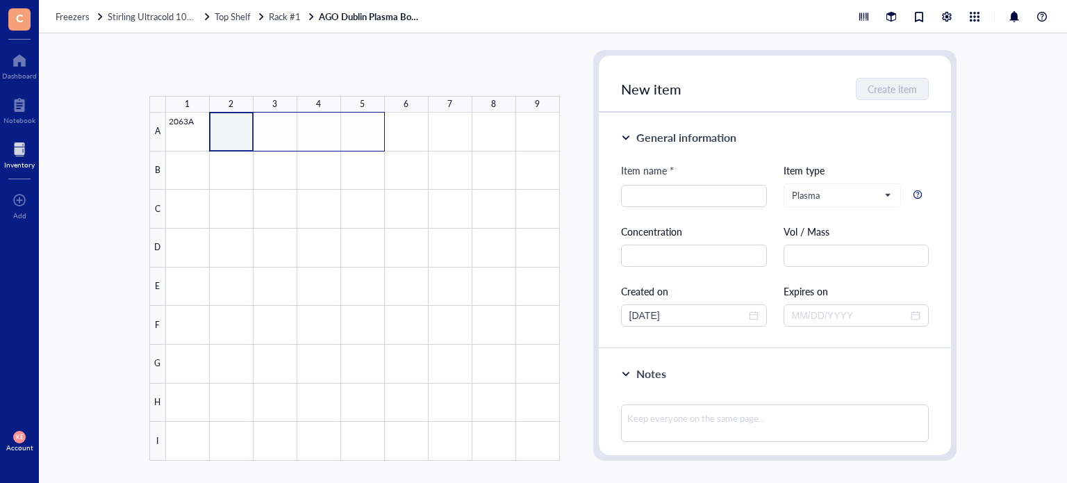
drag, startPoint x: 219, startPoint y: 133, endPoint x: 359, endPoint y: 135, distance: 139.7
click at [359, 135] on div at bounding box center [363, 287] width 394 height 348
click at [229, 76] on button "Paste ( 1 )" at bounding box center [223, 73] width 38 height 22
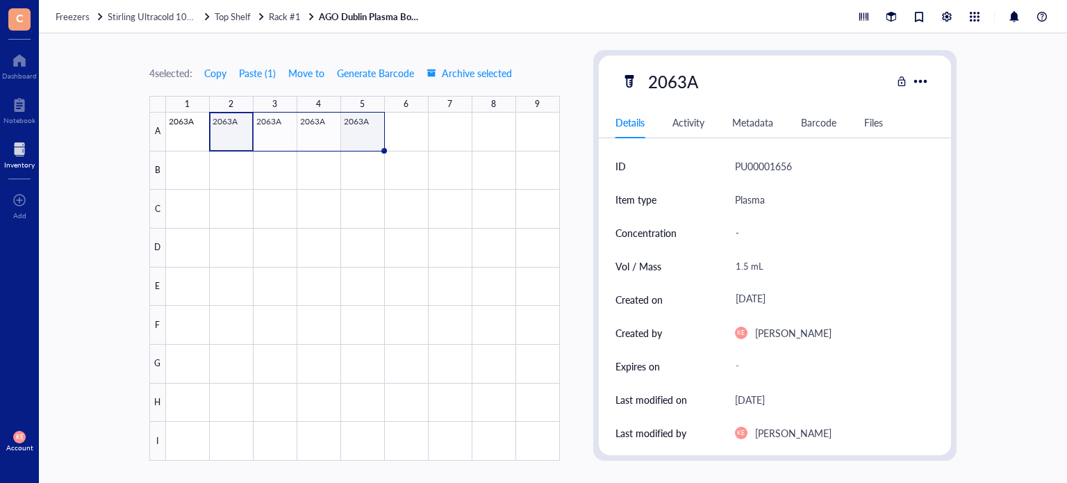
click at [361, 135] on div at bounding box center [363, 287] width 394 height 348
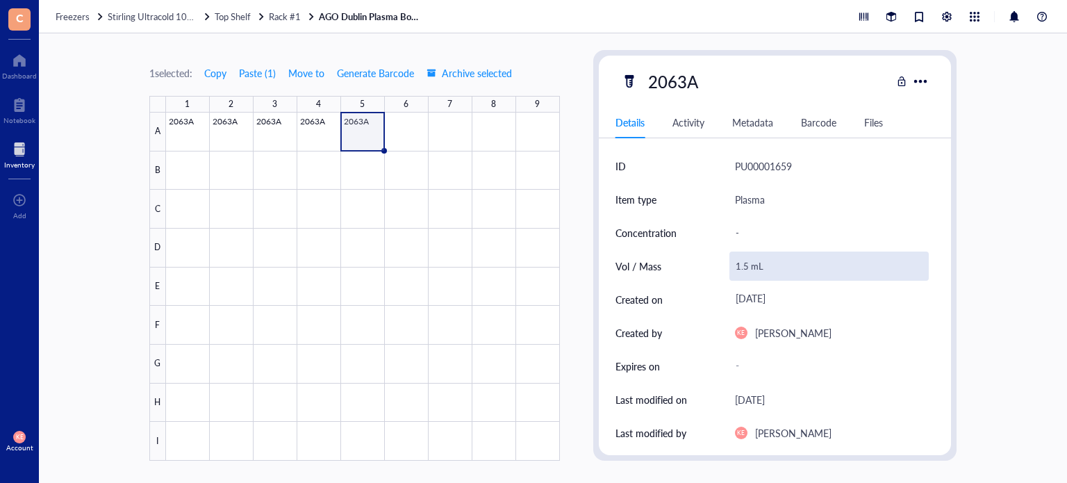
click at [745, 272] on div "1.5 mL" at bounding box center [830, 266] width 200 height 29
click at [745, 266] on input "1.5 mL" at bounding box center [829, 266] width 199 height 28
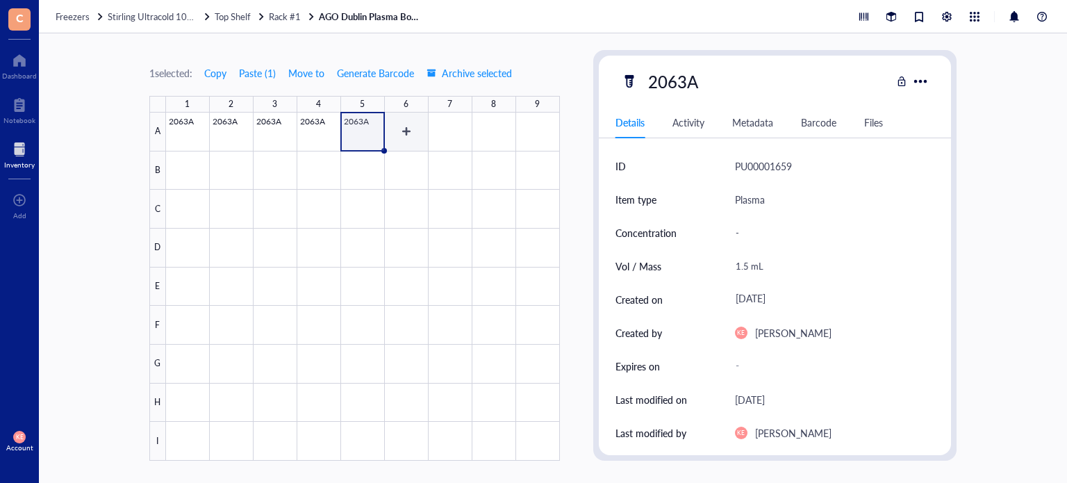
click at [407, 136] on div at bounding box center [363, 287] width 394 height 348
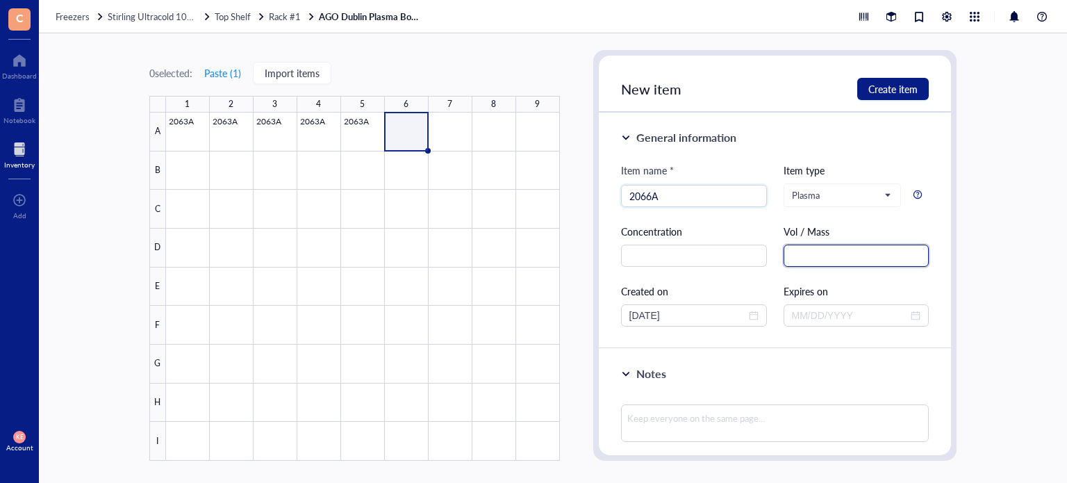
click at [814, 247] on input "text" at bounding box center [857, 256] width 146 height 22
paste input "1.5 mL"
drag, startPoint x: 656, startPoint y: 311, endPoint x: 628, endPoint y: 315, distance: 28.2
click at [628, 315] on div "[DATE]" at bounding box center [694, 315] width 146 height 22
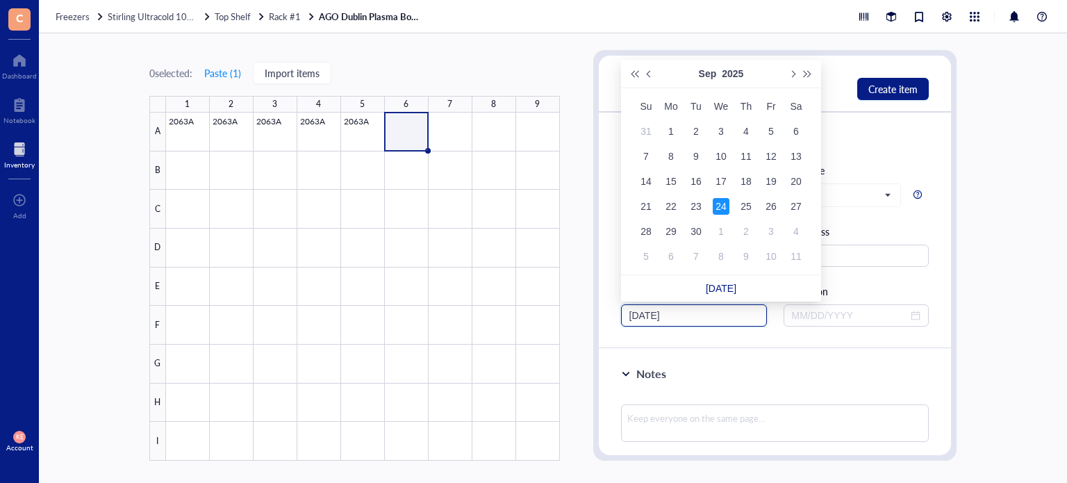
click at [641, 318] on input "[DATE]" at bounding box center [687, 315] width 117 height 15
drag, startPoint x: 654, startPoint y: 318, endPoint x: 574, endPoint y: 313, distance: 80.7
click at [574, 313] on div "0 selected: Paste ( 1 ) Import items 1 2 3 4 5 6 7 8 9 A B C D E F G H I 2063A …" at bounding box center [553, 258] width 1028 height 450
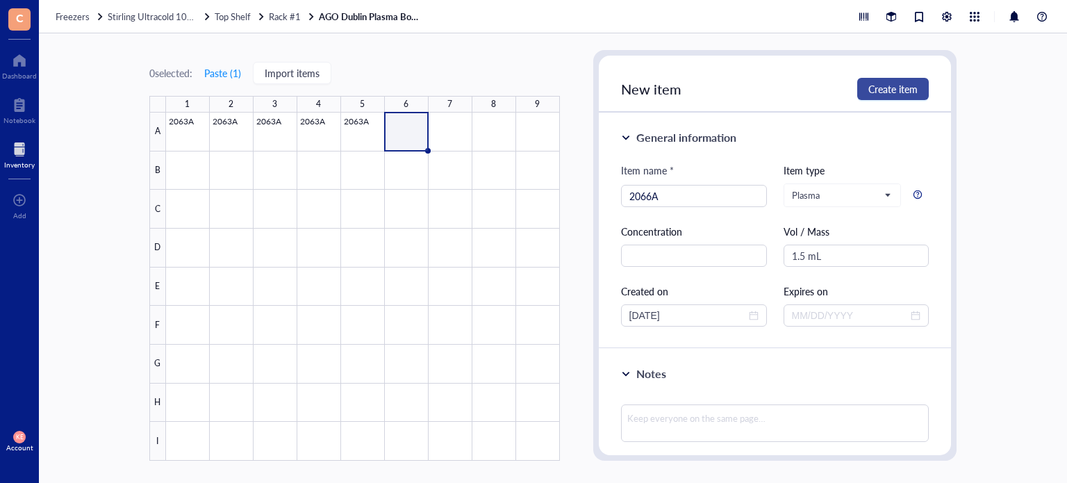
click at [887, 86] on span "Create item" at bounding box center [892, 88] width 49 height 11
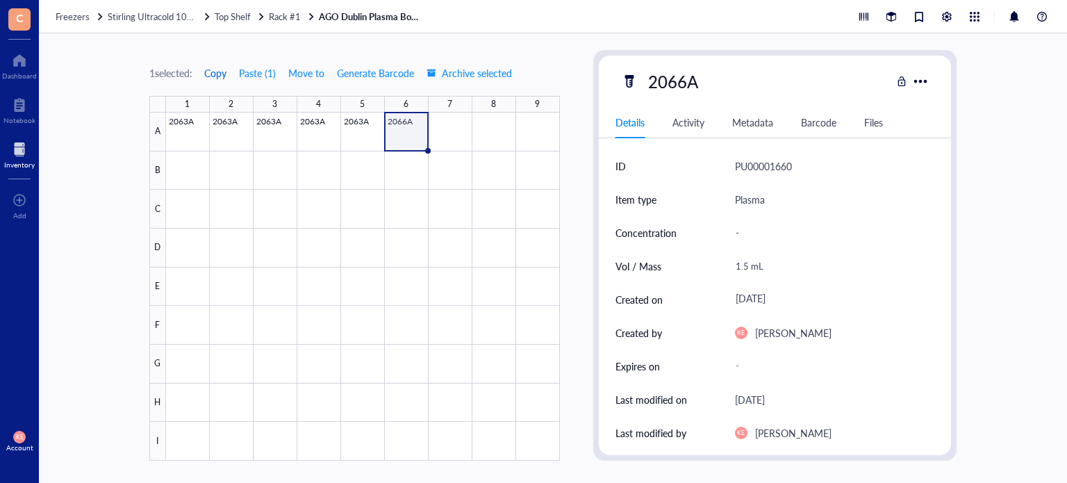
click at [218, 69] on span "Copy" at bounding box center [215, 72] width 22 height 11
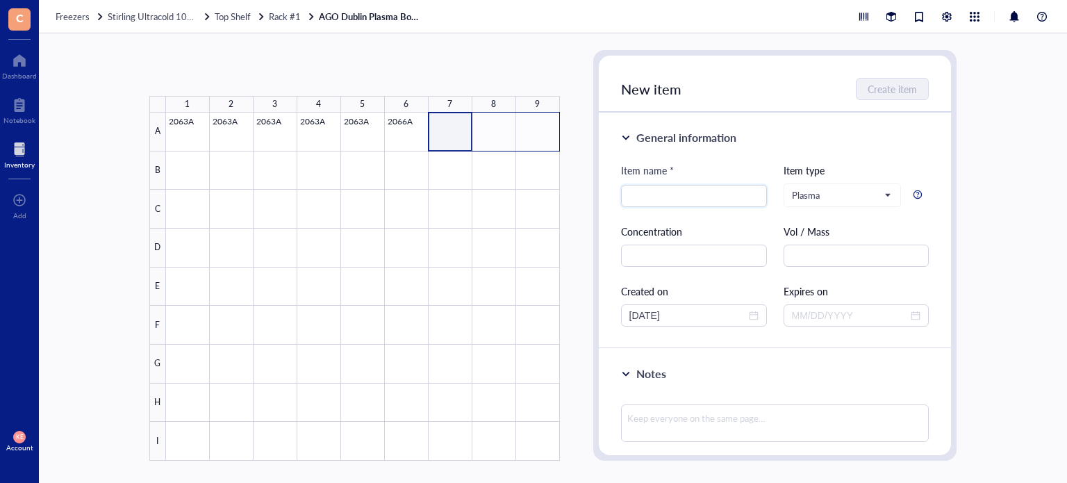
drag, startPoint x: 453, startPoint y: 138, endPoint x: 543, endPoint y: 143, distance: 89.8
click at [543, 143] on div at bounding box center [363, 287] width 394 height 348
click at [229, 72] on button "Paste ( 1 )" at bounding box center [223, 73] width 38 height 22
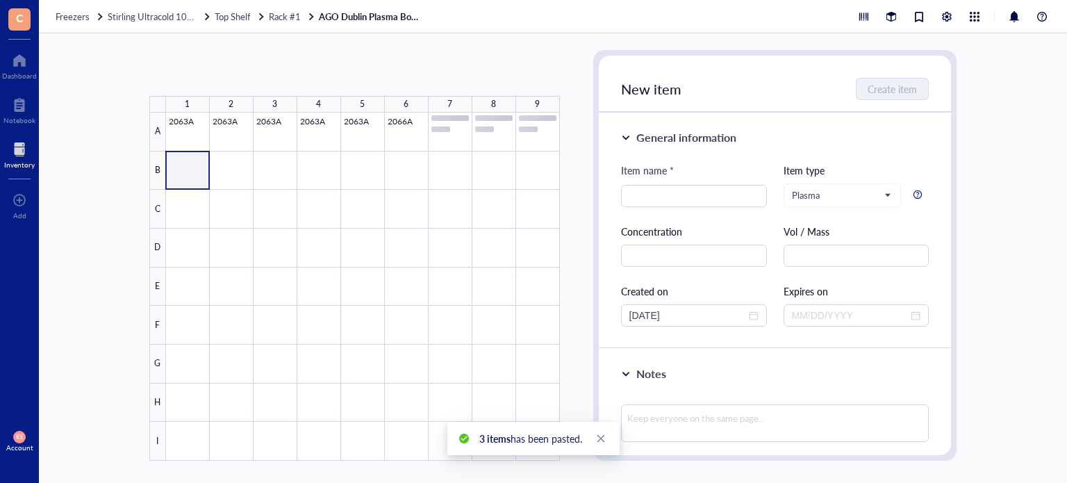
drag, startPoint x: 192, startPoint y: 169, endPoint x: 245, endPoint y: 174, distance: 53.8
click at [245, 174] on div at bounding box center [363, 287] width 394 height 348
click at [228, 74] on button "Paste ( 1 )" at bounding box center [223, 73] width 38 height 22
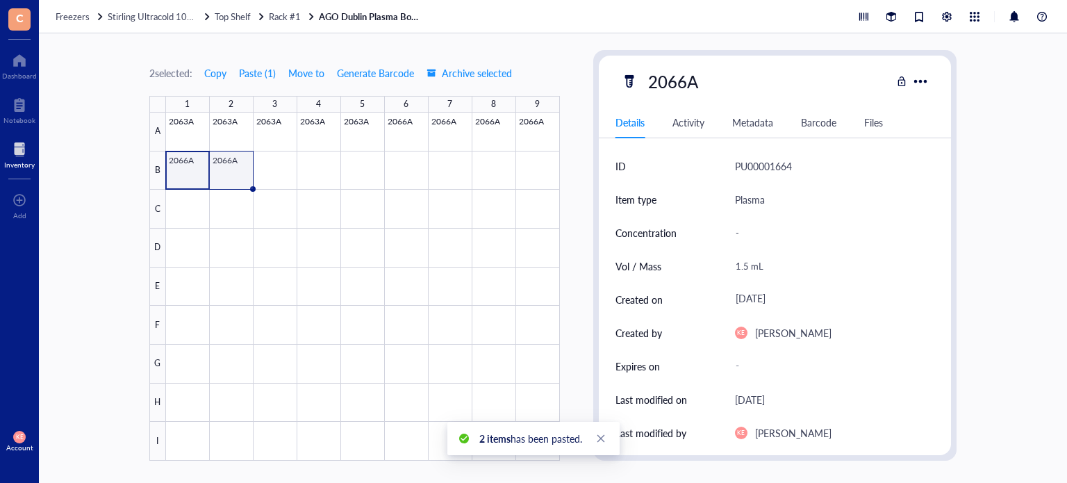
click at [231, 186] on div at bounding box center [363, 287] width 394 height 348
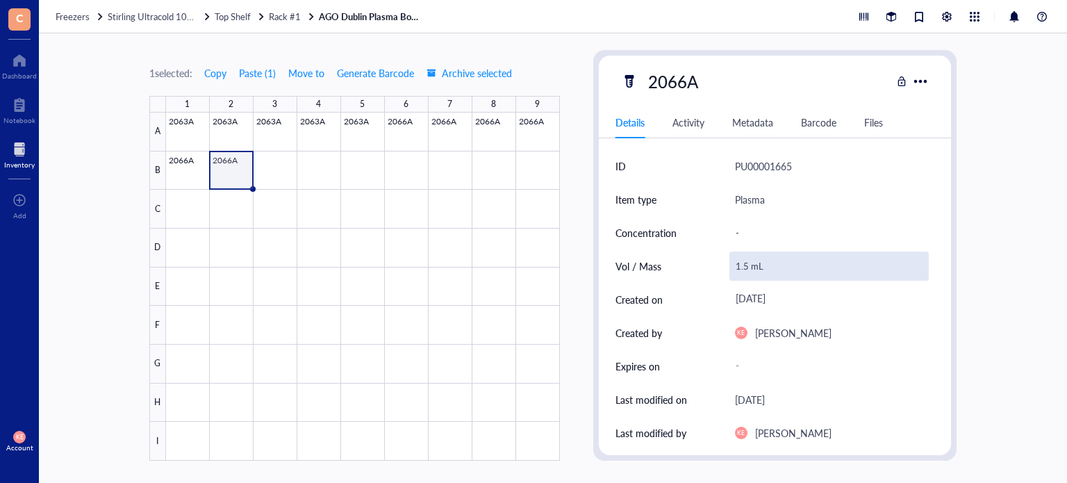
click at [741, 263] on div "1.5 mL" at bounding box center [830, 266] width 200 height 29
drag, startPoint x: 745, startPoint y: 266, endPoint x: 733, endPoint y: 266, distance: 12.5
click at [733, 266] on input "1.5 mL" at bounding box center [829, 266] width 199 height 28
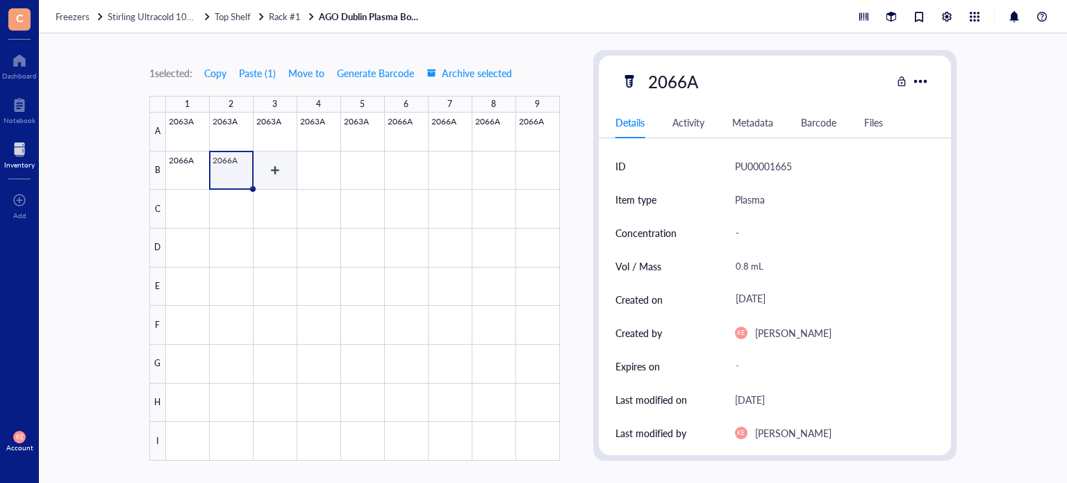
click at [261, 170] on div at bounding box center [363, 287] width 394 height 348
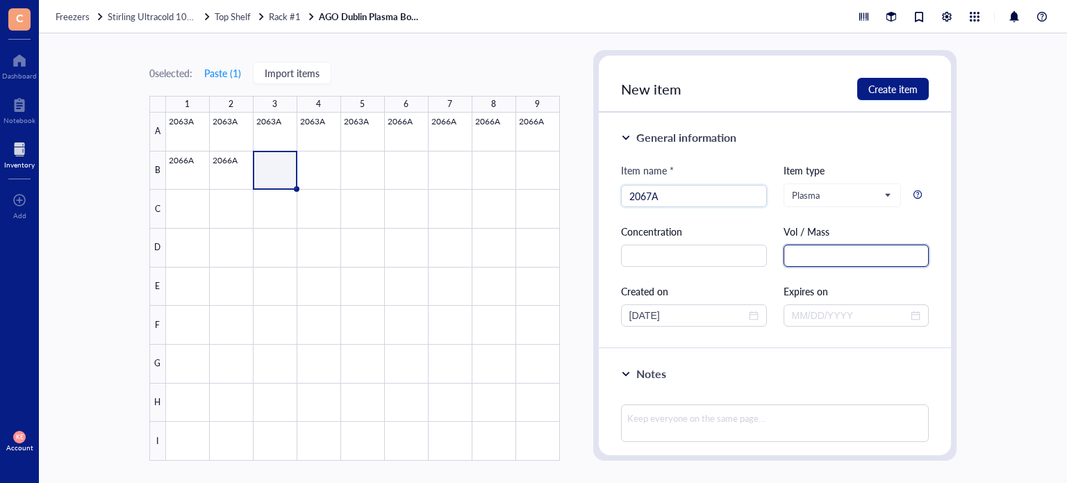
click at [853, 256] on input "text" at bounding box center [857, 256] width 146 height 22
paste input "1.5 mL"
drag, startPoint x: 653, startPoint y: 315, endPoint x: 603, endPoint y: 316, distance: 50.0
click at [603, 316] on div "General information Item name * 2067A Item type Plasma Concentration Vol / Mass…" at bounding box center [775, 231] width 353 height 236
click at [893, 88] on span "Create item" at bounding box center [892, 88] width 49 height 11
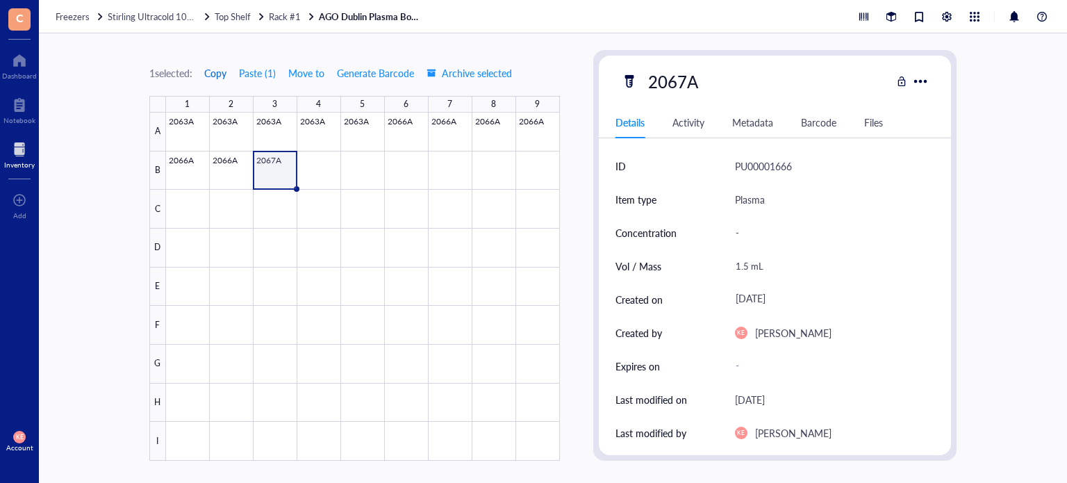
click at [213, 73] on span "Copy" at bounding box center [215, 72] width 22 height 11
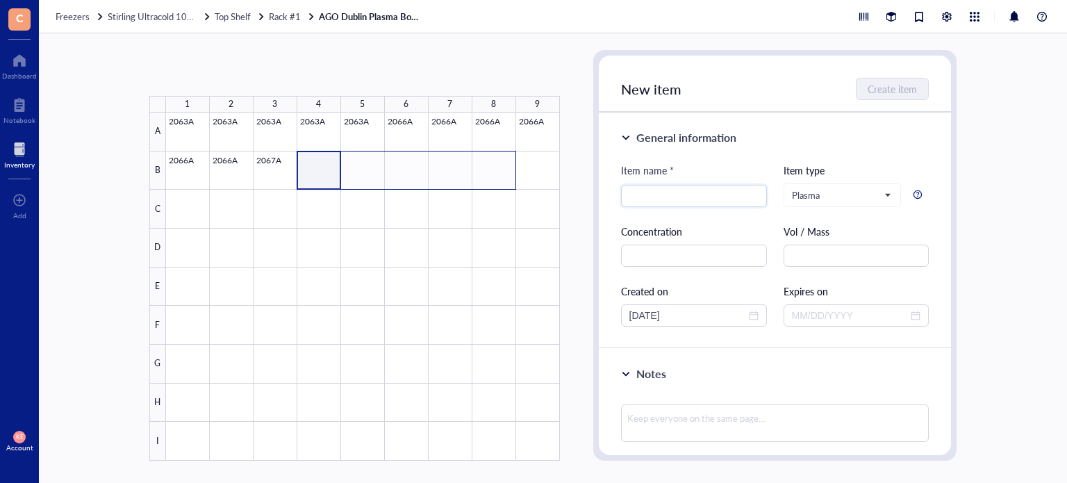
drag, startPoint x: 473, startPoint y: 170, endPoint x: 484, endPoint y: 172, distance: 10.5
click at [484, 172] on div at bounding box center [363, 287] width 394 height 348
click at [231, 73] on button "Paste ( 1 )" at bounding box center [223, 73] width 38 height 22
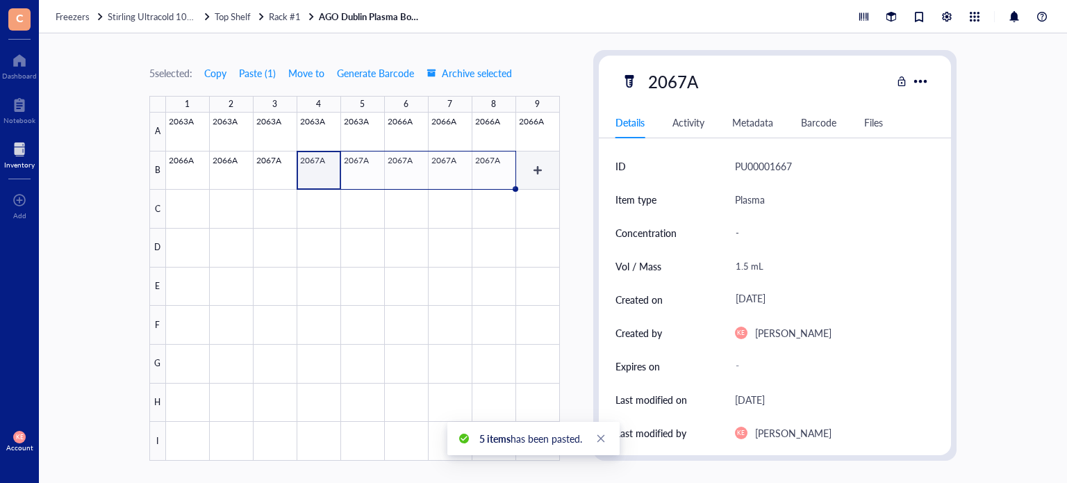
click at [538, 172] on div at bounding box center [363, 287] width 394 height 348
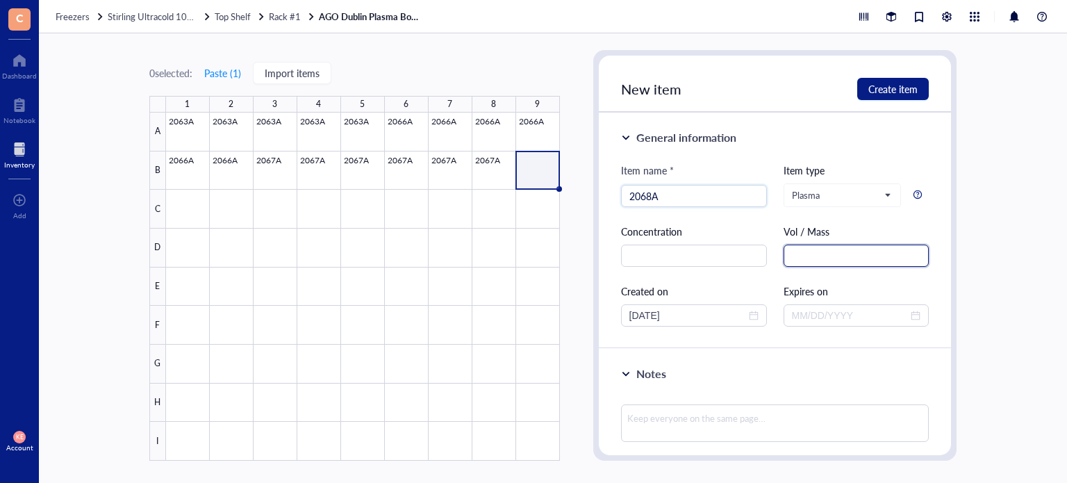
click at [844, 252] on input "text" at bounding box center [857, 256] width 146 height 22
paste input "1.5 mL"
drag, startPoint x: 654, startPoint y: 311, endPoint x: 613, endPoint y: 310, distance: 41.0
click at [613, 310] on div "General information Item name * 2068A Item type Plasma Concentration Vol / Mass…" at bounding box center [775, 231] width 353 height 236
click at [887, 88] on span "Create item" at bounding box center [892, 88] width 49 height 11
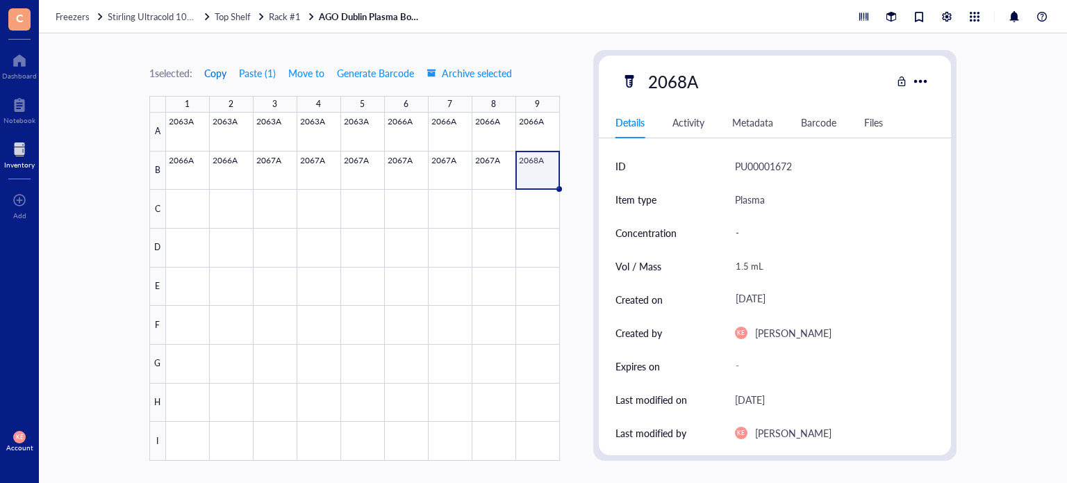
click at [217, 69] on span "Copy" at bounding box center [215, 72] width 22 height 11
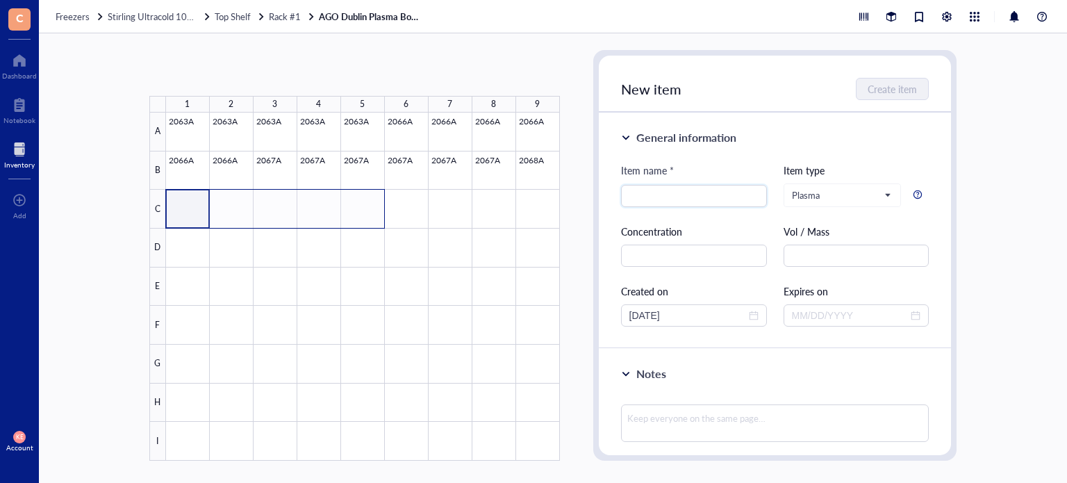
drag, startPoint x: 360, startPoint y: 216, endPoint x: 403, endPoint y: 217, distance: 43.1
click at [403, 217] on div at bounding box center [363, 287] width 394 height 348
click at [228, 70] on button "Paste ( 1 )" at bounding box center [223, 73] width 38 height 22
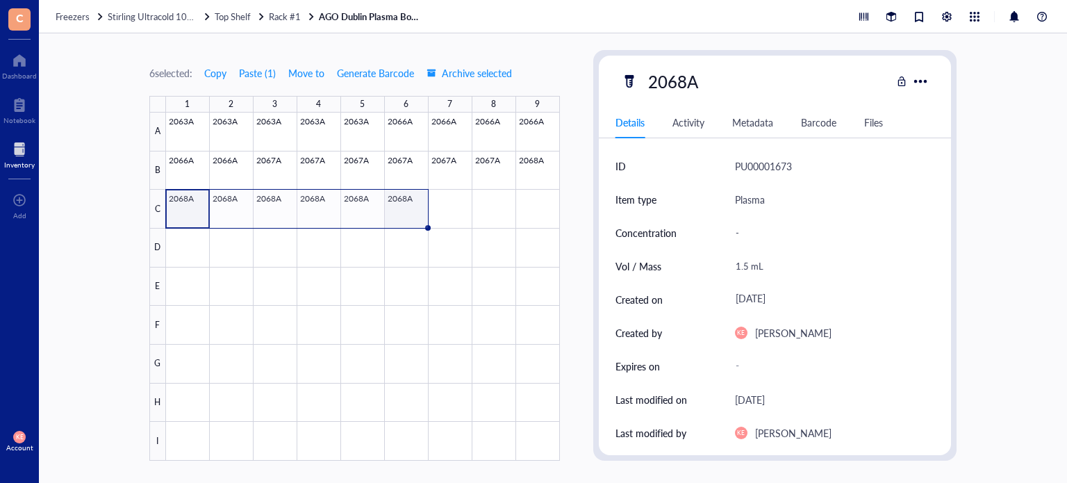
click at [418, 199] on div at bounding box center [363, 287] width 394 height 348
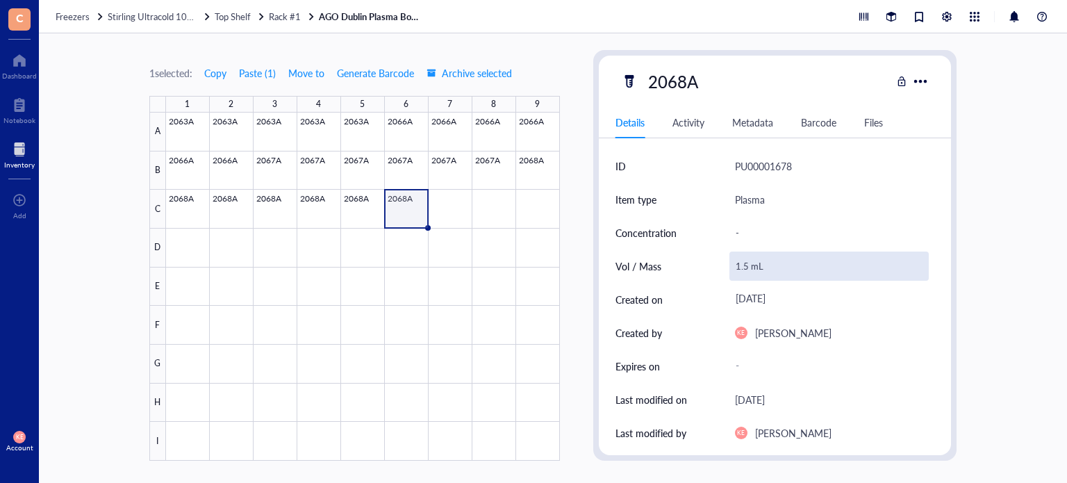
click at [746, 267] on div "1.5 mL" at bounding box center [830, 266] width 200 height 29
drag, startPoint x: 746, startPoint y: 267, endPoint x: 726, endPoint y: 265, distance: 20.2
click at [726, 265] on div "Vol / Mass 1.5 mL" at bounding box center [776, 265] width 320 height 33
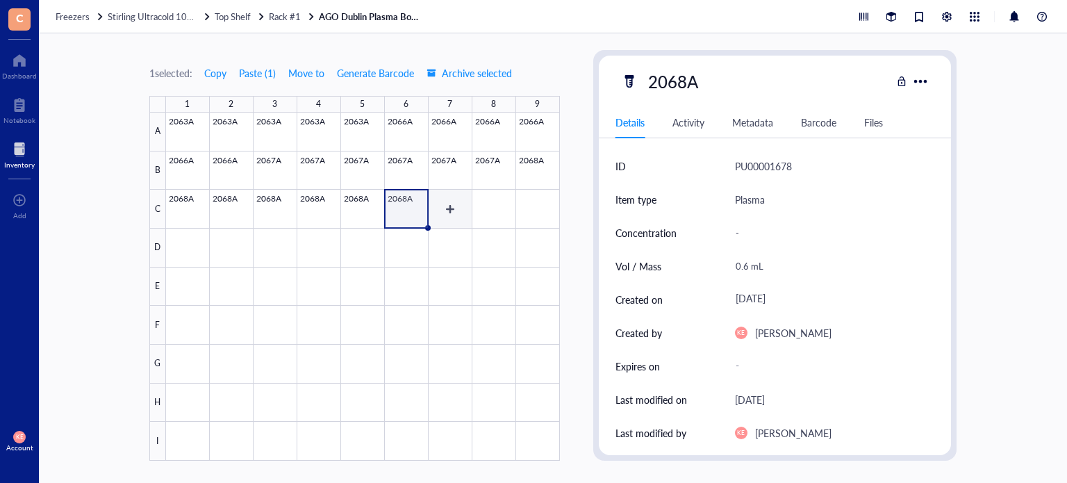
click at [448, 214] on div at bounding box center [363, 287] width 394 height 348
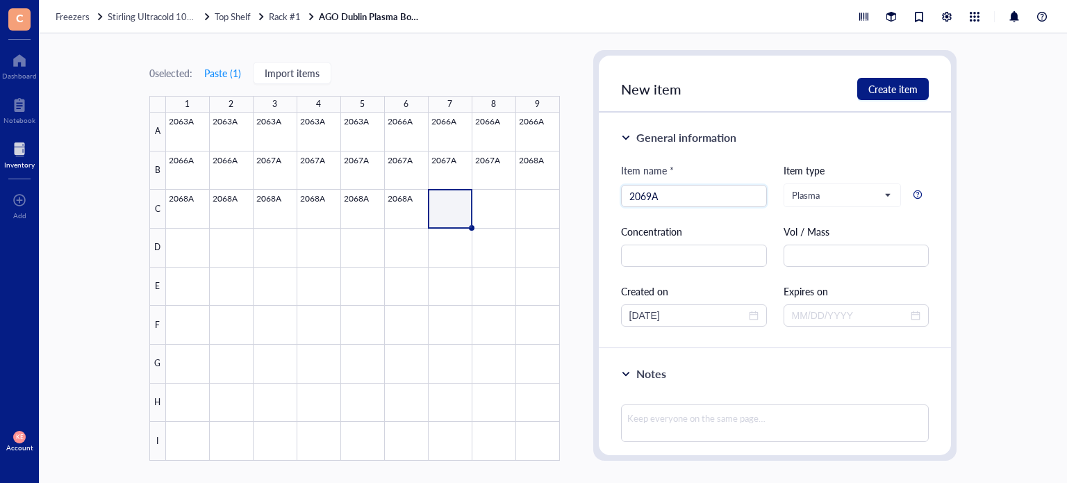
click at [865, 236] on div "Vol / Mass" at bounding box center [857, 231] width 146 height 15
click at [853, 251] on input "text" at bounding box center [857, 256] width 146 height 22
paste input "1.5 mL"
drag, startPoint x: 654, startPoint y: 313, endPoint x: 602, endPoint y: 315, distance: 52.1
click at [602, 315] on div "General information Item name * 2069A Item type Plasma Concentration Vol / Mass…" at bounding box center [775, 231] width 353 height 236
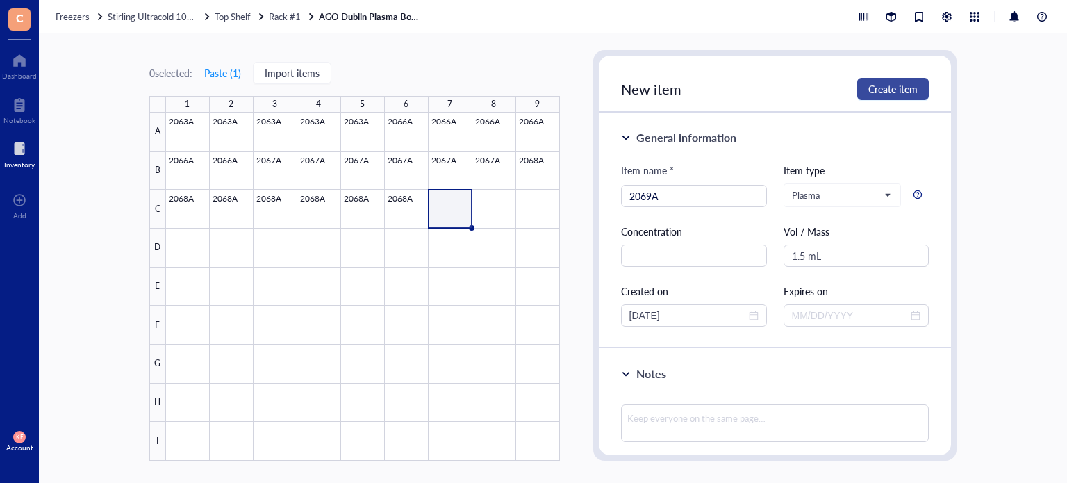
click at [888, 94] on span "Create item" at bounding box center [892, 88] width 49 height 11
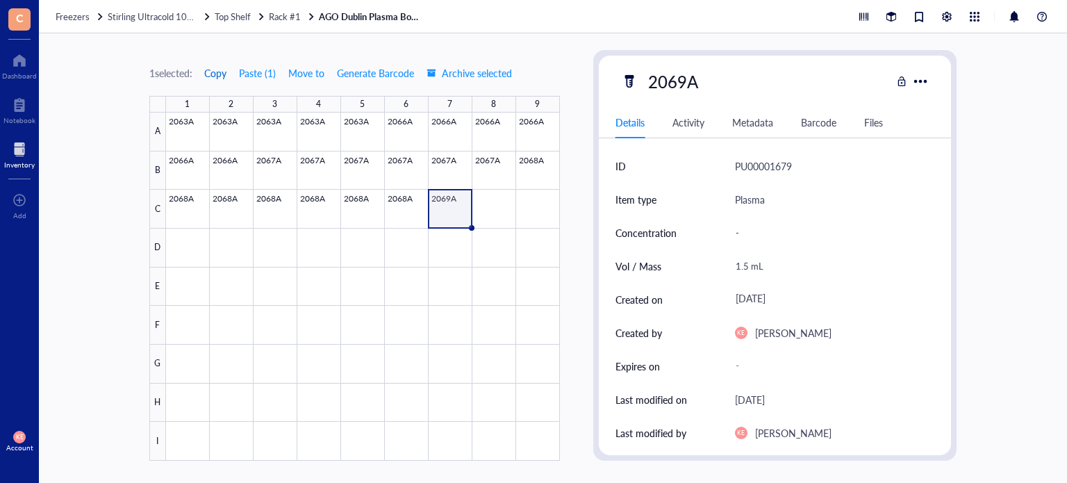
click at [220, 69] on span "Copy" at bounding box center [215, 72] width 22 height 11
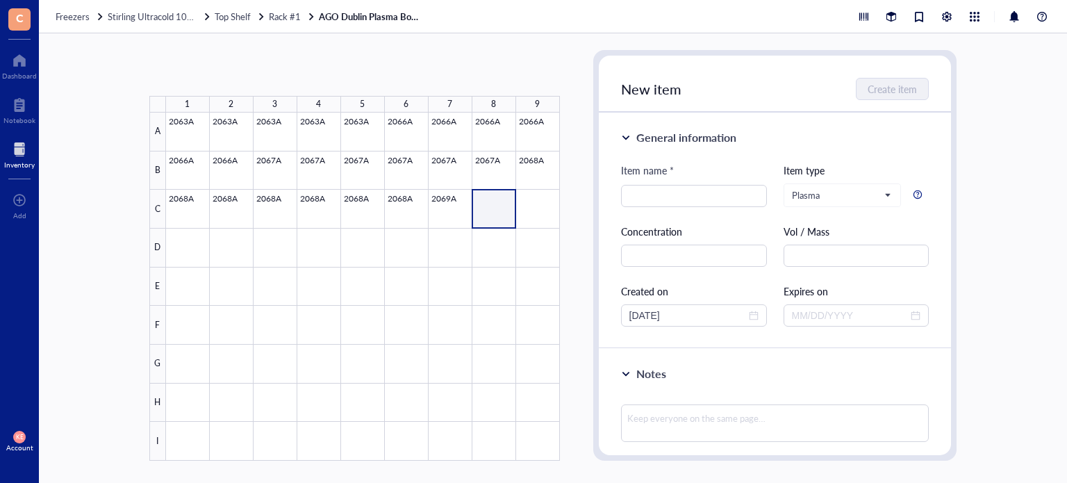
click at [536, 215] on div at bounding box center [363, 287] width 394 height 348
click at [218, 69] on button "Paste ( 1 )" at bounding box center [223, 73] width 38 height 22
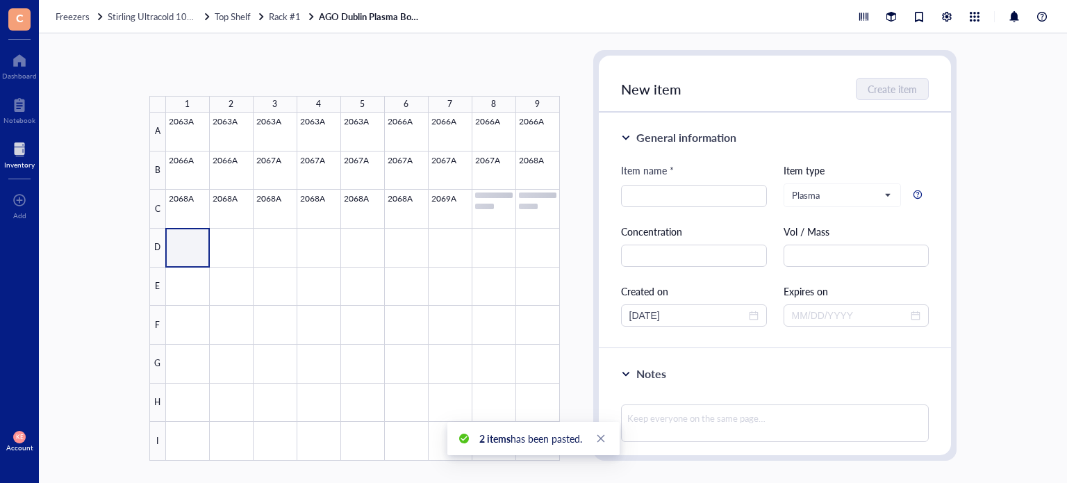
drag, startPoint x: 191, startPoint y: 247, endPoint x: 276, endPoint y: 261, distance: 85.9
click at [276, 261] on div at bounding box center [363, 287] width 394 height 348
click at [220, 77] on button "Paste ( 1 )" at bounding box center [223, 73] width 38 height 22
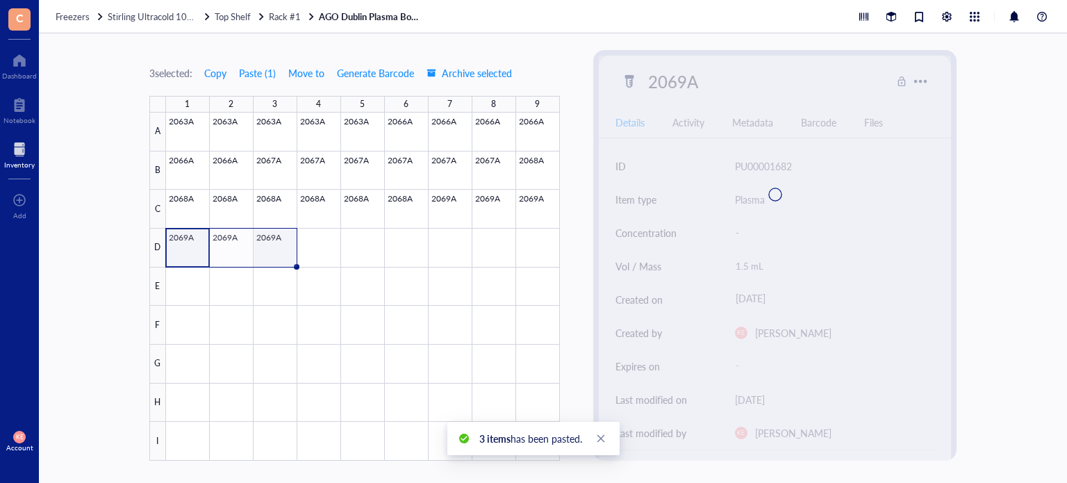
click at [281, 247] on div at bounding box center [363, 287] width 394 height 348
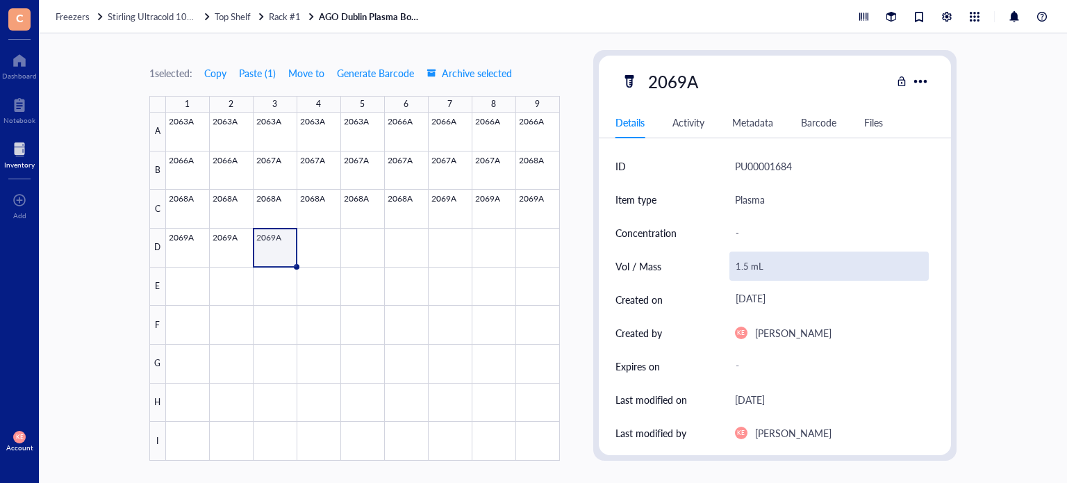
click at [741, 269] on div "1.5 mL" at bounding box center [830, 266] width 200 height 29
click at [747, 266] on input "1.5 mL" at bounding box center [829, 266] width 199 height 28
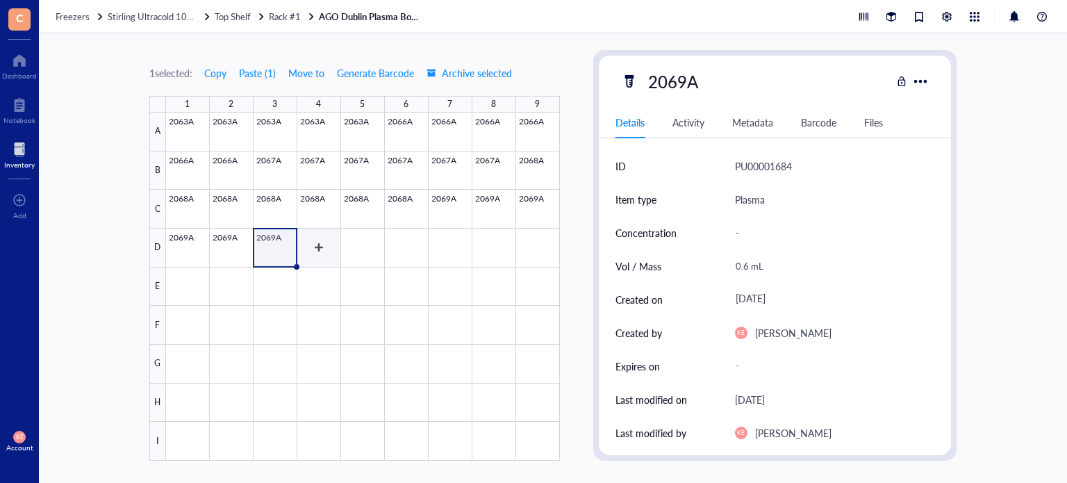
click at [320, 252] on div at bounding box center [363, 287] width 394 height 348
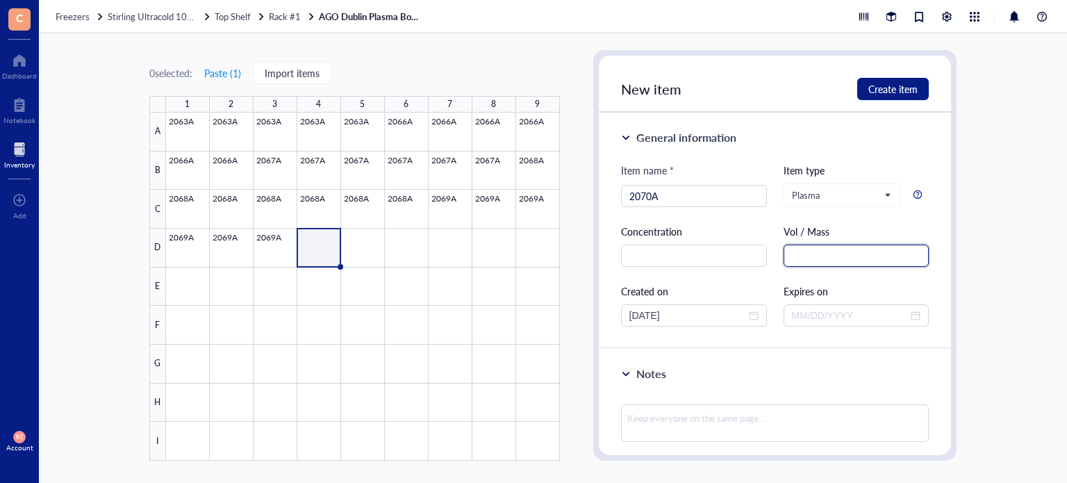
click at [827, 255] on input "text" at bounding box center [857, 256] width 146 height 22
paste input "1.5 mL"
drag, startPoint x: 653, startPoint y: 311, endPoint x: 618, endPoint y: 311, distance: 35.4
click at [618, 311] on div "General information Item name * 2070A Item type Plasma Concentration Vol / Mass…" at bounding box center [775, 231] width 353 height 236
click at [896, 93] on span "Create item" at bounding box center [892, 88] width 49 height 11
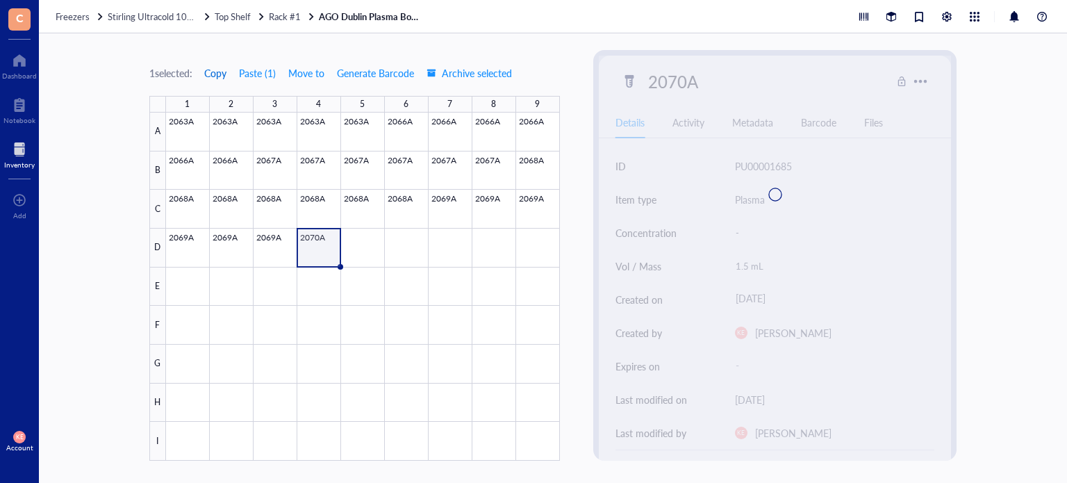
click at [214, 74] on span "Copy" at bounding box center [215, 72] width 22 height 11
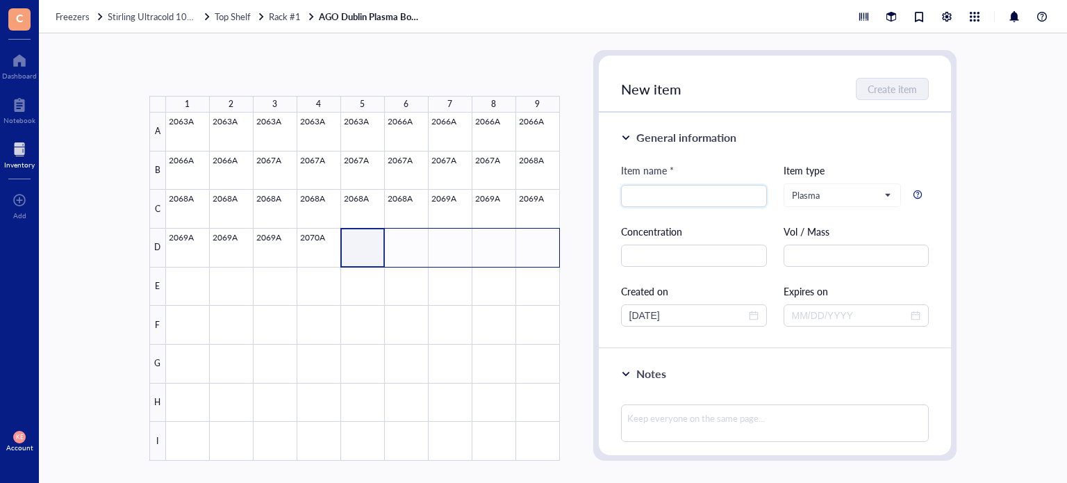
click at [550, 263] on div at bounding box center [363, 287] width 394 height 348
click at [230, 78] on button "Paste ( 1 )" at bounding box center [223, 73] width 38 height 22
click at [199, 283] on div at bounding box center [363, 287] width 394 height 348
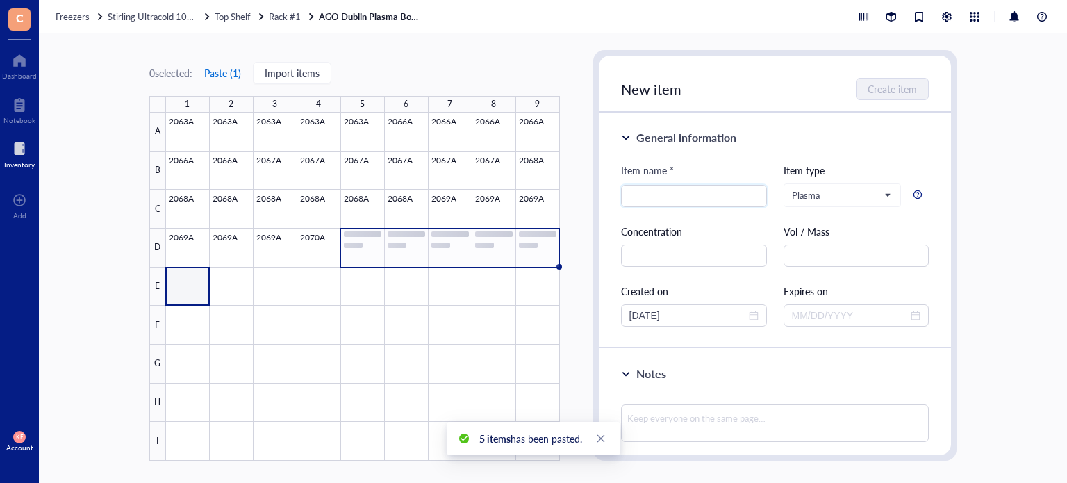
click at [218, 71] on button "Paste ( 1 )" at bounding box center [223, 73] width 38 height 22
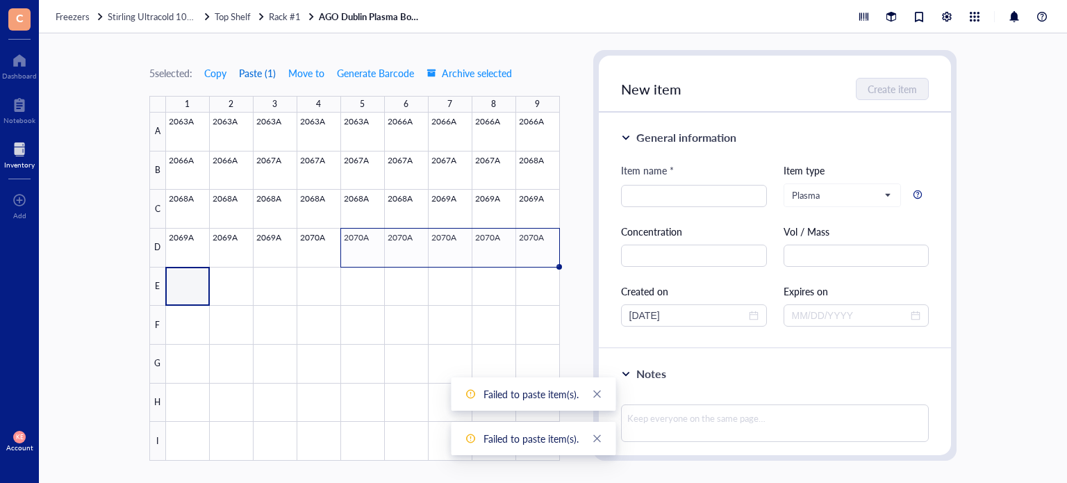
click at [261, 68] on button "Paste ( 1 )" at bounding box center [257, 73] width 38 height 22
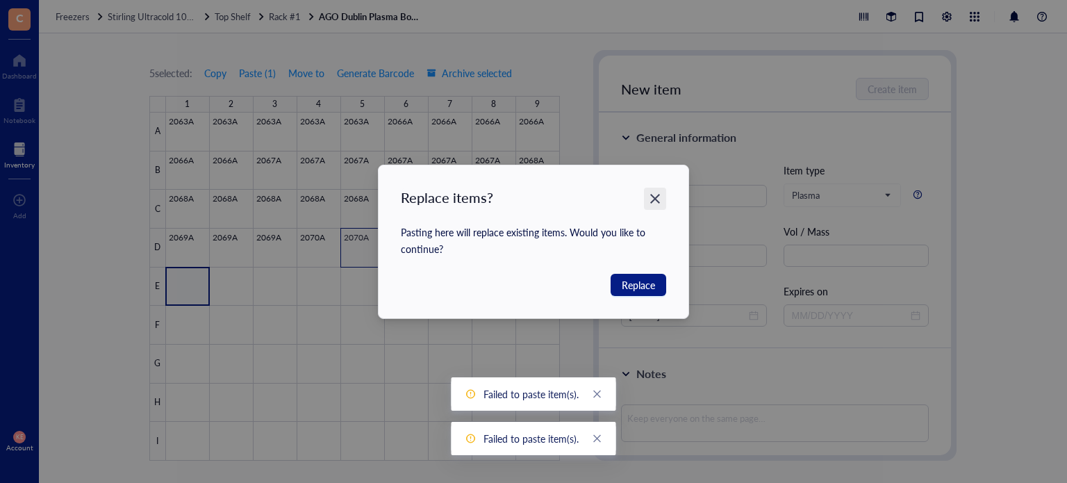
click at [657, 197] on icon "Close" at bounding box center [655, 199] width 10 height 10
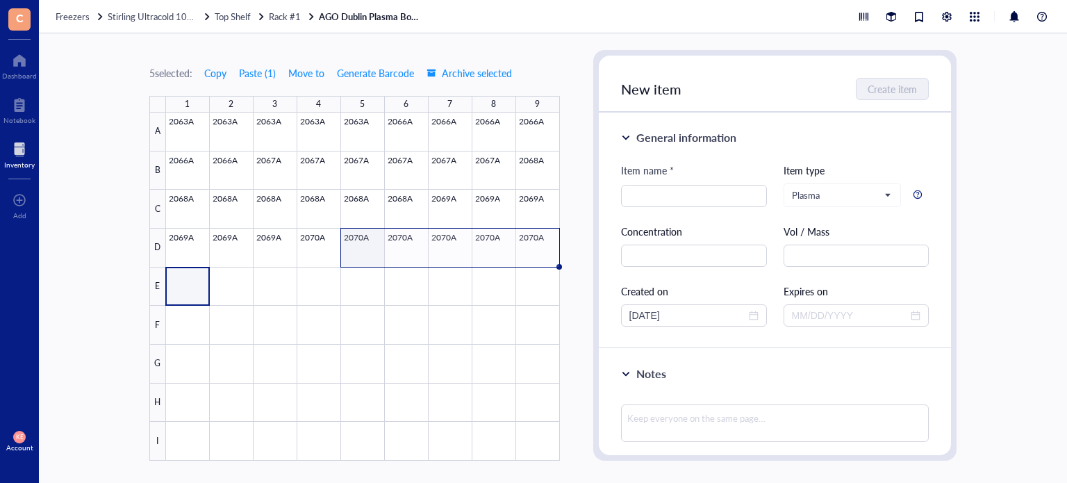
click at [368, 253] on div at bounding box center [363, 287] width 394 height 348
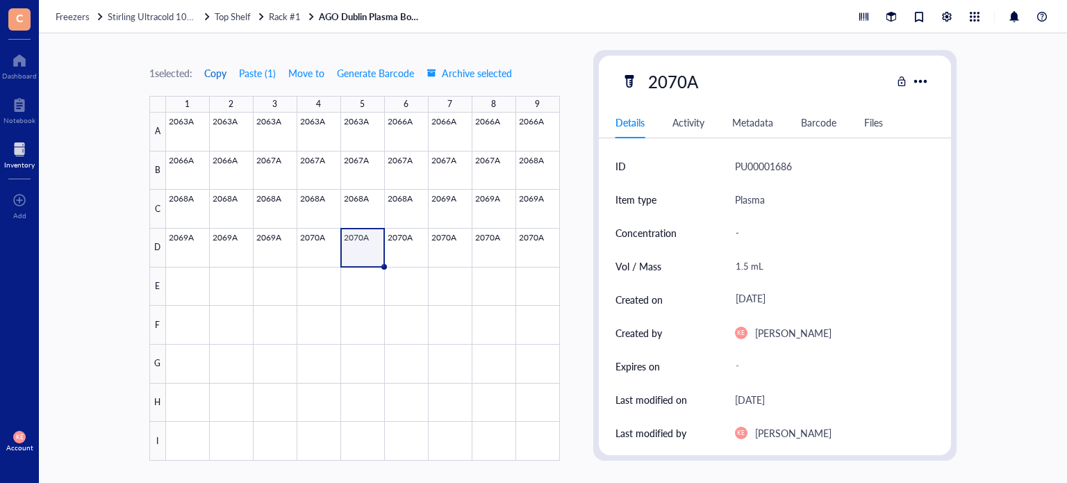
click at [224, 74] on span "Copy" at bounding box center [215, 72] width 22 height 11
click at [188, 284] on div at bounding box center [363, 287] width 394 height 348
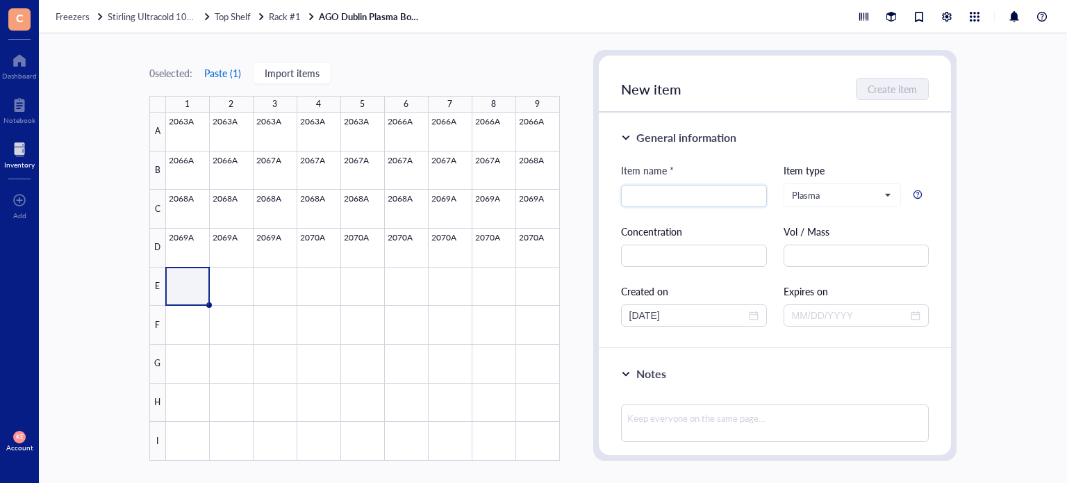
click at [229, 74] on button "Paste ( 1 )" at bounding box center [223, 73] width 38 height 22
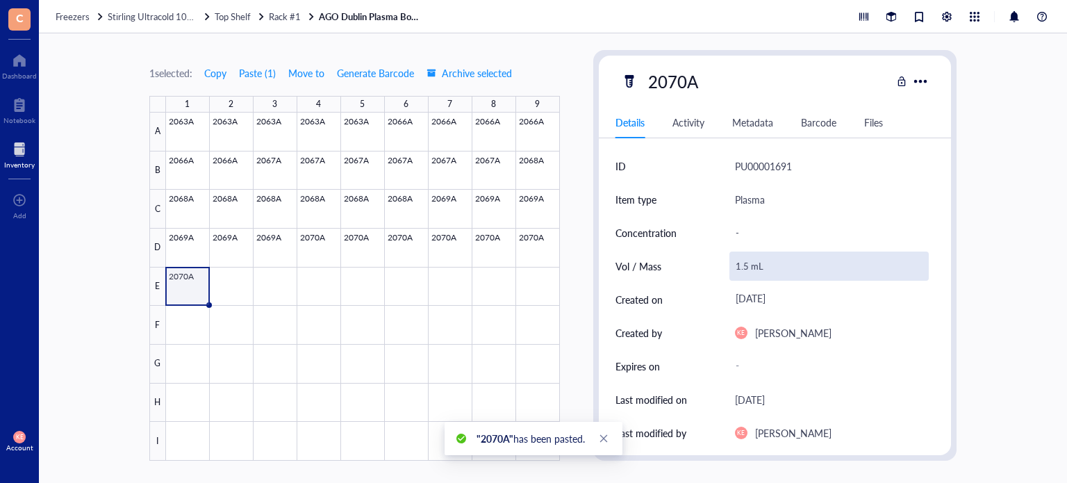
click at [738, 264] on div "1.5 mL" at bounding box center [830, 266] width 200 height 29
drag, startPoint x: 748, startPoint y: 267, endPoint x: 732, endPoint y: 266, distance: 15.3
click at [732, 266] on input "1.5 mL" at bounding box center [829, 266] width 199 height 28
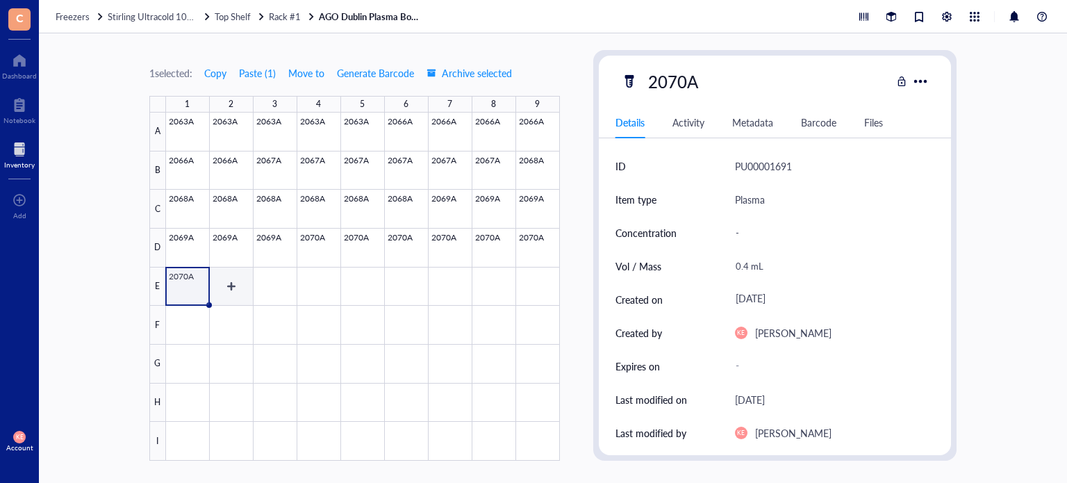
click at [230, 283] on div at bounding box center [363, 287] width 394 height 348
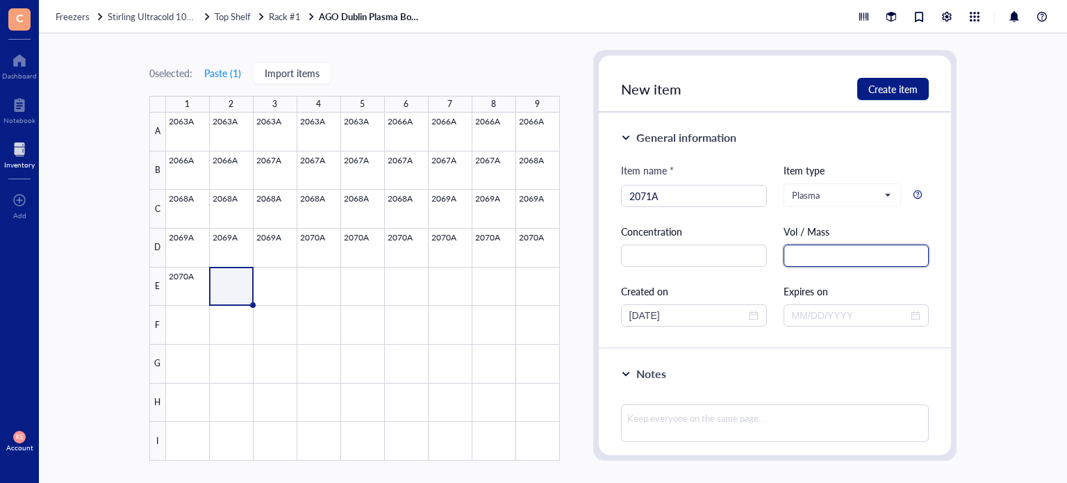
click at [799, 261] on input "text" at bounding box center [857, 256] width 146 height 22
paste input "1.5 mL"
drag, startPoint x: 652, startPoint y: 311, endPoint x: 589, endPoint y: 313, distance: 63.3
click at [589, 313] on div "0 selected: Paste ( 1 ) Import items 1 2 3 4 5 6 7 8 9 A B C D E F G H I 2063A …" at bounding box center [553, 258] width 1028 height 450
click at [900, 92] on span "Create item" at bounding box center [892, 88] width 49 height 11
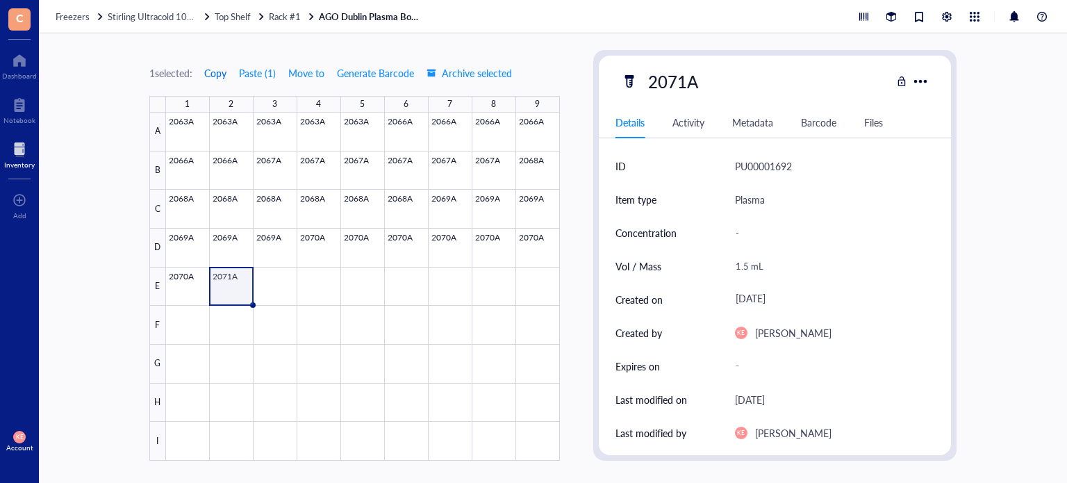
click at [220, 72] on span "Copy" at bounding box center [215, 72] width 22 height 11
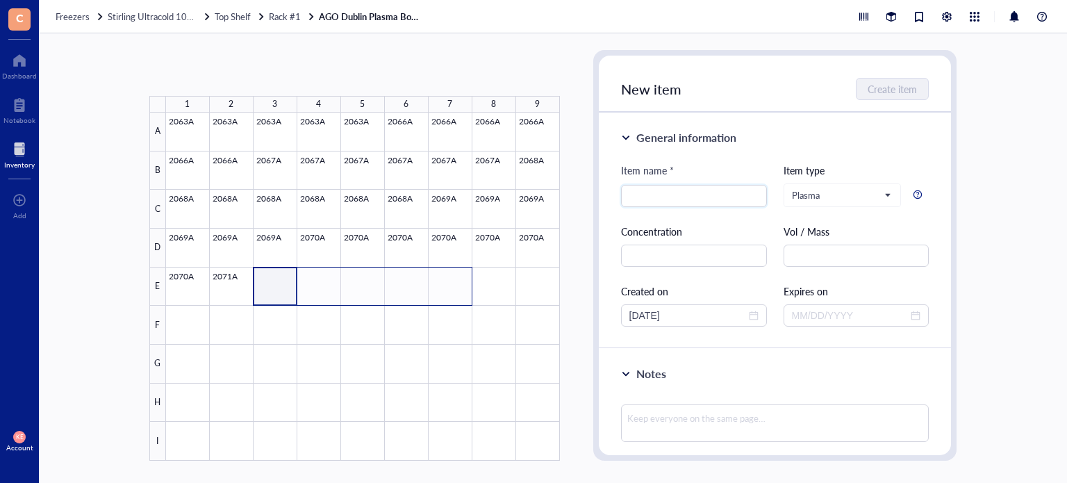
drag, startPoint x: 279, startPoint y: 290, endPoint x: 447, endPoint y: 287, distance: 168.9
click at [447, 287] on div at bounding box center [363, 287] width 394 height 348
click at [224, 75] on button "Paste ( 1 )" at bounding box center [223, 73] width 38 height 22
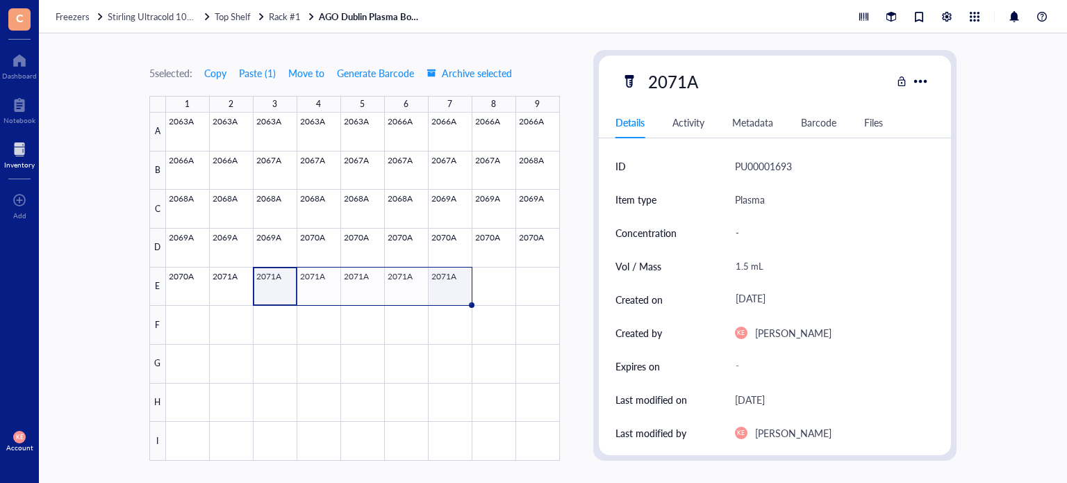
click at [445, 281] on div at bounding box center [363, 287] width 394 height 348
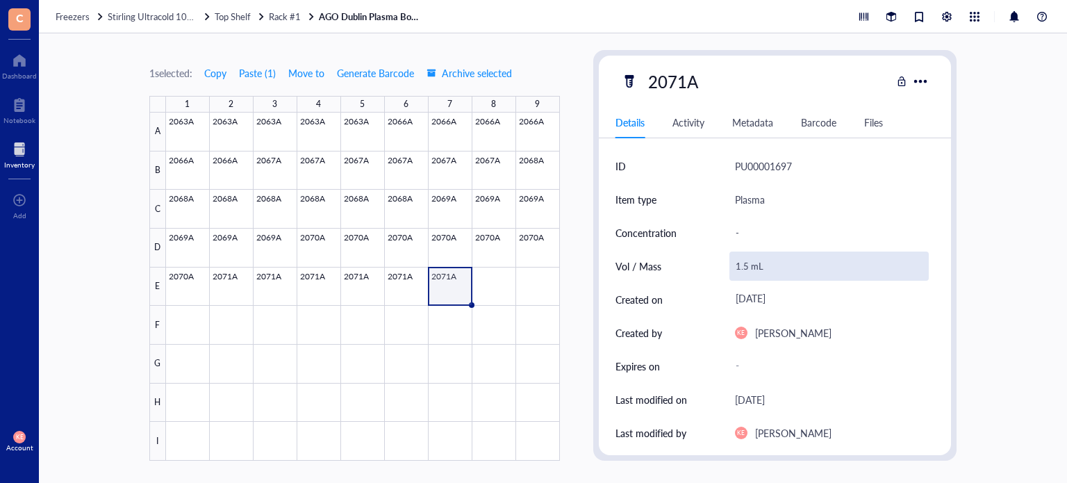
click at [746, 263] on div "1.5 mL" at bounding box center [830, 266] width 200 height 29
click at [746, 263] on input "1.5 mL" at bounding box center [829, 266] width 199 height 28
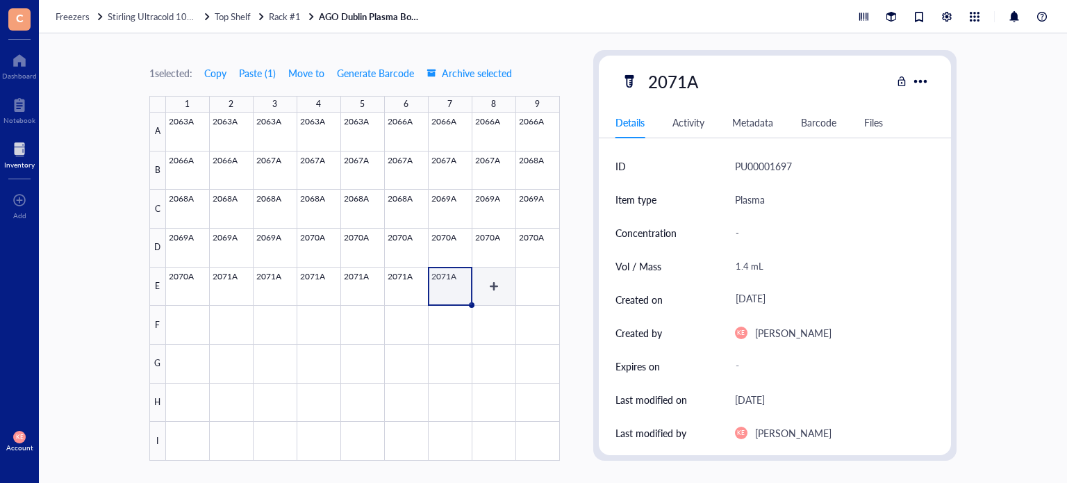
click at [485, 281] on div at bounding box center [363, 287] width 394 height 348
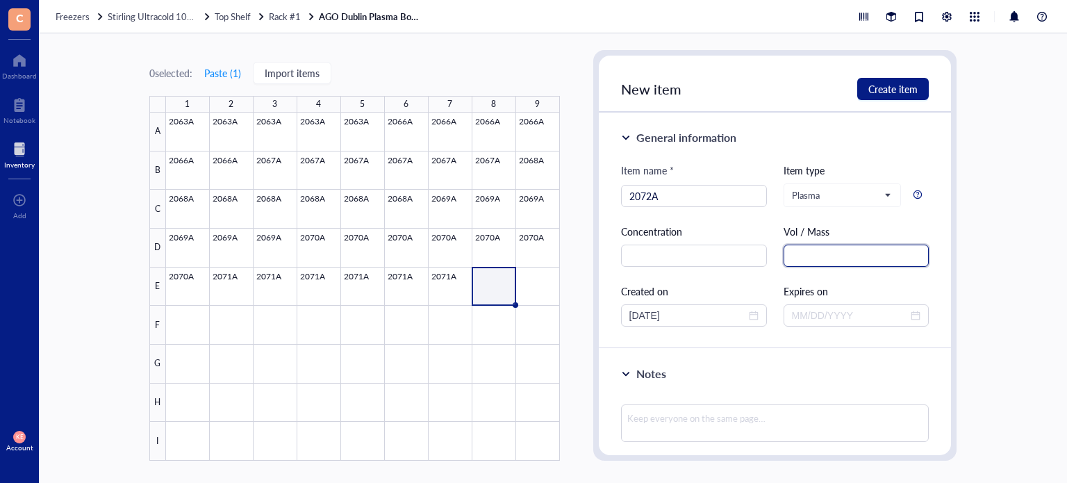
click at [816, 251] on input "text" at bounding box center [857, 256] width 146 height 22
paste input "1.5 mL"
drag, startPoint x: 654, startPoint y: 311, endPoint x: 606, endPoint y: 311, distance: 47.9
click at [606, 311] on div "General information Item name * 2072A Item type Plasma Concentration Vol / Mass…" at bounding box center [775, 231] width 353 height 236
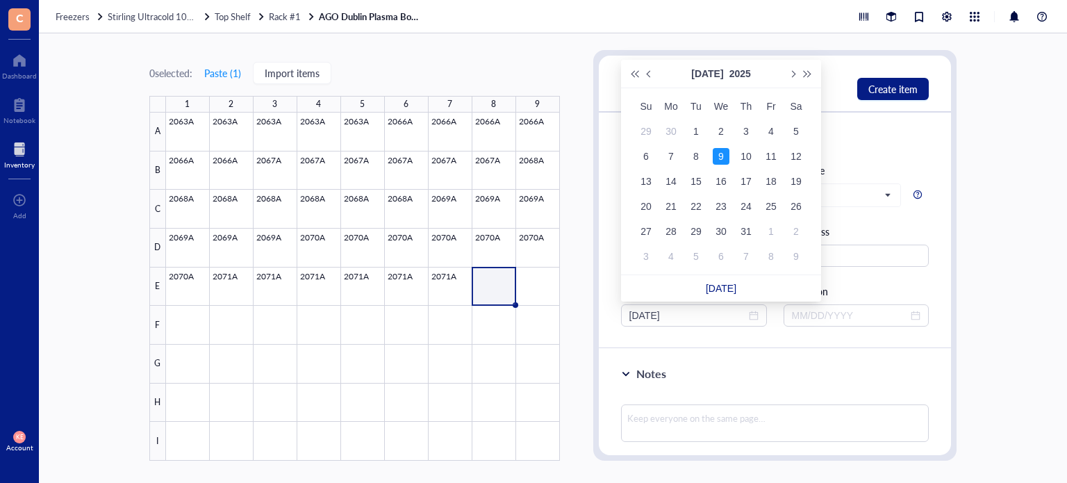
click at [756, 349] on div "Notes" at bounding box center [775, 415] width 353 height 132
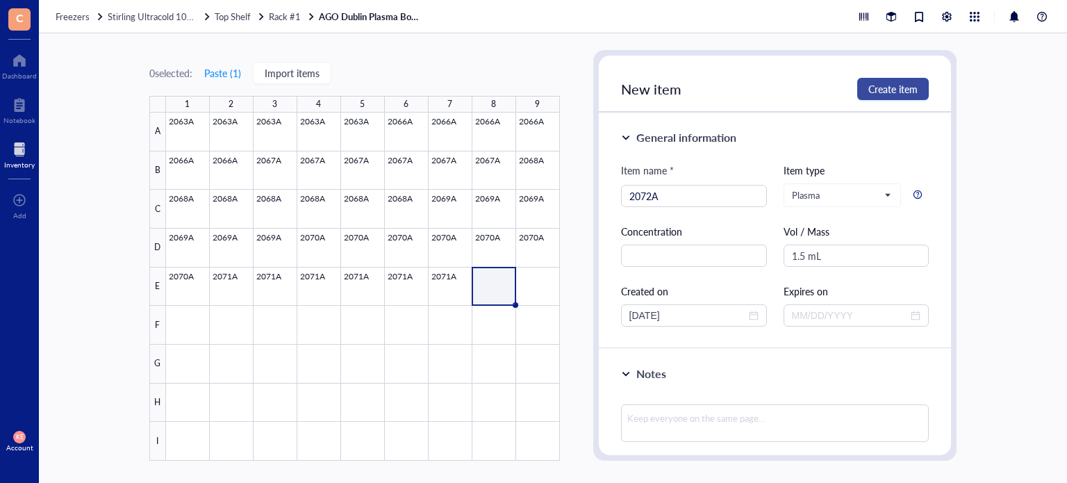
click at [897, 84] on span "Create item" at bounding box center [892, 88] width 49 height 11
click at [229, 287] on div at bounding box center [363, 287] width 394 height 348
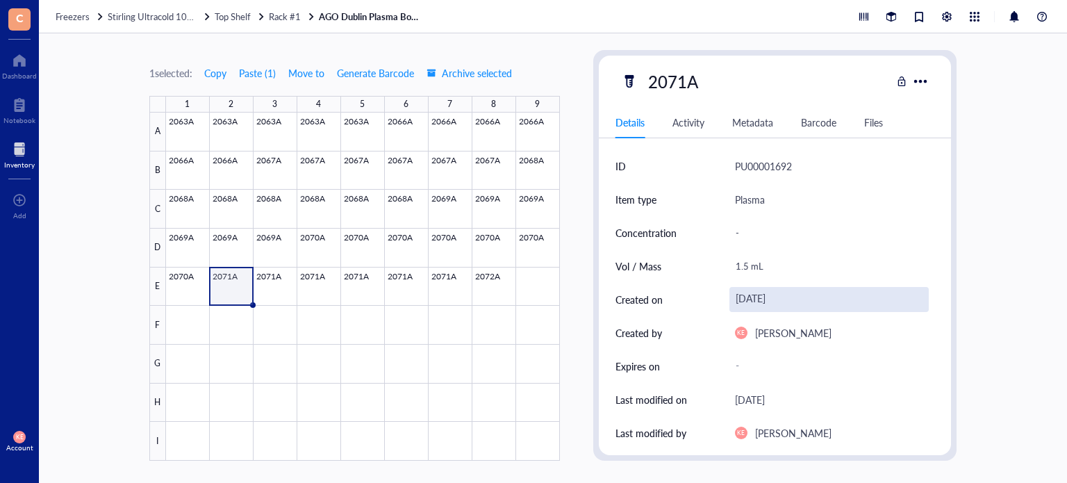
click at [743, 297] on div "[DATE]" at bounding box center [830, 299] width 200 height 25
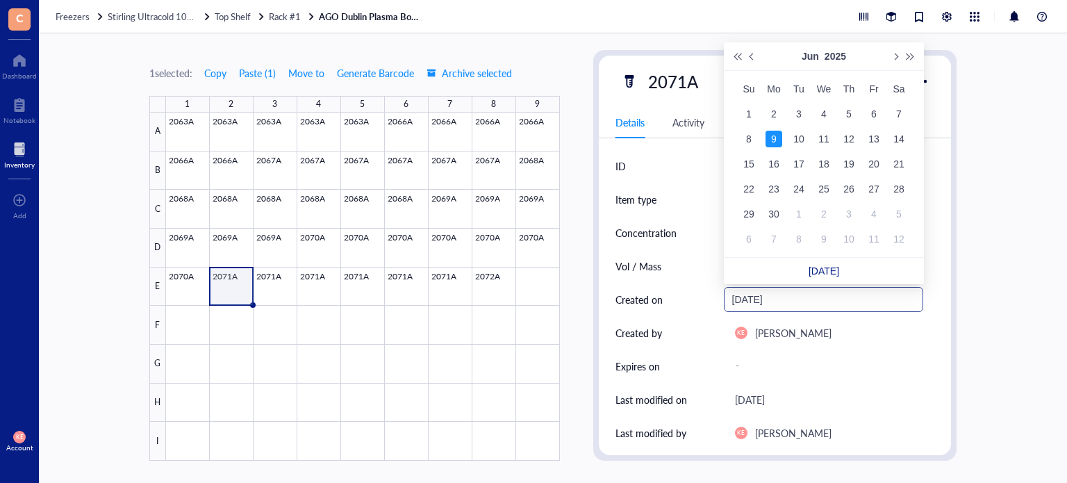
click at [764, 300] on input "[DATE]" at bounding box center [817, 299] width 171 height 15
type input "[DATE]"
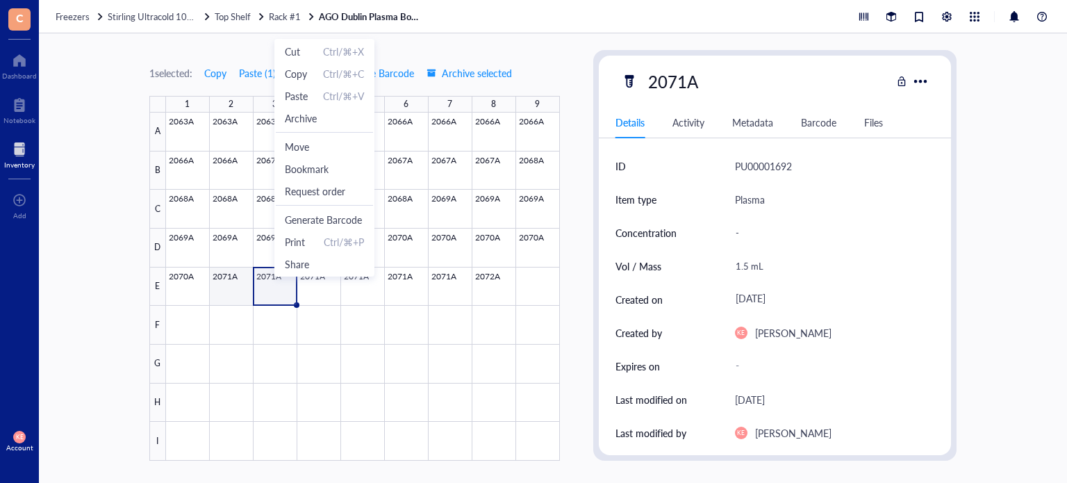
click at [234, 286] on div at bounding box center [363, 287] width 394 height 348
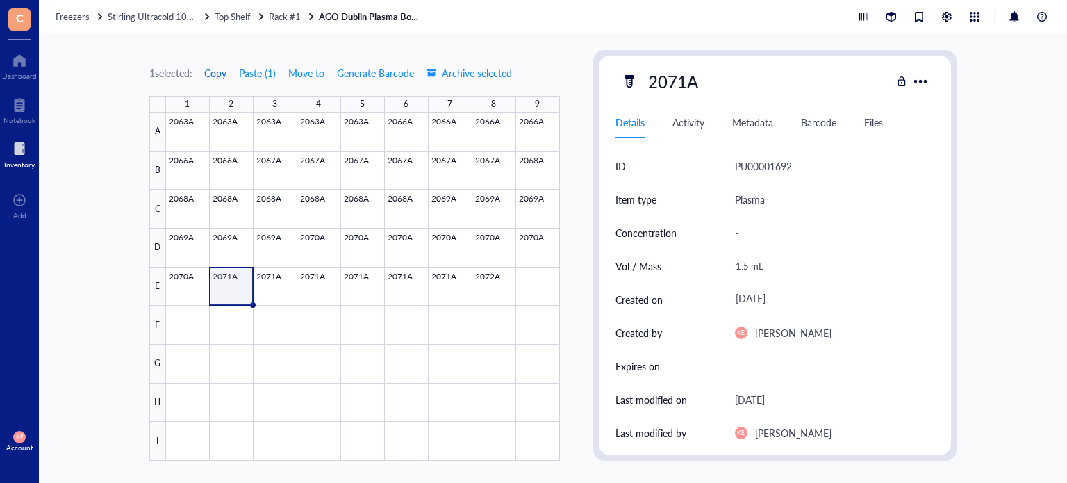
click at [217, 74] on span "Copy" at bounding box center [215, 72] width 22 height 11
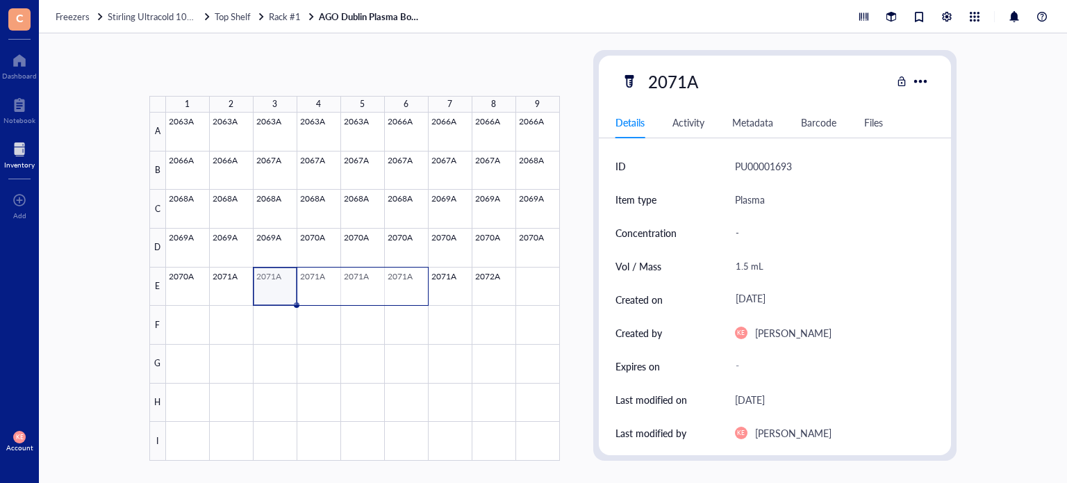
drag, startPoint x: 281, startPoint y: 297, endPoint x: 406, endPoint y: 289, distance: 125.3
click at [406, 289] on div at bounding box center [363, 287] width 394 height 348
click at [258, 76] on button "Paste ( 1 )" at bounding box center [257, 73] width 38 height 22
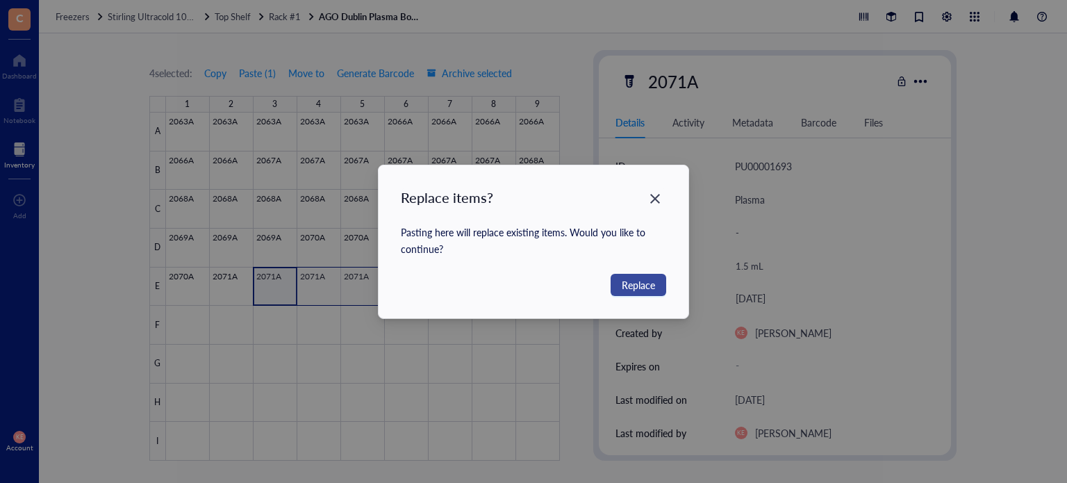
click at [633, 290] on span "Replace" at bounding box center [638, 284] width 33 height 15
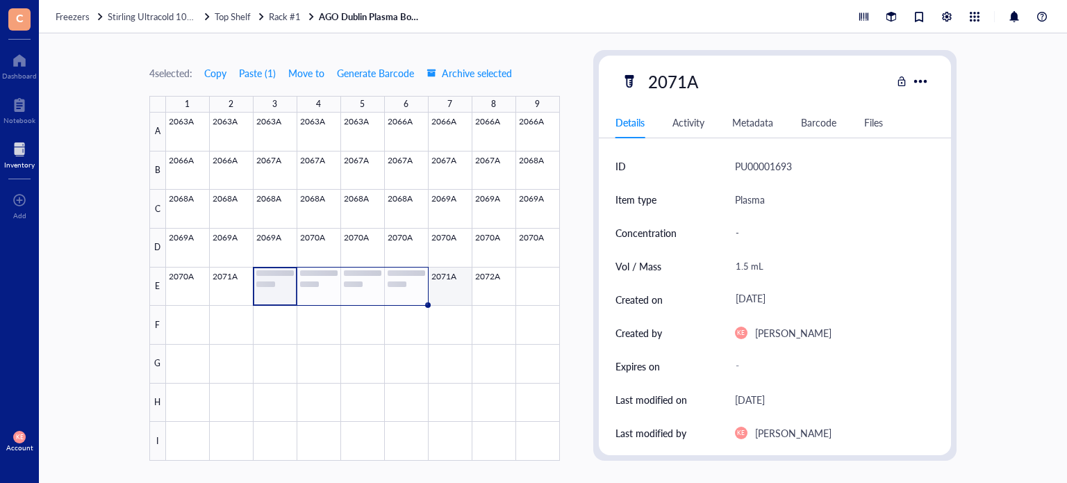
click at [452, 289] on div at bounding box center [363, 287] width 394 height 348
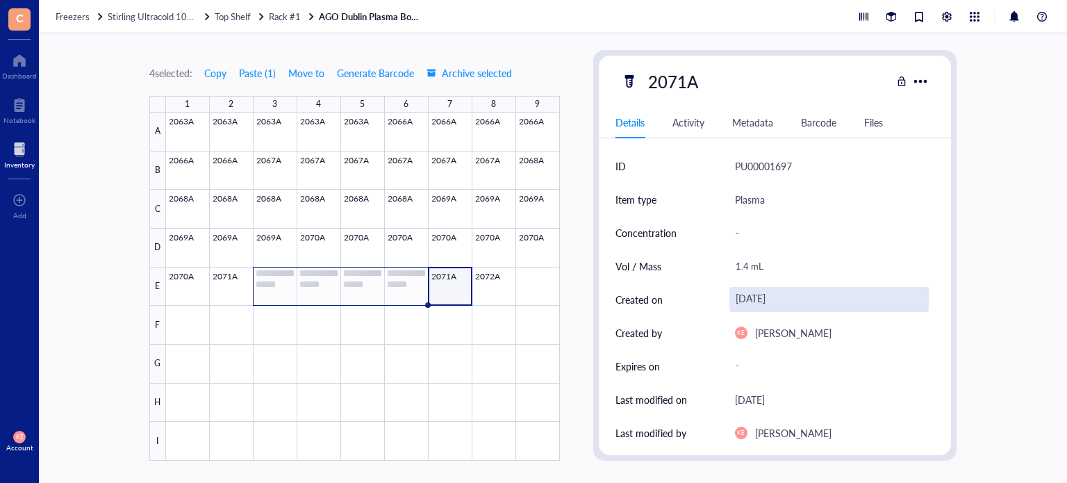
click at [744, 299] on div "[DATE]" at bounding box center [830, 299] width 200 height 25
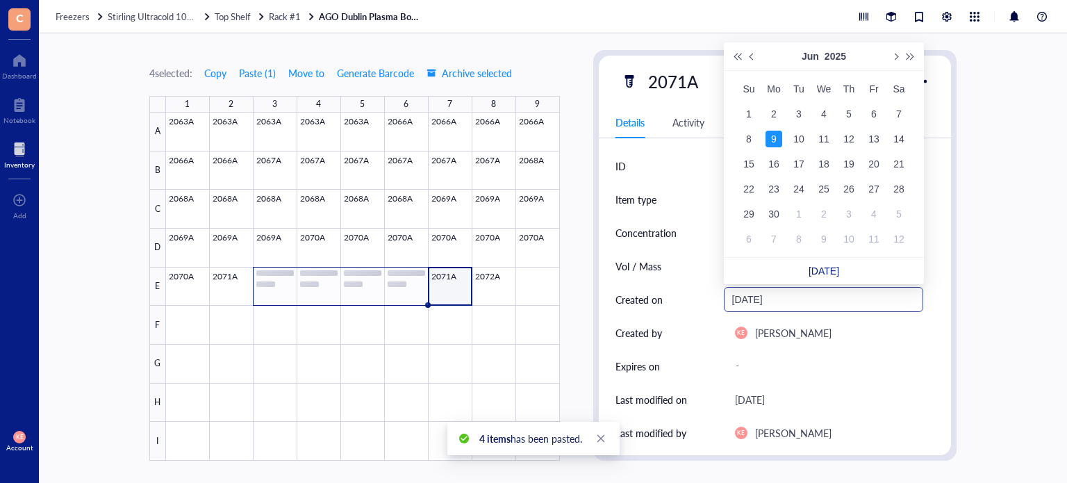
drag, startPoint x: 764, startPoint y: 297, endPoint x: 770, endPoint y: 302, distance: 8.4
click at [770, 302] on input "2025-06-09" at bounding box center [817, 299] width 171 height 15
type input "2025-06-09"
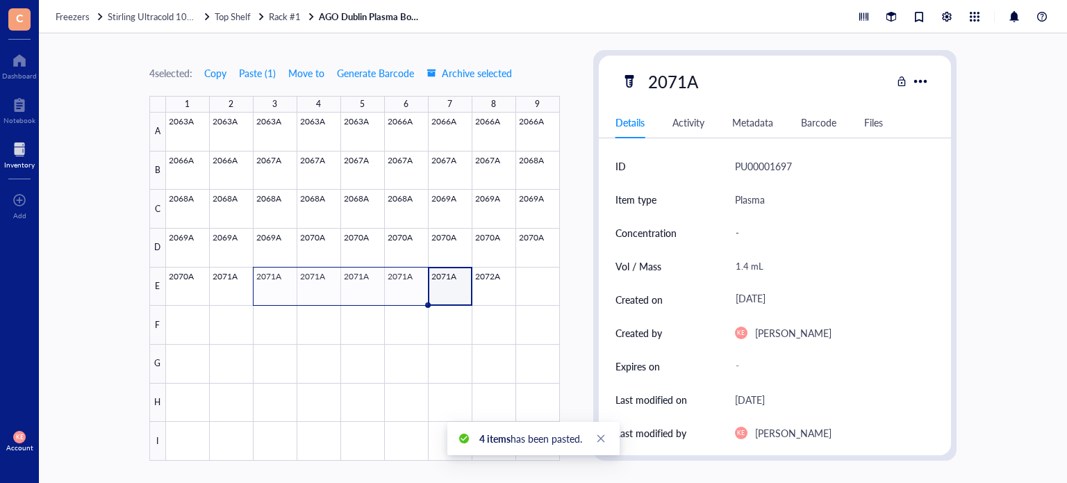
click at [770, 302] on div "[DATE]" at bounding box center [830, 299] width 200 height 25
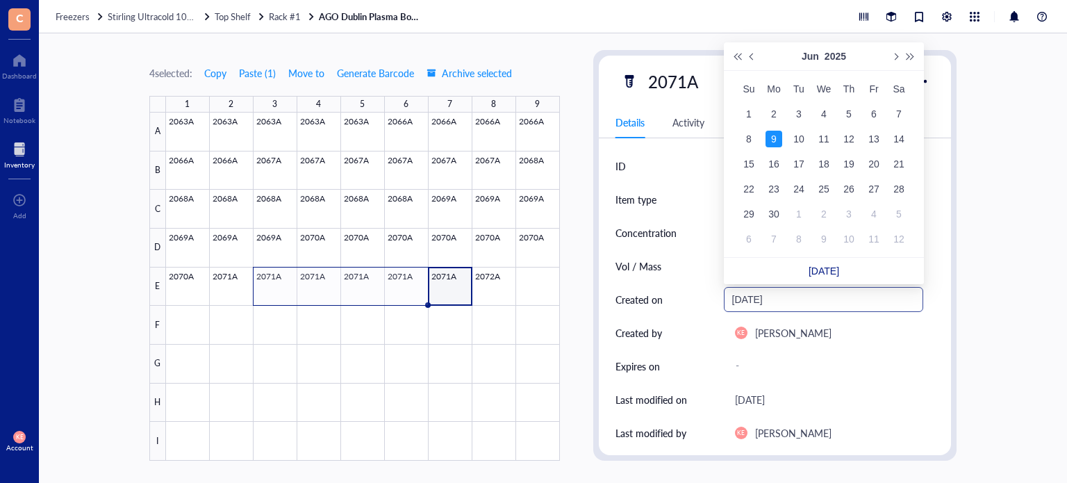
click at [762, 296] on input "2025-06-09" at bounding box center [817, 299] width 171 height 15
type input "2025-07-09"
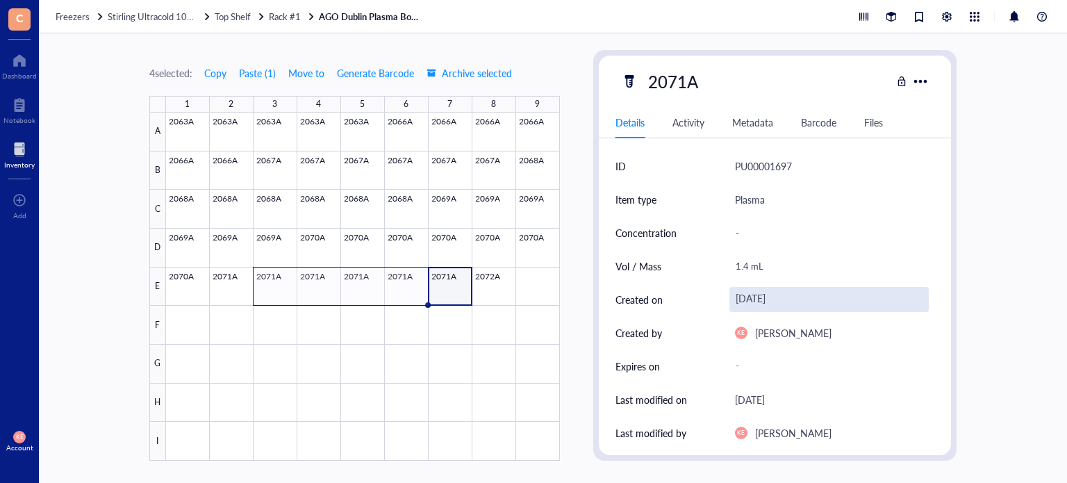
click at [764, 302] on div "[DATE]" at bounding box center [830, 299] width 200 height 25
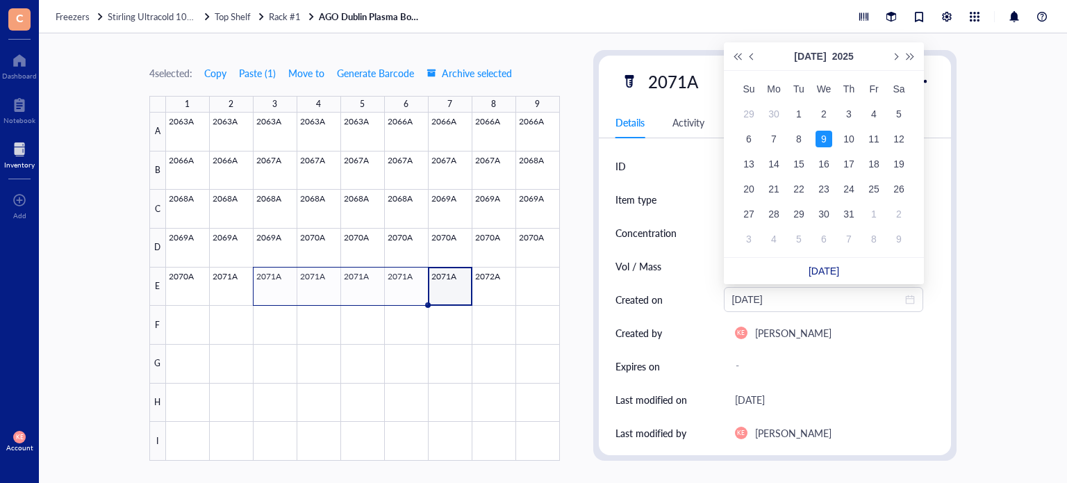
type input "2025-07-09"
click at [764, 302] on input "2025-07-09" at bounding box center [817, 299] width 171 height 15
click at [784, 302] on input "2025-07-09" at bounding box center [817, 299] width 171 height 15
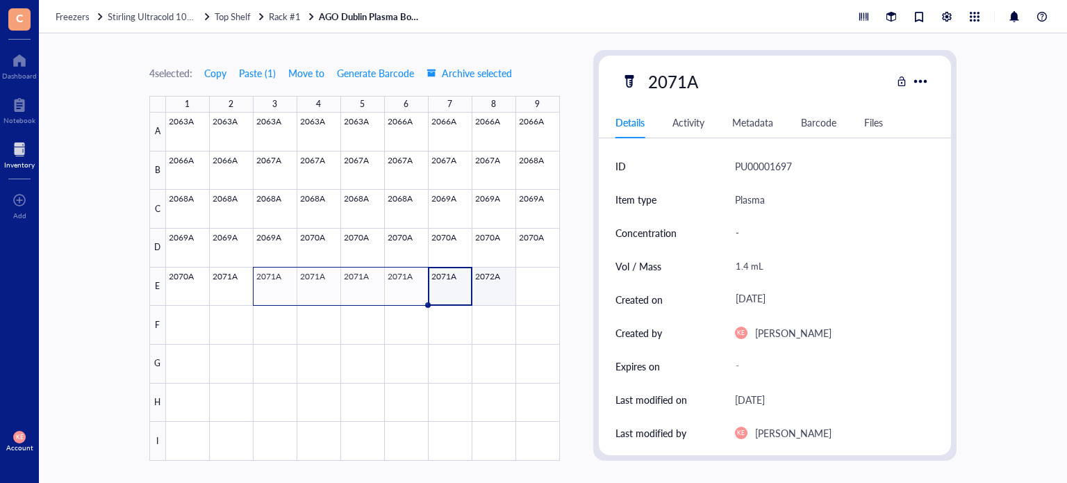
click at [485, 286] on div at bounding box center [363, 287] width 394 height 348
click at [218, 71] on span "Copy" at bounding box center [215, 72] width 22 height 11
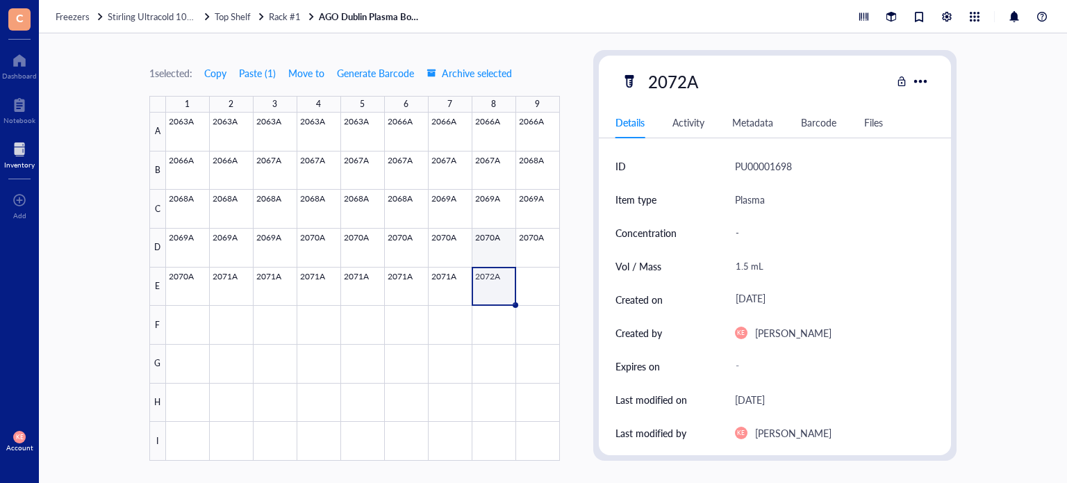
click at [556, 297] on div at bounding box center [363, 287] width 394 height 348
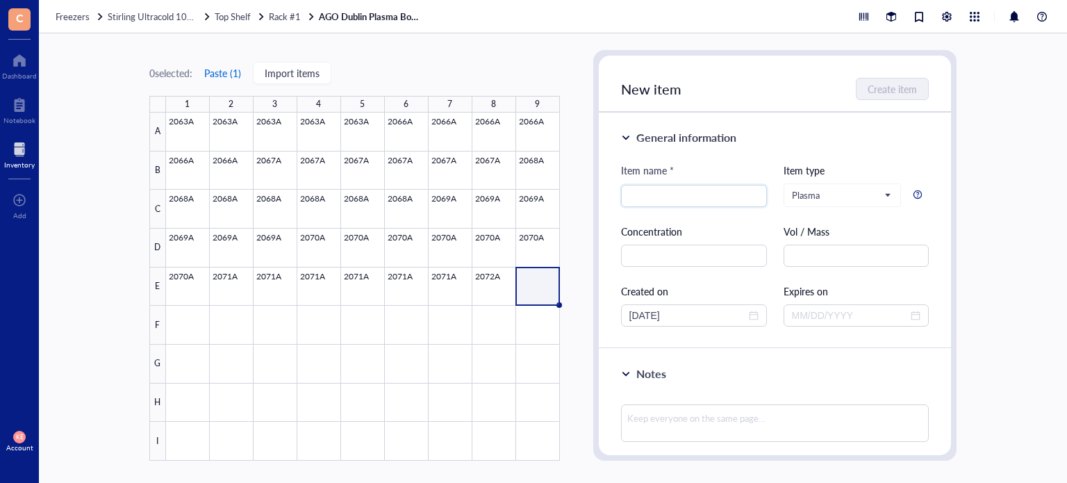
click at [215, 73] on button "Paste ( 1 )" at bounding box center [223, 73] width 38 height 22
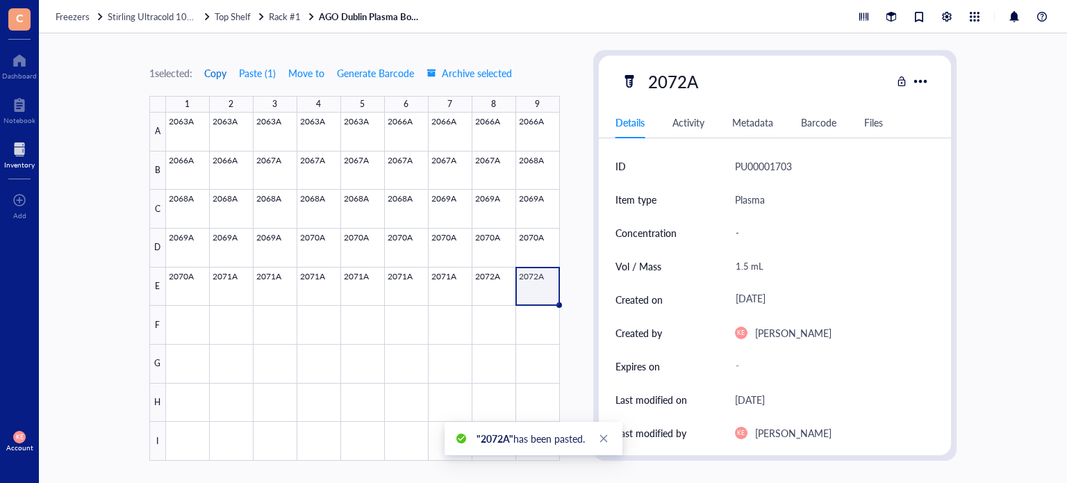
click at [214, 75] on span "Copy" at bounding box center [215, 72] width 22 height 11
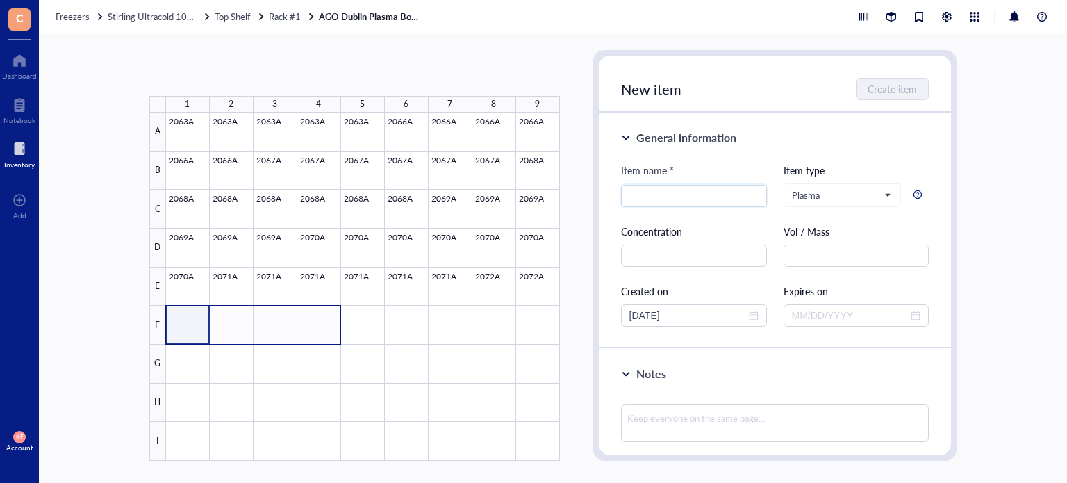
drag, startPoint x: 187, startPoint y: 327, endPoint x: 324, endPoint y: 341, distance: 138.3
click at [324, 341] on div at bounding box center [363, 287] width 394 height 348
click at [211, 76] on button "Paste ( 1 )" at bounding box center [223, 73] width 38 height 22
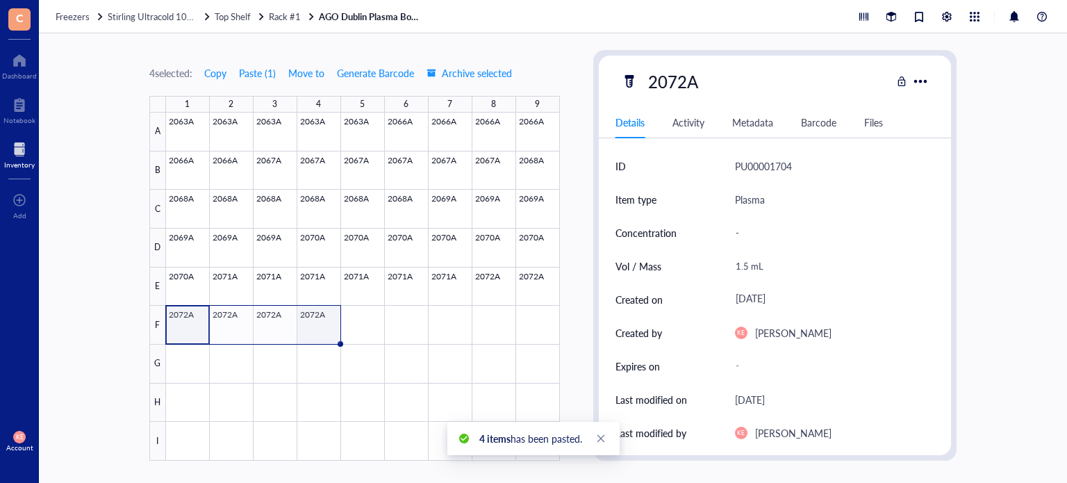
click at [323, 320] on div at bounding box center [363, 287] width 394 height 348
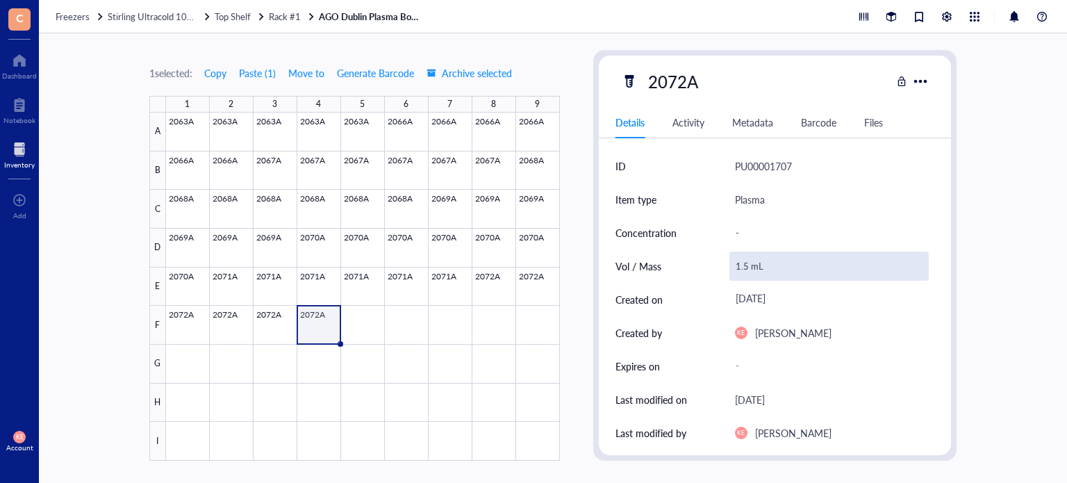
click at [744, 263] on div "1.5 mL" at bounding box center [830, 266] width 200 height 29
click at [744, 263] on input "1.5 mL" at bounding box center [829, 266] width 199 height 28
type input "1.25 mL"
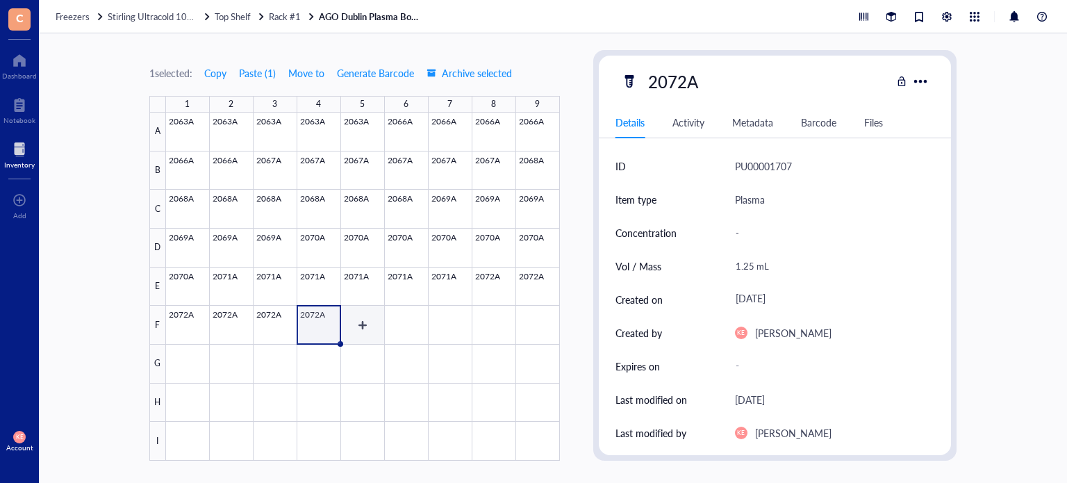
click at [357, 325] on div at bounding box center [363, 287] width 394 height 348
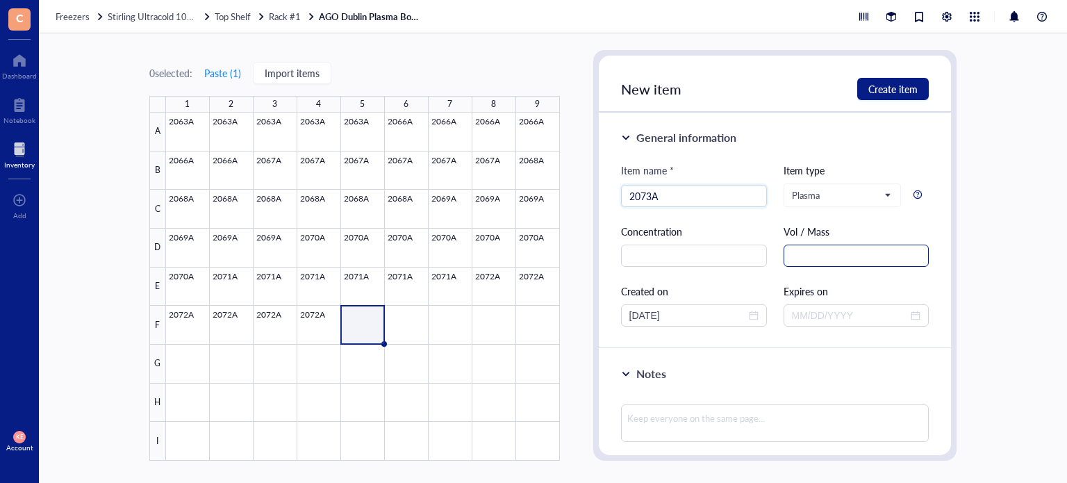
type input "2073A"
click at [841, 254] on input "text" at bounding box center [857, 256] width 146 height 22
paste input "1.5 mL"
type input "1.5 mL"
drag, startPoint x: 656, startPoint y: 315, endPoint x: 593, endPoint y: 313, distance: 62.5
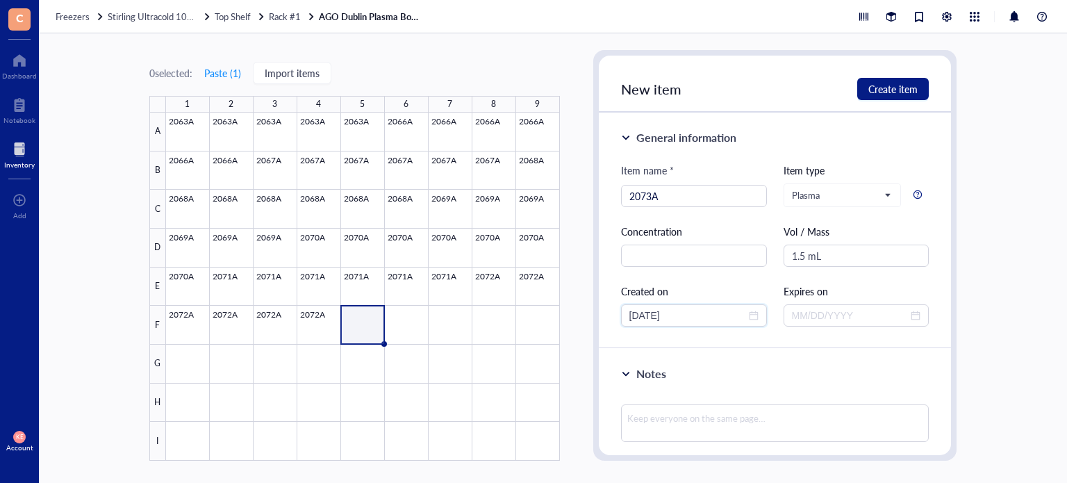
click at [593, 313] on div "New item Create item General information Item name * 2073A Item type Plasma Con…" at bounding box center [775, 255] width 364 height 411
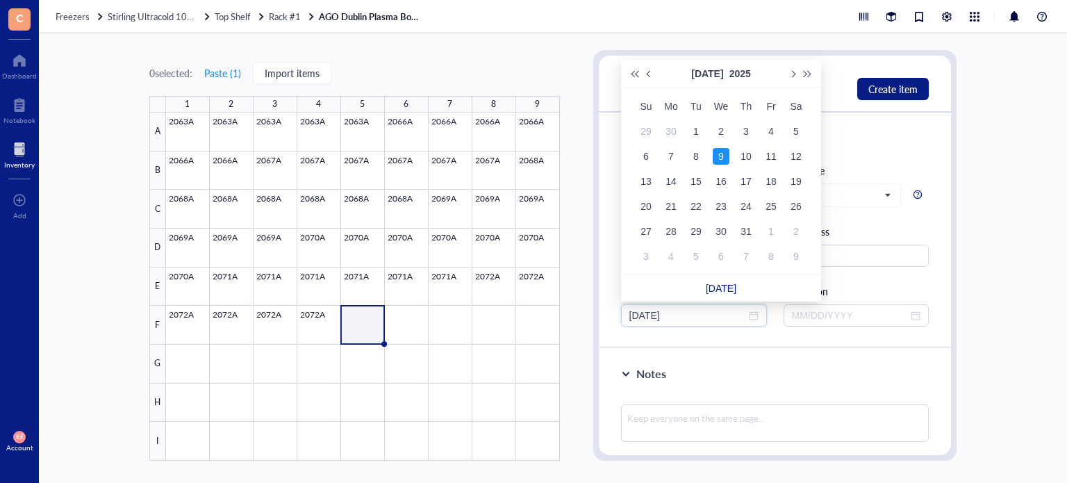
type input "[DATE]"
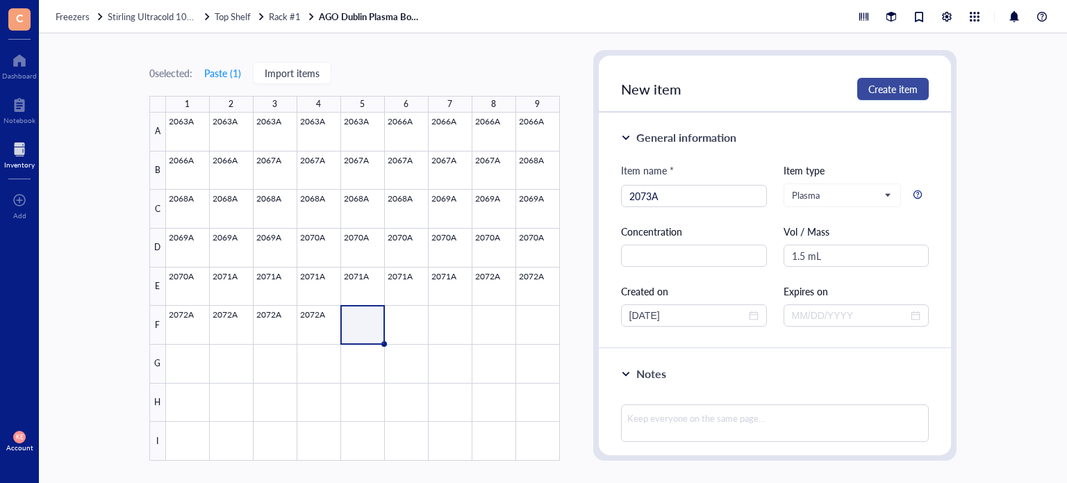
click at [914, 88] on span "Create item" at bounding box center [892, 88] width 49 height 11
type input "[DATE]"
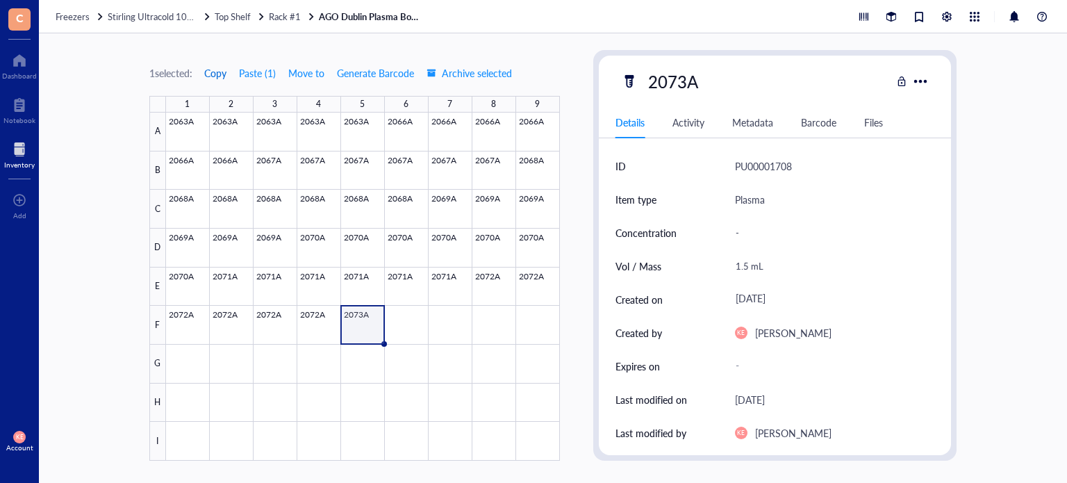
click at [221, 69] on span "Copy" at bounding box center [215, 72] width 22 height 11
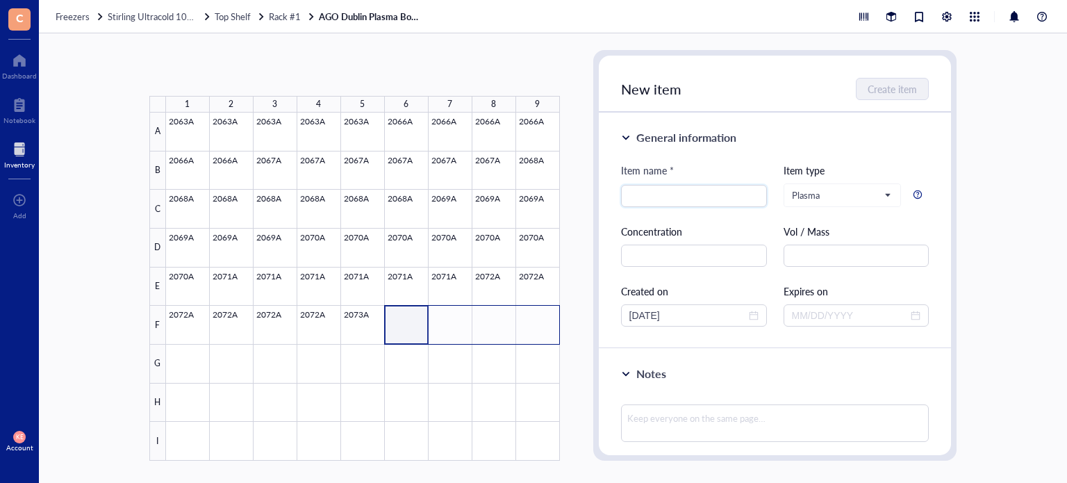
drag, startPoint x: 403, startPoint y: 325, endPoint x: 549, endPoint y: 314, distance: 146.3
click at [549, 314] on div at bounding box center [363, 287] width 394 height 348
click at [222, 74] on button "Paste ( 1 )" at bounding box center [223, 73] width 38 height 22
click at [396, 337] on div at bounding box center [363, 287] width 394 height 348
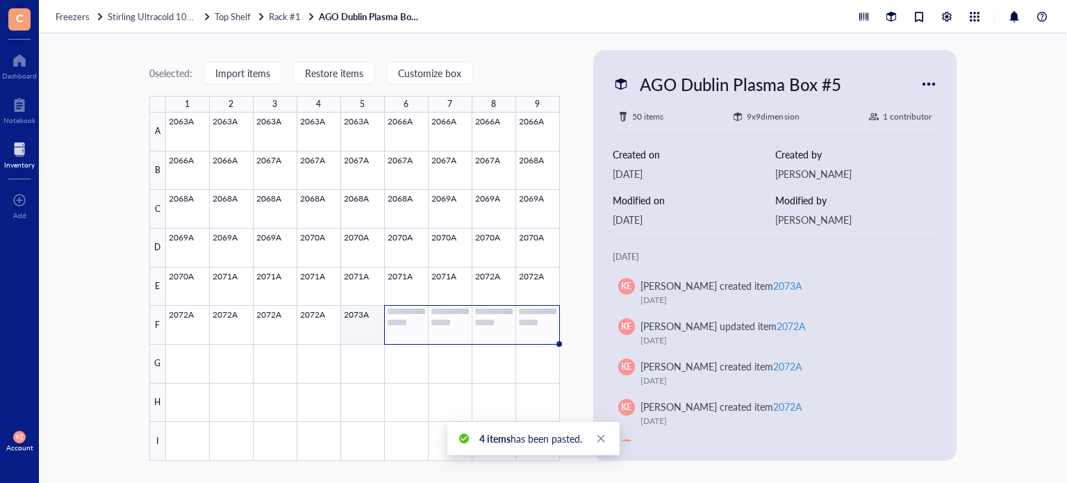
click at [363, 324] on div at bounding box center [363, 287] width 394 height 348
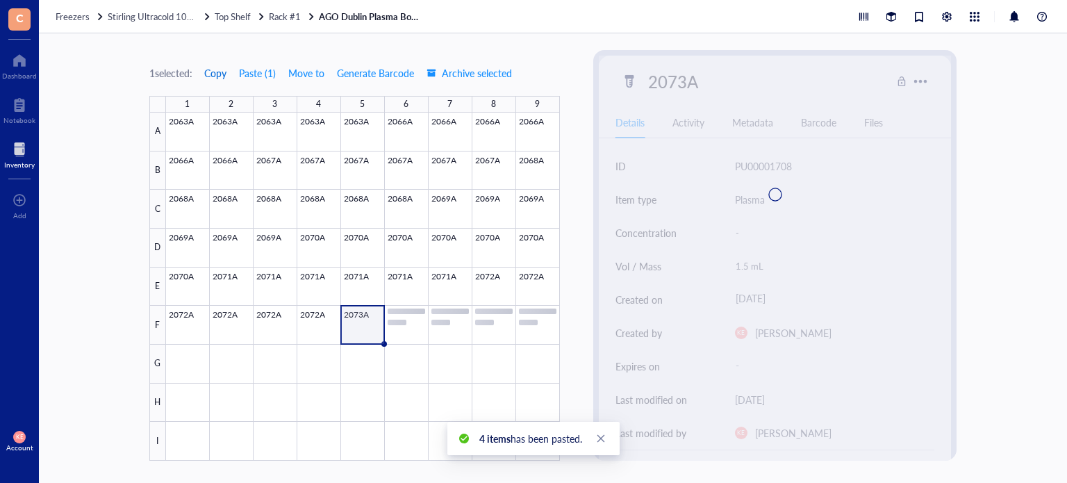
click at [220, 72] on span "Copy" at bounding box center [215, 72] width 22 height 11
click at [188, 361] on div at bounding box center [363, 287] width 394 height 348
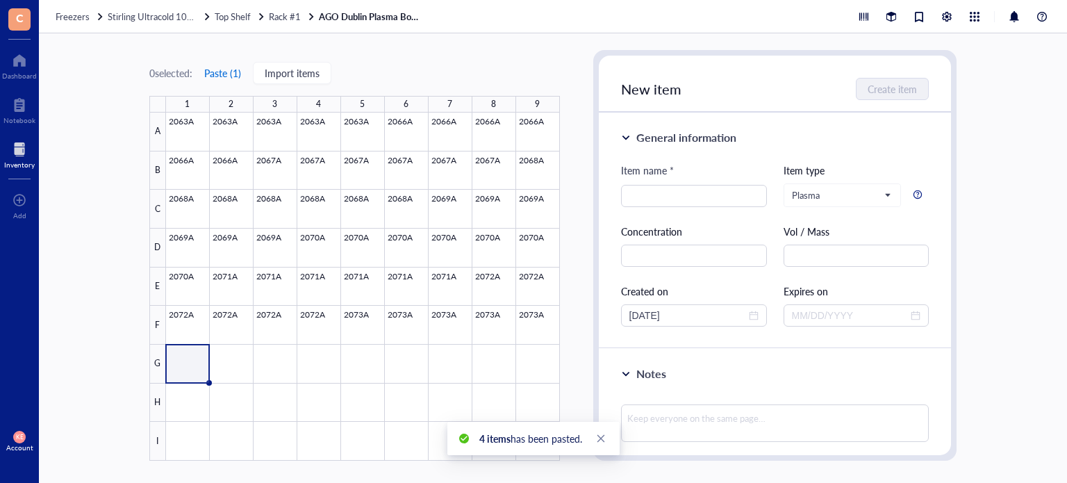
click at [226, 73] on button "Paste ( 1 )" at bounding box center [223, 73] width 38 height 22
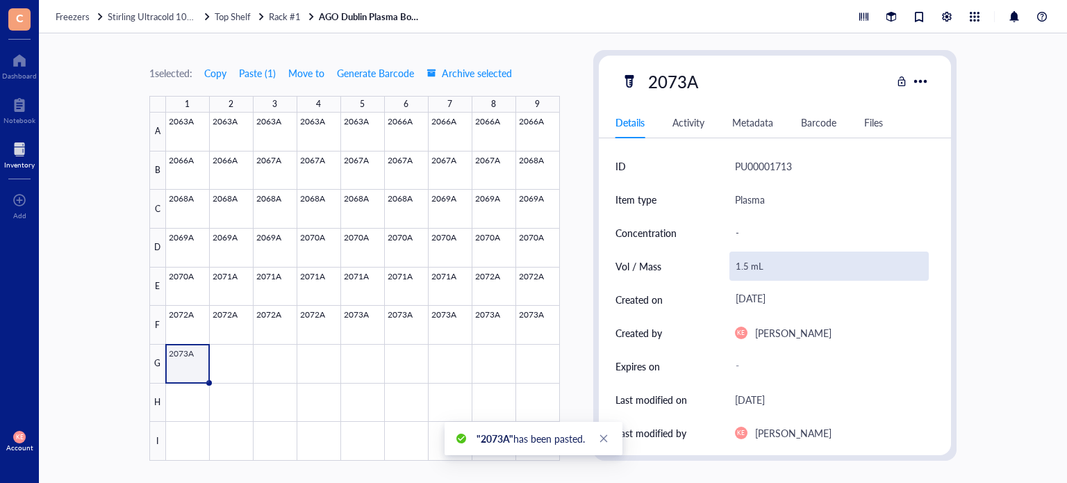
click at [745, 267] on div "1.5 mL" at bounding box center [830, 266] width 200 height 29
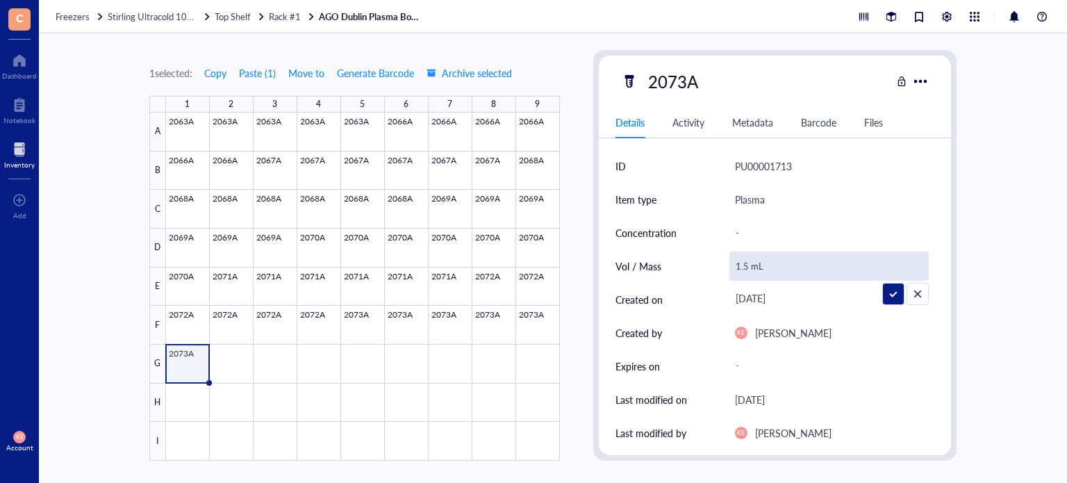
click at [745, 267] on input "1.5 mL" at bounding box center [829, 266] width 199 height 28
type input "1.3 mL"
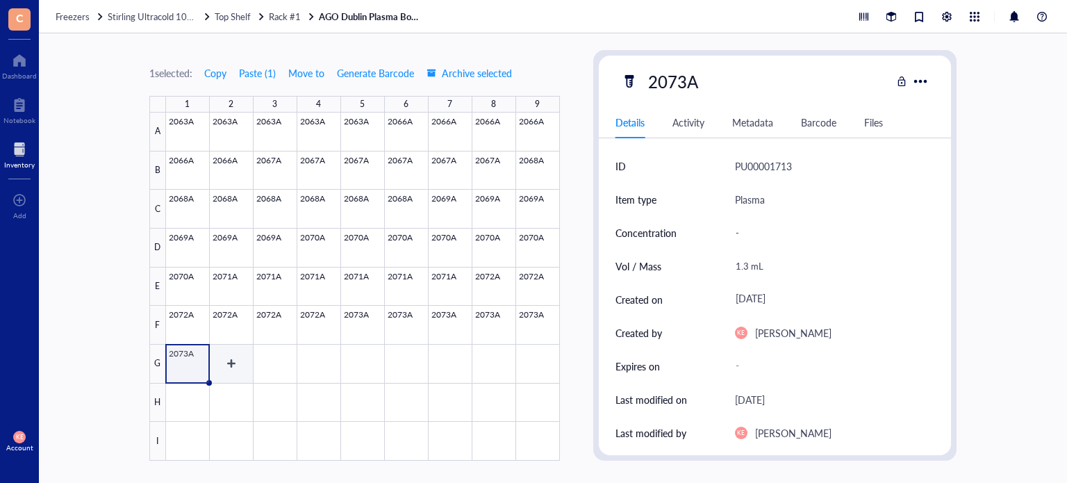
click at [217, 358] on div at bounding box center [363, 287] width 394 height 348
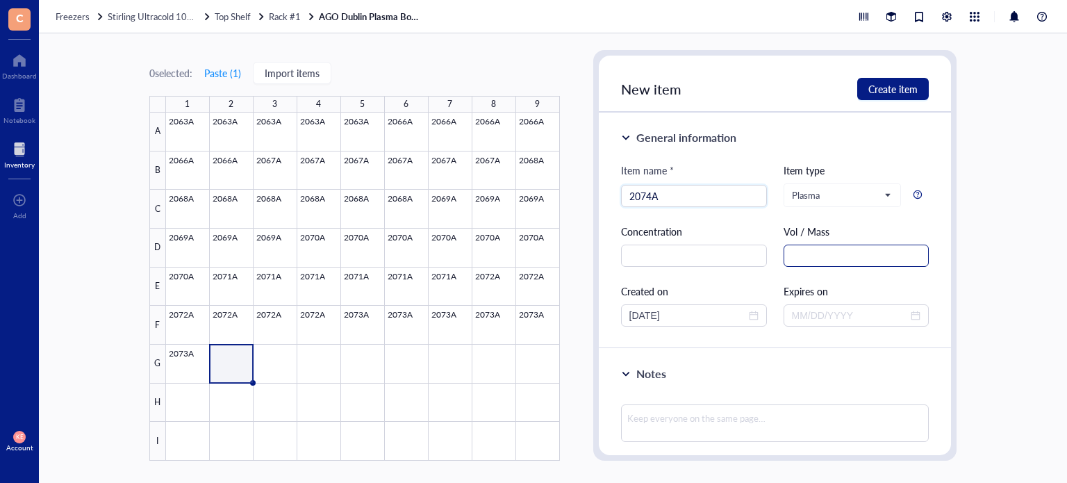
type input "2074A"
click at [798, 257] on input "text" at bounding box center [857, 256] width 146 height 22
paste input "1.5 mL"
type input "1.5 mL"
drag, startPoint x: 653, startPoint y: 311, endPoint x: 598, endPoint y: 311, distance: 55.6
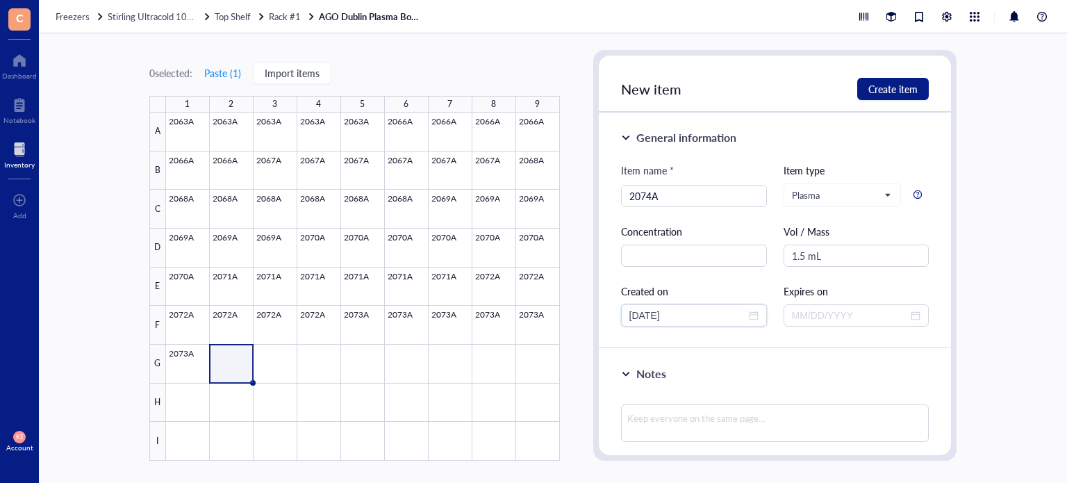
click at [598, 311] on div "New item Create item General information Item name * 2074A Item type Plasma Con…" at bounding box center [775, 255] width 364 height 411
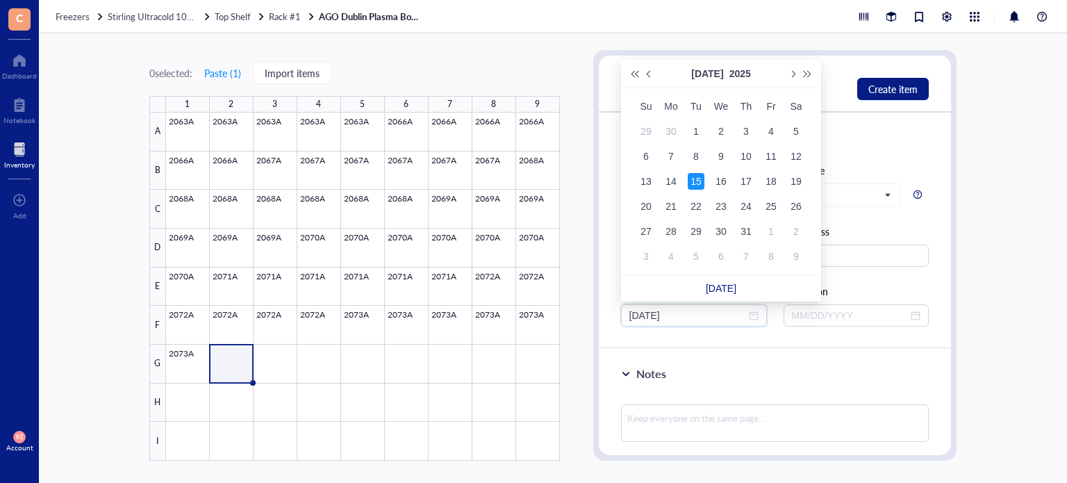
type input "07/15/2025"
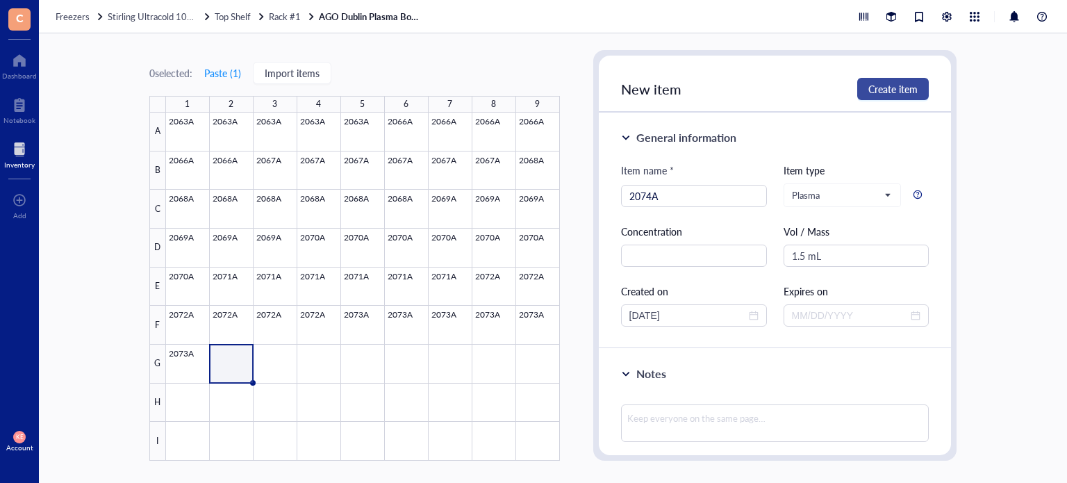
click at [889, 90] on span "Create item" at bounding box center [892, 88] width 49 height 11
type input "[DATE]"
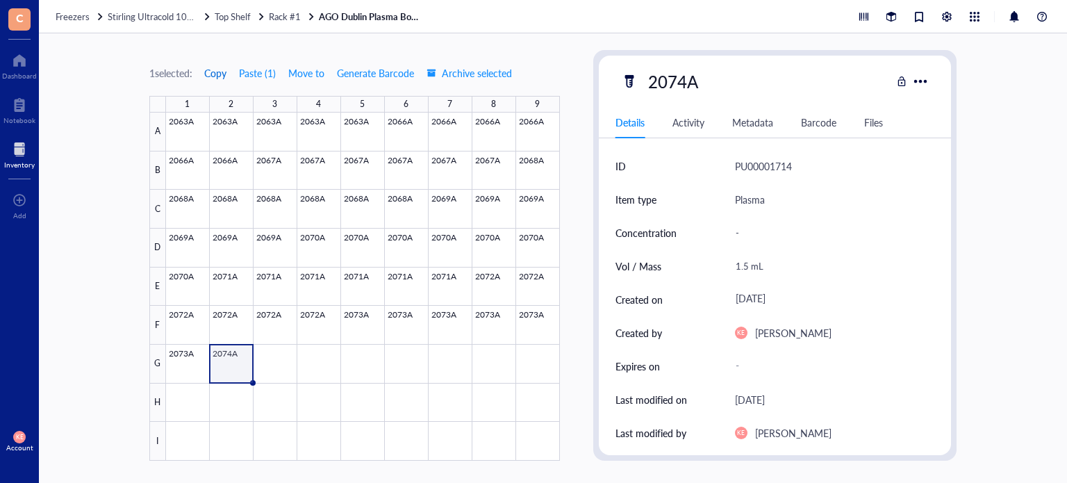
click at [217, 69] on span "Copy" at bounding box center [215, 72] width 22 height 11
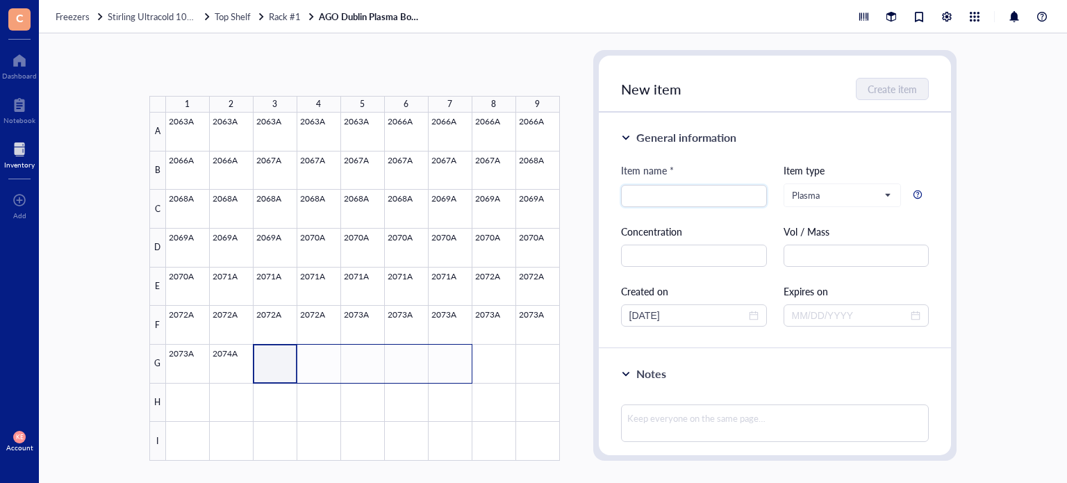
drag, startPoint x: 275, startPoint y: 366, endPoint x: 445, endPoint y: 369, distance: 170.2
click at [445, 369] on div at bounding box center [363, 287] width 394 height 348
click at [231, 72] on button "Paste ( 1 )" at bounding box center [223, 73] width 38 height 22
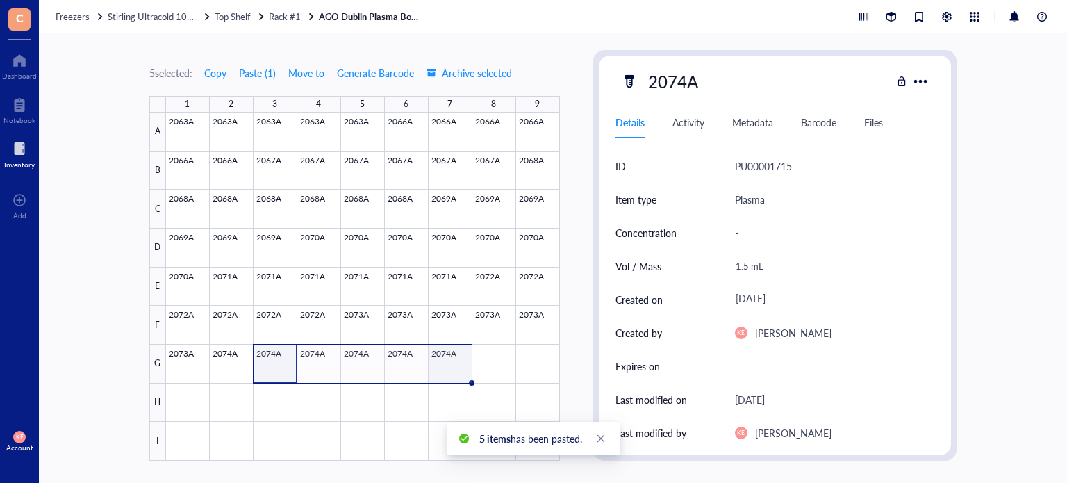
click at [456, 372] on div at bounding box center [363, 287] width 394 height 348
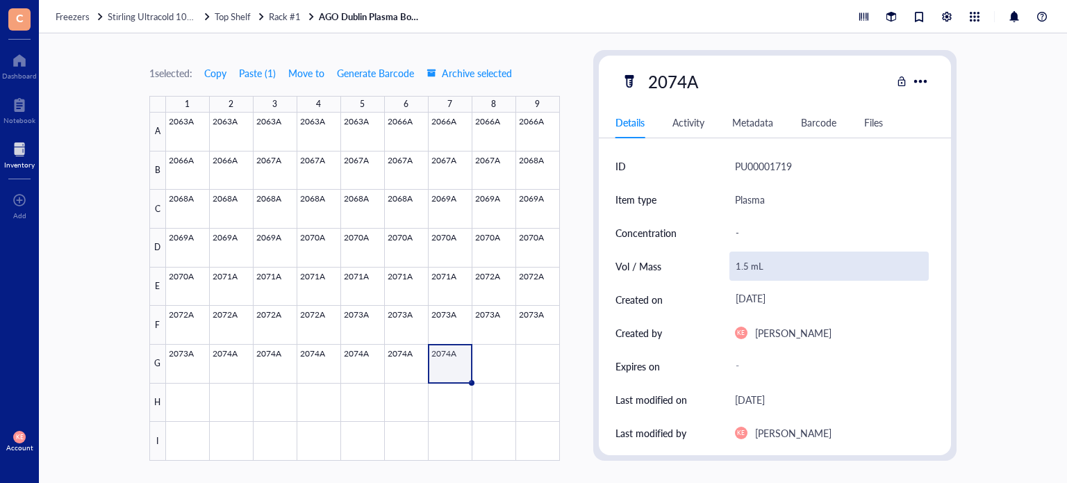
click at [741, 265] on div "1.5 mL" at bounding box center [830, 266] width 200 height 29
click at [743, 267] on input "1.5 mL" at bounding box center [829, 266] width 199 height 28
type input "0.75 mL"
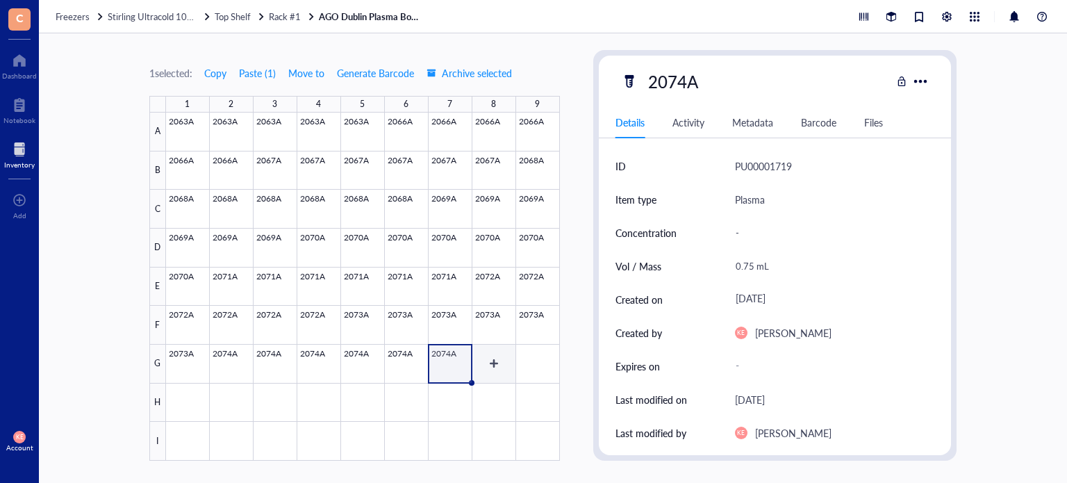
click at [486, 359] on div at bounding box center [363, 287] width 394 height 348
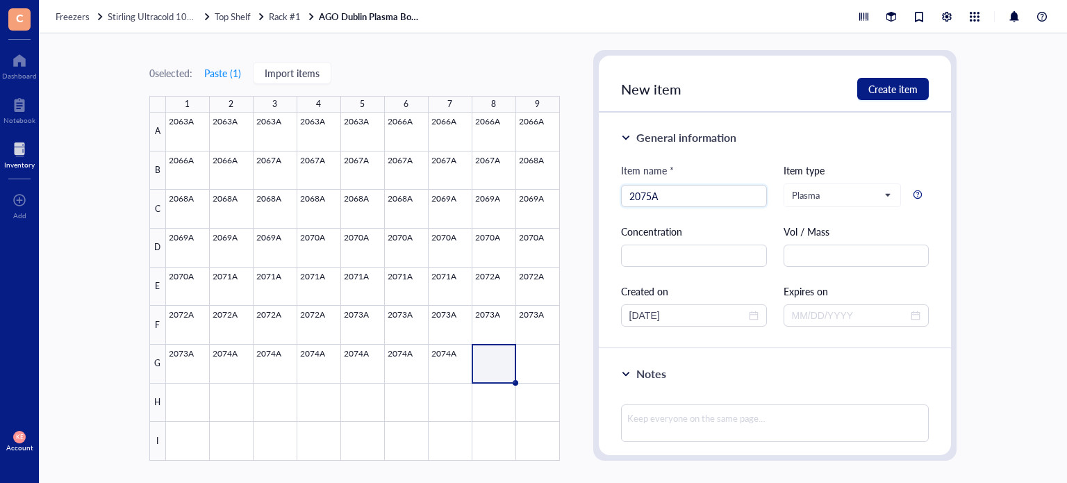
type input "2075A"
click at [873, 241] on div "Vol / Mass" at bounding box center [857, 245] width 146 height 43
click at [855, 258] on input "text" at bounding box center [857, 256] width 146 height 22
paste input "1.5 mL"
type input "1.5 mL"
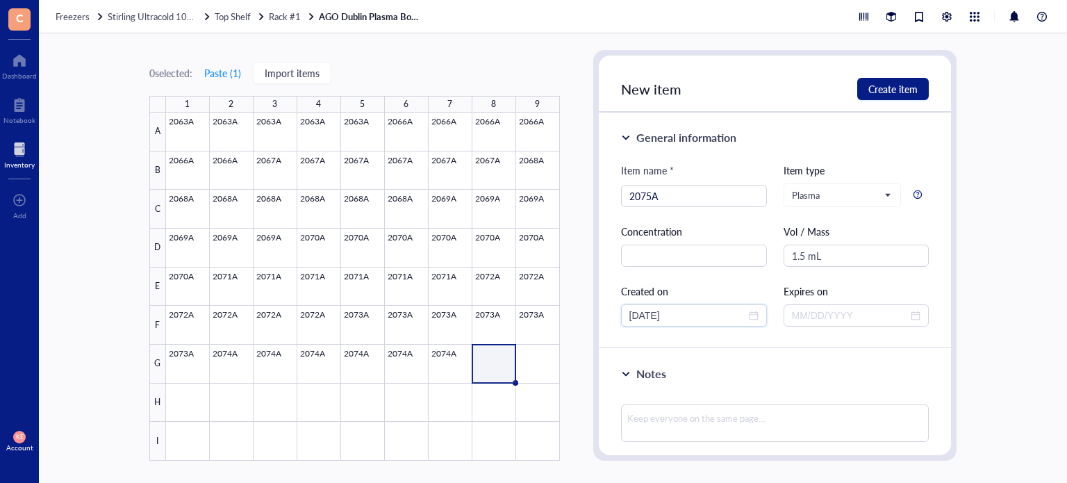
drag, startPoint x: 653, startPoint y: 313, endPoint x: 598, endPoint y: 319, distance: 55.9
click at [598, 319] on div "New item Create item General information Item name * 2075A Item type Plasma Con…" at bounding box center [775, 255] width 364 height 411
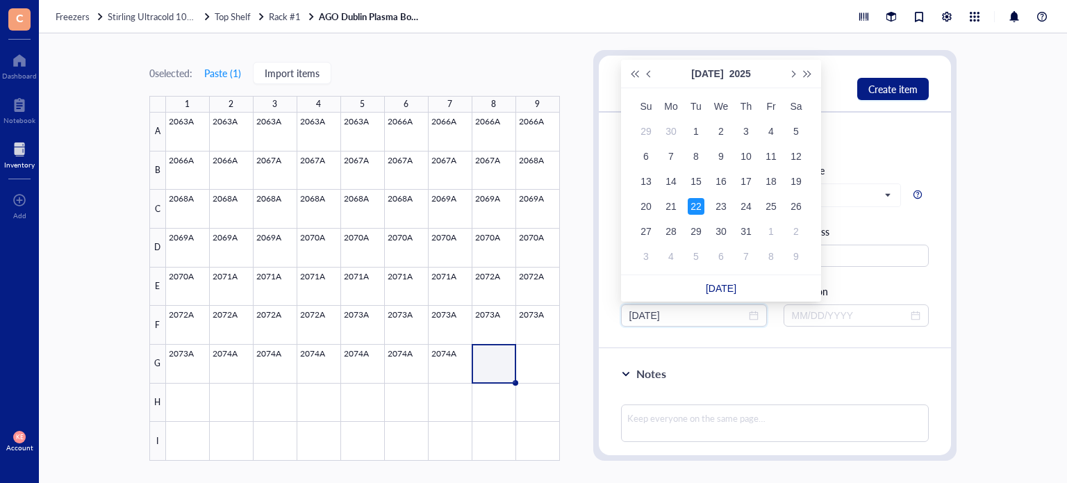
type input "07/22/2025"
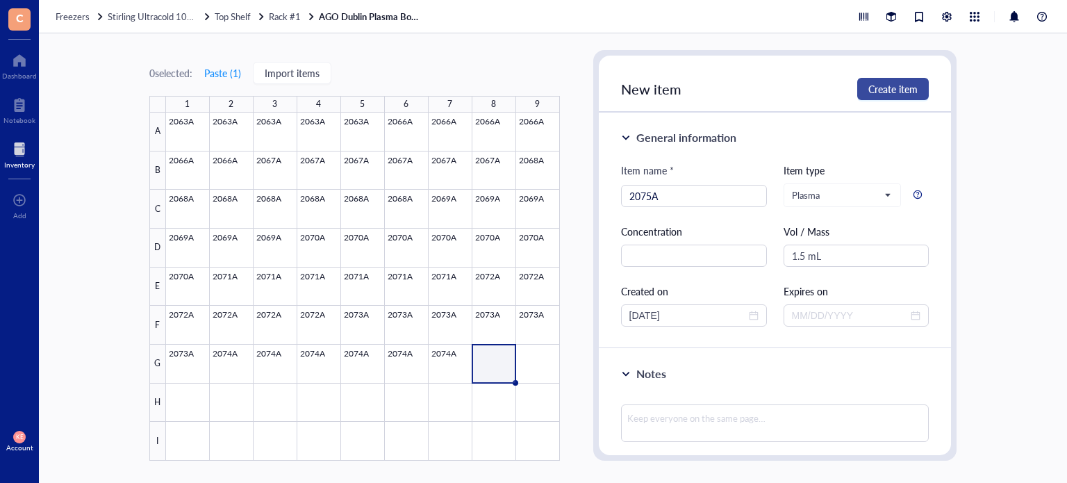
click at [906, 85] on span "Create item" at bounding box center [892, 88] width 49 height 11
type input "[DATE]"
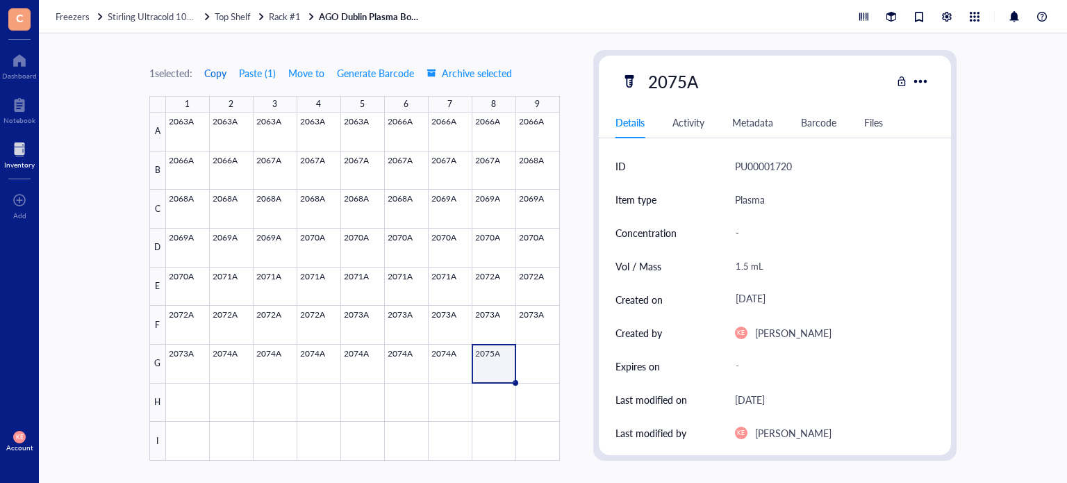
click at [224, 72] on span "Copy" at bounding box center [215, 72] width 22 height 11
click at [525, 352] on div at bounding box center [363, 287] width 394 height 348
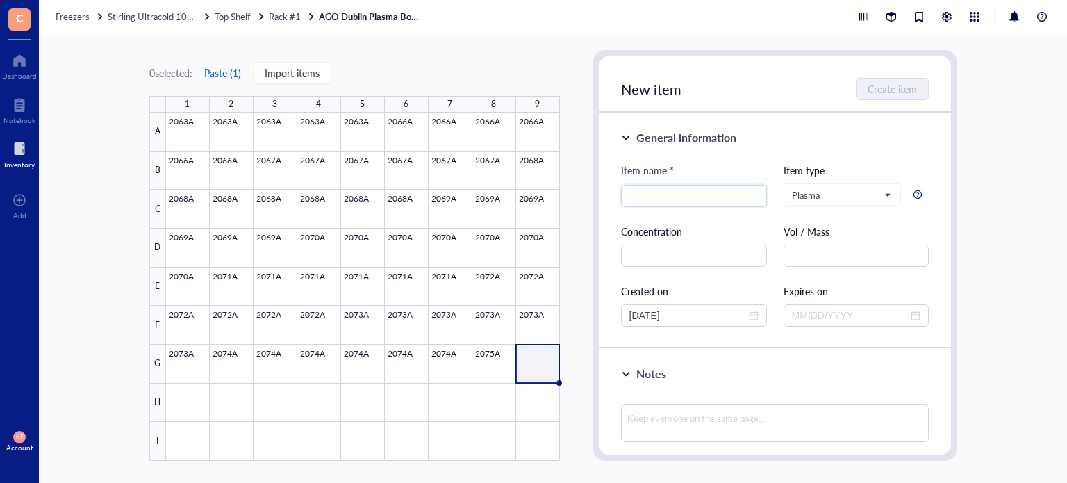
click at [235, 71] on button "Paste ( 1 )" at bounding box center [223, 73] width 38 height 22
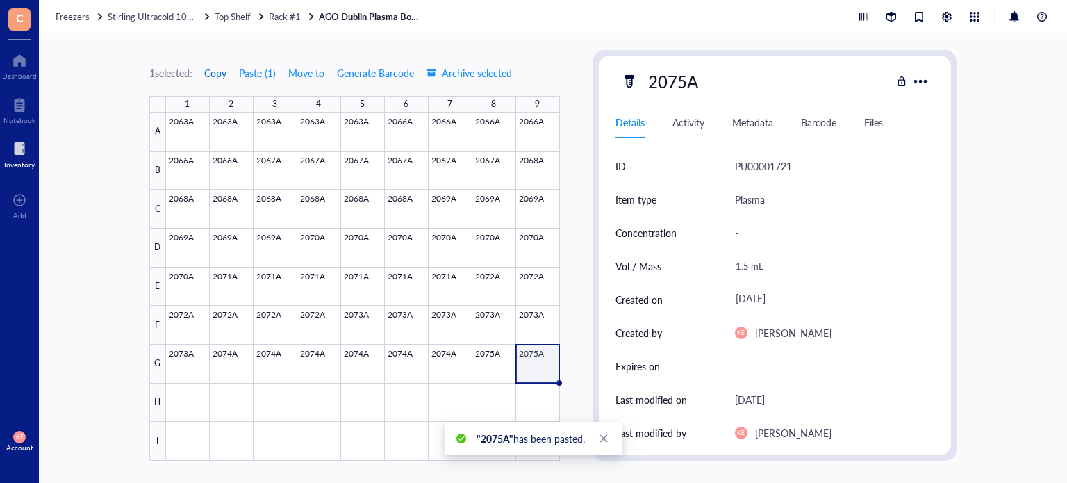
click at [214, 72] on span "Copy" at bounding box center [215, 72] width 22 height 11
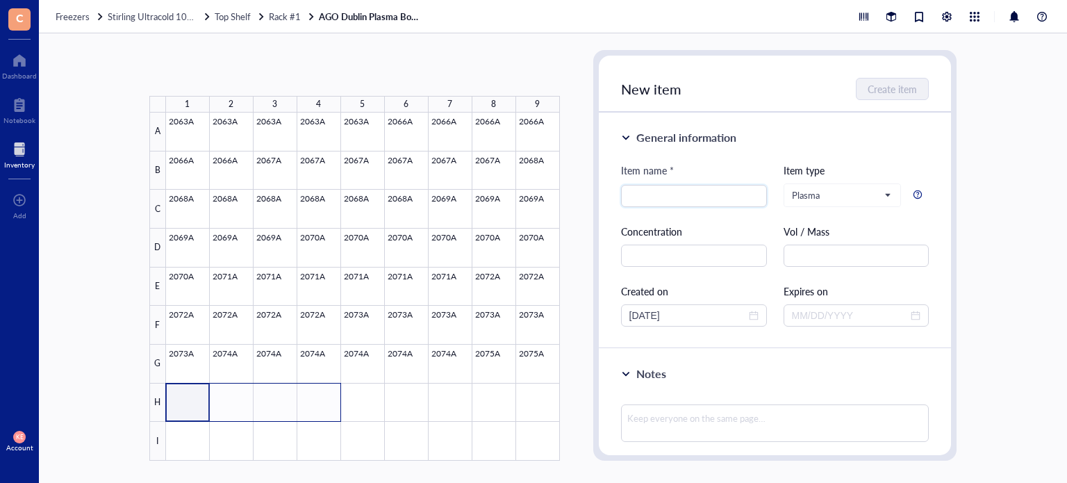
drag, startPoint x: 181, startPoint y: 390, endPoint x: 311, endPoint y: 397, distance: 130.1
click at [311, 397] on div at bounding box center [363, 287] width 394 height 348
click at [239, 80] on button "Paste ( 1 )" at bounding box center [223, 73] width 38 height 22
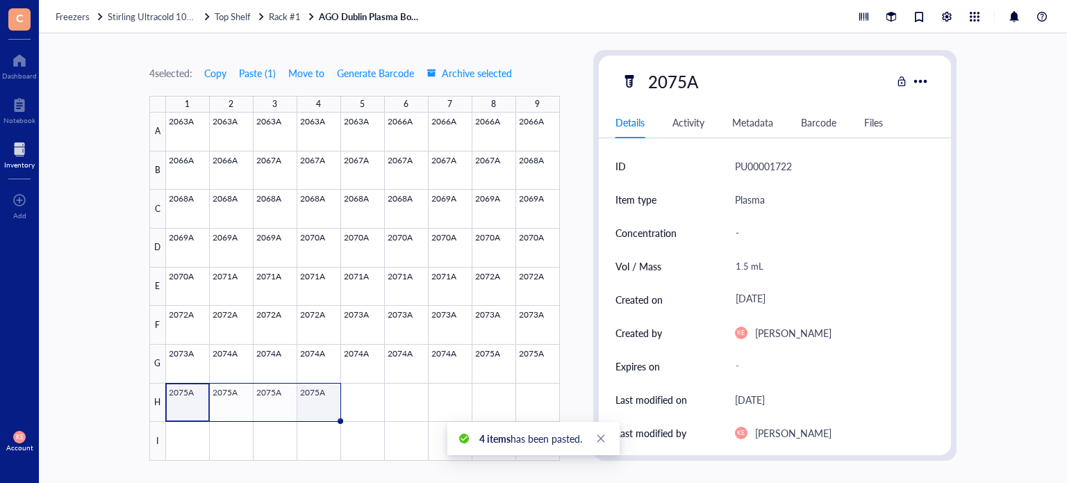
click at [318, 404] on div at bounding box center [363, 287] width 394 height 348
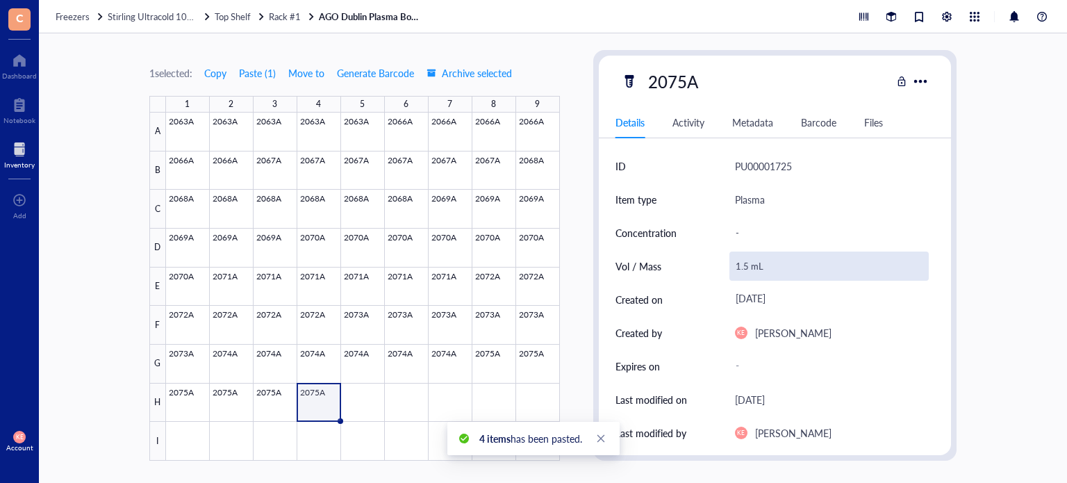
click at [741, 263] on div "1.5 mL" at bounding box center [830, 266] width 200 height 29
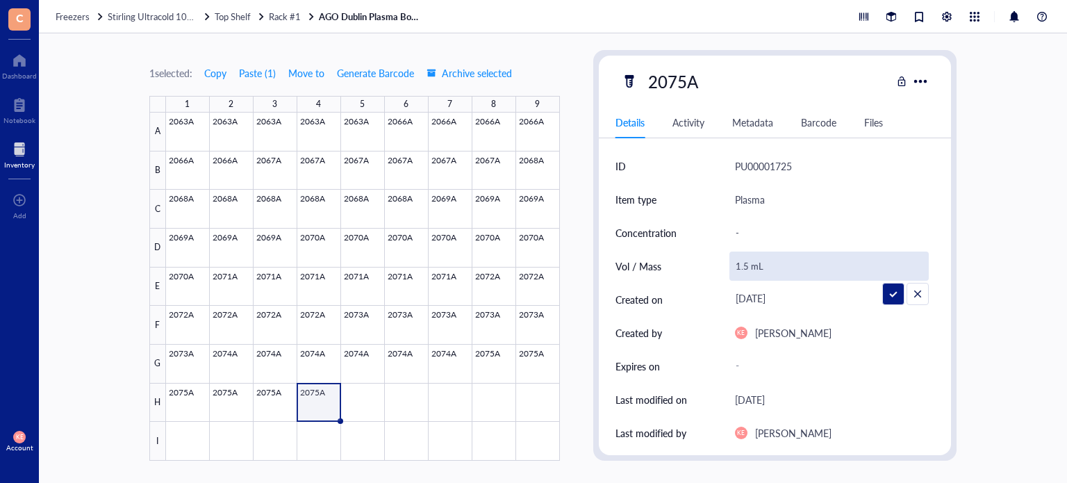
click at [743, 264] on input "1.5 mL" at bounding box center [829, 266] width 199 height 28
type input "0.75 mL"
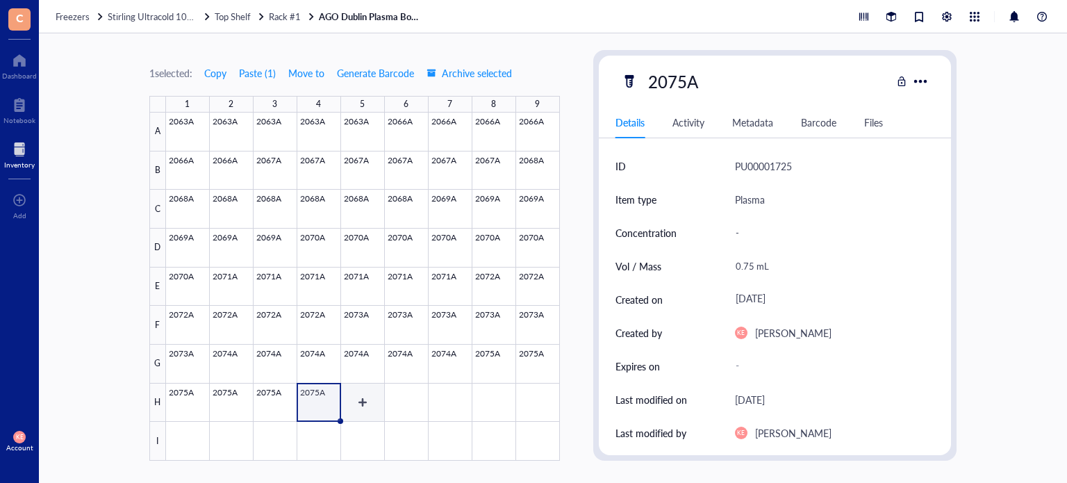
click at [361, 410] on div at bounding box center [363, 287] width 394 height 348
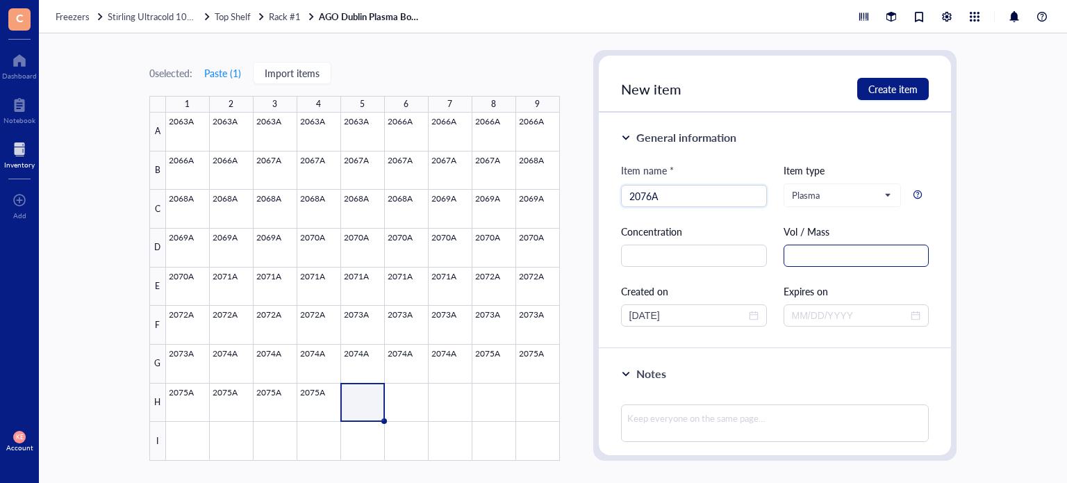
type input "2076A"
click at [855, 252] on input "text" at bounding box center [857, 256] width 146 height 22
paste input "1.5 mL"
type input "1.5 mL"
click at [656, 315] on input "[DATE]" at bounding box center [687, 315] width 117 height 15
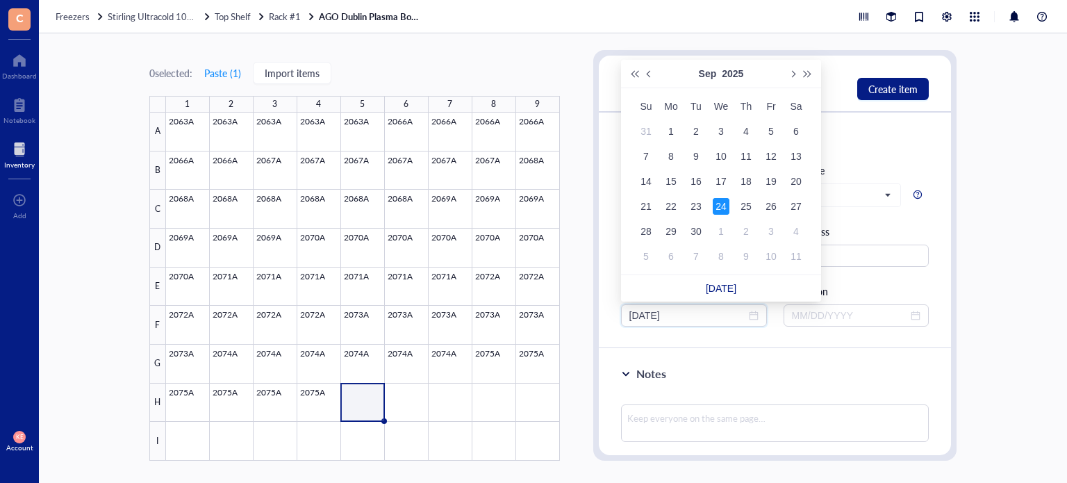
drag, startPoint x: 654, startPoint y: 315, endPoint x: 590, endPoint y: 316, distance: 63.9
click at [590, 316] on div "0 selected: Paste ( 1 ) Import items 1 2 3 4 5 6 7 8 9 A B C D E F G H I 2063A …" at bounding box center [553, 258] width 1028 height 450
type input "07/22/2025"
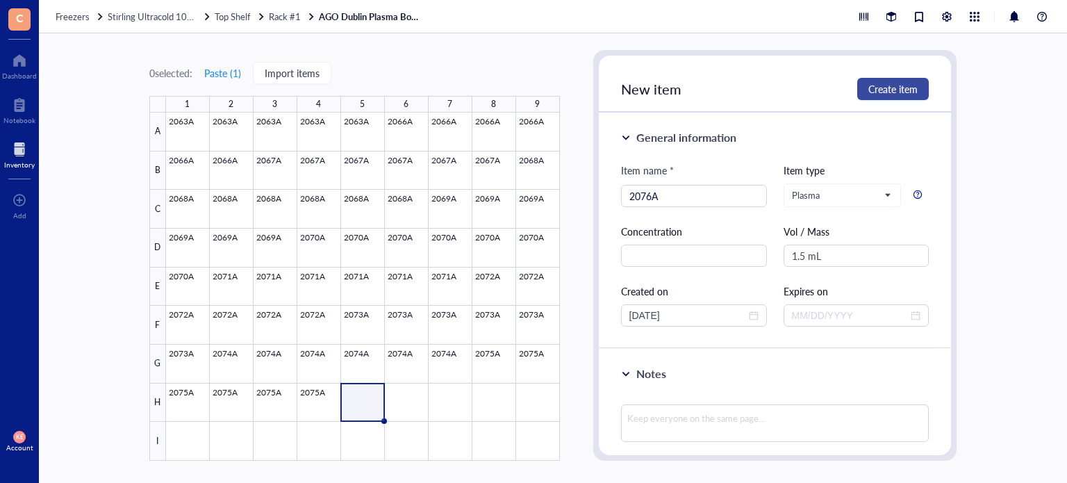
click at [900, 88] on span "Create item" at bounding box center [892, 88] width 49 height 11
type input "[DATE]"
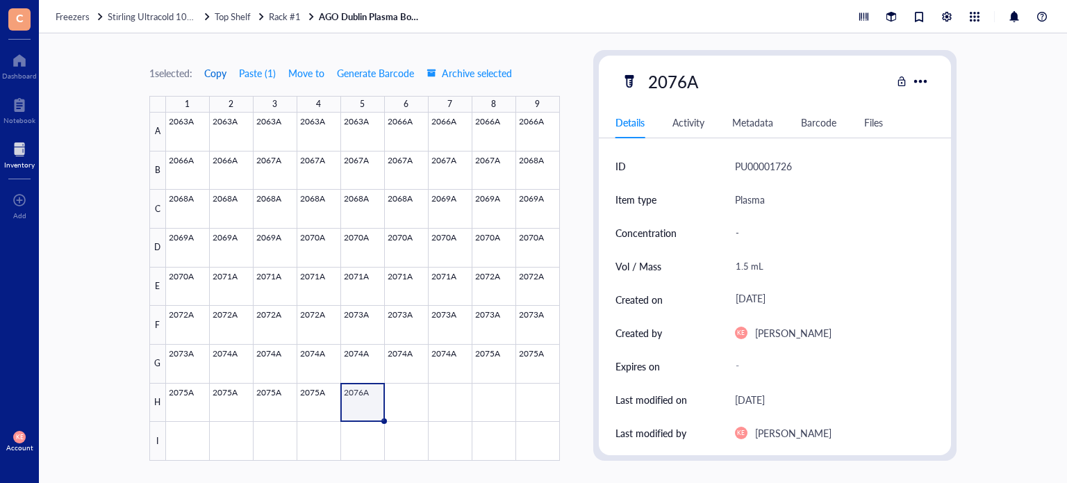
click at [213, 74] on span "Copy" at bounding box center [215, 72] width 22 height 11
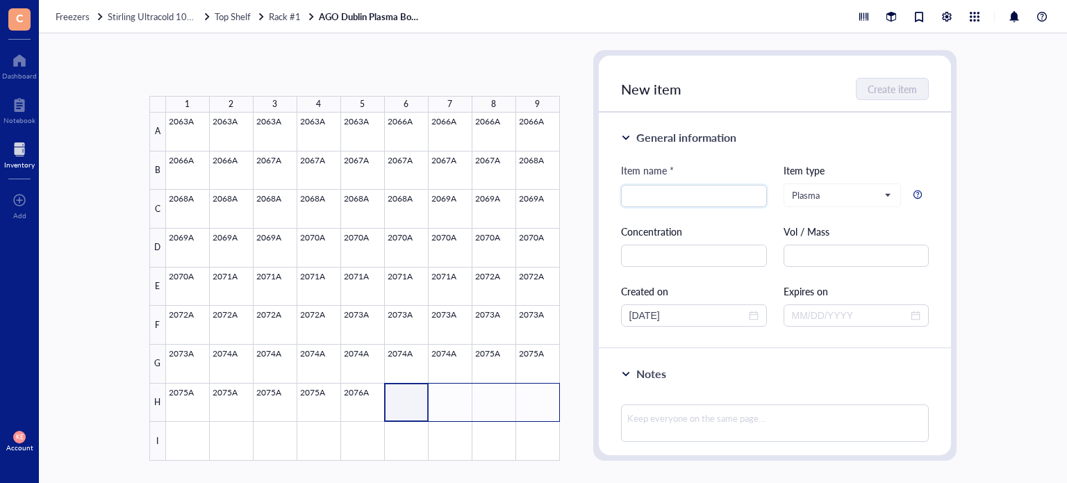
click at [533, 399] on div at bounding box center [363, 287] width 394 height 348
click at [236, 71] on button "Paste ( 1 )" at bounding box center [223, 73] width 38 height 22
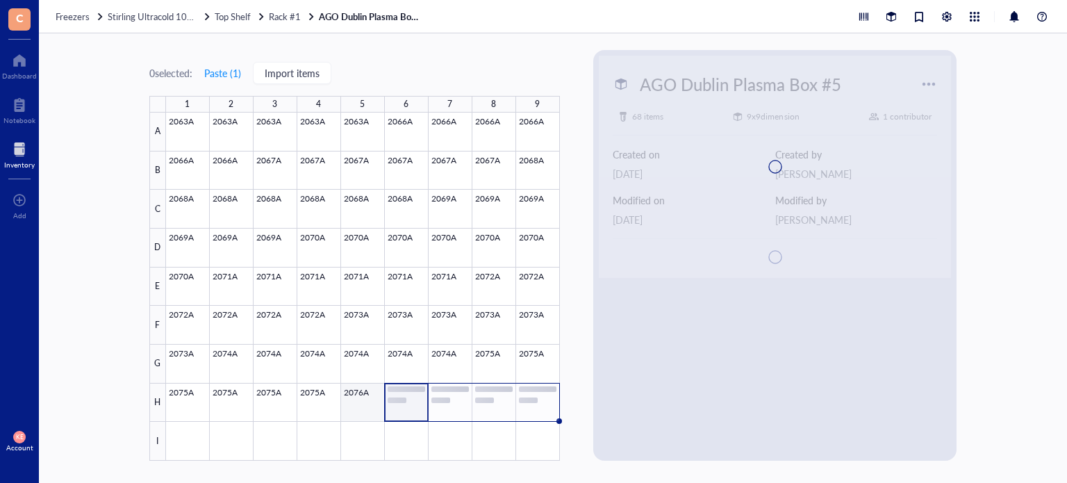
click at [356, 390] on div at bounding box center [363, 287] width 394 height 348
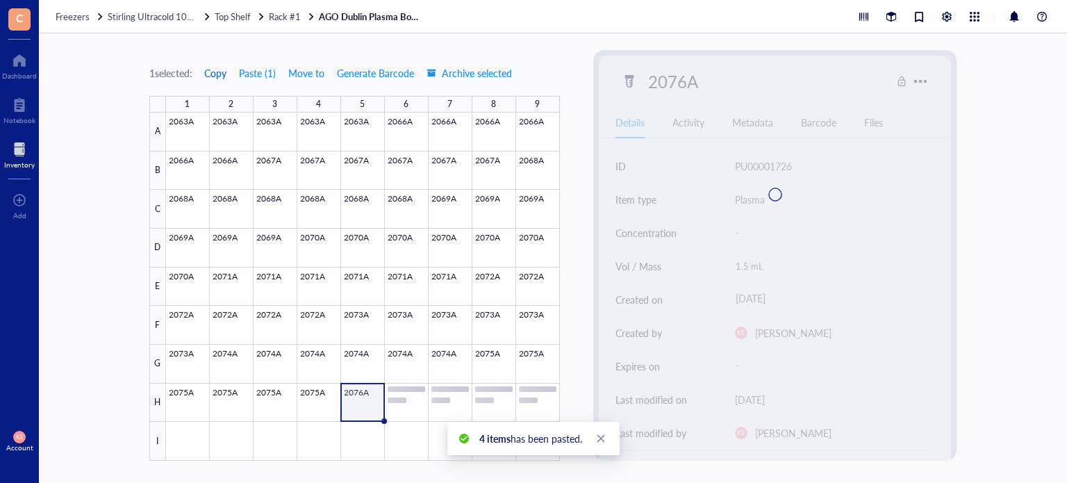
click at [218, 73] on span "Copy" at bounding box center [215, 72] width 22 height 11
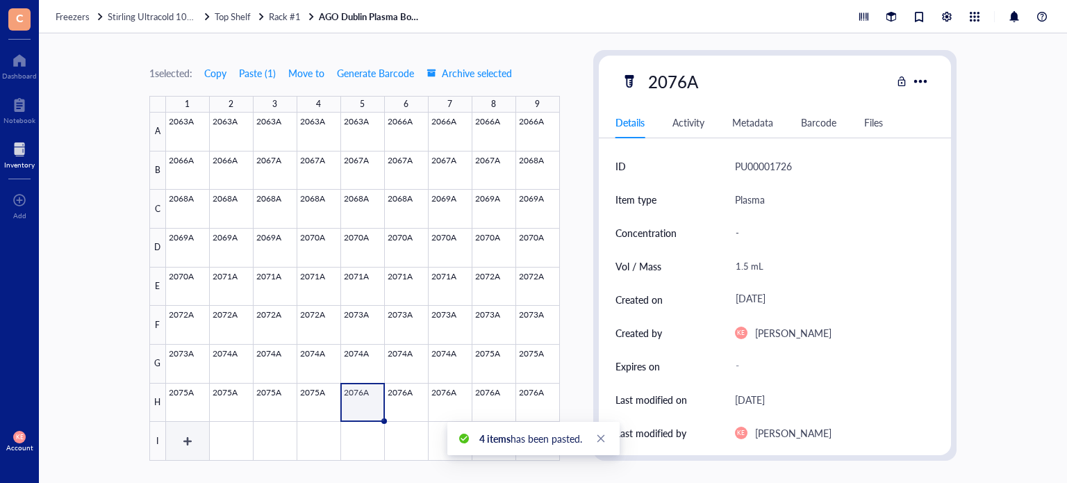
click at [175, 450] on div at bounding box center [363, 287] width 394 height 348
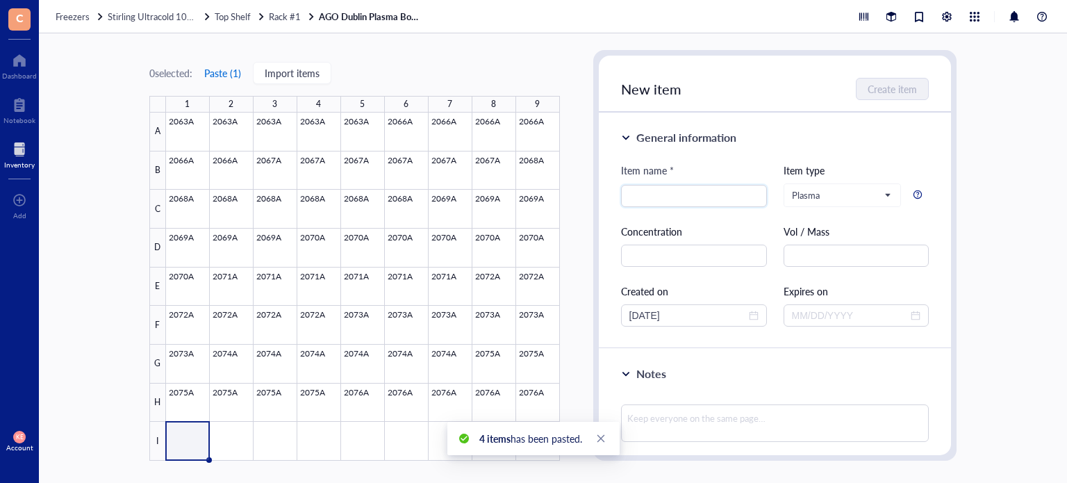
click at [232, 62] on button "Paste ( 1 )" at bounding box center [223, 73] width 38 height 22
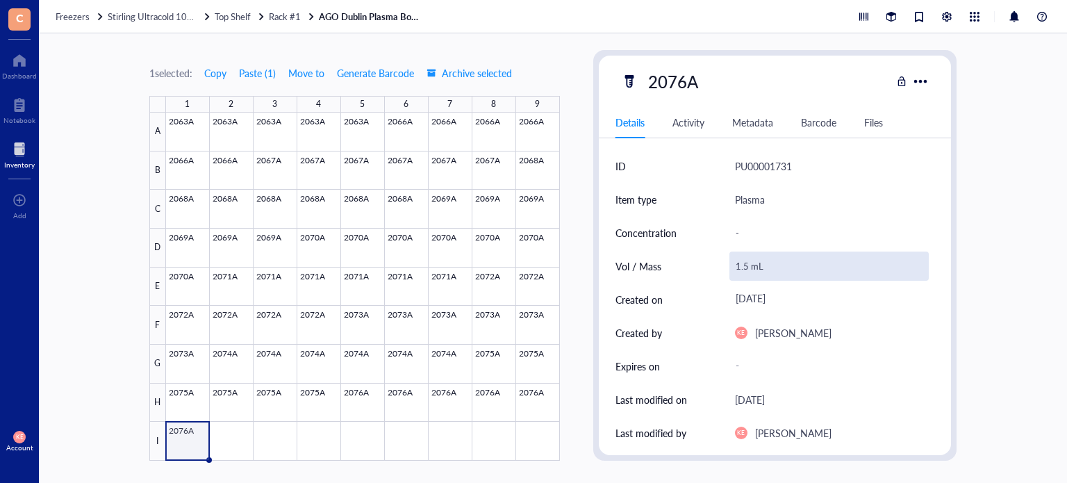
click at [745, 263] on div "1.5 mL" at bounding box center [830, 266] width 200 height 29
click at [745, 263] on input "1.5 mL" at bounding box center [829, 266] width 199 height 28
type input "1.4 mL"
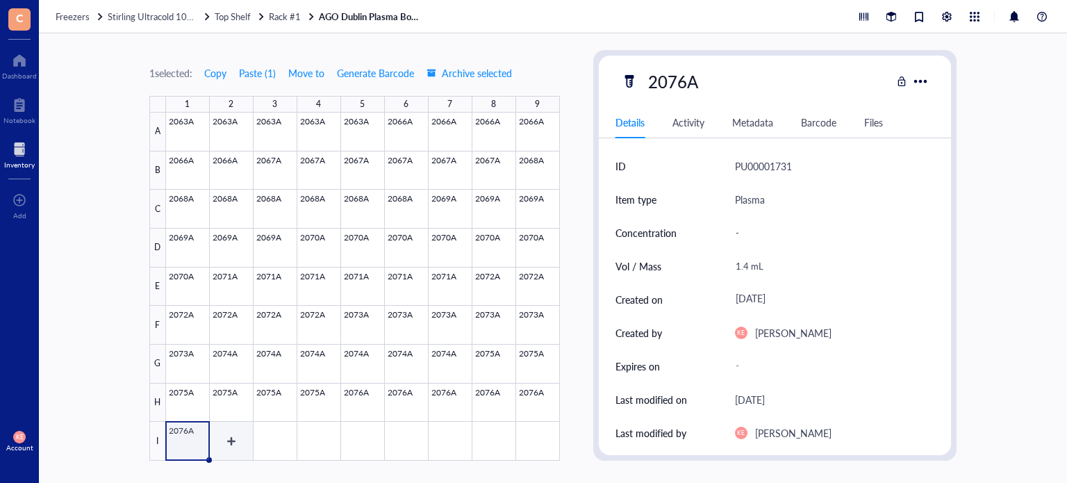
click at [231, 435] on div at bounding box center [363, 287] width 394 height 348
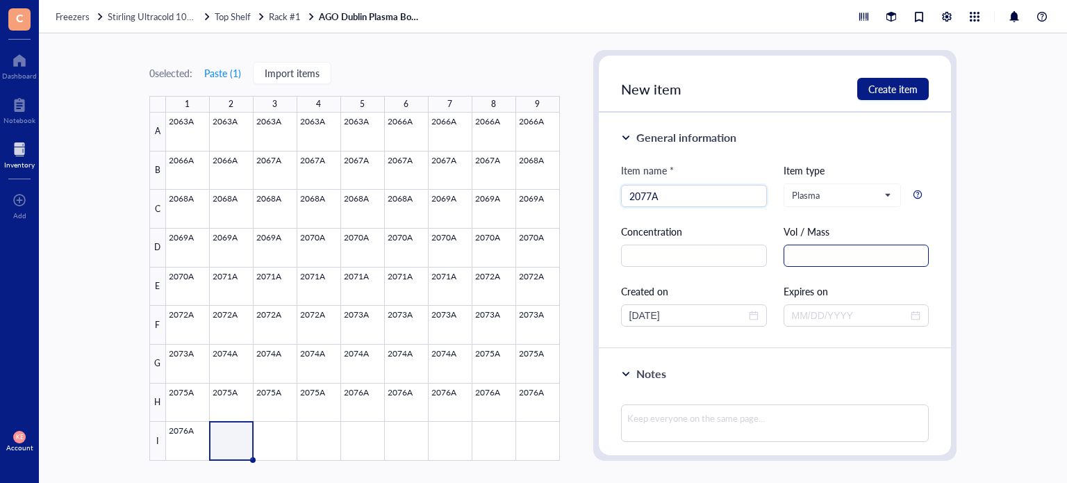
type input "2077A"
click at [856, 249] on input "text" at bounding box center [857, 256] width 146 height 22
paste input "1.5 mL"
type input "1.5 mL"
drag, startPoint x: 654, startPoint y: 311, endPoint x: 618, endPoint y: 313, distance: 36.2
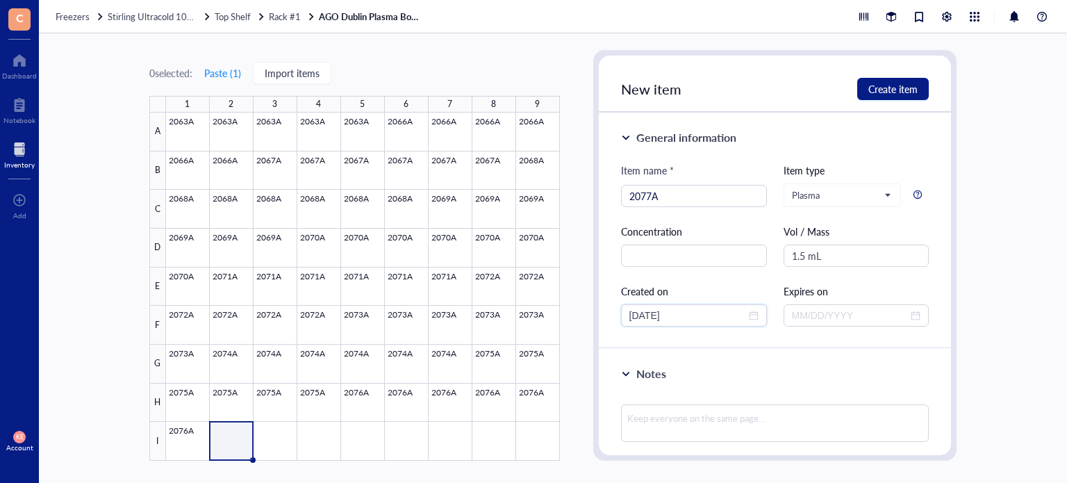
click at [618, 313] on div "General information Item name * 2077A Item type Plasma Concentration Vol / Mass…" at bounding box center [775, 231] width 353 height 236
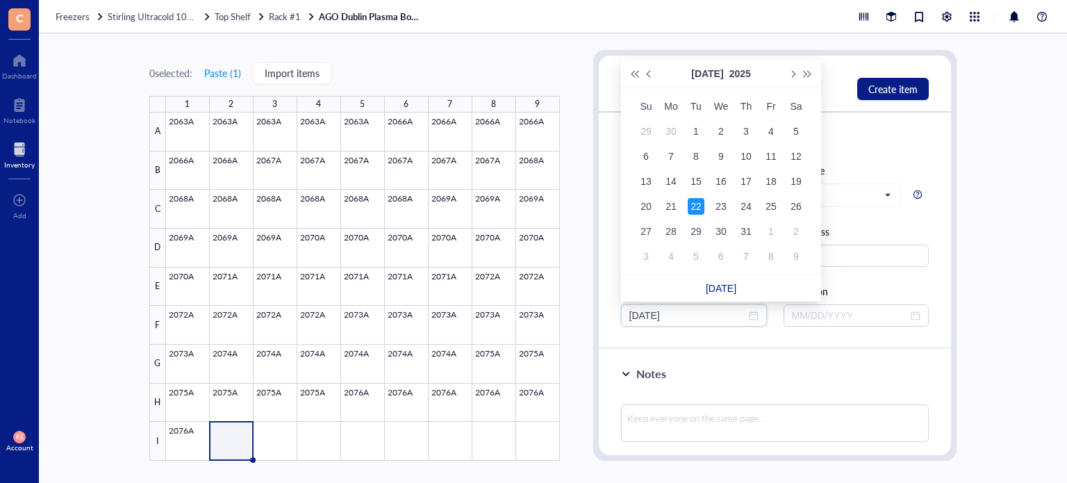
type input "07/22/2025"
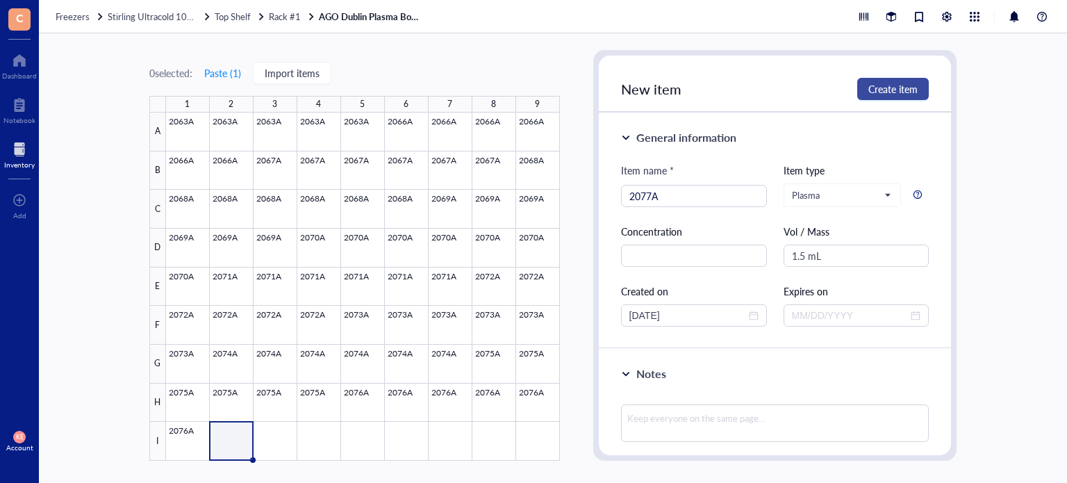
click at [905, 92] on span "Create item" at bounding box center [892, 88] width 49 height 11
type input "[DATE]"
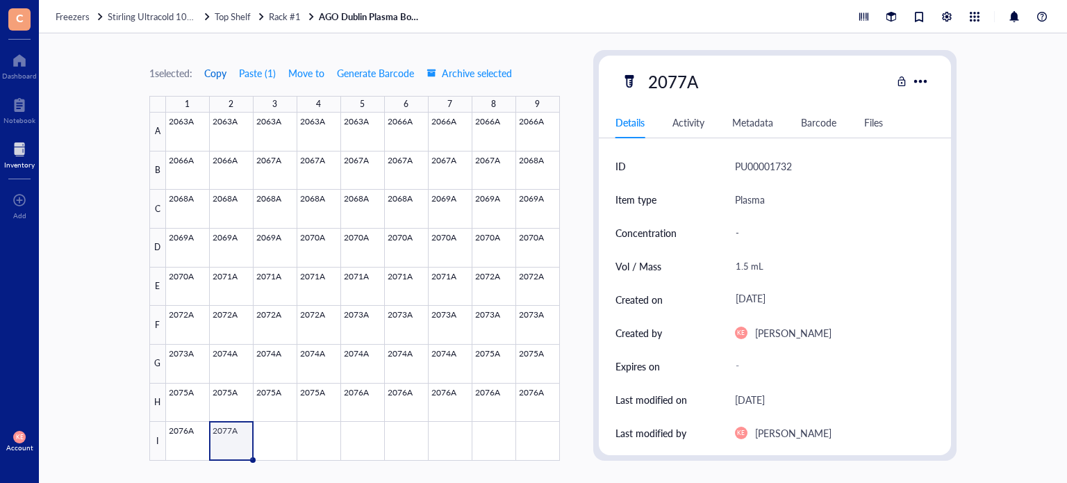
click at [217, 72] on span "Copy" at bounding box center [215, 72] width 22 height 11
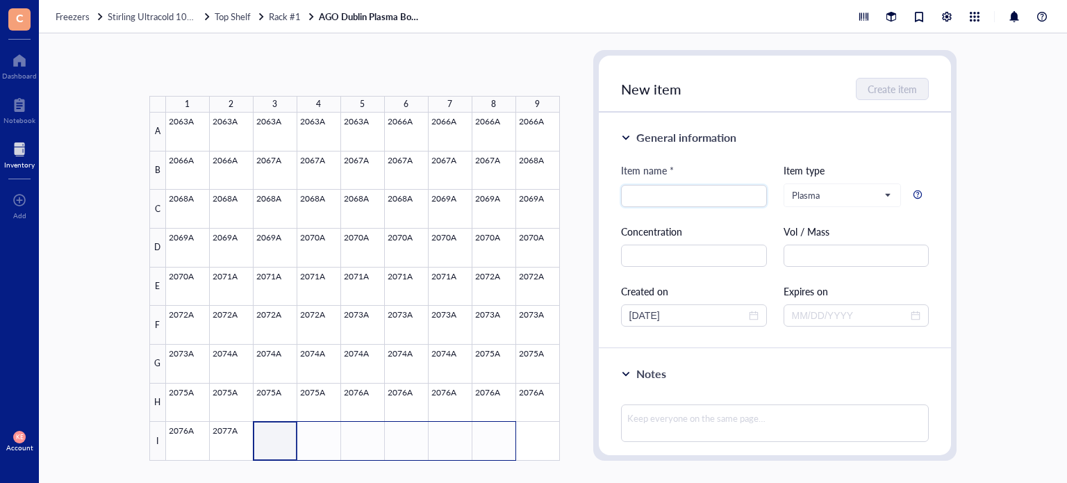
drag, startPoint x: 271, startPoint y: 429, endPoint x: 497, endPoint y: 438, distance: 226.0
click at [497, 438] on div at bounding box center [363, 287] width 394 height 348
click at [222, 73] on button "Paste ( 1 )" at bounding box center [223, 73] width 38 height 22
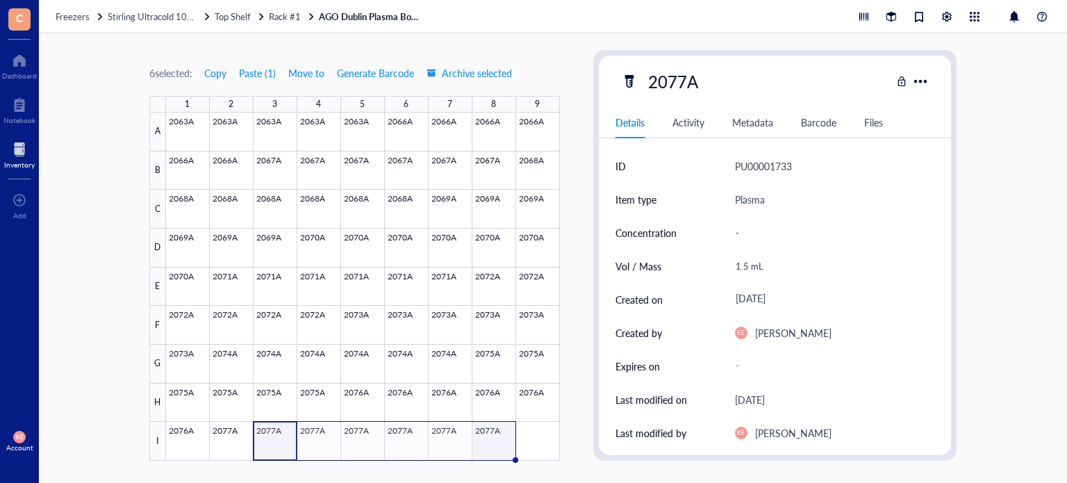
click at [501, 453] on div at bounding box center [363, 287] width 394 height 348
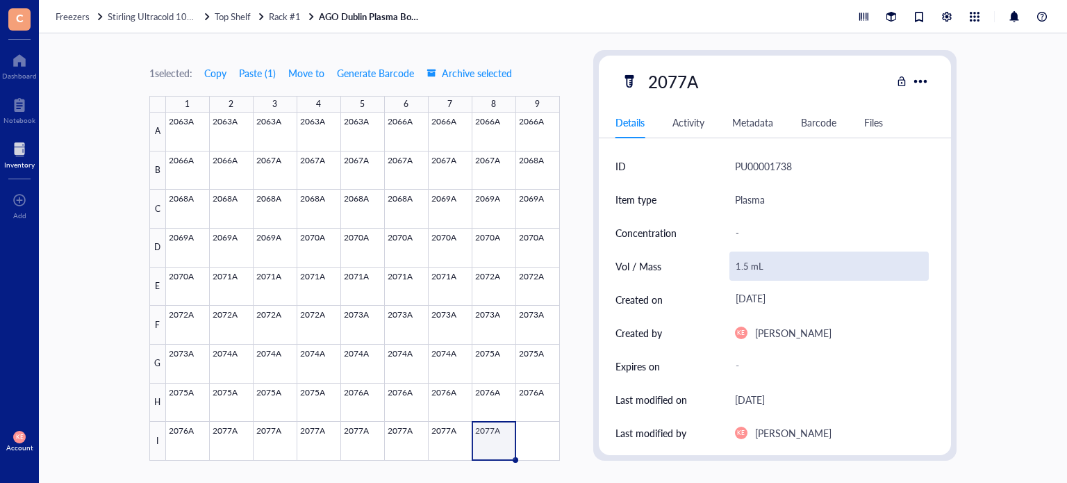
click at [739, 267] on div "1.5 mL" at bounding box center [830, 266] width 200 height 29
click at [739, 267] on input "1.5 mL" at bounding box center [829, 266] width 199 height 28
type input "0.5 mL"
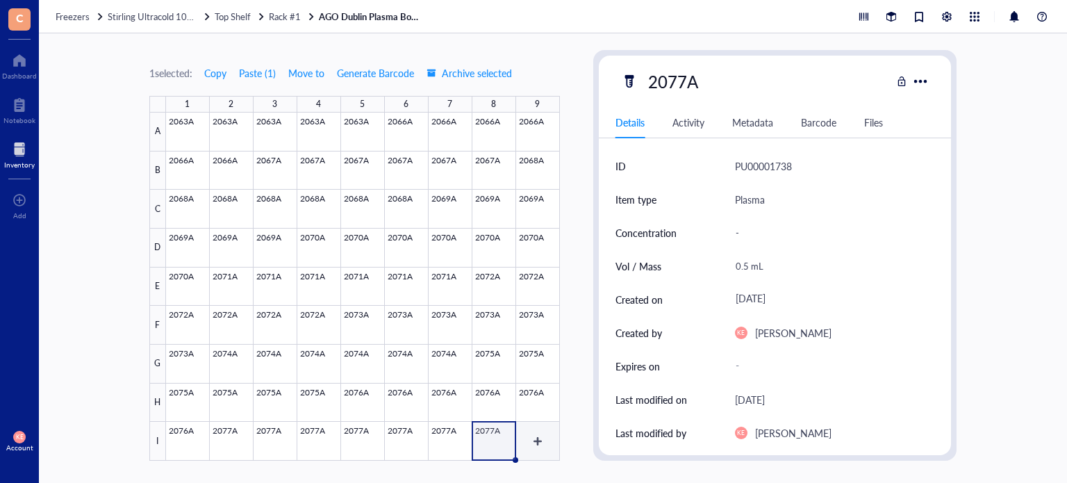
click at [540, 444] on div at bounding box center [363, 287] width 394 height 348
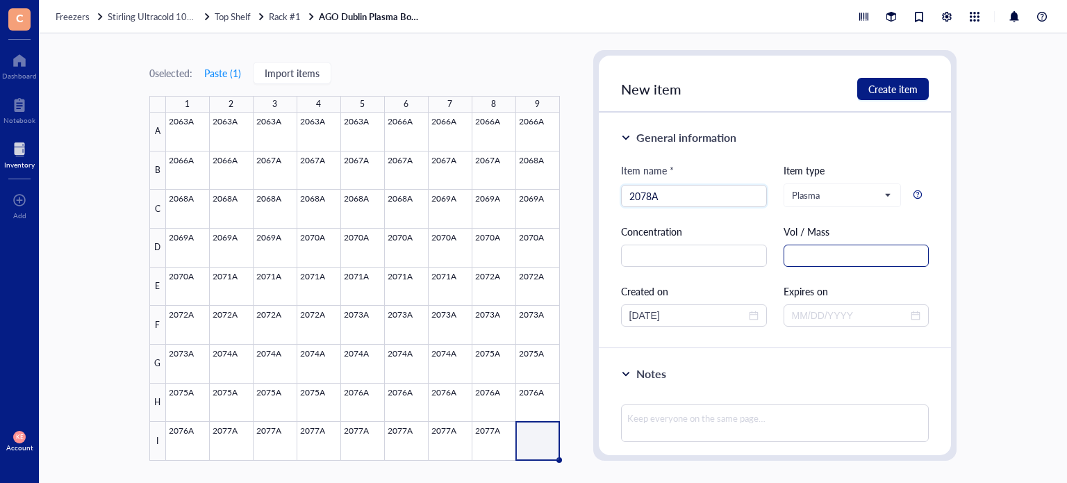
type input "2078A"
click at [820, 250] on input "text" at bounding box center [857, 256] width 146 height 22
paste input "1.5 mL"
type input "1.5 mL"
drag, startPoint x: 655, startPoint y: 313, endPoint x: 615, endPoint y: 315, distance: 40.4
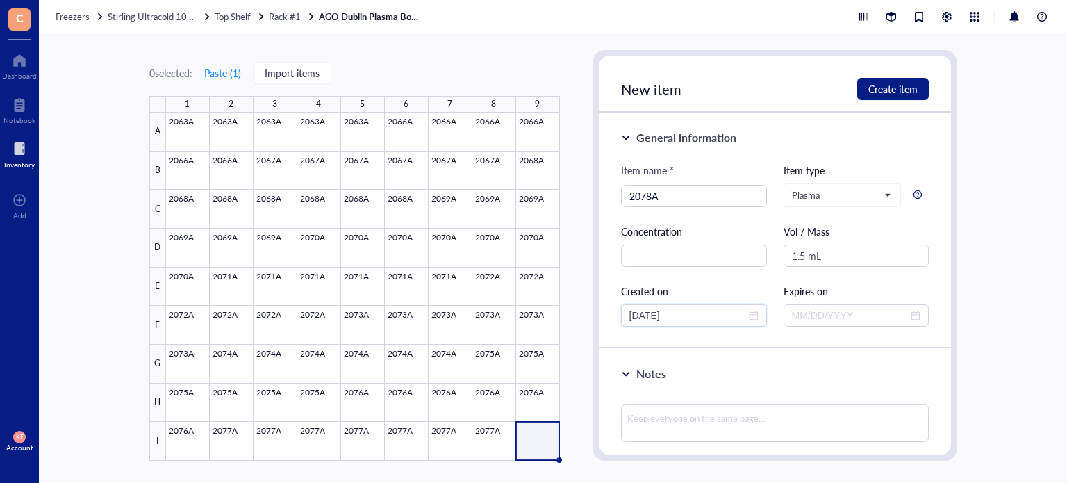
click at [615, 315] on div "General information Item name * 2078A Item type Plasma Concentration Vol / Mass…" at bounding box center [775, 231] width 353 height 236
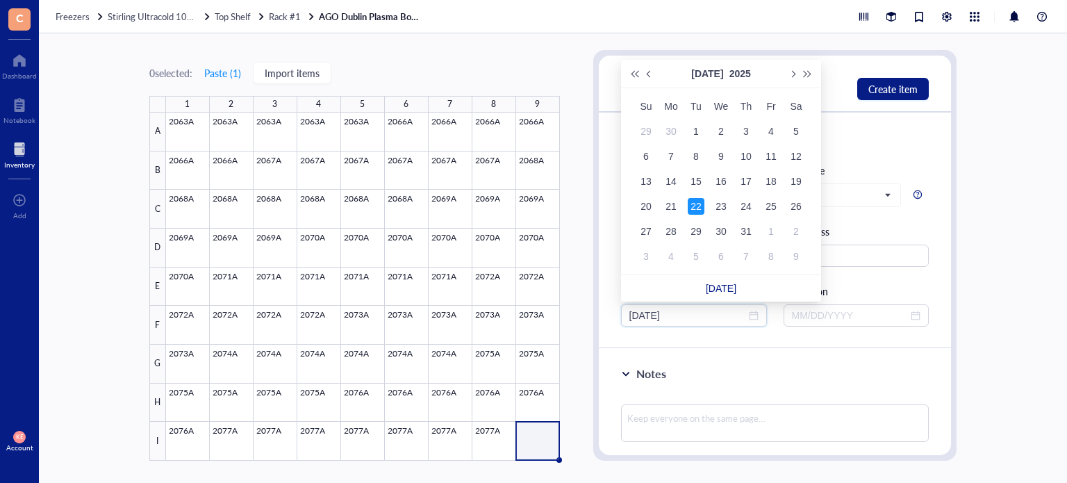
type input "07/22/2025"
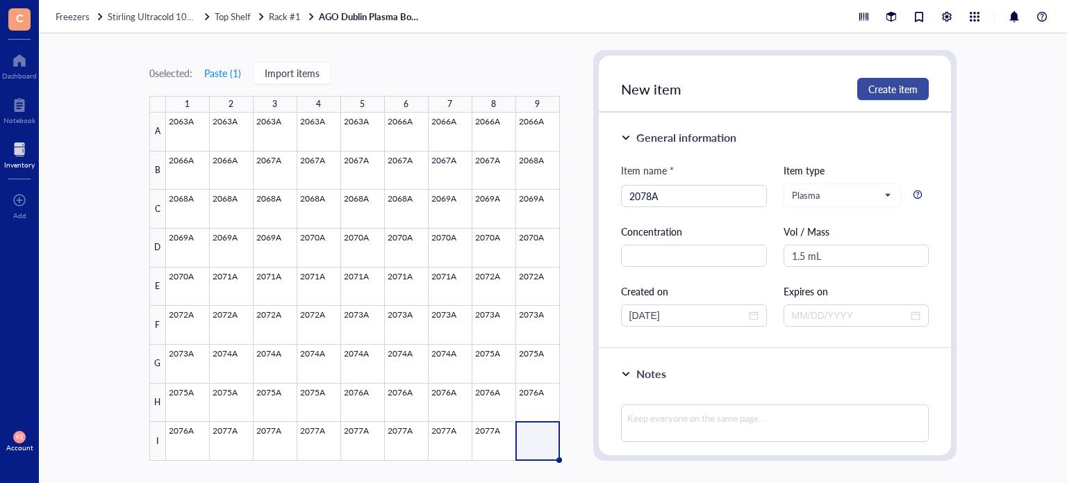
click at [902, 98] on button "Create item" at bounding box center [893, 89] width 72 height 22
type input "[DATE]"
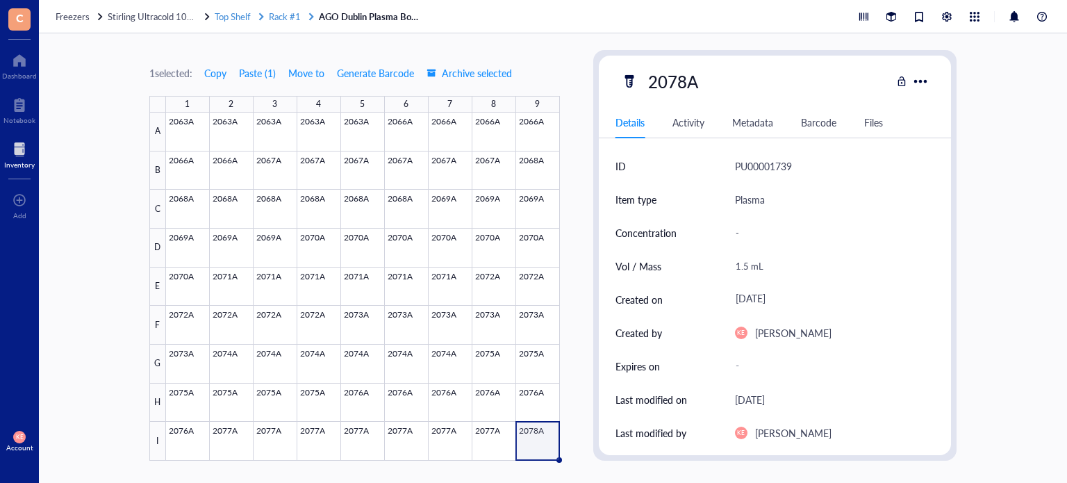
click at [235, 11] on span "Top Shelf" at bounding box center [233, 16] width 36 height 13
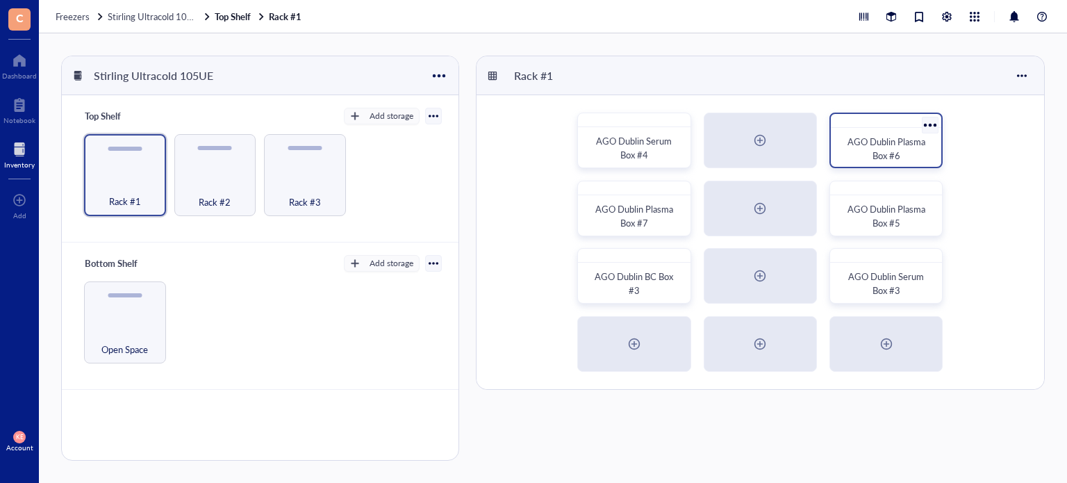
click at [887, 138] on span "AGO Dublin Plasma Box #6" at bounding box center [888, 148] width 80 height 27
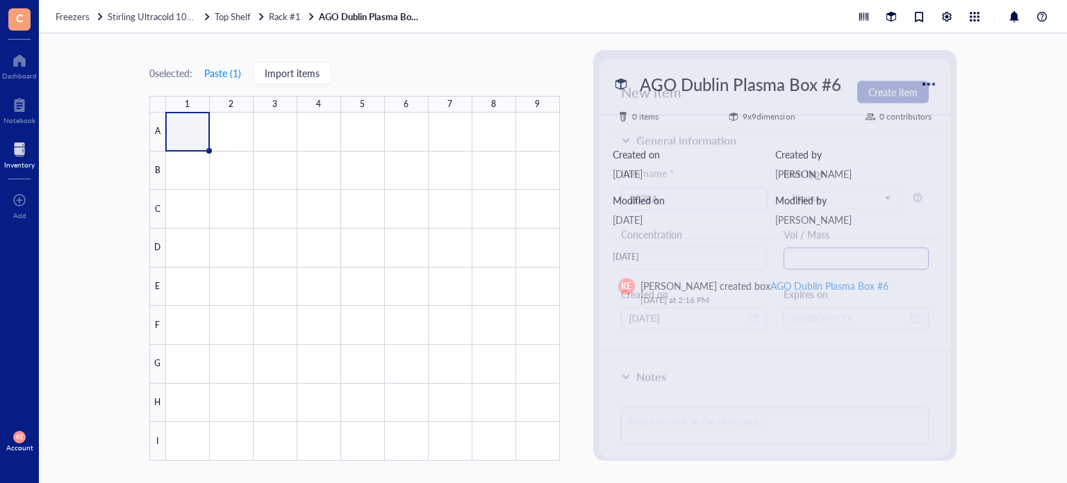
type input "2078A"
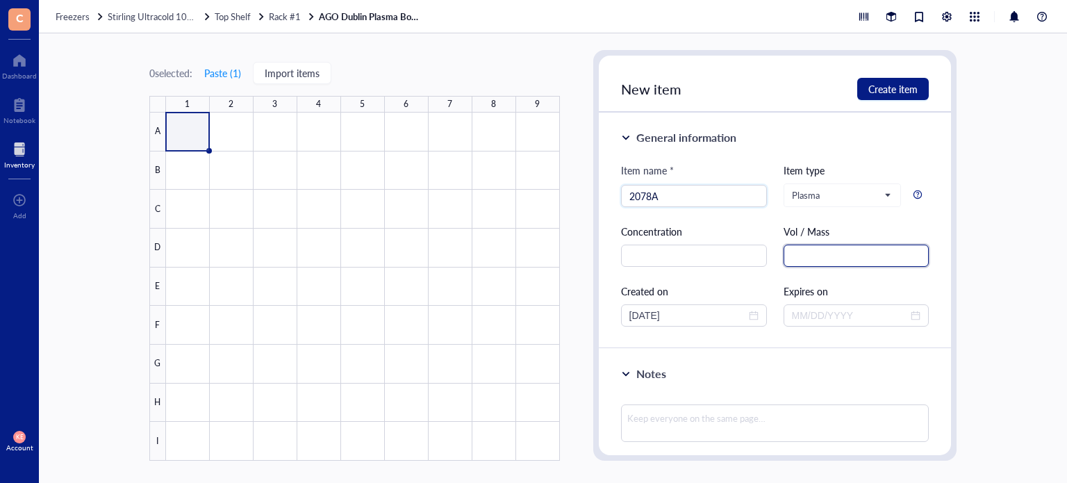
click at [825, 257] on input "text" at bounding box center [857, 256] width 146 height 22
paste input "1.5 mL"
type input "1.5 mL"
click at [656, 316] on input "[DATE]" at bounding box center [687, 315] width 117 height 15
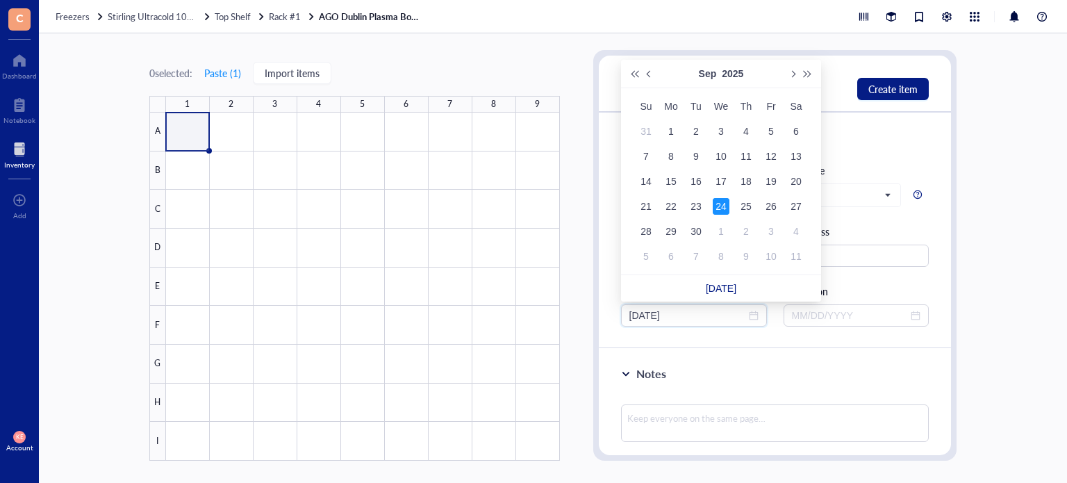
drag, startPoint x: 651, startPoint y: 316, endPoint x: 601, endPoint y: 313, distance: 50.1
click at [601, 313] on div "General information Item name * 2078A Item type Plasma Concentration Vol / Mass…" at bounding box center [775, 231] width 353 height 236
type input "07/22/2025"
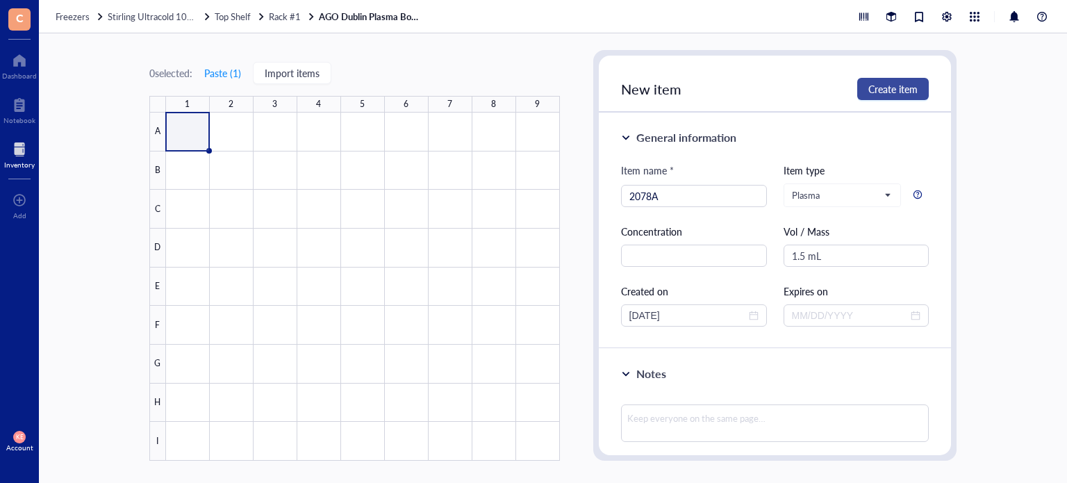
click at [903, 88] on span "Create item" at bounding box center [892, 88] width 49 height 11
type input "[DATE]"
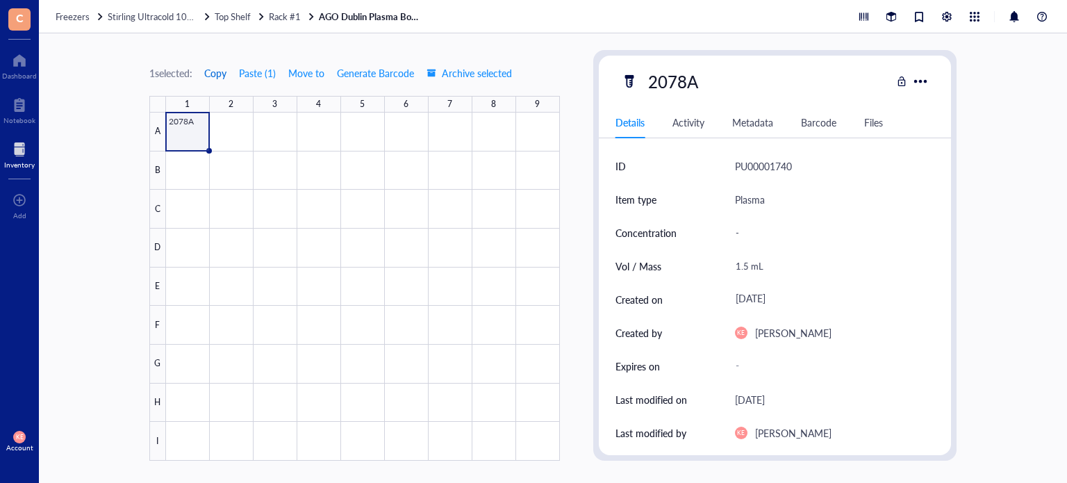
click at [213, 71] on span "Copy" at bounding box center [215, 72] width 22 height 11
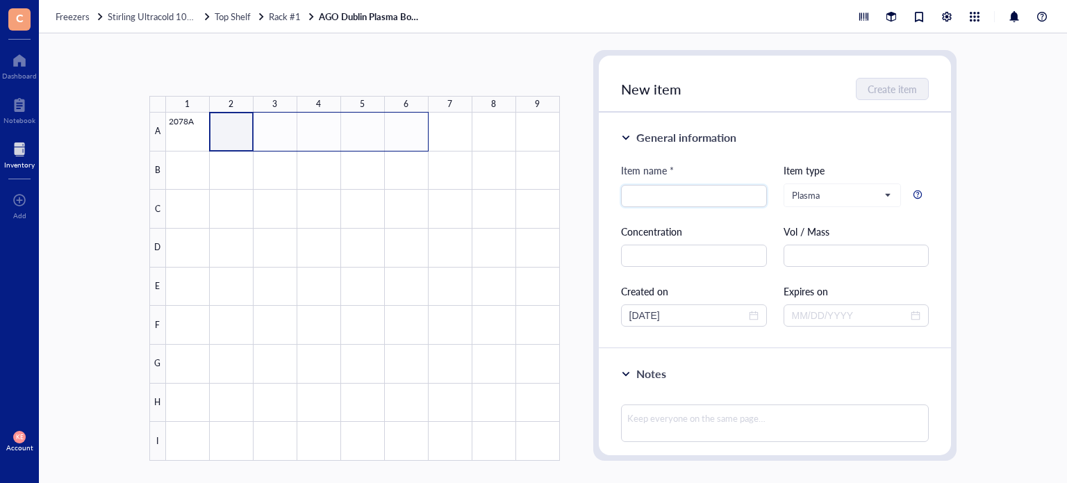
drag, startPoint x: 242, startPoint y: 122, endPoint x: 397, endPoint y: 122, distance: 155.6
click at [397, 122] on div at bounding box center [363, 287] width 394 height 348
click at [231, 68] on button "Paste ( 1 )" at bounding box center [223, 73] width 38 height 22
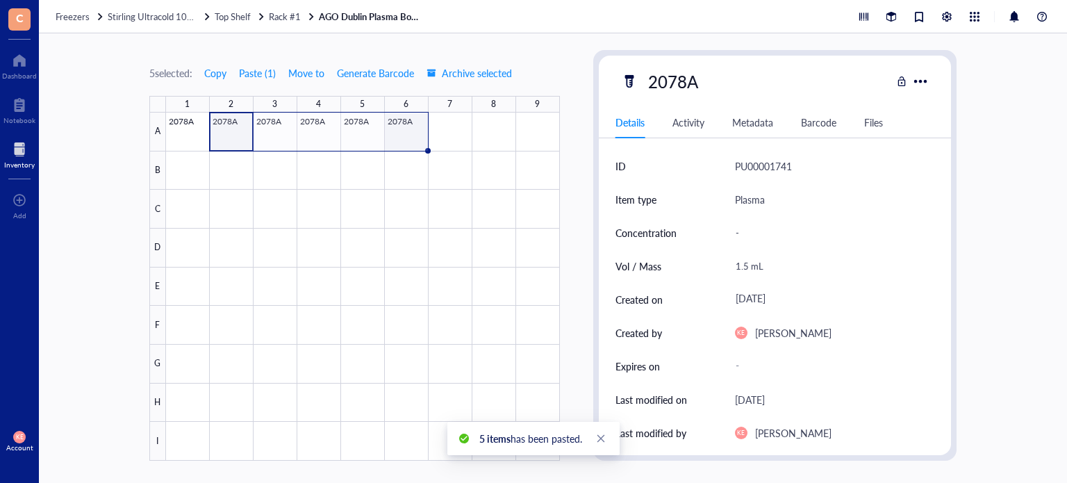
click at [394, 129] on div at bounding box center [363, 287] width 394 height 348
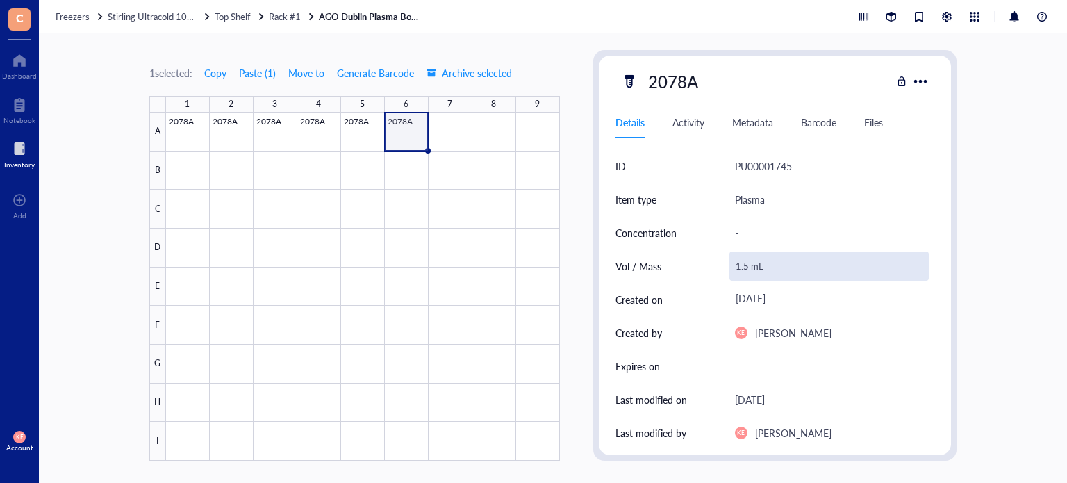
click at [747, 267] on div "1.5 mL" at bounding box center [830, 266] width 200 height 29
click at [747, 267] on input "1.5 mL" at bounding box center [829, 266] width 199 height 28
type input "1.0 mL"
